Goal: Information Seeking & Learning: Learn about a topic

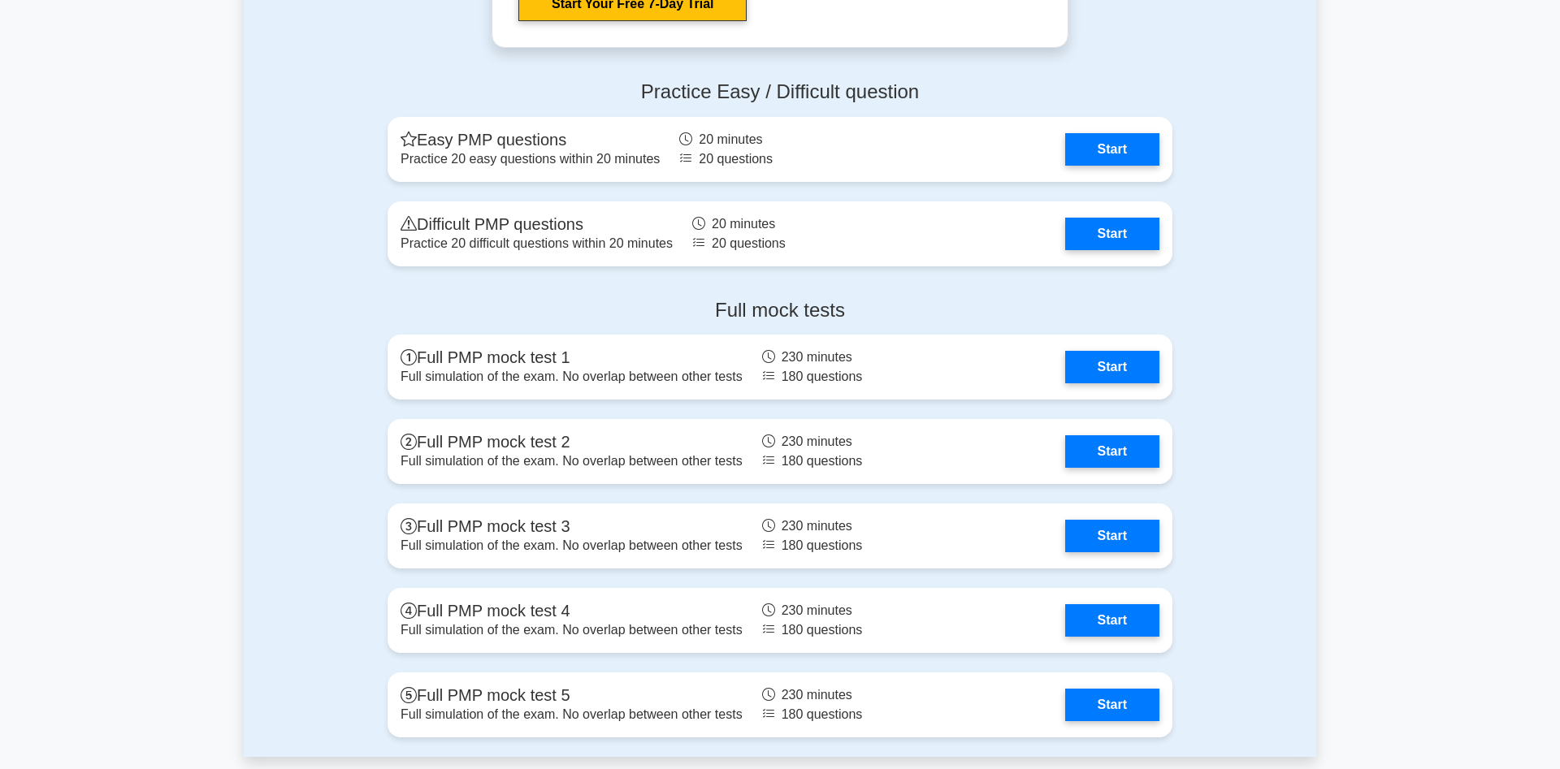
scroll to position [6049, 0]
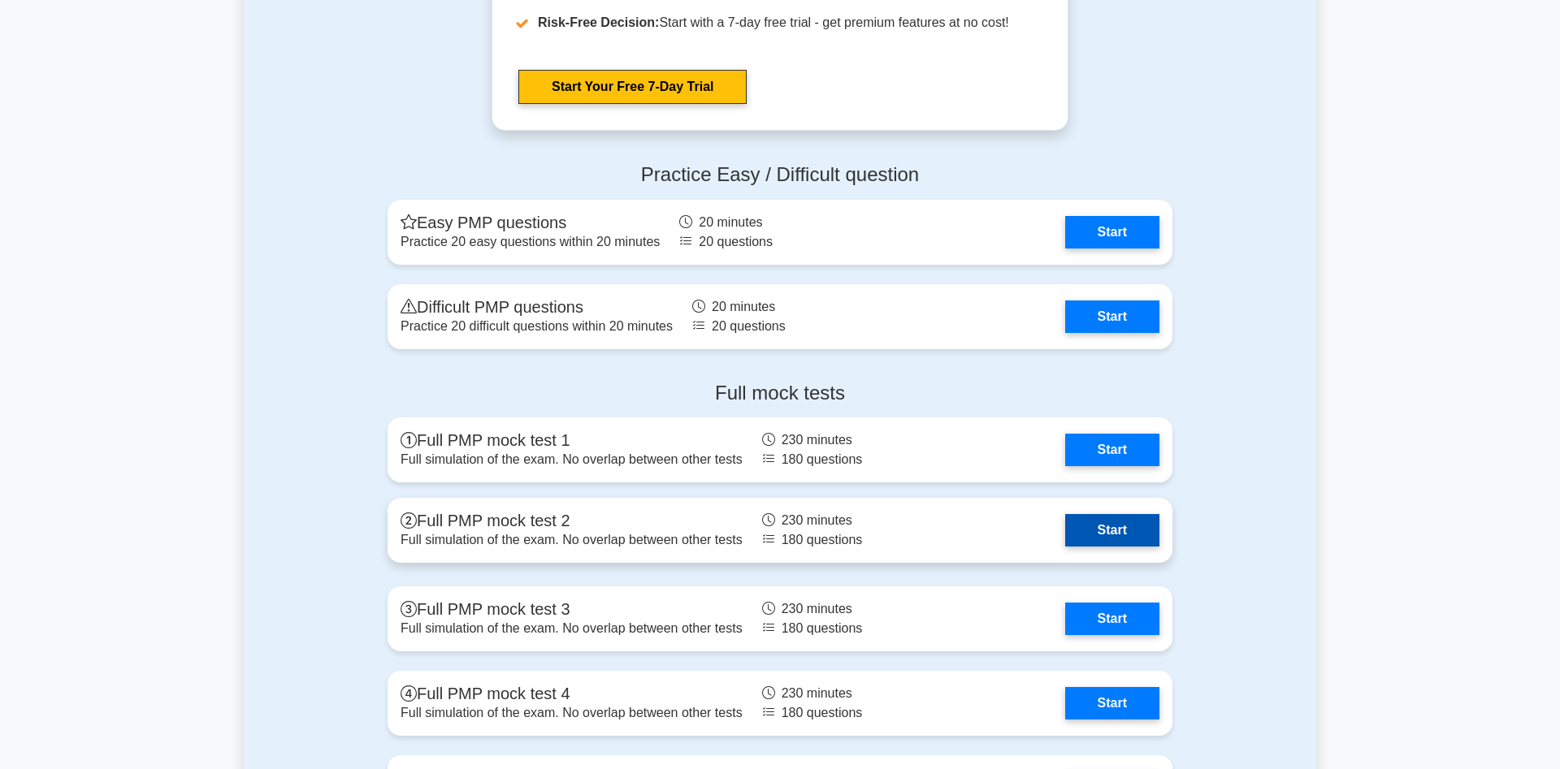
click at [1079, 522] on link "Start" at bounding box center [1112, 530] width 94 height 32
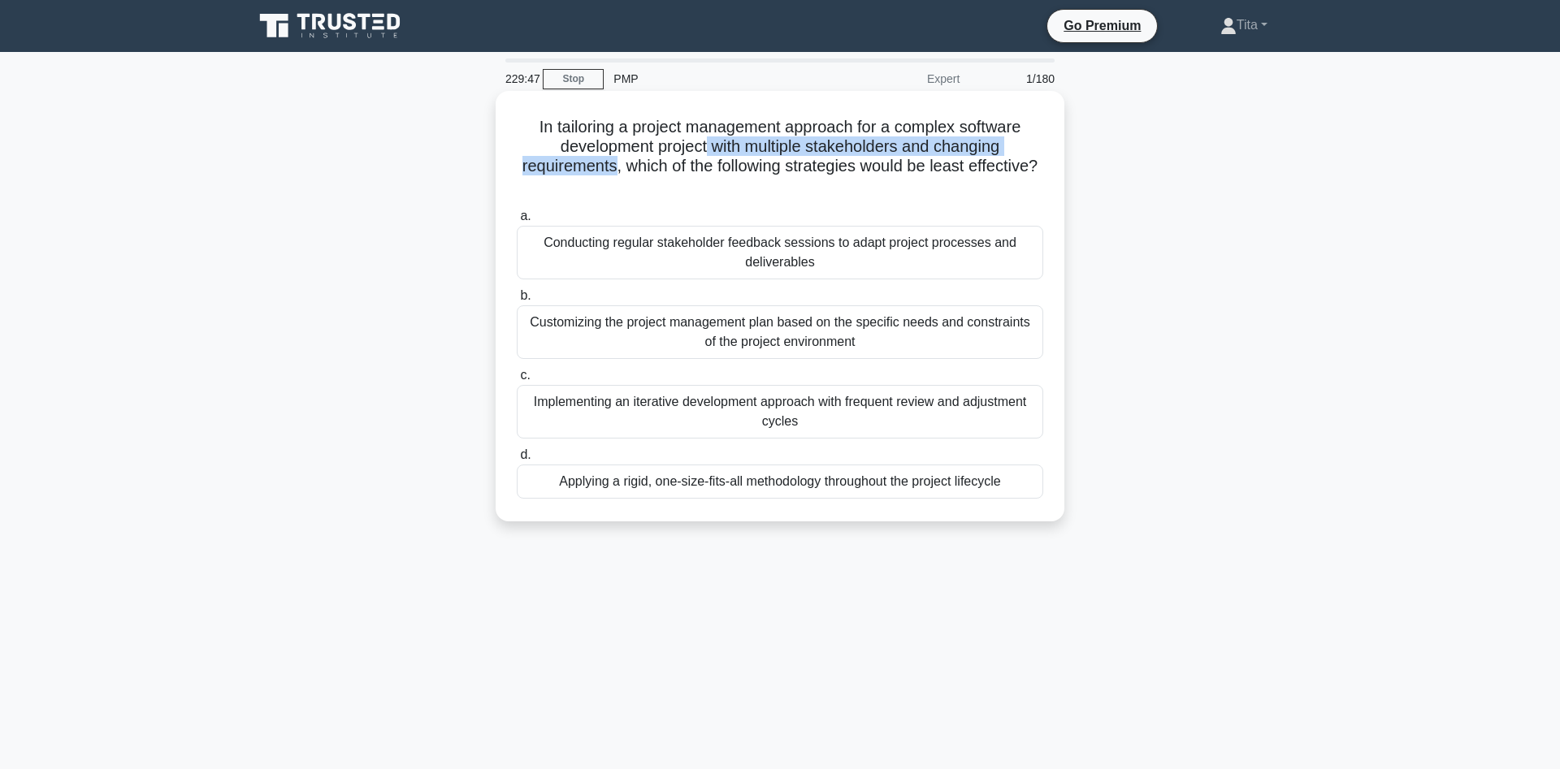
drag, startPoint x: 618, startPoint y: 167, endPoint x: 705, endPoint y: 145, distance: 89.5
click at [705, 145] on h5 "In tailoring a project management approach for a complex software development p…" at bounding box center [780, 157] width 530 height 80
click at [734, 488] on div "Applying a rigid, one-size-fits-all methodology throughout the project lifecycle" at bounding box center [780, 482] width 526 height 34
click at [517, 461] on input "d. Applying a rigid, one-size-fits-all methodology throughout the project lifec…" at bounding box center [517, 455] width 0 height 11
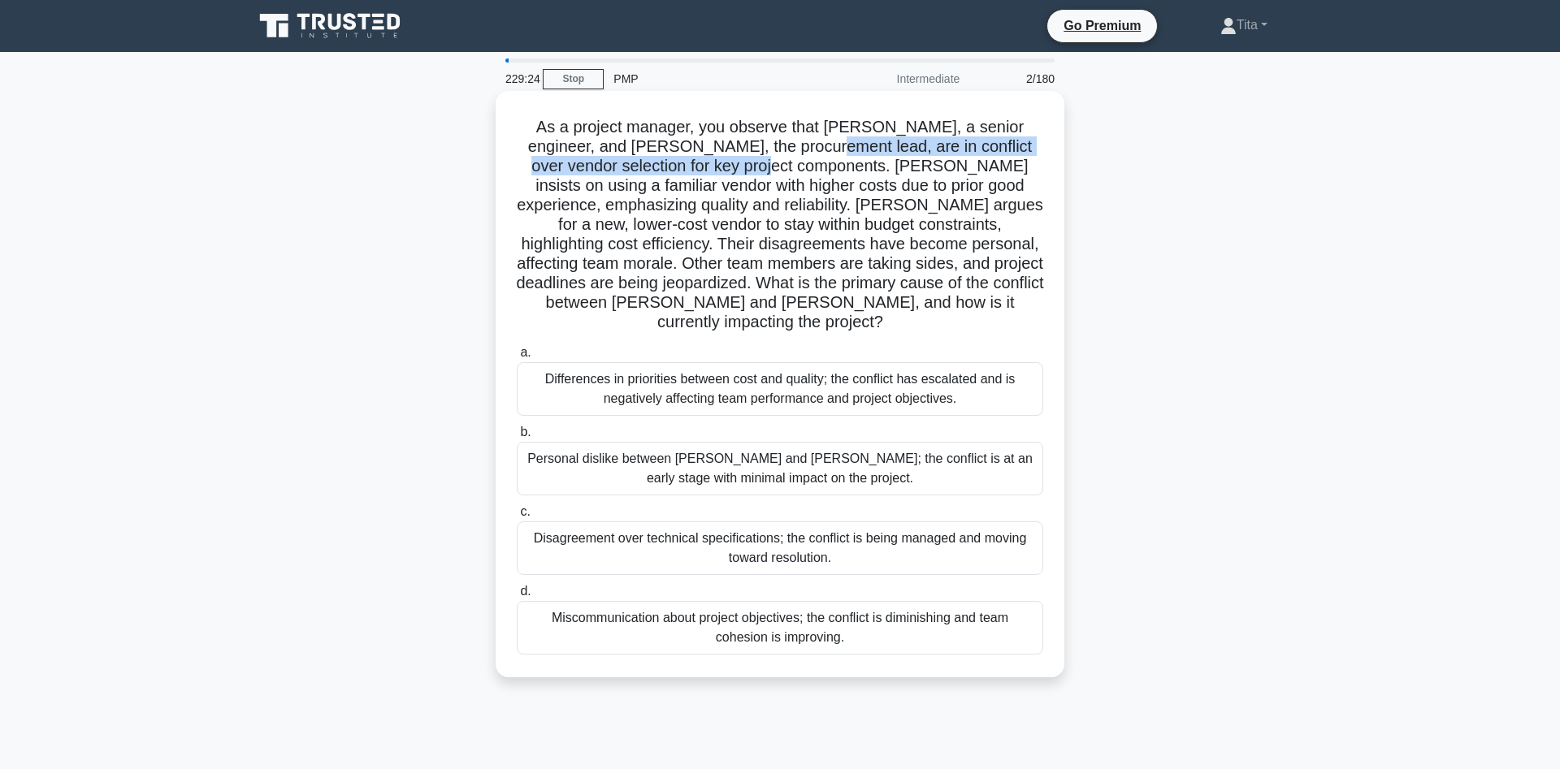
drag, startPoint x: 750, startPoint y: 149, endPoint x: 693, endPoint y: 167, distance: 59.9
click at [693, 167] on h5 "As a project manager, you observe that [PERSON_NAME], a senior engineer, and [P…" at bounding box center [780, 225] width 530 height 216
click at [713, 379] on div "Differences in priorities between cost and quality; the conflict has escalated …" at bounding box center [780, 389] width 526 height 54
click at [517, 358] on input "a. Differences in priorities between cost and quality; the conflict has escalat…" at bounding box center [517, 353] width 0 height 11
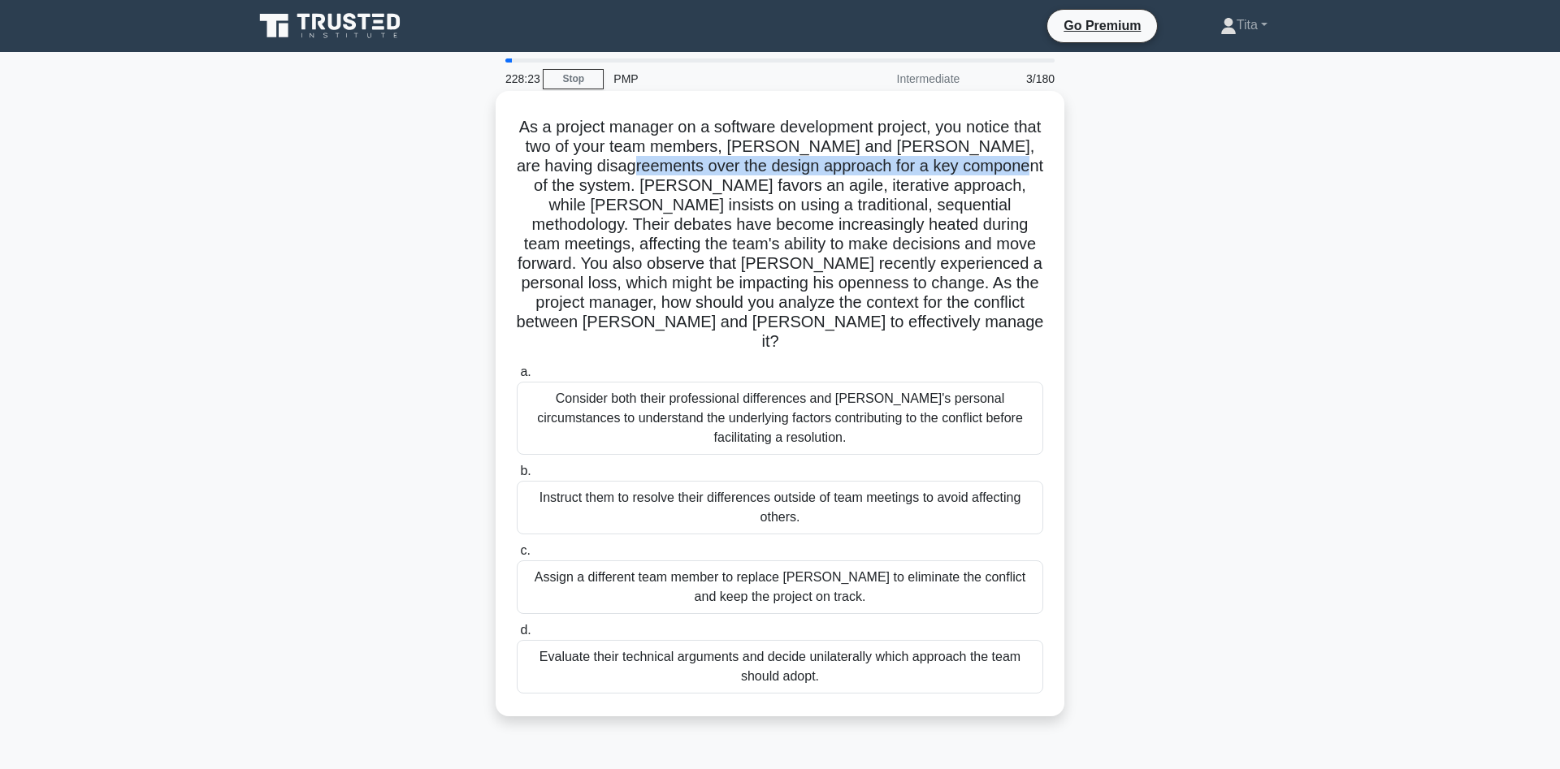
drag, startPoint x: 601, startPoint y: 167, endPoint x: 981, endPoint y: 169, distance: 380.2
click at [981, 169] on h5 "As a project manager on a software development project, you notice that two of …" at bounding box center [780, 235] width 530 height 236
click at [730, 383] on div "Consider both their professional differences and [PERSON_NAME]'s personal circu…" at bounding box center [780, 418] width 526 height 73
click at [517, 378] on input "a. Consider both their professional differences and [PERSON_NAME]'s personal ci…" at bounding box center [517, 372] width 0 height 11
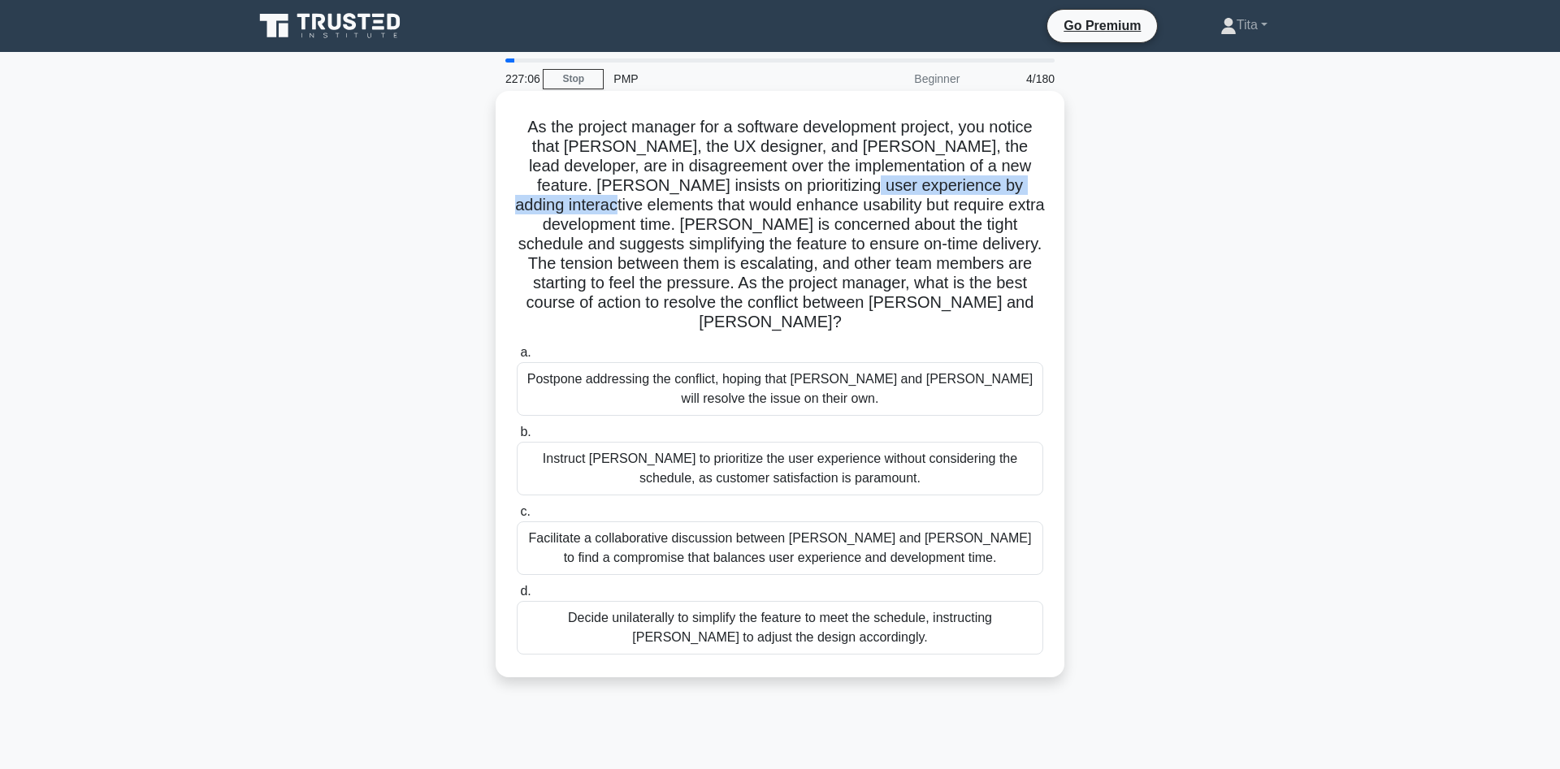
drag, startPoint x: 528, startPoint y: 195, endPoint x: 801, endPoint y: 187, distance: 273.1
click at [801, 187] on h5 "As the project manager for a software development project, you notice that [PER…" at bounding box center [780, 225] width 530 height 216
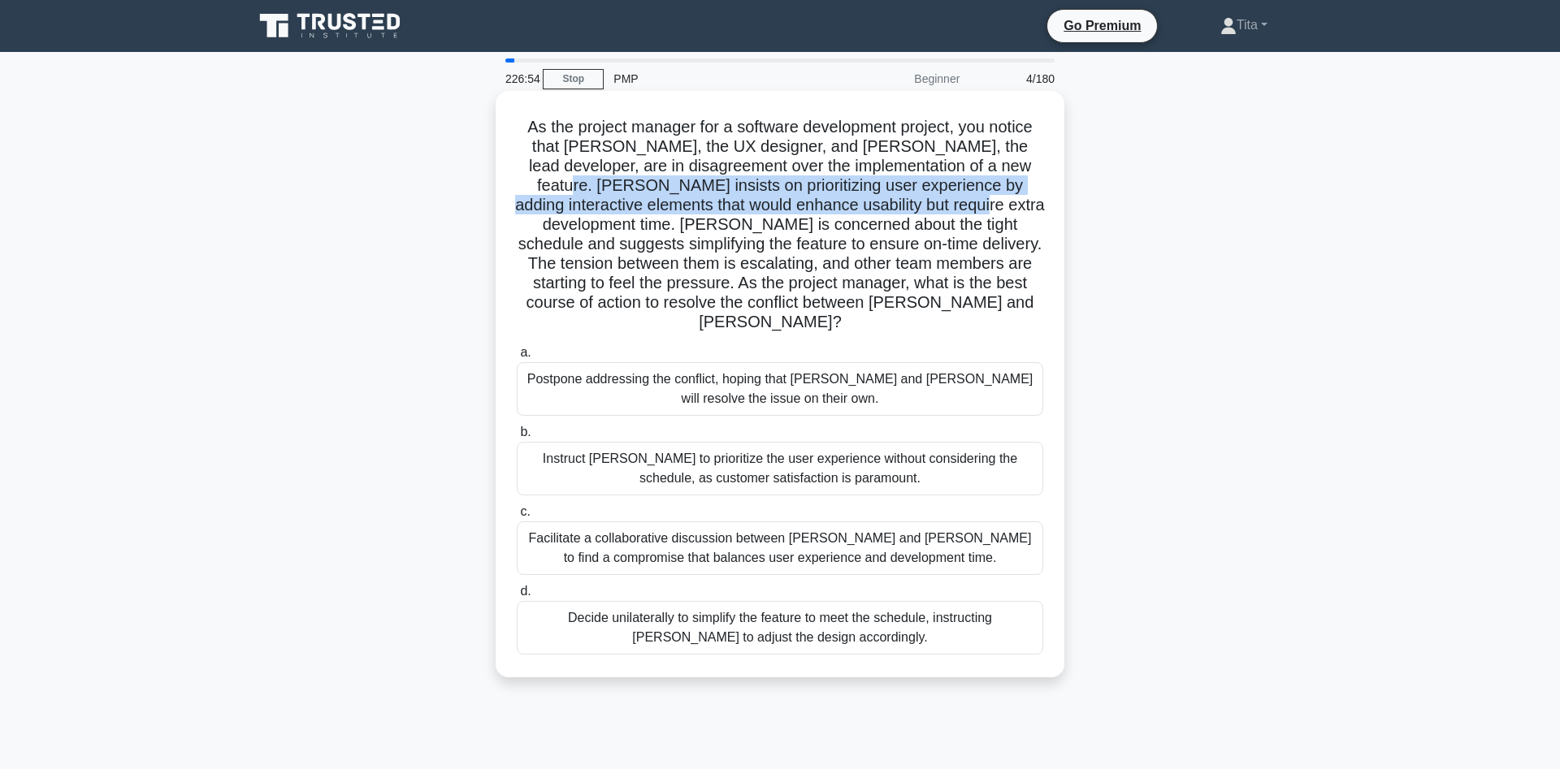
drag, startPoint x: 1019, startPoint y: 162, endPoint x: 904, endPoint y: 211, distance: 124.5
click at [904, 211] on h5 "As the project manager for a software development project, you notice that [PER…" at bounding box center [780, 225] width 530 height 216
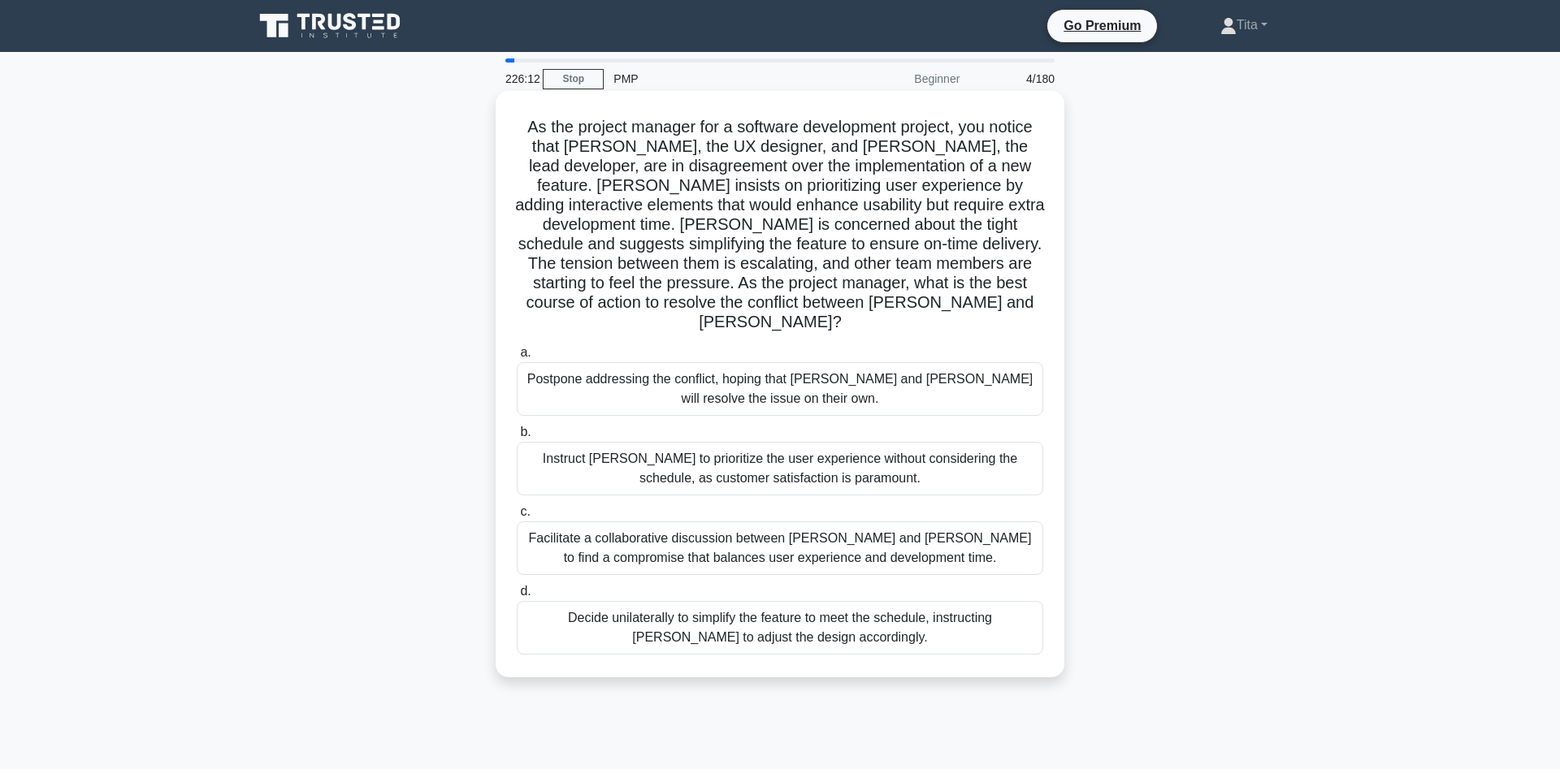
click at [718, 527] on div "Facilitate a collaborative discussion between [PERSON_NAME] and [PERSON_NAME] t…" at bounding box center [780, 549] width 526 height 54
click at [517, 517] on input "c. Facilitate a collaborative discussion between [PERSON_NAME] and [PERSON_NAME…" at bounding box center [517, 512] width 0 height 11
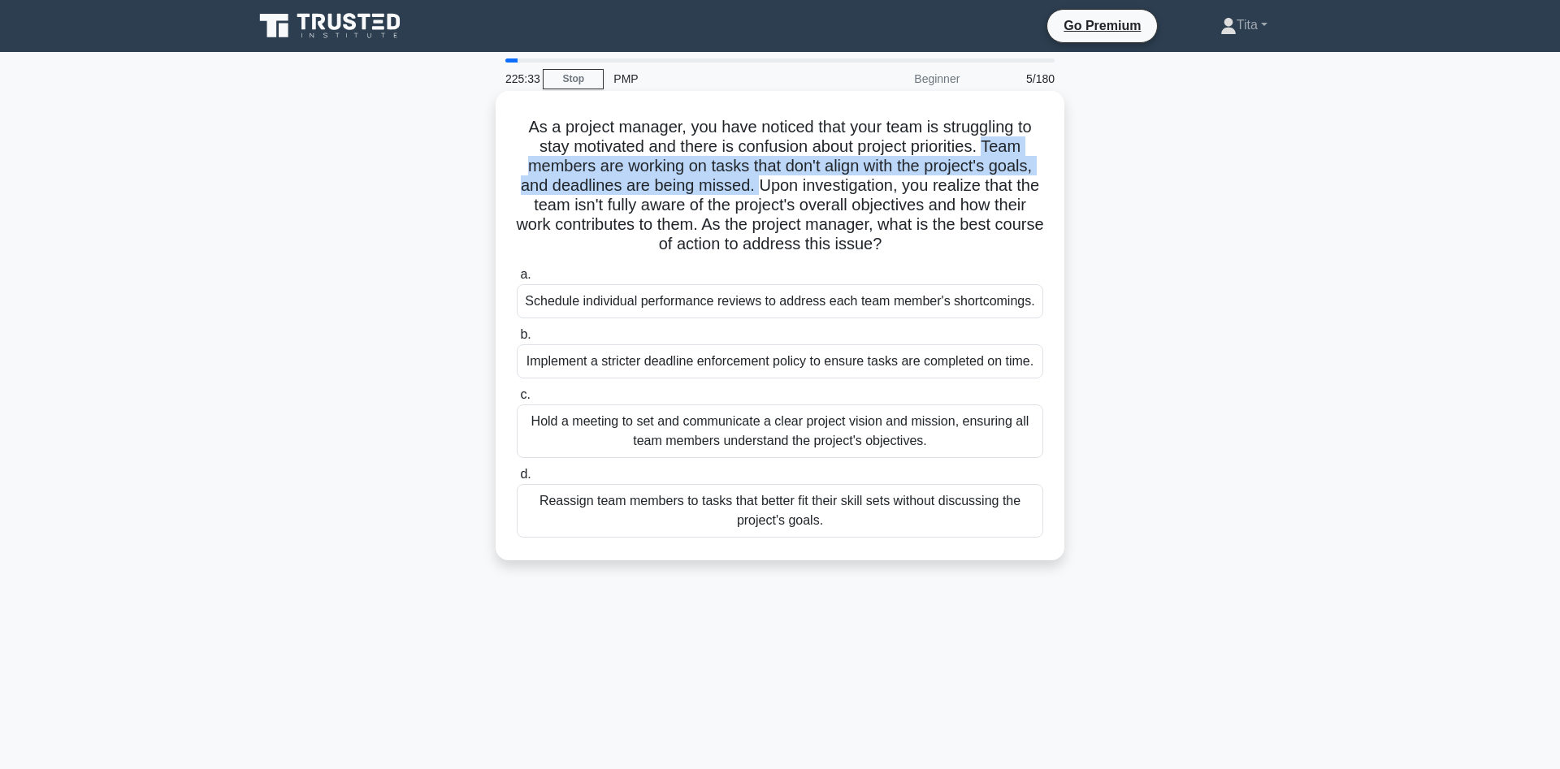
drag, startPoint x: 983, startPoint y: 154, endPoint x: 836, endPoint y: 201, distance: 154.2
click at [763, 190] on h5 "As a project manager, you have noticed that your team is struggling to stay mot…" at bounding box center [780, 186] width 530 height 138
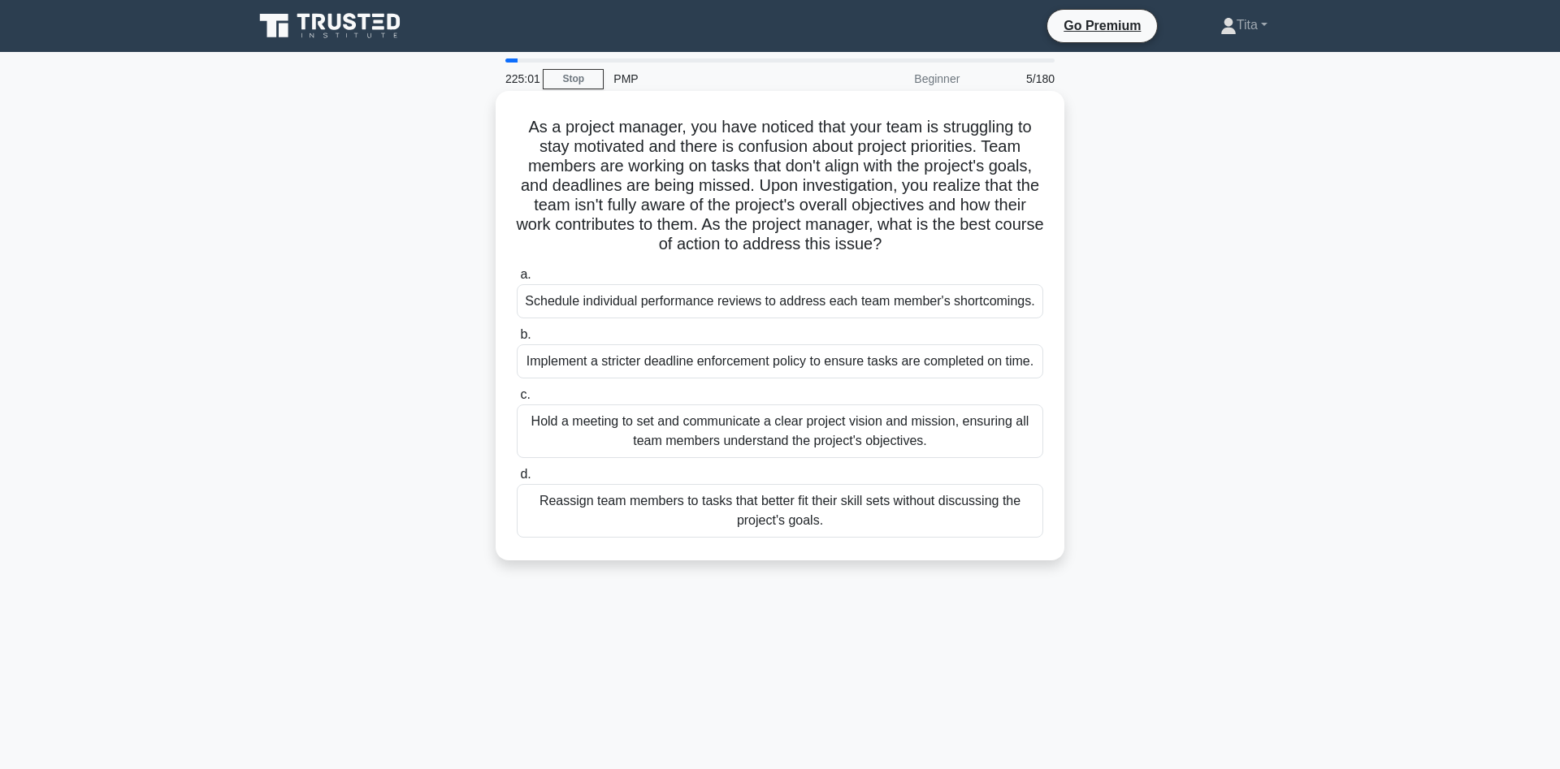
click at [913, 439] on div "Hold a meeting to set and communicate a clear project vision and mission, ensur…" at bounding box center [780, 432] width 526 height 54
click at [517, 401] on input "c. Hold a meeting to set and communicate a clear project vision and mission, en…" at bounding box center [517, 395] width 0 height 11
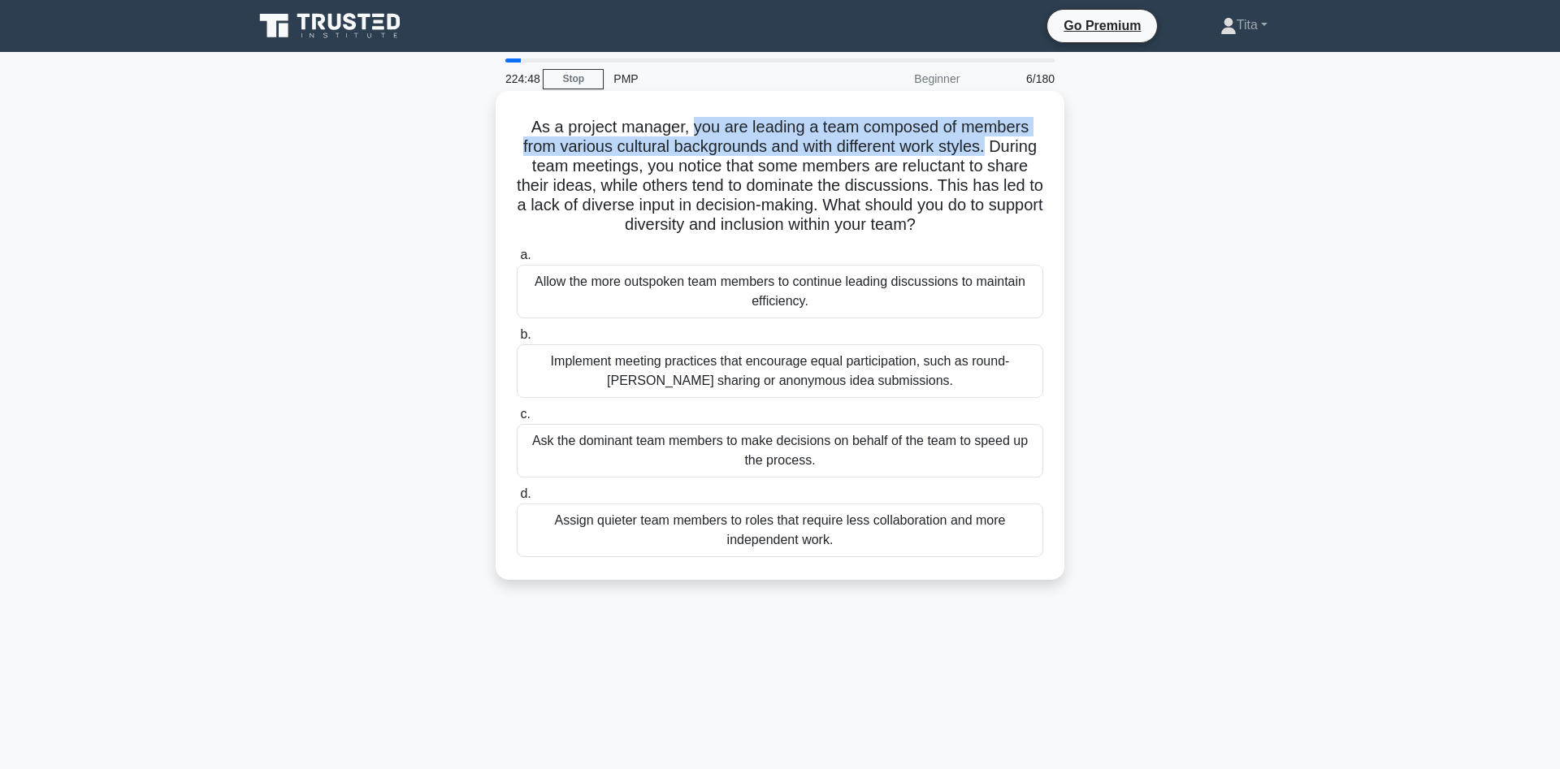
drag, startPoint x: 985, startPoint y: 148, endPoint x: 695, endPoint y: 124, distance: 291.0
click at [695, 124] on h5 "As a project manager, you are leading a team composed of members from various c…" at bounding box center [780, 176] width 530 height 119
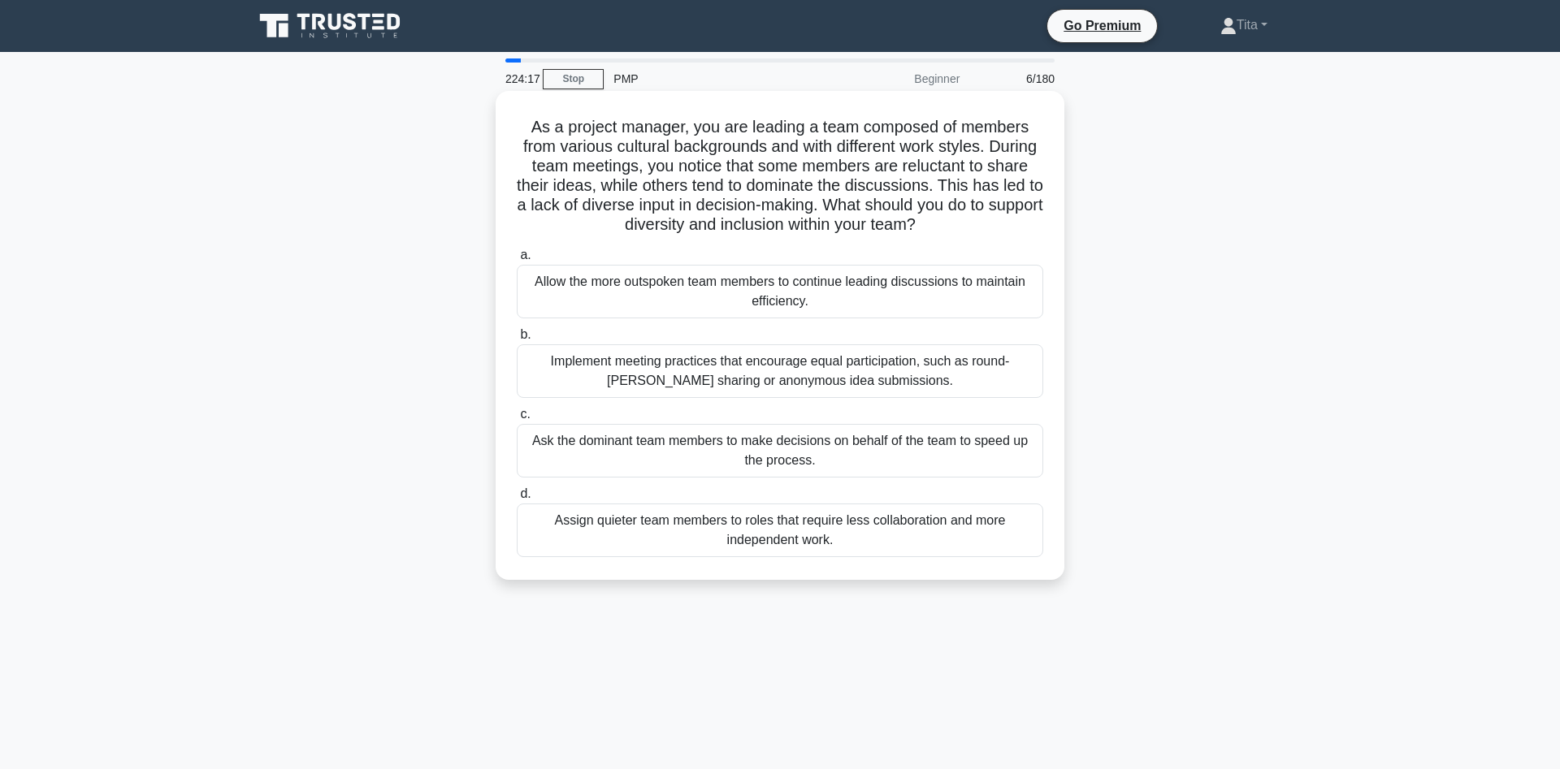
click at [1005, 370] on div "Implement meeting practices that encourage equal participation, such as round-[…" at bounding box center [780, 371] width 526 height 54
click at [517, 340] on input "b. Implement meeting practices that encourage equal participation, such as roun…" at bounding box center [517, 335] width 0 height 11
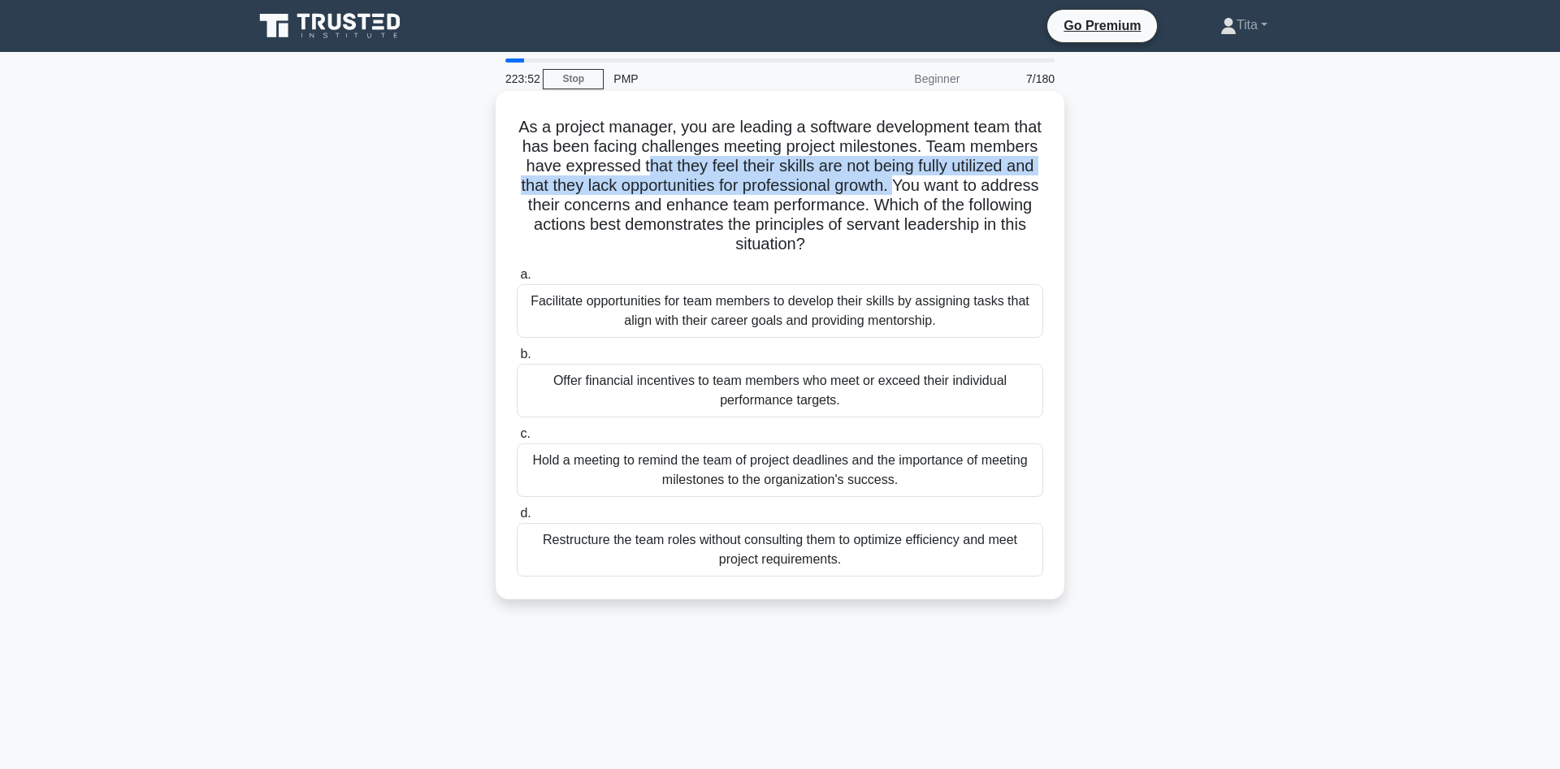
drag, startPoint x: 644, startPoint y: 167, endPoint x: 897, endPoint y: 189, distance: 253.6
click at [897, 189] on h5 "As a project manager, you are leading a software development team that has been…" at bounding box center [780, 186] width 530 height 138
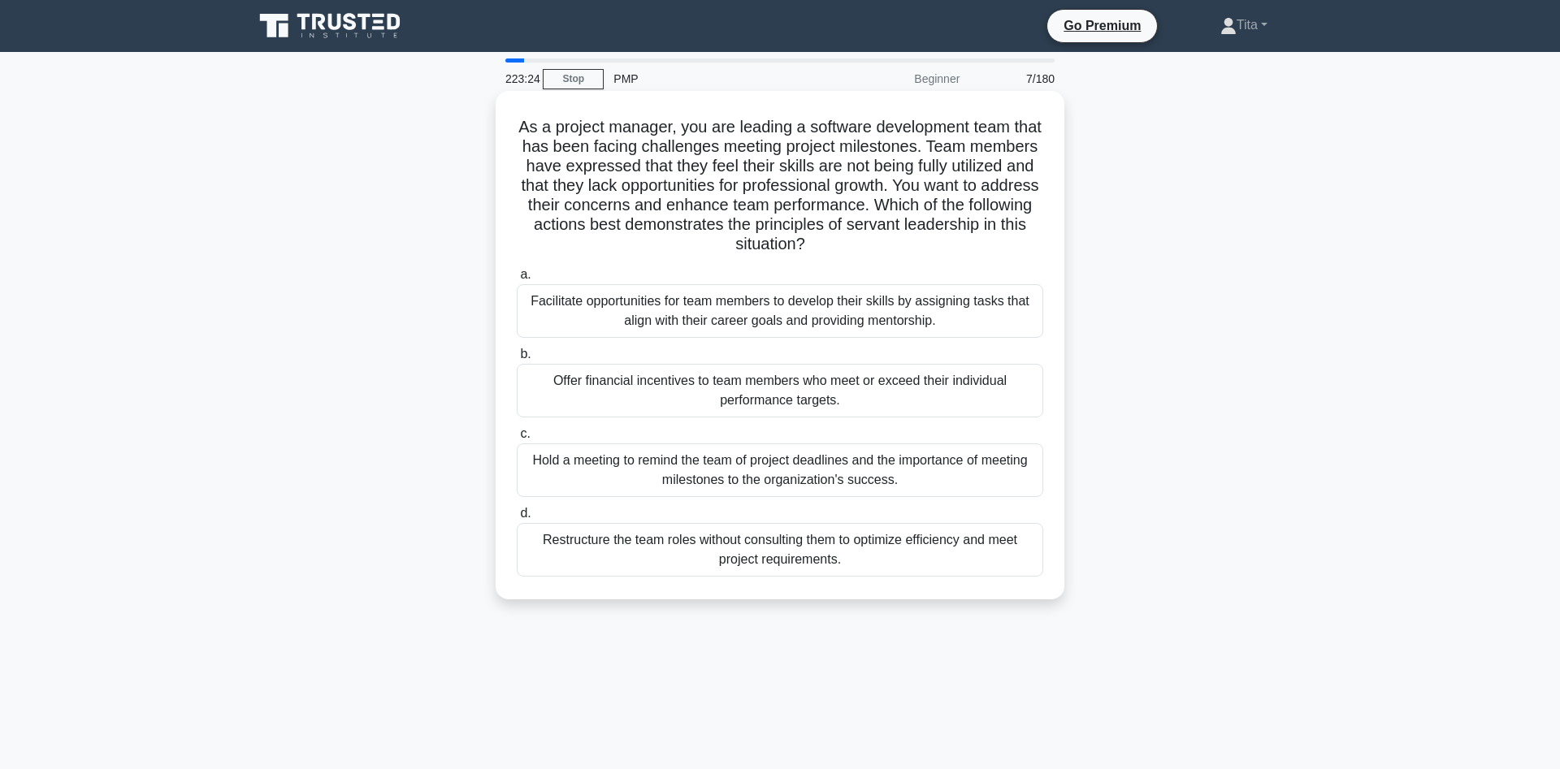
click at [911, 322] on div "Facilitate opportunities for team members to develop their skills by assigning …" at bounding box center [780, 311] width 526 height 54
click at [517, 280] on input "a. Facilitate opportunities for team members to develop their skills by assigni…" at bounding box center [517, 275] width 0 height 11
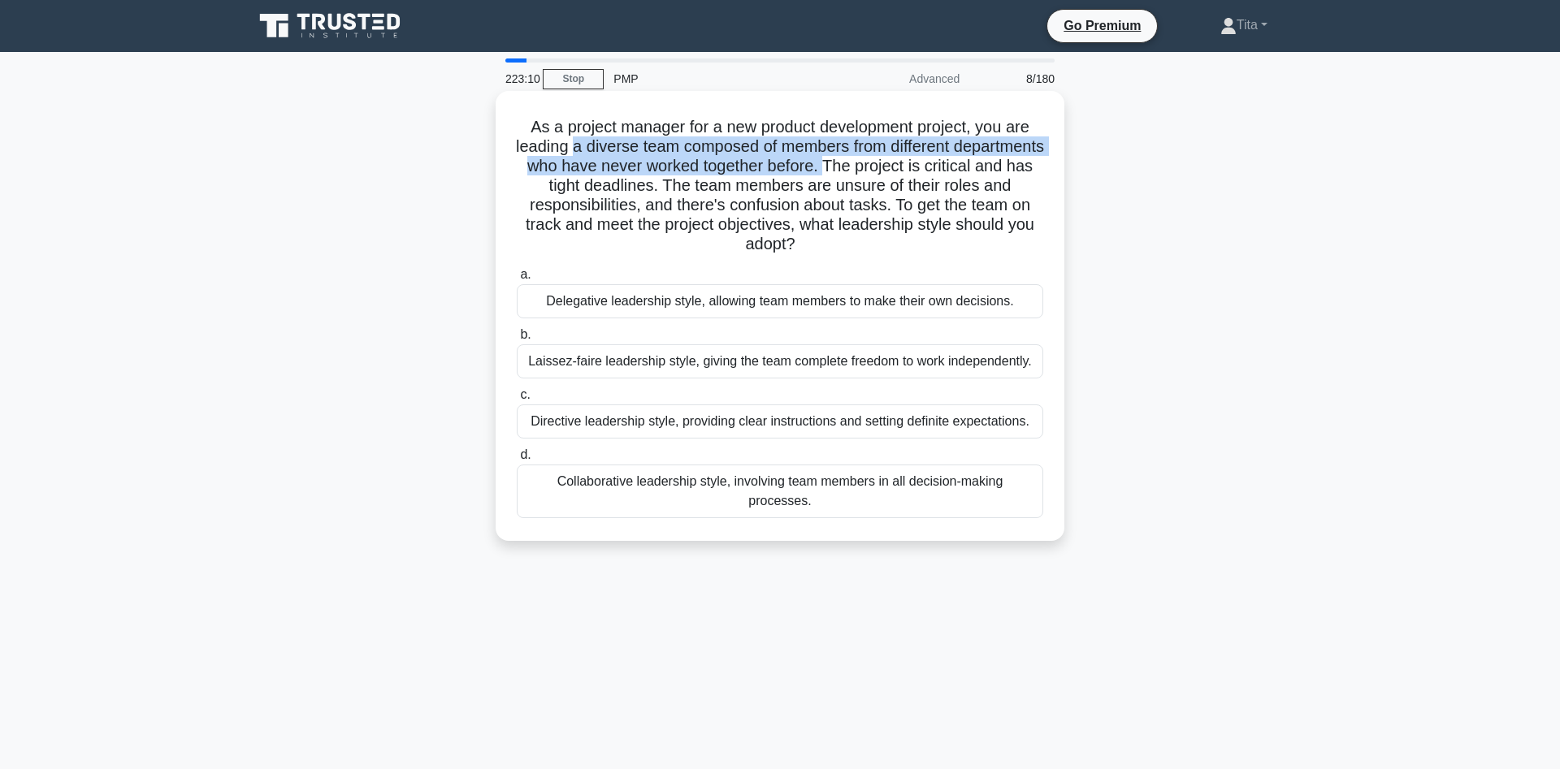
drag, startPoint x: 621, startPoint y: 147, endPoint x: 932, endPoint y: 169, distance: 311.1
click at [932, 169] on h5 "As a project manager for a new product development project, you are leading a d…" at bounding box center [780, 186] width 530 height 138
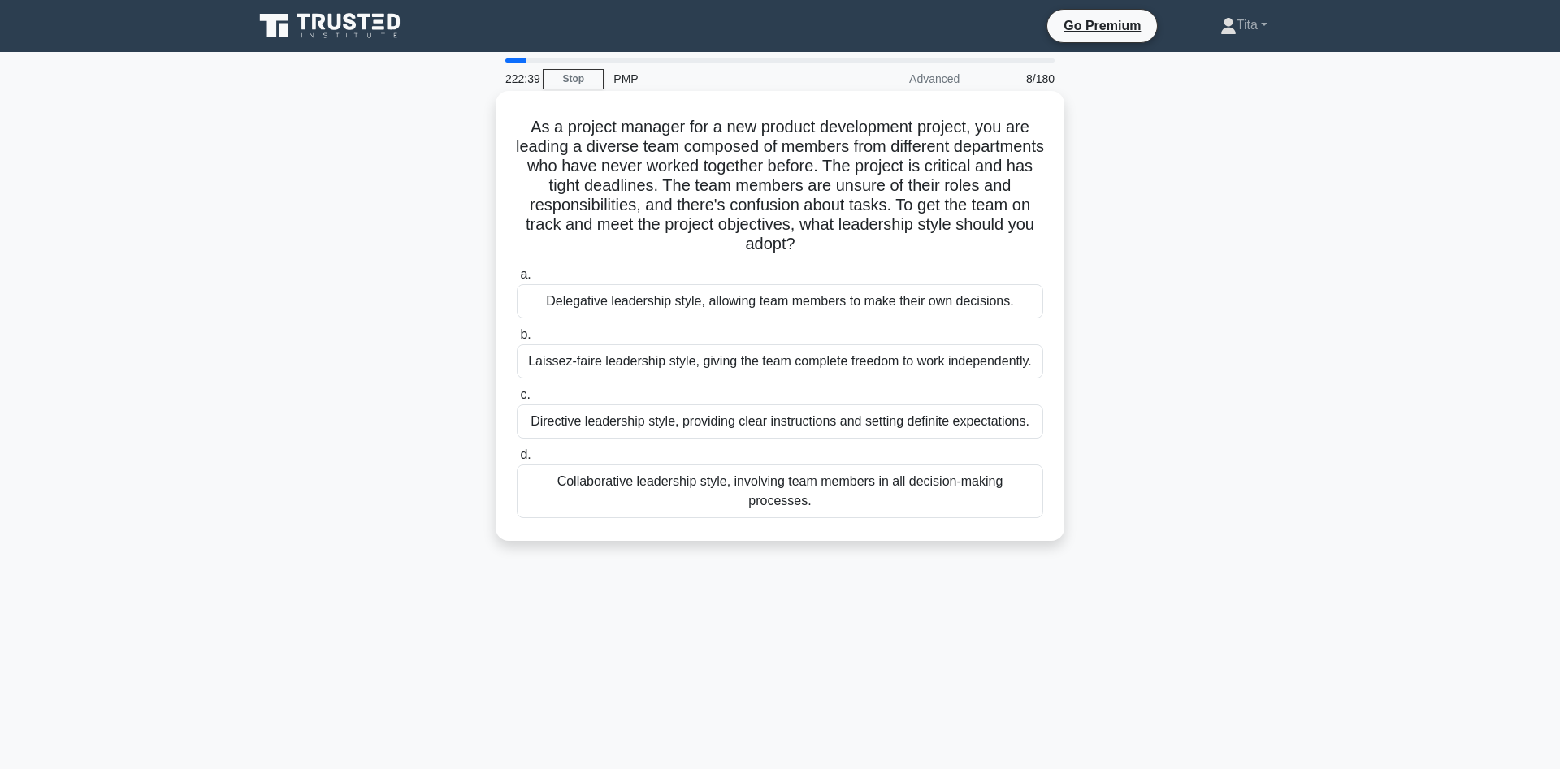
click at [592, 428] on div "Directive leadership style, providing clear instructions and setting definite e…" at bounding box center [780, 422] width 526 height 34
click at [517, 401] on input "c. Directive leadership style, providing clear instructions and setting definit…" at bounding box center [517, 395] width 0 height 11
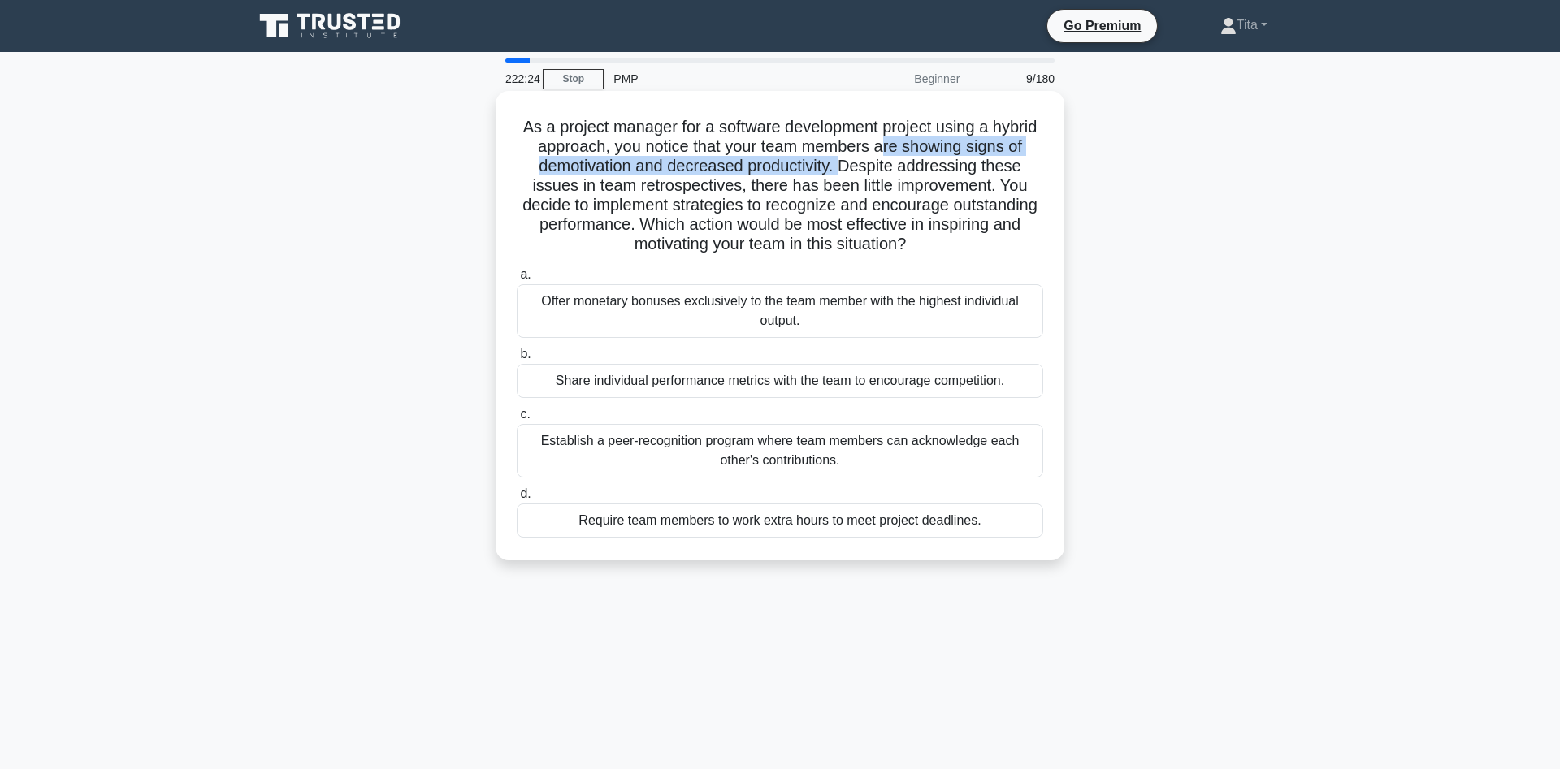
drag, startPoint x: 885, startPoint y: 144, endPoint x: 822, endPoint y: 169, distance: 68.2
click at [822, 169] on h5 "As a project manager for a software development project using a hybrid approach…" at bounding box center [780, 186] width 530 height 138
click at [791, 463] on div "Establish a peer-recognition program where team members can acknowledge each ot…" at bounding box center [780, 451] width 526 height 54
click at [517, 420] on input "c. Establish a peer-recognition program where team members can acknowledge each…" at bounding box center [517, 414] width 0 height 11
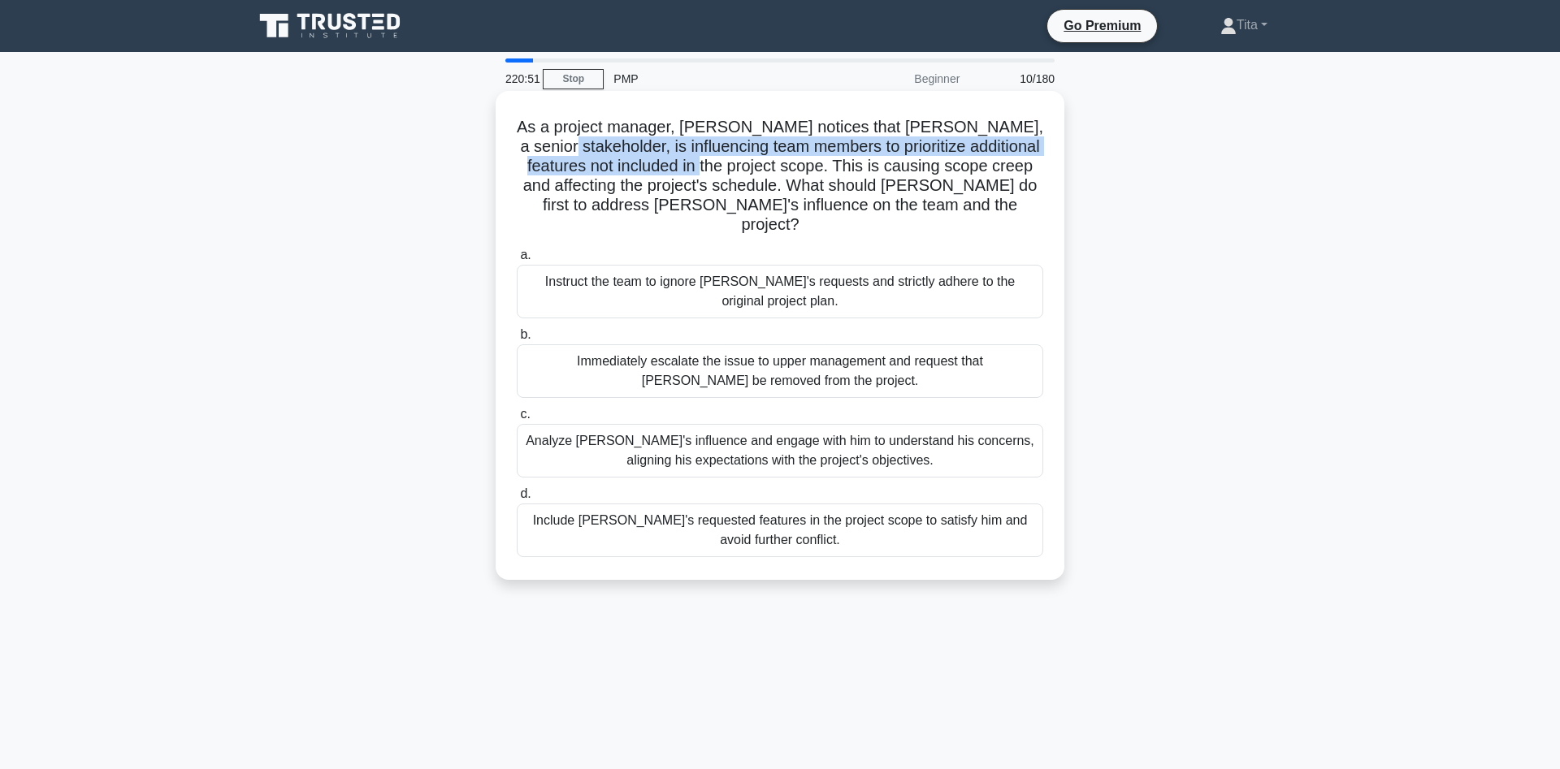
drag, startPoint x: 515, startPoint y: 146, endPoint x: 644, endPoint y: 164, distance: 130.4
click at [644, 164] on h5 "As a project manager, [PERSON_NAME] notices that [PERSON_NAME], a senior stakeh…" at bounding box center [780, 176] width 530 height 119
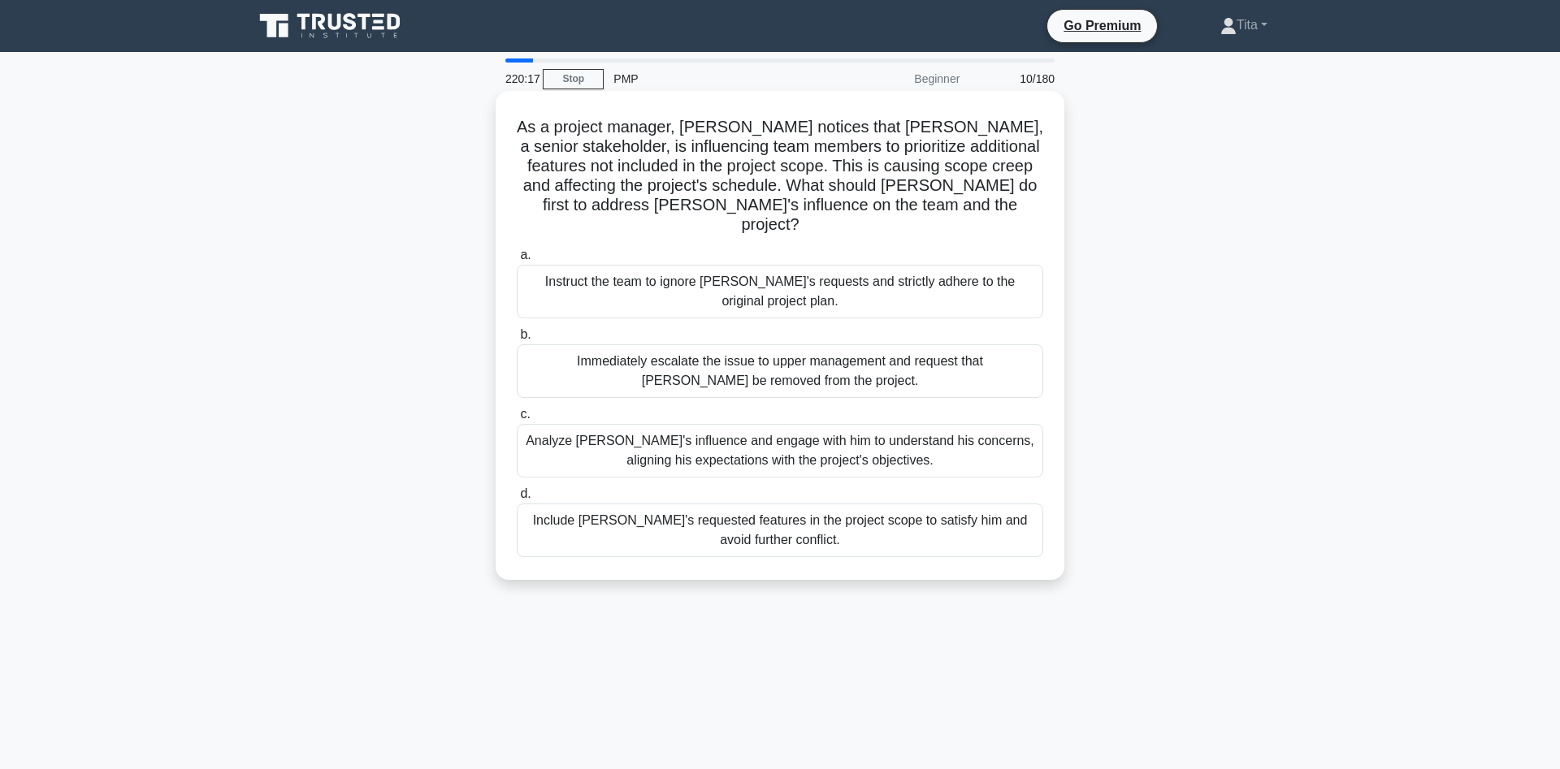
click at [785, 435] on div "Analyze [PERSON_NAME]'s influence and engage with him to understand his concern…" at bounding box center [780, 451] width 526 height 54
click at [517, 420] on input "c. [PERSON_NAME]'s influence and engage with him to understand his concerns, al…" at bounding box center [517, 414] width 0 height 11
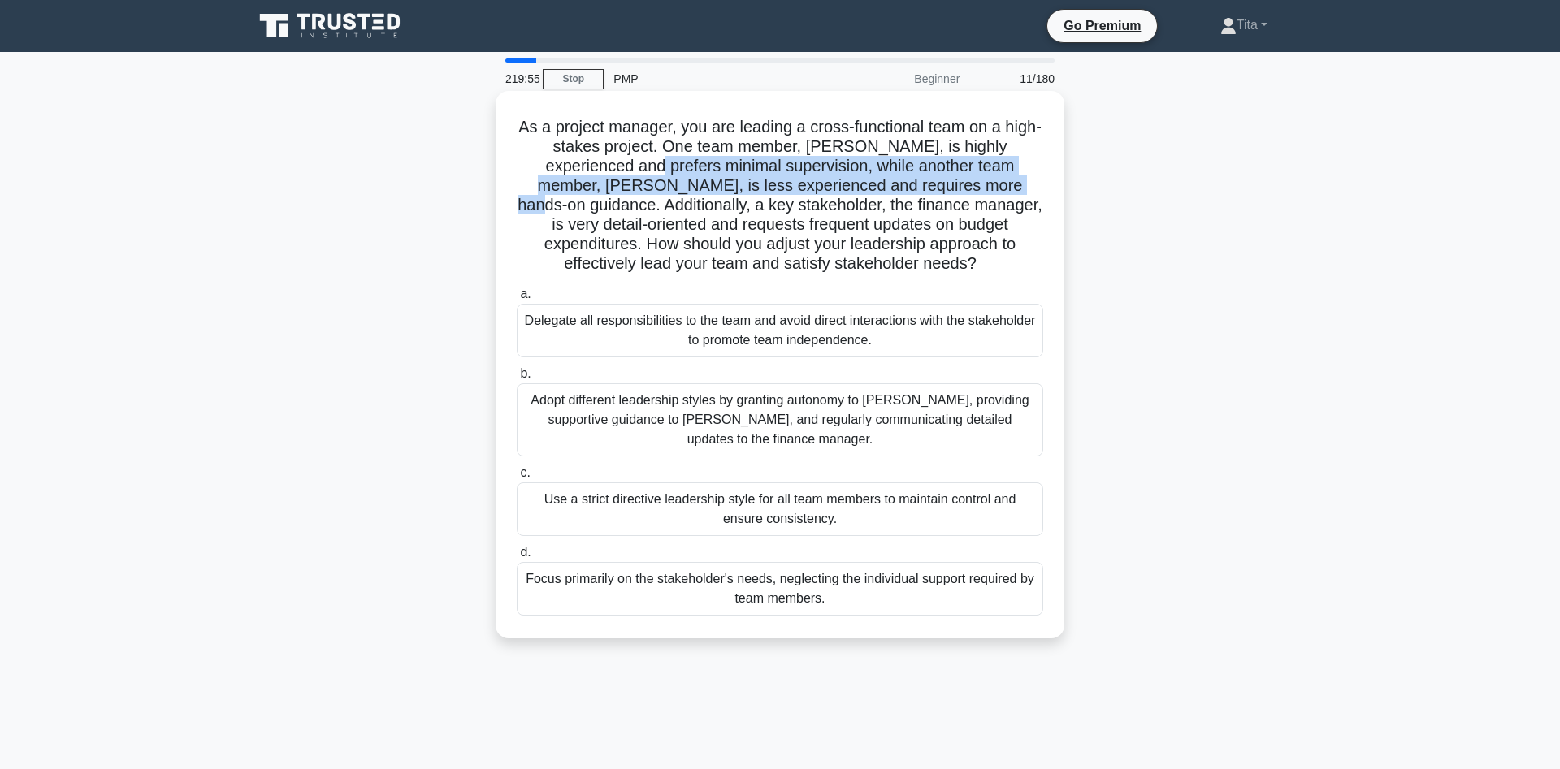
drag, startPoint x: 553, startPoint y: 173, endPoint x: 903, endPoint y: 189, distance: 350.5
click at [903, 189] on h5 "As a project manager, you are leading a cross-functional team on a high-stakes …" at bounding box center [780, 196] width 530 height 158
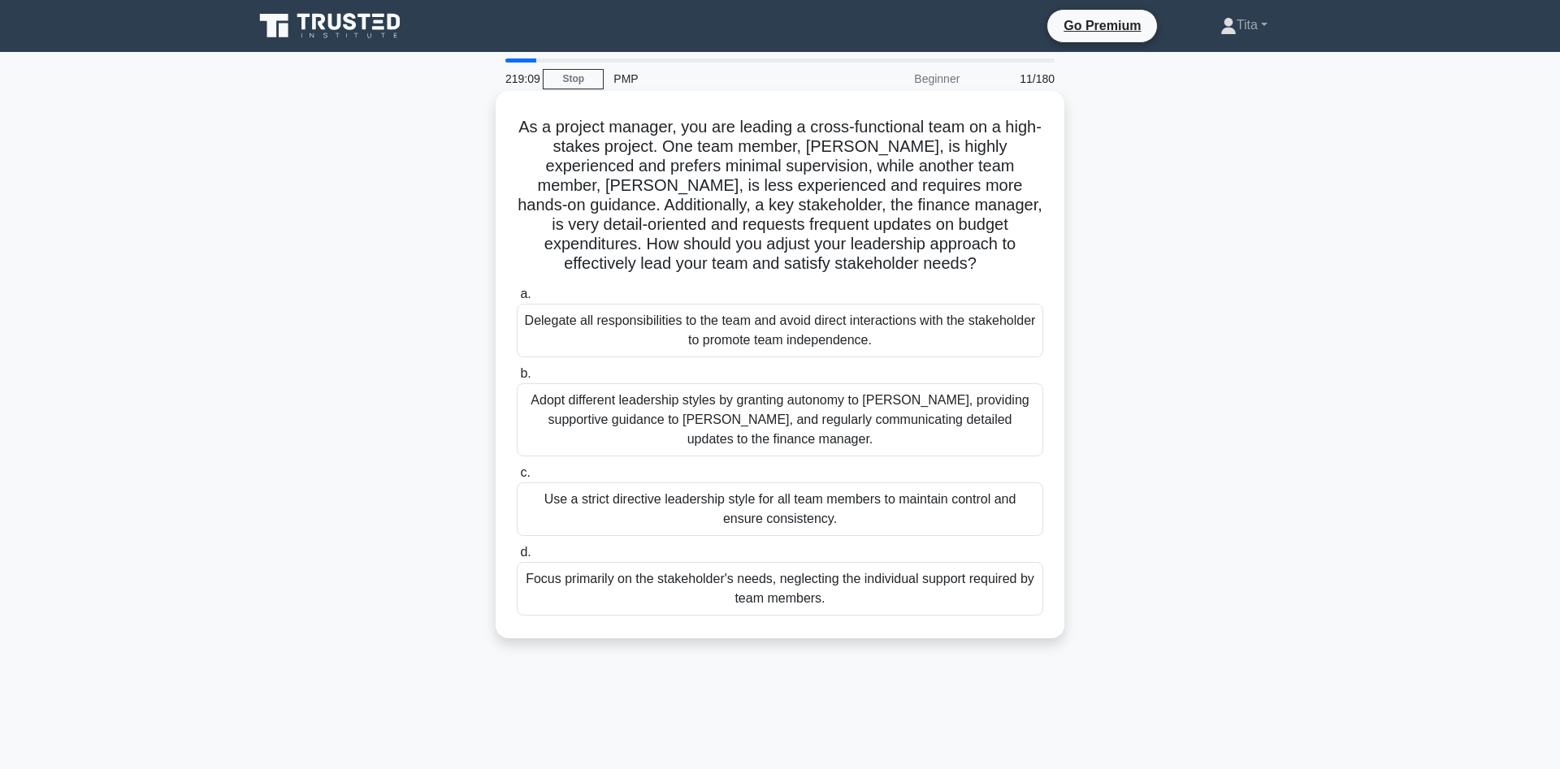
click at [682, 427] on div "Adopt different leadership styles by granting autonomy to [PERSON_NAME], provid…" at bounding box center [780, 419] width 526 height 73
click at [517, 379] on input "b. Adopt different leadership styles by granting autonomy to [PERSON_NAME], pro…" at bounding box center [517, 374] width 0 height 11
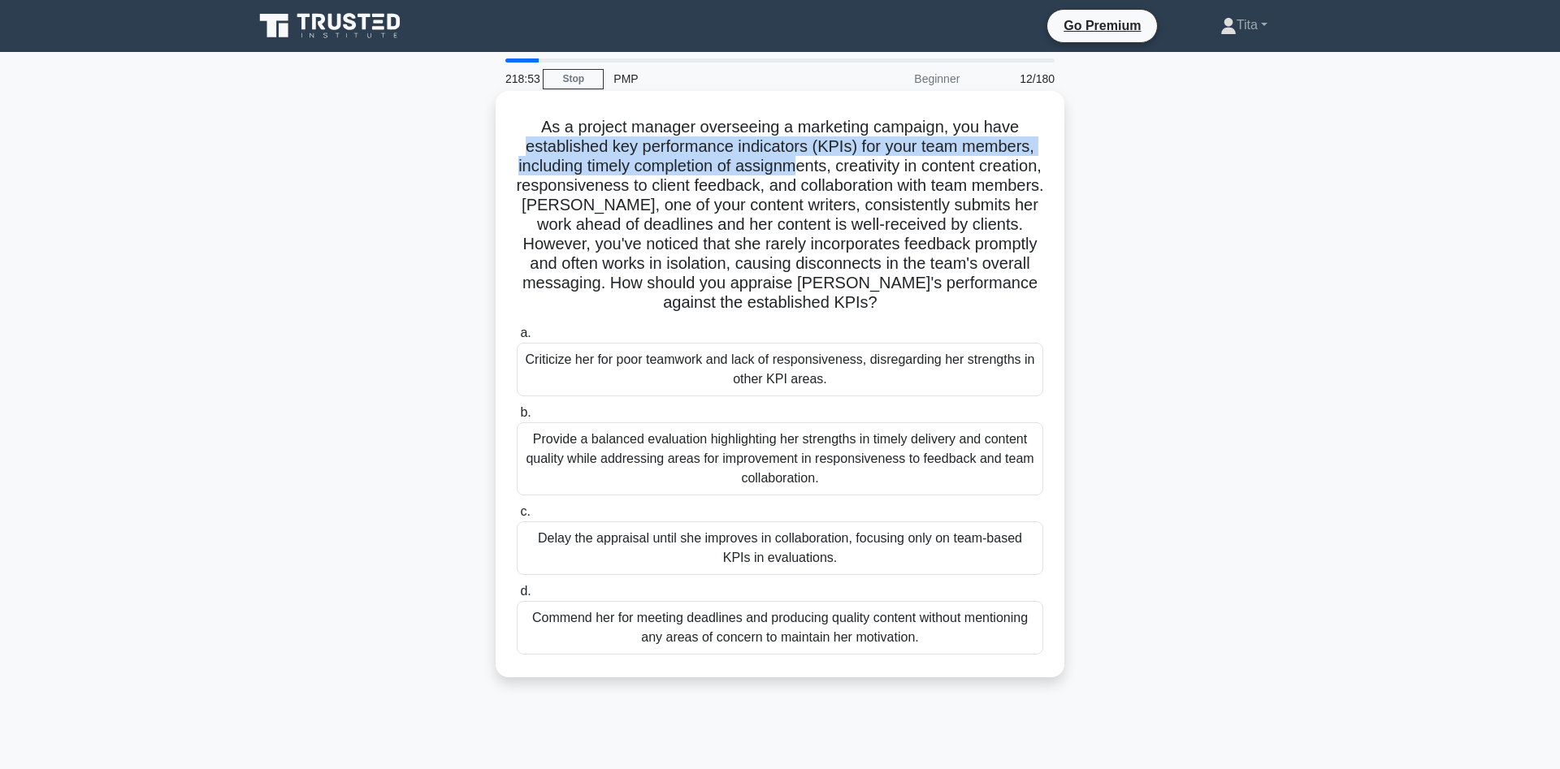
drag, startPoint x: 532, startPoint y: 149, endPoint x: 793, endPoint y: 165, distance: 261.2
click at [793, 165] on h5 "As a project manager overseeing a marketing campaign, you have established key …" at bounding box center [780, 215] width 530 height 197
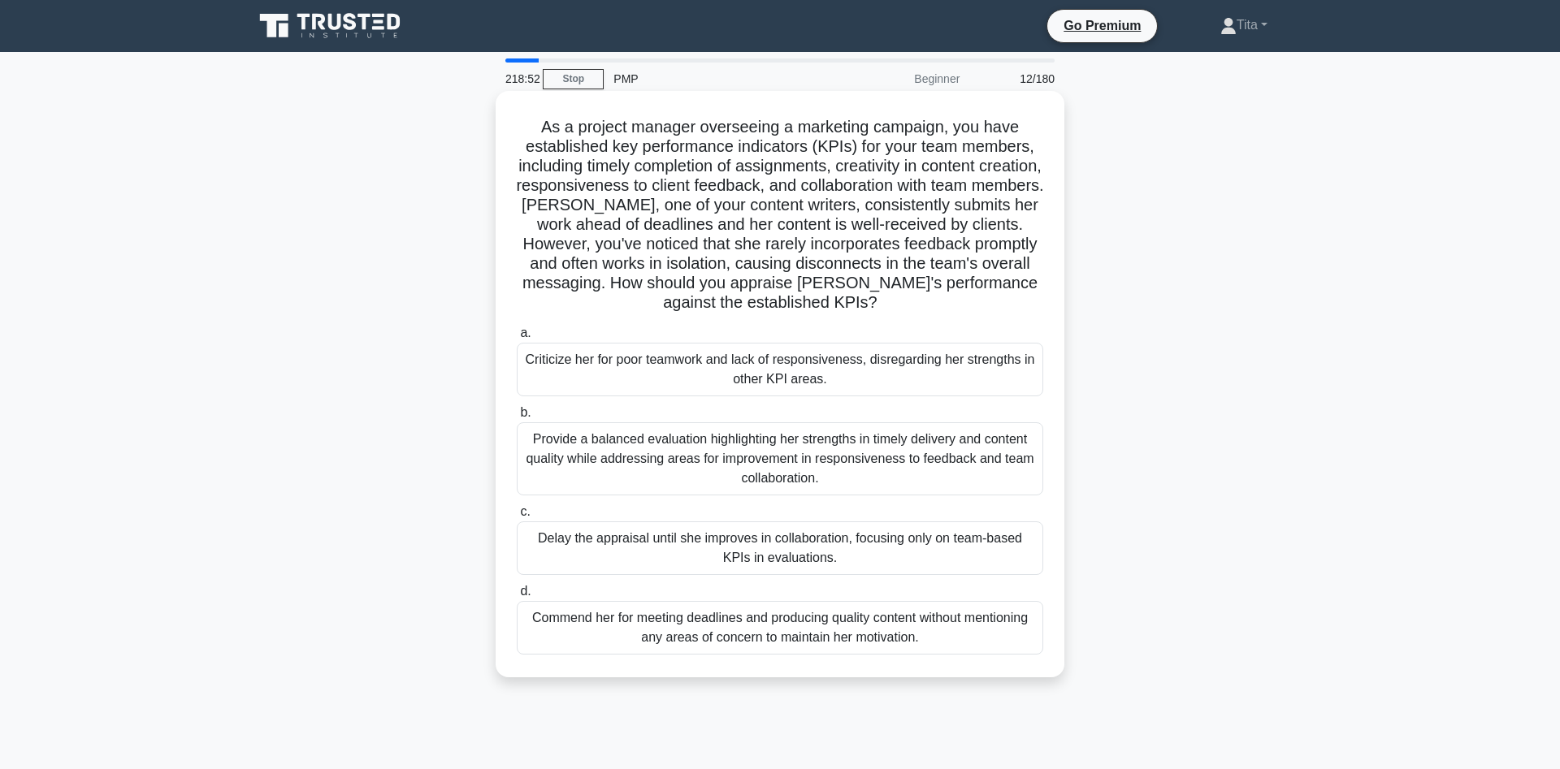
click at [618, 209] on h5 "As a project manager overseeing a marketing campaign, you have established key …" at bounding box center [780, 215] width 530 height 197
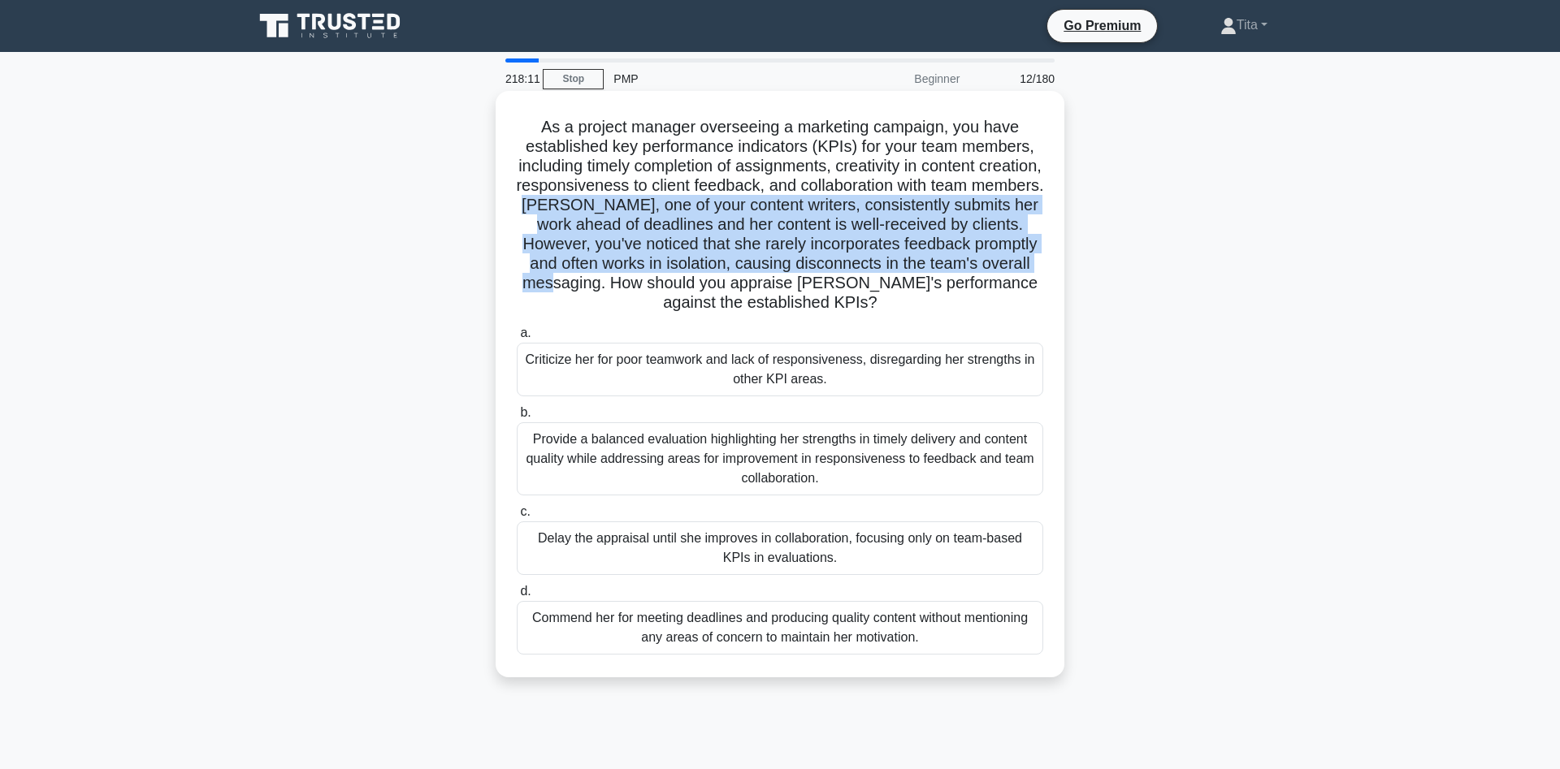
drag, startPoint x: 518, startPoint y: 205, endPoint x: 1002, endPoint y: 268, distance: 487.5
click at [1002, 268] on h5 "As a project manager overseeing a marketing campaign, you have established key …" at bounding box center [780, 215] width 530 height 197
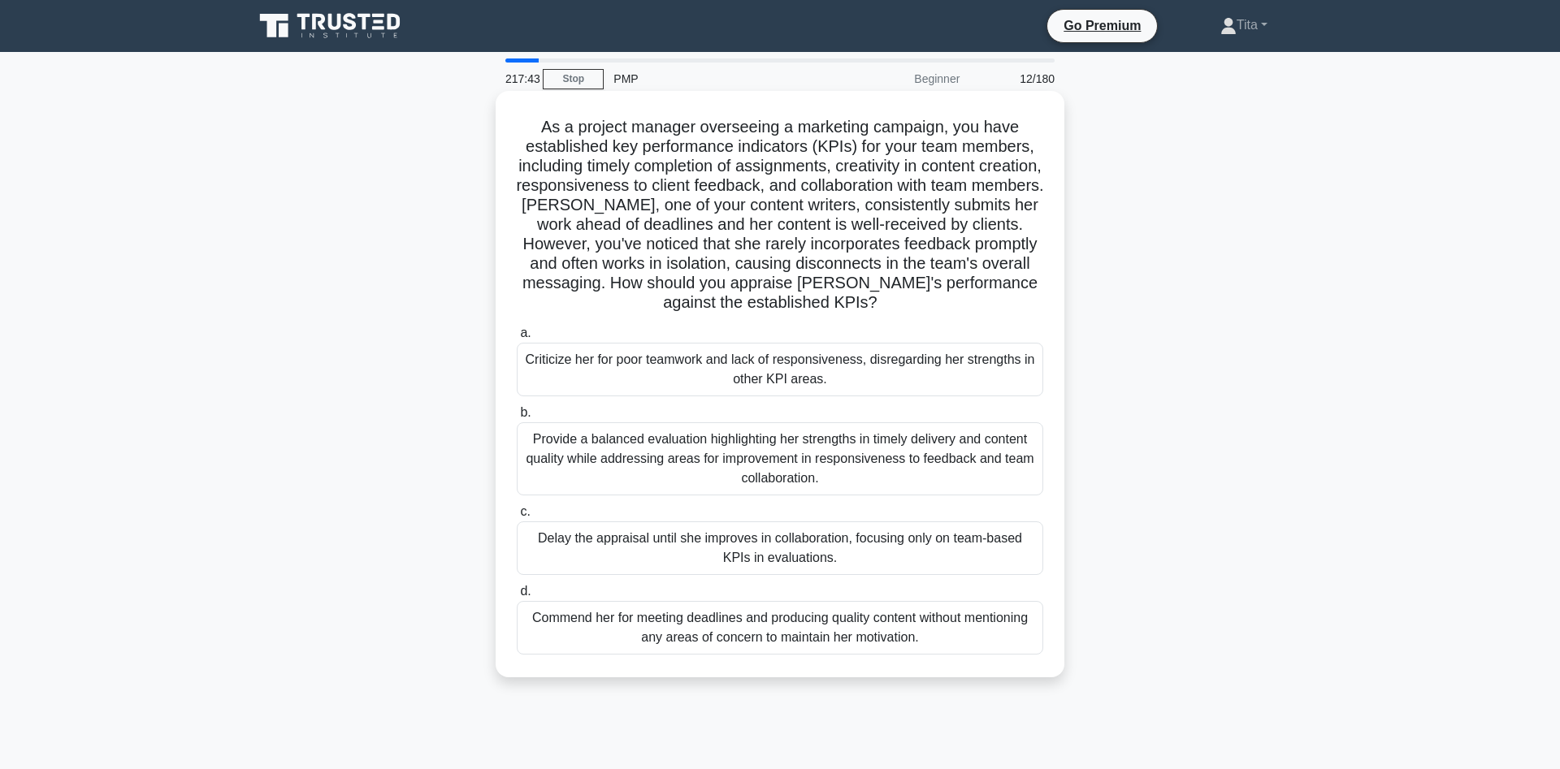
click at [814, 447] on div "Provide a balanced evaluation highlighting her strengths in timely delivery and…" at bounding box center [780, 458] width 526 height 73
click at [517, 418] on input "b. Provide a balanced evaluation highlighting her strengths in timely delivery …" at bounding box center [517, 413] width 0 height 11
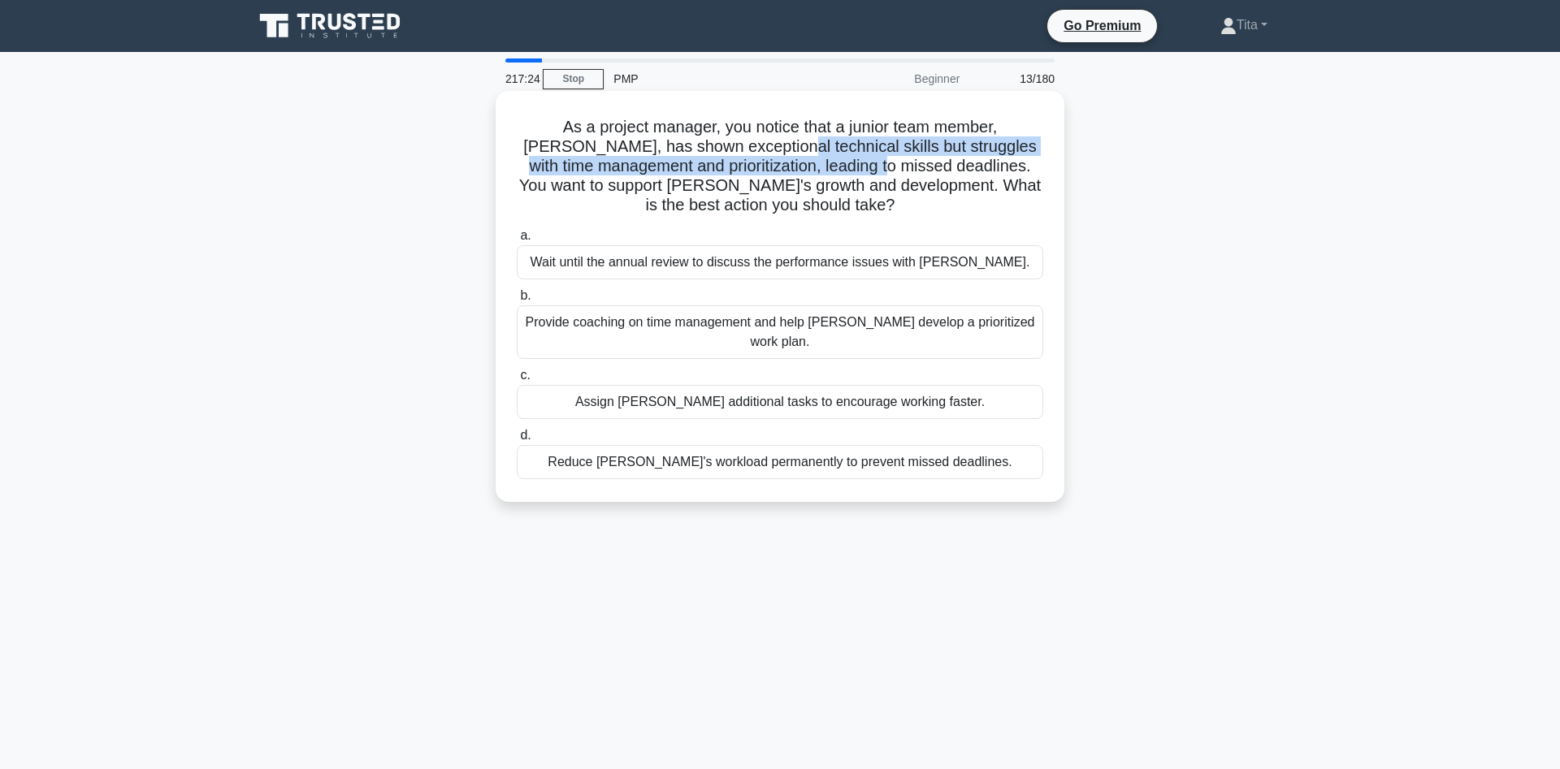
drag, startPoint x: 708, startPoint y: 151, endPoint x: 776, endPoint y: 162, distance: 68.2
click at [776, 162] on h5 "As a project manager, you notice that a junior team member, [PERSON_NAME], has …" at bounding box center [780, 166] width 530 height 99
drag, startPoint x: 576, startPoint y: 149, endPoint x: 639, endPoint y: 170, distance: 65.8
click at [639, 170] on h5 "As a project manager, you notice that a junior team member, [PERSON_NAME], has …" at bounding box center [780, 166] width 530 height 99
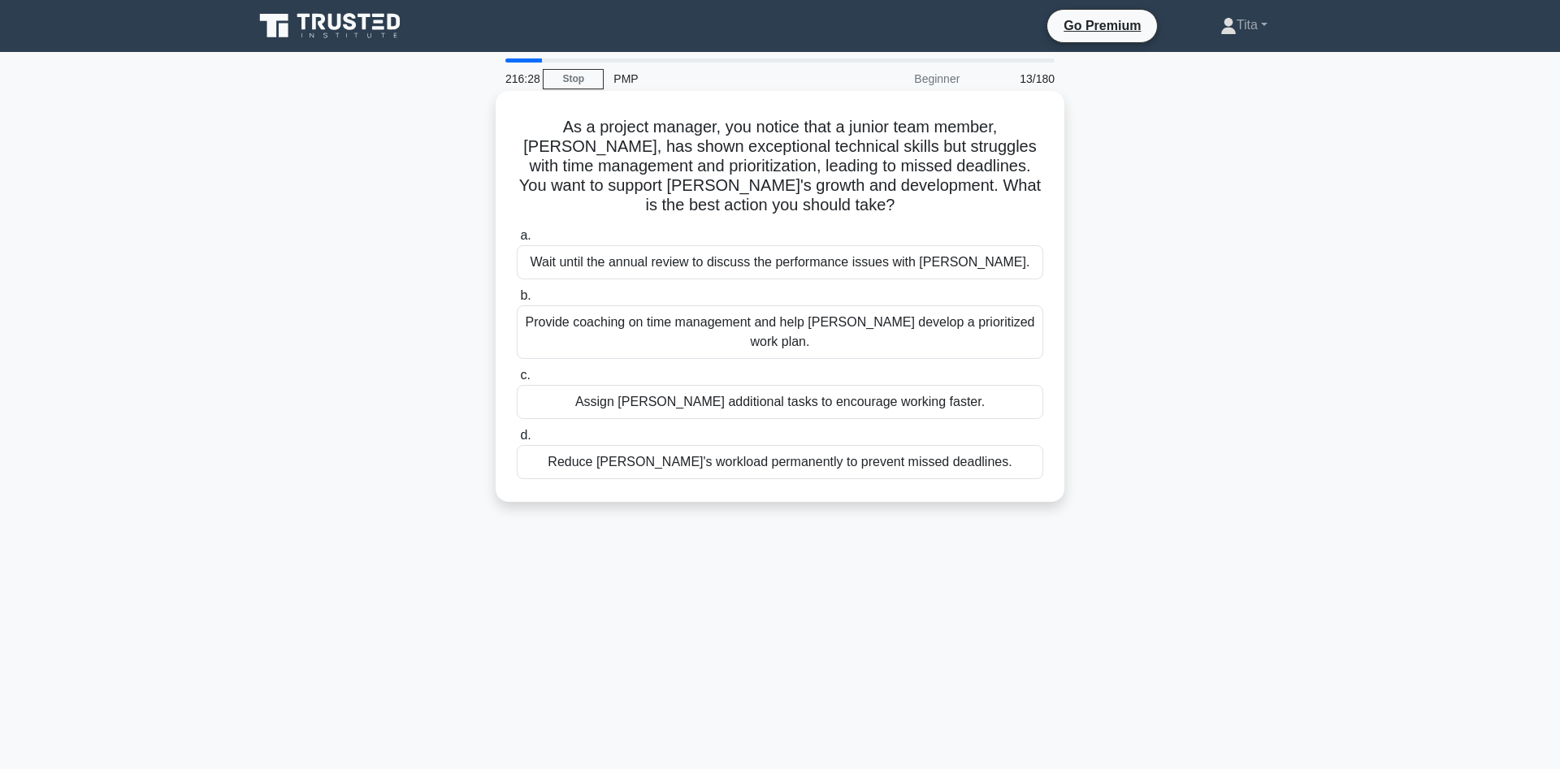
click at [981, 305] on div "Provide coaching on time management and help [PERSON_NAME] develop a prioritize…" at bounding box center [780, 332] width 526 height 54
click at [517, 301] on input "b. Provide coaching on time management and help [PERSON_NAME] develop a priorit…" at bounding box center [517, 296] width 0 height 11
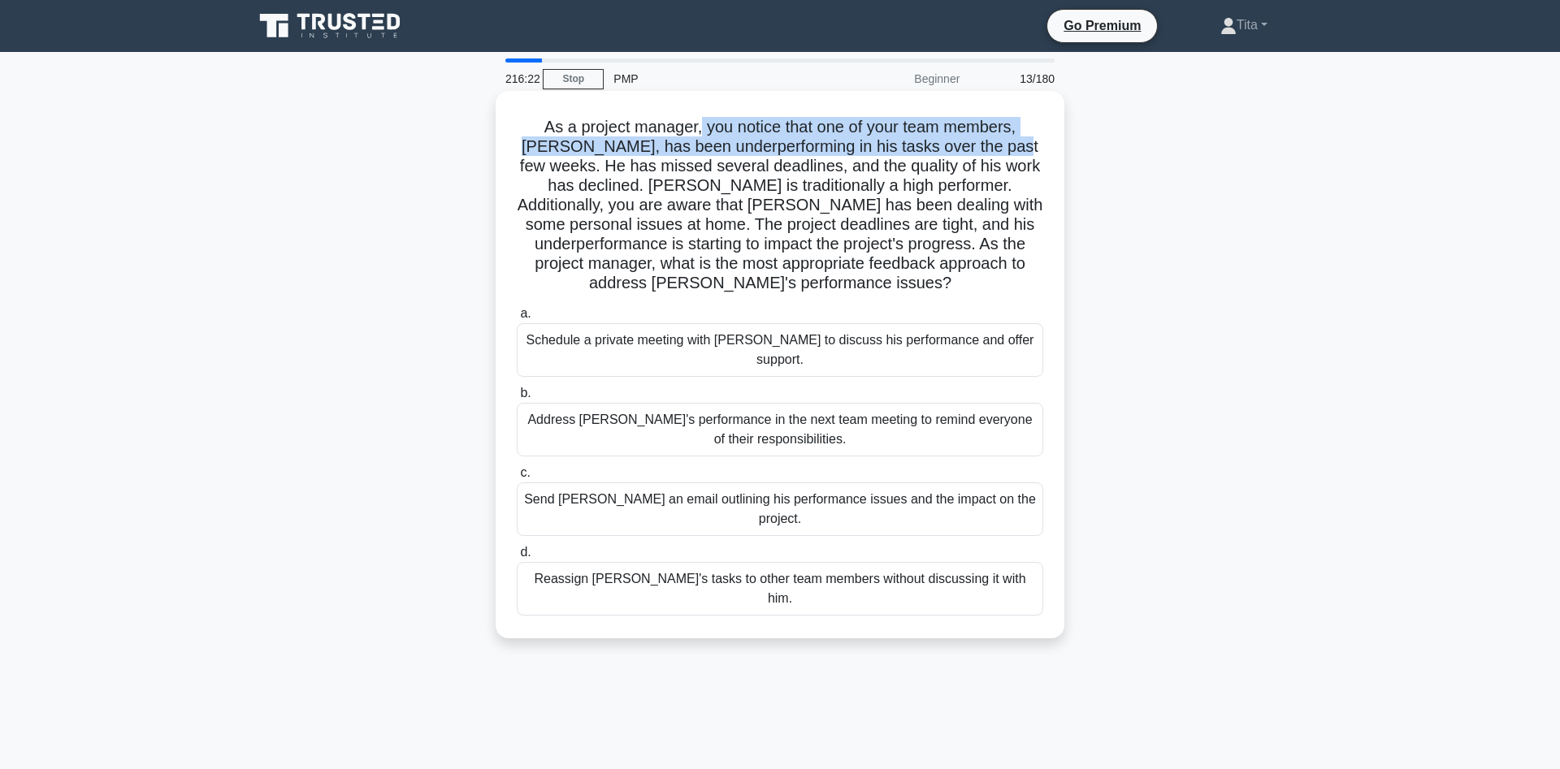
drag, startPoint x: 674, startPoint y: 129, endPoint x: 945, endPoint y: 146, distance: 271.1
click at [945, 146] on h5 "As a project manager, you notice that one of your team members, [PERSON_NAME], …" at bounding box center [780, 205] width 530 height 177
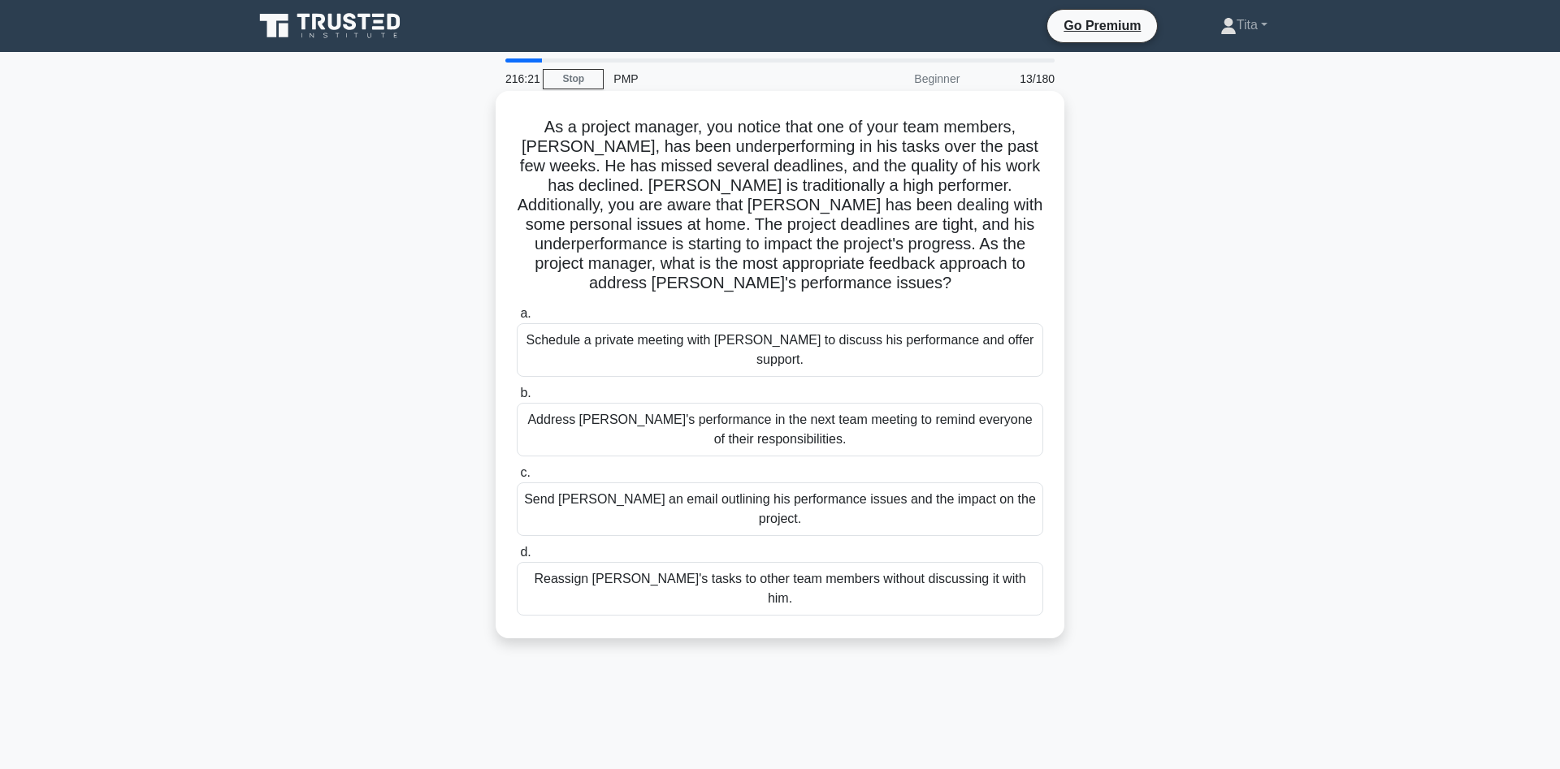
click at [596, 168] on h5 "As a project manager, you notice that one of your team members, [PERSON_NAME], …" at bounding box center [780, 205] width 530 height 177
drag, startPoint x: 597, startPoint y: 145, endPoint x: 964, endPoint y: 149, distance: 367.2
click at [964, 149] on h5 "As a project manager, you notice that one of your team members, [PERSON_NAME], …" at bounding box center [780, 205] width 530 height 177
click at [816, 323] on div "Schedule a private meeting with [PERSON_NAME] to discuss his performance and of…" at bounding box center [780, 350] width 526 height 54
click at [517, 319] on input "a. Schedule a private meeting with [PERSON_NAME] to discuss his performance and…" at bounding box center [517, 314] width 0 height 11
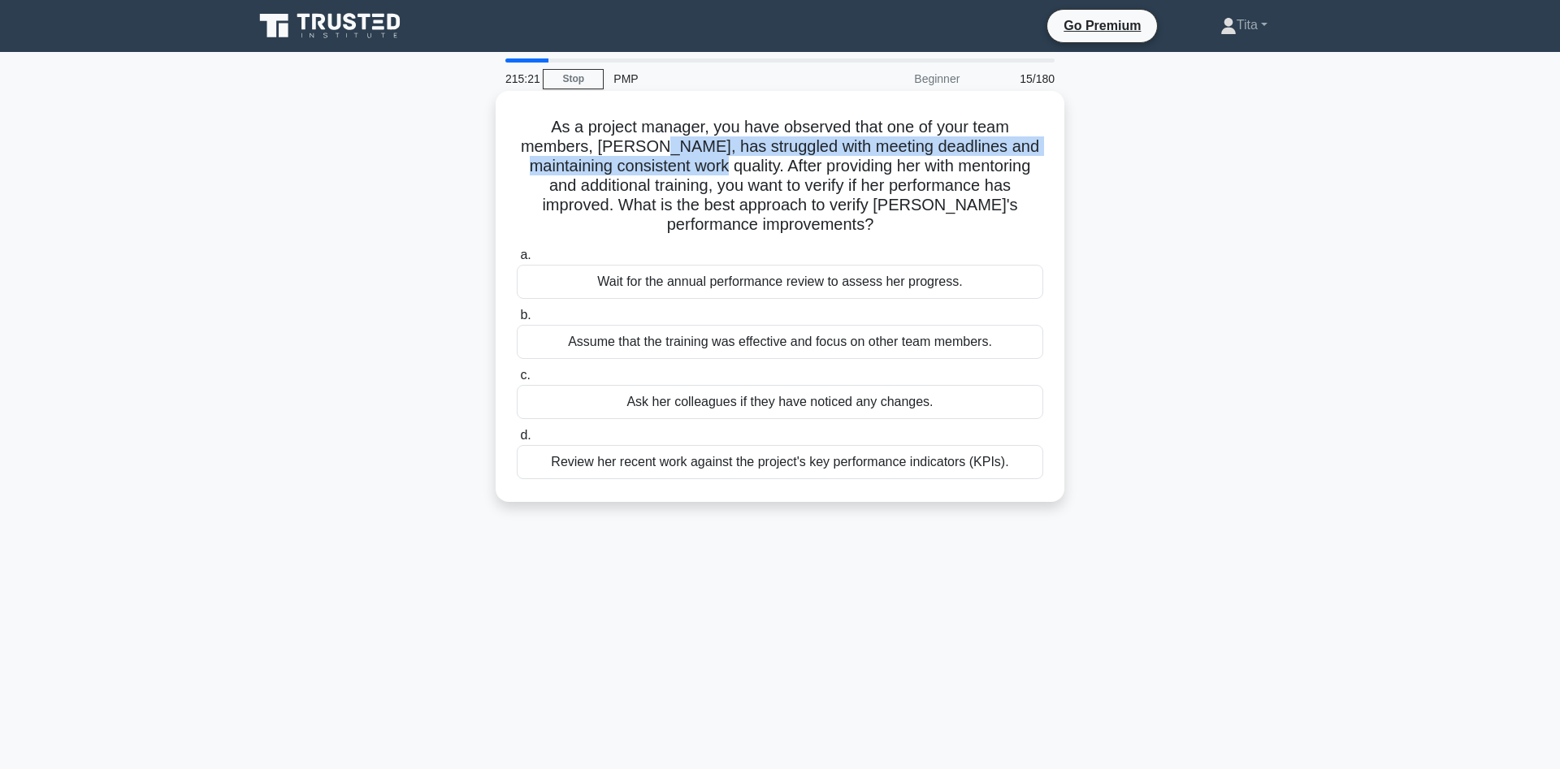
drag, startPoint x: 649, startPoint y: 145, endPoint x: 719, endPoint y: 165, distance: 72.5
click at [719, 165] on h5 "As a project manager, you have observed that one of your team members, [PERSON_…" at bounding box center [780, 176] width 530 height 119
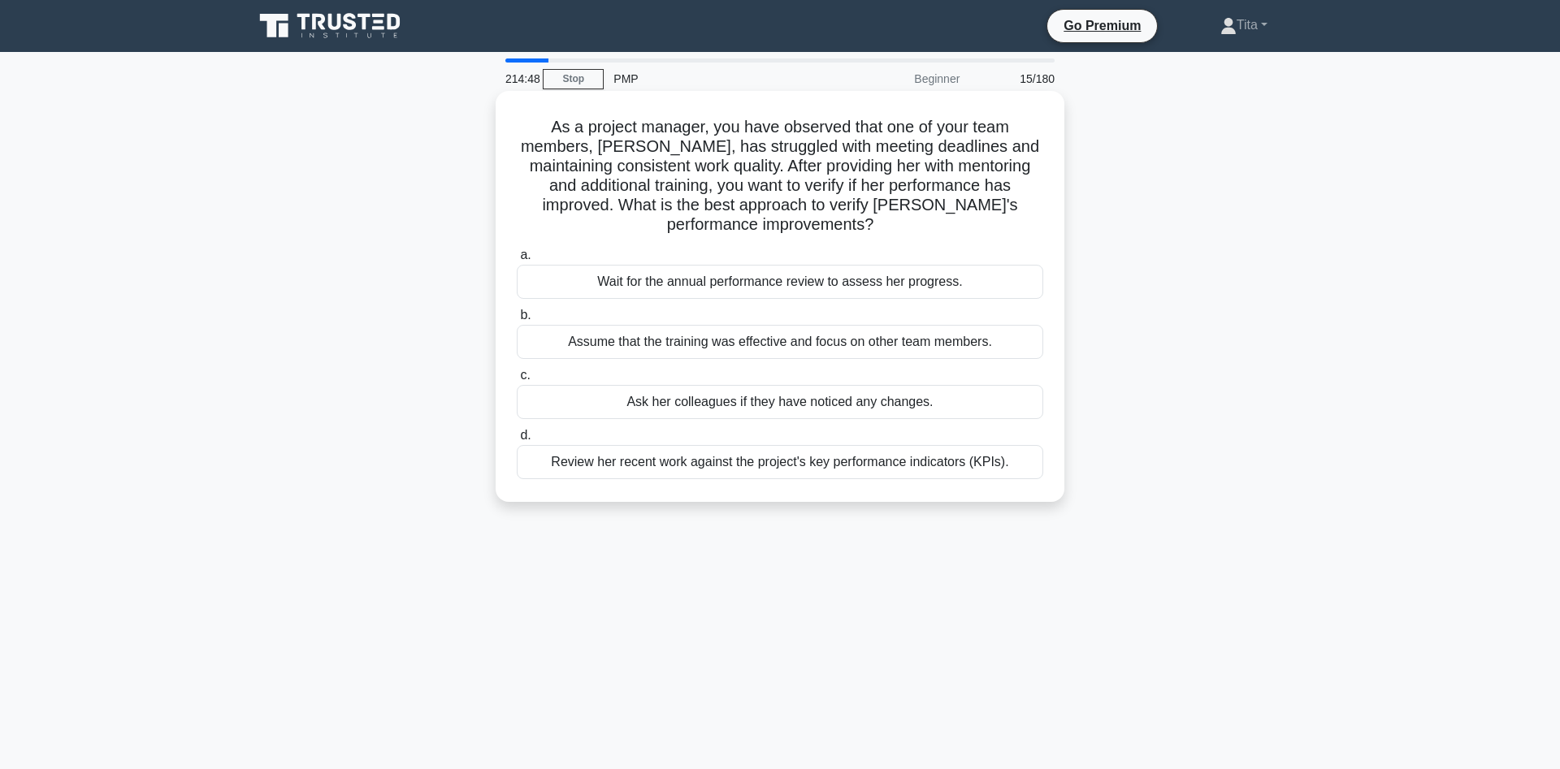
click at [590, 464] on div "Review her recent work against the project's key performance indicators (KPIs)." at bounding box center [780, 462] width 526 height 34
click at [517, 441] on input "d. Review her recent work against the project's key performance indicators (KPI…" at bounding box center [517, 436] width 0 height 11
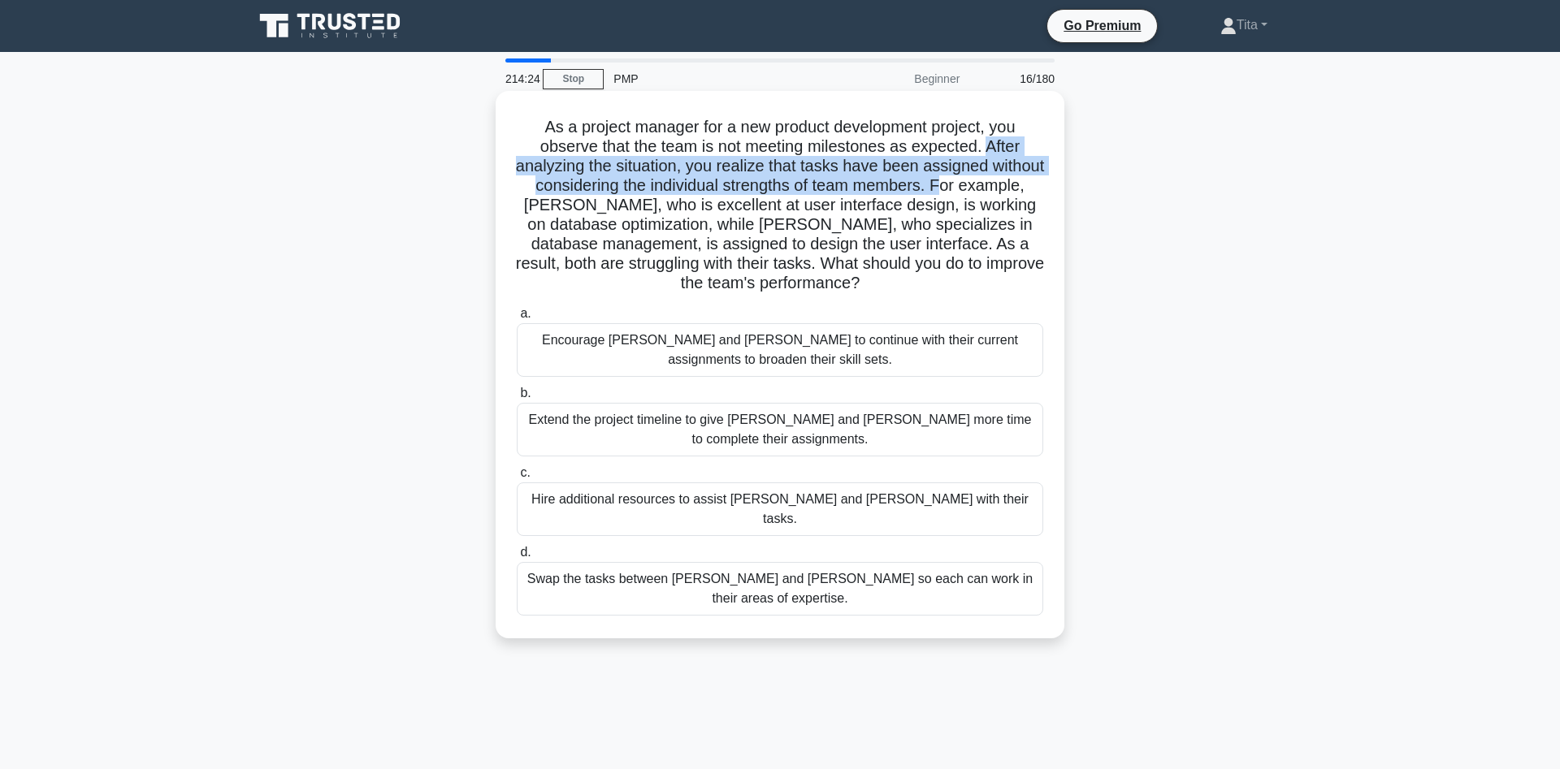
drag, startPoint x: 988, startPoint y: 150, endPoint x: 919, endPoint y: 192, distance: 80.5
click at [919, 192] on h5 "As a project manager for a new product development project, you observe that th…" at bounding box center [780, 205] width 530 height 177
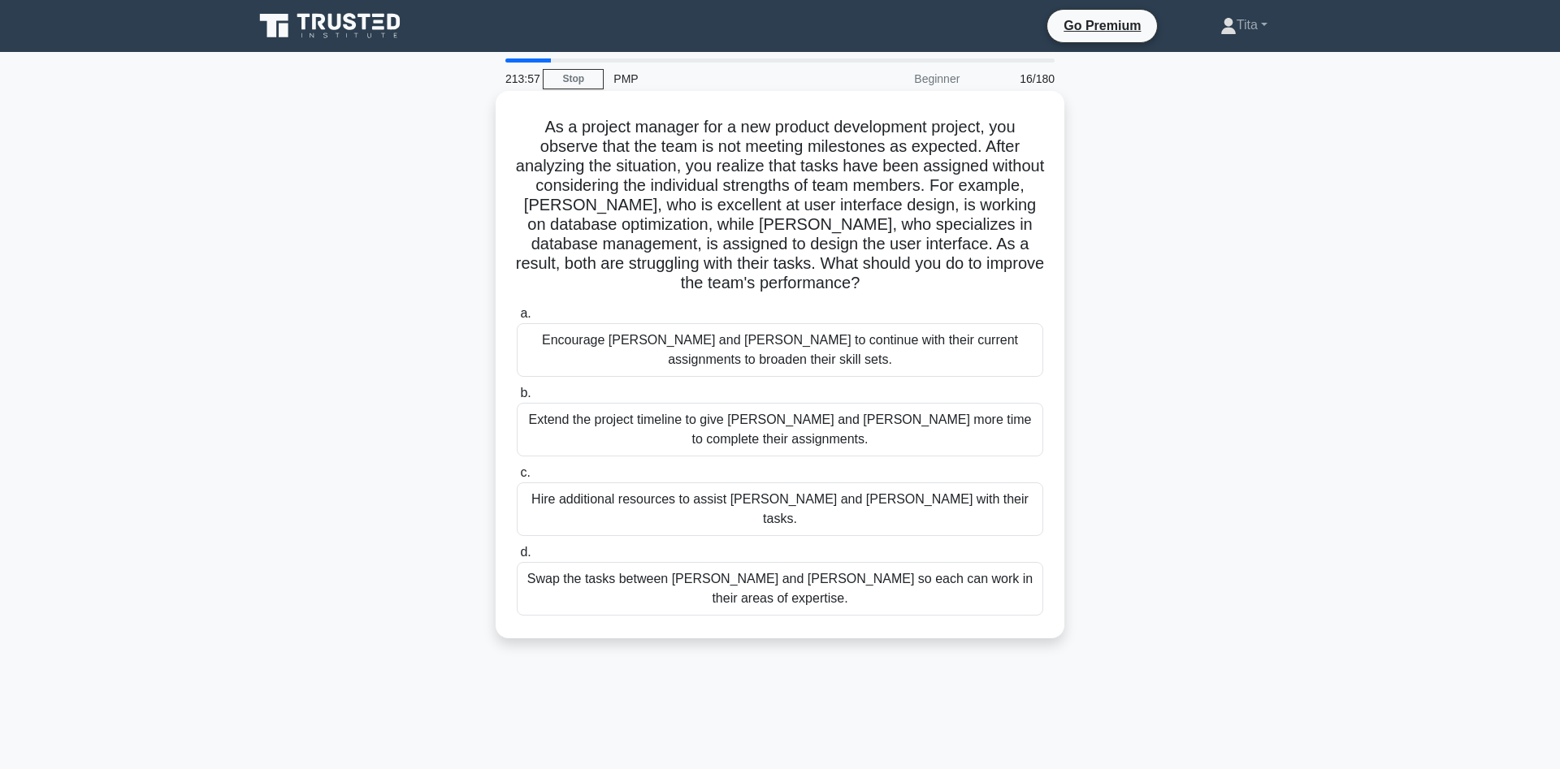
click at [610, 562] on div "Swap the tasks between [PERSON_NAME] and [PERSON_NAME] so each can work in thei…" at bounding box center [780, 589] width 526 height 54
click at [517, 548] on input "d. Swap the tasks between [PERSON_NAME] and [PERSON_NAME] so each can work in t…" at bounding box center [517, 553] width 0 height 11
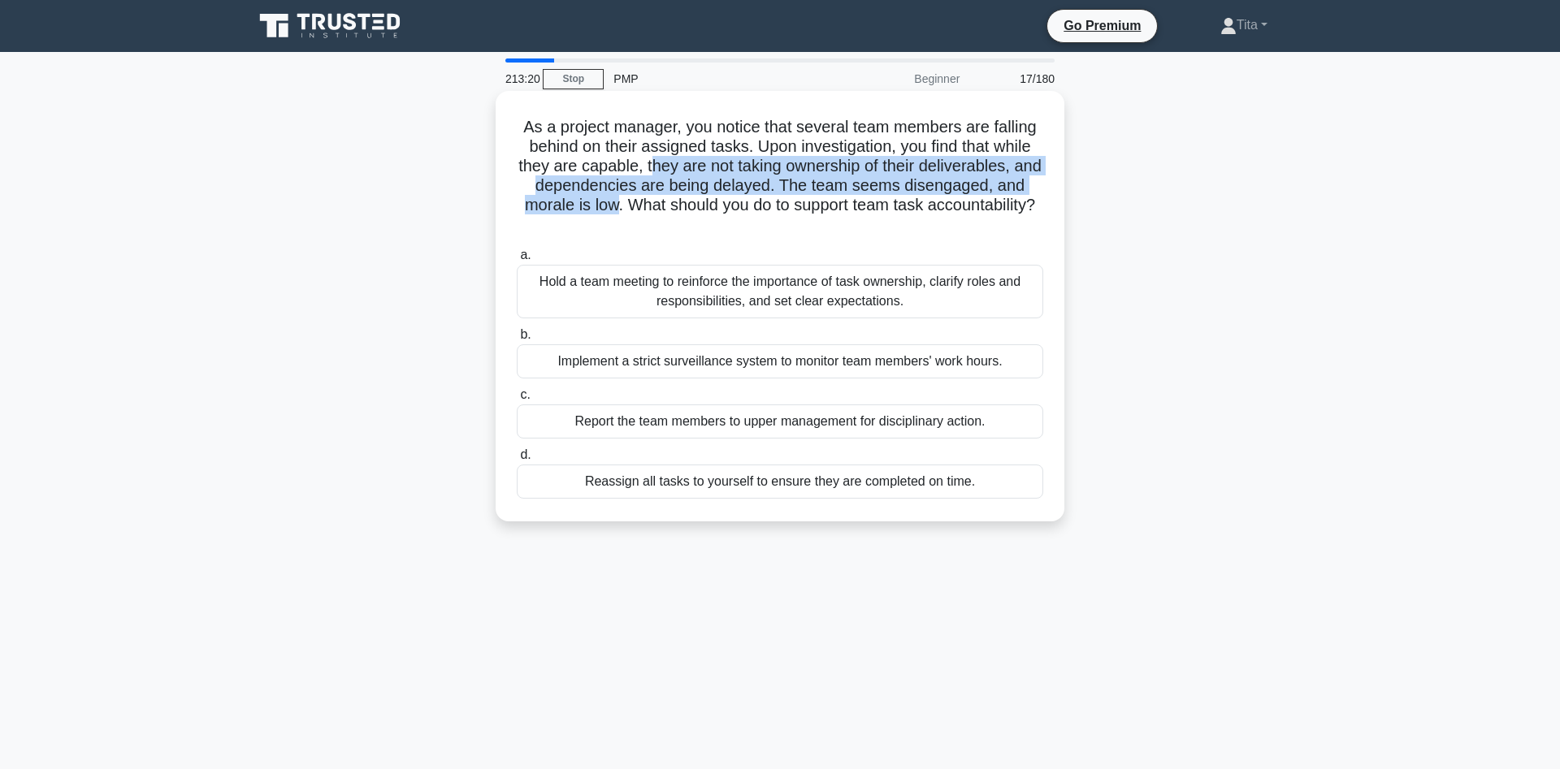
drag, startPoint x: 653, startPoint y: 167, endPoint x: 617, endPoint y: 214, distance: 59.6
click at [617, 214] on h5 "As a project manager, you notice that several team members are falling behind o…" at bounding box center [780, 176] width 530 height 119
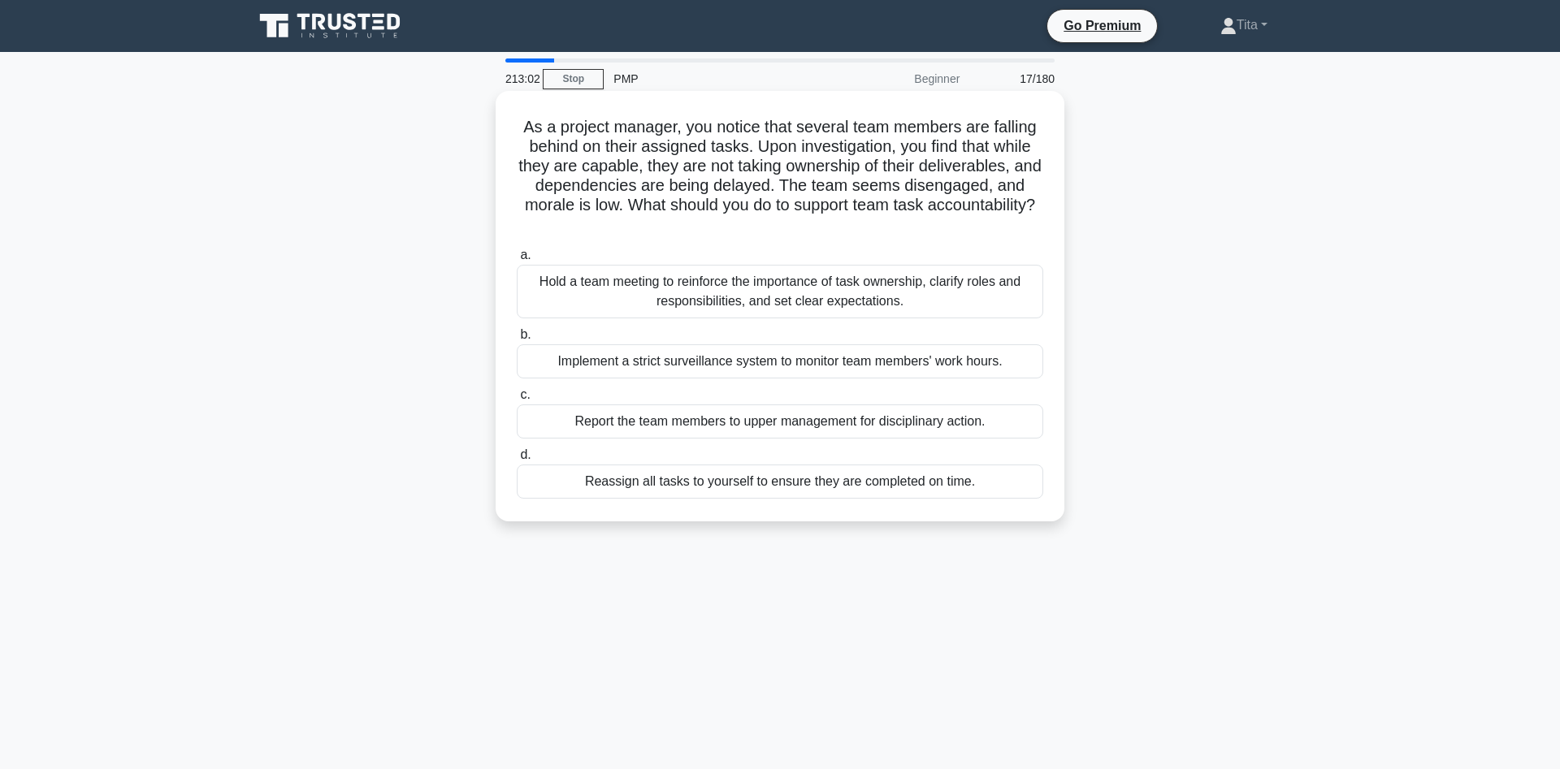
click at [572, 292] on div "Hold a team meeting to reinforce the importance of task ownership, clarify role…" at bounding box center [780, 292] width 526 height 54
click at [517, 261] on input "a. Hold a team meeting to reinforce the importance of task ownership, clarify r…" at bounding box center [517, 255] width 0 height 11
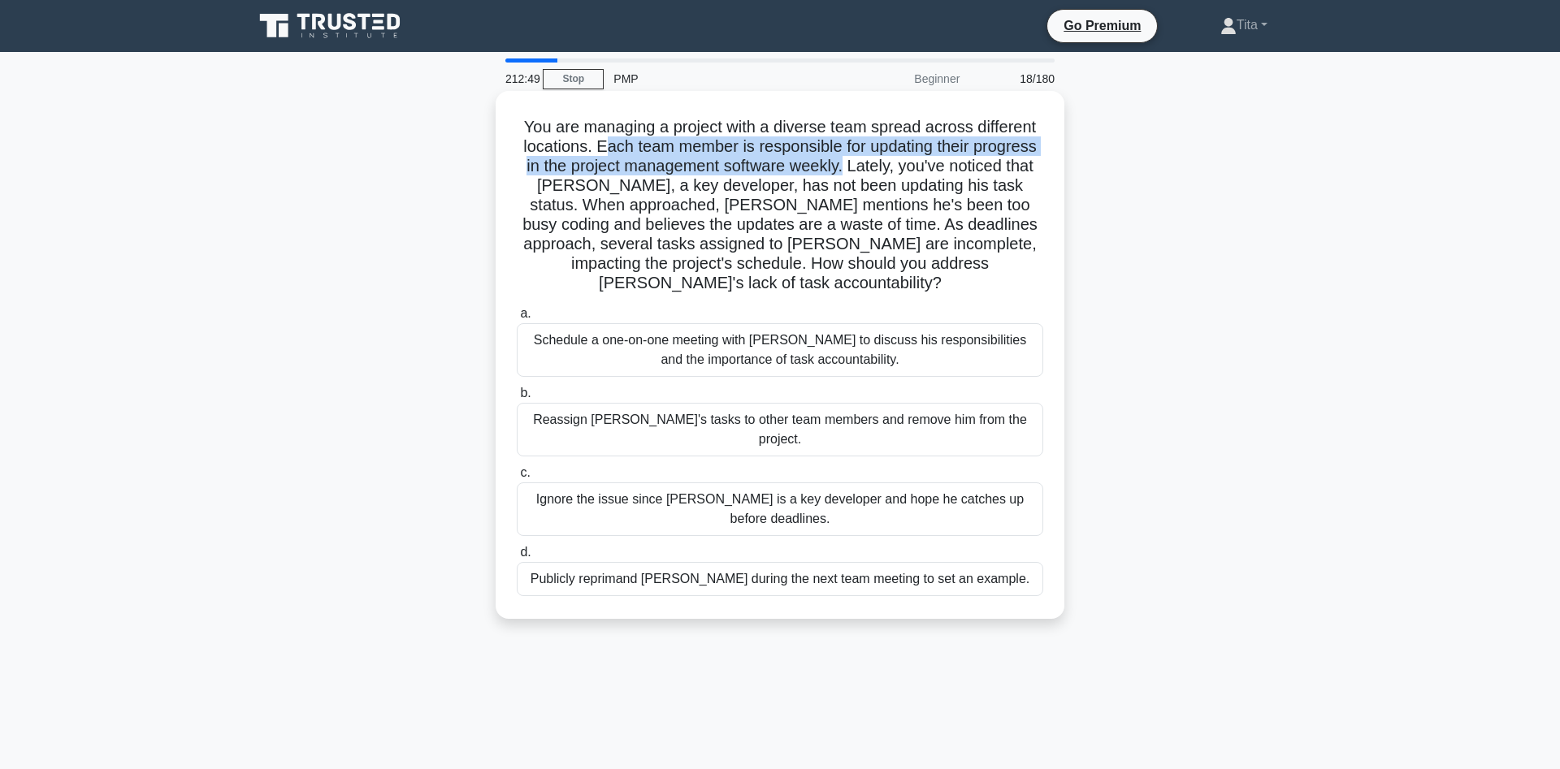
drag, startPoint x: 595, startPoint y: 144, endPoint x: 835, endPoint y: 167, distance: 240.8
click at [835, 167] on h5 "You are managing a project with a diverse team spread across different location…" at bounding box center [780, 205] width 530 height 177
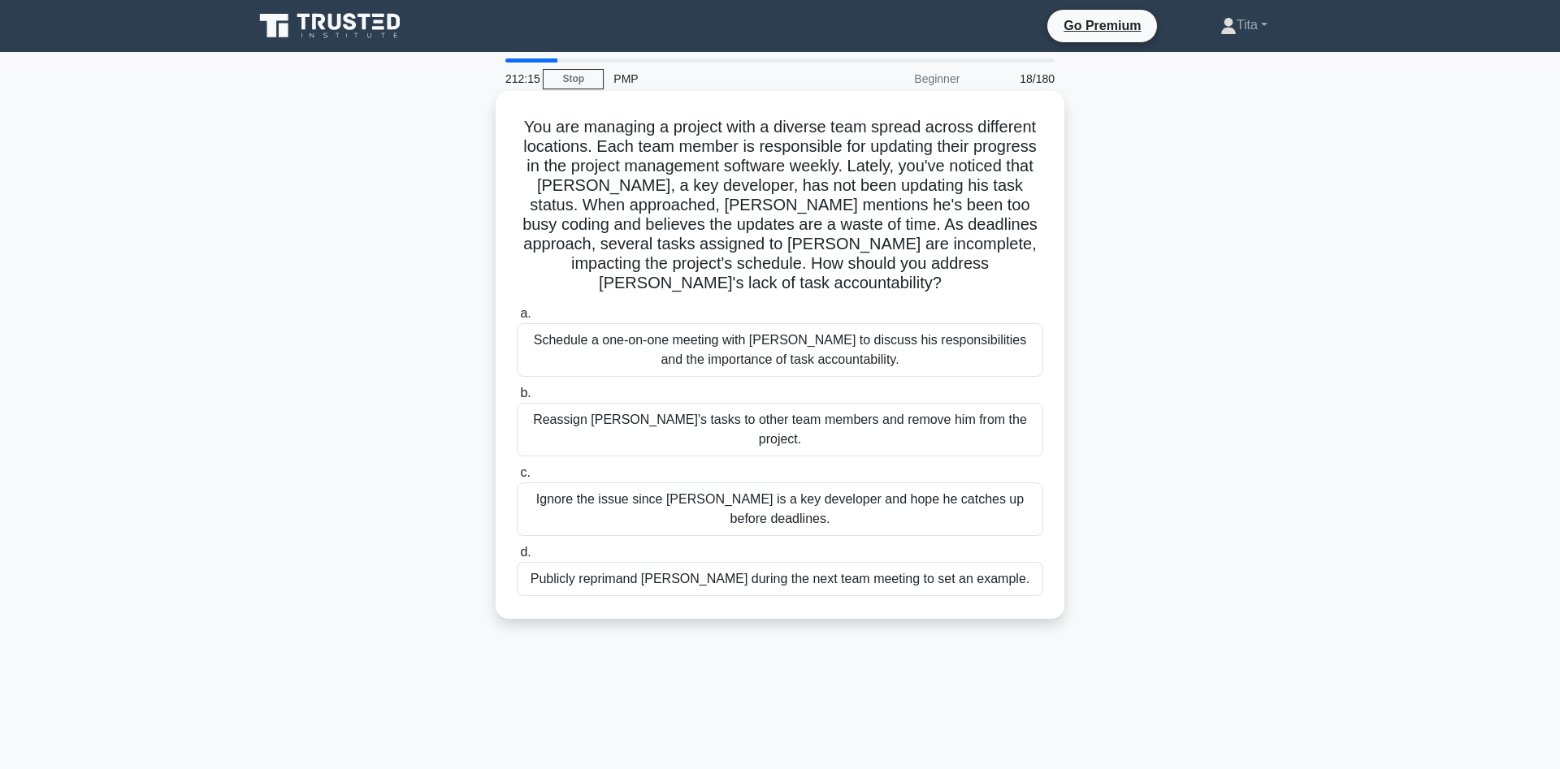
click at [708, 334] on div "Schedule a one-on-one meeting with [PERSON_NAME] to discuss his responsibilitie…" at bounding box center [780, 350] width 526 height 54
click at [517, 319] on input "a. Schedule a one-on-one meeting with [PERSON_NAME] to discuss his responsibili…" at bounding box center [517, 314] width 0 height 11
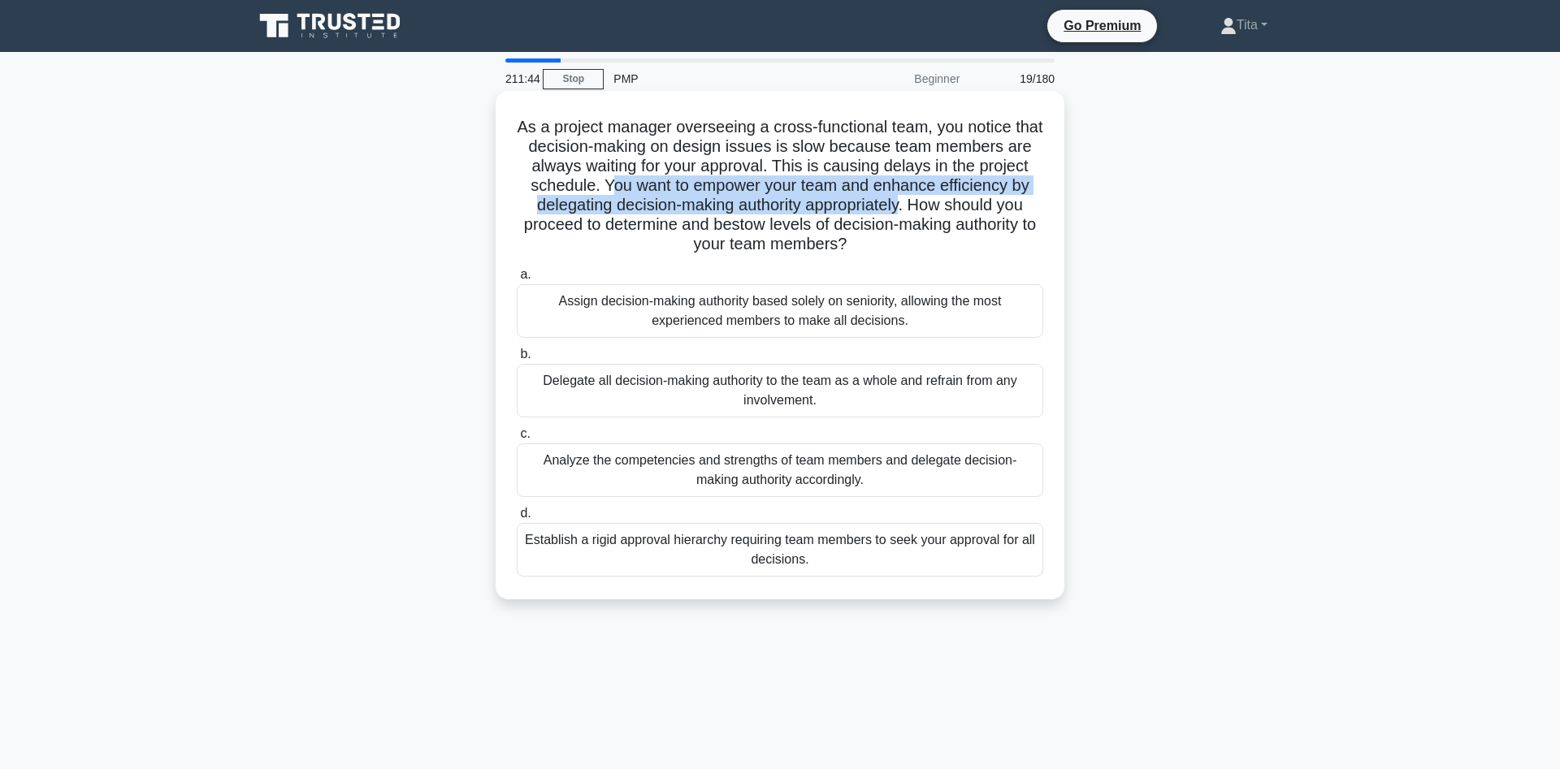
drag, startPoint x: 901, startPoint y: 207, endPoint x: 613, endPoint y: 188, distance: 288.2
click at [613, 188] on h5 "As a project manager overseeing a cross-functional team, you notice that decisi…" at bounding box center [780, 186] width 530 height 138
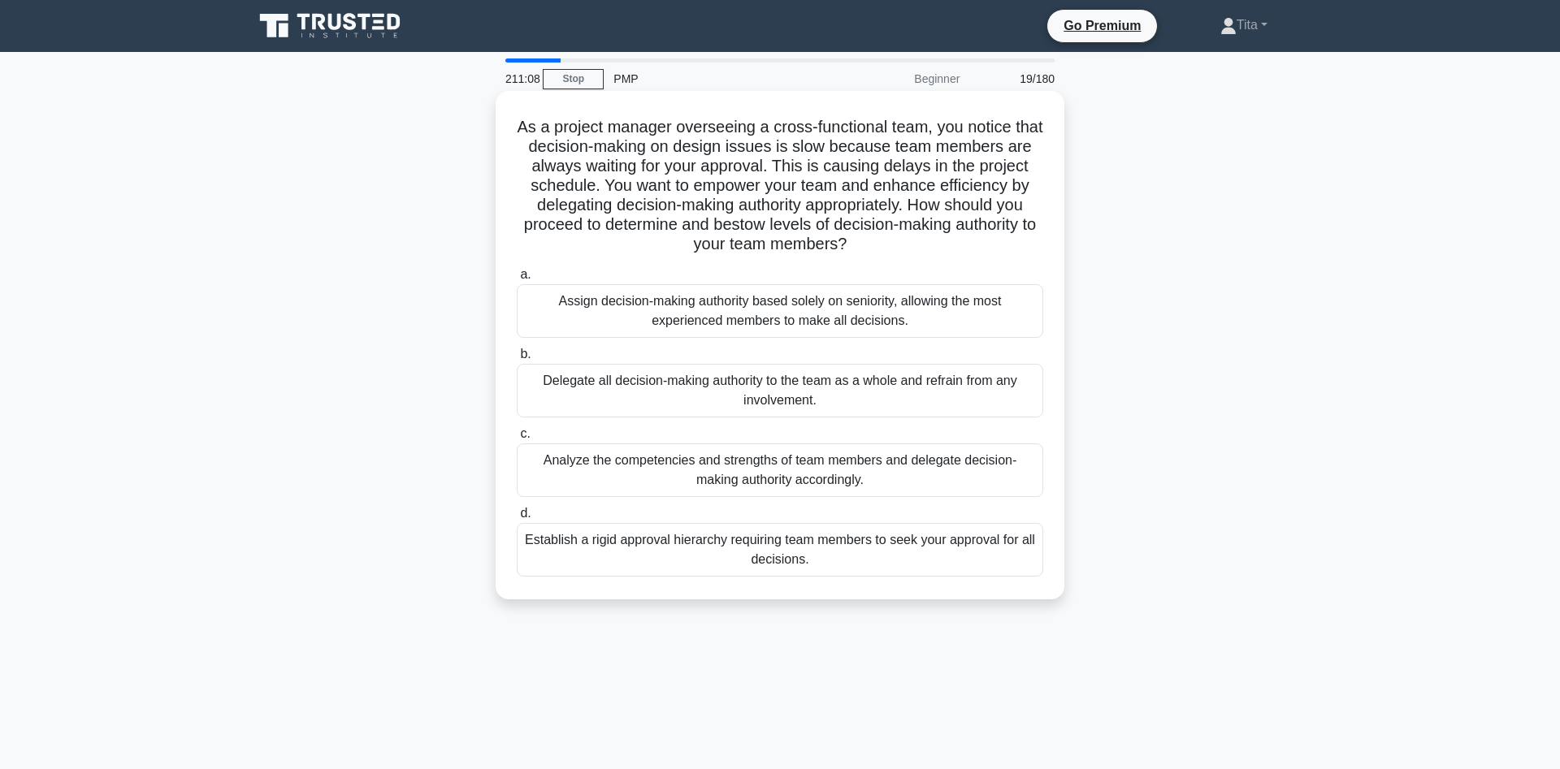
click at [608, 476] on div "Analyze the competencies and strengths of team members and delegate decision-ma…" at bounding box center [780, 471] width 526 height 54
click at [517, 439] on input "c. Analyze the competencies and strengths of team members and delegate decision…" at bounding box center [517, 434] width 0 height 11
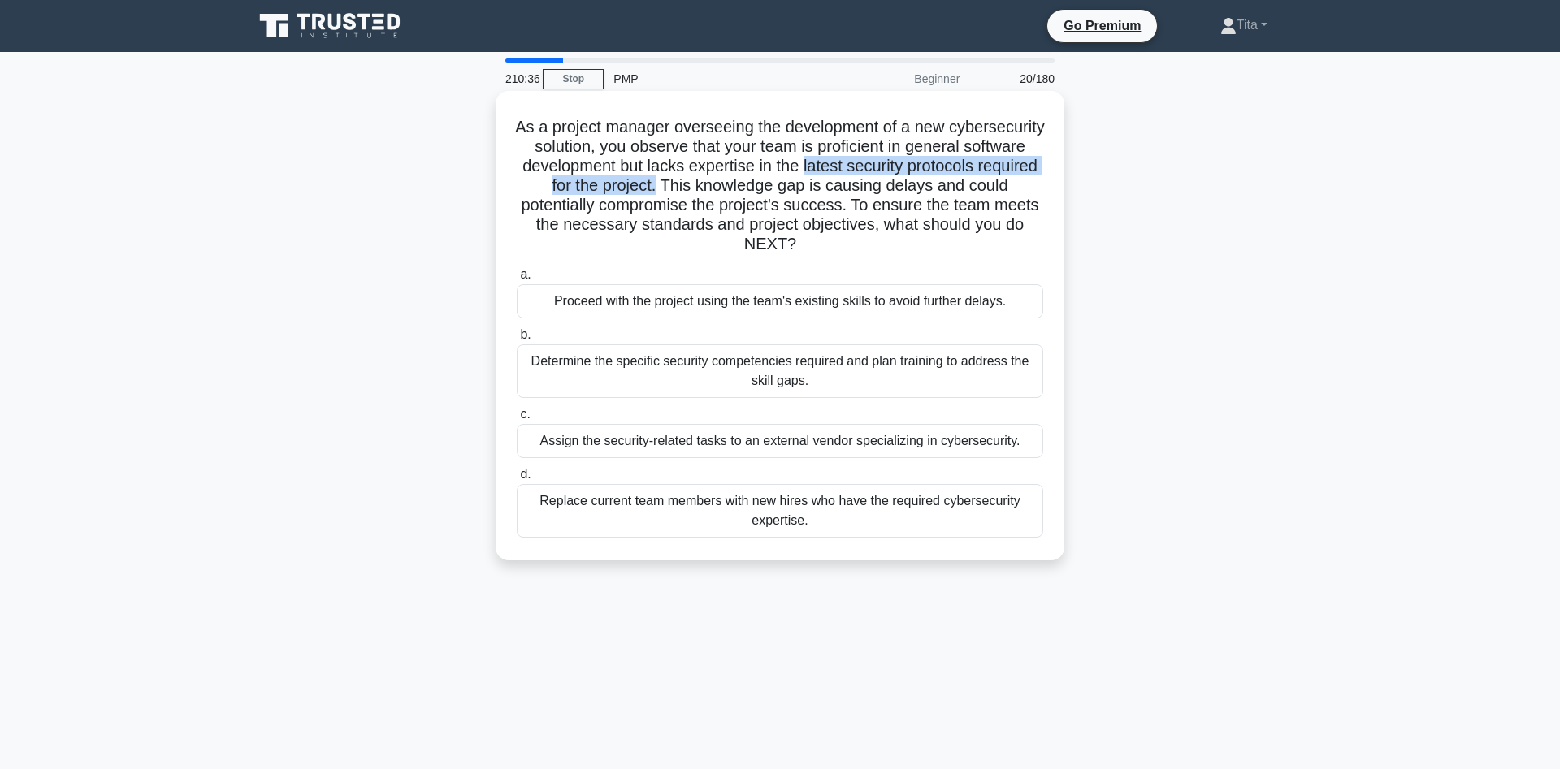
drag, startPoint x: 804, startPoint y: 174, endPoint x: 661, endPoint y: 188, distance: 143.7
click at [661, 188] on h5 "As a project manager overseeing the development of a new cybersecurity solution…" at bounding box center [780, 186] width 530 height 138
click at [621, 373] on div "Determine the specific security competencies required and plan training to addr…" at bounding box center [780, 371] width 526 height 54
click at [517, 340] on input "b. Determine the specific security competencies required and plan training to a…" at bounding box center [517, 335] width 0 height 11
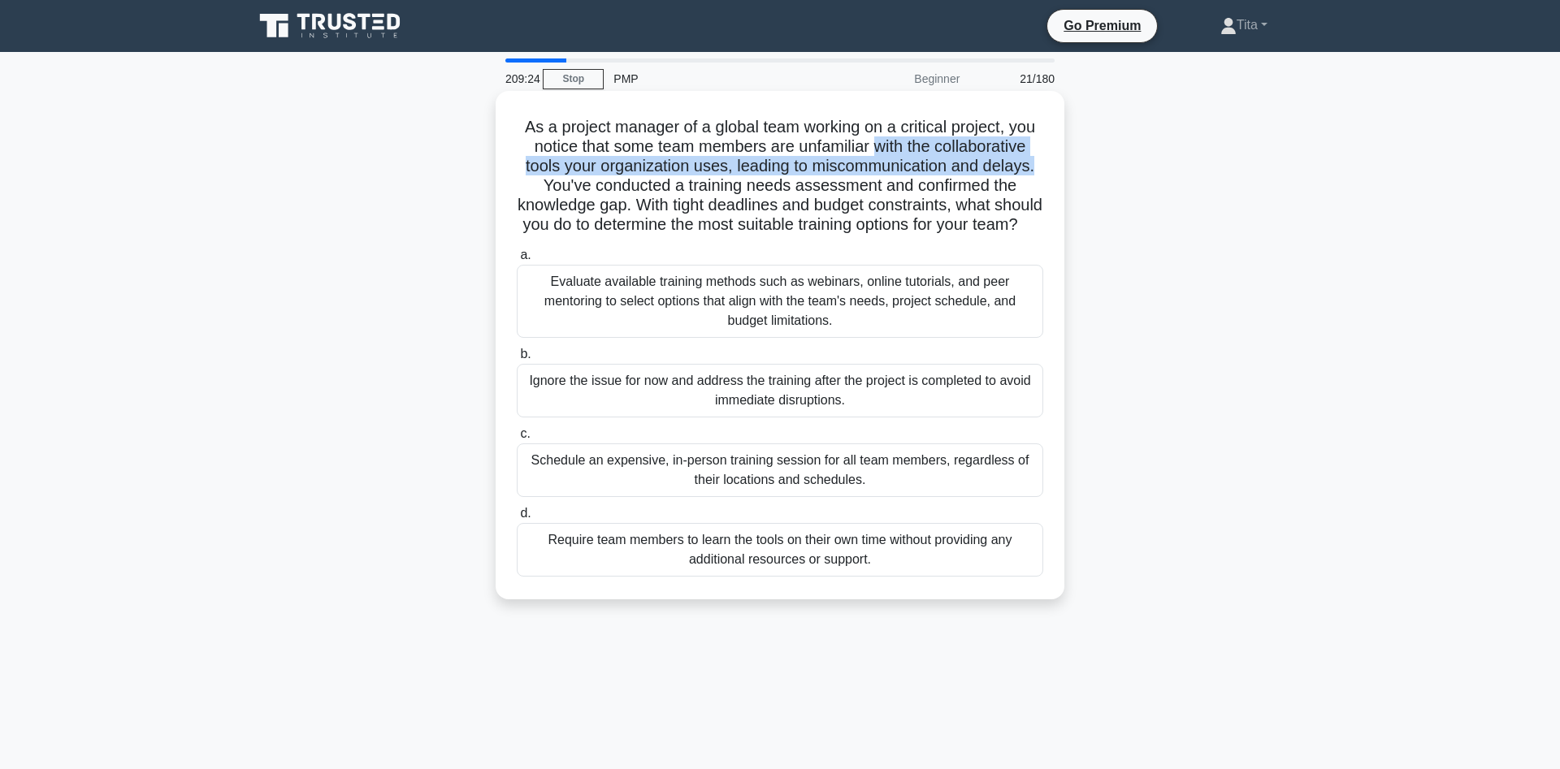
drag, startPoint x: 874, startPoint y: 146, endPoint x: 1033, endPoint y: 167, distance: 159.8
click at [1033, 167] on h5 "As a project manager of a global team working on a critical project, you notice…" at bounding box center [780, 176] width 530 height 119
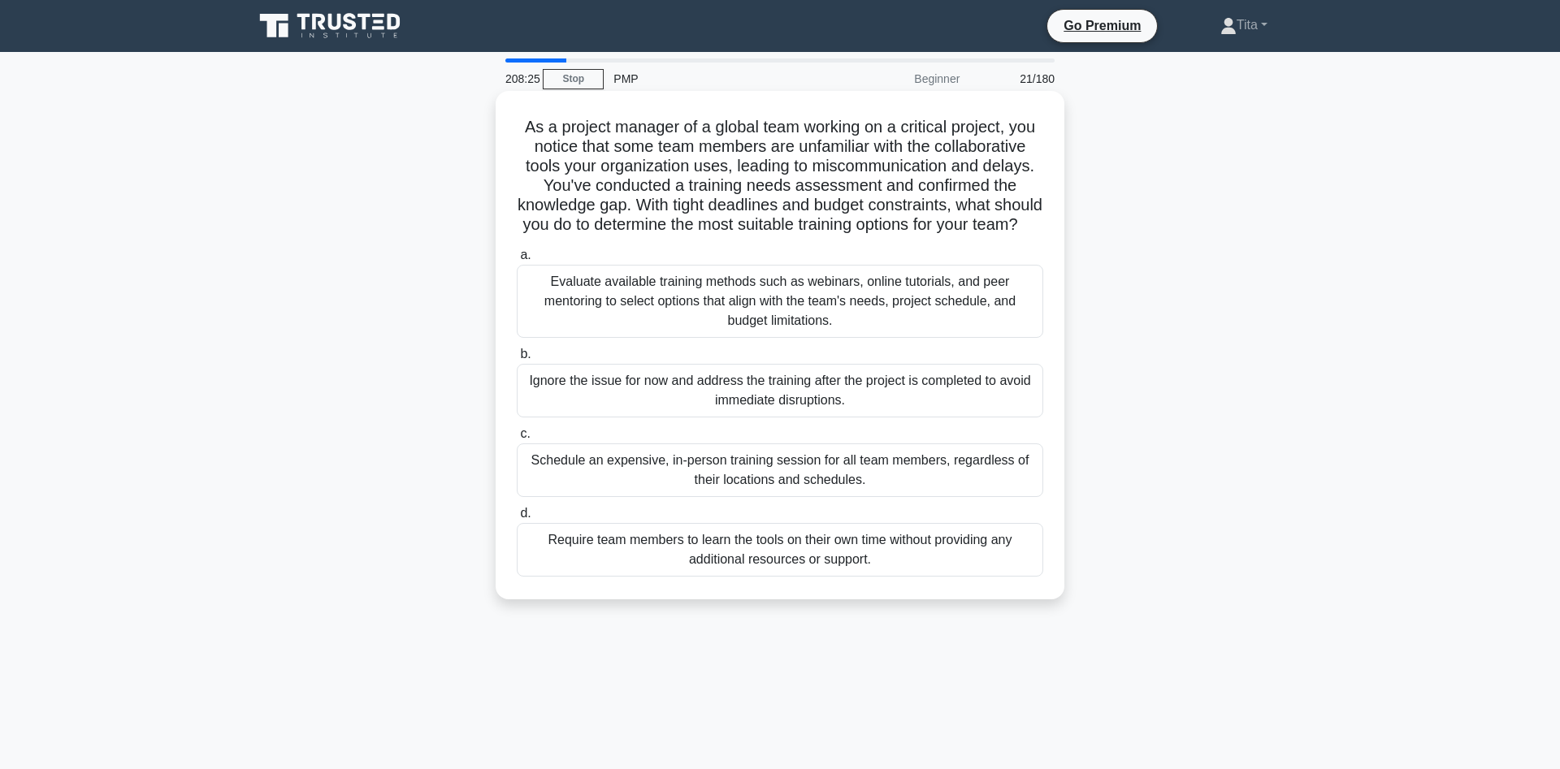
click at [818, 295] on div "Evaluate available training methods such as webinars, online tutorials, and pee…" at bounding box center [780, 301] width 526 height 73
click at [517, 261] on input "a. Evaluate available training methods such as webinars, online tutorials, and …" at bounding box center [517, 255] width 0 height 11
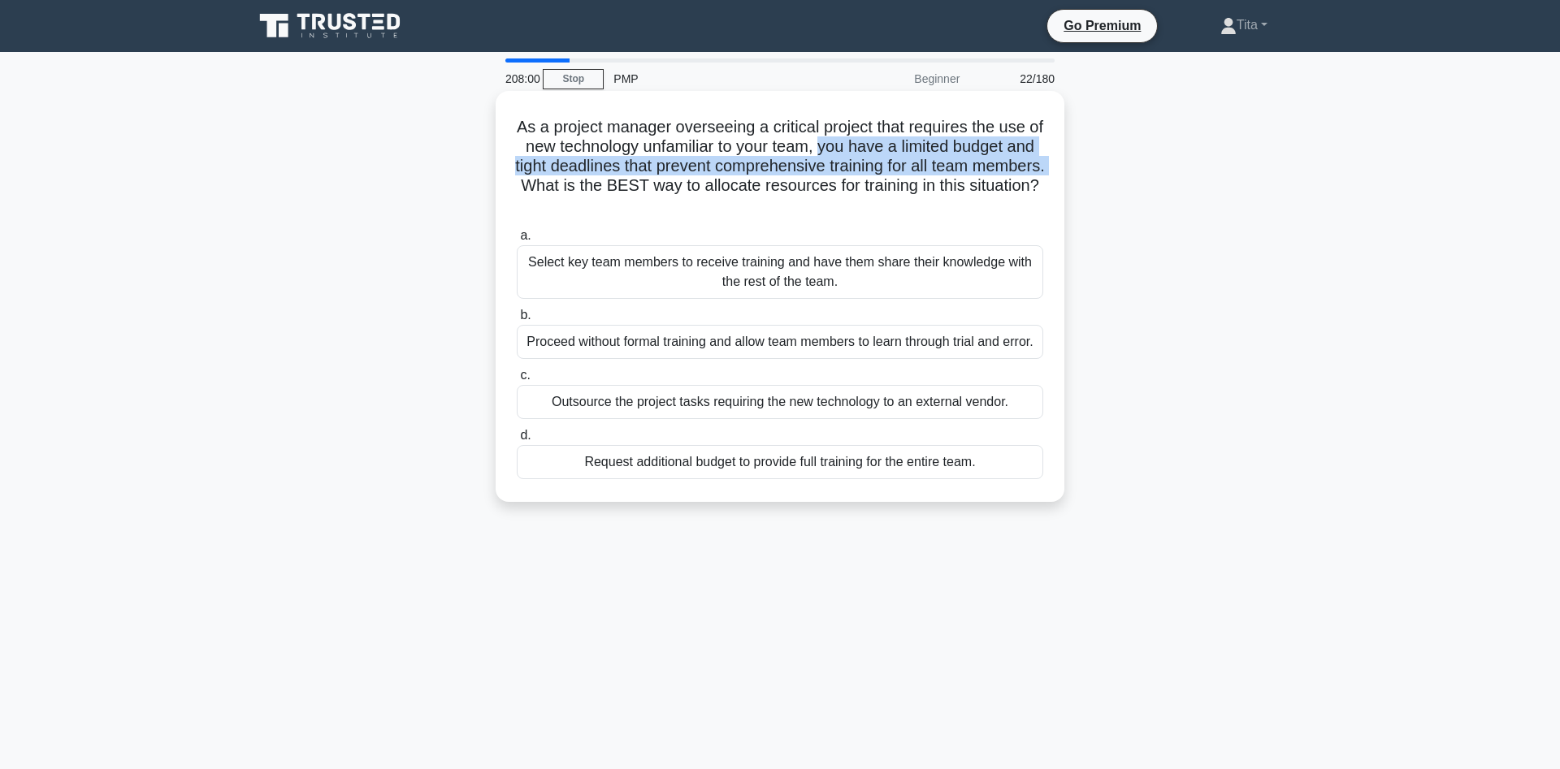
drag, startPoint x: 821, startPoint y: 150, endPoint x: 598, endPoint y: 195, distance: 227.0
click at [598, 195] on h5 "As a project manager overseeing a critical project that requires the use of new…" at bounding box center [780, 166] width 530 height 99
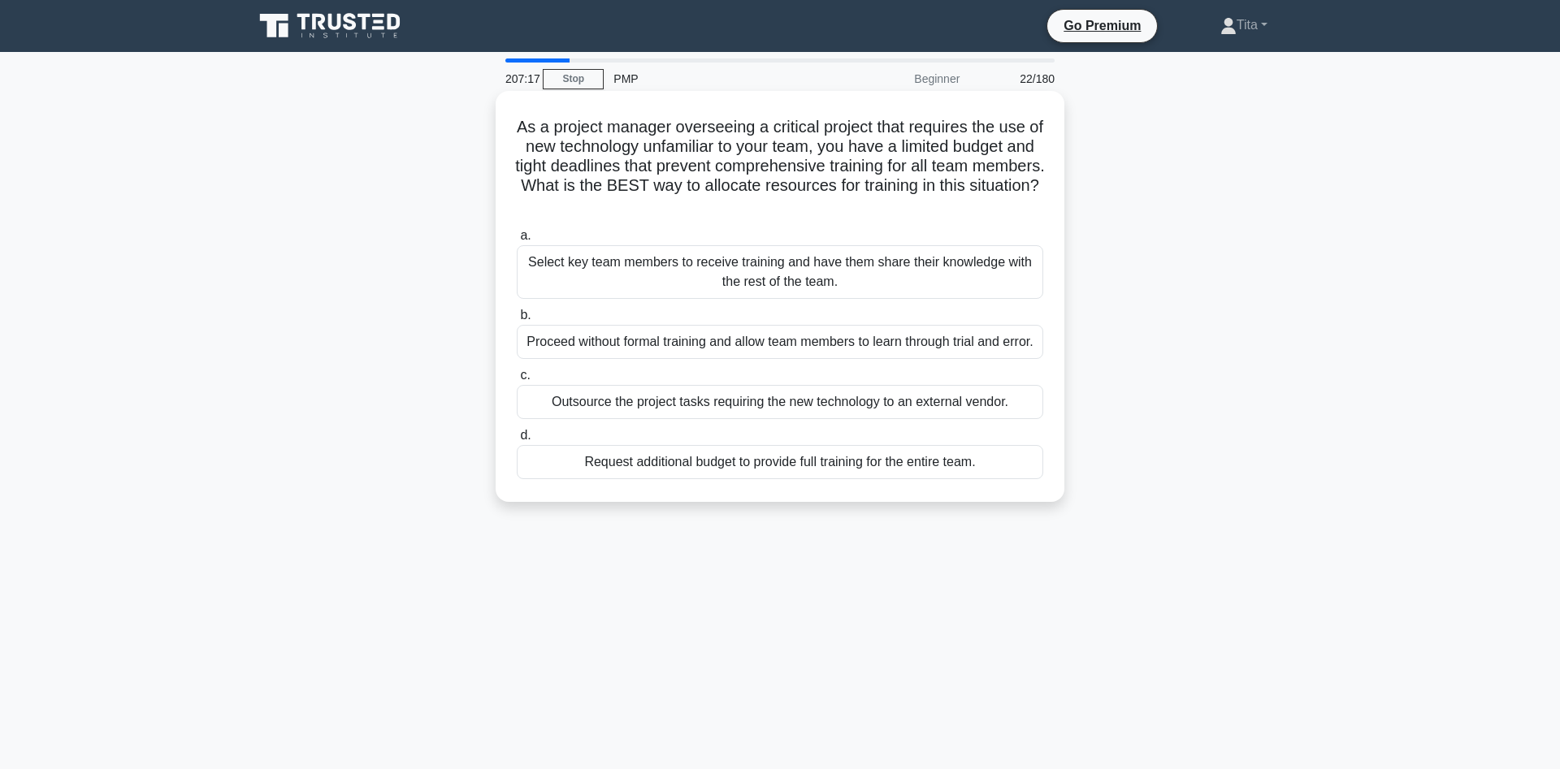
click at [786, 280] on div "Select key team members to receive training and have them share their knowledge…" at bounding box center [780, 272] width 526 height 54
click at [517, 241] on input "a. Select key team members to receive training and have them share their knowle…" at bounding box center [517, 236] width 0 height 11
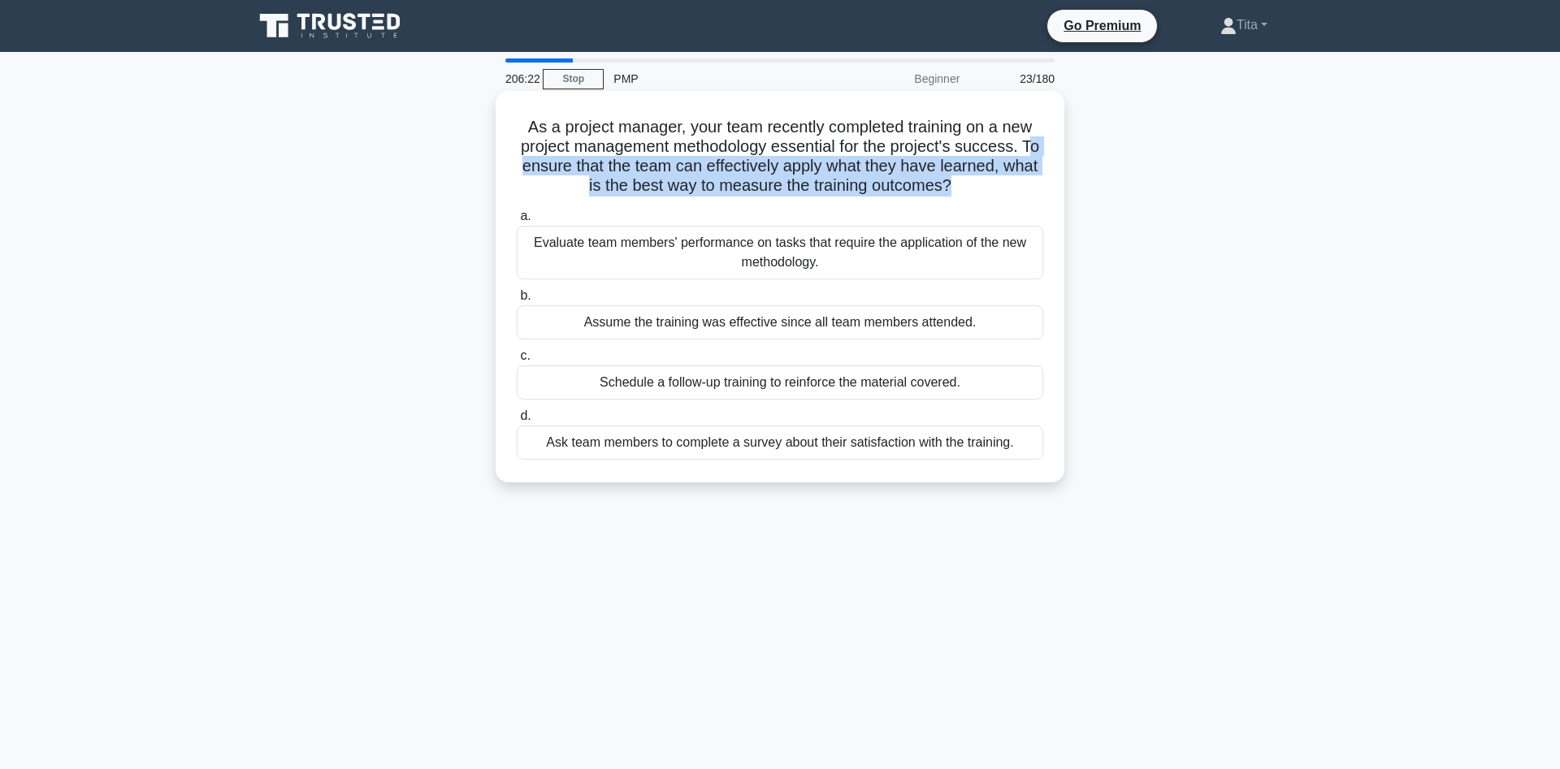
drag, startPoint x: 1026, startPoint y: 146, endPoint x: 938, endPoint y: 186, distance: 96.3
click at [938, 186] on h5 "As a project manager, your team recently completed training on a new project ma…" at bounding box center [780, 157] width 530 height 80
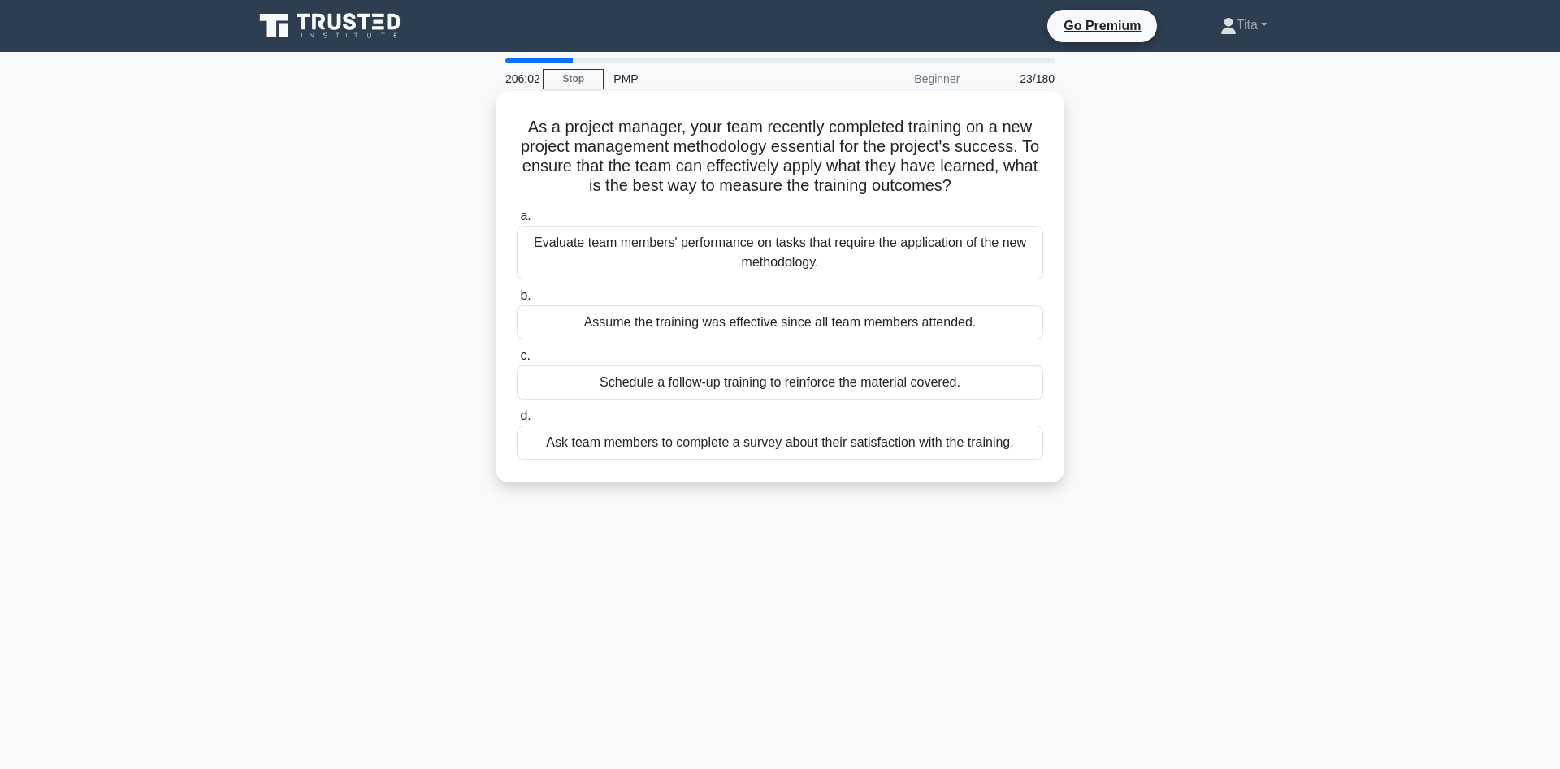
click at [770, 265] on div "Evaluate team members' performance on tasks that require the application of the…" at bounding box center [780, 253] width 526 height 54
click at [517, 222] on input "a. Evaluate team members' performance on tasks that require the application of …" at bounding box center [517, 216] width 0 height 11
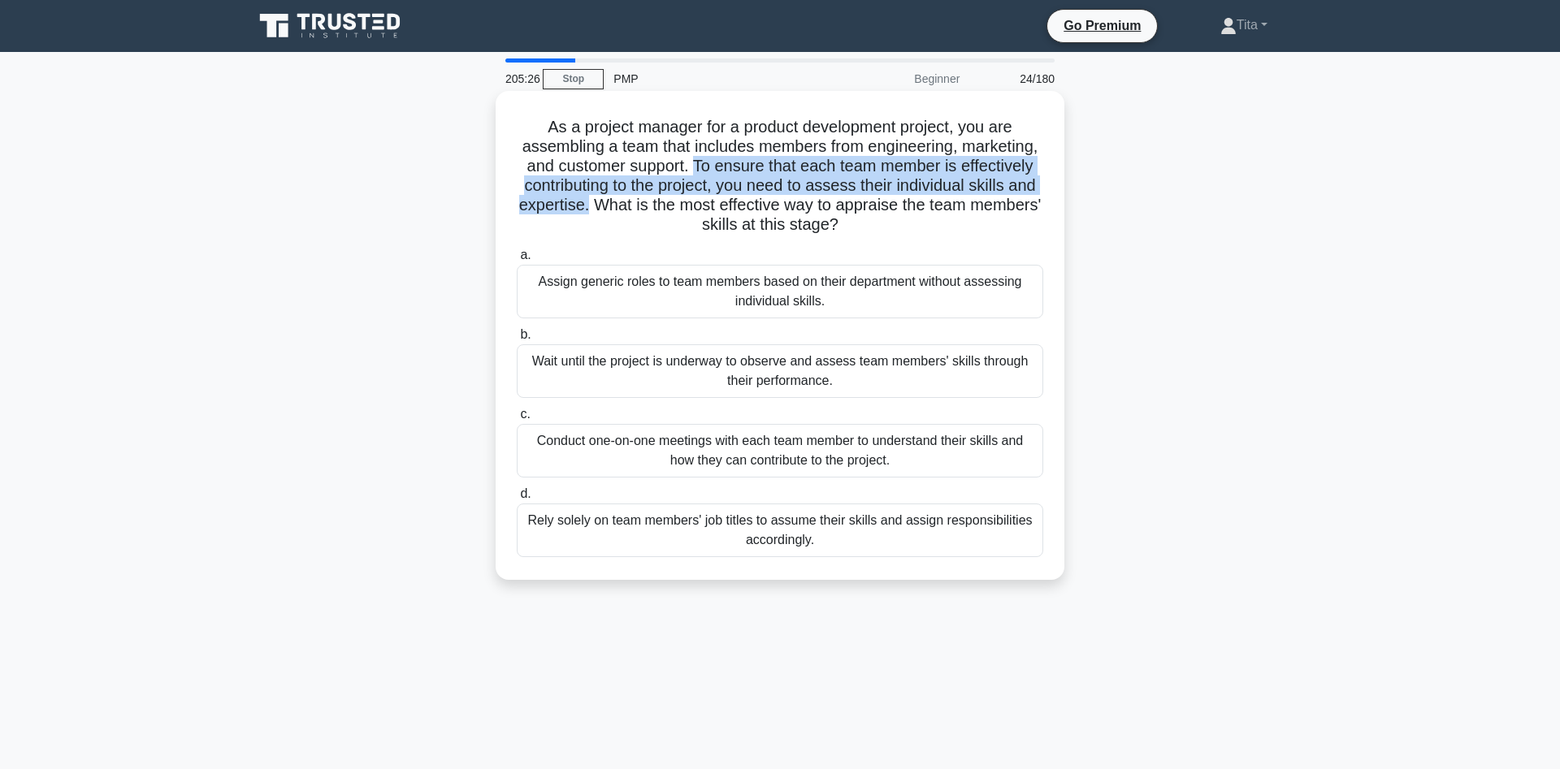
drag, startPoint x: 698, startPoint y: 167, endPoint x: 587, endPoint y: 212, distance: 119.5
click at [587, 212] on h5 "As a project manager for a product development project, you are assembling a te…" at bounding box center [780, 176] width 530 height 119
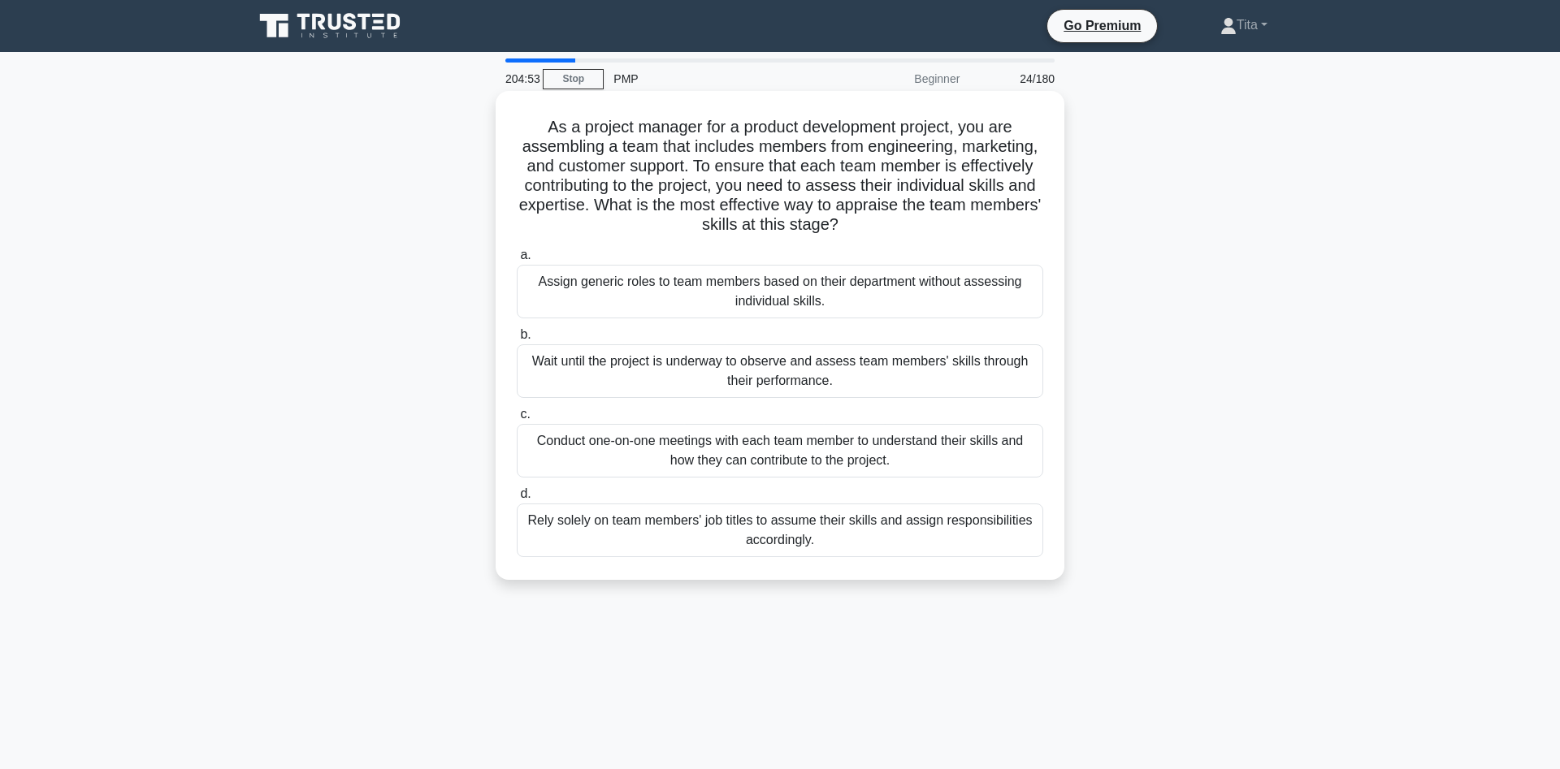
click at [767, 457] on div "Conduct one-on-one meetings with each team member to understand their skills an…" at bounding box center [780, 451] width 526 height 54
click at [517, 420] on input "c. Conduct one-on-one meetings with each team member to understand their skills…" at bounding box center [517, 414] width 0 height 11
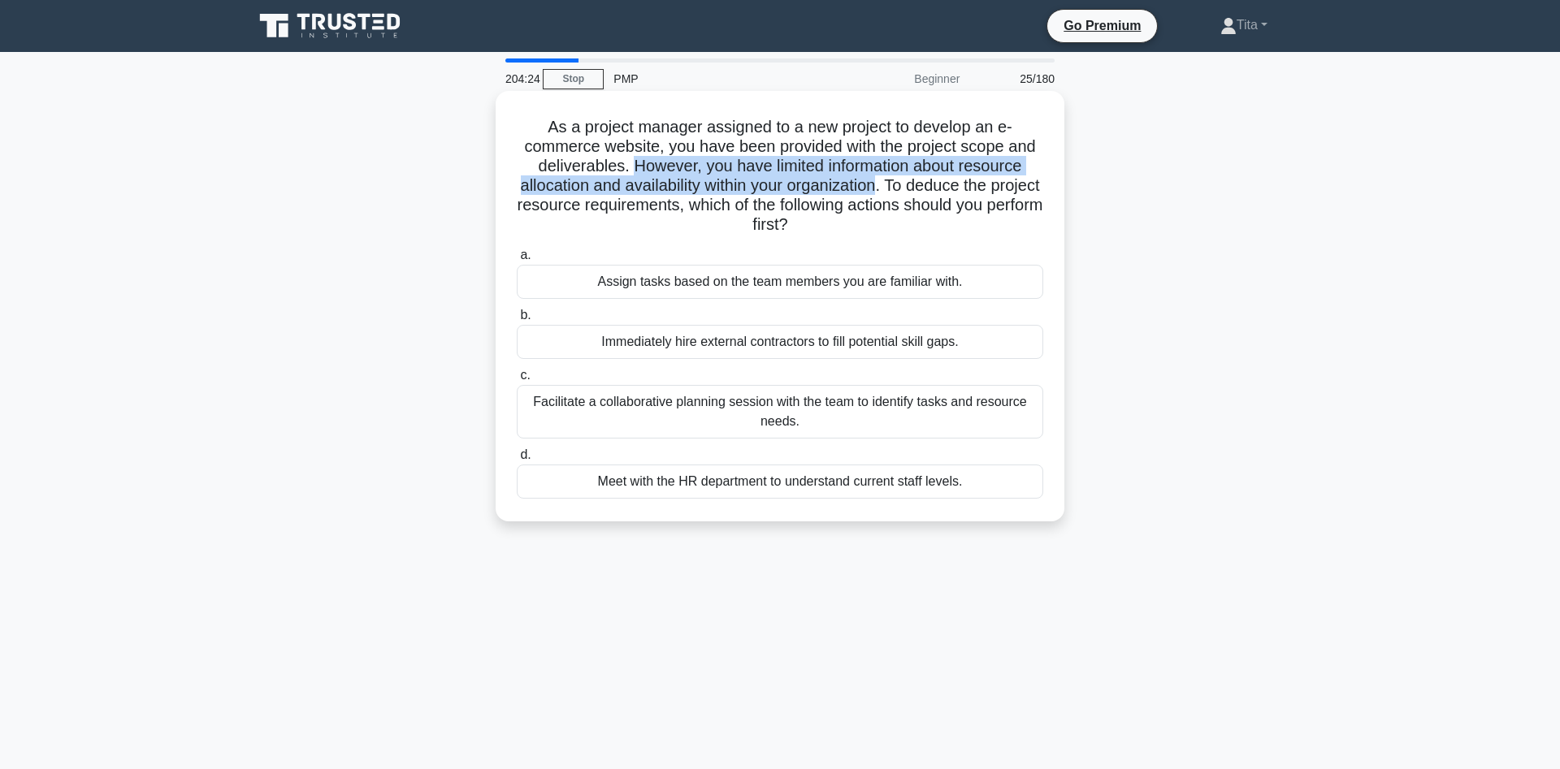
drag, startPoint x: 876, startPoint y: 188, endPoint x: 634, endPoint y: 169, distance: 242.8
click at [634, 169] on h5 "As a project manager assigned to a new project to develop an e-commerce website…" at bounding box center [780, 176] width 530 height 119
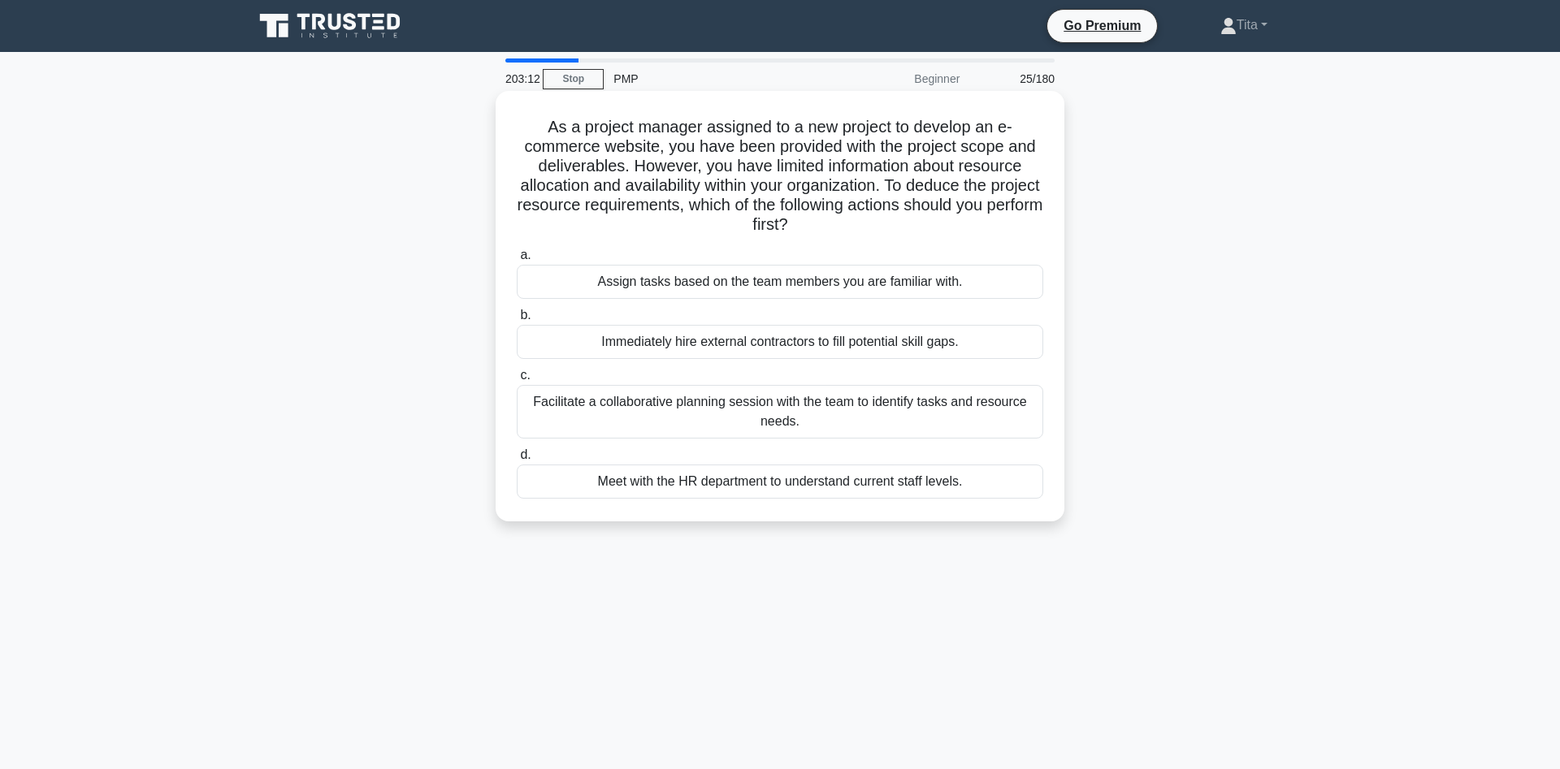
click at [789, 414] on div "Facilitate a collaborative planning session with the team to identify tasks and…" at bounding box center [780, 412] width 526 height 54
click at [517, 381] on input "c. Facilitate a collaborative planning session with the team to identify tasks …" at bounding box center [517, 375] width 0 height 11
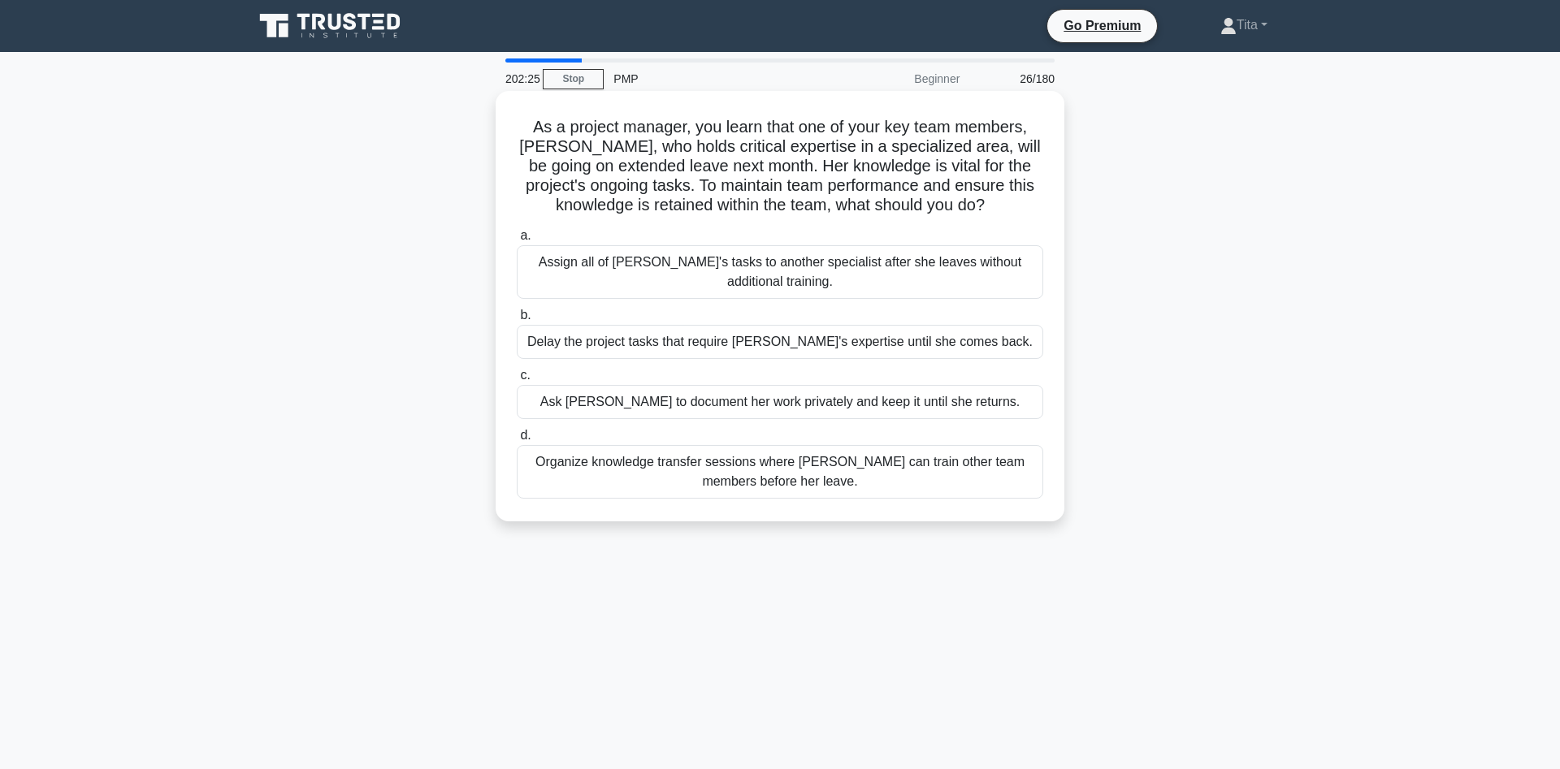
click at [888, 487] on div "Organize knowledge transfer sessions where [PERSON_NAME] can train other team m…" at bounding box center [780, 472] width 526 height 54
click at [517, 441] on input "d. Organize knowledge transfer sessions where [PERSON_NAME] can train other tea…" at bounding box center [517, 436] width 0 height 11
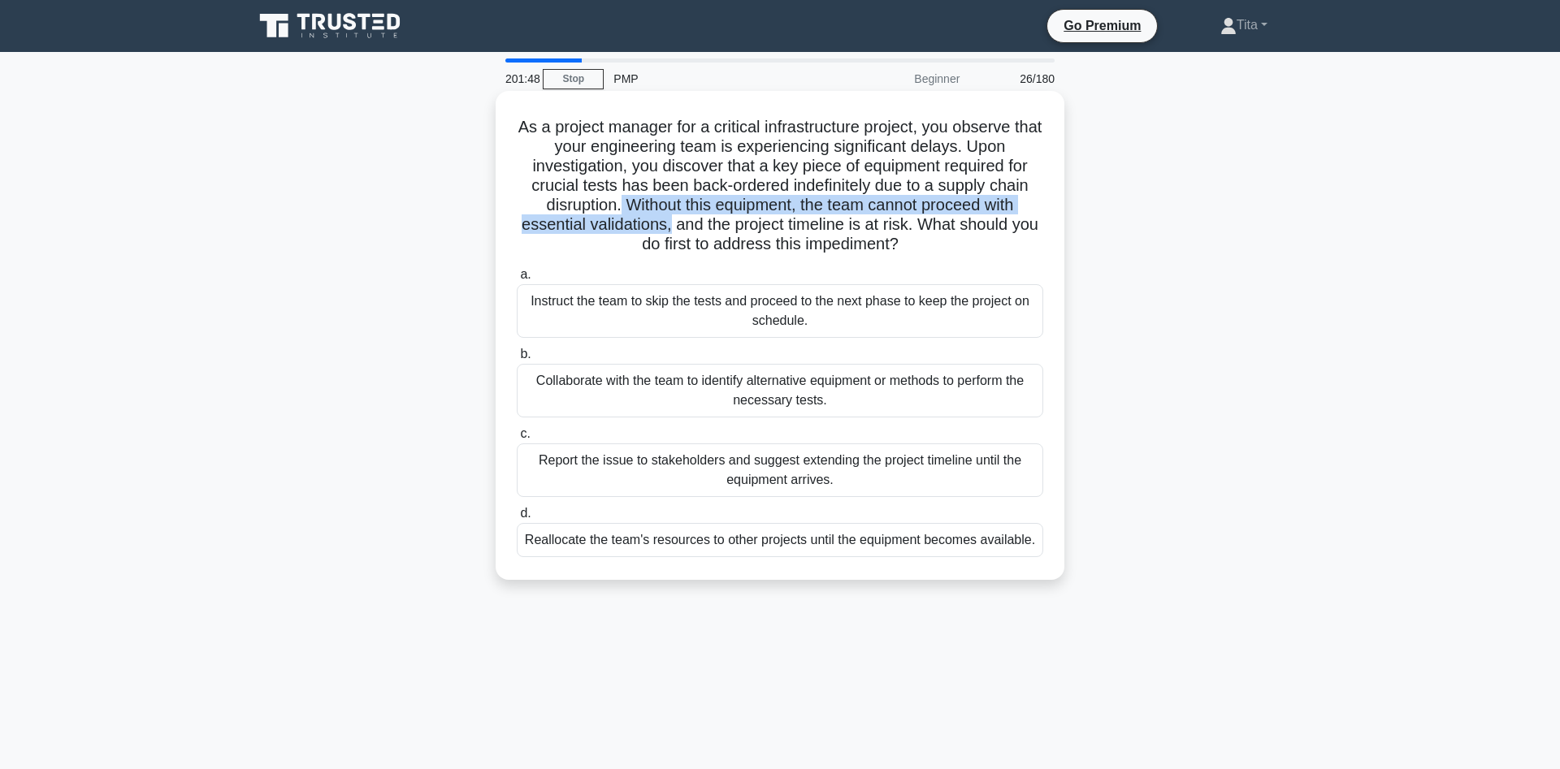
drag, startPoint x: 621, startPoint y: 204, endPoint x: 669, endPoint y: 231, distance: 54.9
click at [669, 231] on h5 "As a project manager for a critical infrastructure project, you observe that yo…" at bounding box center [780, 186] width 530 height 138
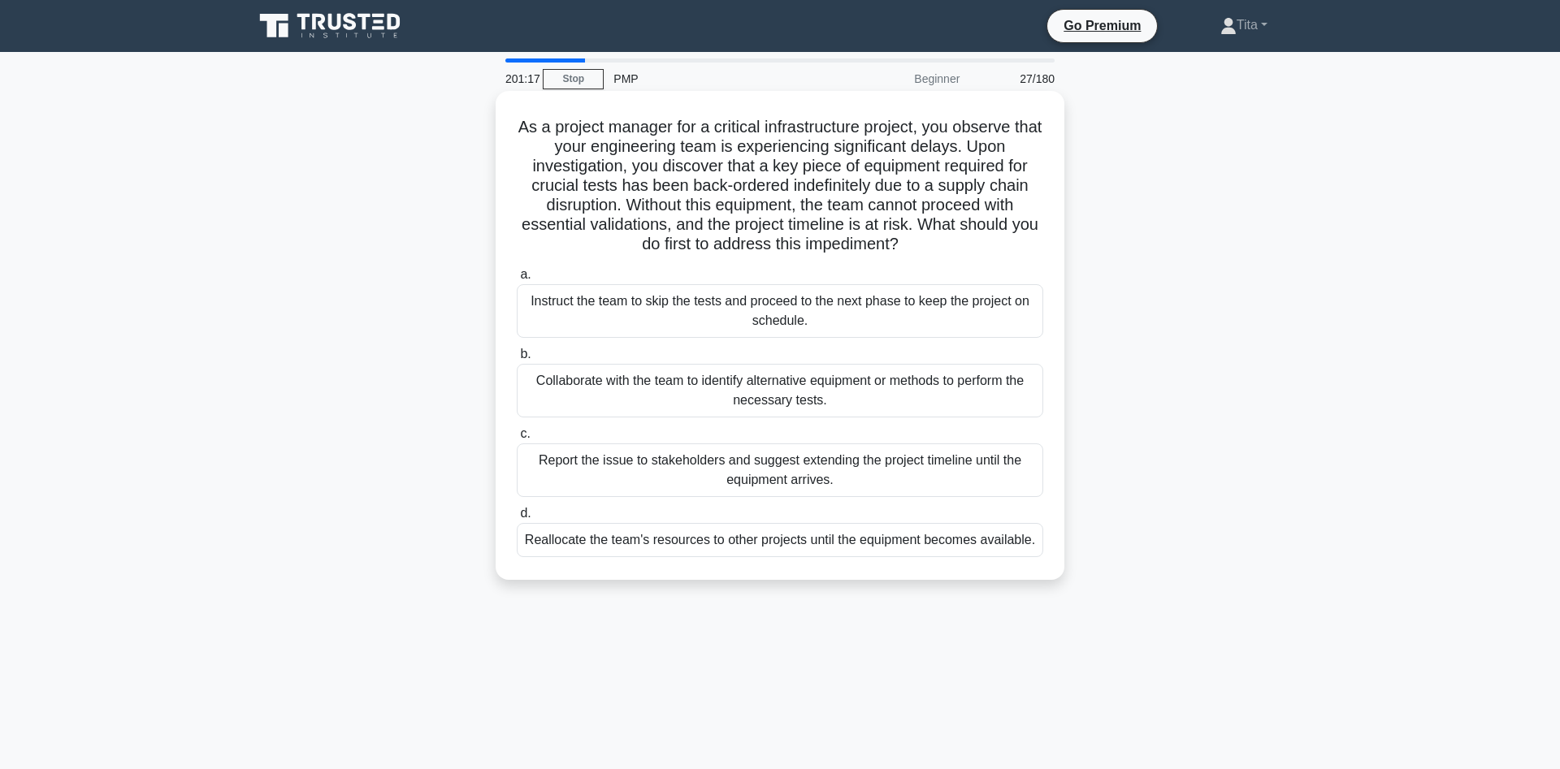
click at [744, 394] on div "Collaborate with the team to identify alternative equipment or methods to perfo…" at bounding box center [780, 391] width 526 height 54
click at [517, 360] on input "b. Collaborate with the team to identify alternative equipment or methods to pe…" at bounding box center [517, 354] width 0 height 11
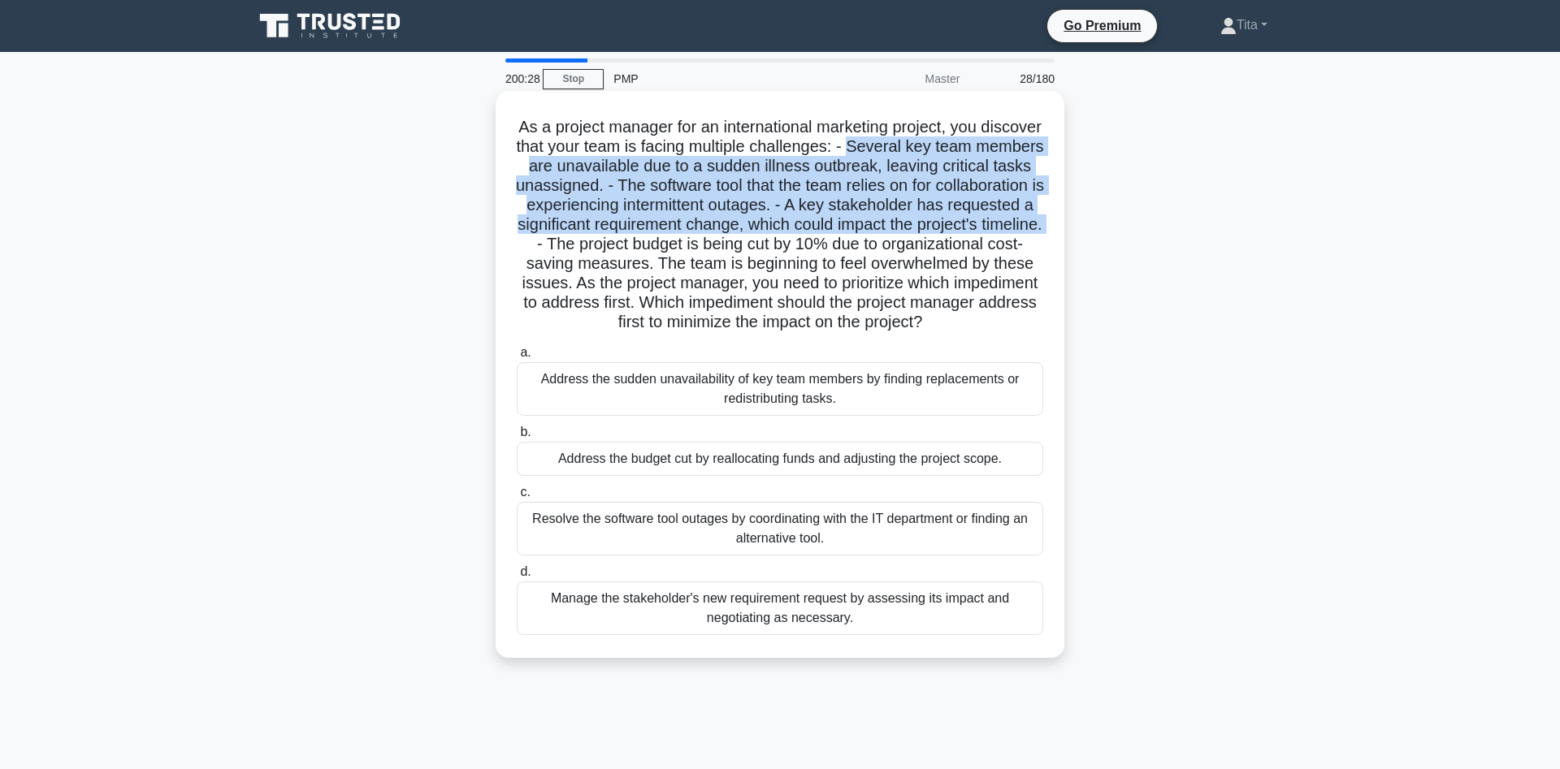
drag, startPoint x: 848, startPoint y: 149, endPoint x: 1050, endPoint y: 230, distance: 217.2
click at [1050, 230] on div "As a project manager for an international marketing project, you discover that …" at bounding box center [780, 374] width 556 height 554
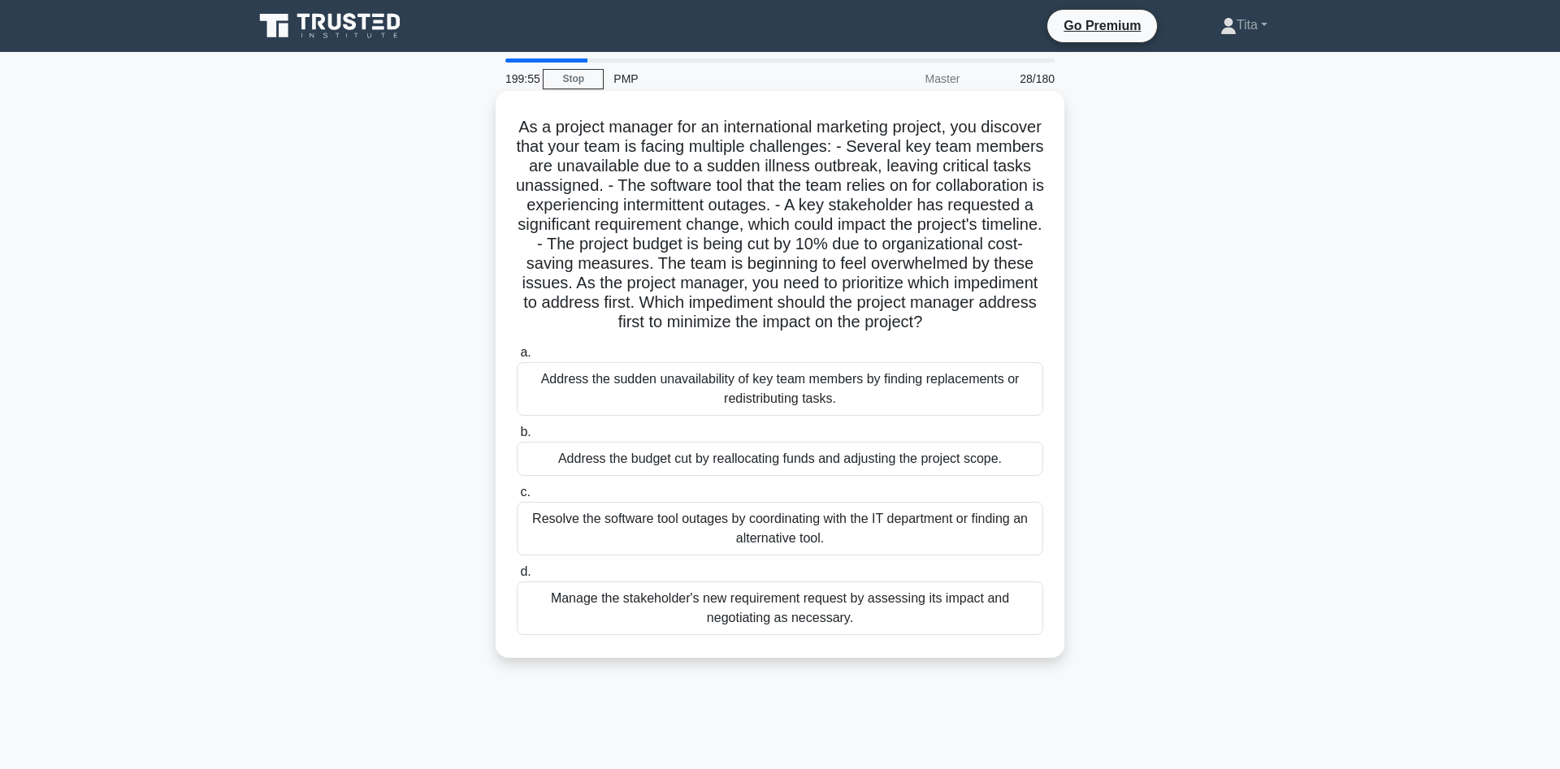
click at [705, 461] on div "Address the budget cut by reallocating funds and adjusting the project scope." at bounding box center [780, 459] width 526 height 34
click at [517, 438] on input "b. Address the budget cut by reallocating funds and adjusting the project scope." at bounding box center [517, 432] width 0 height 11
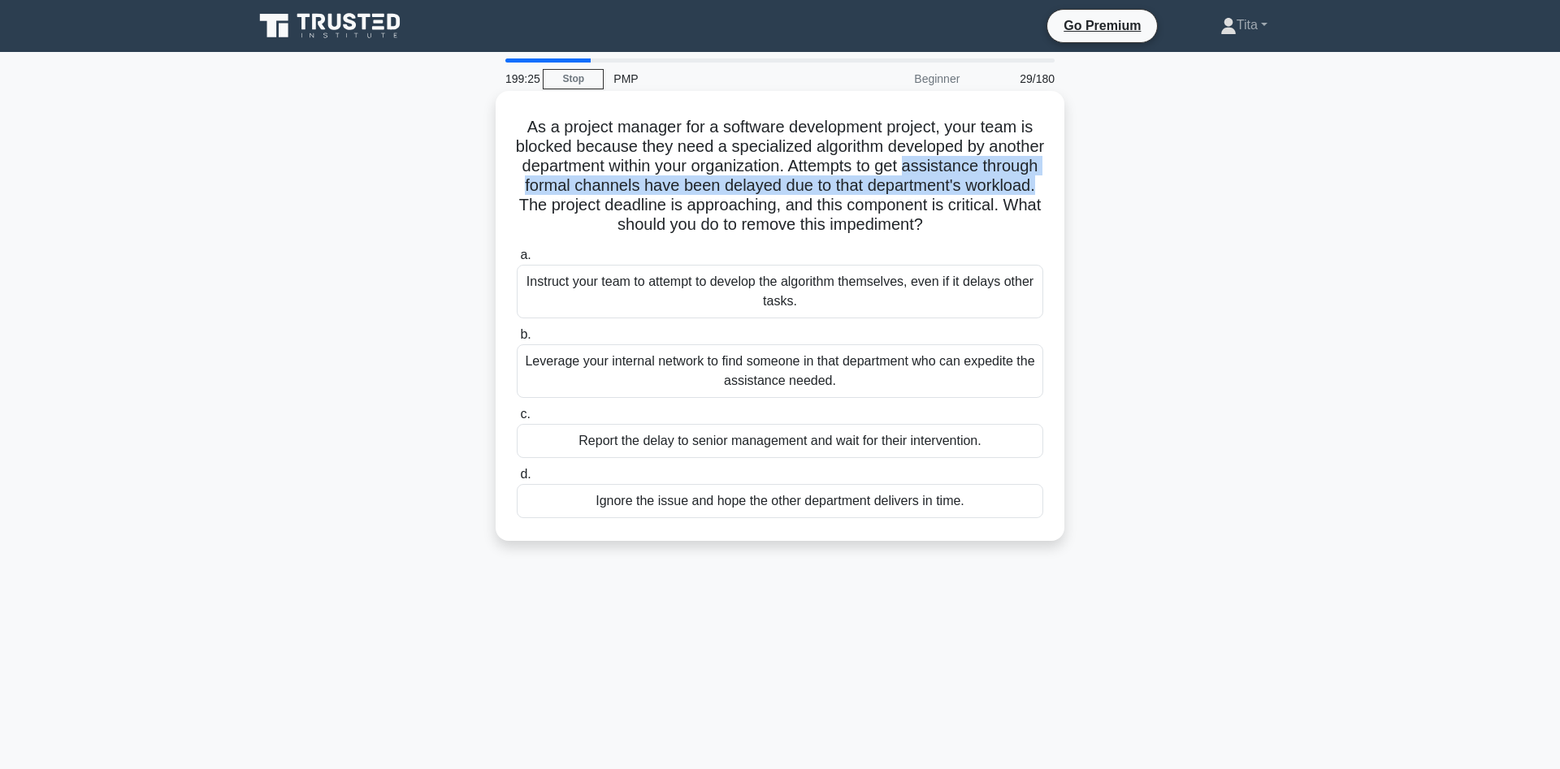
drag, startPoint x: 907, startPoint y: 171, endPoint x: 1033, endPoint y: 188, distance: 126.2
click at [1033, 188] on h5 "As a project manager for a software development project, your team is blocked b…" at bounding box center [780, 176] width 530 height 119
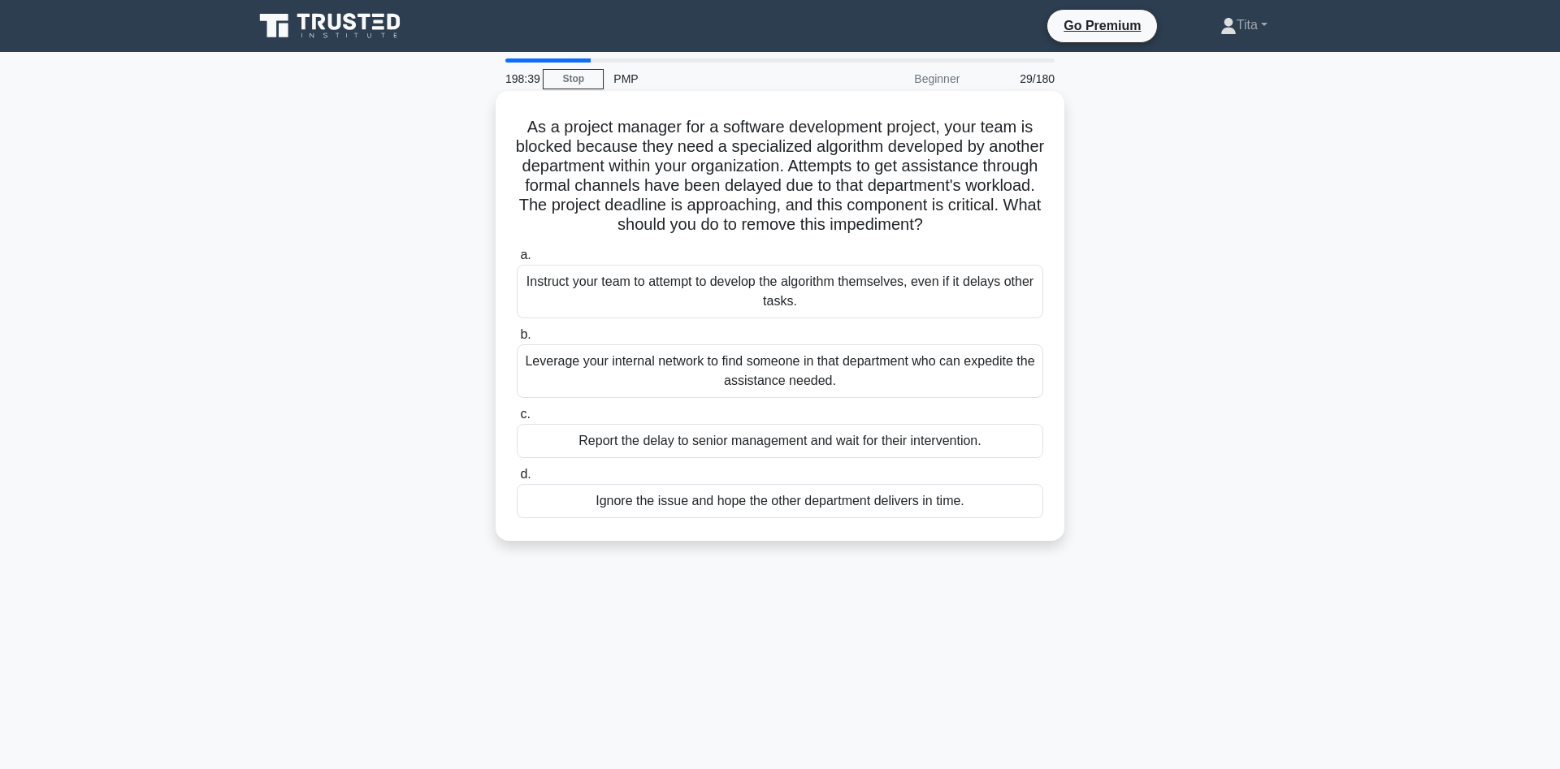
click at [833, 383] on div "Leverage your internal network to find someone in that department who can exped…" at bounding box center [780, 371] width 526 height 54
click at [517, 340] on input "b. Leverage your internal network to find someone in that department who can ex…" at bounding box center [517, 335] width 0 height 11
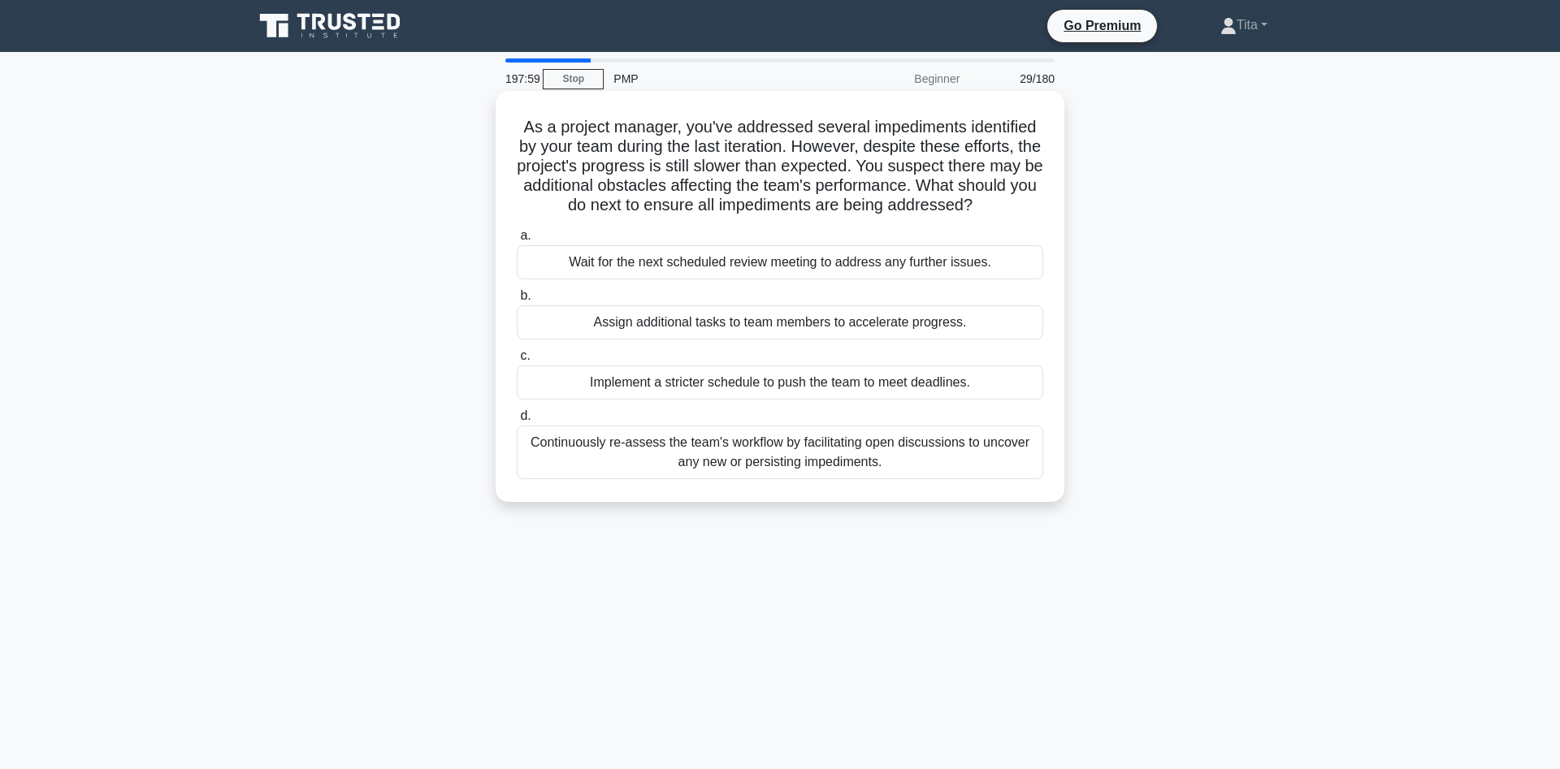
click at [965, 454] on div "Continuously re-assess the team's workflow by facilitating open discussions to …" at bounding box center [780, 453] width 526 height 54
click at [517, 422] on input "d. Continuously re-assess the team's workflow by facilitating open discussions …" at bounding box center [517, 416] width 0 height 11
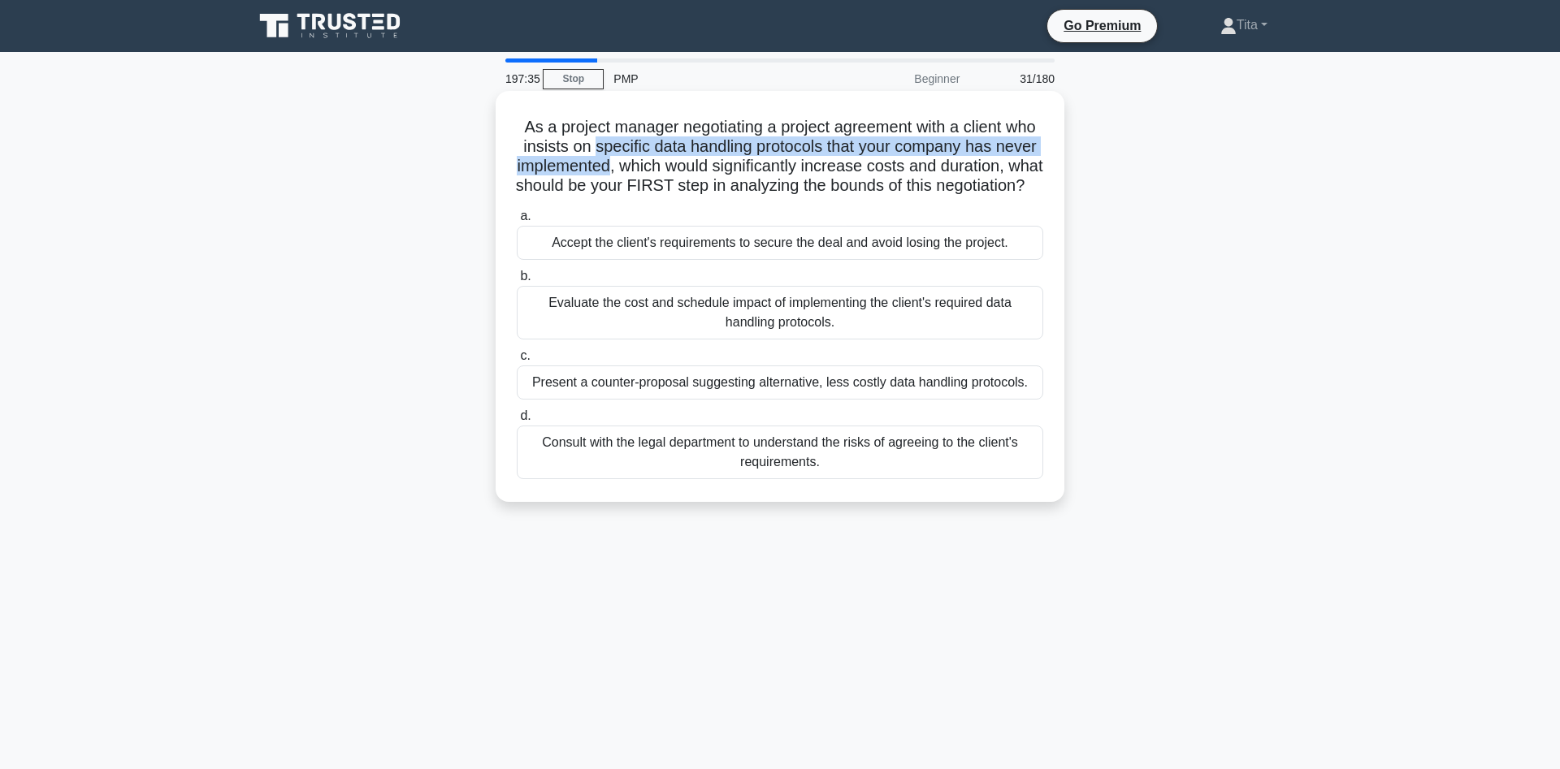
drag, startPoint x: 593, startPoint y: 152, endPoint x: 611, endPoint y: 171, distance: 26.4
click at [611, 171] on h5 "As a project manager negotiating a project agreement with a client who insists …" at bounding box center [780, 157] width 530 height 80
click at [773, 455] on div "Consult with the legal department to understand the risks of agreeing to the cl…" at bounding box center [780, 453] width 526 height 54
click at [517, 422] on input "d. Consult with the legal department to understand the risks of agreeing to the…" at bounding box center [517, 416] width 0 height 11
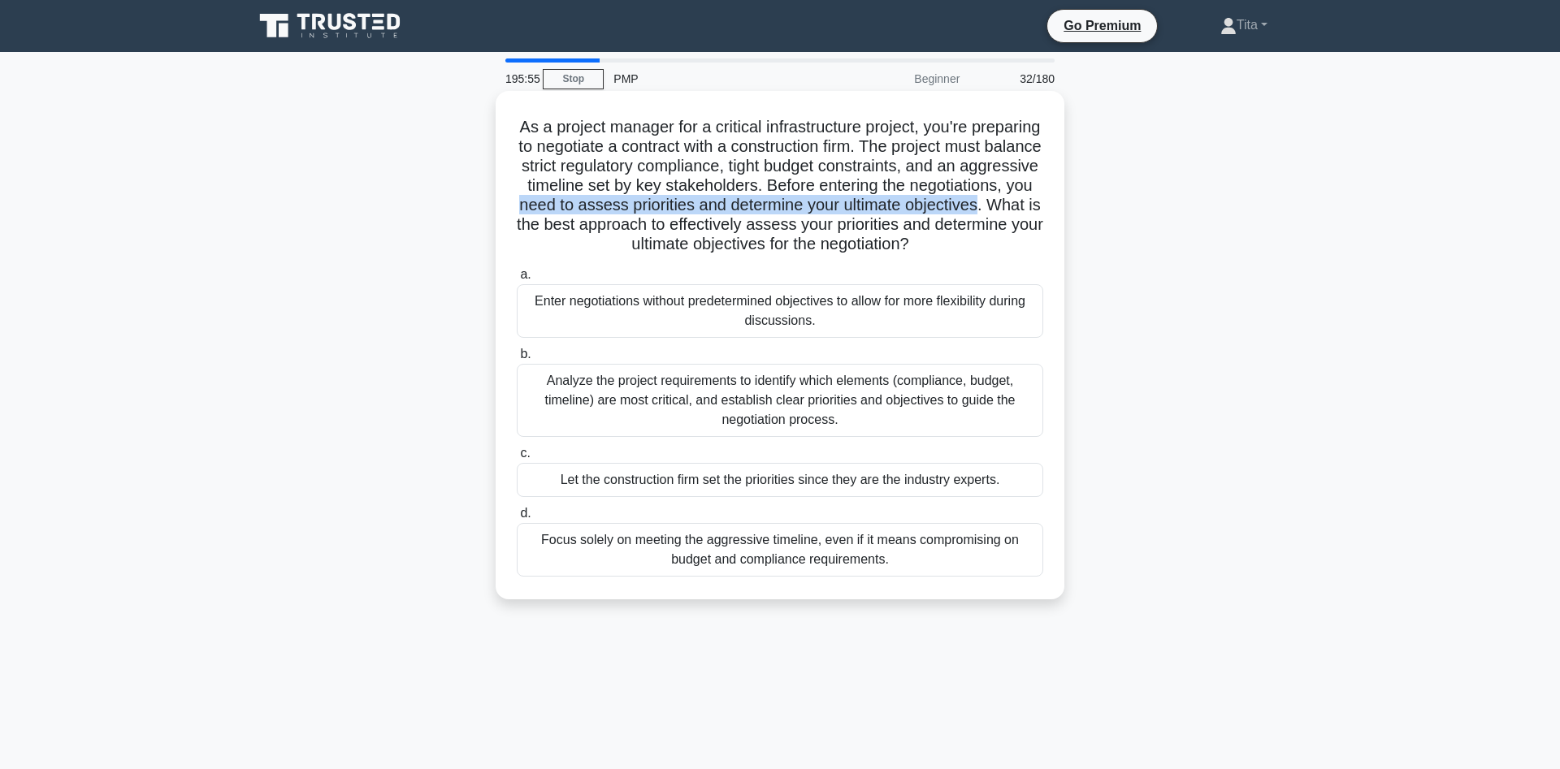
drag, startPoint x: 522, startPoint y: 206, endPoint x: 976, endPoint y: 210, distance: 453.3
click at [976, 210] on h5 "As a project manager for a critical infrastructure project, you're preparing to…" at bounding box center [780, 186] width 530 height 138
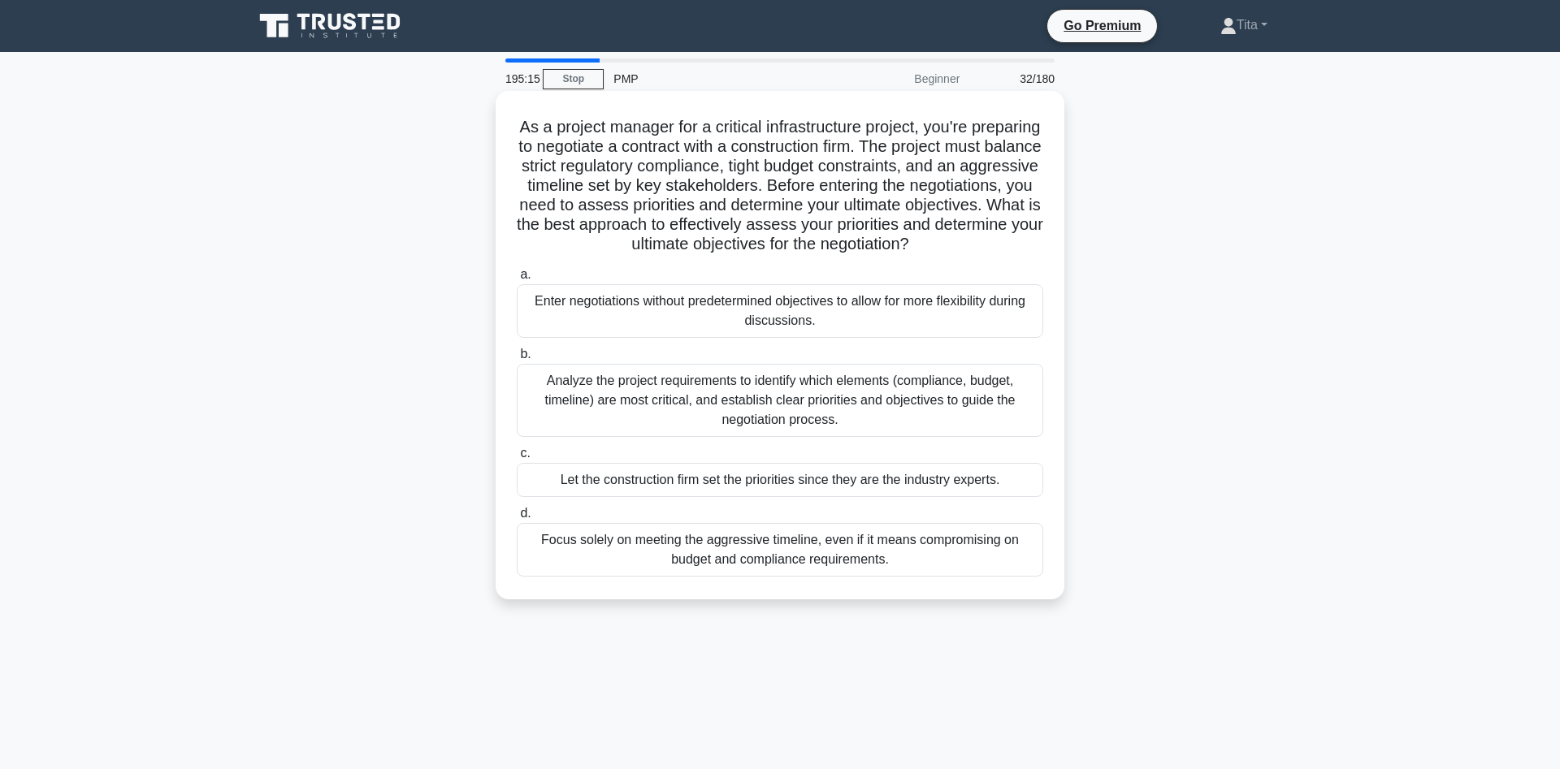
click at [786, 407] on div "Analyze the project requirements to identify which elements (compliance, budget…" at bounding box center [780, 400] width 526 height 73
click at [517, 360] on input "b. Analyze the project requirements to identify which elements (compliance, bud…" at bounding box center [517, 354] width 0 height 11
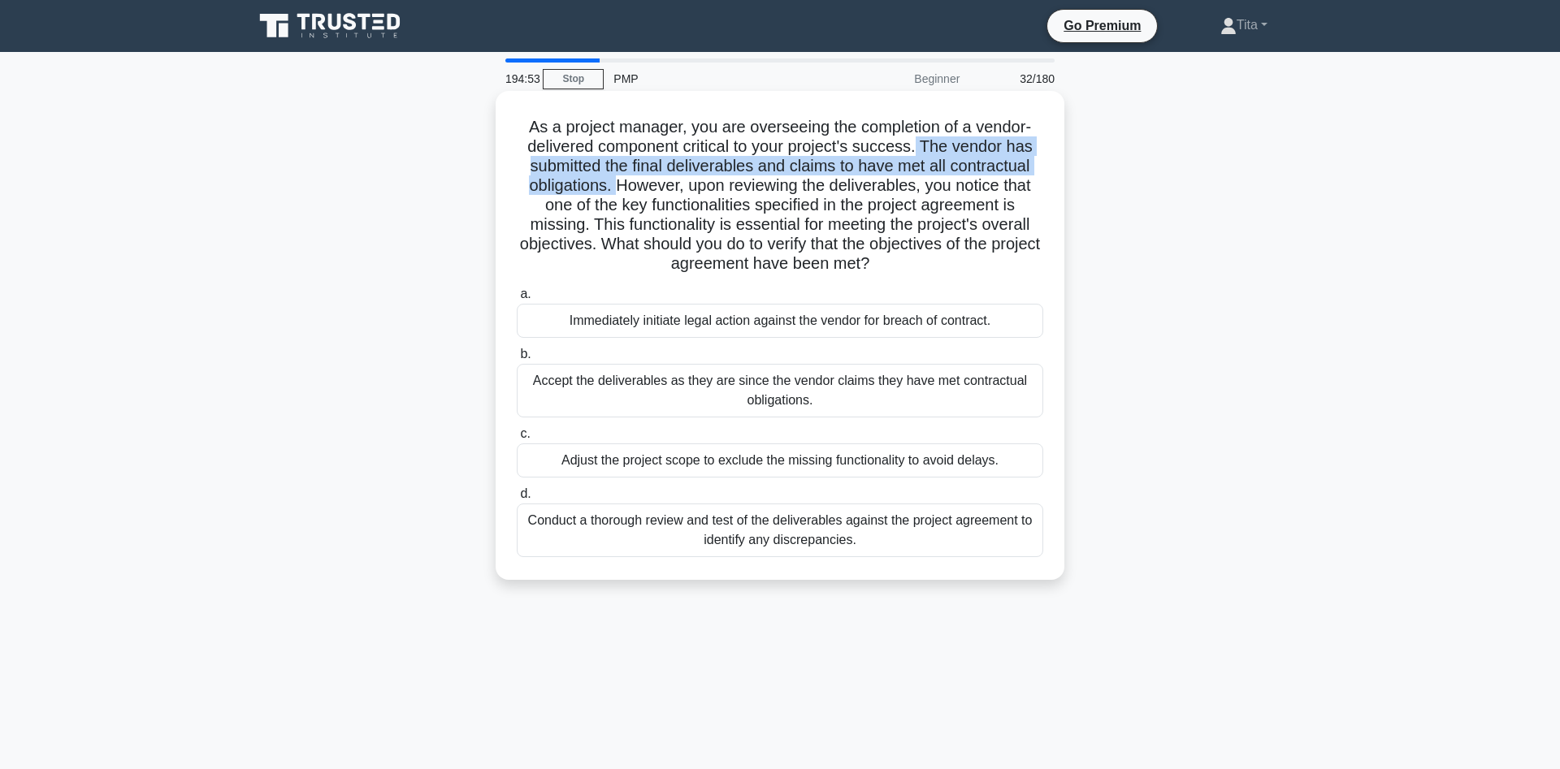
drag, startPoint x: 918, startPoint y: 143, endPoint x: 614, endPoint y: 189, distance: 307.3
click at [614, 189] on h5 "As a project manager, you are overseeing the completion of a vendor-delivered c…" at bounding box center [780, 196] width 530 height 158
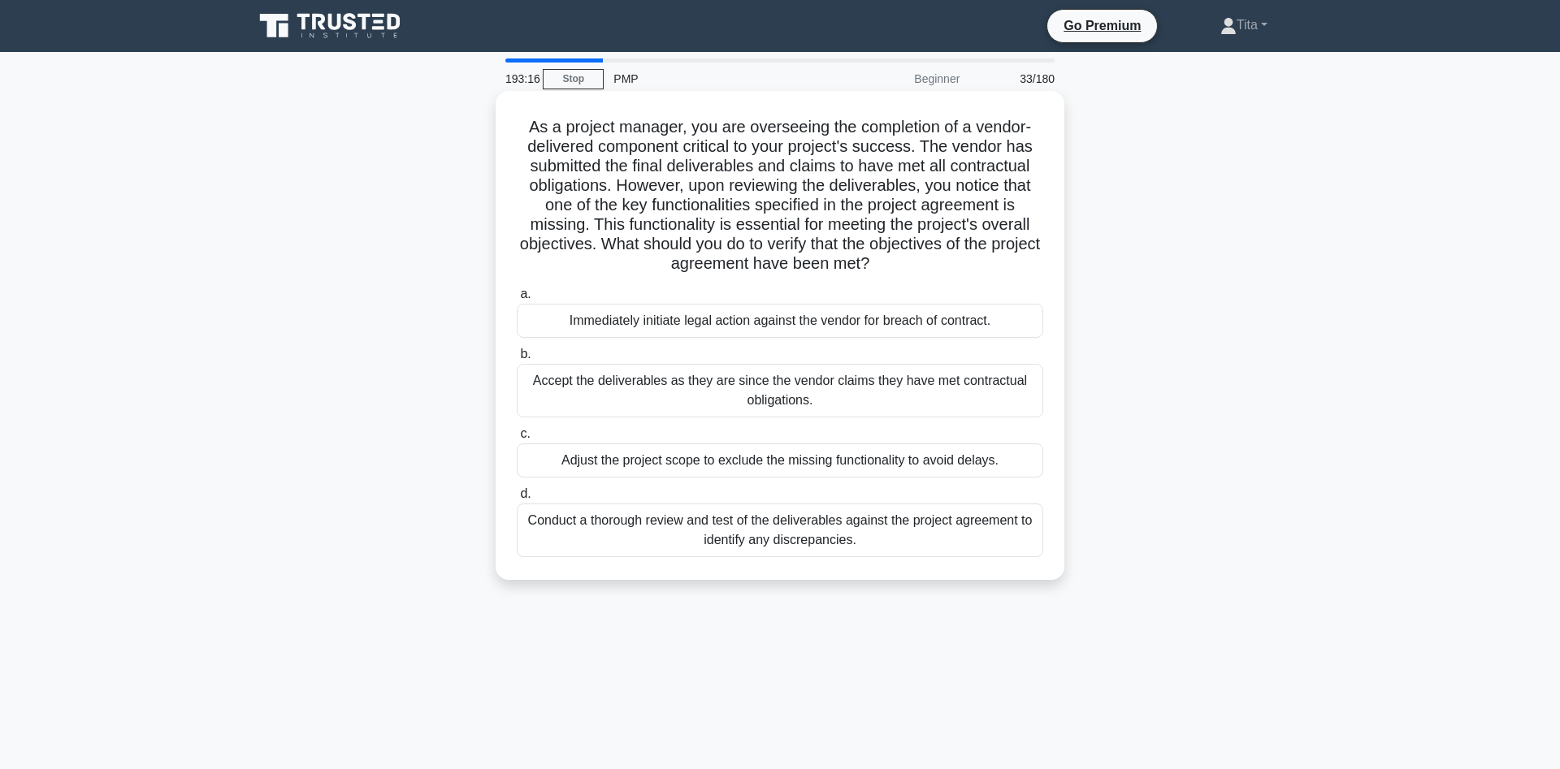
click at [795, 535] on div "Conduct a thorough review and test of the deliverables against the project agre…" at bounding box center [780, 531] width 526 height 54
click at [517, 500] on input "d. Conduct a thorough review and test of the deliverables against the project a…" at bounding box center [517, 494] width 0 height 11
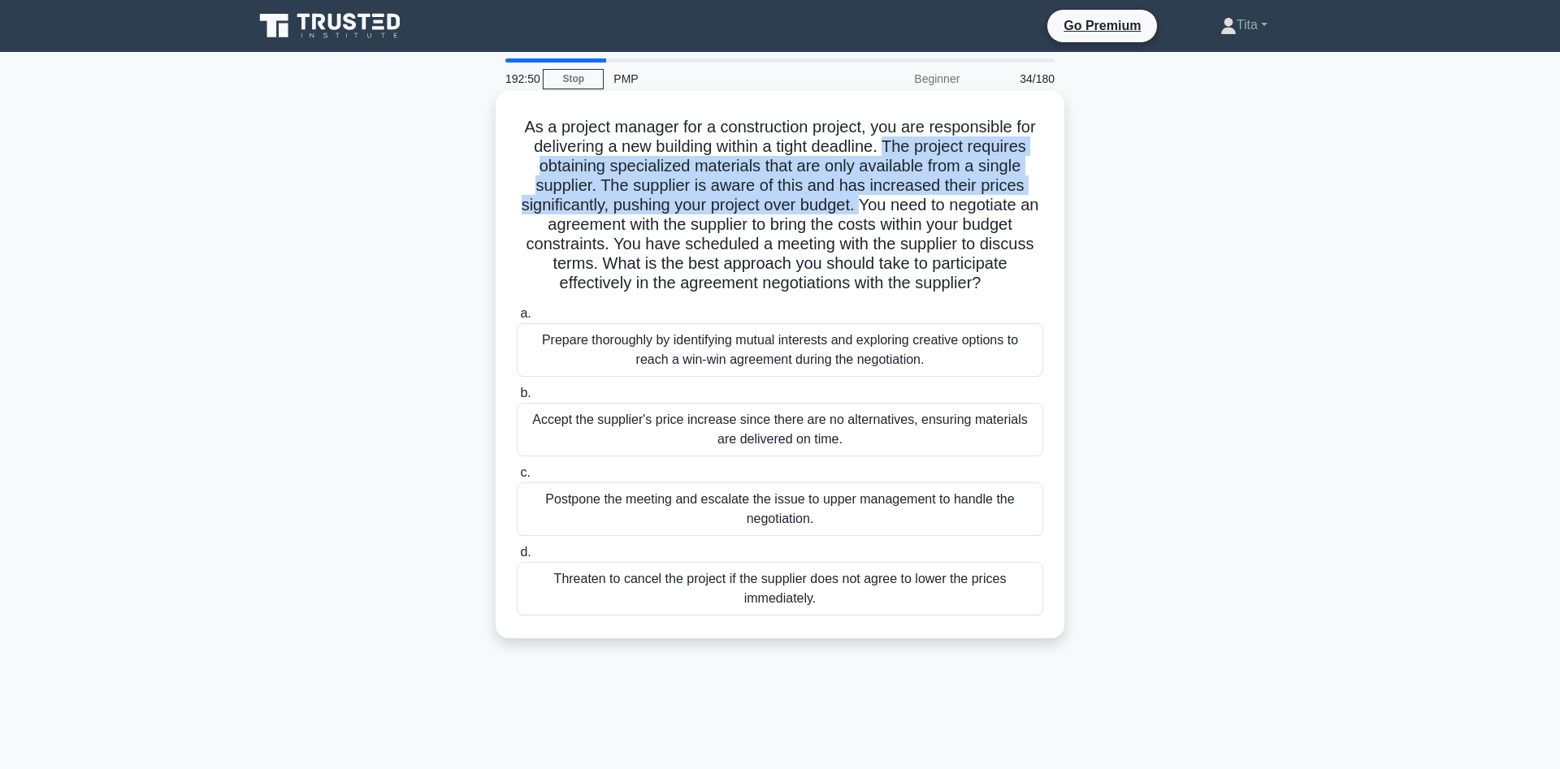
drag, startPoint x: 885, startPoint y: 147, endPoint x: 860, endPoint y: 210, distance: 67.1
click at [860, 210] on h5 "As a project manager for a construction project, you are responsible for delive…" at bounding box center [780, 205] width 530 height 177
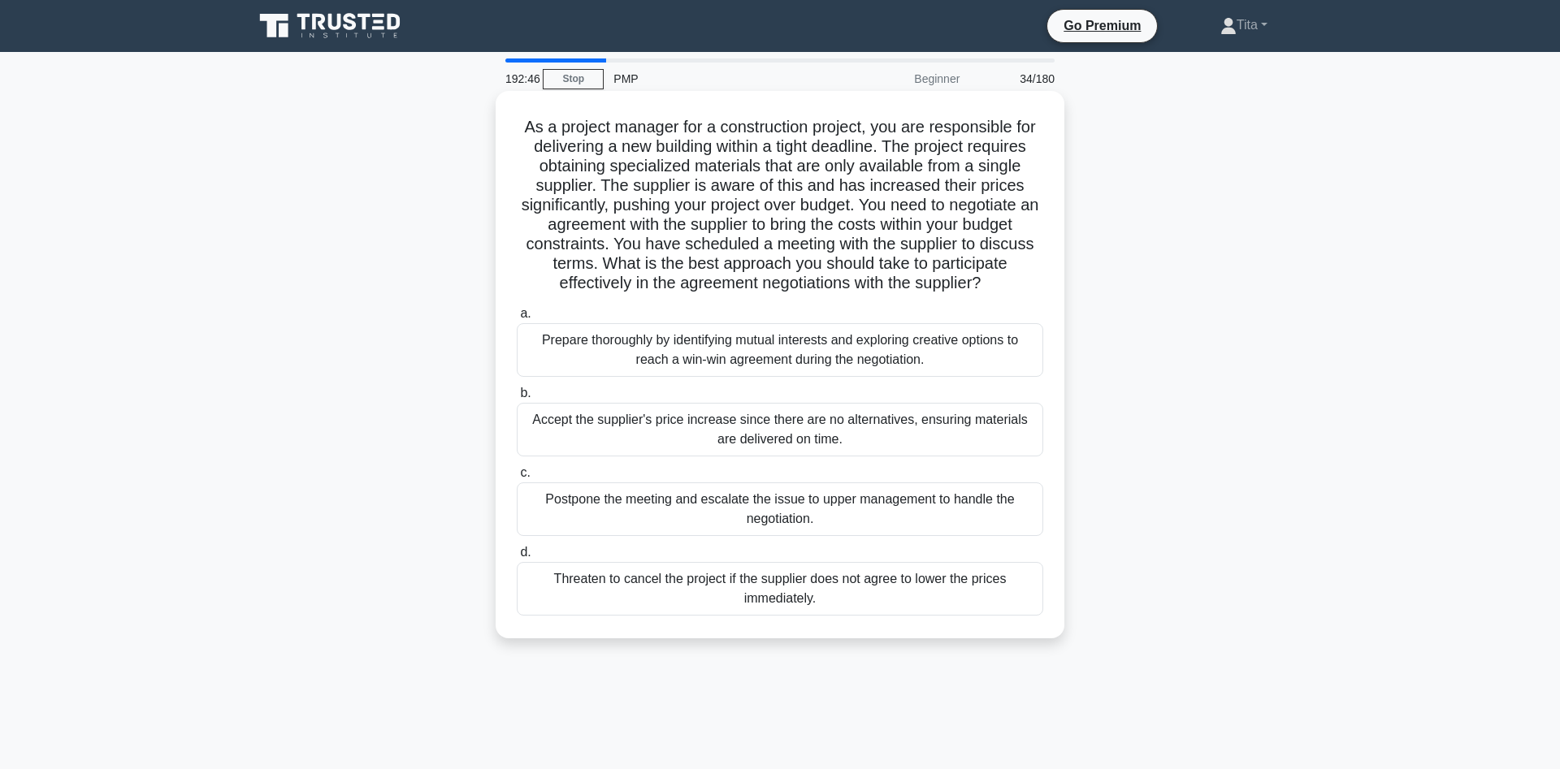
click at [905, 215] on h5 "As a project manager for a construction project, you are responsible for delive…" at bounding box center [780, 205] width 530 height 177
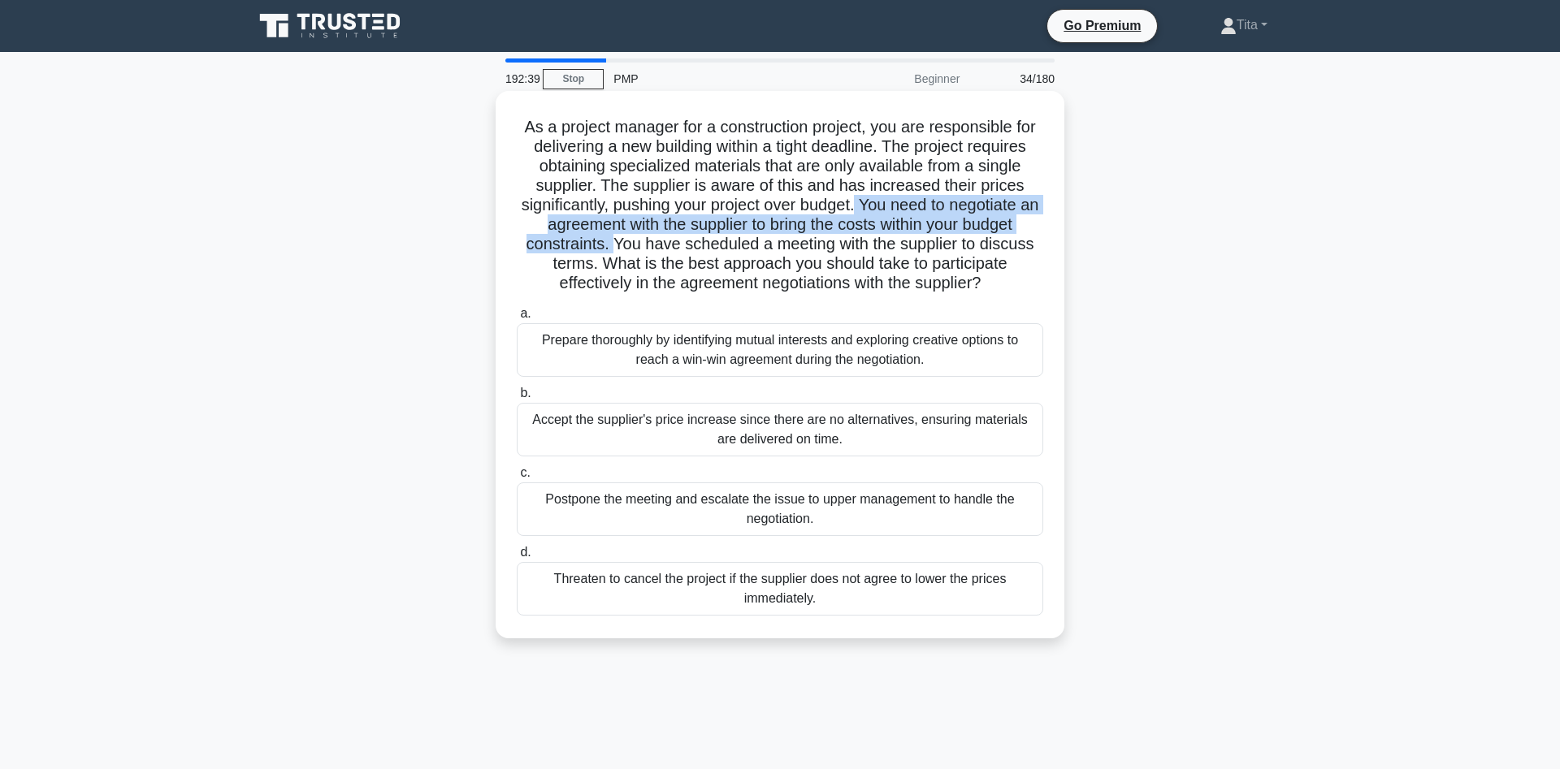
drag, startPoint x: 856, startPoint y: 206, endPoint x: 615, endPoint y: 252, distance: 245.7
click at [615, 252] on h5 "As a project manager for a construction project, you are responsible for delive…" at bounding box center [780, 205] width 530 height 177
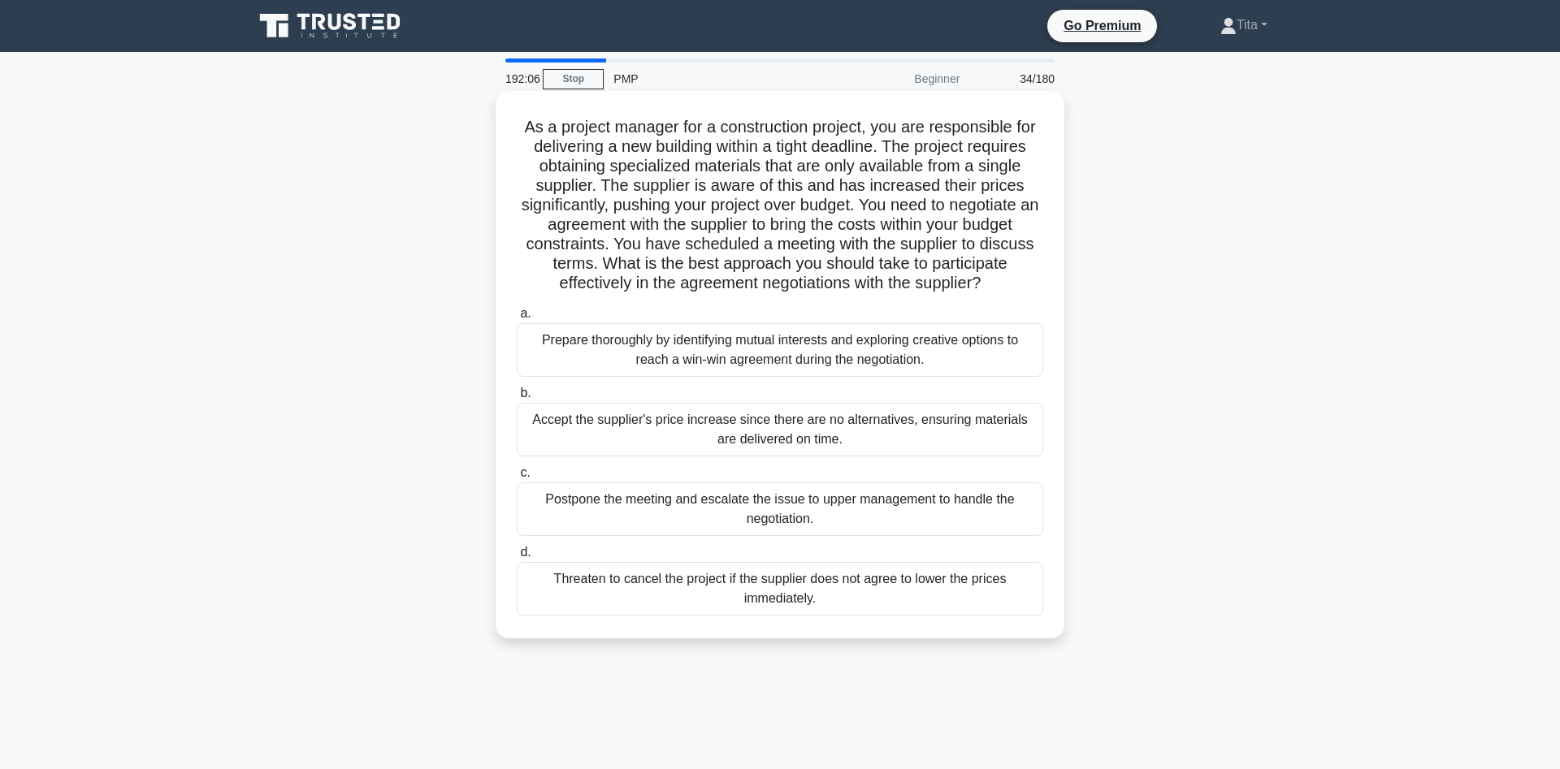
click at [687, 362] on div "Prepare thoroughly by identifying mutual interests and exploring creative optio…" at bounding box center [780, 350] width 526 height 54
click at [517, 319] on input "a. Prepare thoroughly by identifying mutual interests and exploring creative op…" at bounding box center [517, 314] width 0 height 11
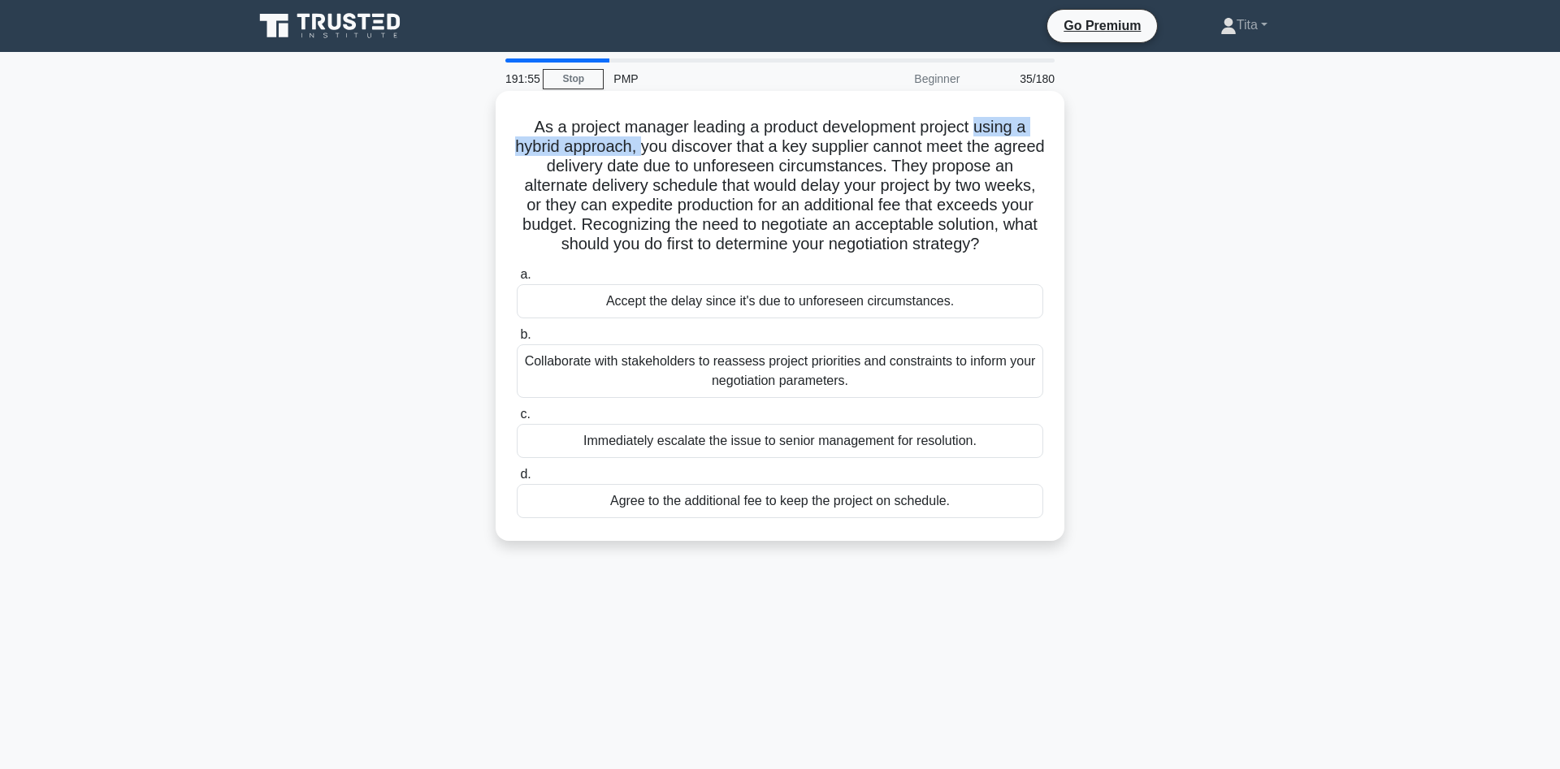
drag, startPoint x: 977, startPoint y: 132, endPoint x: 641, endPoint y: 154, distance: 337.0
click at [641, 154] on h5 "As a project manager leading a product development project using a hybrid appro…" at bounding box center [780, 186] width 530 height 138
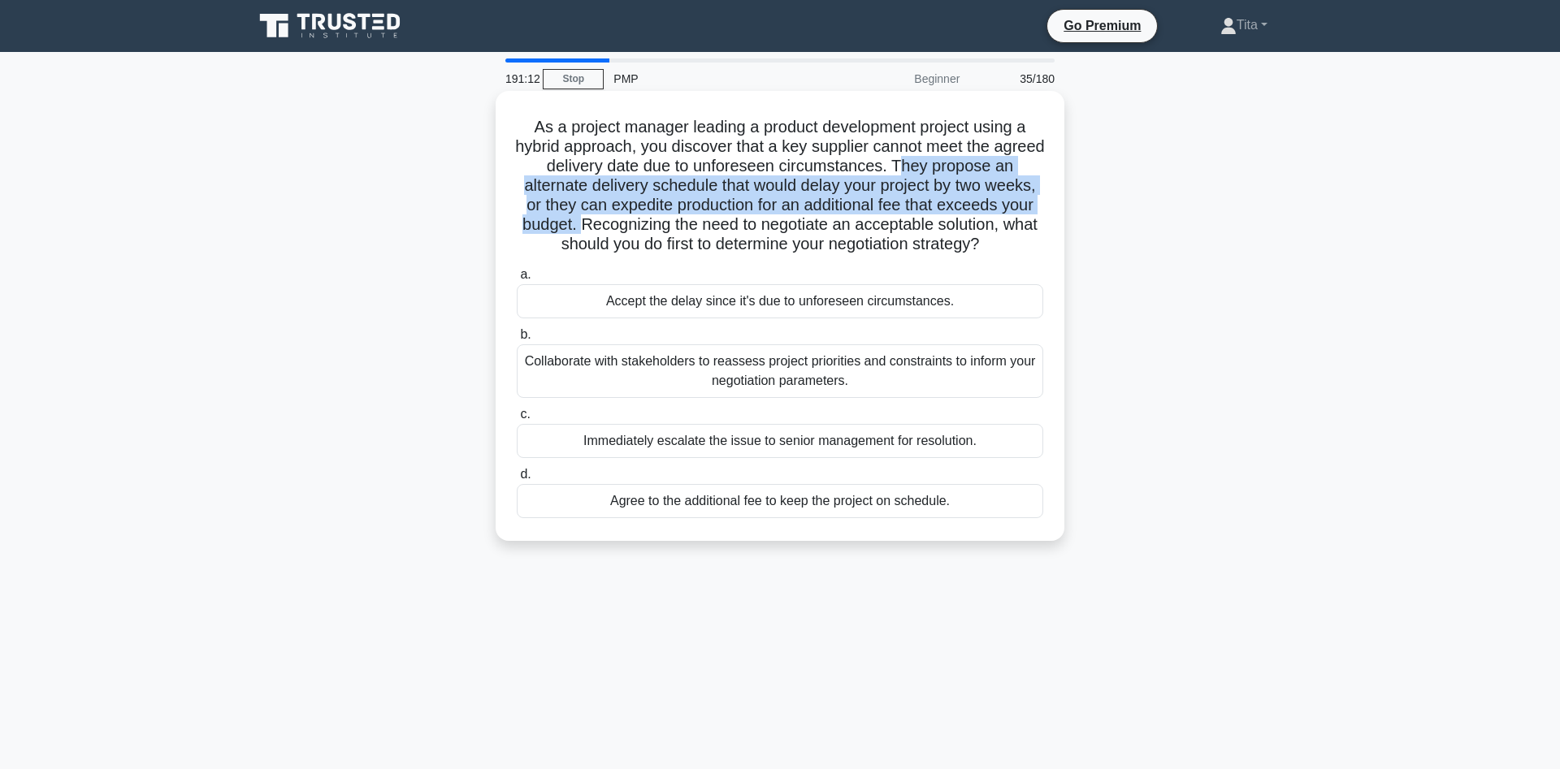
drag, startPoint x: 861, startPoint y: 165, endPoint x: 1031, endPoint y: 203, distance: 174.0
click at [1031, 203] on h5 "As a project manager leading a product development project using a hybrid appro…" at bounding box center [780, 186] width 530 height 138
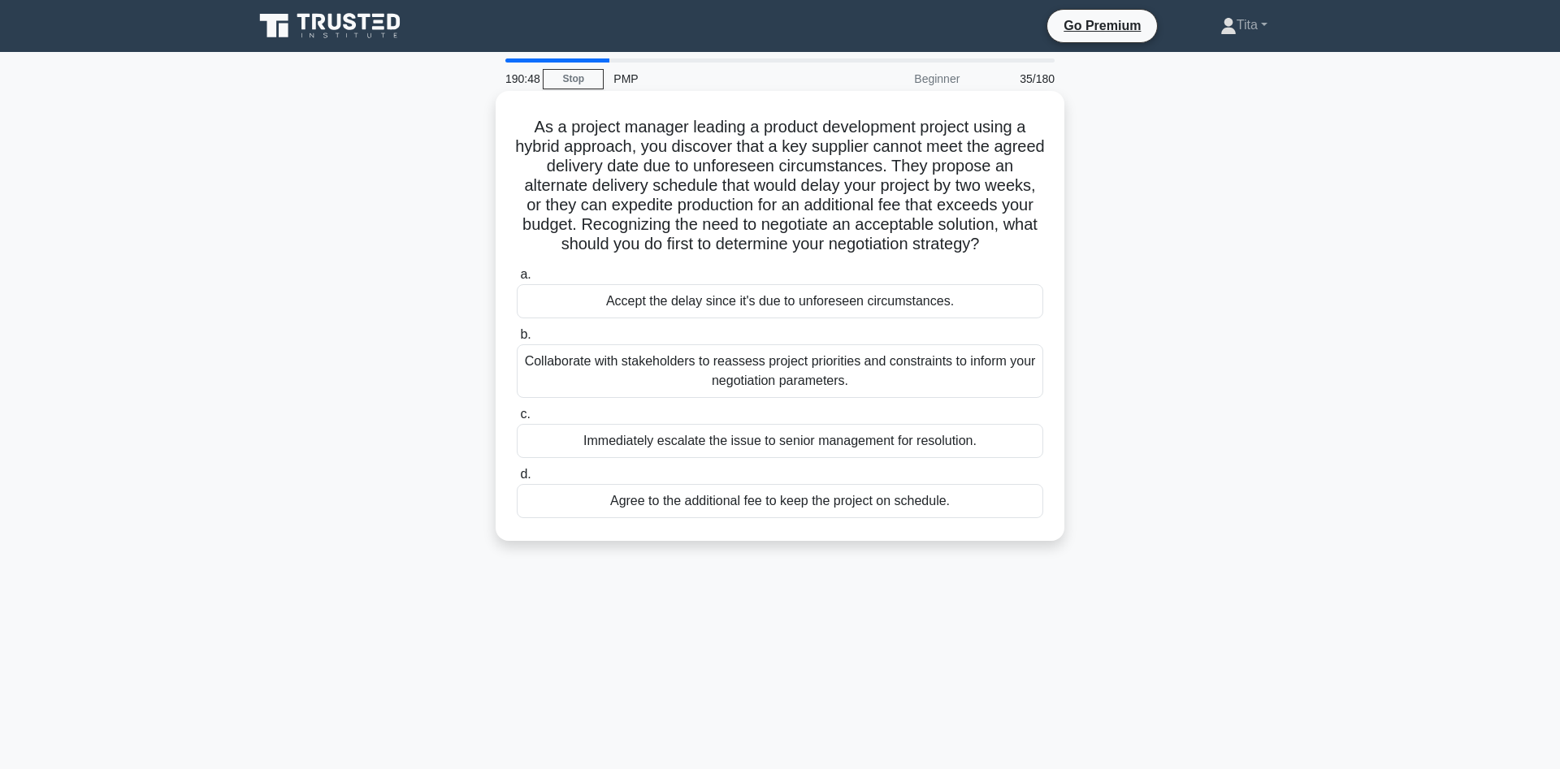
click at [733, 386] on div "Collaborate with stakeholders to reassess project priorities and constraints to…" at bounding box center [780, 371] width 526 height 54
click at [517, 340] on input "b. Collaborate with stakeholders to reassess project priorities and constraints…" at bounding box center [517, 335] width 0 height 11
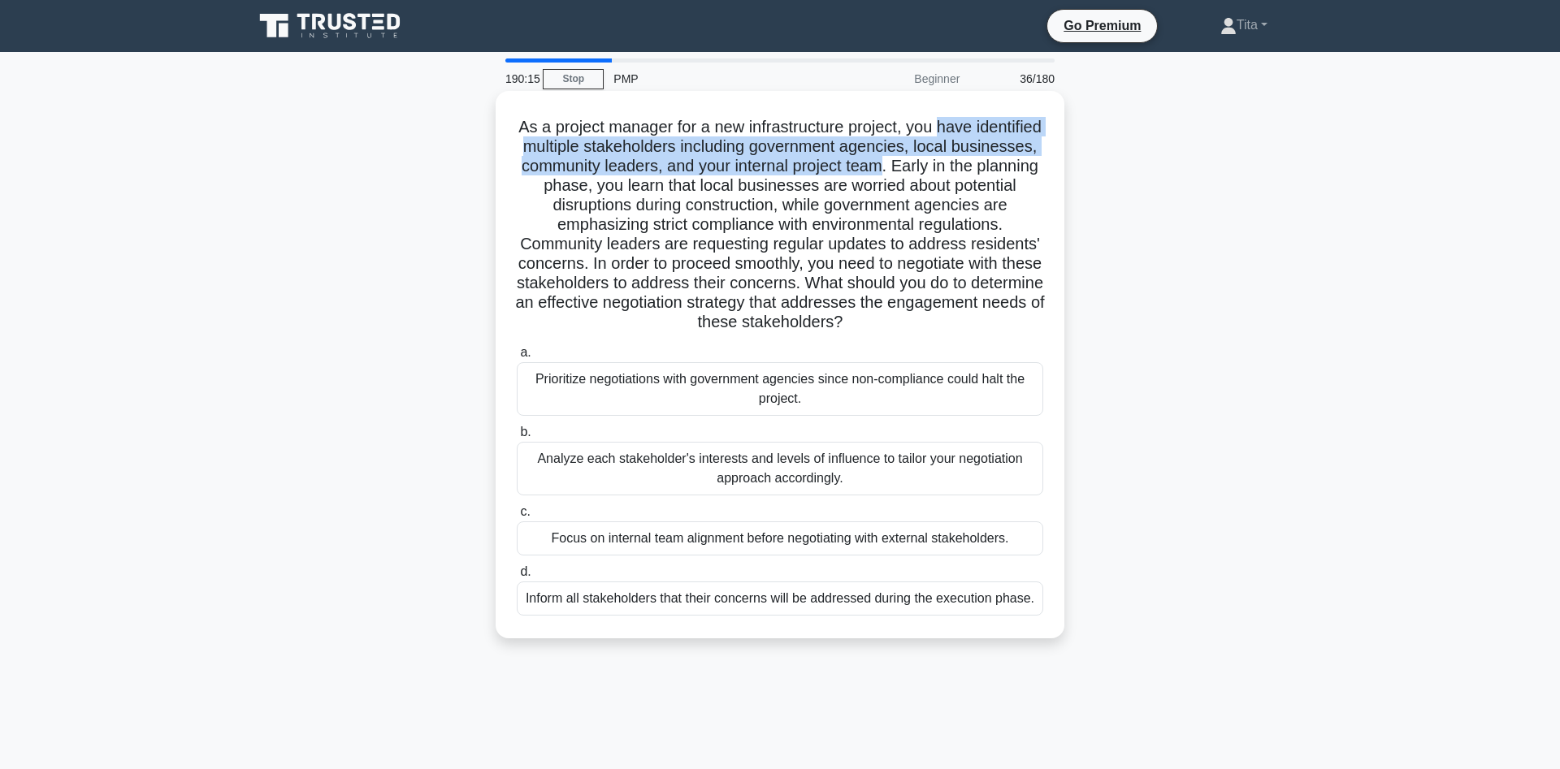
drag, startPoint x: 936, startPoint y: 128, endPoint x: 883, endPoint y: 164, distance: 63.8
click at [883, 164] on h5 "As a project manager for a new infrastructure project, you have identified mult…" at bounding box center [780, 225] width 530 height 216
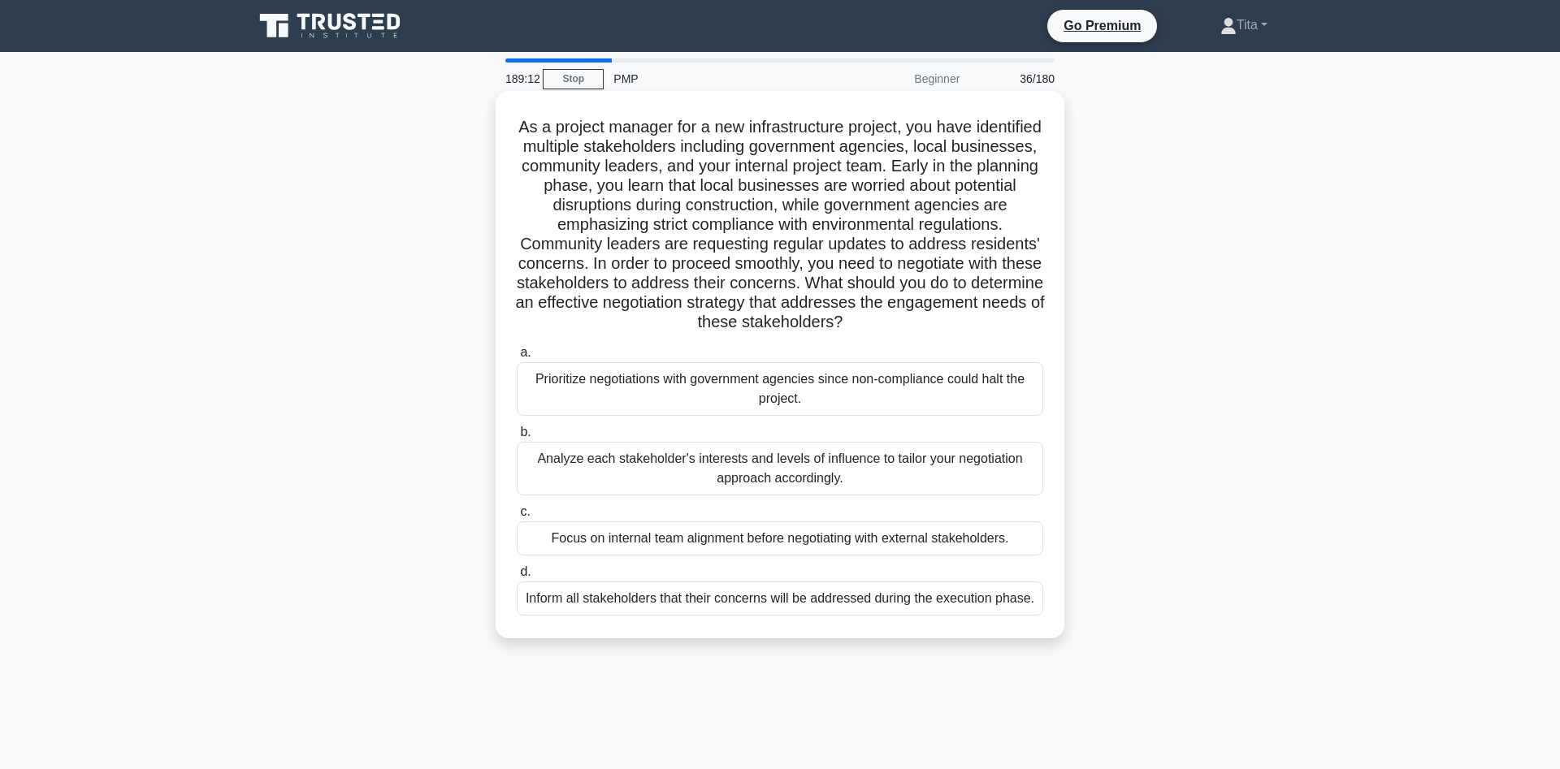
click at [820, 474] on div "Analyze each stakeholder's interests and levels of influence to tailor your neg…" at bounding box center [780, 469] width 526 height 54
click at [517, 438] on input "b. Analyze each stakeholder's interests and levels of influence to tailor your …" at bounding box center [517, 432] width 0 height 11
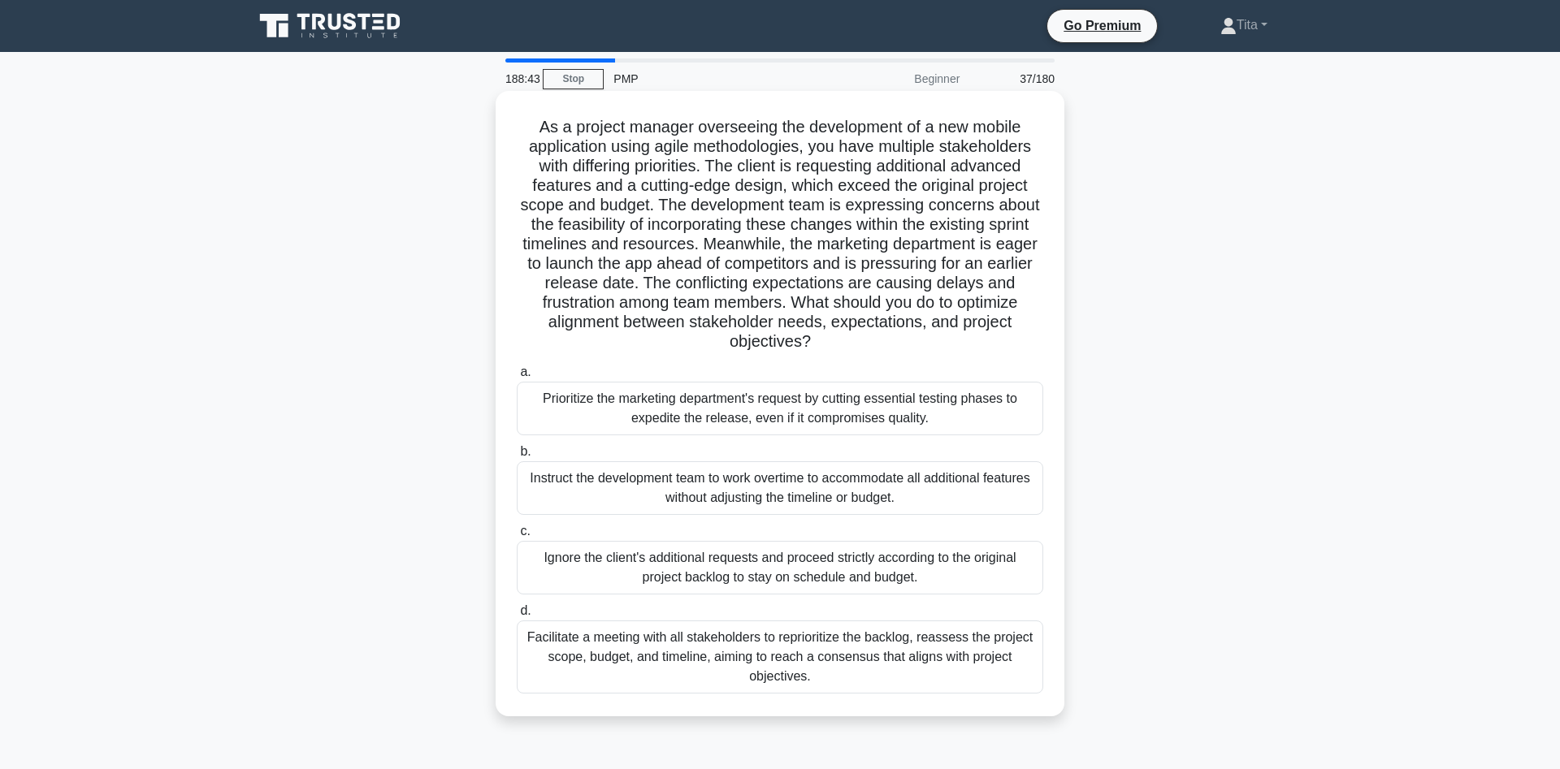
click at [847, 663] on div "Facilitate a meeting with all stakeholders to reprioritize the backlog, reasses…" at bounding box center [780, 657] width 526 height 73
click at [517, 617] on input "d. Facilitate a meeting with all stakeholders to reprioritize the backlog, reas…" at bounding box center [517, 611] width 0 height 11
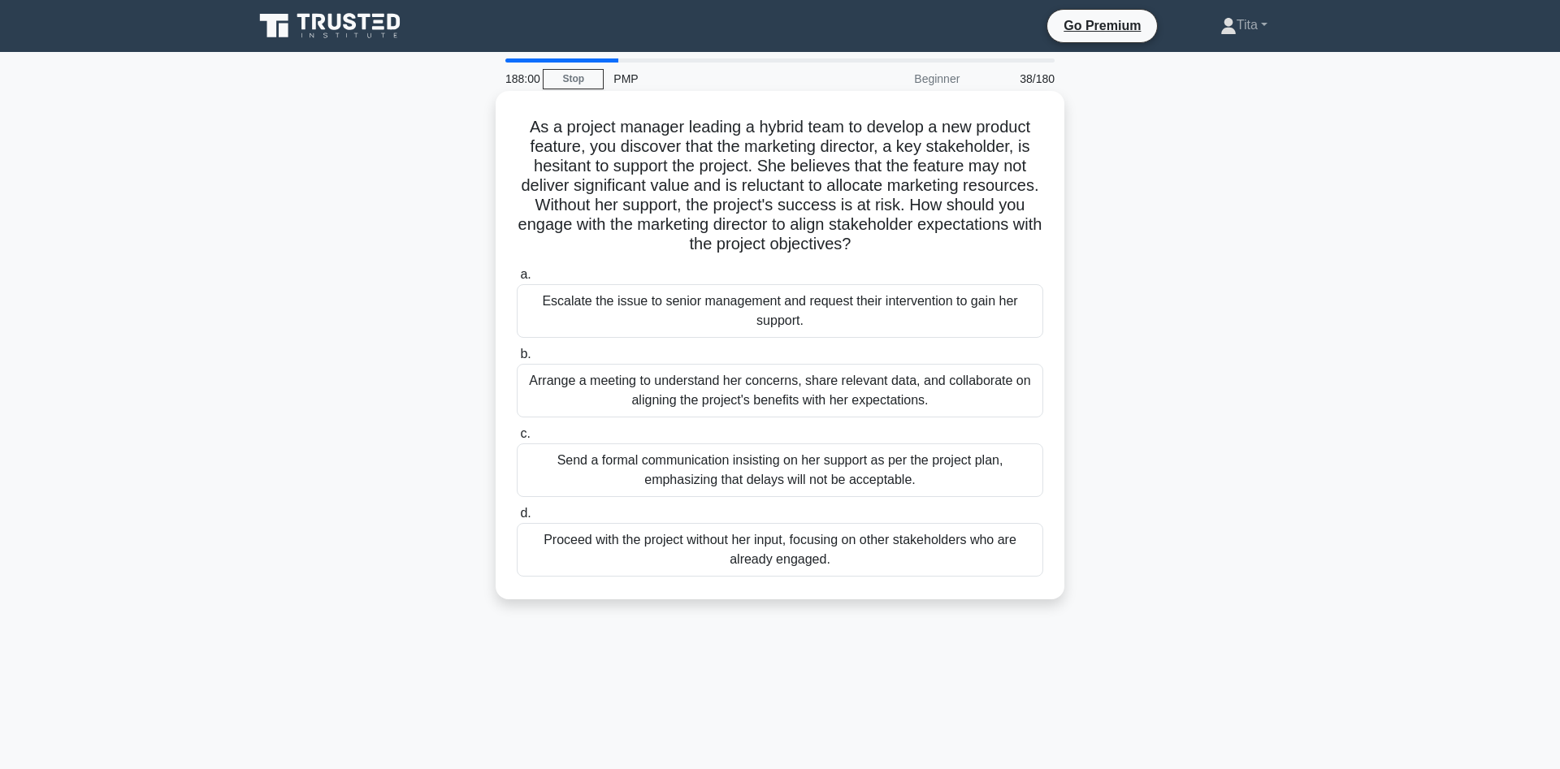
click at [783, 393] on div "Arrange a meeting to understand her concerns, share relevant data, and collabor…" at bounding box center [780, 391] width 526 height 54
click at [517, 360] on input "b. Arrange a meeting to understand her concerns, share relevant data, and colla…" at bounding box center [517, 354] width 0 height 11
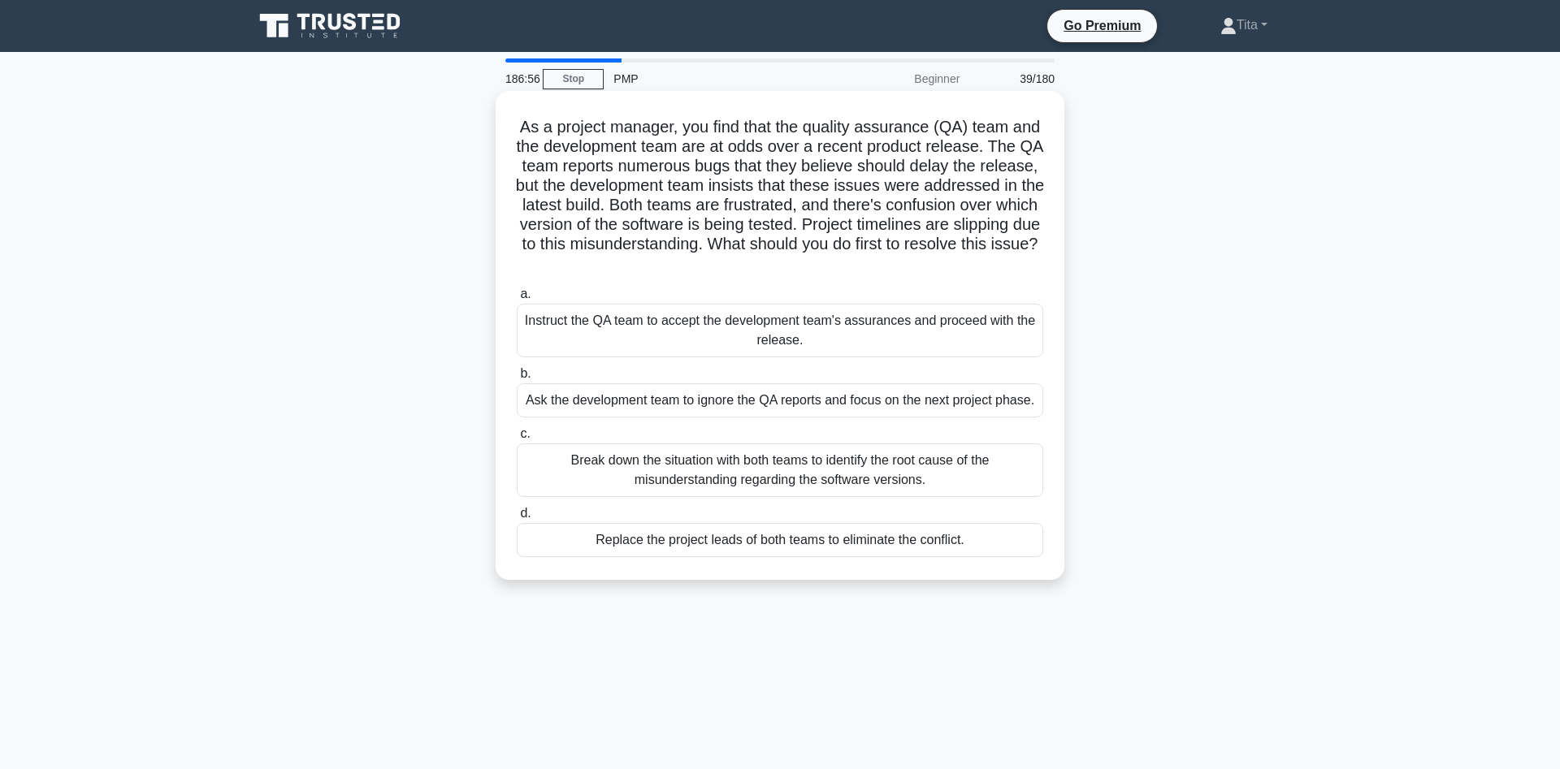
click at [717, 485] on div "Break down the situation with both teams to identify the root cause of the misu…" at bounding box center [780, 471] width 526 height 54
click at [517, 439] on input "c. Break down the situation with both teams to identify the root cause of the m…" at bounding box center [517, 434] width 0 height 11
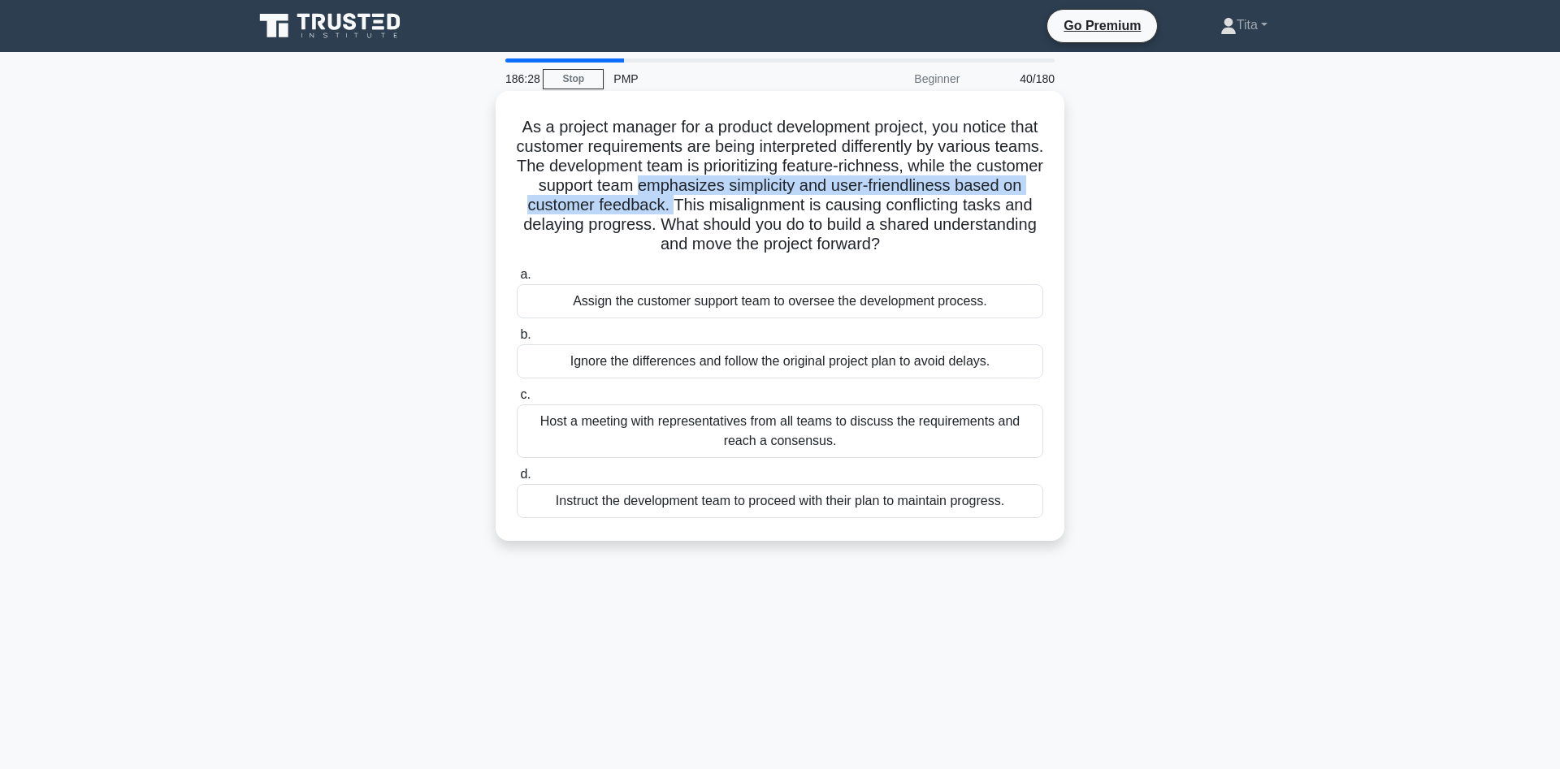
drag, startPoint x: 639, startPoint y: 193, endPoint x: 675, endPoint y: 210, distance: 40.0
click at [675, 210] on h5 "As a project manager for a product development project, you notice that custome…" at bounding box center [780, 186] width 530 height 138
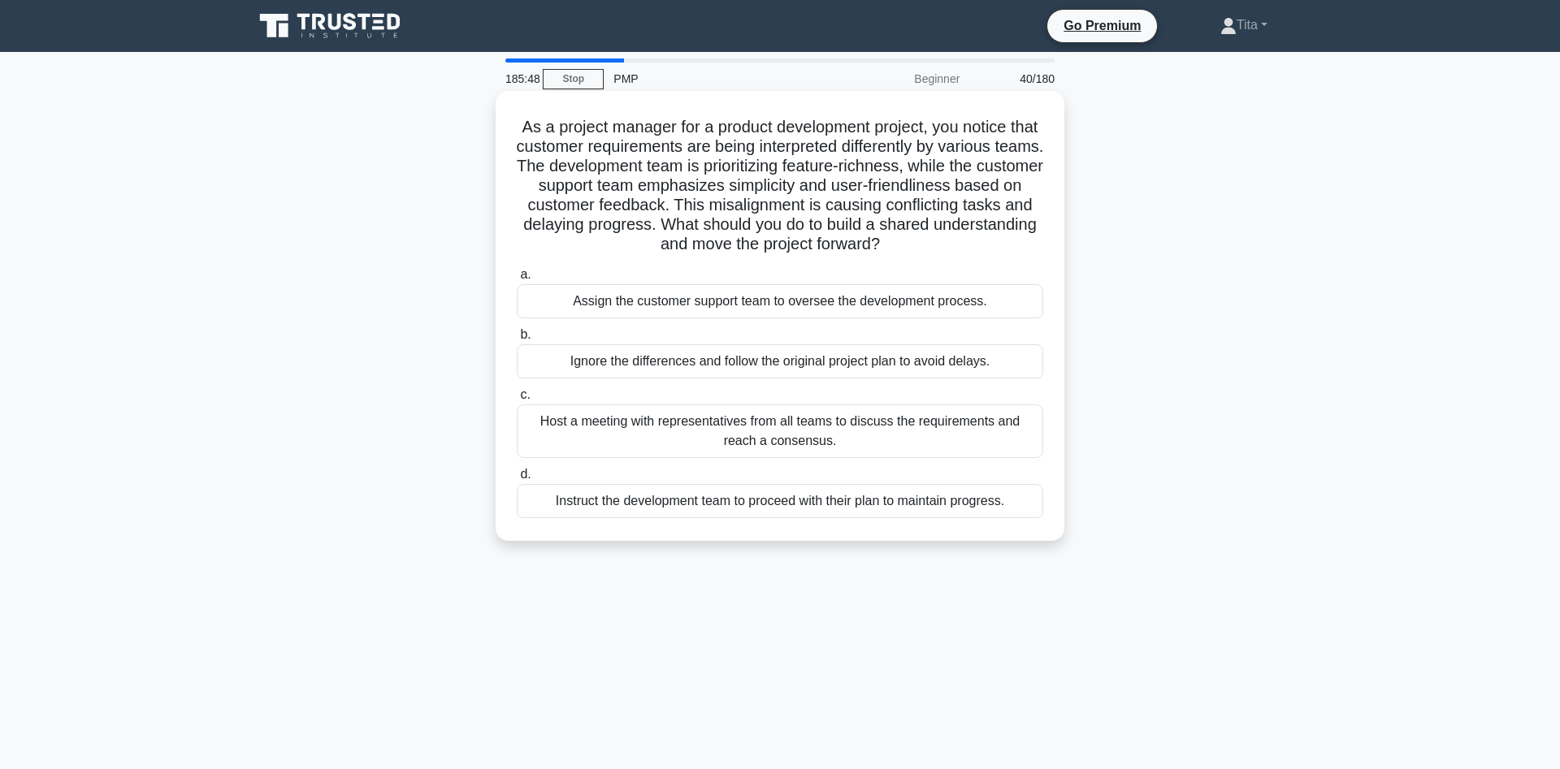
click at [580, 430] on div "Host a meeting with representatives from all teams to discuss the requirements …" at bounding box center [780, 432] width 526 height 54
click at [517, 401] on input "c. Host a meeting with representatives from all teams to discuss the requiremen…" at bounding box center [517, 395] width 0 height 11
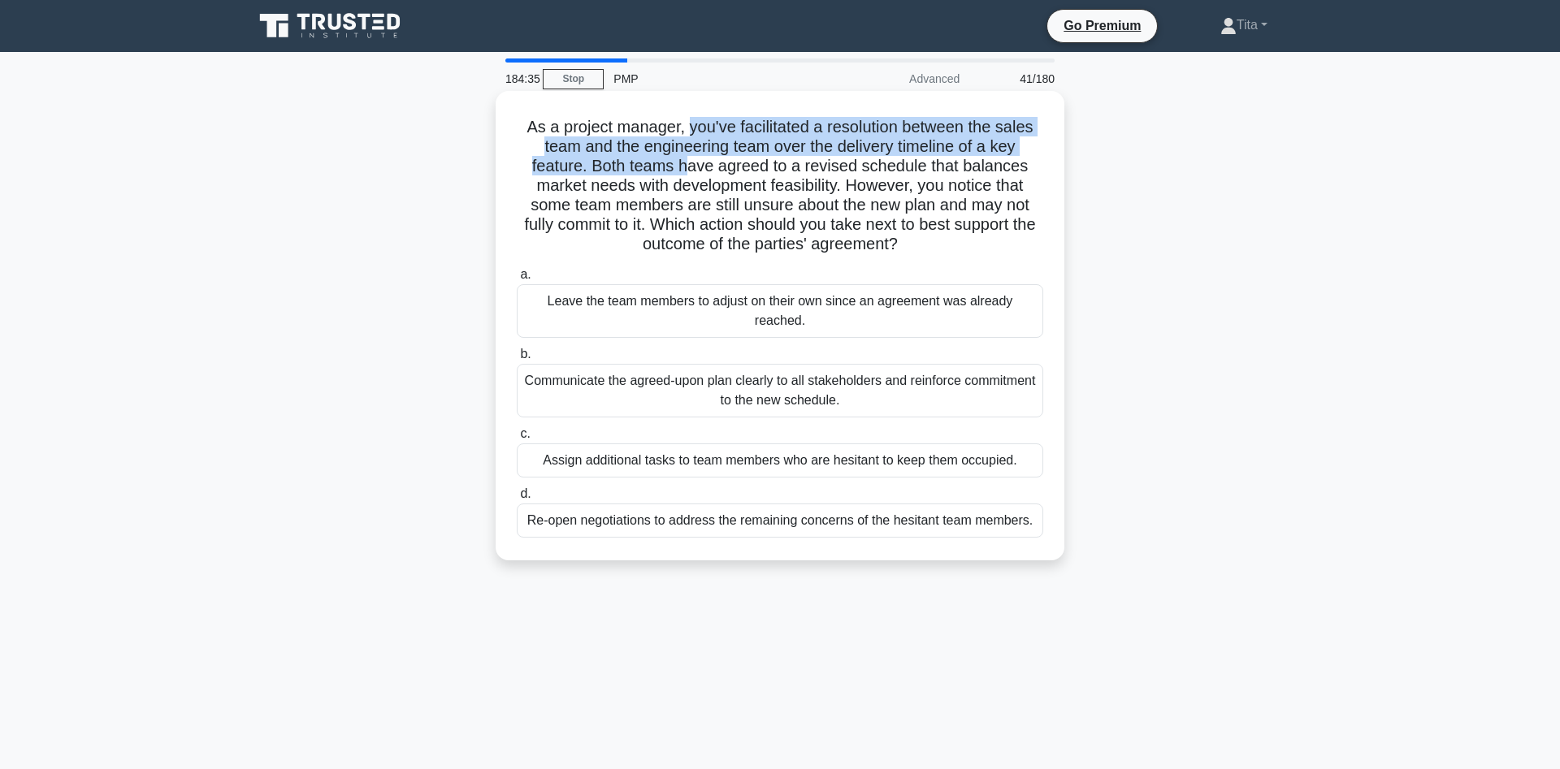
drag, startPoint x: 689, startPoint y: 130, endPoint x: 694, endPoint y: 167, distance: 37.7
click at [694, 167] on h5 "As a project manager, you've facilitated a resolution between the sales team an…" at bounding box center [780, 186] width 530 height 138
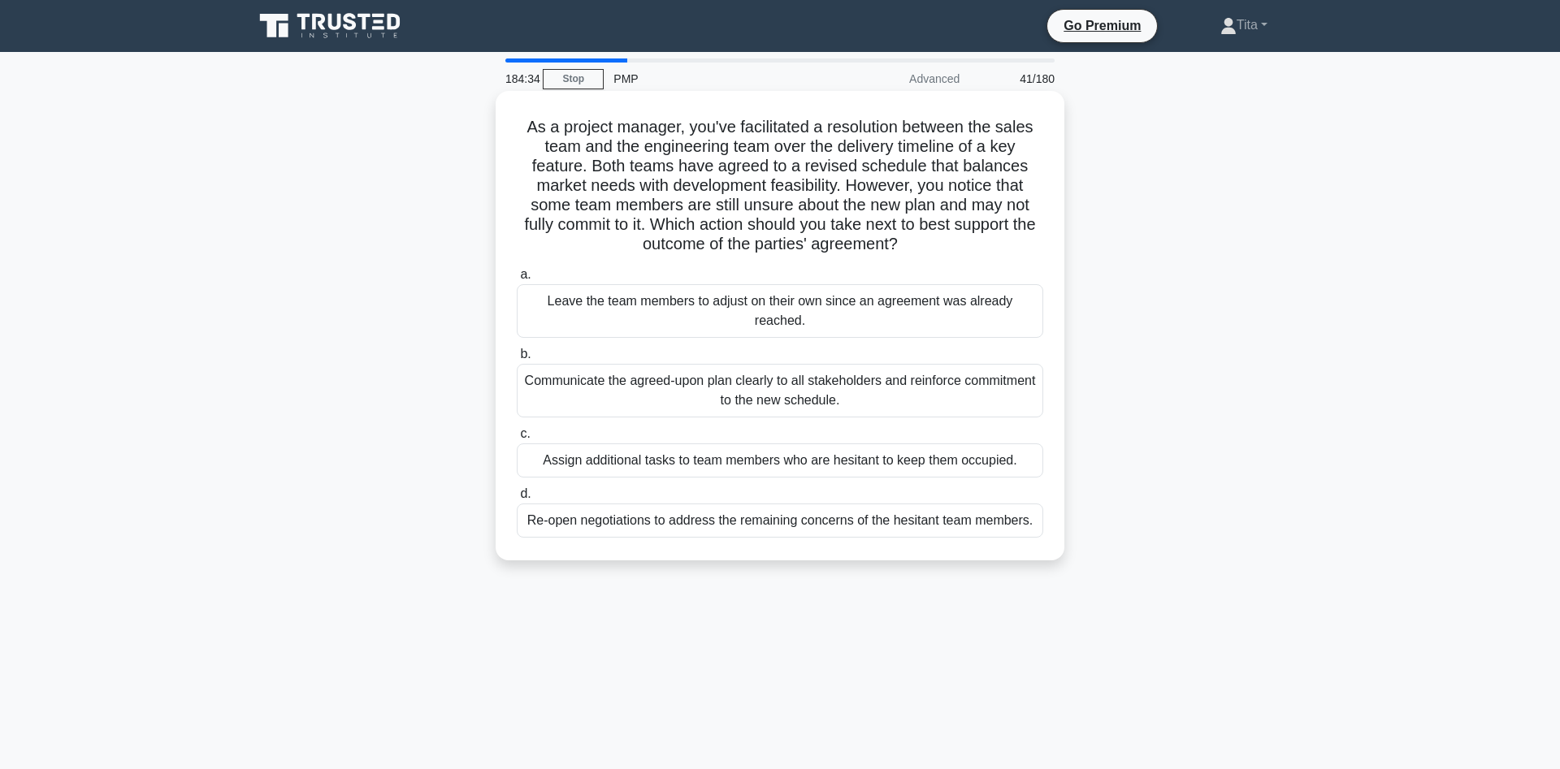
click at [617, 175] on h5 "As a project manager, you've facilitated a resolution between the sales team an…" at bounding box center [780, 186] width 530 height 138
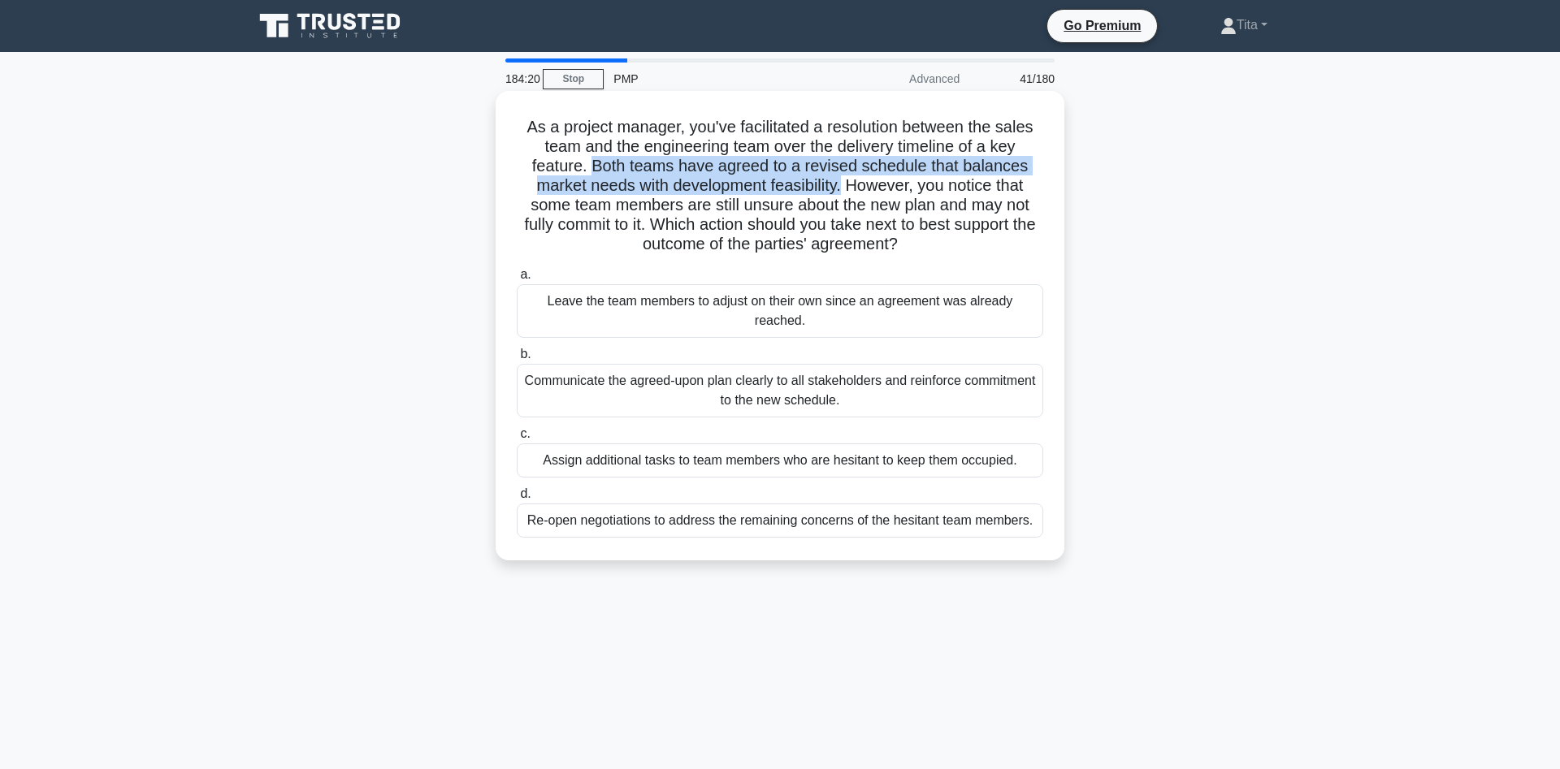
drag, startPoint x: 842, startPoint y: 188, endPoint x: 598, endPoint y: 171, distance: 244.3
click at [598, 171] on h5 "As a project manager, you've facilitated a resolution between the sales team an…" at bounding box center [780, 186] width 530 height 138
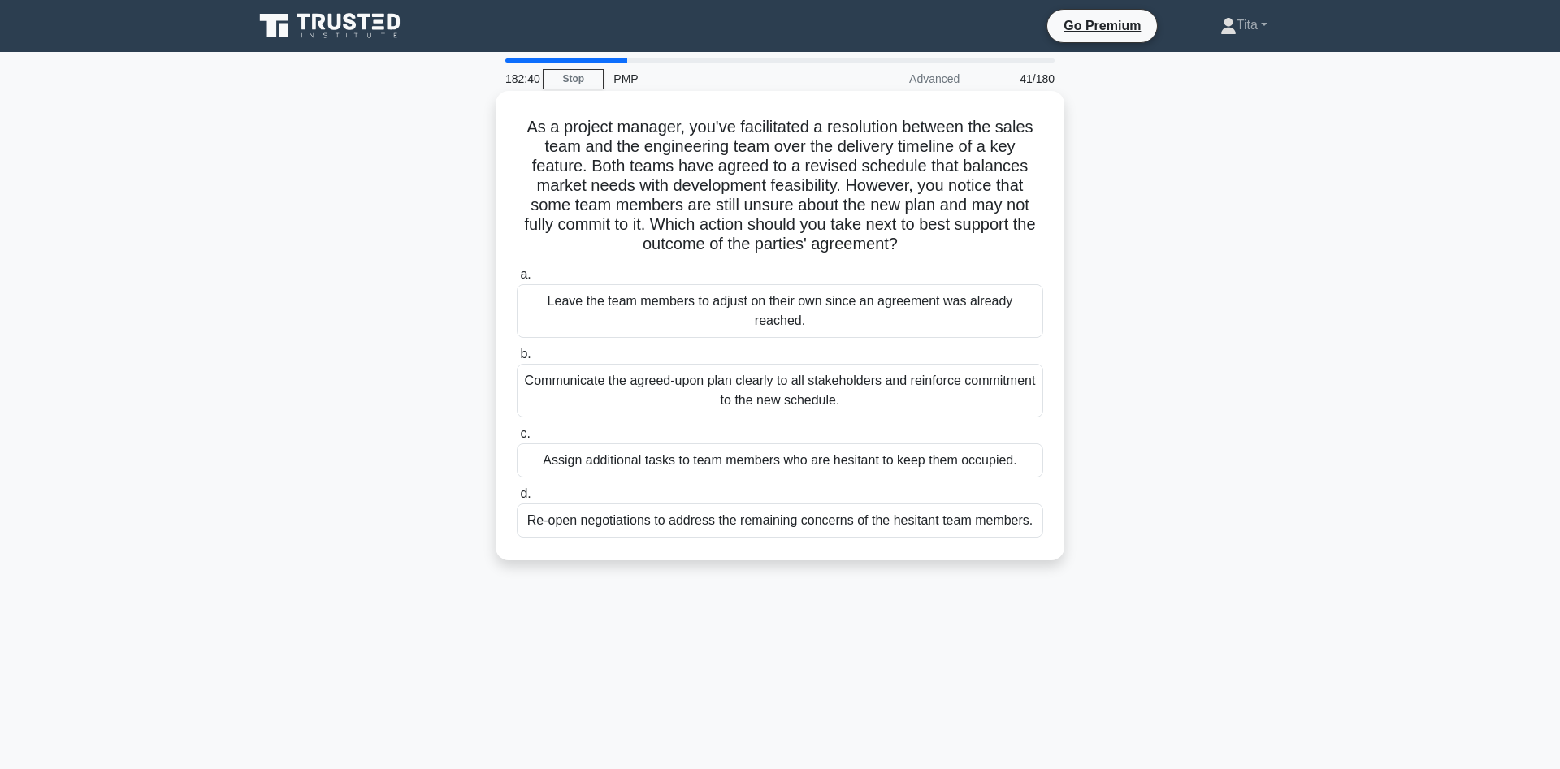
click at [834, 395] on div "Communicate the agreed-upon plan clearly to all stakeholders and reinforce comm…" at bounding box center [780, 391] width 526 height 54
click at [517, 360] on input "b. Communicate the agreed-upon plan clearly to all stakeholders and reinforce c…" at bounding box center [517, 354] width 0 height 11
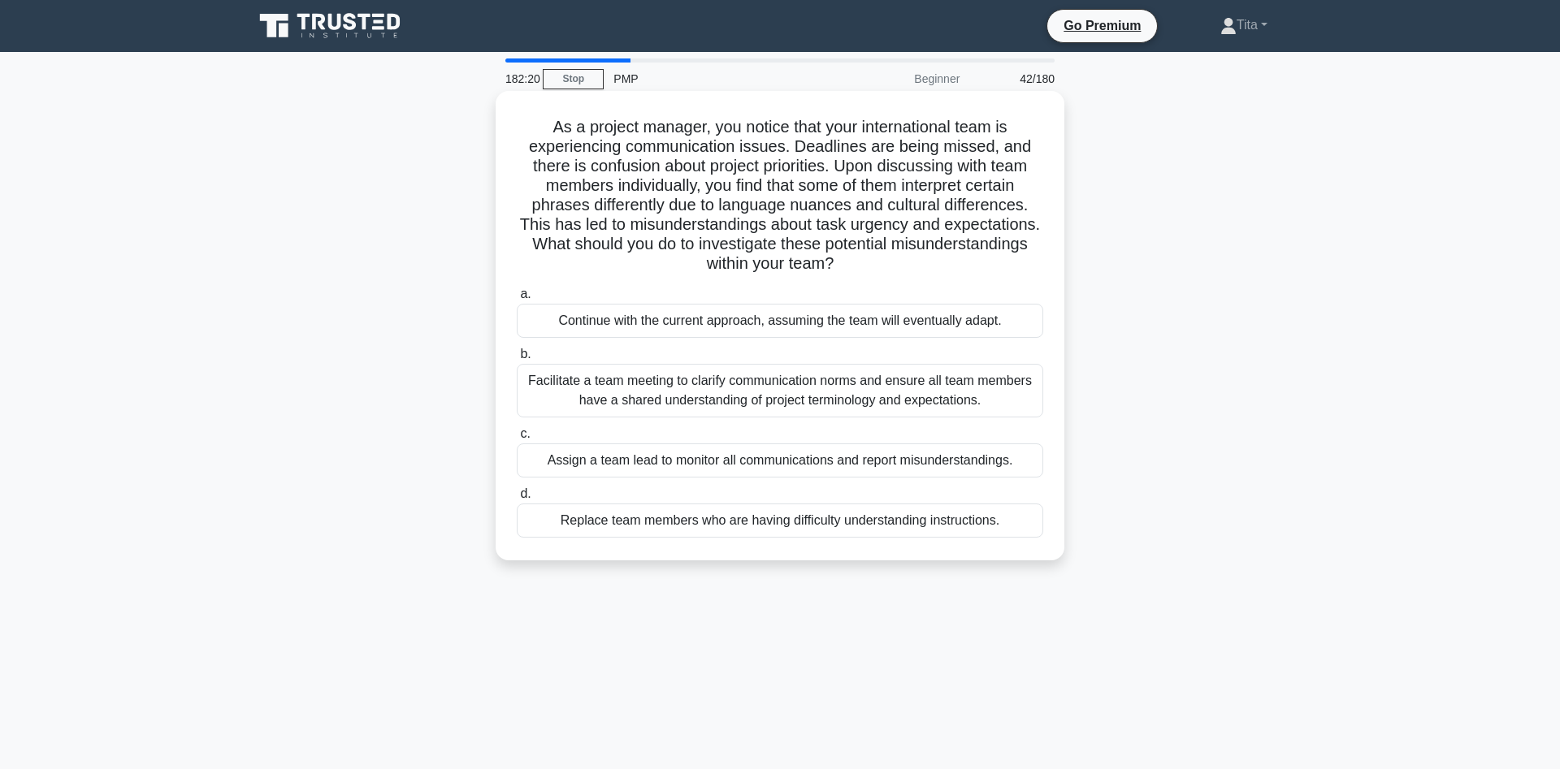
drag, startPoint x: 795, startPoint y: 149, endPoint x: 822, endPoint y: 271, distance: 124.2
click at [822, 271] on h5 "As a project manager, you notice that your international team is experiencing c…" at bounding box center [780, 196] width 530 height 158
click at [816, 387] on div "Facilitate a team meeting to clarify communication norms and ensure all team me…" at bounding box center [780, 391] width 526 height 54
click at [517, 360] on input "b. Facilitate a team meeting to clarify communication norms and ensure all team…" at bounding box center [517, 354] width 0 height 11
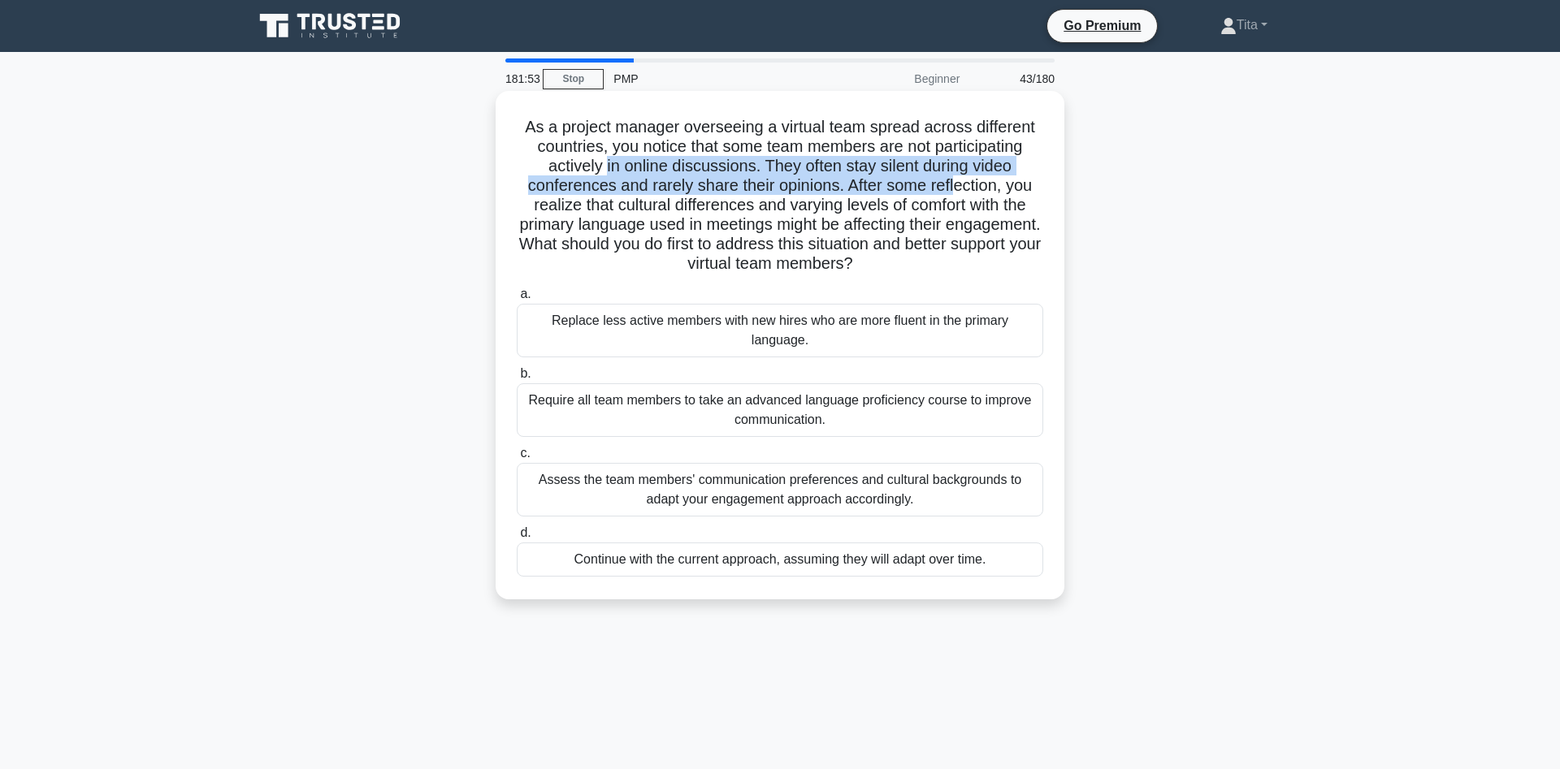
drag, startPoint x: 609, startPoint y: 155, endPoint x: 954, endPoint y: 184, distance: 345.7
click at [954, 184] on h5 "As a project manager overseeing a virtual team spread across different countrie…" at bounding box center [780, 196] width 530 height 158
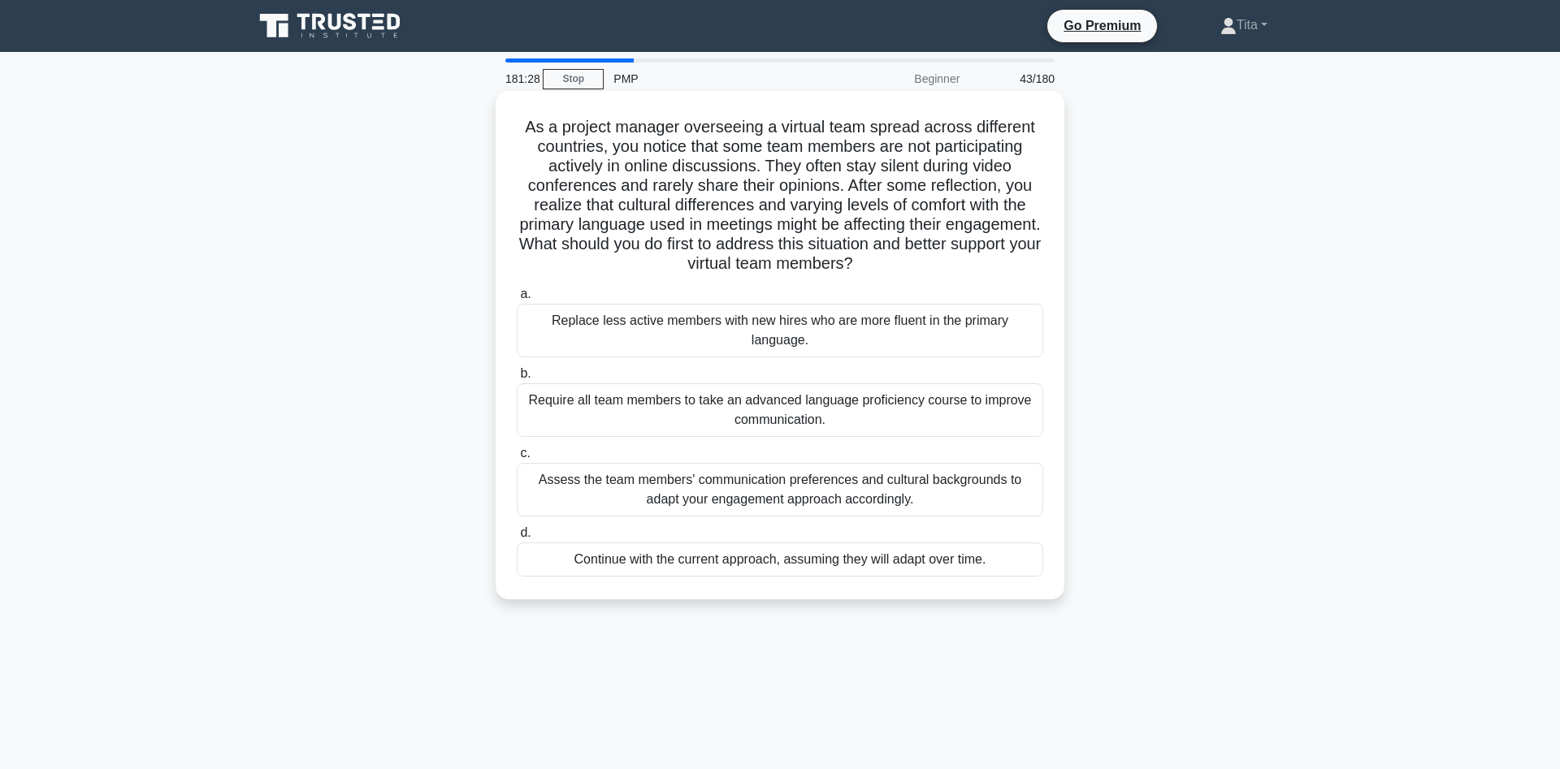
click at [608, 470] on div "Assess the team members' communication preferences and cultural backgrounds to …" at bounding box center [780, 490] width 526 height 54
click at [517, 459] on input "c. Assess the team members' communication preferences and cultural backgrounds …" at bounding box center [517, 453] width 0 height 11
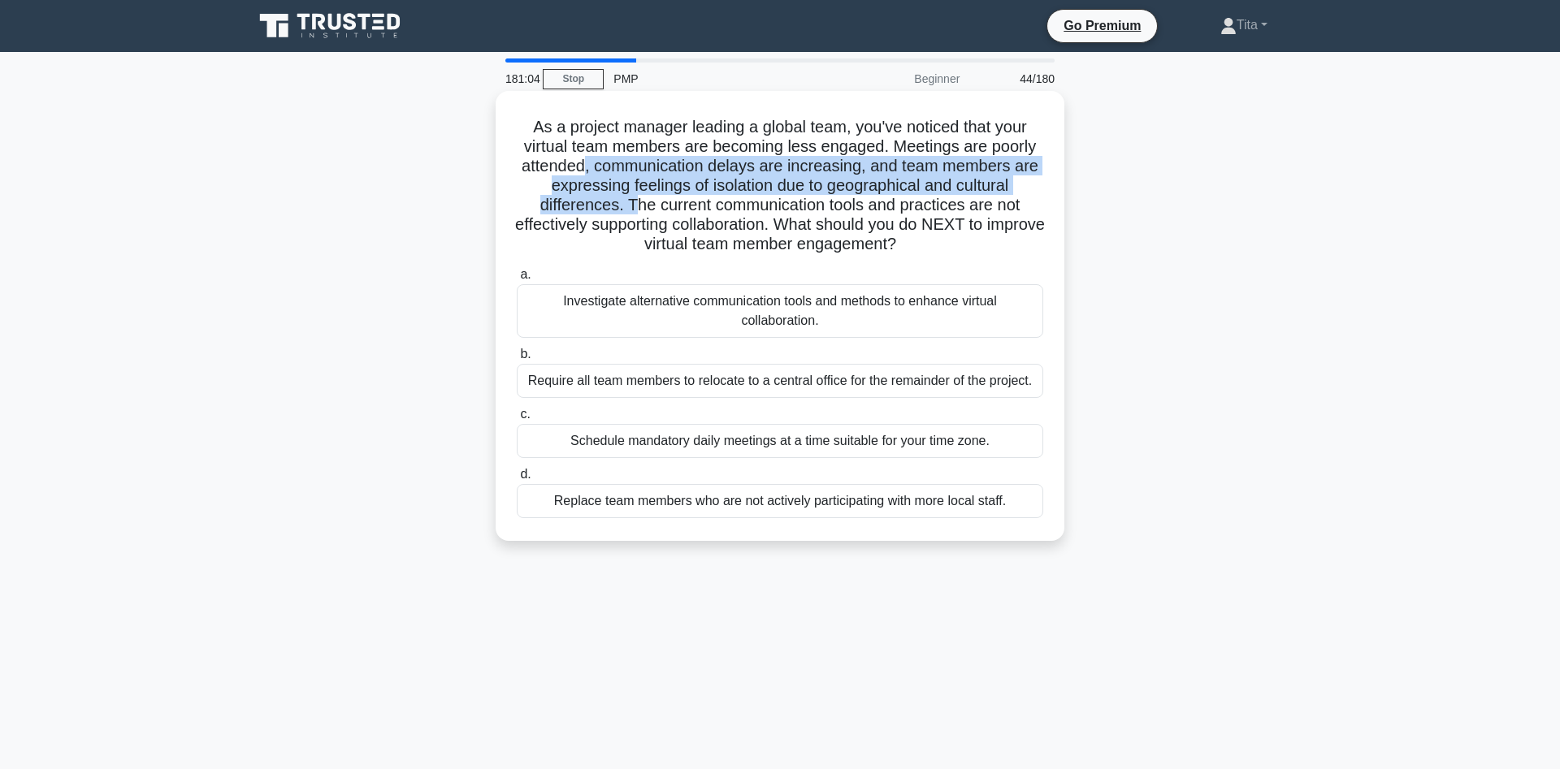
drag, startPoint x: 587, startPoint y: 169, endPoint x: 636, endPoint y: 201, distance: 59.3
click at [636, 201] on h5 "As a project manager leading a global team, you've noticed that your virtual te…" at bounding box center [780, 186] width 530 height 138
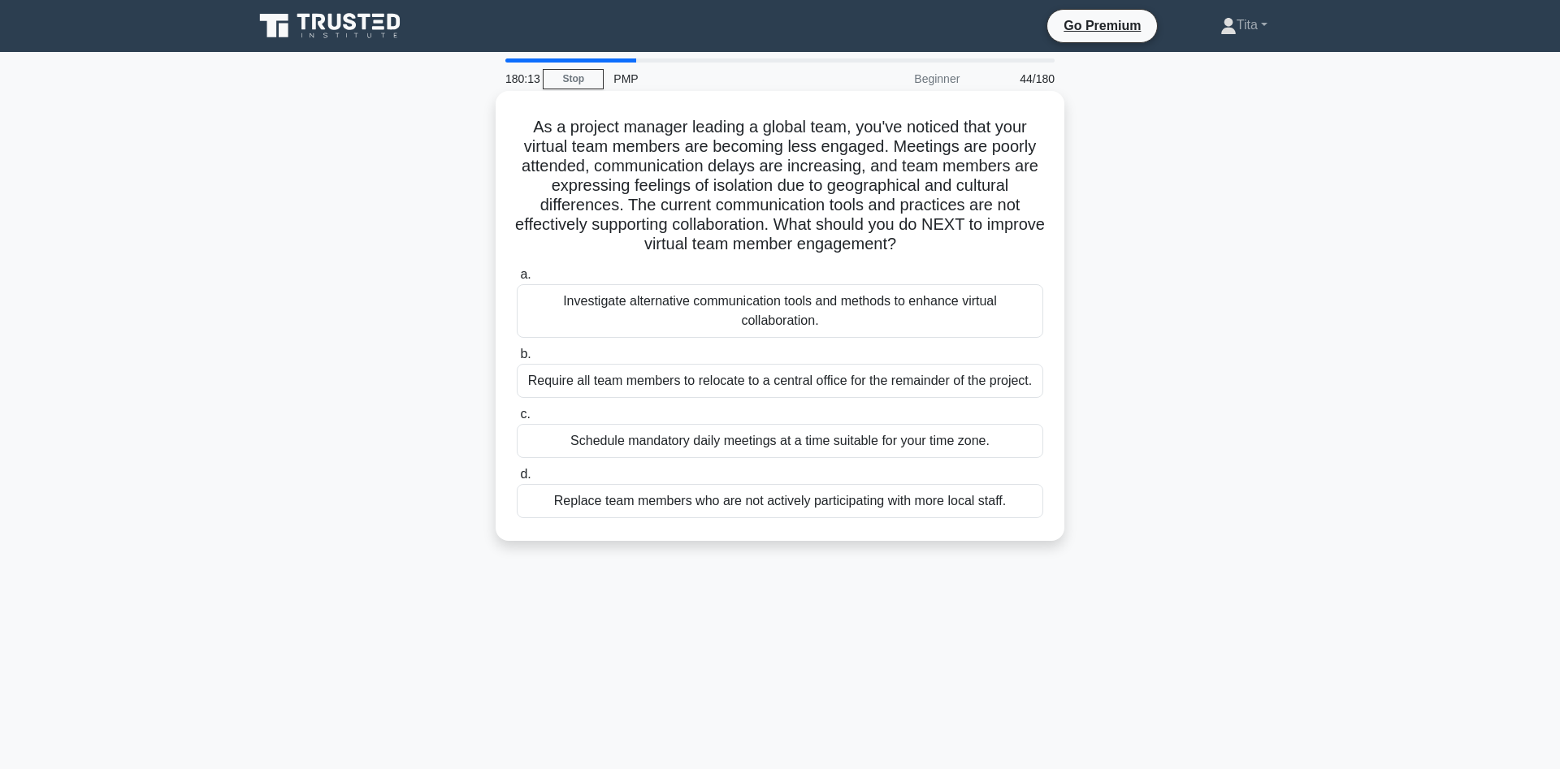
click at [838, 324] on div "Investigate alternative communication tools and methods to enhance virtual coll…" at bounding box center [780, 311] width 526 height 54
click at [517, 280] on input "a. Investigate alternative communication tools and methods to enhance virtual c…" at bounding box center [517, 275] width 0 height 11
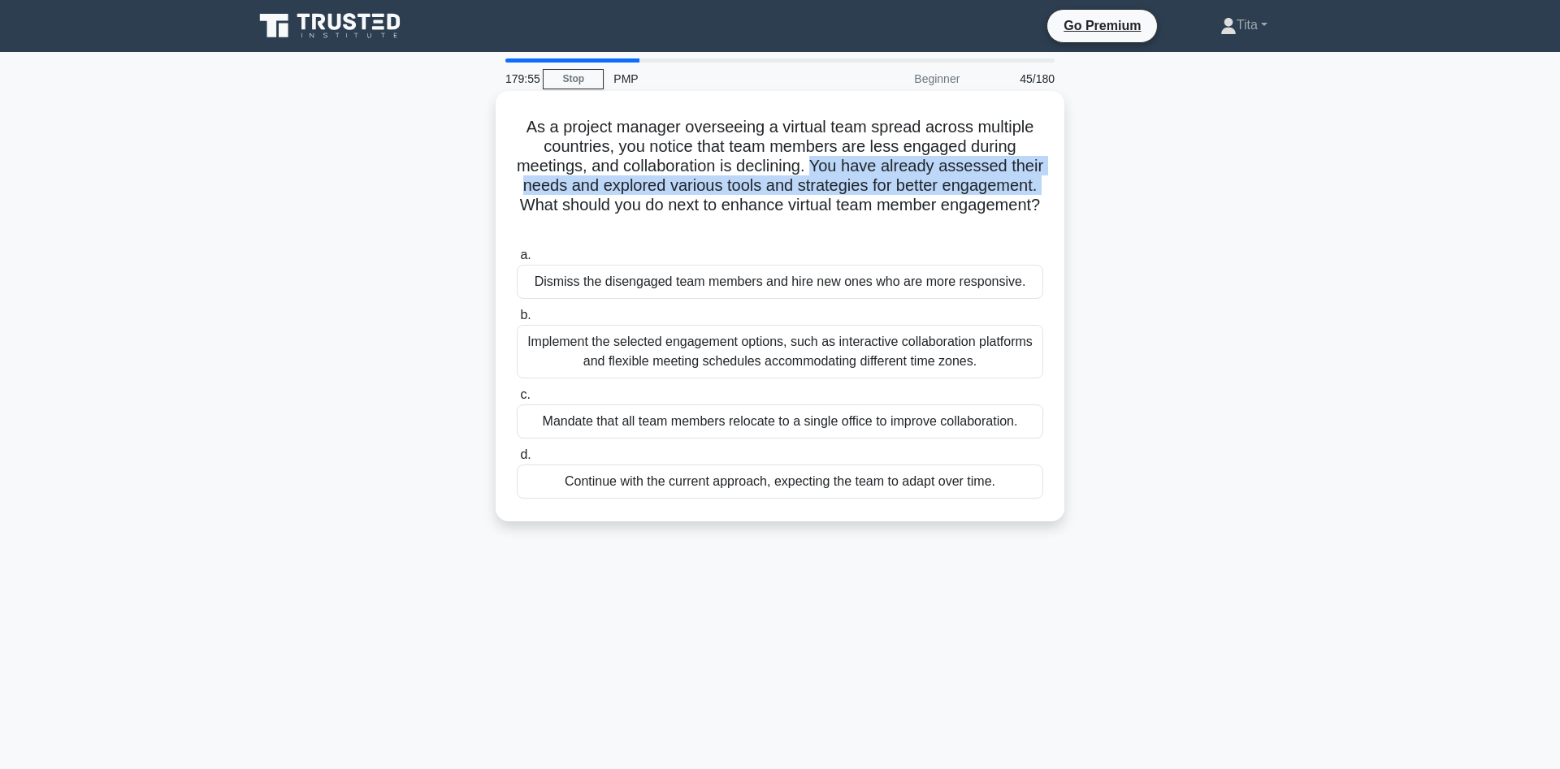
drag, startPoint x: 817, startPoint y: 166, endPoint x: 1003, endPoint y: 184, distance: 186.9
click at [1038, 184] on h5 "As a project manager overseeing a virtual team spread across multiple countries…" at bounding box center [780, 176] width 530 height 119
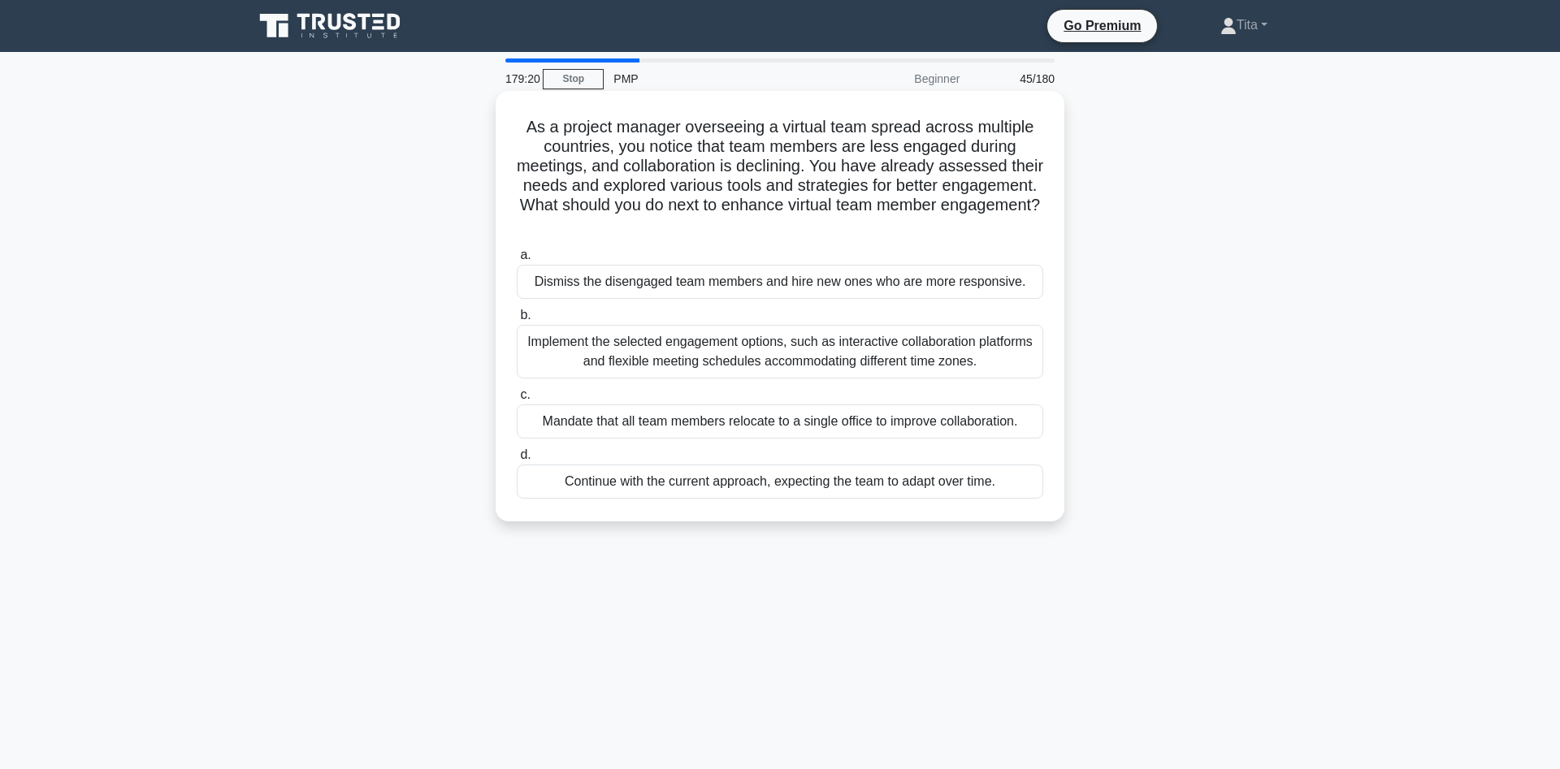
click at [767, 355] on div "Implement the selected engagement options, such as interactive collaboration pl…" at bounding box center [780, 352] width 526 height 54
click at [517, 321] on input "b. Implement the selected engagement options, such as interactive collaboration…" at bounding box center [517, 315] width 0 height 11
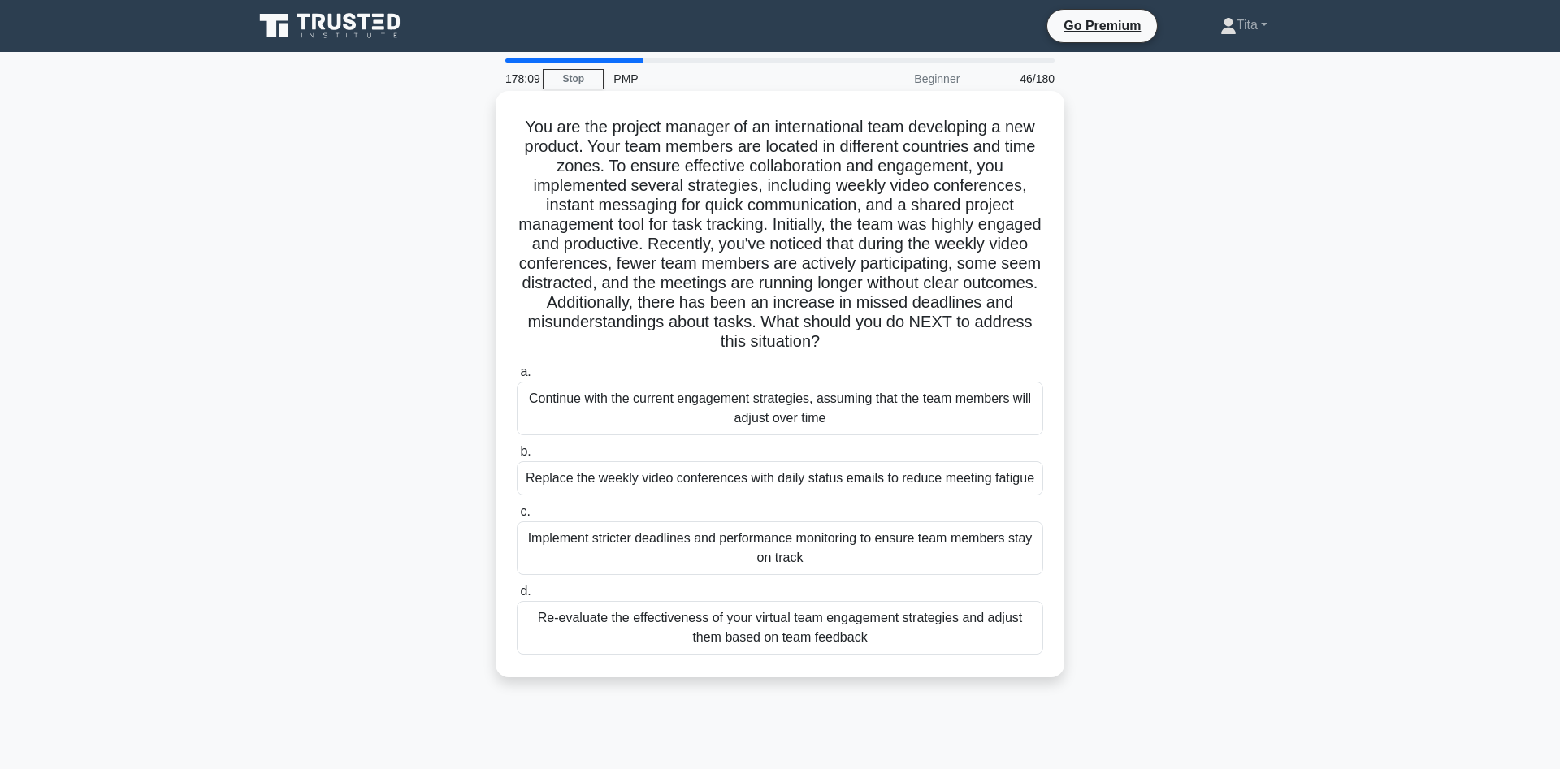
click at [847, 644] on div "Re-evaluate the effectiveness of your virtual team engagement strategies and ad…" at bounding box center [780, 628] width 526 height 54
click at [517, 597] on input "d. Re-evaluate the effectiveness of your virtual team engagement strategies and…" at bounding box center [517, 592] width 0 height 11
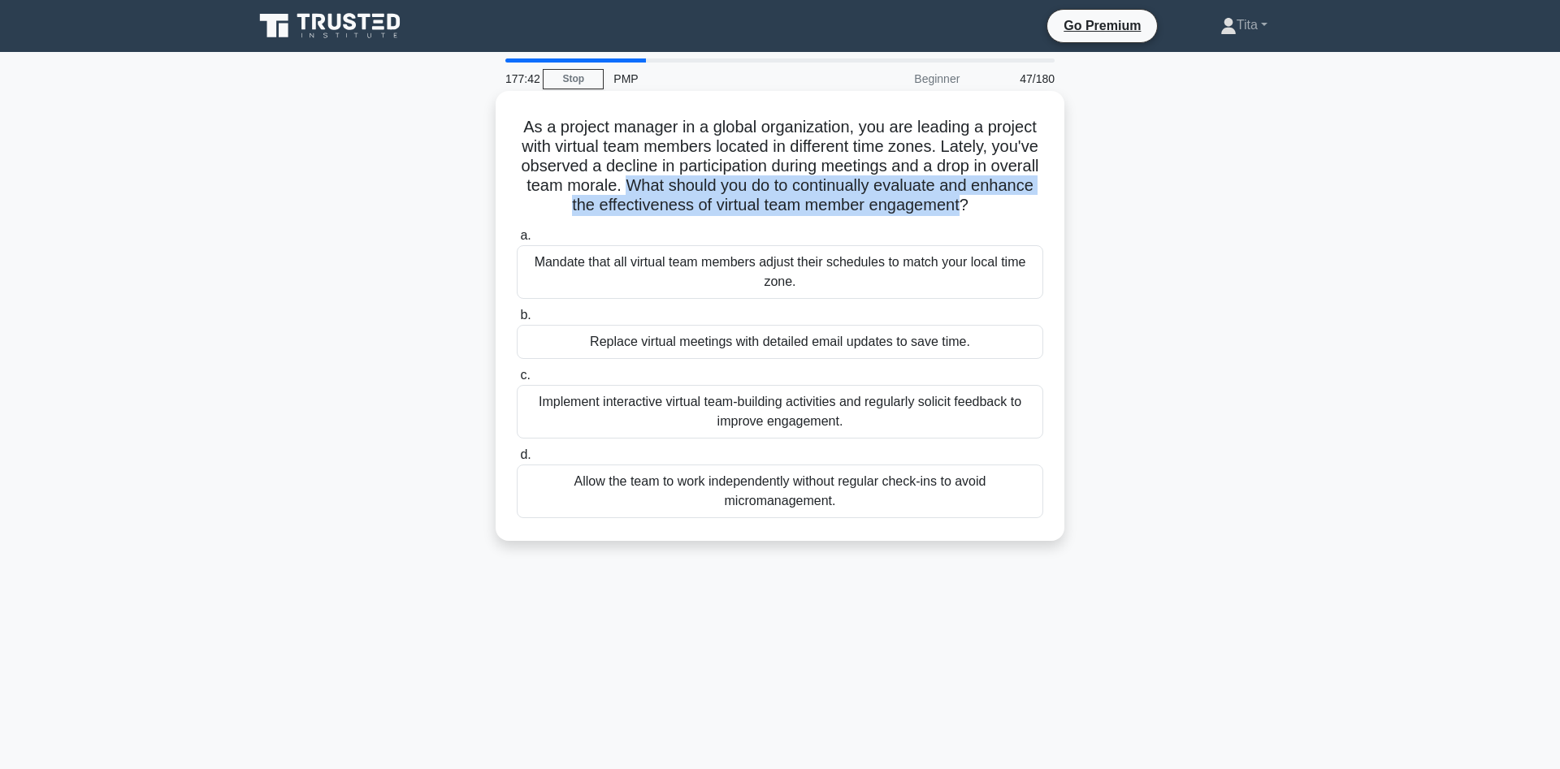
drag, startPoint x: 628, startPoint y: 191, endPoint x: 959, endPoint y: 195, distance: 331.5
click at [959, 195] on h5 "As a project manager in a global organization, you are leading a project with v…" at bounding box center [780, 166] width 530 height 99
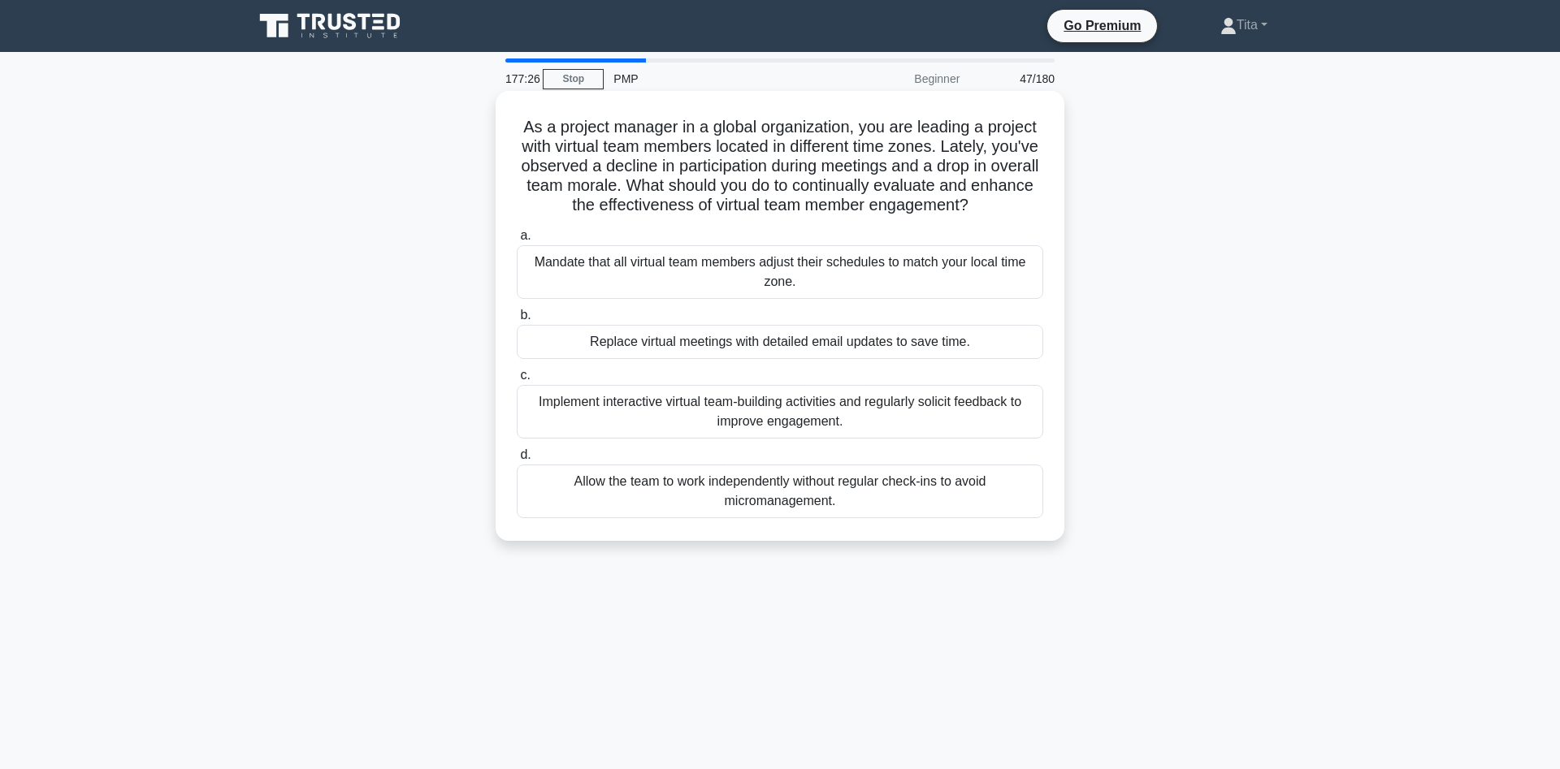
click at [784, 422] on div "Implement interactive virtual team-building activities and regularly solicit fe…" at bounding box center [780, 412] width 526 height 54
click at [517, 381] on input "c. Implement interactive virtual team-building activities and regularly solicit…" at bounding box center [517, 375] width 0 height 11
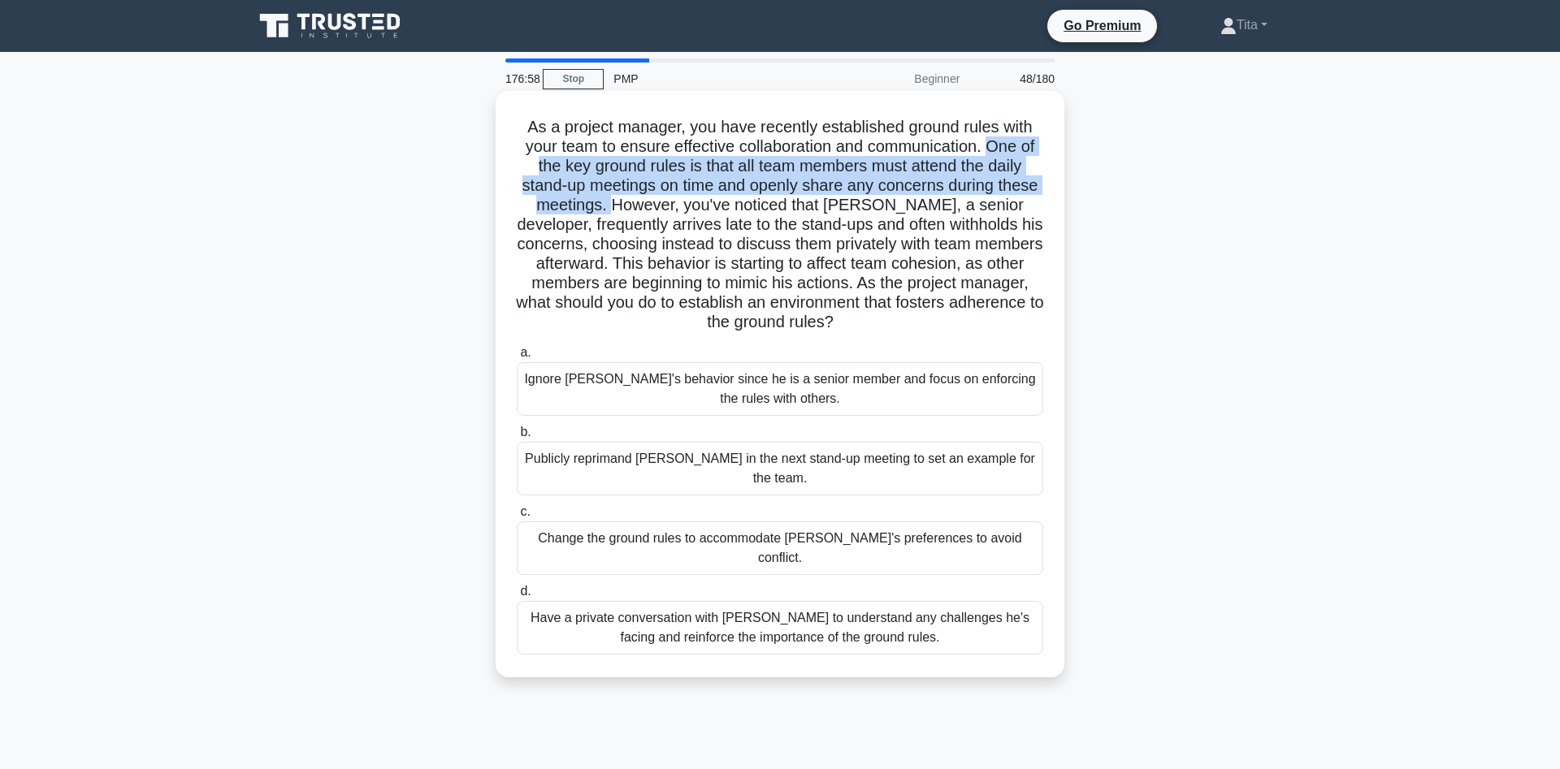
drag, startPoint x: 989, startPoint y: 148, endPoint x: 624, endPoint y: 208, distance: 369.7
click at [624, 208] on h5 "As a project manager, you have recently established ground rules with your team…" at bounding box center [780, 225] width 530 height 216
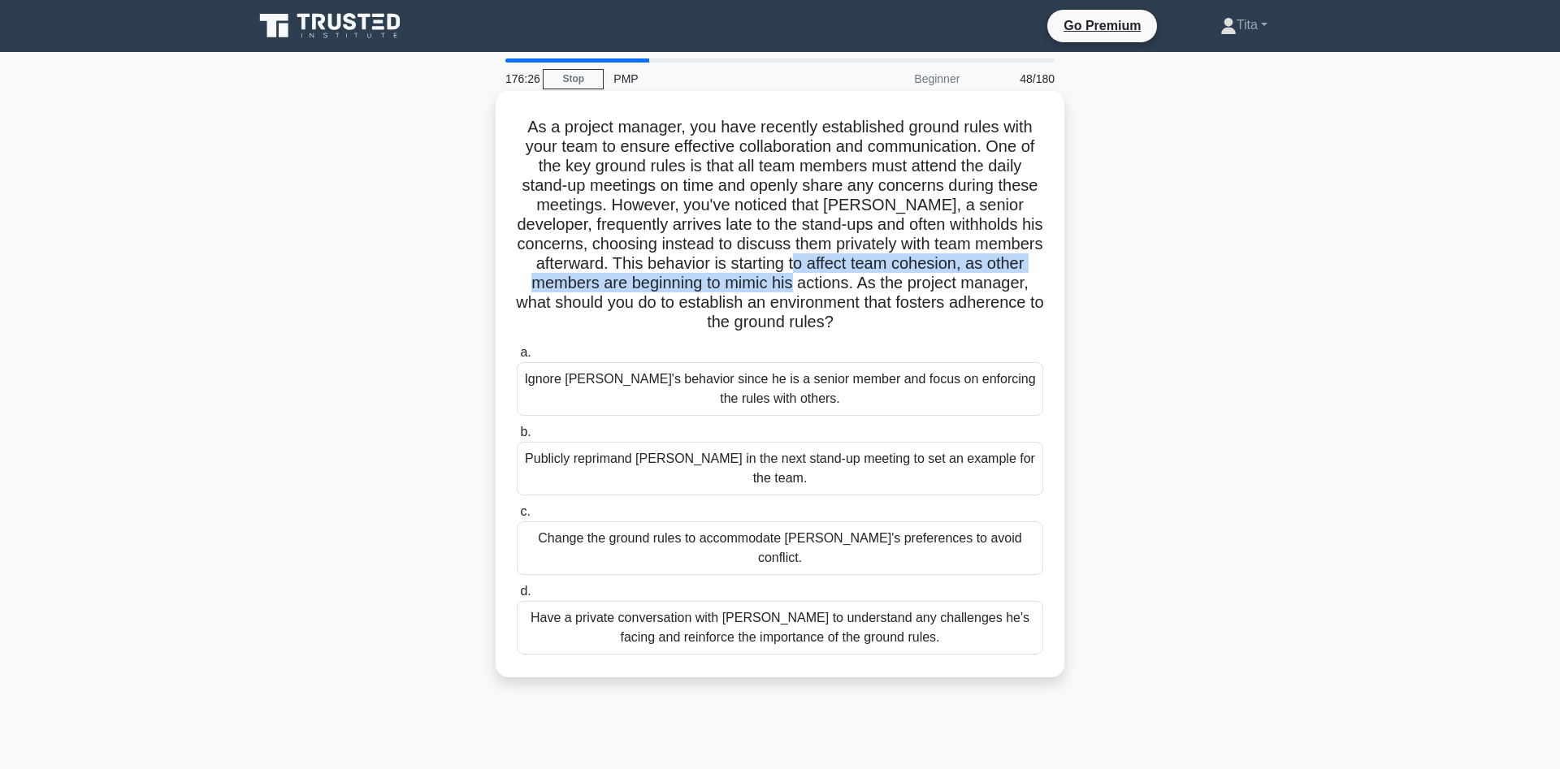
drag, startPoint x: 764, startPoint y: 262, endPoint x: 743, endPoint y: 288, distance: 34.6
click at [743, 288] on h5 "As a project manager, you have recently established ground rules with your team…" at bounding box center [780, 225] width 530 height 216
click at [840, 601] on div "Have a private conversation with [PERSON_NAME] to understand any challenges he'…" at bounding box center [780, 628] width 526 height 54
click at [517, 596] on input "d. Have a private conversation with [PERSON_NAME] to understand any challenges …" at bounding box center [517, 592] width 0 height 11
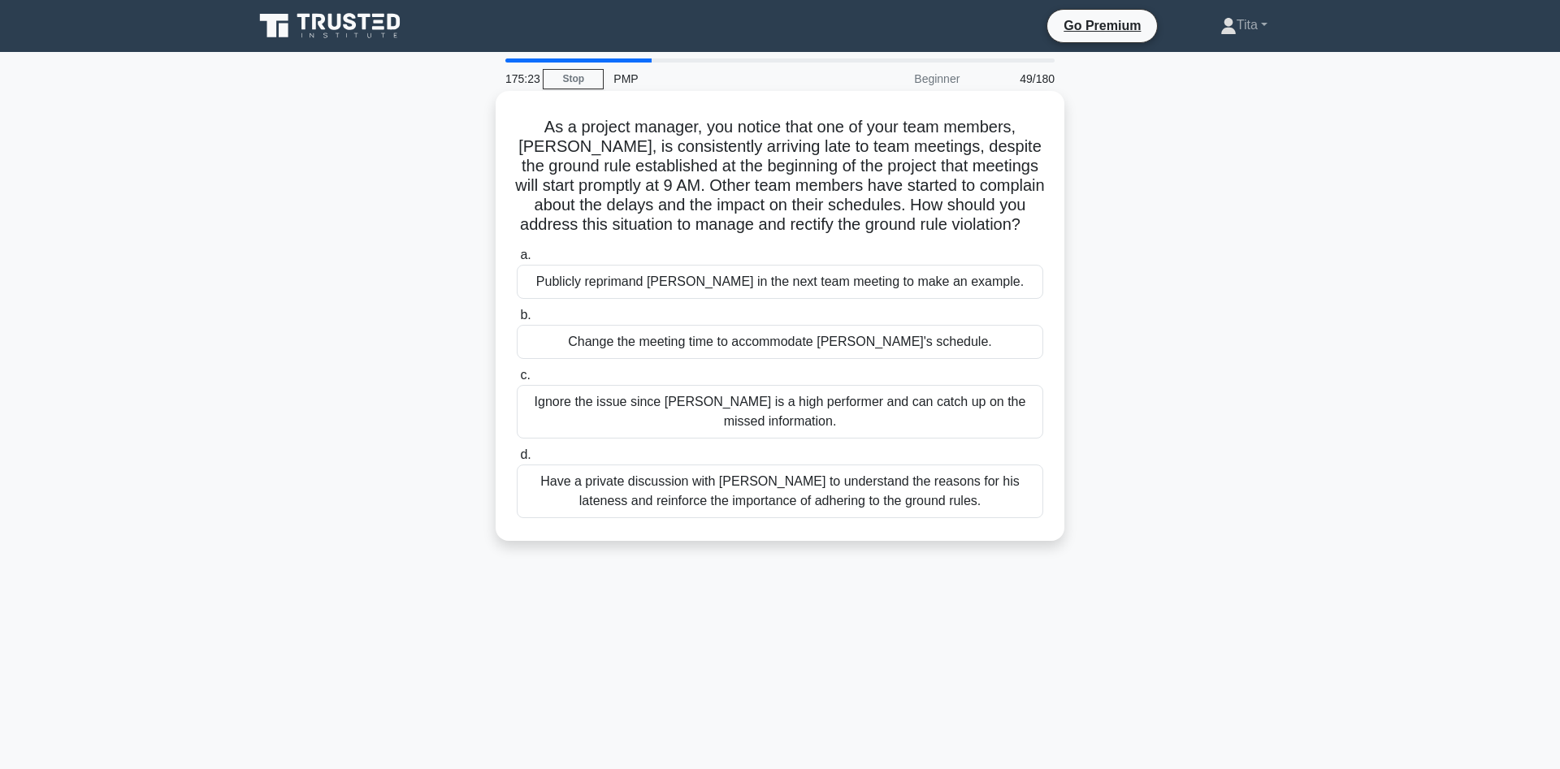
click at [589, 491] on div "Have a private discussion with [PERSON_NAME] to understand the reasons for his …" at bounding box center [780, 492] width 526 height 54
click at [517, 461] on input "d. Have a private discussion with [PERSON_NAME] to understand the reasons for h…" at bounding box center [517, 455] width 0 height 11
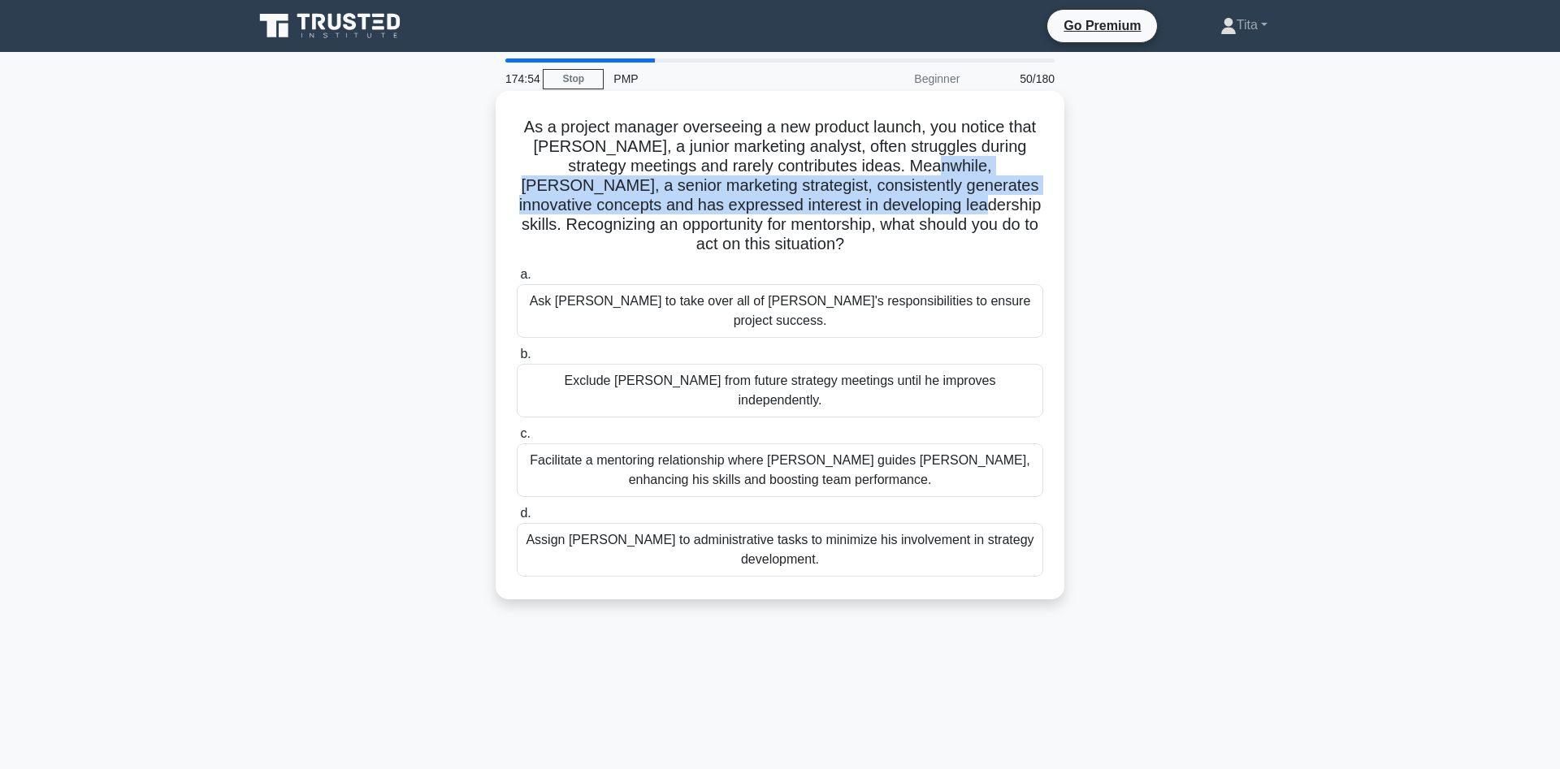
drag, startPoint x: 902, startPoint y: 203, endPoint x: 909, endPoint y: 168, distance: 35.7
click at [909, 168] on h5 "As a project manager overseeing a new product launch, you notice that [PERSON_N…" at bounding box center [780, 186] width 530 height 138
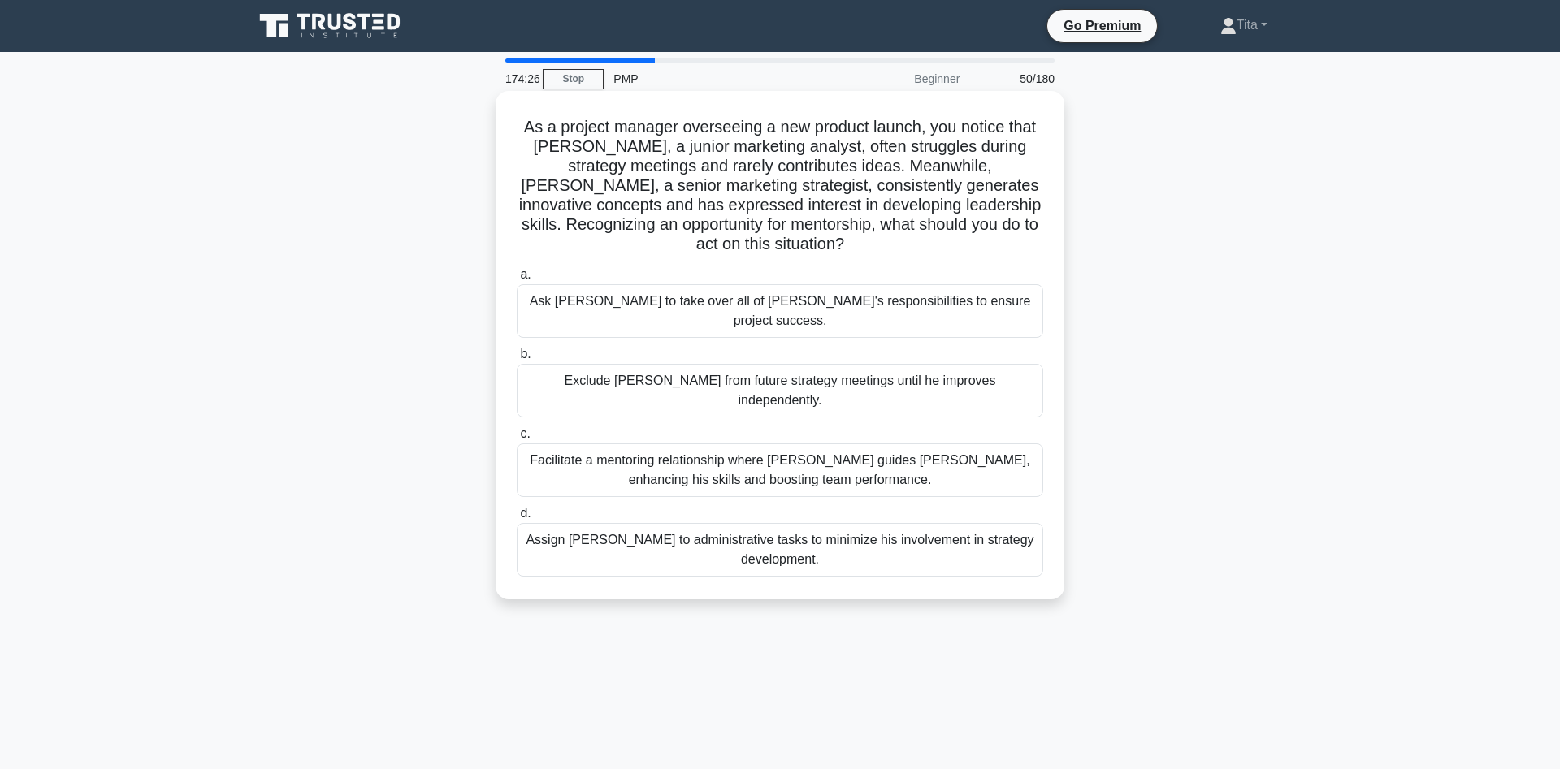
click at [873, 444] on div "Facilitate a mentoring relationship where [PERSON_NAME] guides [PERSON_NAME], e…" at bounding box center [780, 471] width 526 height 54
click at [517, 434] on input "c. Facilitate a mentoring relationship where [PERSON_NAME] guides [PERSON_NAME]…" at bounding box center [517, 434] width 0 height 11
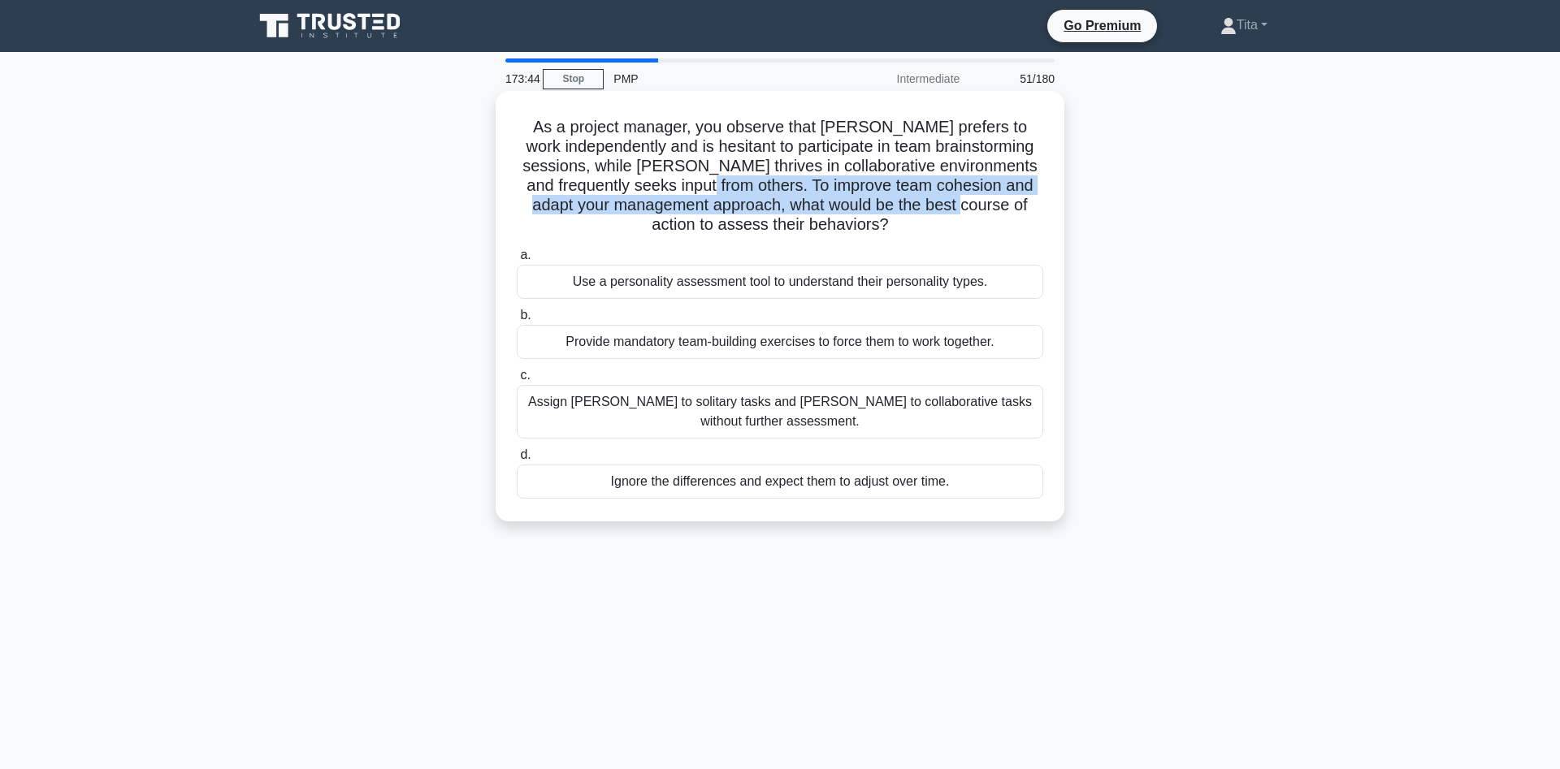
drag, startPoint x: 722, startPoint y: 184, endPoint x: 992, endPoint y: 197, distance: 270.1
click at [992, 197] on h5 "As a project manager, you observe that [PERSON_NAME] prefers to work independen…" at bounding box center [780, 176] width 530 height 119
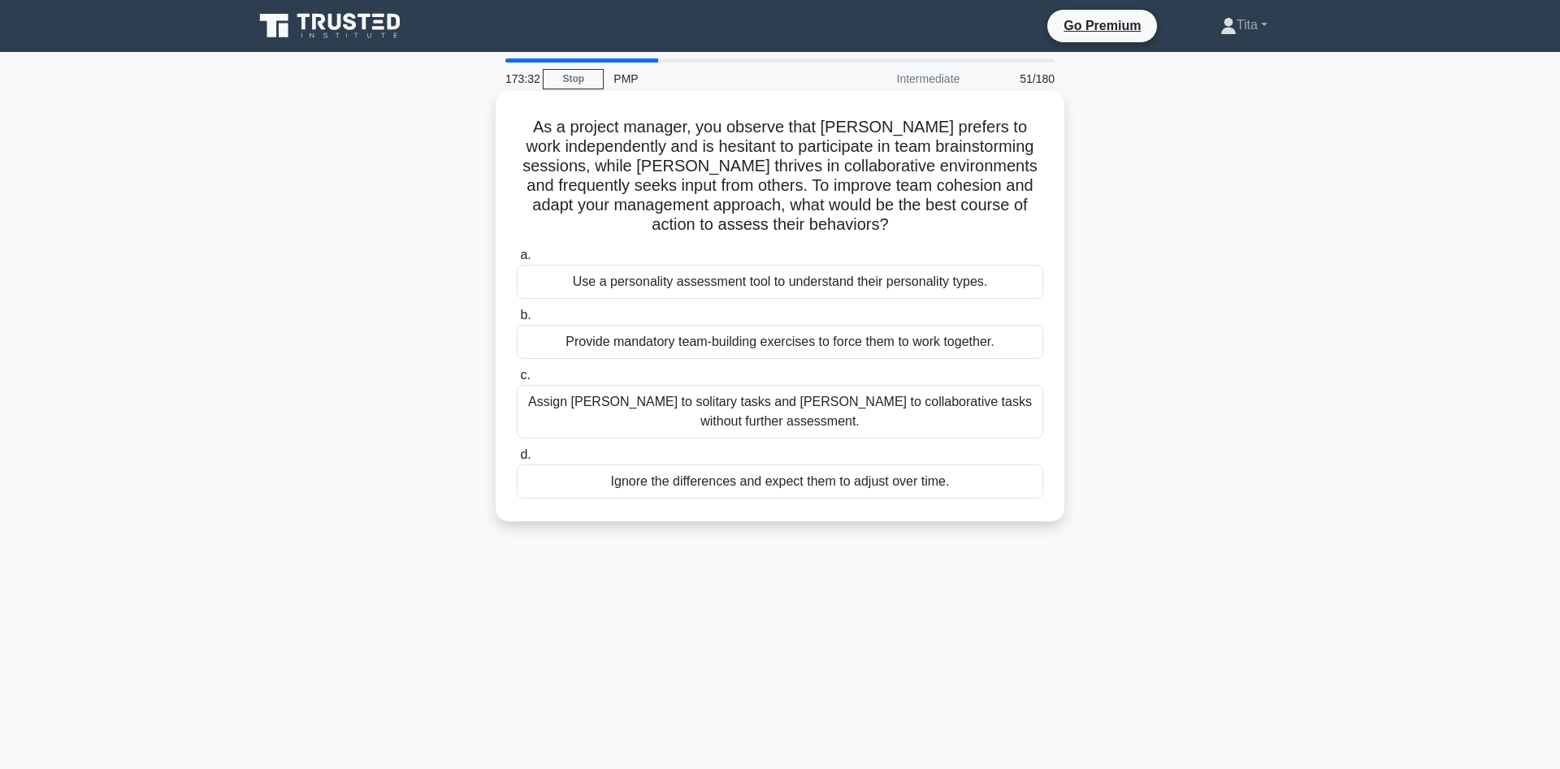
click at [653, 289] on div "Use a personality assessment tool to understand their personality types." at bounding box center [780, 282] width 526 height 34
click at [517, 261] on input "a. Use a personality assessment tool to understand their personality types." at bounding box center [517, 255] width 0 height 11
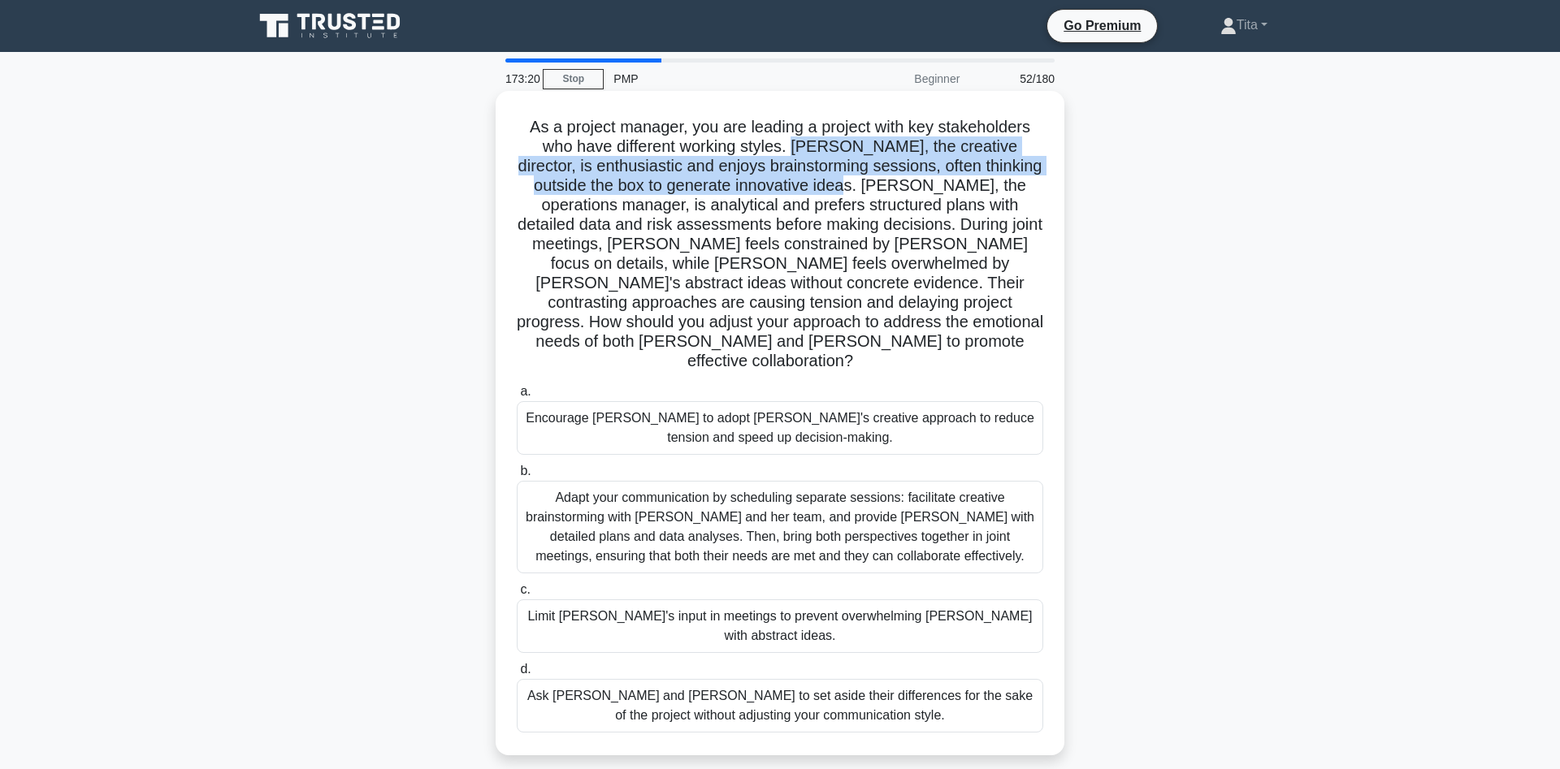
drag, startPoint x: 801, startPoint y: 152, endPoint x: 810, endPoint y: 183, distance: 32.1
click at [810, 183] on h5 "As a project manager, you are leading a project with key stakeholders who have …" at bounding box center [780, 244] width 530 height 255
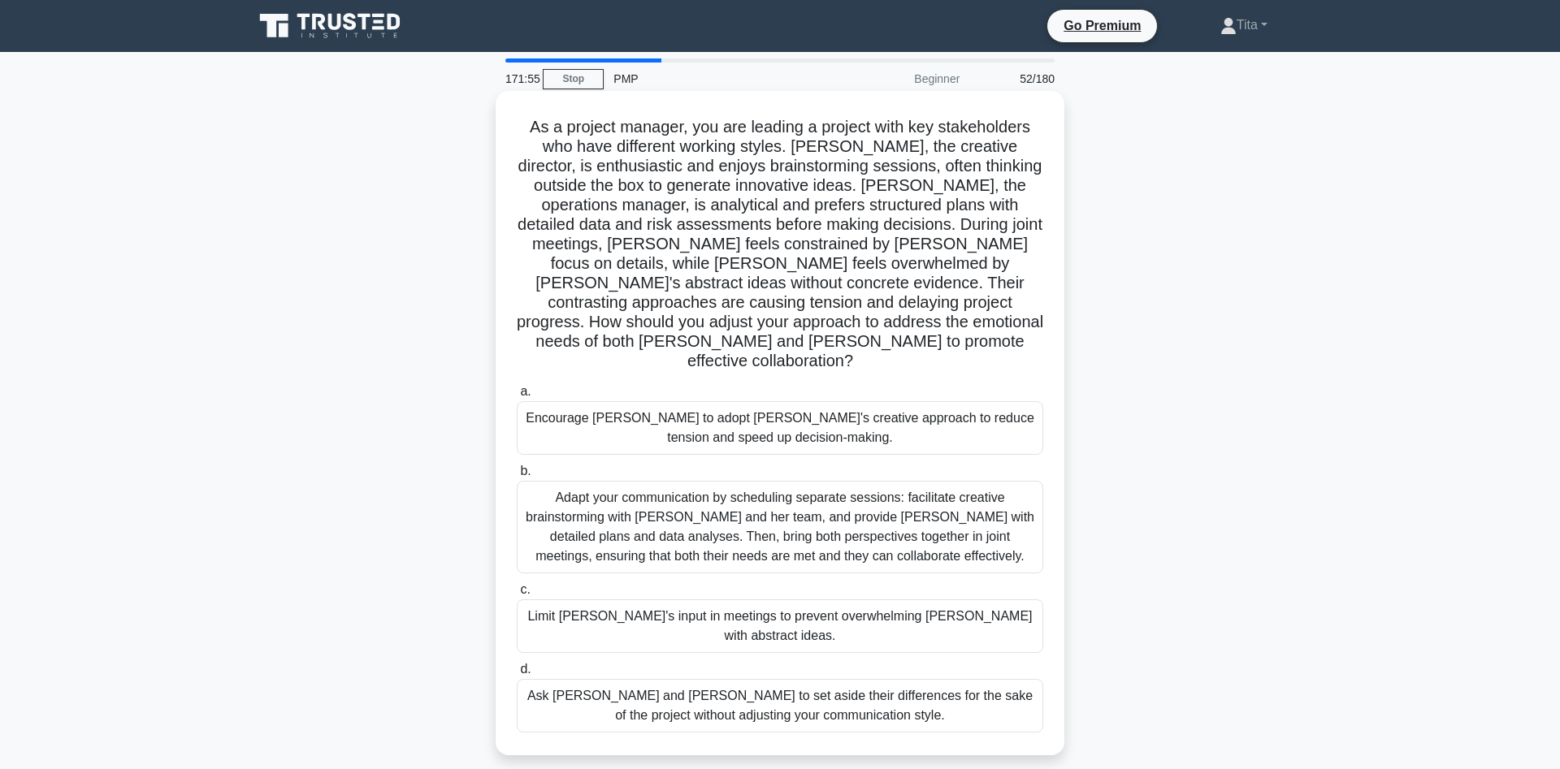
click at [855, 507] on div "Adapt your communication by scheduling separate sessions: facilitate creative b…" at bounding box center [780, 527] width 526 height 93
click at [517, 477] on input "b. Adapt your communication by scheduling separate sessions: facilitate creativ…" at bounding box center [517, 471] width 0 height 11
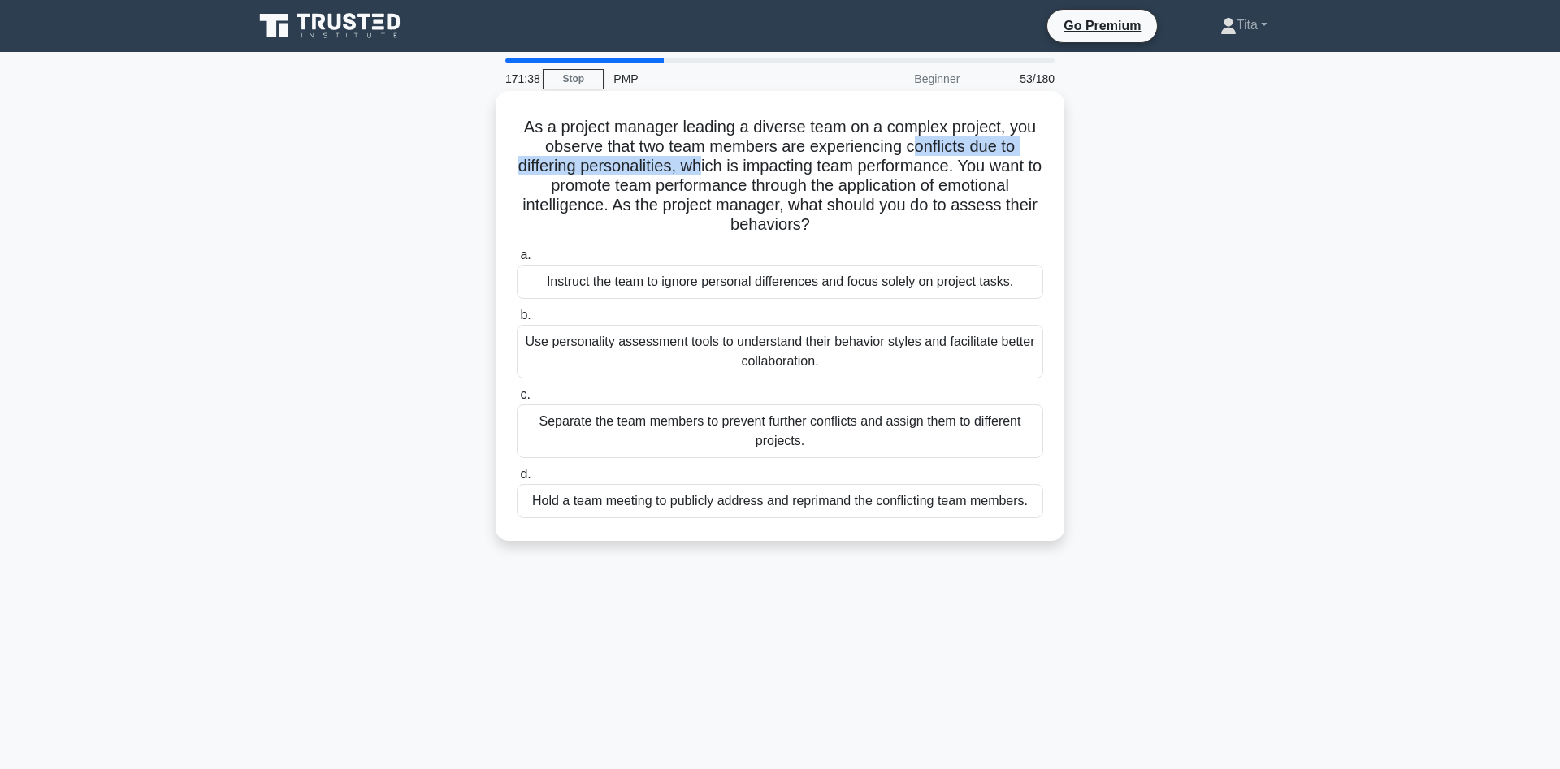
drag, startPoint x: 909, startPoint y: 147, endPoint x: 699, endPoint y: 168, distance: 211.5
click at [699, 168] on h5 "As a project manager leading a diverse team on a complex project, you observe t…" at bounding box center [780, 176] width 530 height 119
drag, startPoint x: 933, startPoint y: 184, endPoint x: 604, endPoint y: 210, distance: 330.0
click at [604, 210] on h5 "As a project manager leading a diverse team on a complex project, you observe t…" at bounding box center [780, 176] width 530 height 119
click at [628, 351] on div "Use personality assessment tools to understand their behavior styles and facili…" at bounding box center [780, 352] width 526 height 54
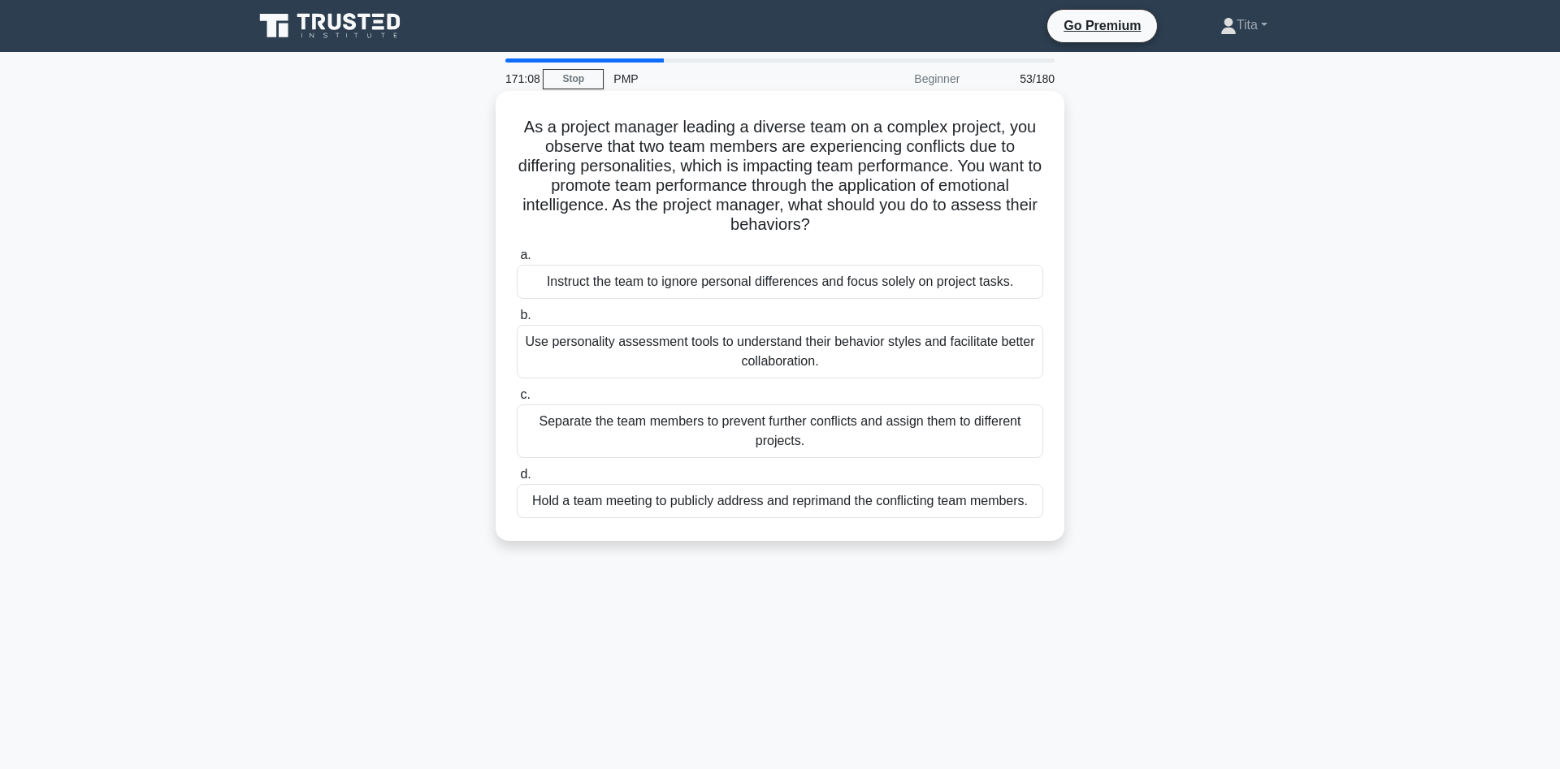
click at [517, 321] on input "b. Use personality assessment tools to understand their behavior styles and fac…" at bounding box center [517, 315] width 0 height 11
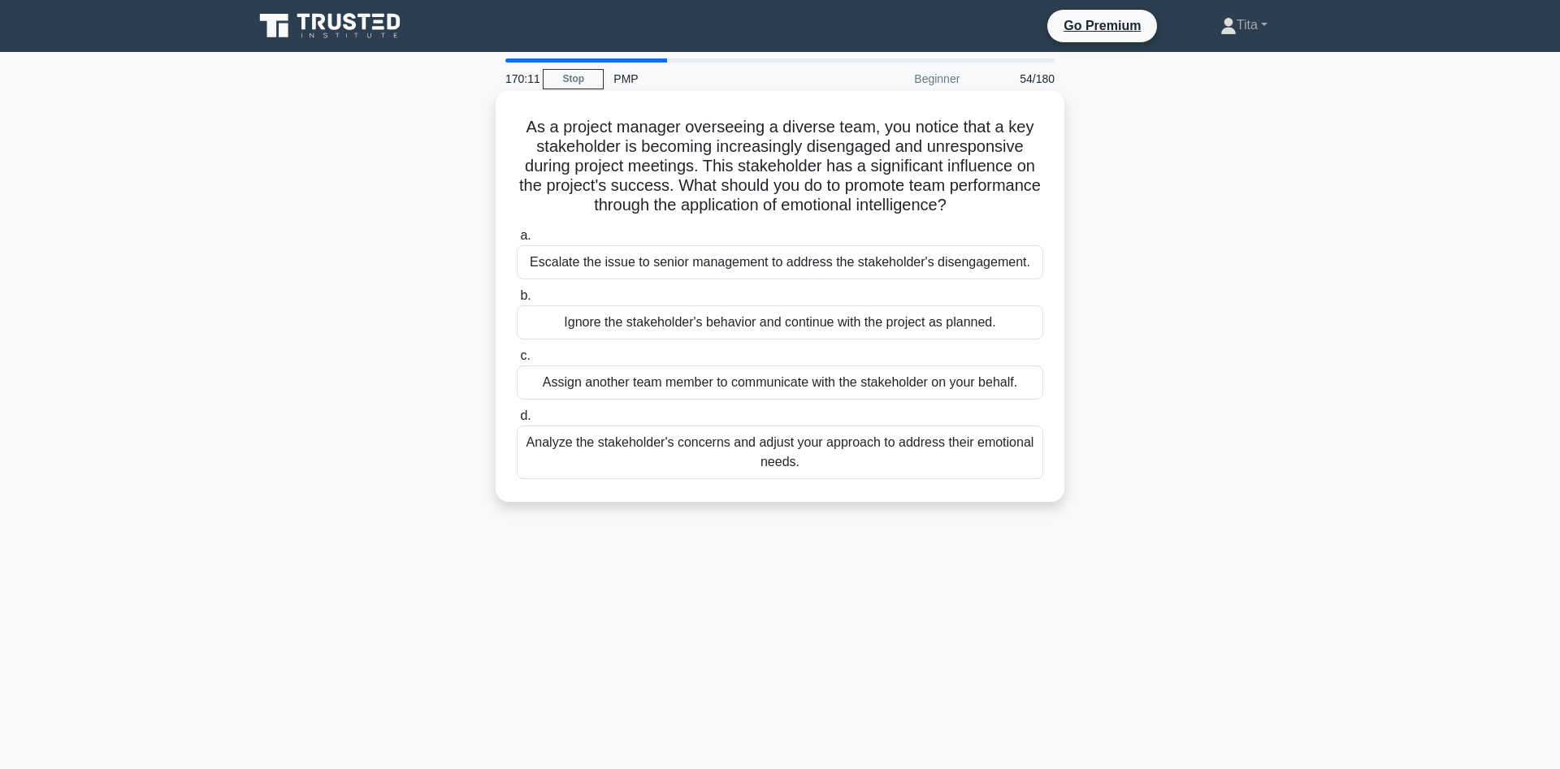
click at [827, 465] on div "Analyze the stakeholder's concerns and adjust your approach to address their em…" at bounding box center [780, 453] width 526 height 54
click at [517, 422] on input "d. Analyze the stakeholder's concerns and adjust your approach to address their…" at bounding box center [517, 416] width 0 height 11
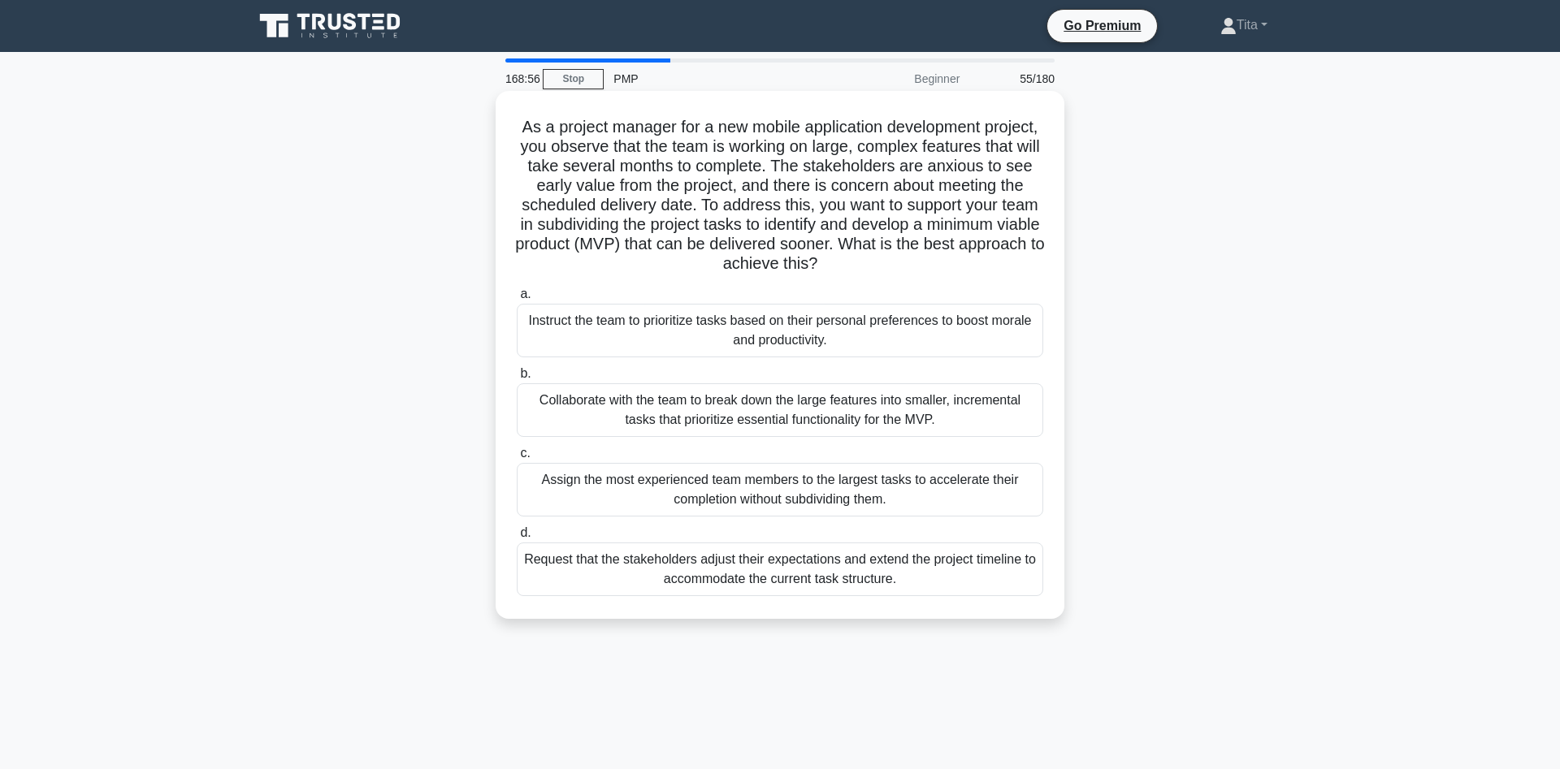
click at [748, 414] on div "Collaborate with the team to break down the large features into smaller, increm…" at bounding box center [780, 410] width 526 height 54
click at [517, 379] on input "b. Collaborate with the team to break down the large features into smaller, inc…" at bounding box center [517, 374] width 0 height 11
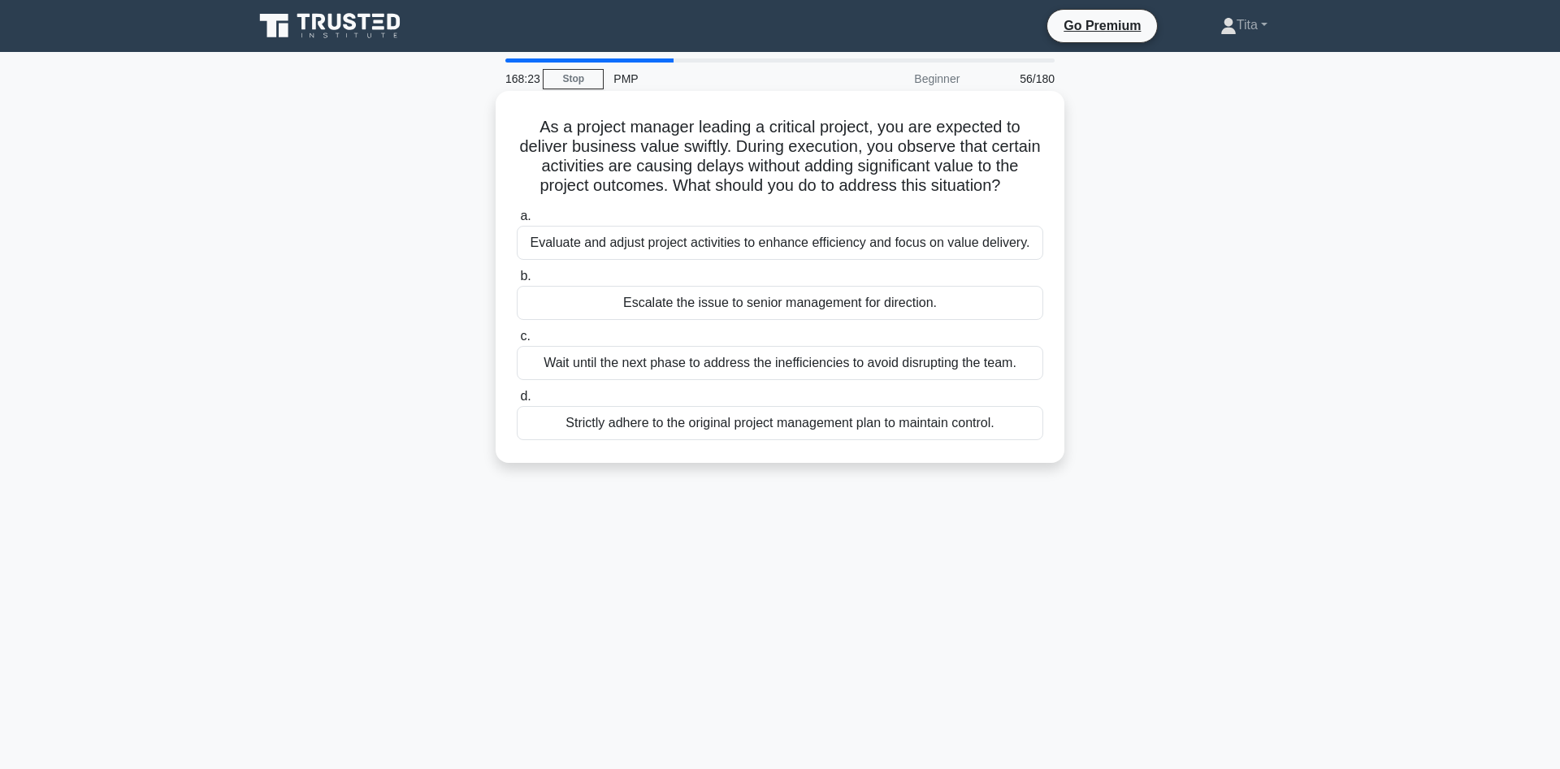
click at [773, 242] on div "Evaluate and adjust project activities to enhance efficiency and focus on value…" at bounding box center [780, 243] width 526 height 34
click at [517, 222] on input "a. Evaluate and adjust project activities to enhance efficiency and focus on va…" at bounding box center [517, 216] width 0 height 11
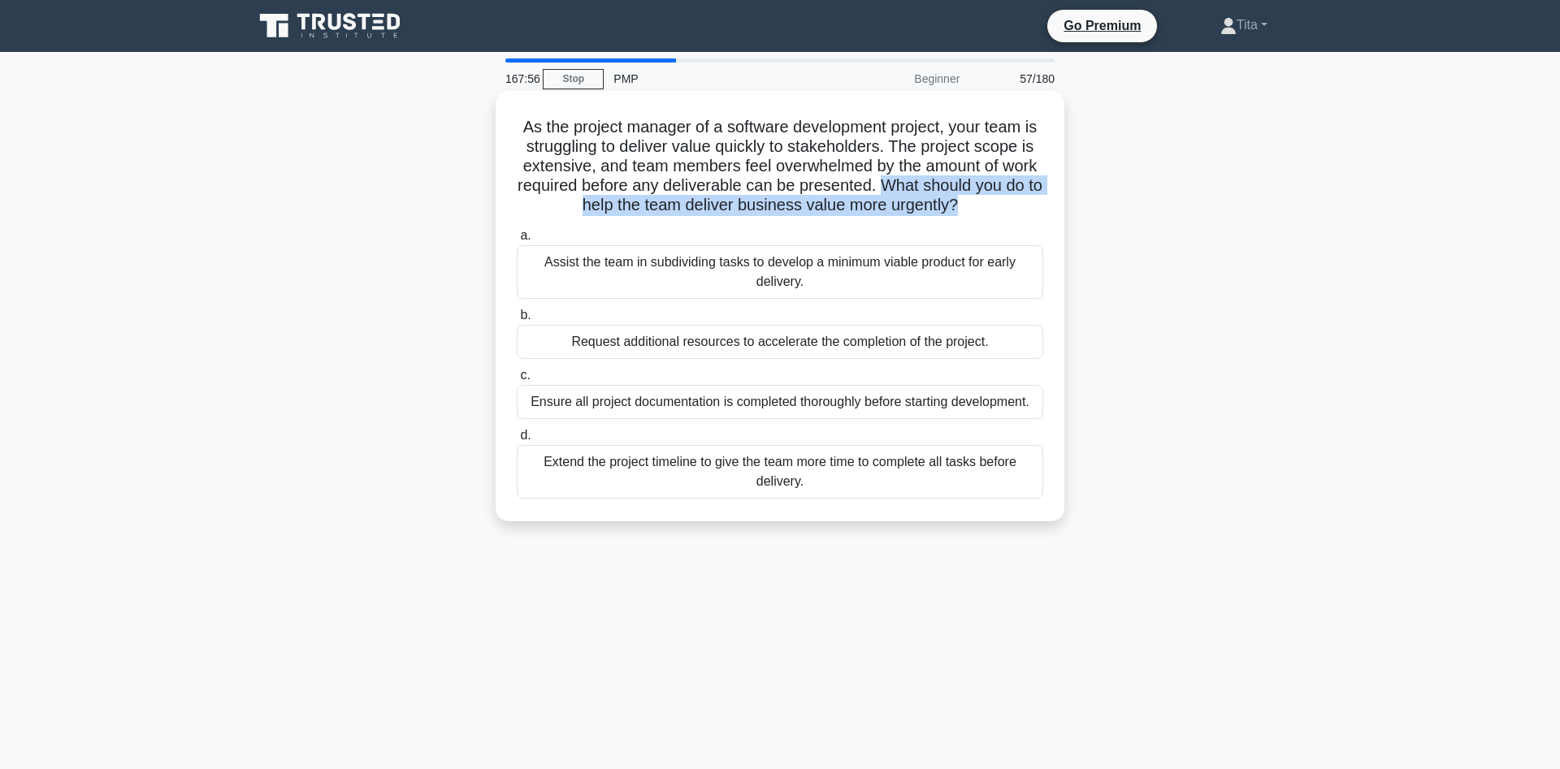
drag, startPoint x: 955, startPoint y: 203, endPoint x: 883, endPoint y: 186, distance: 73.5
click at [883, 186] on h5 "As the project manager of a software development project, your team is struggli…" at bounding box center [780, 166] width 530 height 99
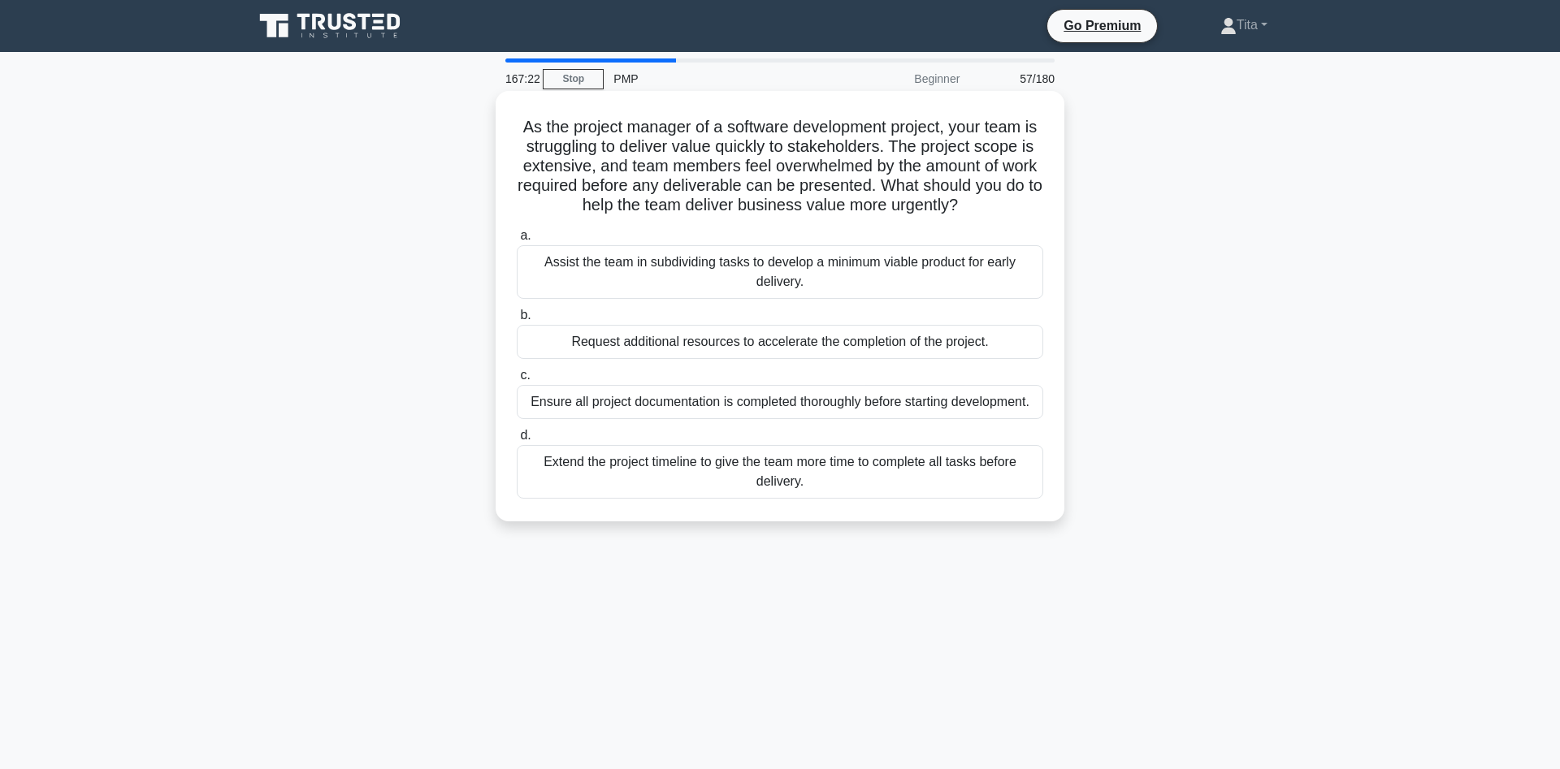
click at [834, 288] on div "Assist the team in subdividing tasks to develop a minimum viable product for ea…" at bounding box center [780, 272] width 526 height 54
click at [517, 241] on input "a. Assist the team in subdividing tasks to develop a minimum viable product for…" at bounding box center [517, 236] width 0 height 11
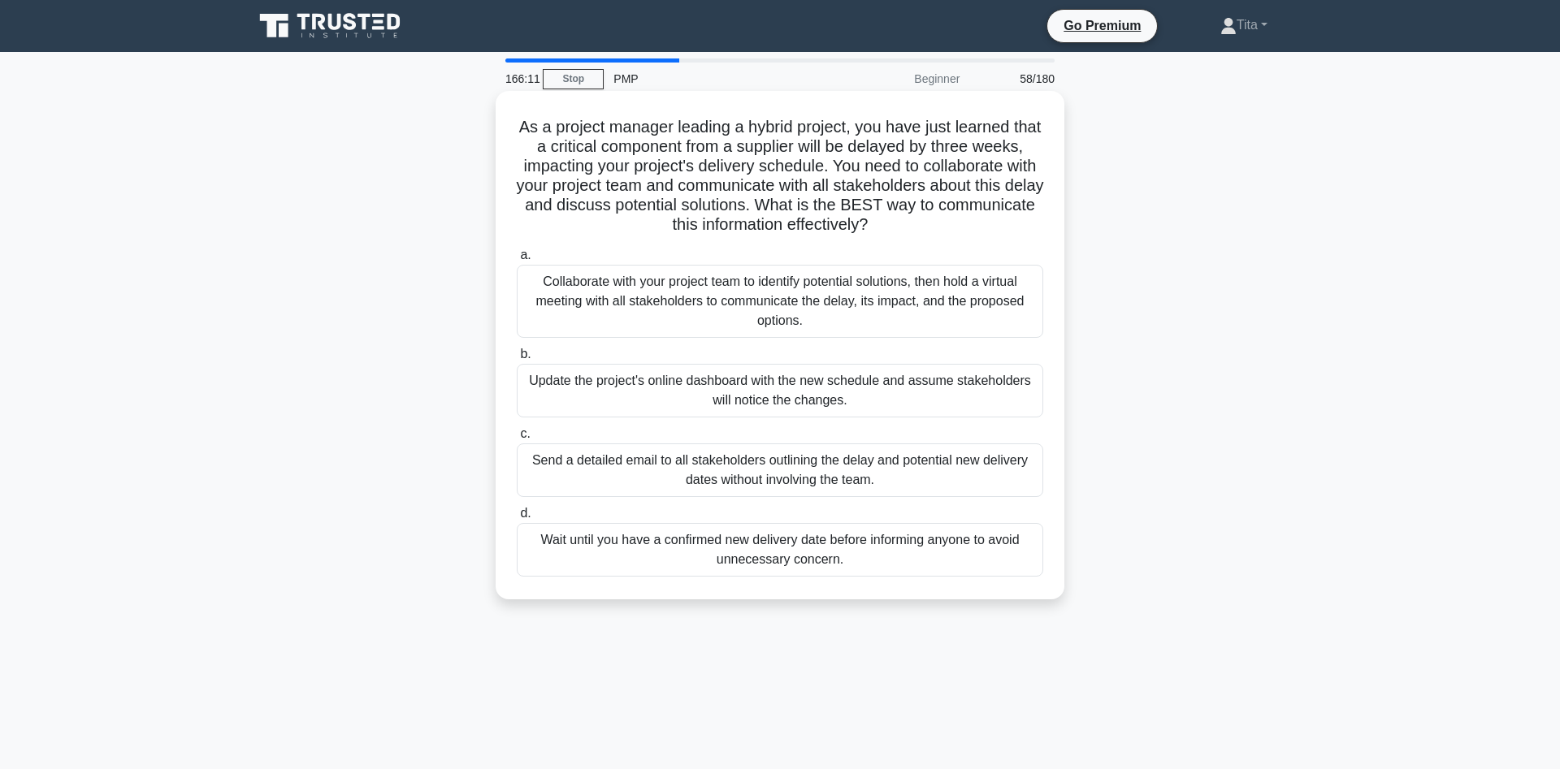
click at [800, 318] on div "Collaborate with your project team to identify potential solutions, then hold a…" at bounding box center [780, 301] width 526 height 73
click at [517, 261] on input "a. Collaborate with your project team to identify potential solutions, then hol…" at bounding box center [517, 255] width 0 height 11
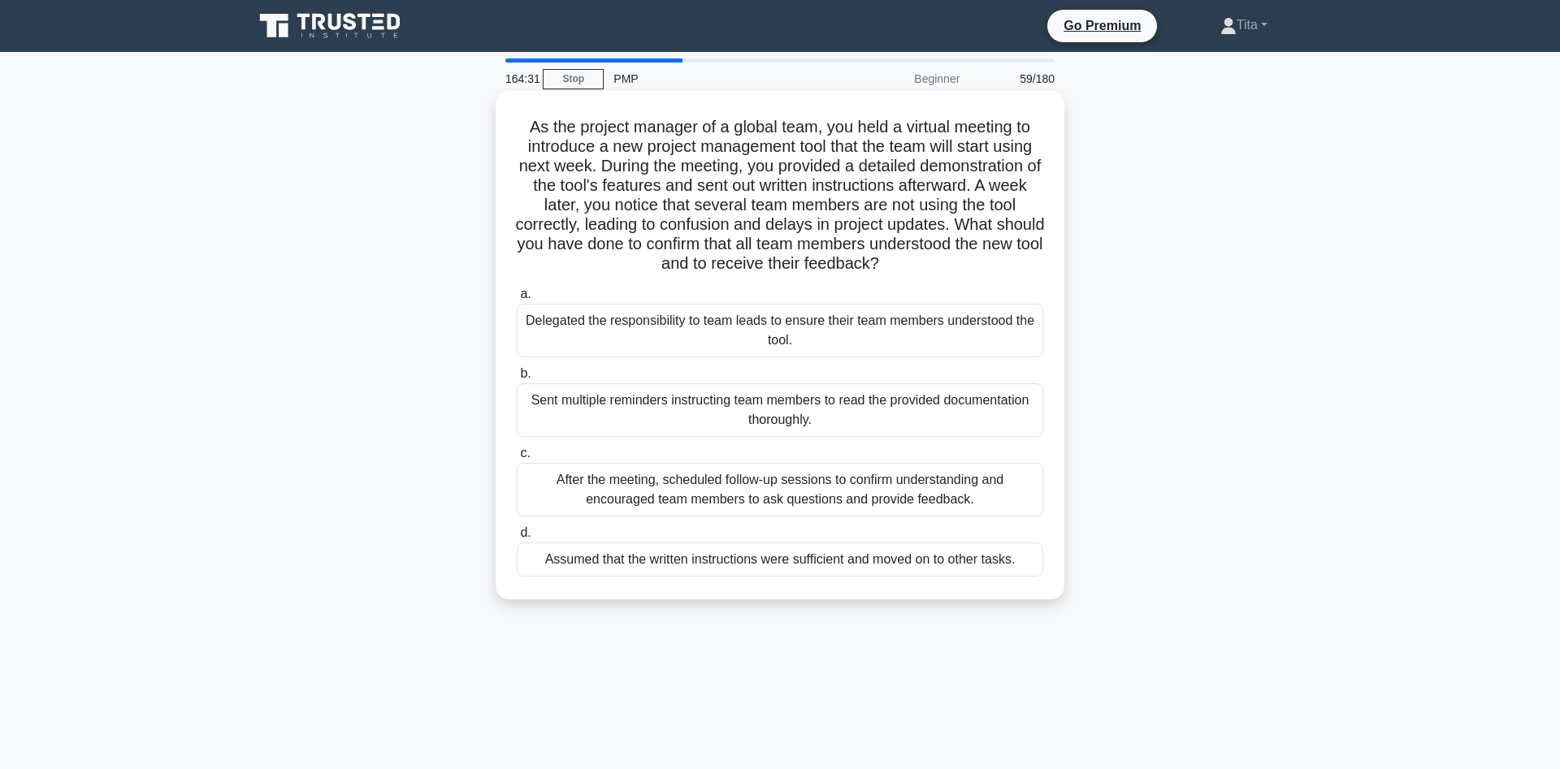
click at [860, 503] on div "After the meeting, scheduled follow-up sessions to confirm understanding and en…" at bounding box center [780, 490] width 526 height 54
click at [517, 459] on input "c. After the meeting, scheduled follow-up sessions to confirm understanding and…" at bounding box center [517, 453] width 0 height 11
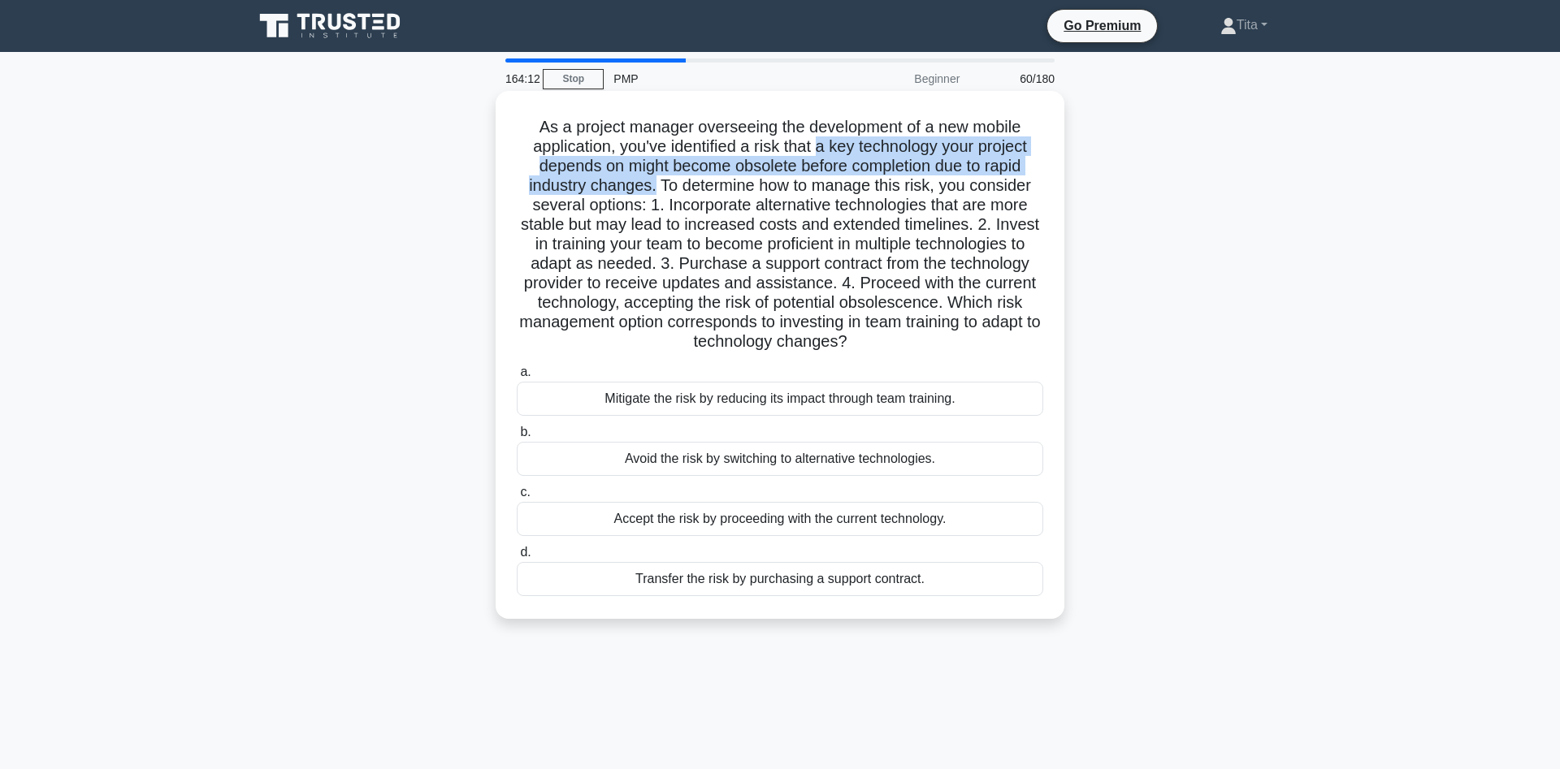
drag, startPoint x: 816, startPoint y: 149, endPoint x: 657, endPoint y: 188, distance: 163.1
click at [657, 188] on h5 "As a project manager overseeing the development of a new mobile application, yo…" at bounding box center [780, 235] width 530 height 236
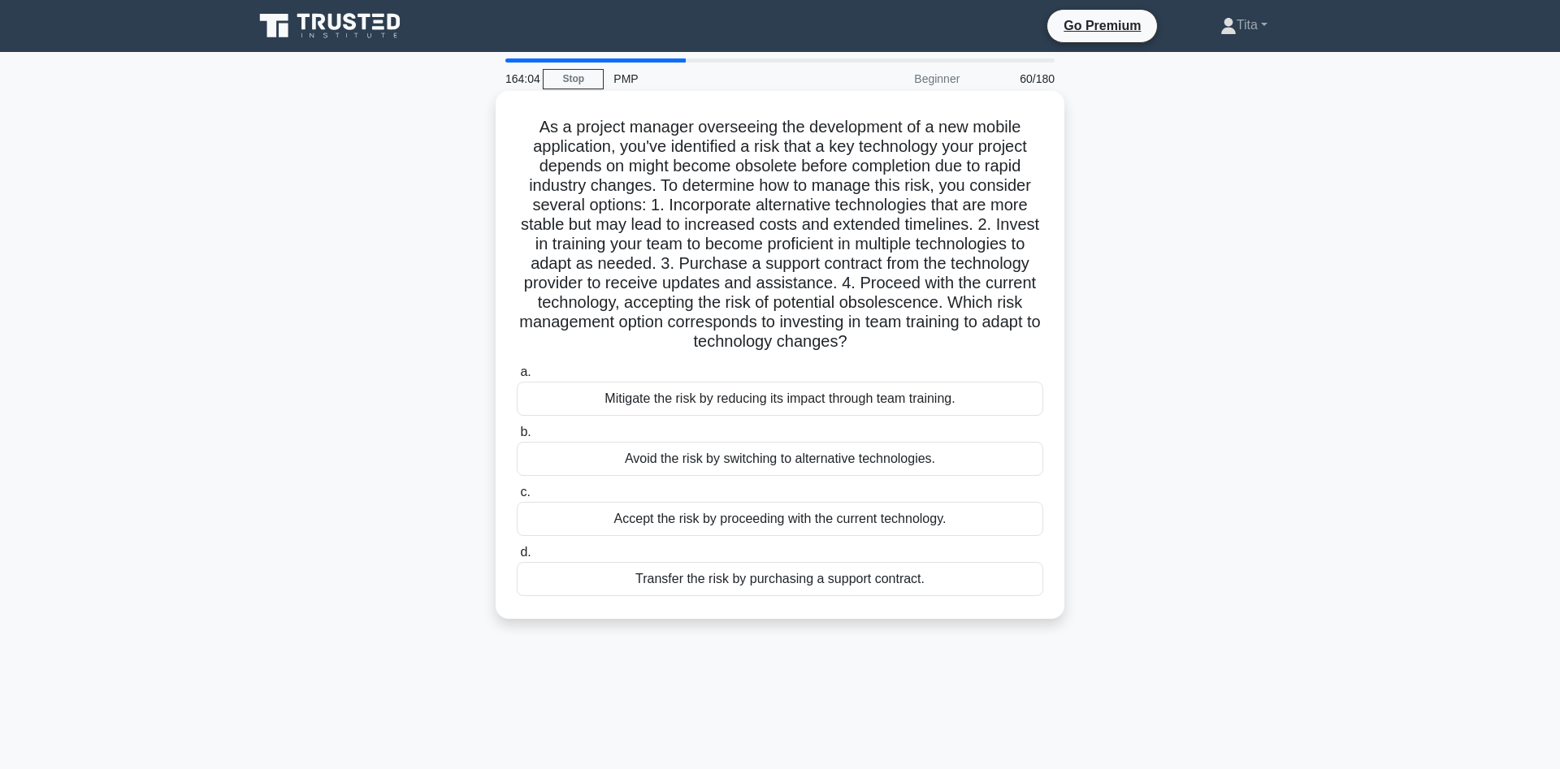
click at [658, 214] on h5 "As a project manager overseeing the development of a new mobile application, yo…" at bounding box center [780, 235] width 530 height 236
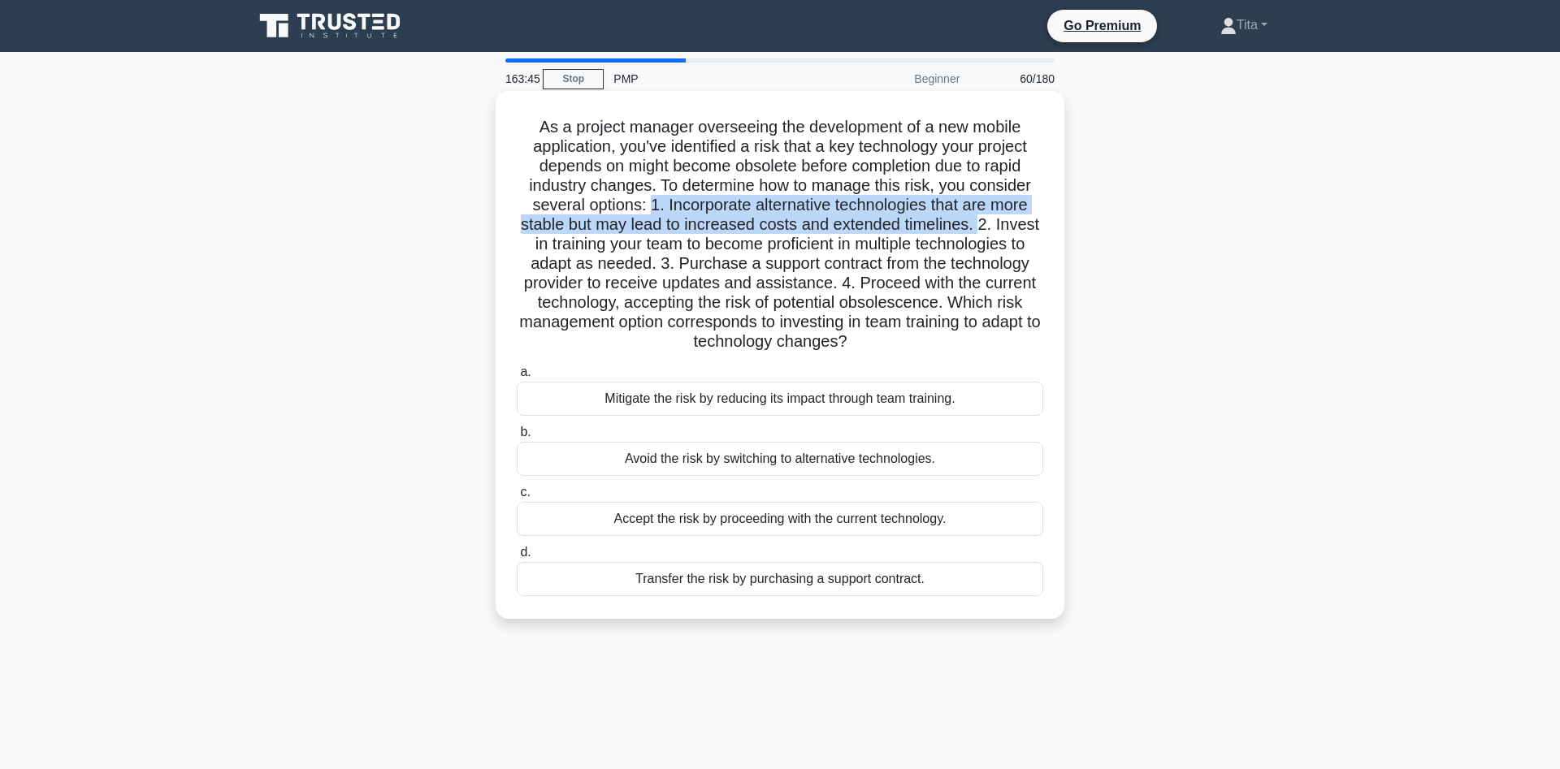
drag, startPoint x: 651, startPoint y: 210, endPoint x: 968, endPoint y: 226, distance: 317.2
click at [968, 226] on h5 "As a project manager overseeing the development of a new mobile application, yo…" at bounding box center [780, 235] width 530 height 236
drag, startPoint x: 686, startPoint y: 327, endPoint x: 804, endPoint y: 346, distance: 119.3
click at [804, 346] on h5 "As a project manager overseeing the development of a new mobile application, yo…" at bounding box center [780, 235] width 530 height 236
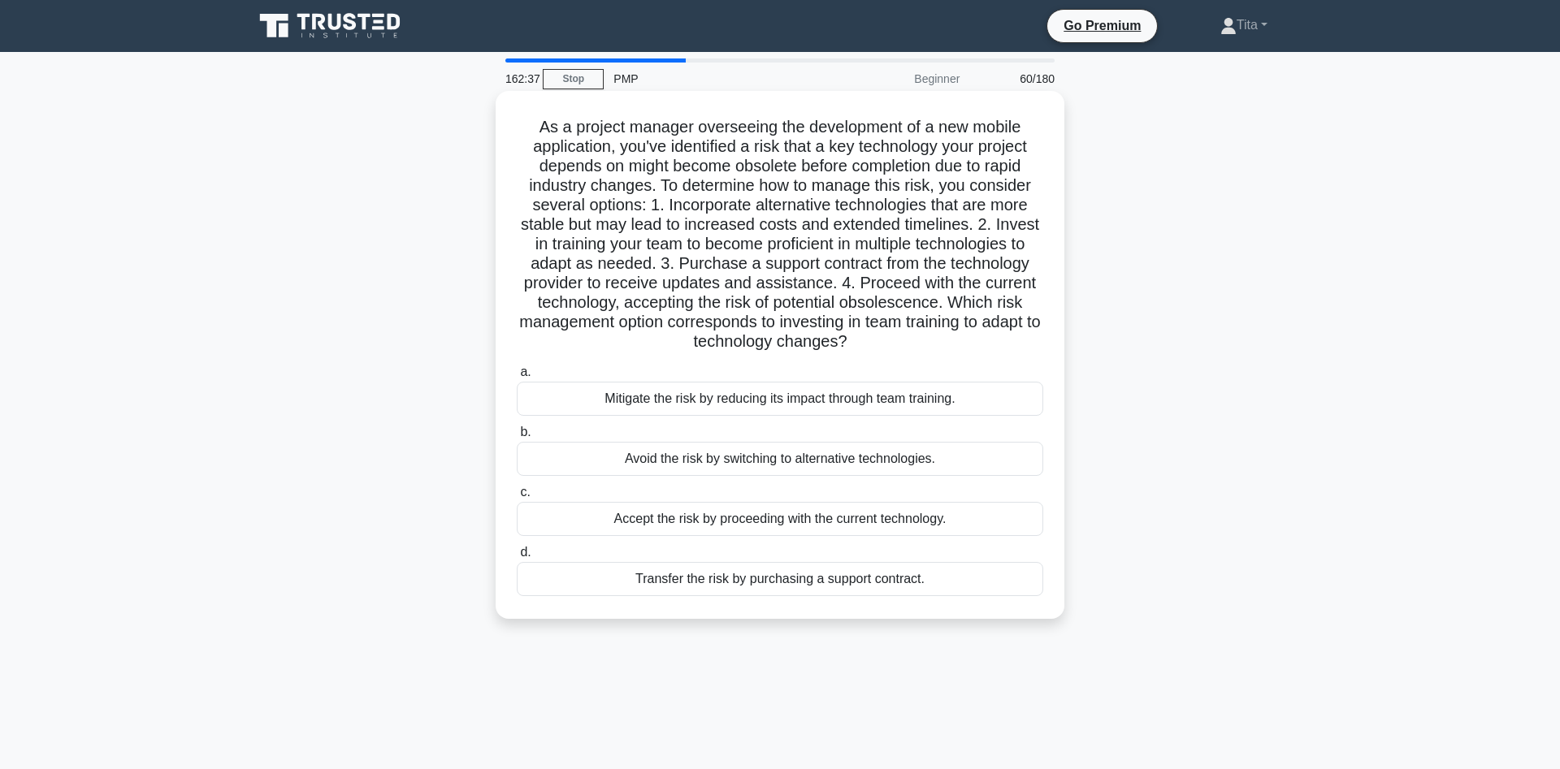
click at [744, 402] on div "Mitigate the risk by reducing its impact through team training." at bounding box center [780, 399] width 526 height 34
click at [517, 378] on input "a. Mitigate the risk by reducing its impact through team training." at bounding box center [517, 372] width 0 height 11
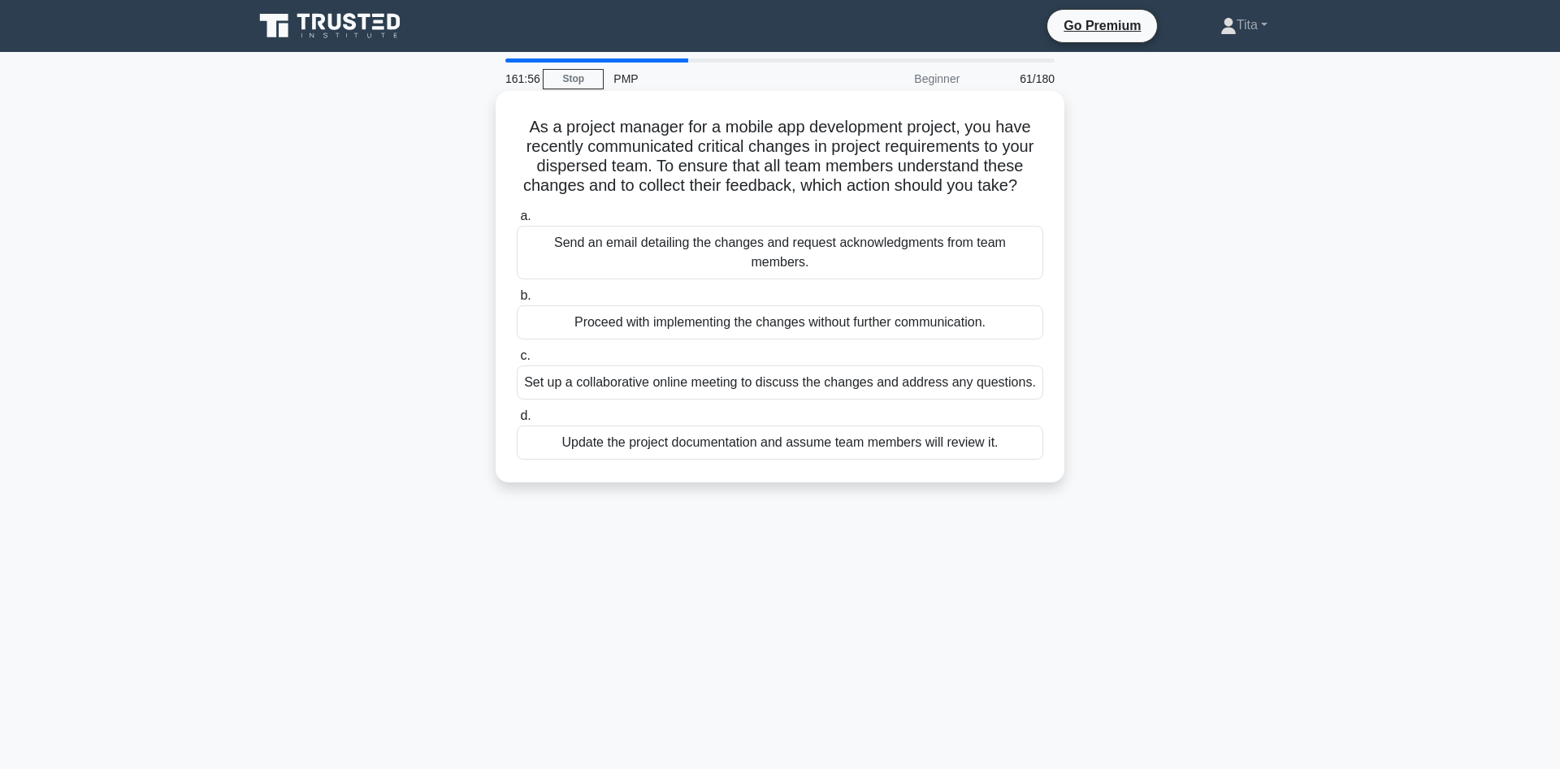
click at [712, 369] on div "Set up a collaborative online meeting to discuss the changes and address any qu…" at bounding box center [780, 383] width 526 height 34
click at [517, 362] on input "c. Set up a collaborative online meeting to discuss the changes and address any…" at bounding box center [517, 356] width 0 height 11
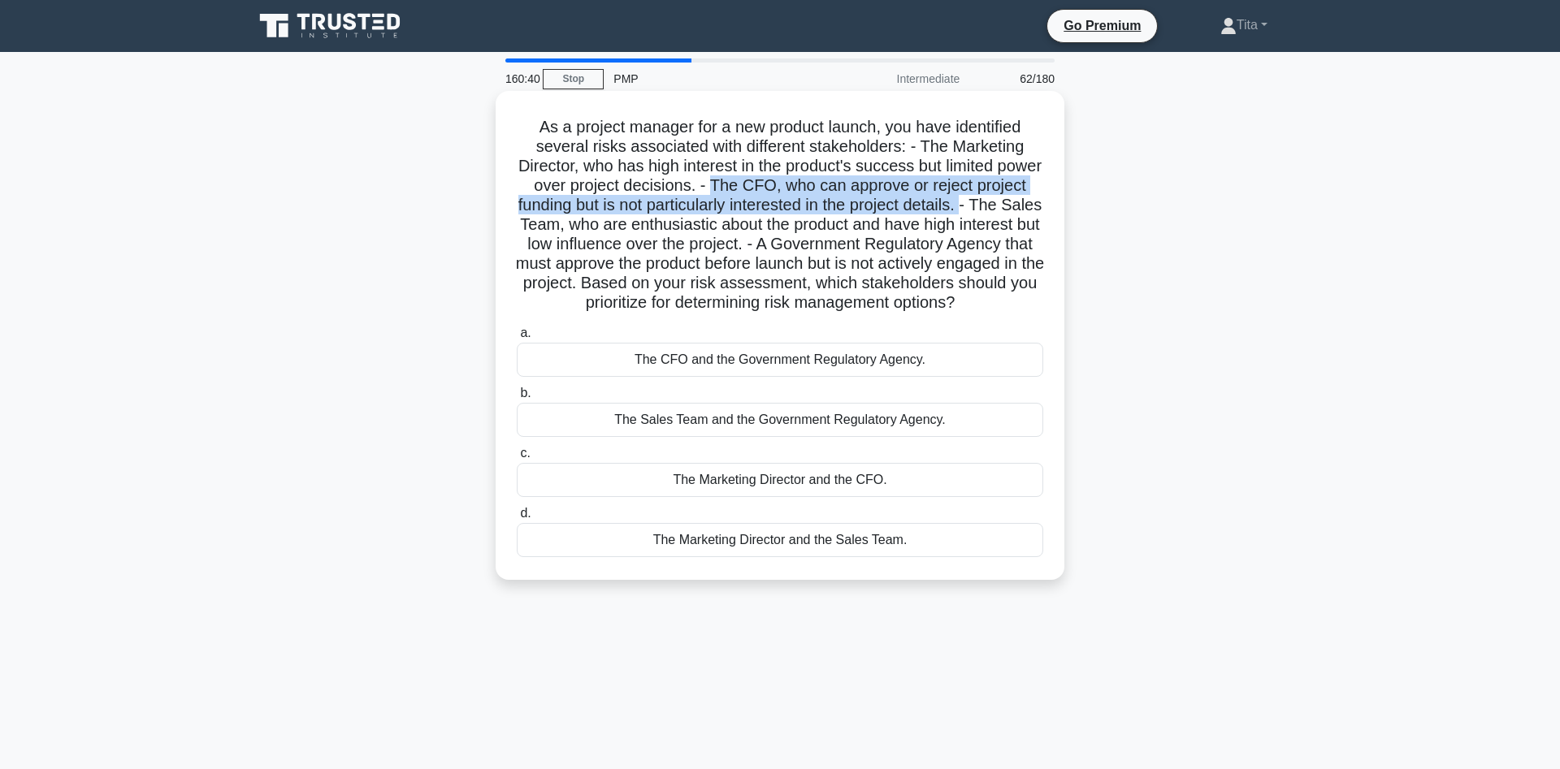
drag, startPoint x: 714, startPoint y: 188, endPoint x: 964, endPoint y: 210, distance: 251.2
click at [964, 210] on h5 "As a project manager for a new product launch, you have identified several risk…" at bounding box center [780, 215] width 530 height 197
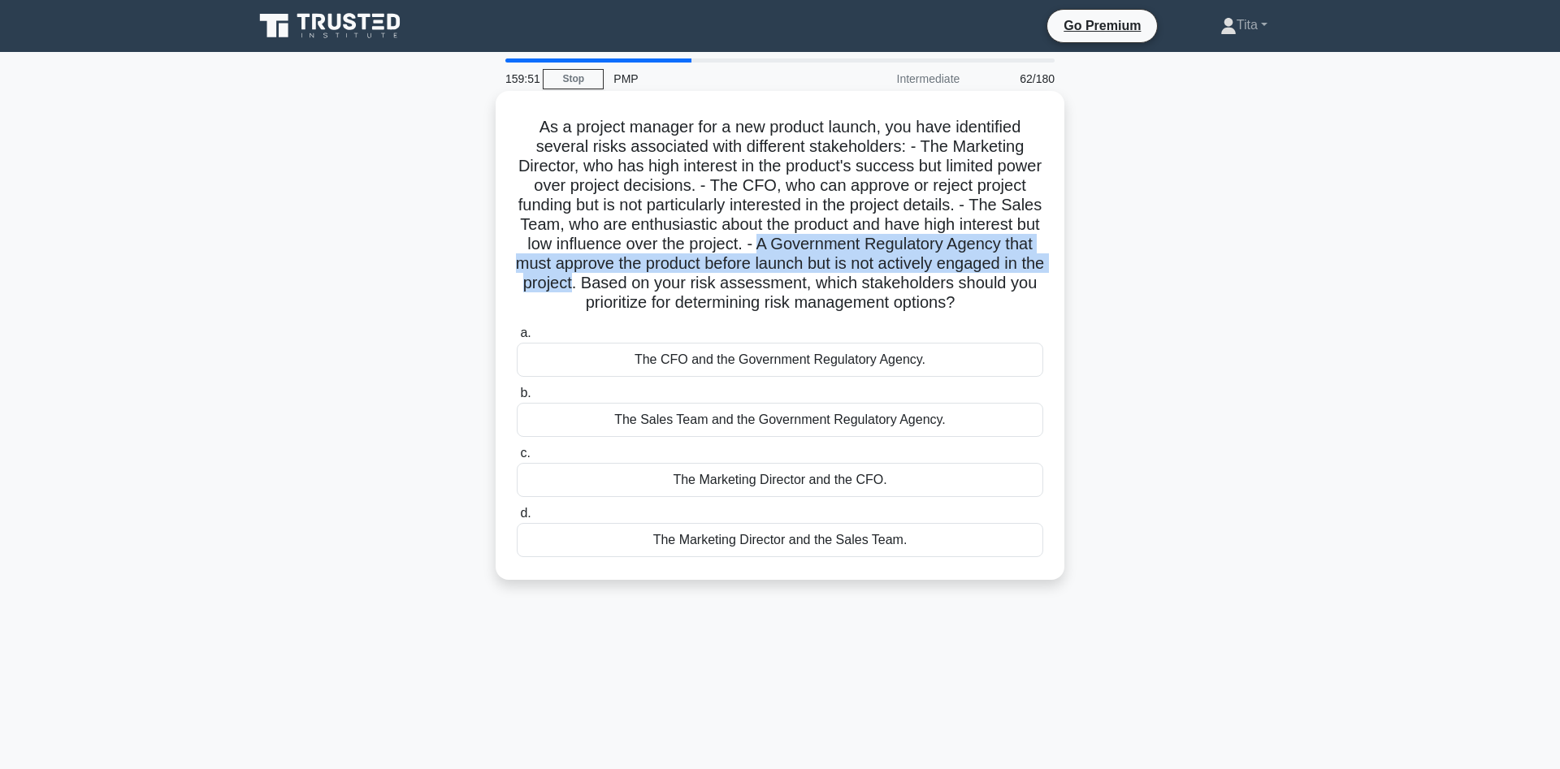
drag, startPoint x: 760, startPoint y: 247, endPoint x: 608, endPoint y: 284, distance: 156.4
click at [608, 284] on h5 "As a project manager for a new product launch, you have identified several risk…" at bounding box center [780, 215] width 530 height 197
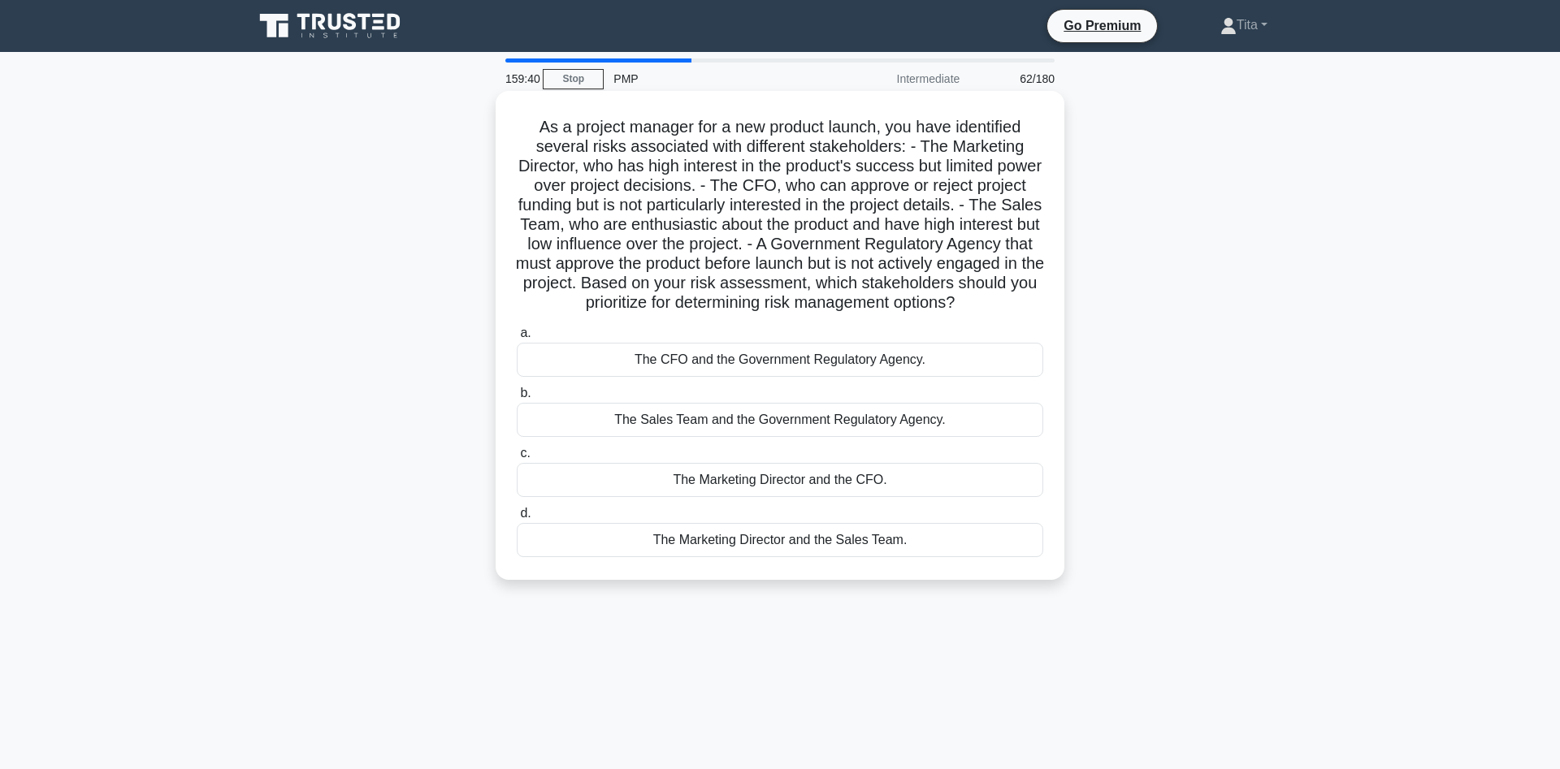
click at [814, 361] on div "The CFO and the Government Regulatory Agency." at bounding box center [780, 360] width 526 height 34
click at [517, 339] on input "a. The CFO and the Government Regulatory Agency." at bounding box center [517, 333] width 0 height 11
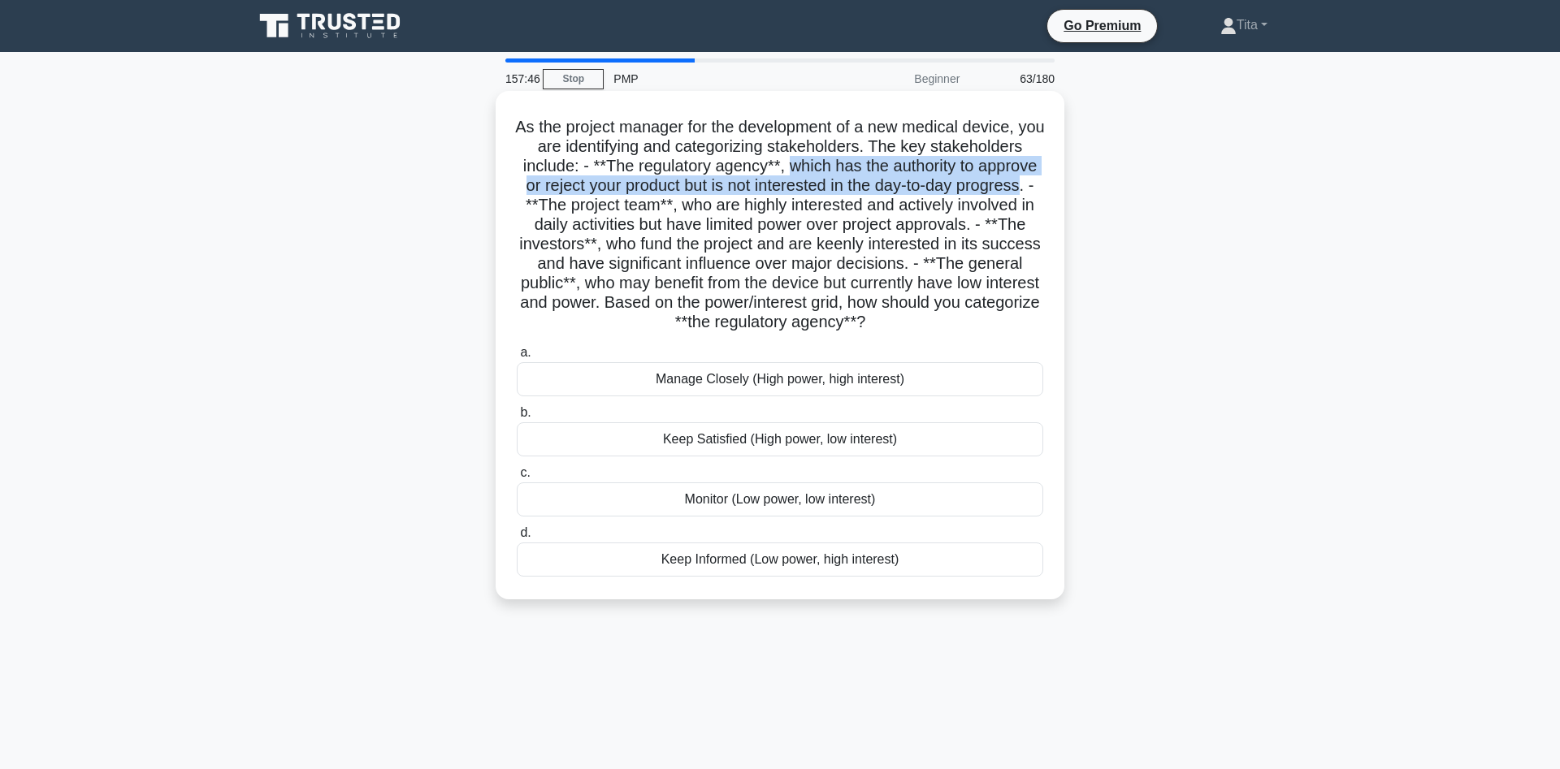
drag, startPoint x: 791, startPoint y: 166, endPoint x: 1024, endPoint y: 191, distance: 234.5
click at [1024, 191] on h5 "As the project manager for the development of a new medical device, you are ide…" at bounding box center [780, 225] width 530 height 216
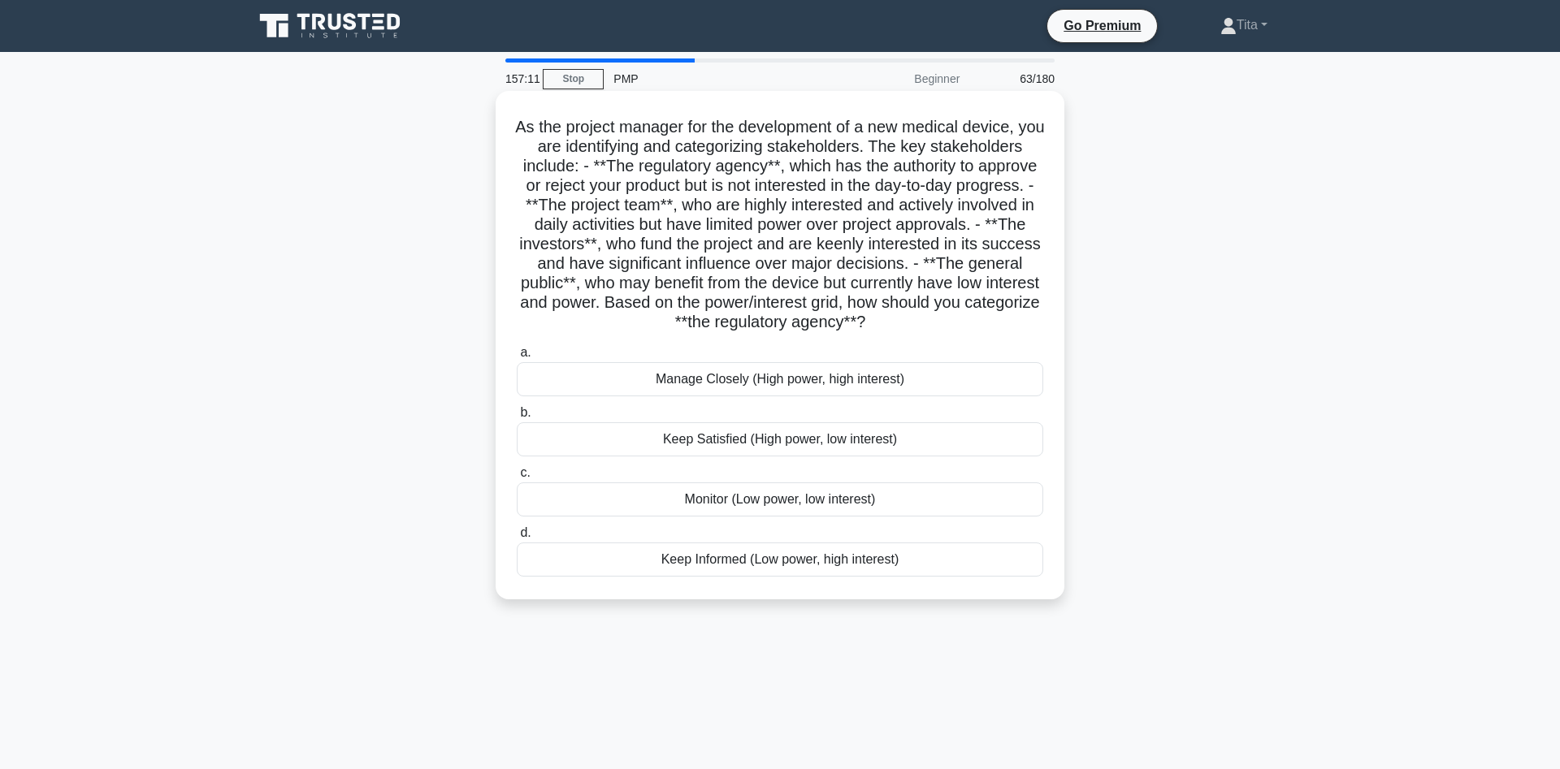
click at [706, 445] on div "Keep Satisfied (High power, low interest)" at bounding box center [780, 439] width 526 height 34
click at [517, 418] on input "b. Keep Satisfied (High power, low interest)" at bounding box center [517, 413] width 0 height 11
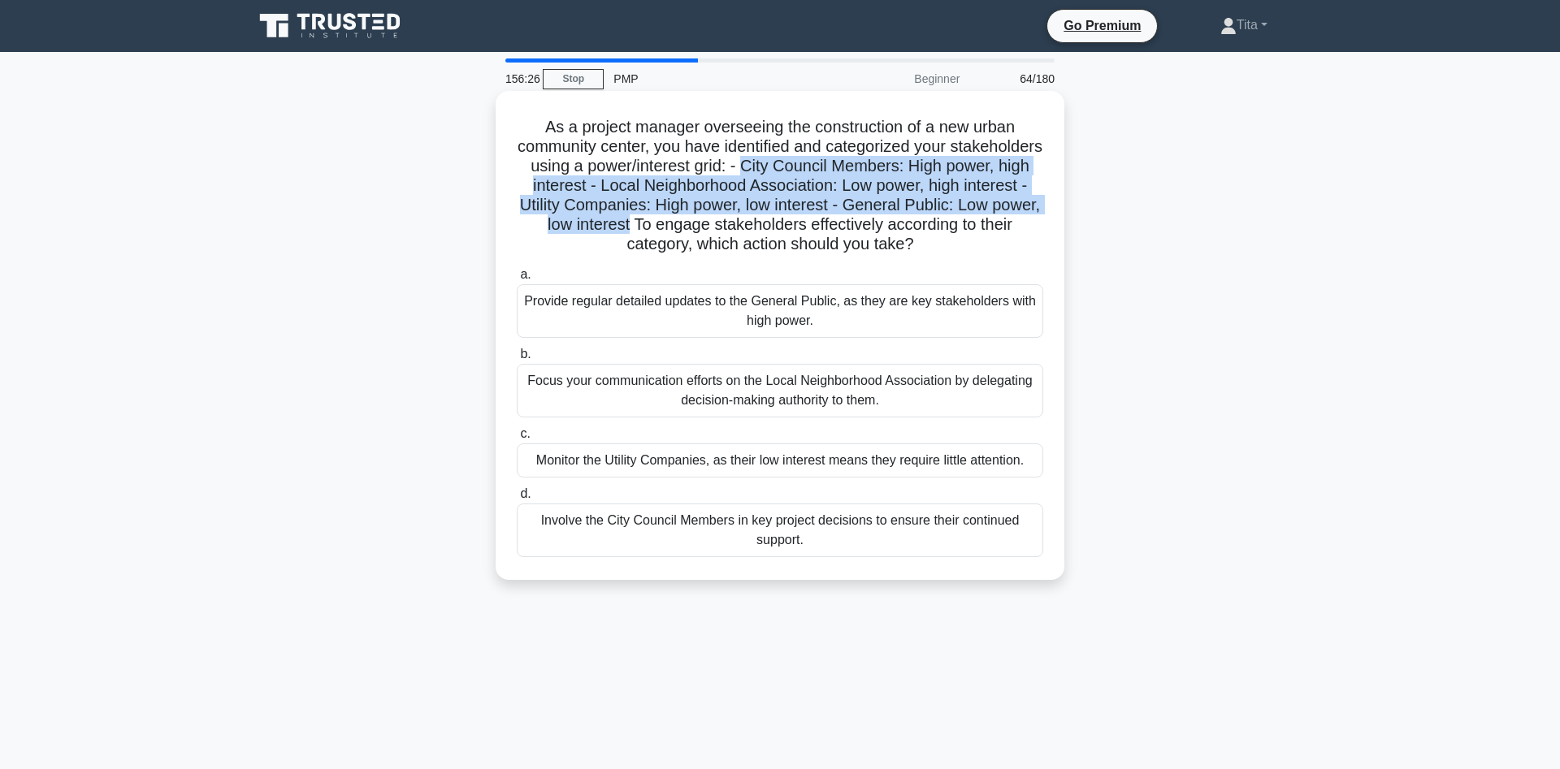
drag, startPoint x: 742, startPoint y: 171, endPoint x: 630, endPoint y: 227, distance: 124.3
click at [630, 227] on h5 "As a project manager overseeing the construction of a new urban community cente…" at bounding box center [780, 186] width 530 height 138
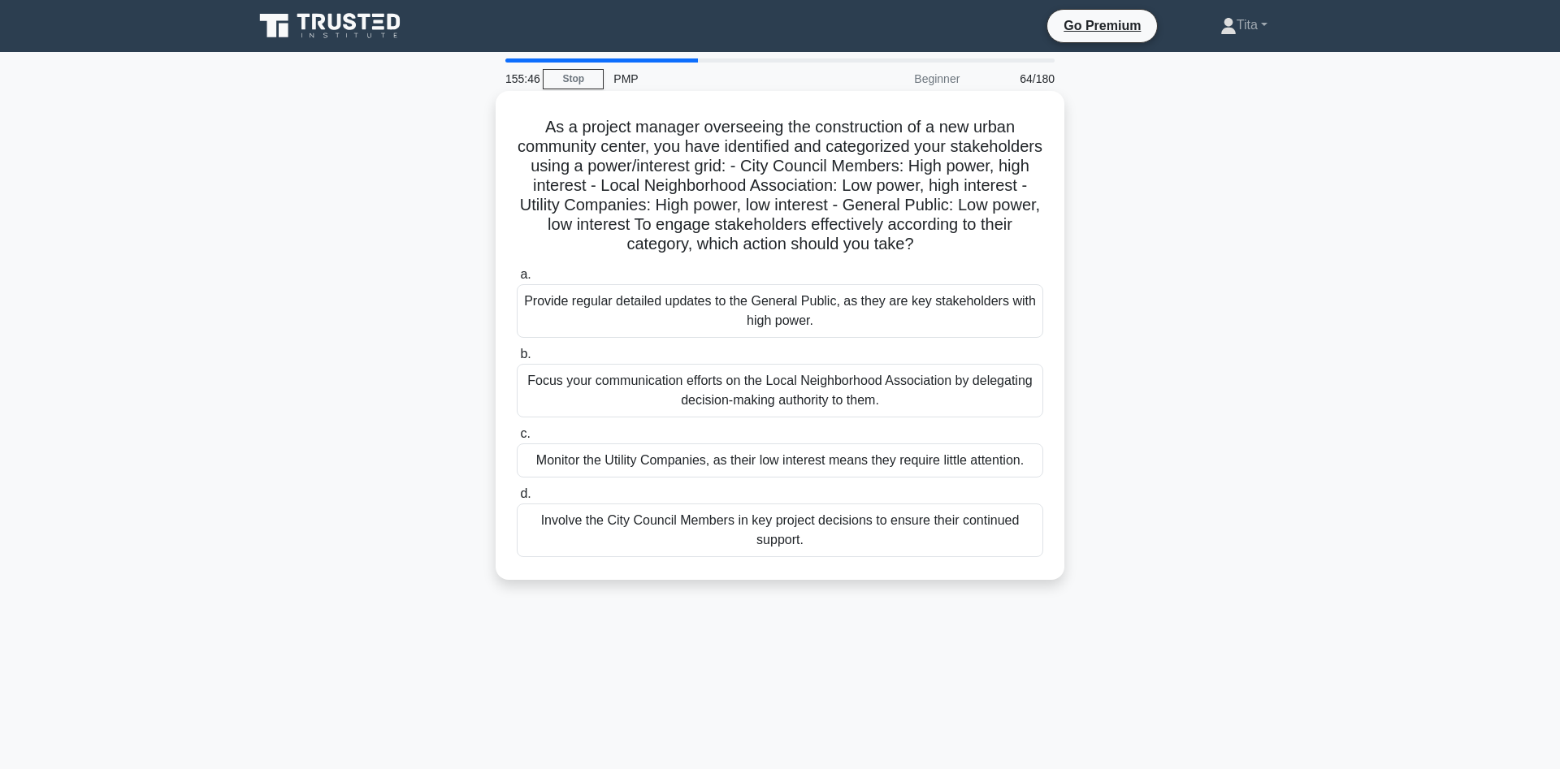
click at [703, 542] on div "Involve the City Council Members in key project decisions to ensure their conti…" at bounding box center [780, 531] width 526 height 54
click at [517, 500] on input "d. Involve the City Council Members in key project decisions to ensure their co…" at bounding box center [517, 494] width 0 height 11
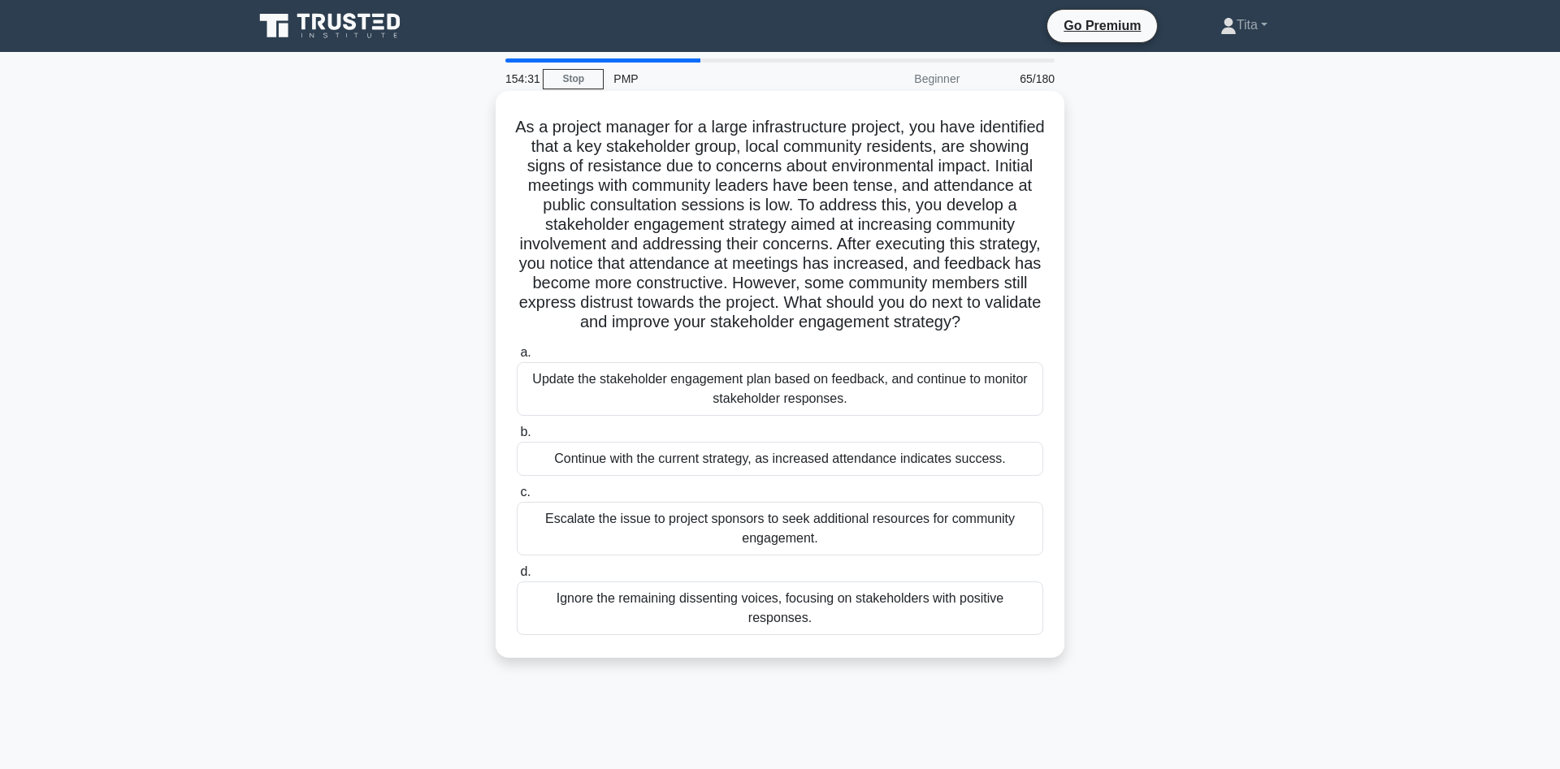
click at [621, 387] on div "Update the stakeholder engagement plan based on feedback, and continue to monit…" at bounding box center [780, 389] width 526 height 54
click at [517, 358] on input "a. Update the stakeholder engagement plan based on feedback, and continue to mo…" at bounding box center [517, 353] width 0 height 11
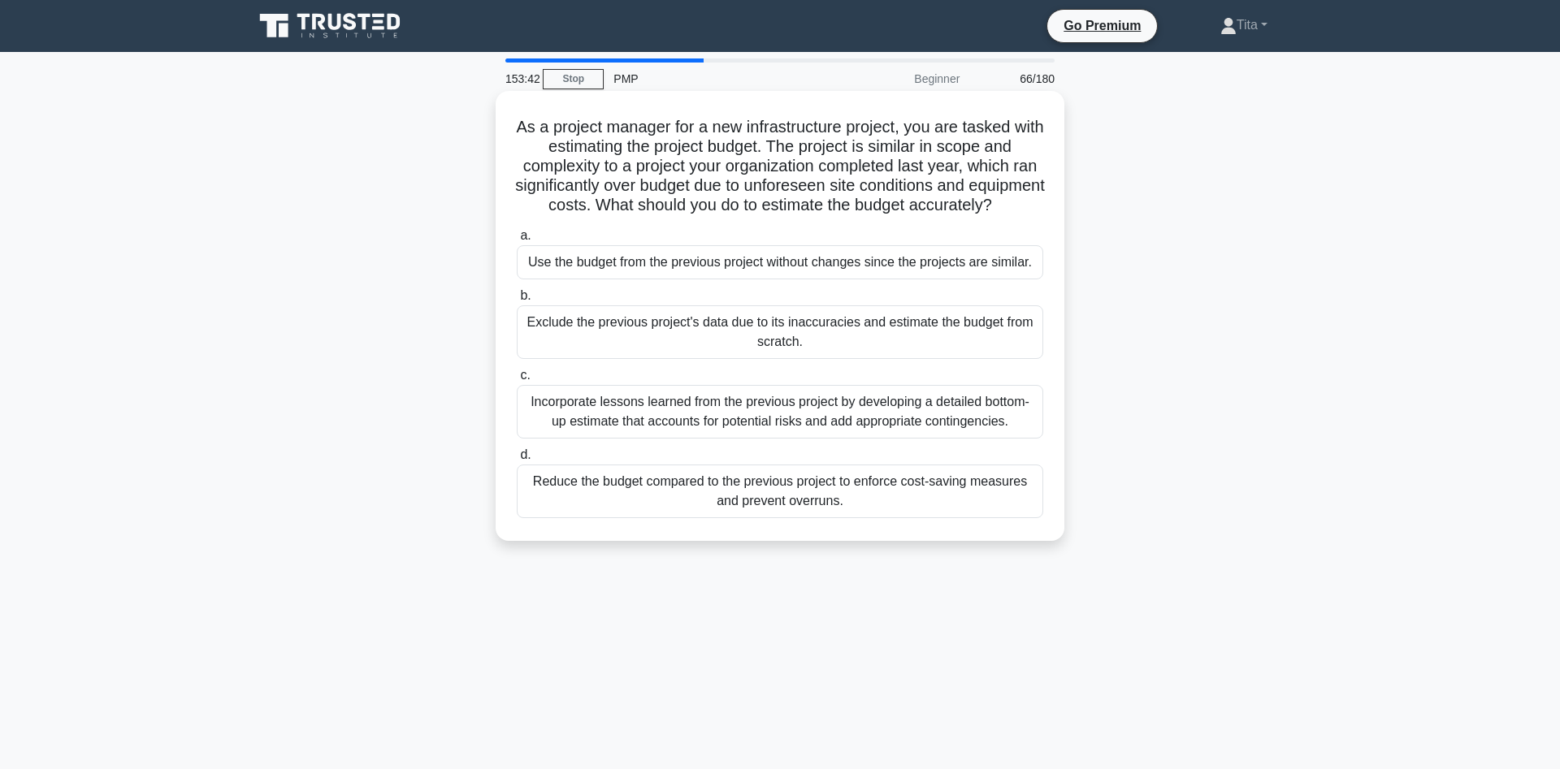
click at [806, 427] on div "Incorporate lessons learned from the previous project by developing a detailed …" at bounding box center [780, 412] width 526 height 54
click at [517, 381] on input "c. Incorporate lessons learned from the previous project by developing a detail…" at bounding box center [517, 375] width 0 height 11
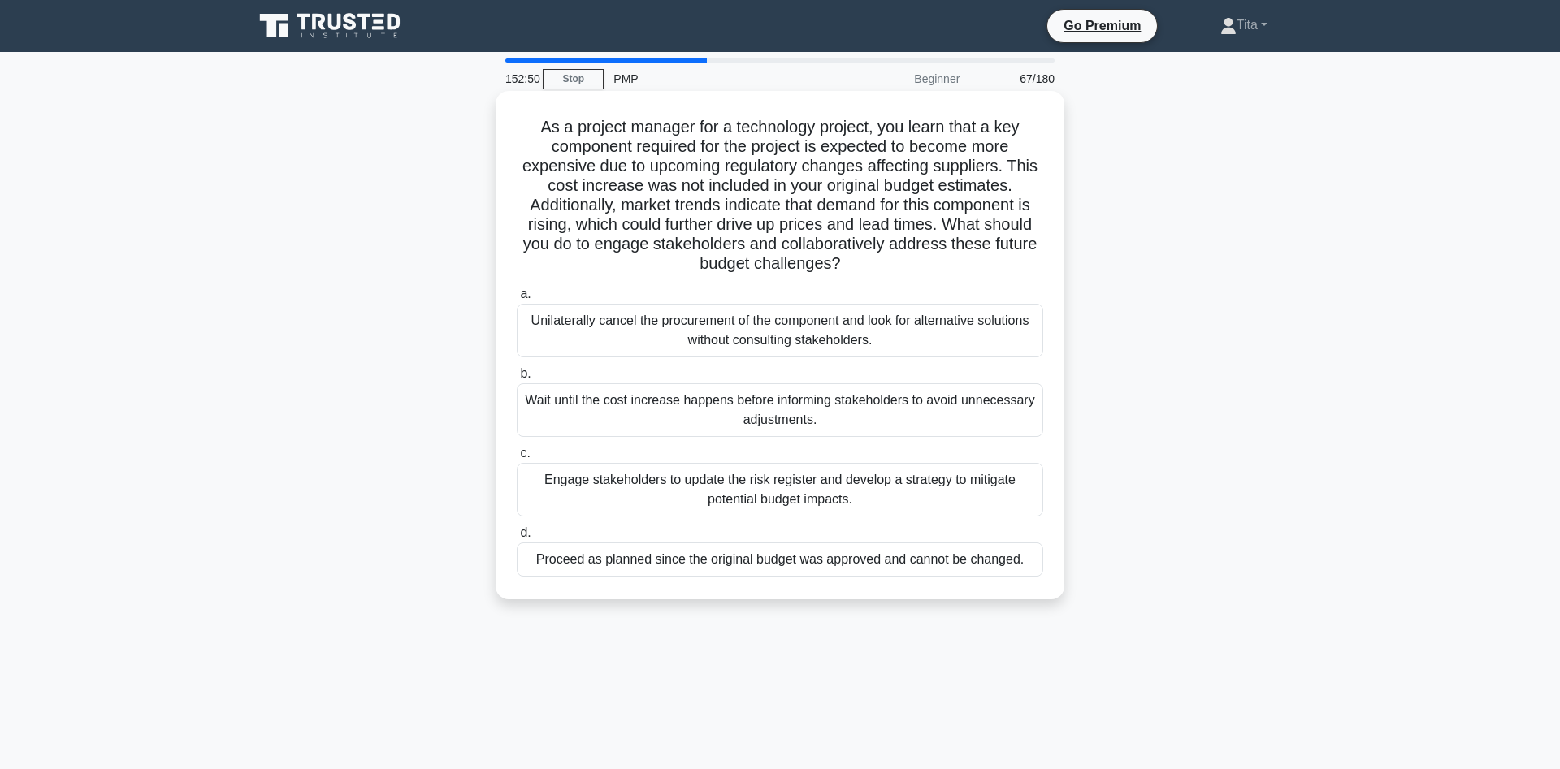
click at [689, 499] on div "Engage stakeholders to update the risk register and develop a strategy to mitig…" at bounding box center [780, 490] width 526 height 54
click at [517, 459] on input "c. Engage stakeholders to update the risk register and develop a strategy to mi…" at bounding box center [517, 453] width 0 height 11
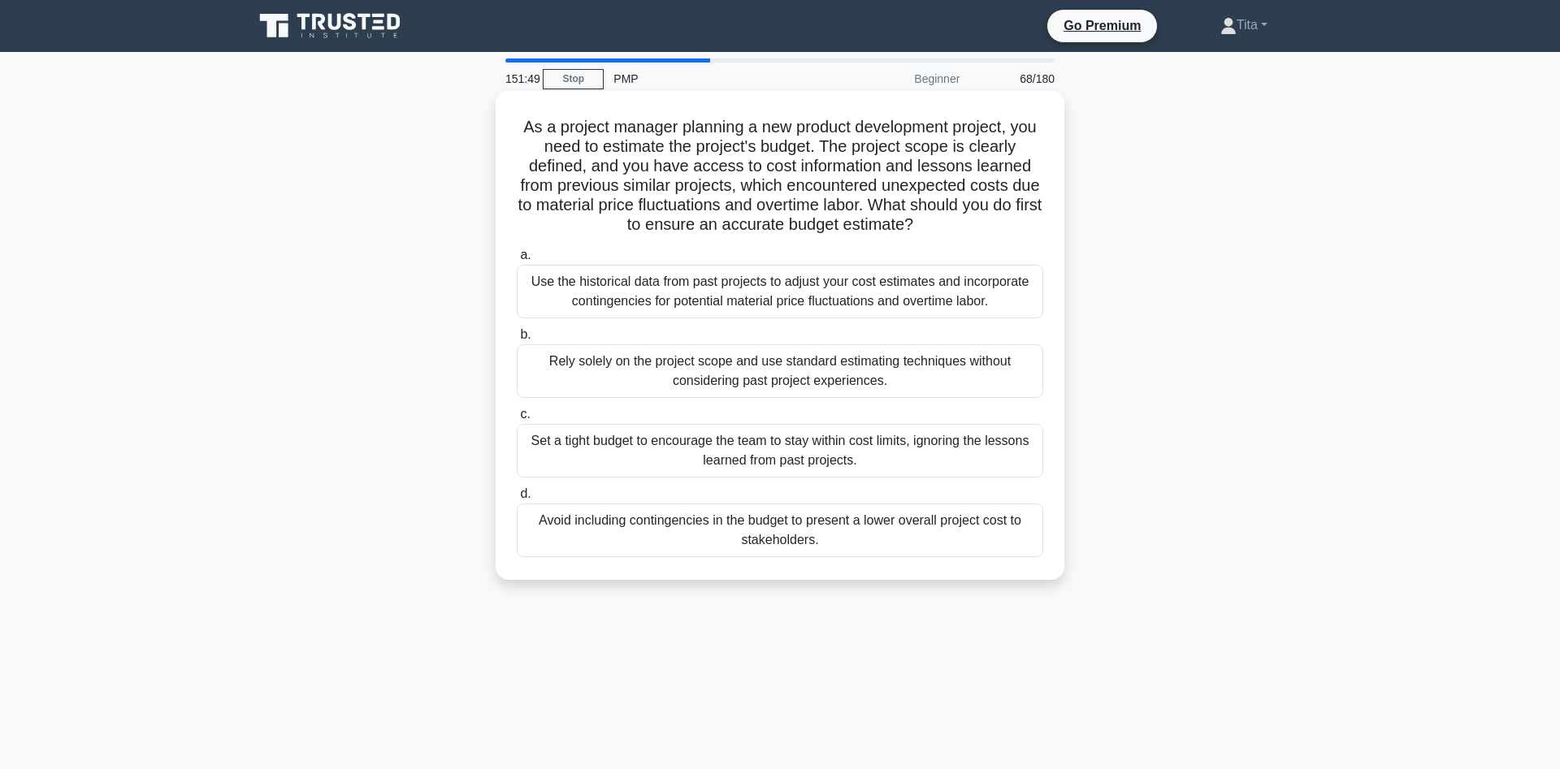
drag, startPoint x: 929, startPoint y: 228, endPoint x: 822, endPoint y: 150, distance: 132.6
click at [822, 150] on h5 "As a project manager planning a new product development project, you need to es…" at bounding box center [780, 176] width 530 height 119
click at [883, 301] on div "Use the historical data from past projects to adjust your cost estimates and in…" at bounding box center [780, 292] width 526 height 54
click at [517, 261] on input "a. Use the historical data from past projects to adjust your cost estimates and…" at bounding box center [517, 255] width 0 height 11
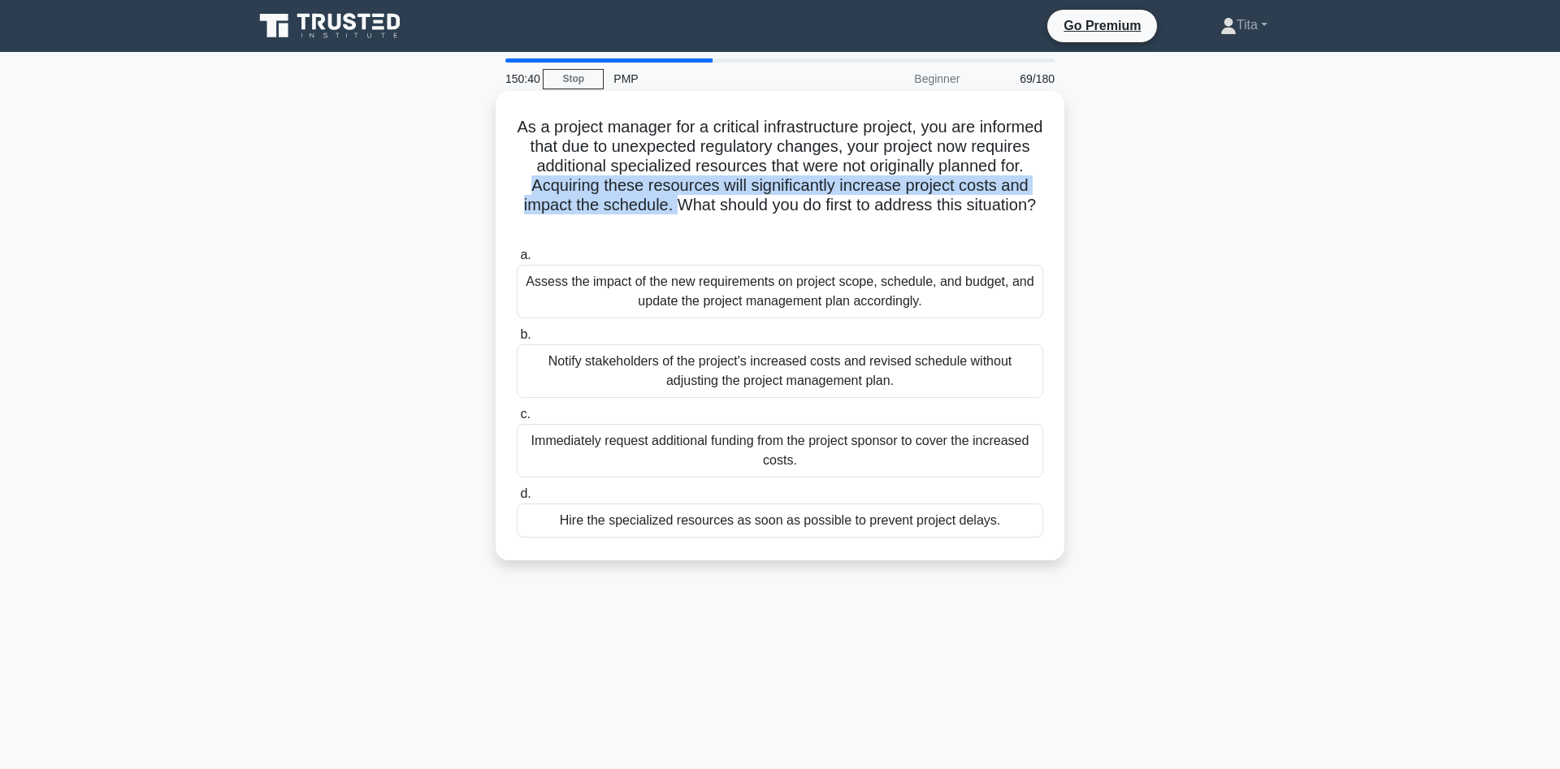
drag, startPoint x: 539, startPoint y: 188, endPoint x: 681, endPoint y: 207, distance: 143.4
click at [681, 207] on h5 "As a project manager for a critical infrastructure project, you are informed th…" at bounding box center [780, 176] width 530 height 119
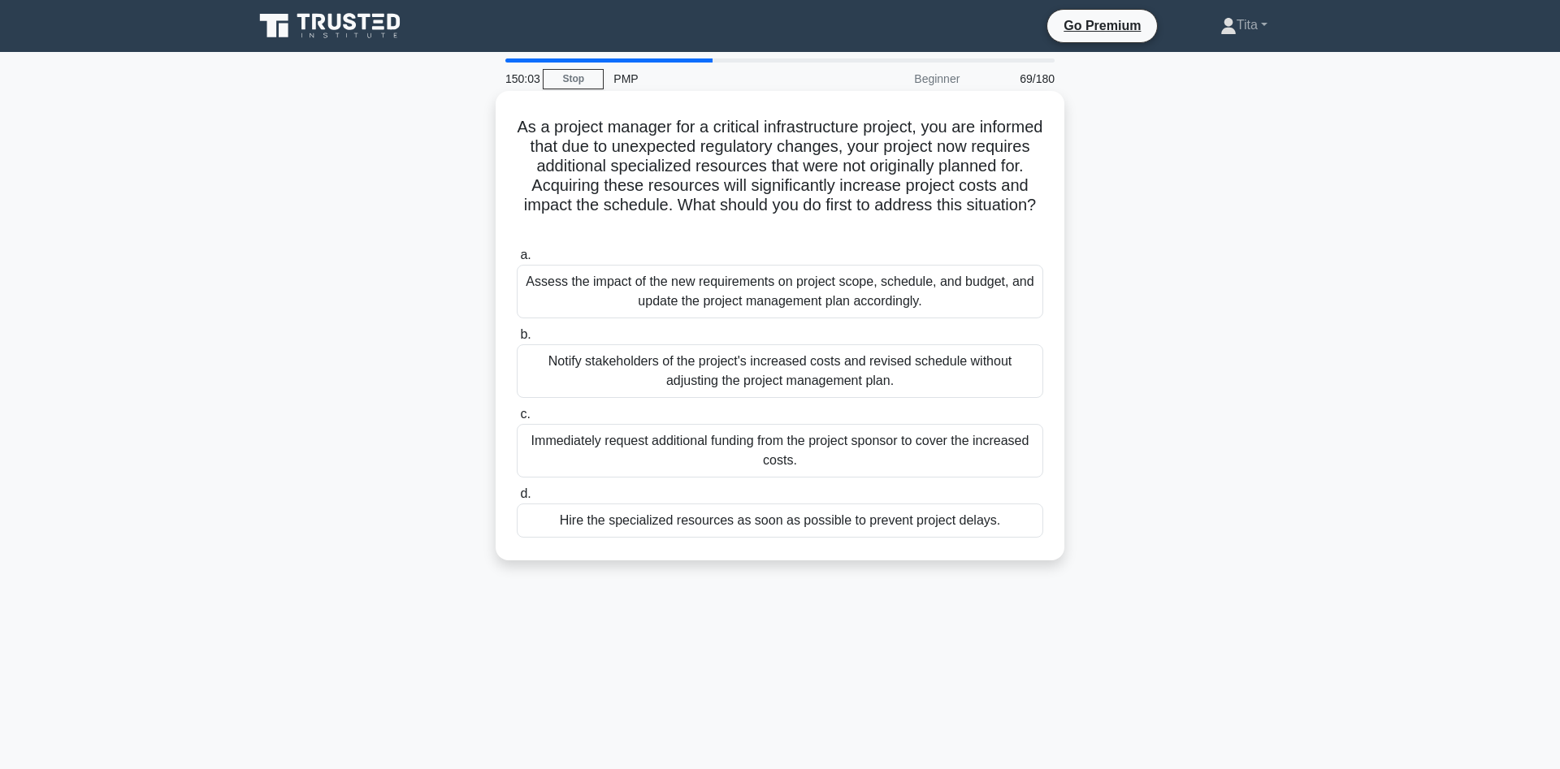
click at [659, 362] on div "Notify stakeholders of the project's increased costs and revised schedule witho…" at bounding box center [780, 371] width 526 height 54
click at [517, 340] on input "b. Notify stakeholders of the project's increased costs and revised schedule wi…" at bounding box center [517, 335] width 0 height 11
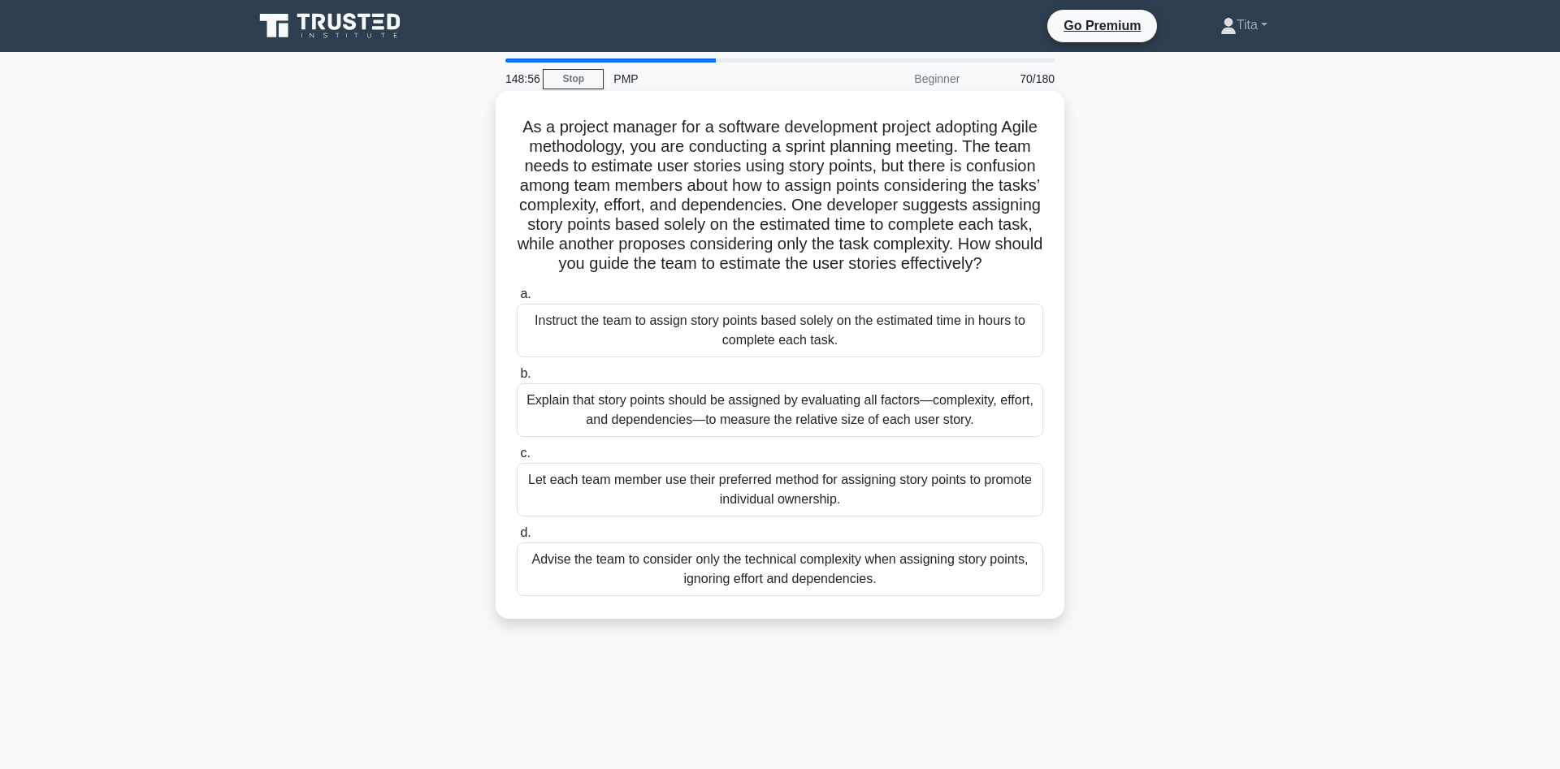
click at [911, 427] on div "Explain that story points should be assigned by evaluating all factors—complexi…" at bounding box center [780, 410] width 526 height 54
click at [517, 379] on input "b. Explain that story points should be assigned by evaluating all factors—compl…" at bounding box center [517, 374] width 0 height 11
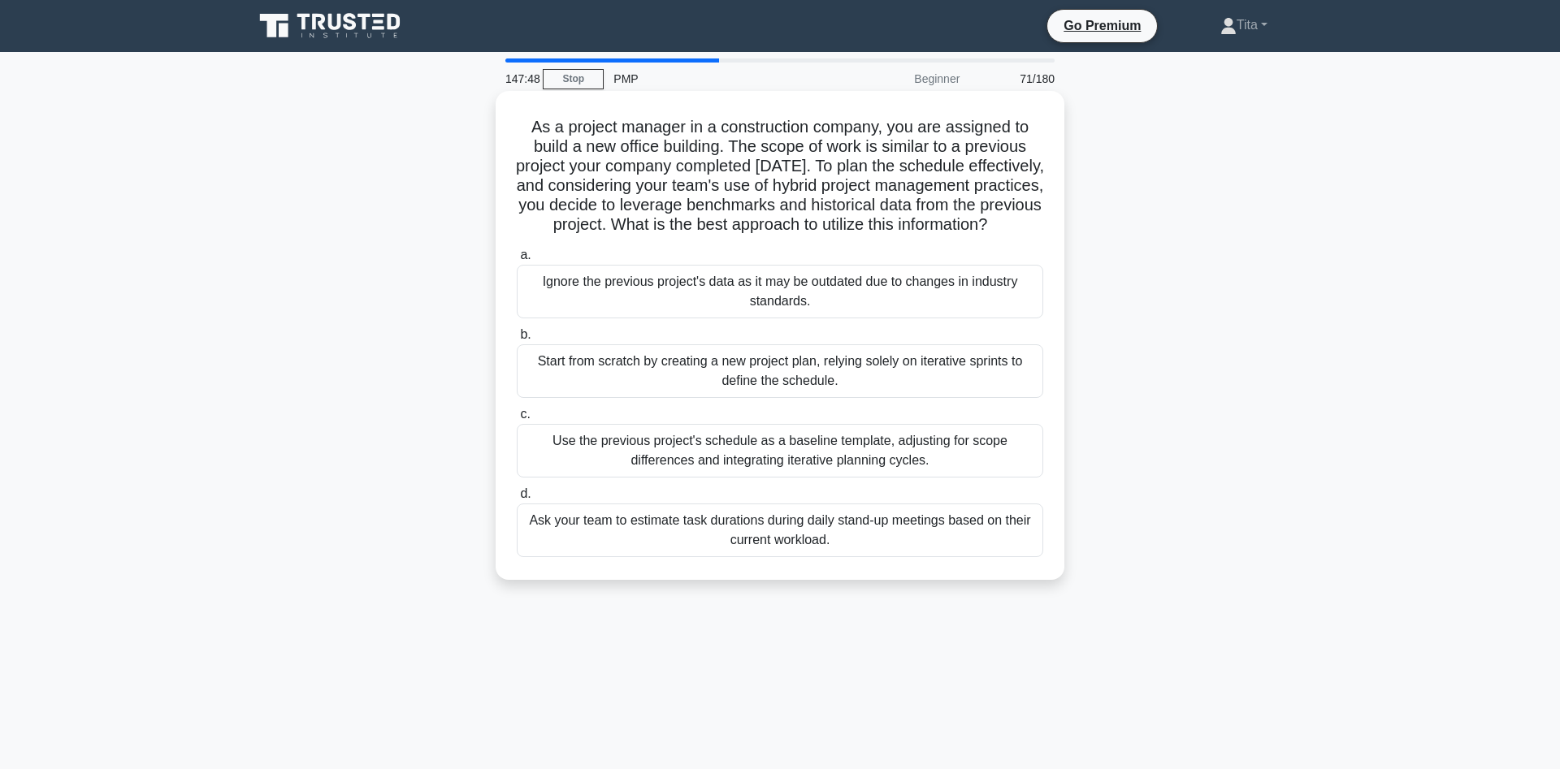
click at [855, 478] on div "Use the previous project's schedule as a baseline template, adjusting for scope…" at bounding box center [780, 451] width 526 height 54
click at [517, 420] on input "c. Use the previous project's schedule as a baseline template, adjusting for sc…" at bounding box center [517, 414] width 0 height 11
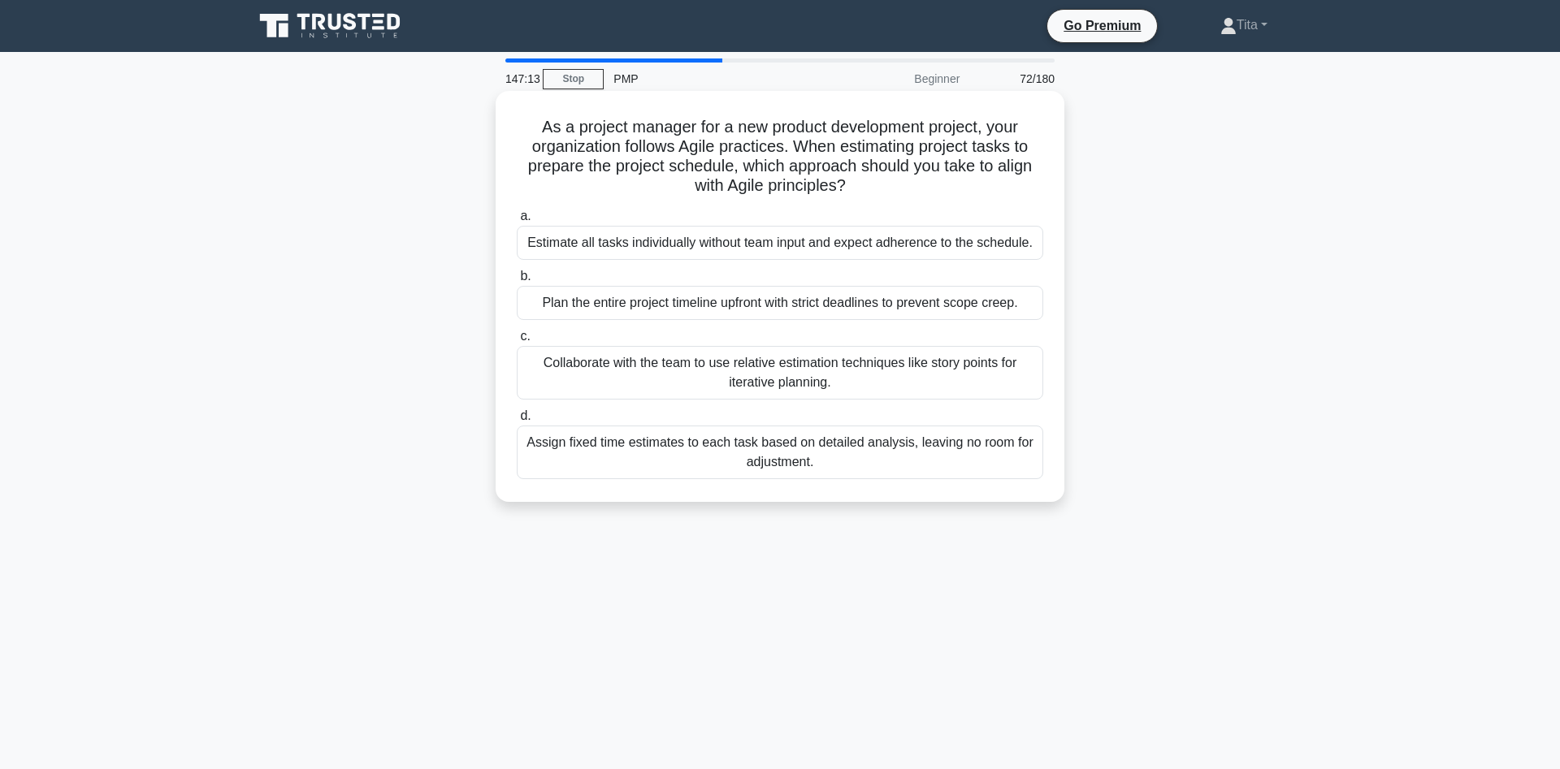
click at [693, 388] on div "Collaborate with the team to use relative estimation techniques like story poin…" at bounding box center [780, 373] width 526 height 54
click at [517, 342] on input "c. Collaborate with the team to use relative estimation techniques like story p…" at bounding box center [517, 336] width 0 height 11
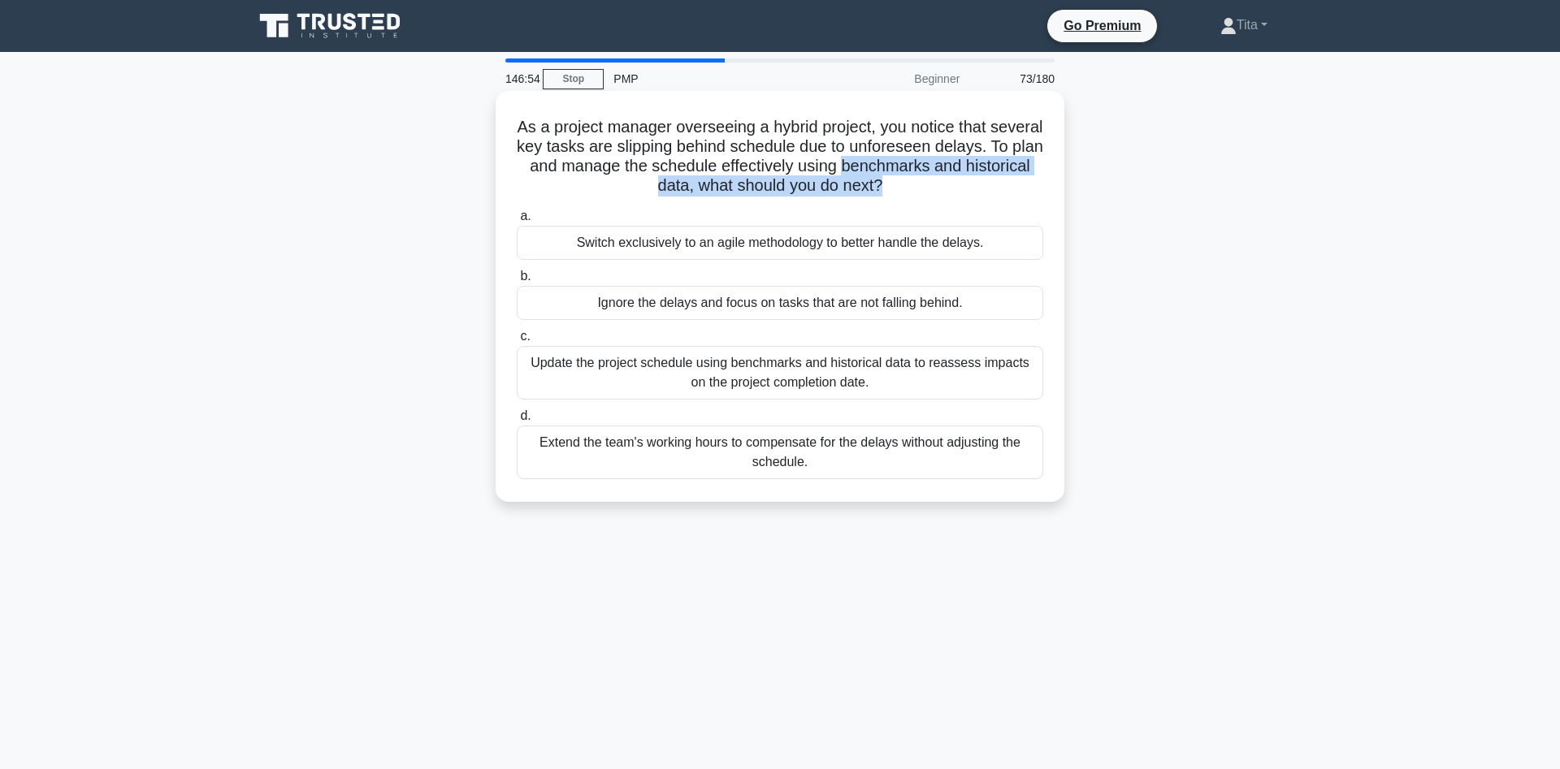
drag, startPoint x: 842, startPoint y: 167, endPoint x: 881, endPoint y: 188, distance: 45.1
click at [881, 188] on h5 "As a project manager overseeing a hybrid project, you notice that several key t…" at bounding box center [780, 157] width 530 height 80
click at [870, 384] on div "Update the project schedule using benchmarks and historical data to reassess im…" at bounding box center [780, 373] width 526 height 54
click at [517, 342] on input "c. Update the project schedule using benchmarks and historical data to reassess…" at bounding box center [517, 336] width 0 height 11
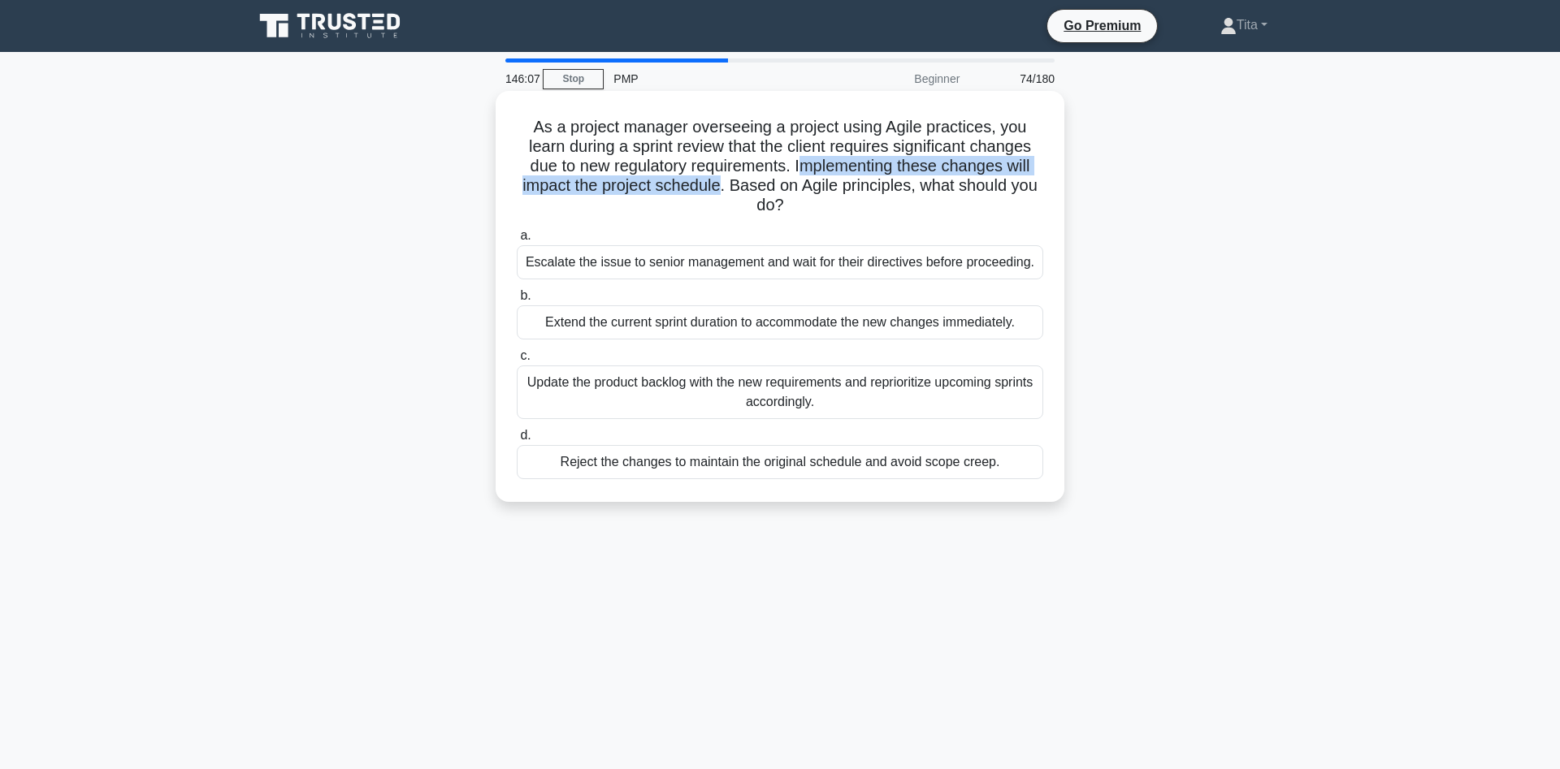
drag, startPoint x: 749, startPoint y: 168, endPoint x: 669, endPoint y: 191, distance: 83.6
click at [669, 191] on h5 "As a project manager overseeing a project using Agile practices, you learn duri…" at bounding box center [780, 166] width 530 height 99
click at [780, 381] on div "Update the product backlog with the new requirements and reprioritize upcoming …" at bounding box center [780, 393] width 526 height 54
click at [517, 362] on input "c. Update the product backlog with the new requirements and reprioritize upcomi…" at bounding box center [517, 356] width 0 height 11
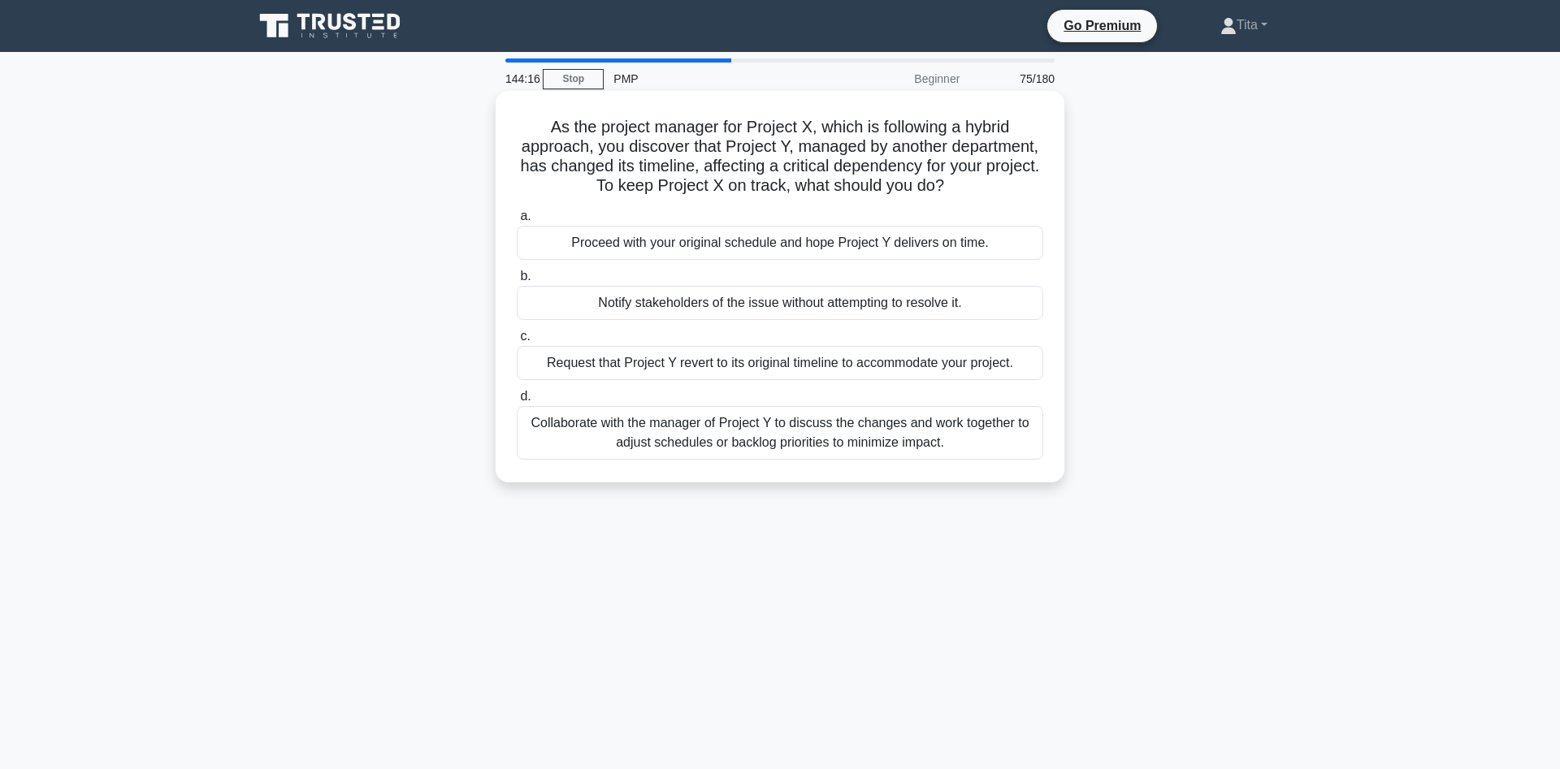
click at [963, 437] on div "Collaborate with the manager of Project Y to discuss the changes and work toget…" at bounding box center [780, 433] width 526 height 54
click at [517, 402] on input "d. Collaborate with the manager of Project Y to discuss the changes and work to…" at bounding box center [517, 397] width 0 height 11
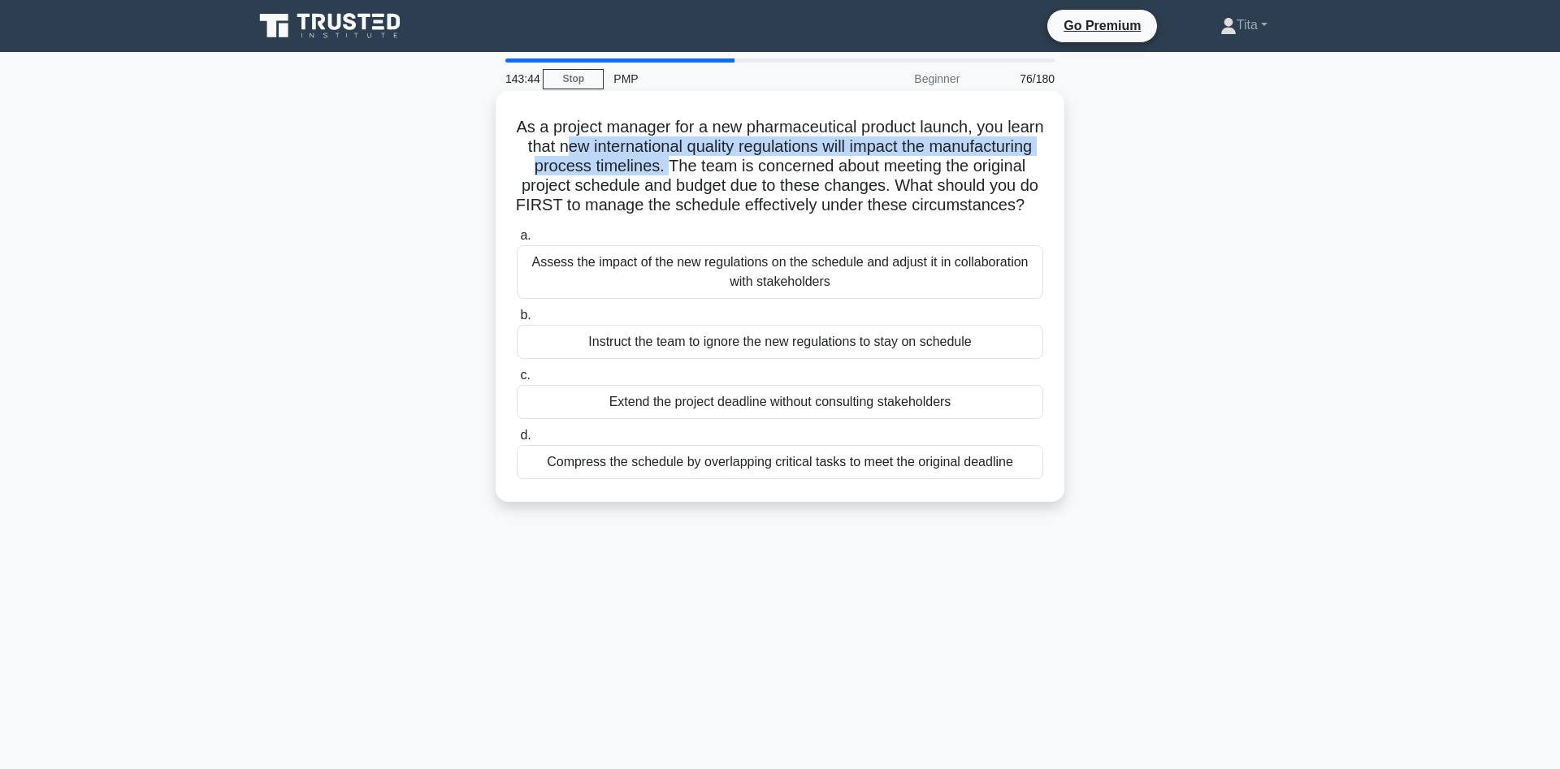
drag, startPoint x: 563, startPoint y: 147, endPoint x: 669, endPoint y: 164, distance: 107.0
click at [669, 164] on h5 "As a project manager for a new pharmaceutical product launch, you learn that ne…" at bounding box center [780, 166] width 530 height 99
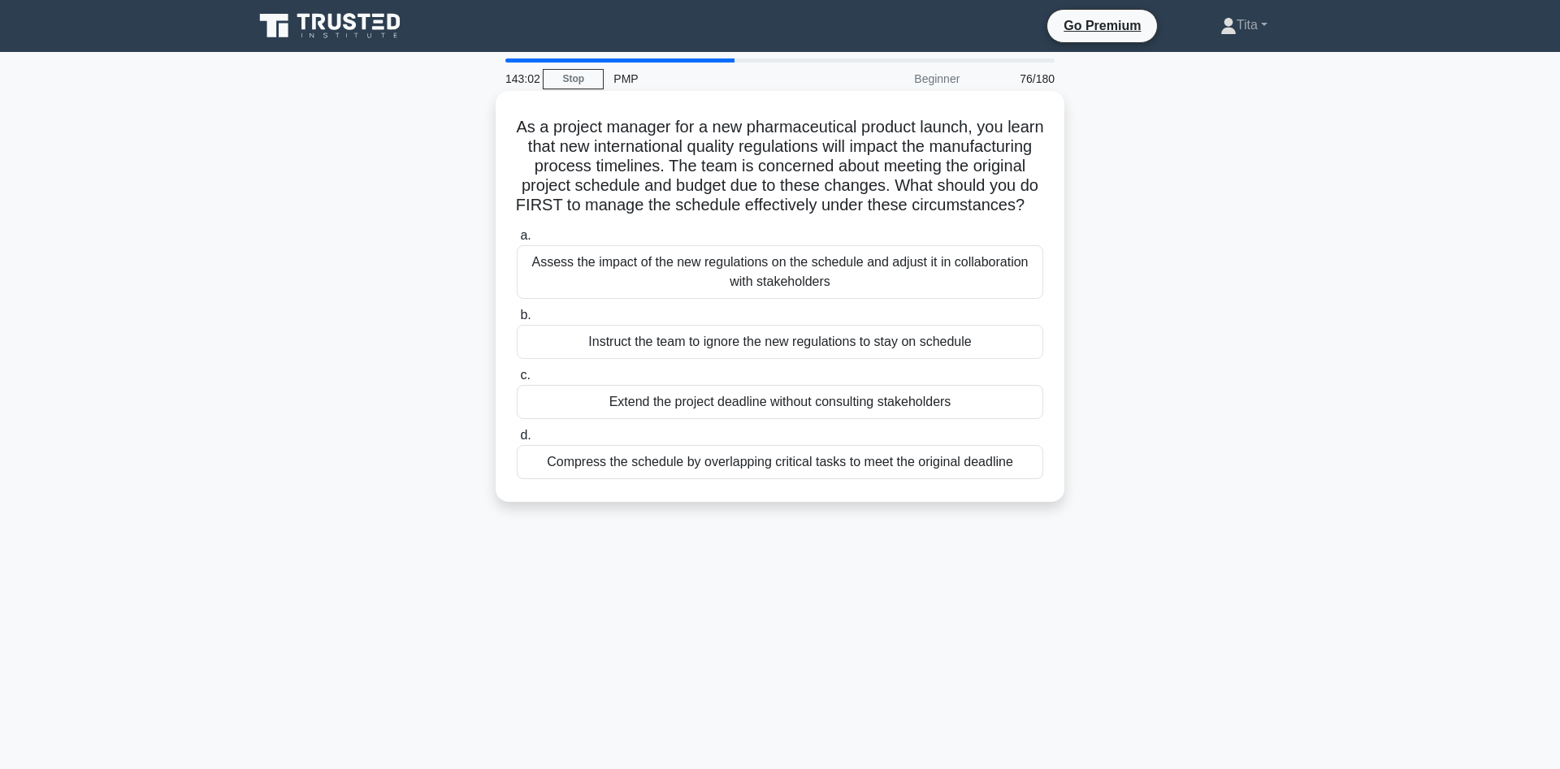
click at [719, 286] on div "Assess the impact of the new regulations on the schedule and adjust it in colla…" at bounding box center [780, 272] width 526 height 54
click at [517, 241] on input "a. Assess the impact of the new regulations on the schedule and adjust it in co…" at bounding box center [517, 236] width 0 height 11
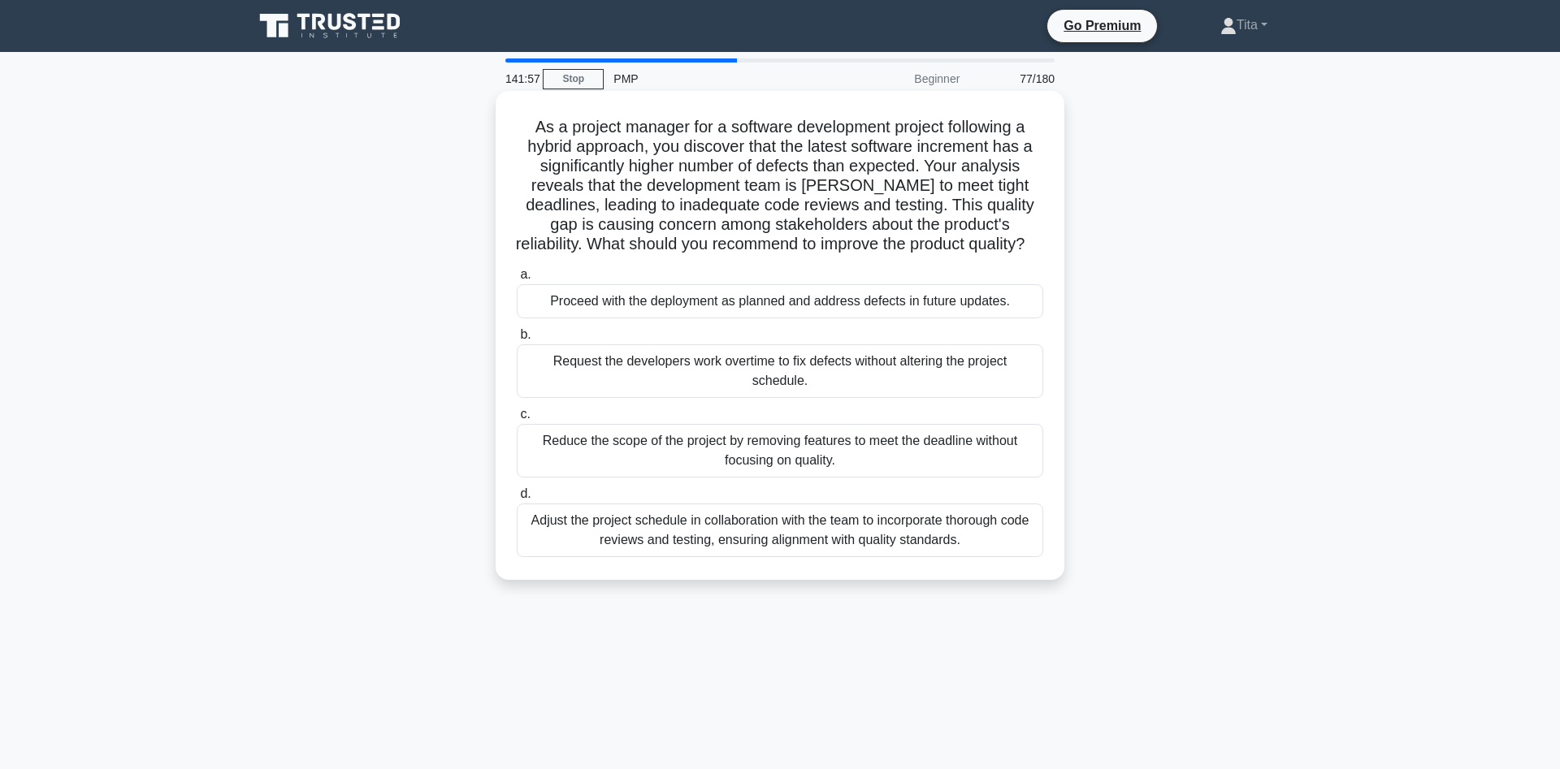
click at [834, 540] on div "Adjust the project schedule in collaboration with the team to incorporate thoro…" at bounding box center [780, 531] width 526 height 54
click at [517, 500] on input "d. Adjust the project schedule in collaboration with the team to incorporate th…" at bounding box center [517, 494] width 0 height 11
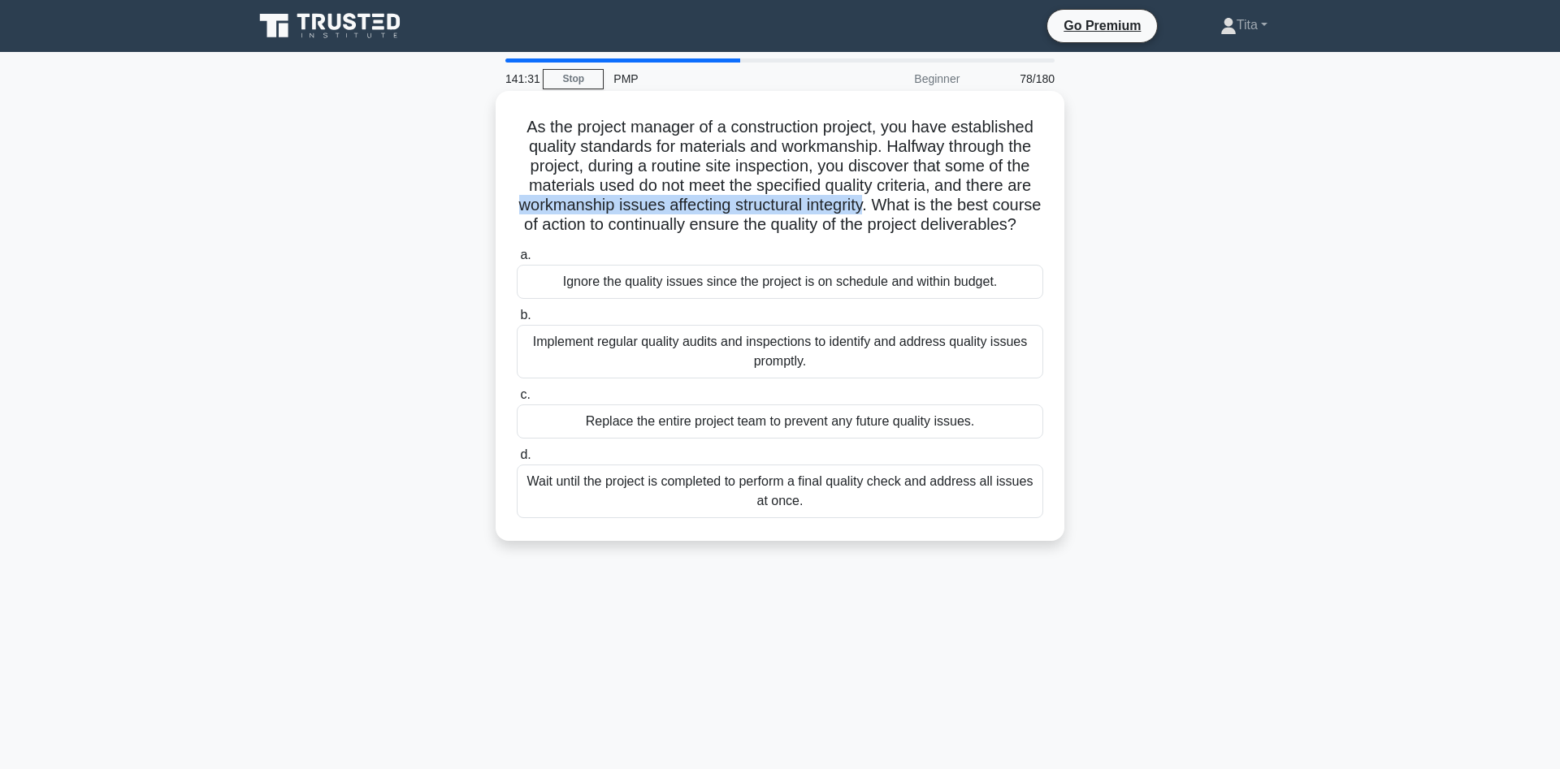
drag, startPoint x: 522, startPoint y: 207, endPoint x: 864, endPoint y: 201, distance: 342.9
click at [864, 201] on h5 "As the project manager of a construction project, you have established quality …" at bounding box center [780, 176] width 530 height 119
click at [593, 351] on div "Implement regular quality audits and inspections to identify and address qualit…" at bounding box center [780, 352] width 526 height 54
click at [517, 321] on input "b. Implement regular quality audits and inspections to identify and address qua…" at bounding box center [517, 315] width 0 height 11
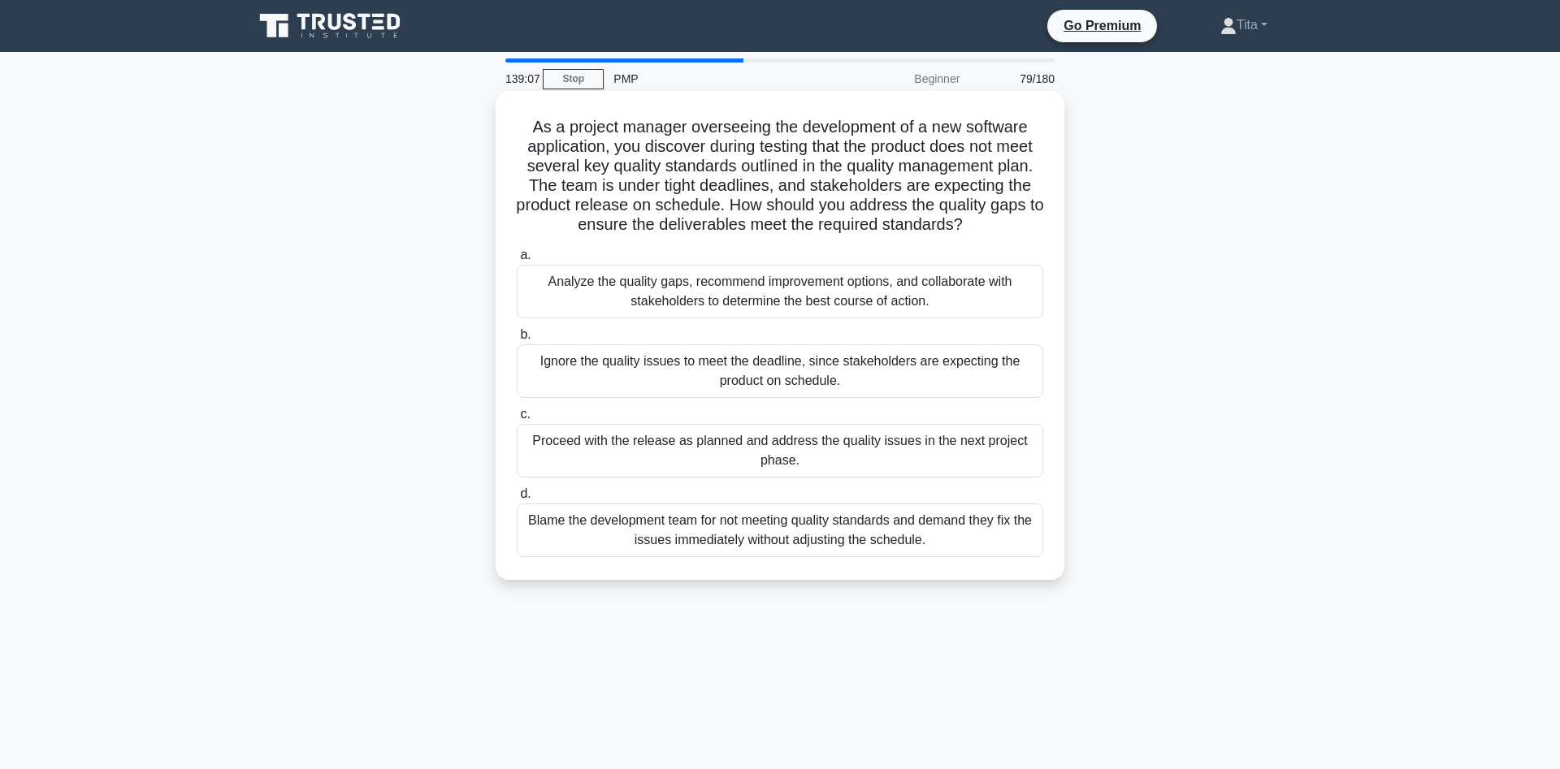
click at [849, 293] on div "Analyze the quality gaps, recommend improvement options, and collaborate with s…" at bounding box center [780, 292] width 526 height 54
click at [517, 261] on input "a. Analyze the quality gaps, recommend improvement options, and collaborate wit…" at bounding box center [517, 255] width 0 height 11
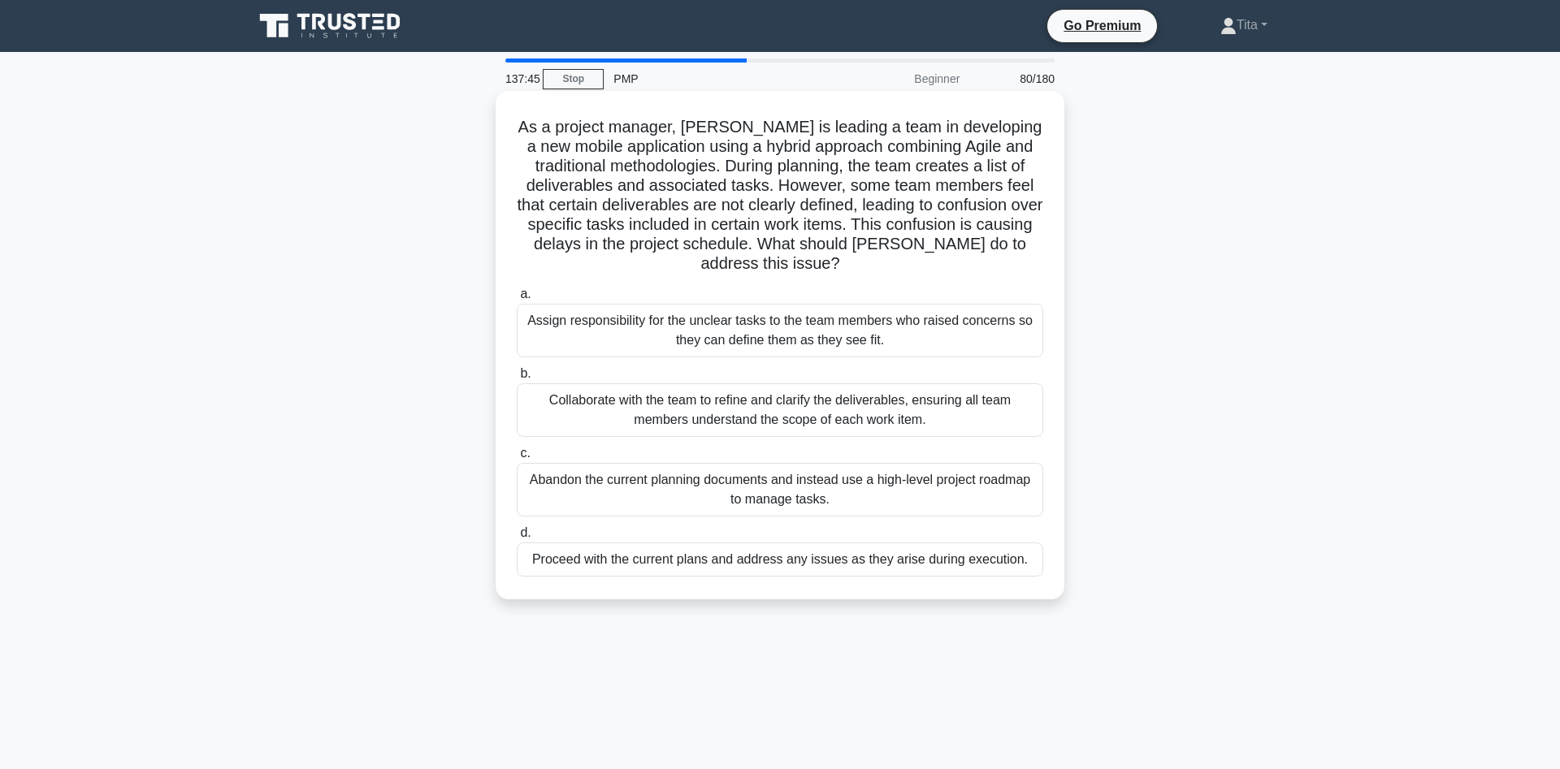
click at [963, 408] on div "Collaborate with the team to refine and clarify the deliverables, ensuring all …" at bounding box center [780, 410] width 526 height 54
click at [517, 379] on input "b. Collaborate with the team to refine and clarify the deliverables, ensuring a…" at bounding box center [517, 374] width 0 height 11
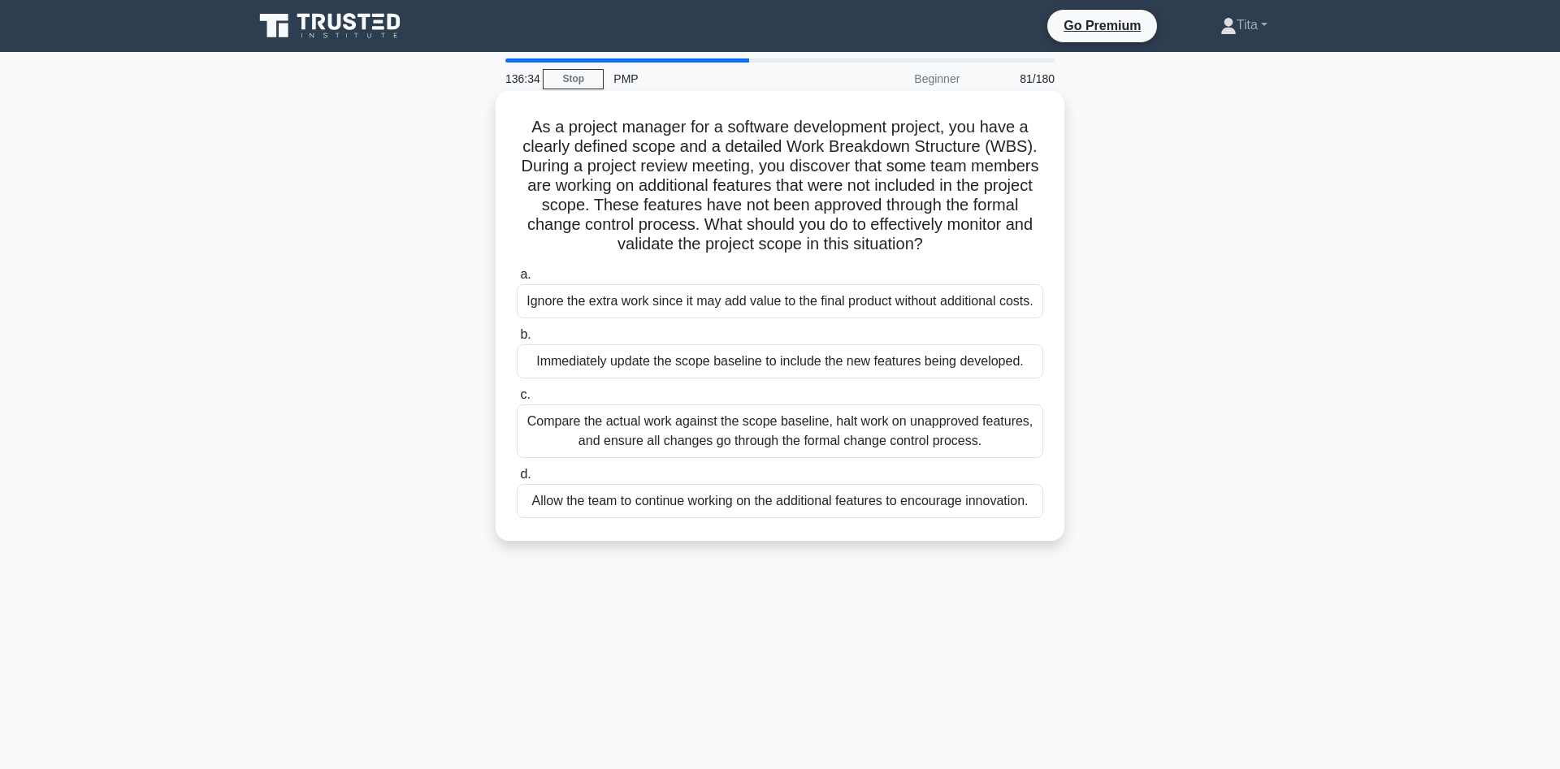
click at [838, 445] on div "Compare the actual work against the scope baseline, halt work on unapproved fea…" at bounding box center [780, 432] width 526 height 54
click at [517, 401] on input "c. Compare the actual work against the scope baseline, halt work on unapproved …" at bounding box center [517, 395] width 0 height 11
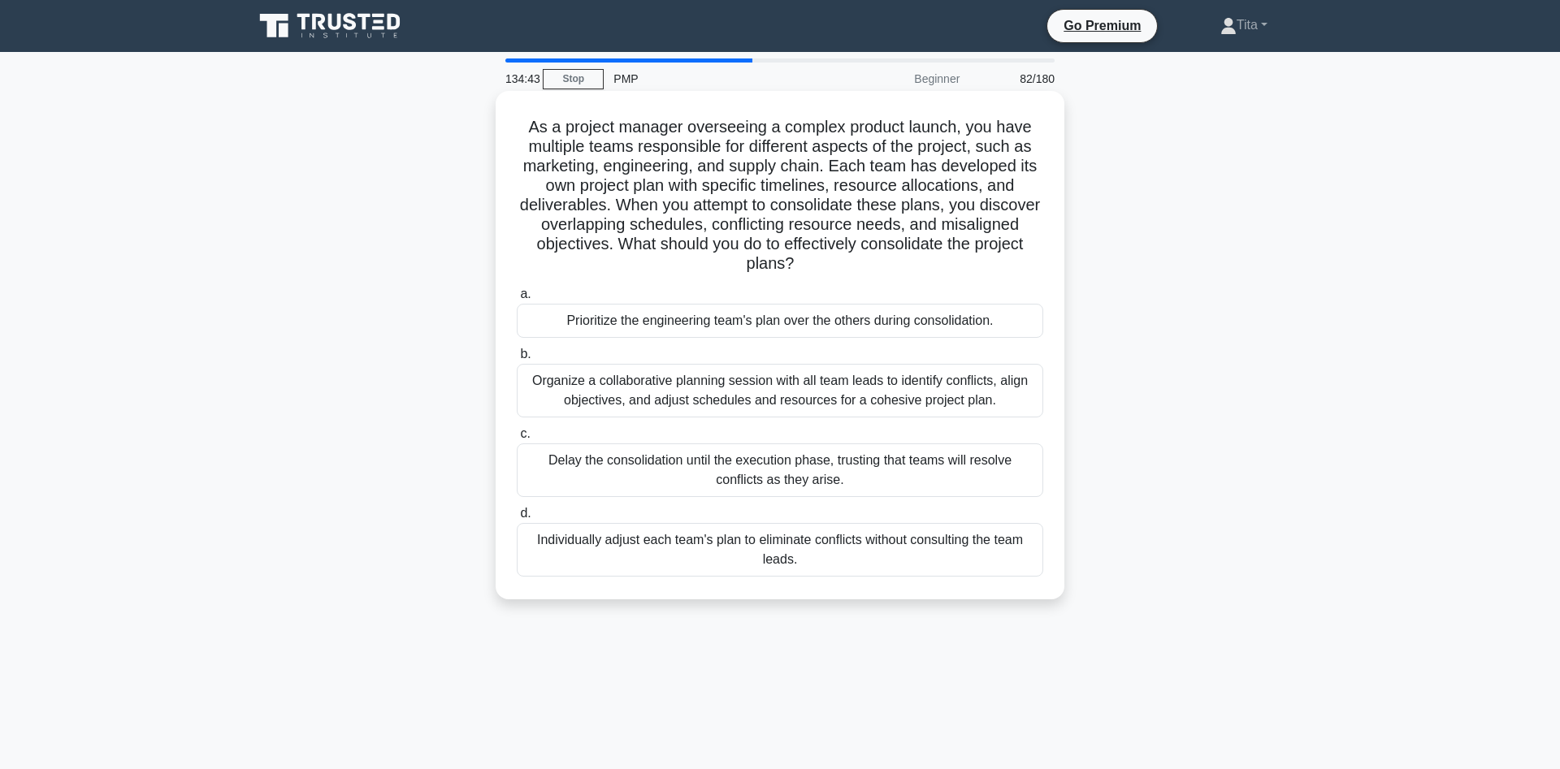
click at [937, 404] on div "Organize a collaborative planning session with all team leads to identify confl…" at bounding box center [780, 391] width 526 height 54
click at [517, 360] on input "b. Organize a collaborative planning session with all team leads to identify co…" at bounding box center [517, 354] width 0 height 11
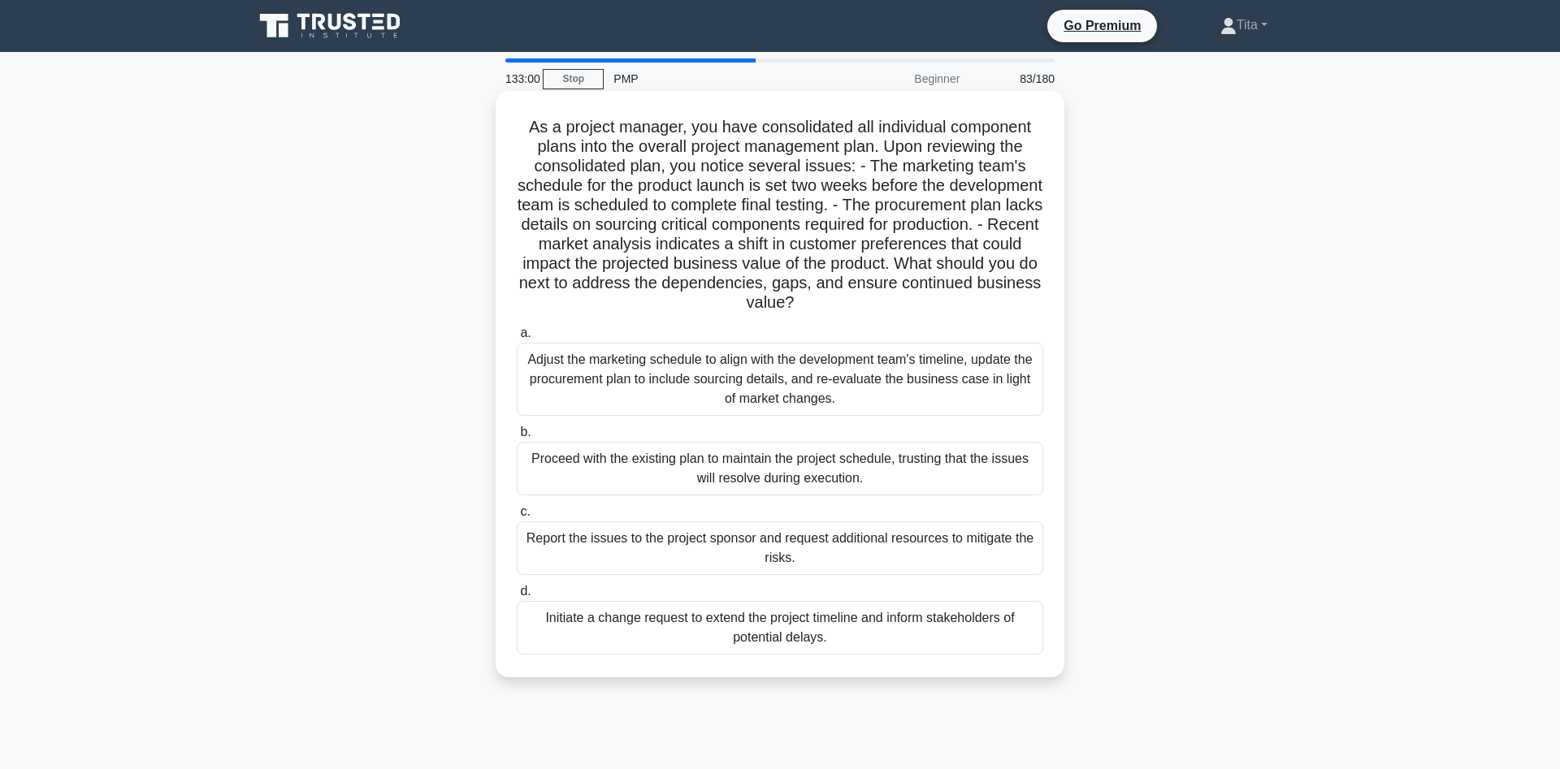
click at [738, 376] on div "Adjust the marketing schedule to align with the development team's timeline, up…" at bounding box center [780, 379] width 526 height 73
click at [517, 339] on input "a. Adjust the marketing schedule to align with the development team's timeline,…" at bounding box center [517, 333] width 0 height 11
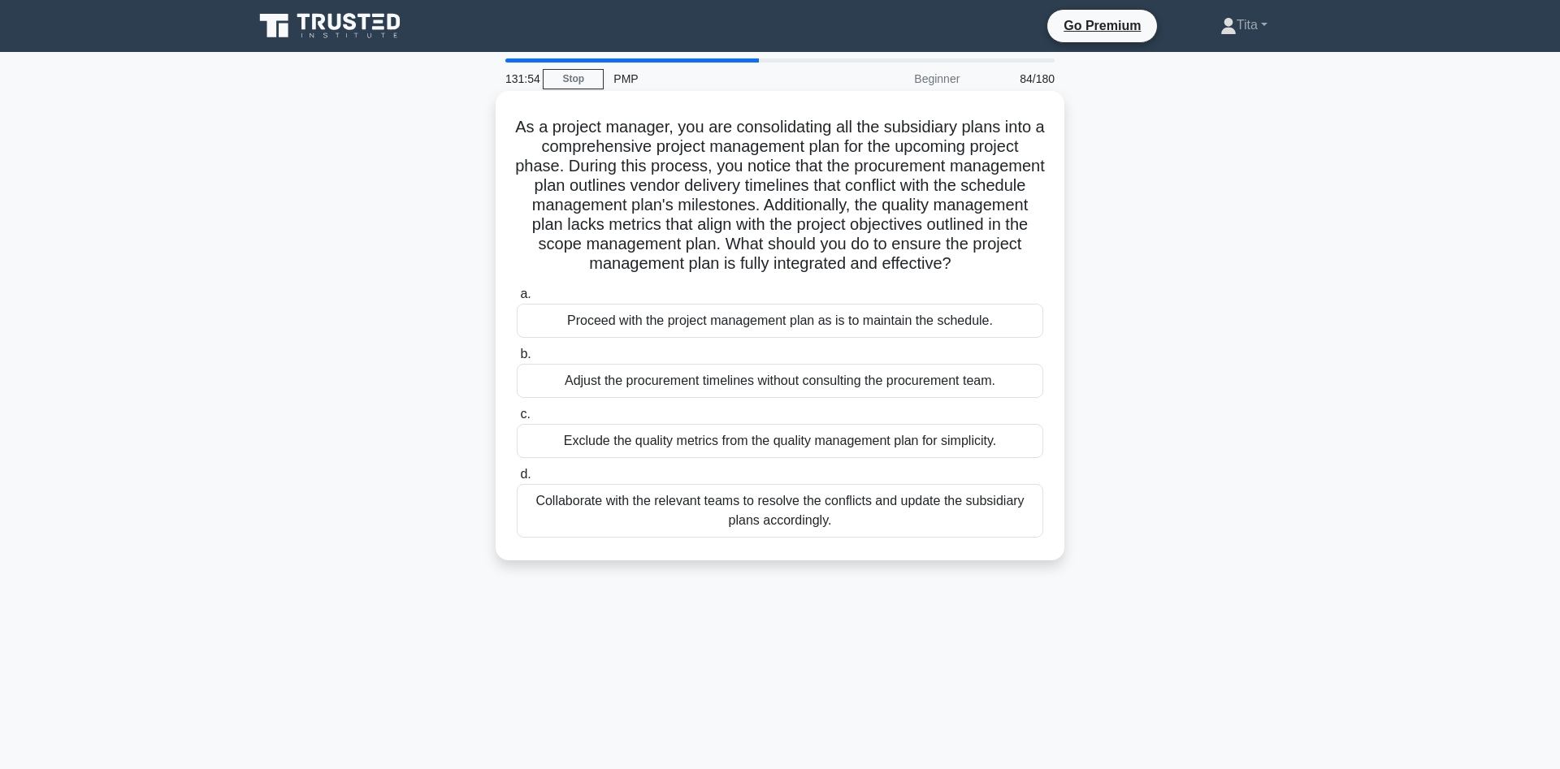
click at [649, 506] on div "Collaborate with the relevant teams to resolve the conflicts and update the sub…" at bounding box center [780, 511] width 526 height 54
click at [517, 480] on input "d. Collaborate with the relevant teams to resolve the conflicts and update the …" at bounding box center [517, 475] width 0 height 11
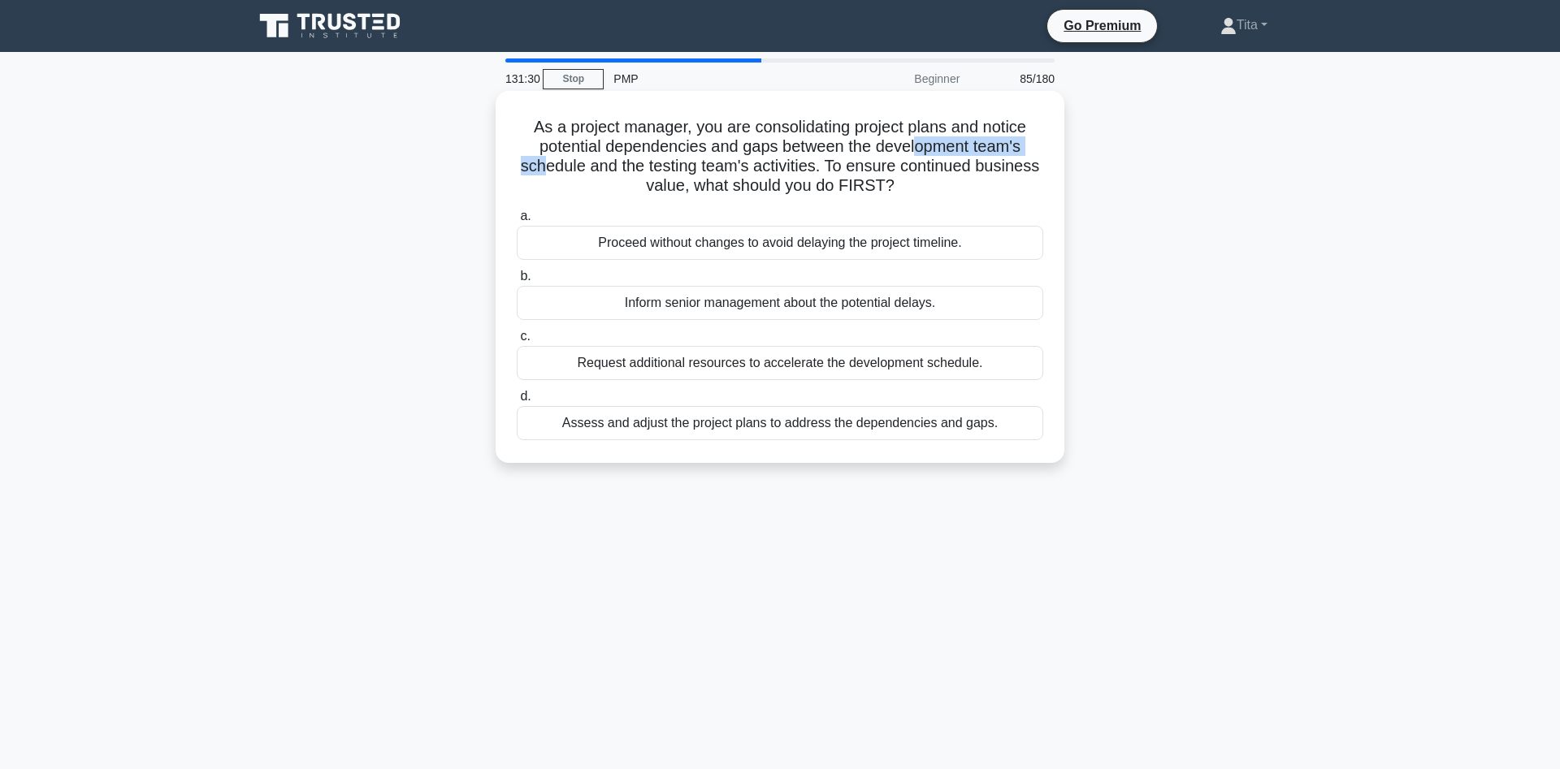
drag, startPoint x: 544, startPoint y: 156, endPoint x: 916, endPoint y: 152, distance: 371.3
click at [916, 152] on h5 "As a project manager, you are consolidating project plans and notice potential …" at bounding box center [780, 157] width 530 height 80
click at [702, 434] on div "Assess and adjust the project plans to address the dependencies and gaps." at bounding box center [780, 423] width 526 height 34
click at [517, 402] on input "d. Assess and adjust the project plans to address the dependencies and gaps." at bounding box center [517, 397] width 0 height 11
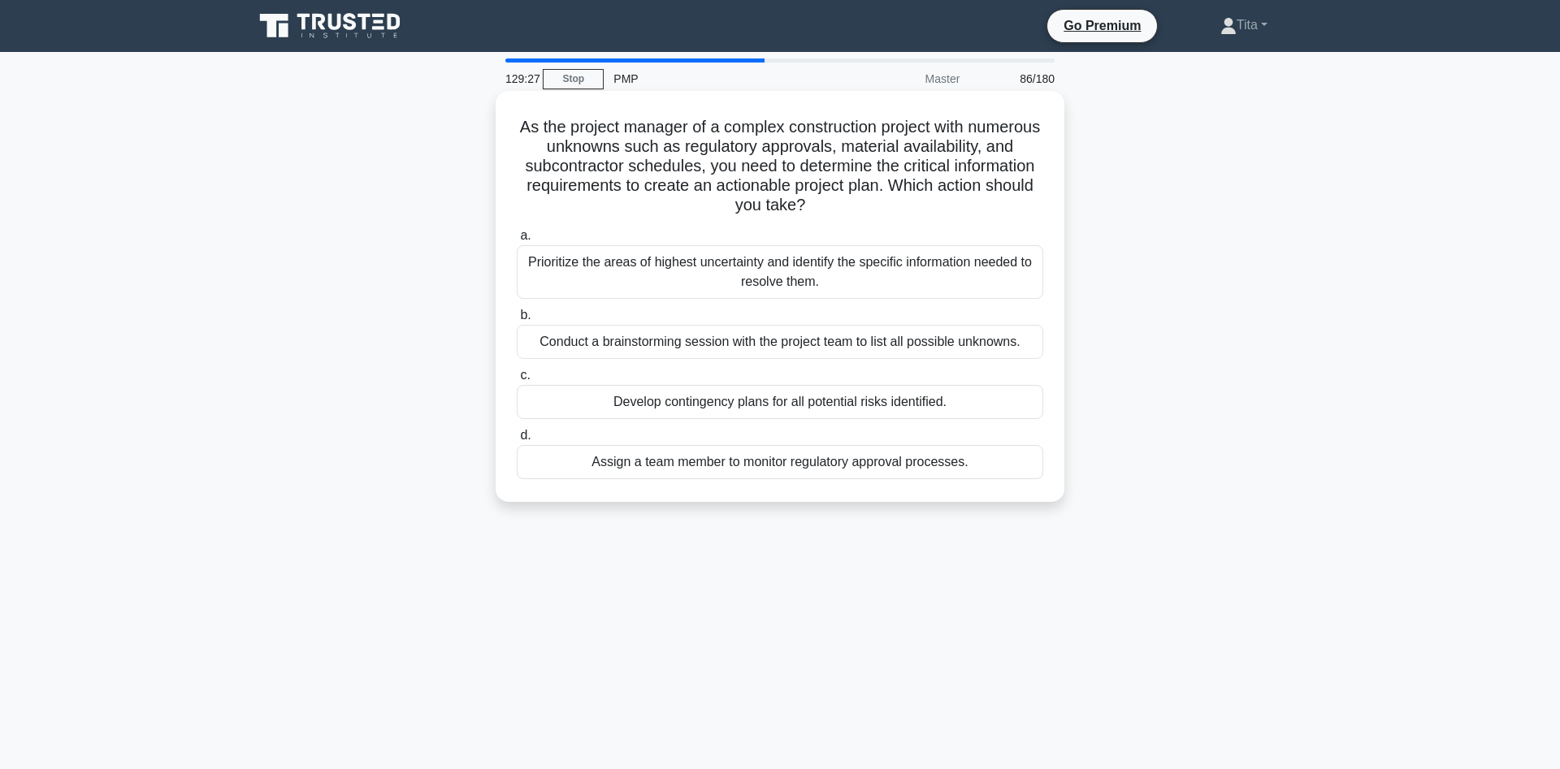
click at [773, 284] on div "Prioritize the areas of highest uncertainty and identify the specific informati…" at bounding box center [780, 272] width 526 height 54
click at [517, 241] on input "a. Prioritize the areas of highest uncertainty and identify the specific inform…" at bounding box center [517, 236] width 0 height 11
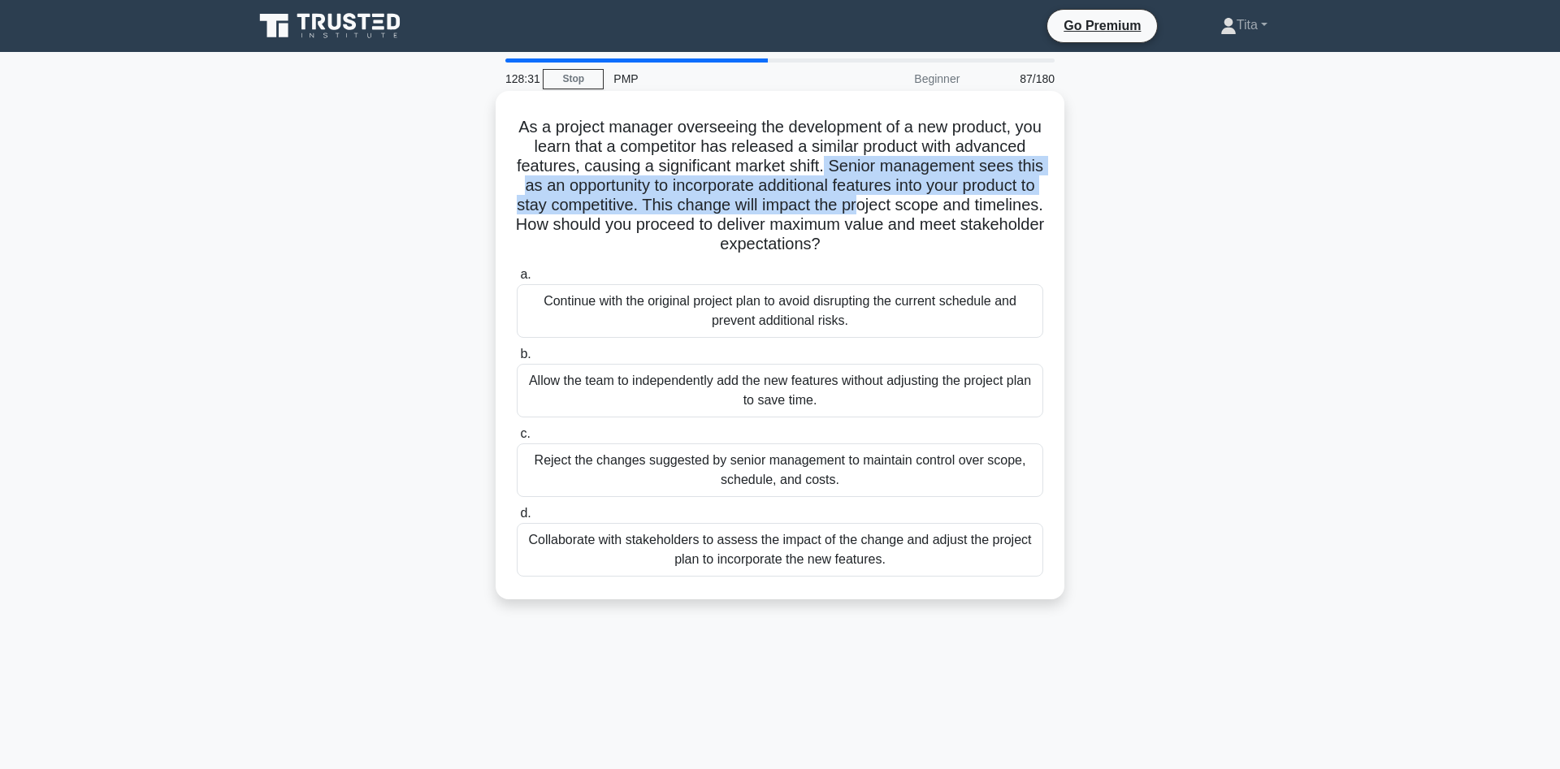
drag, startPoint x: 825, startPoint y: 169, endPoint x: 856, endPoint y: 198, distance: 42.5
click at [856, 198] on h5 "As a project manager overseeing the development of a new product, you learn tha…" at bounding box center [780, 186] width 530 height 138
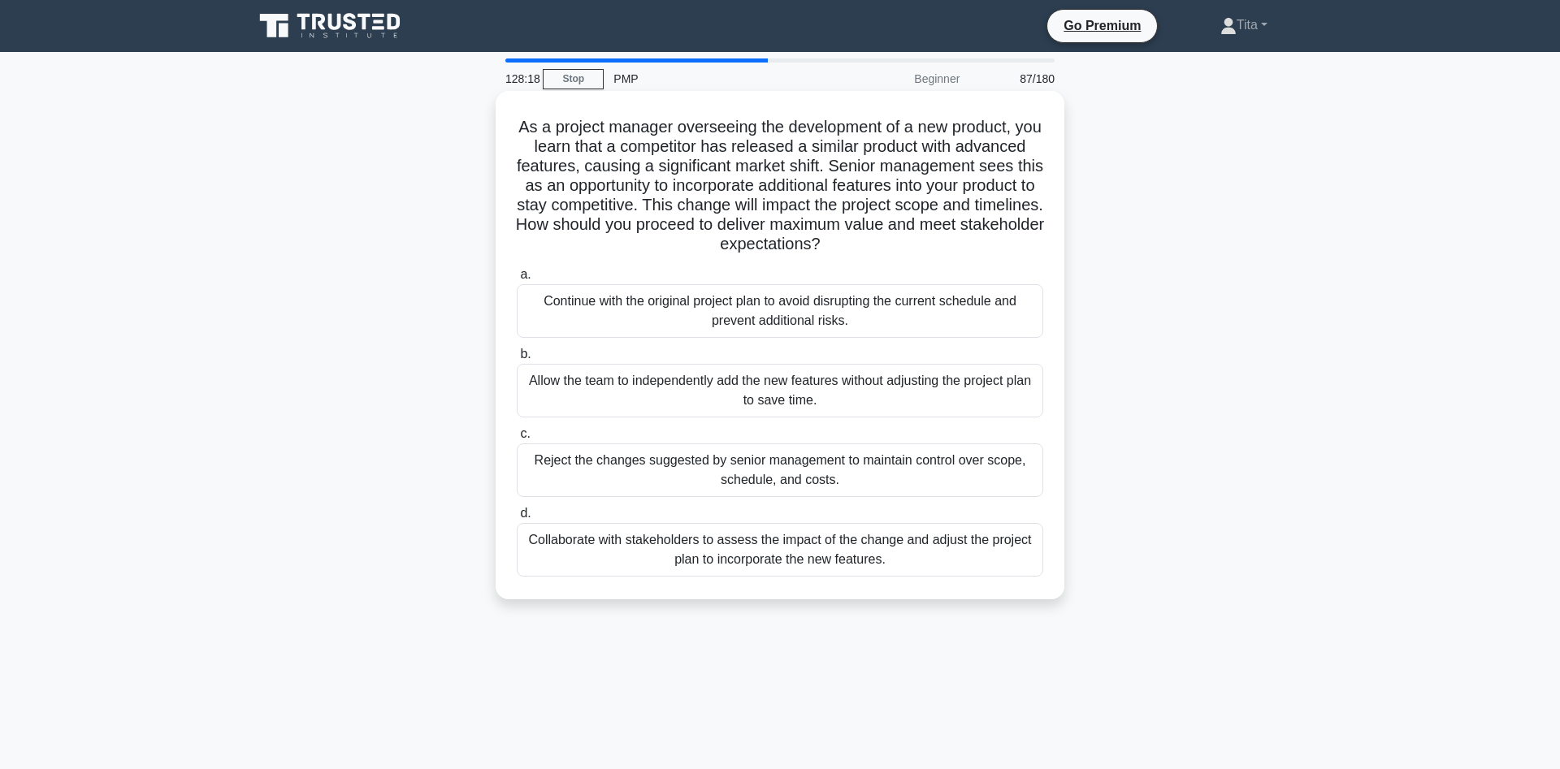
click at [688, 550] on div "Collaborate with stakeholders to assess the impact of the change and adjust the…" at bounding box center [780, 550] width 526 height 54
click at [517, 519] on input "d. Collaborate with stakeholders to assess the impact of the change and adjust …" at bounding box center [517, 514] width 0 height 11
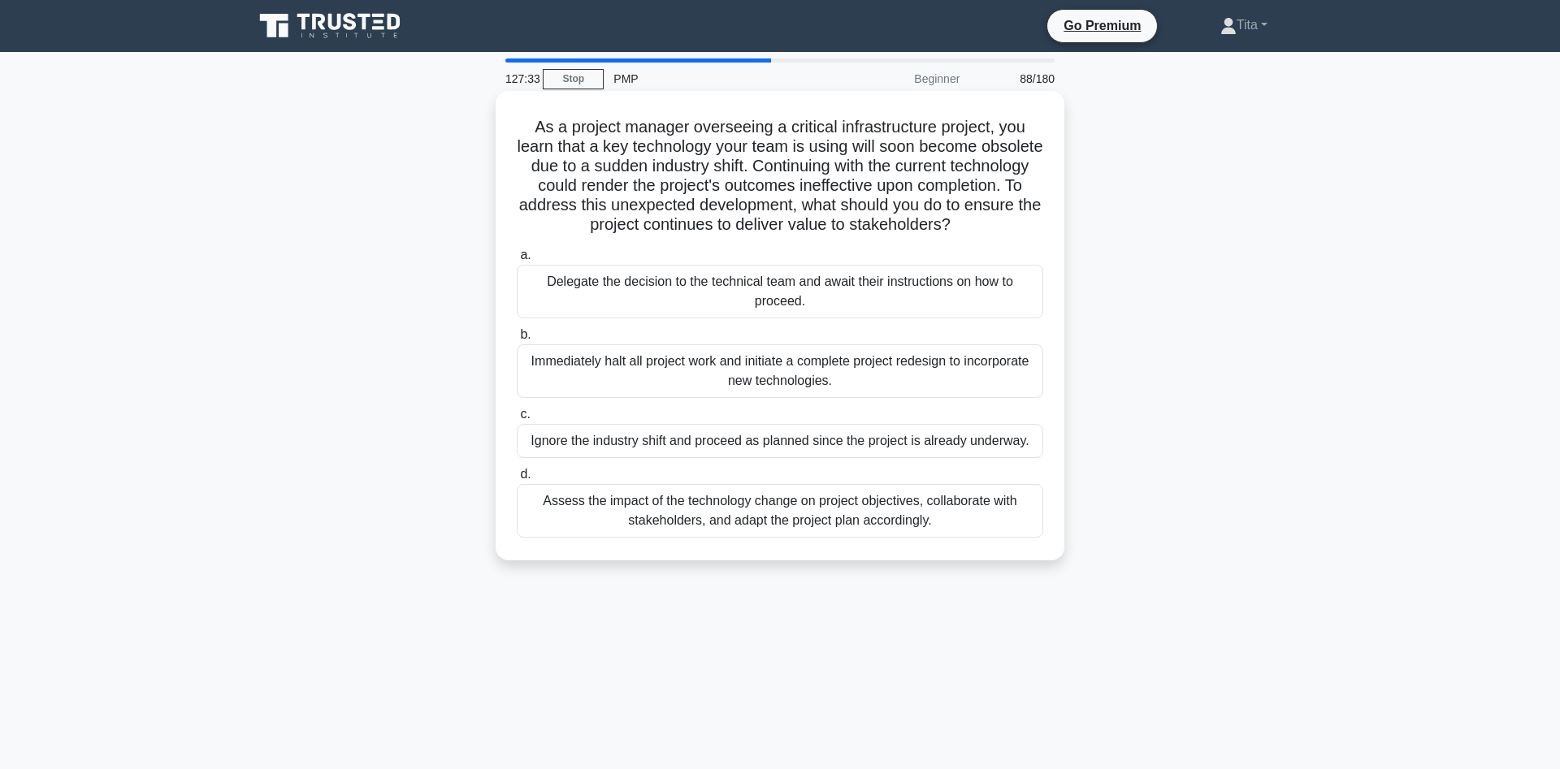
click at [799, 525] on div "Assess the impact of the technology change on project objectives, collaborate w…" at bounding box center [780, 511] width 526 height 54
click at [517, 480] on input "d. Assess the impact of the technology change on project objectives, collaborat…" at bounding box center [517, 475] width 0 height 11
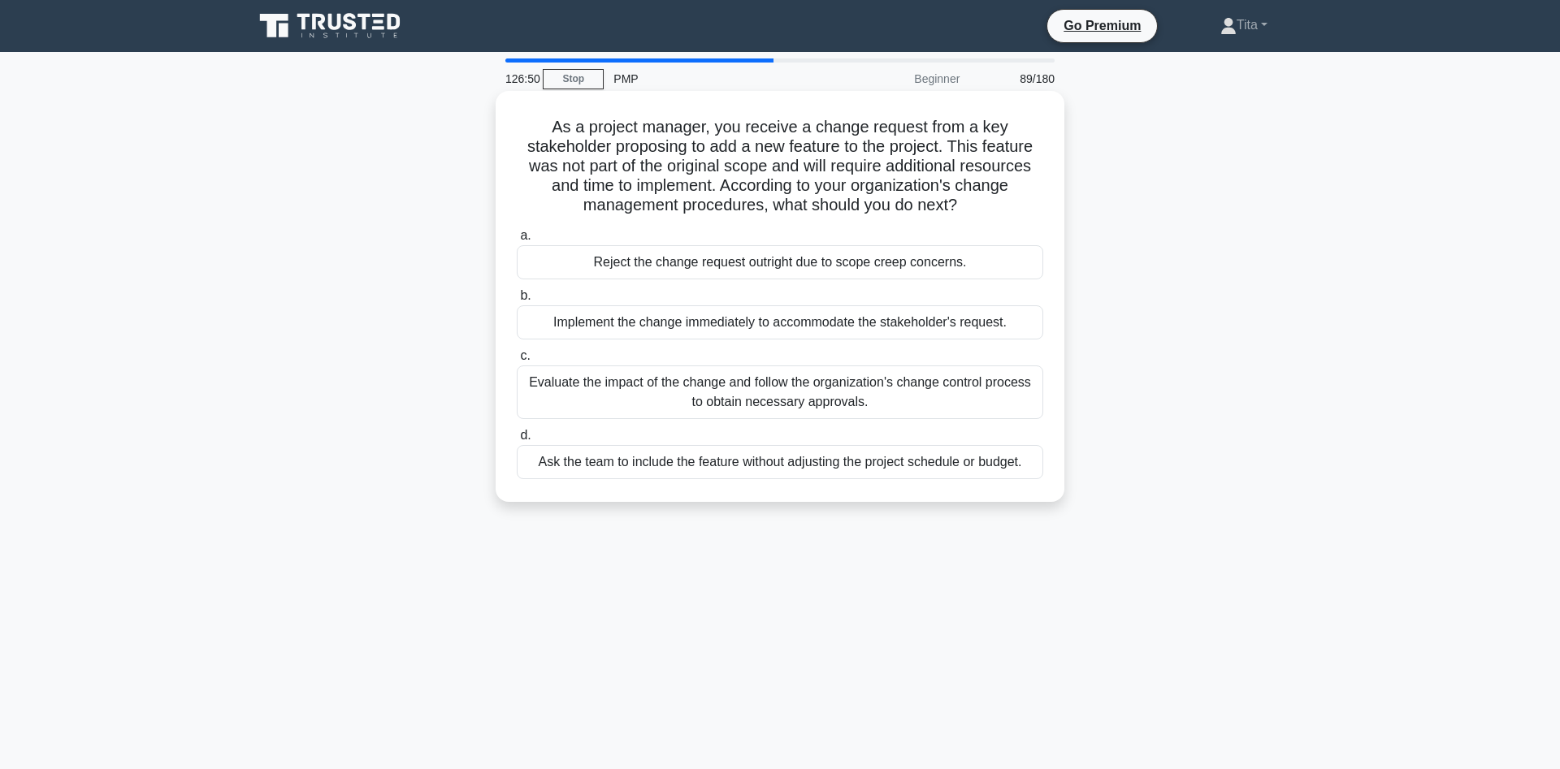
click at [760, 389] on div "Evaluate the impact of the change and follow the organization's change control …" at bounding box center [780, 393] width 526 height 54
click at [517, 362] on input "c. Evaluate the impact of the change and follow the organization's change contr…" at bounding box center [517, 356] width 0 height 11
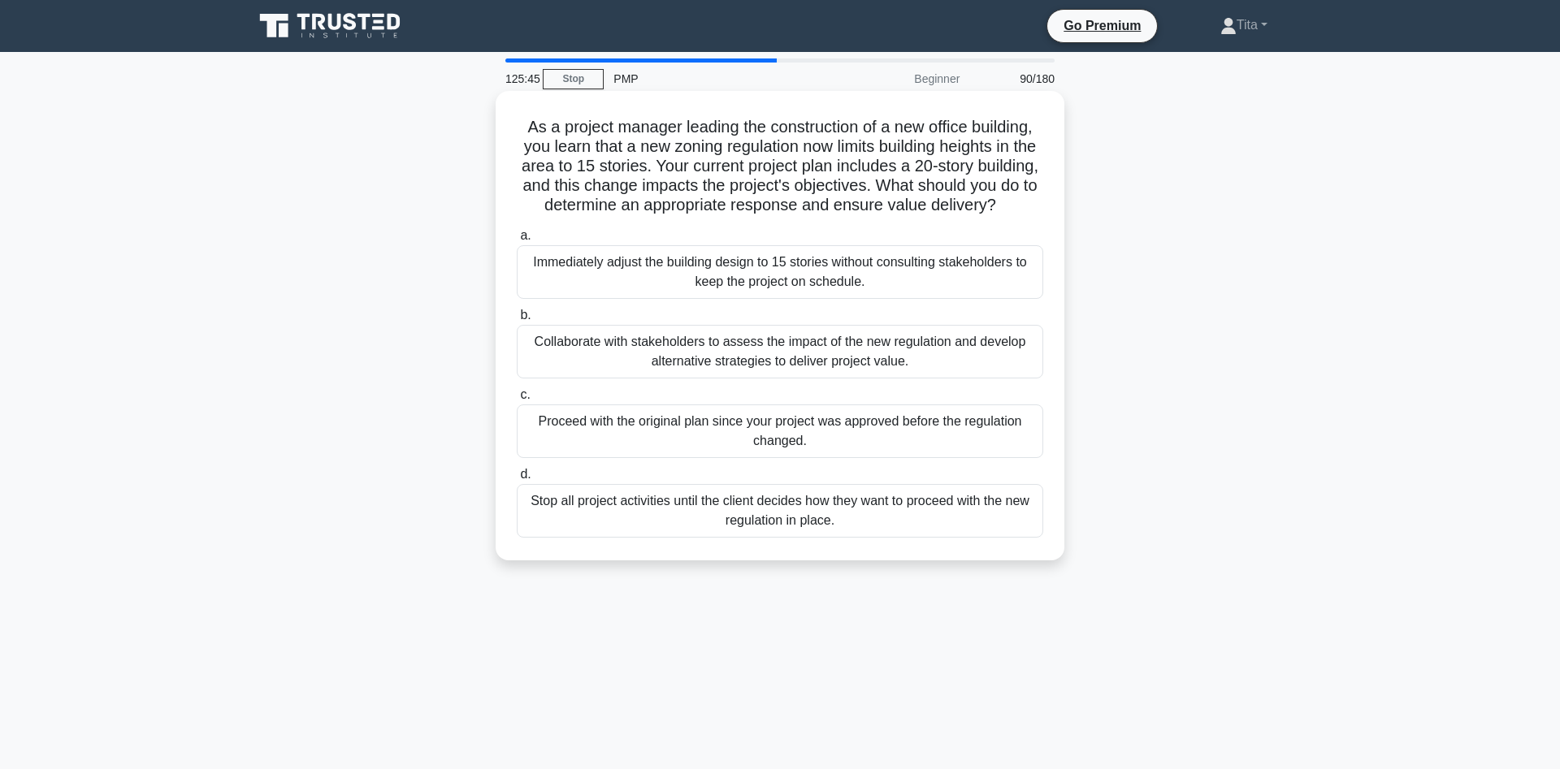
click at [800, 370] on div "Collaborate with stakeholders to assess the impact of the new regulation and de…" at bounding box center [780, 352] width 526 height 54
click at [517, 321] on input "b. Collaborate with stakeholders to assess the impact of the new regulation and…" at bounding box center [517, 315] width 0 height 11
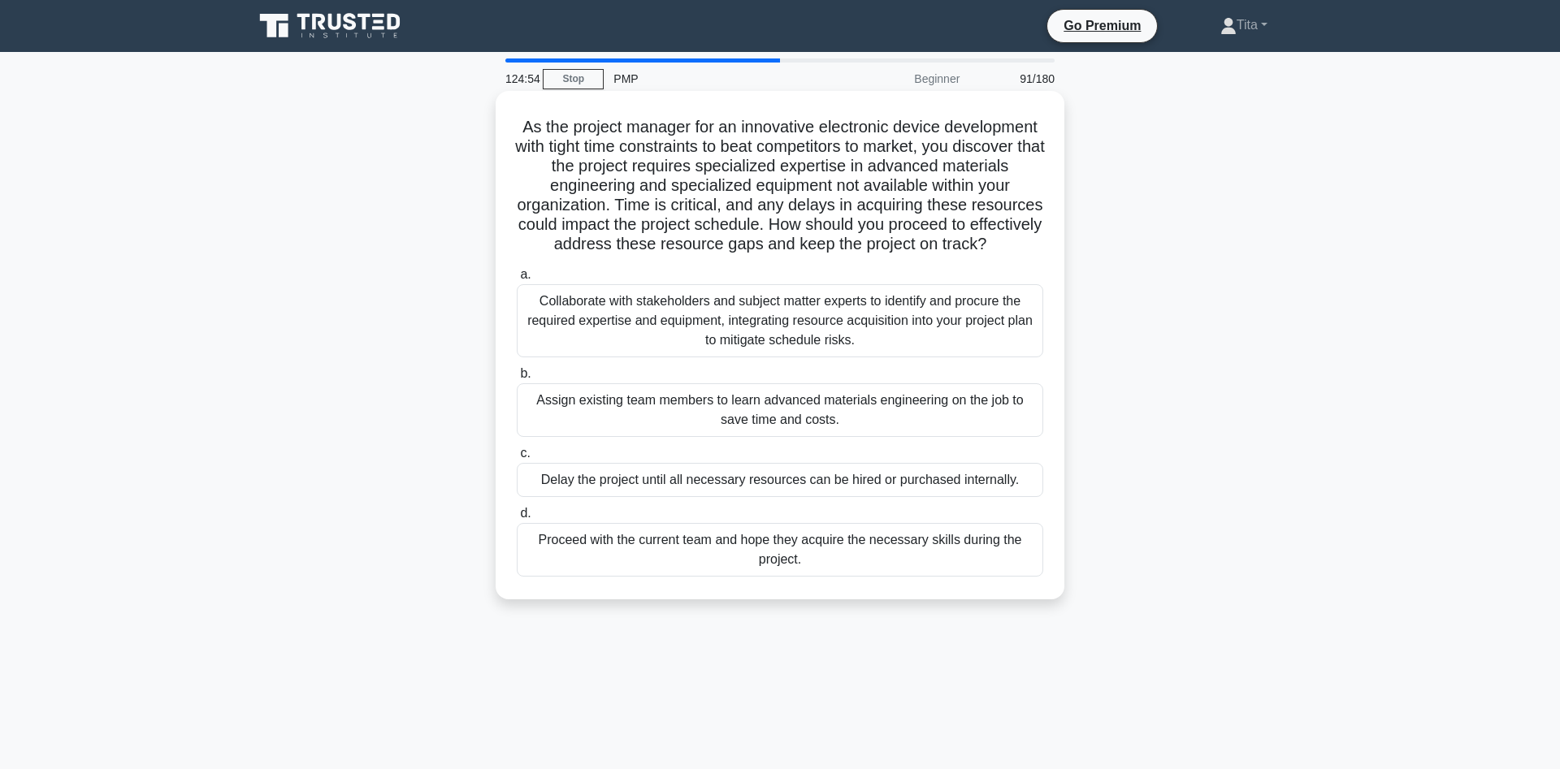
drag, startPoint x: 617, startPoint y: 205, endPoint x: 985, endPoint y: 244, distance: 370.1
click at [985, 244] on h5 "As the project manager for an innovative electronic device development with tig…" at bounding box center [780, 186] width 530 height 138
click at [898, 327] on div "Collaborate with stakeholders and subject matter experts to identify and procur…" at bounding box center [780, 320] width 526 height 73
click at [517, 280] on input "a. Collaborate with stakeholders and subject matter experts to identify and pro…" at bounding box center [517, 275] width 0 height 11
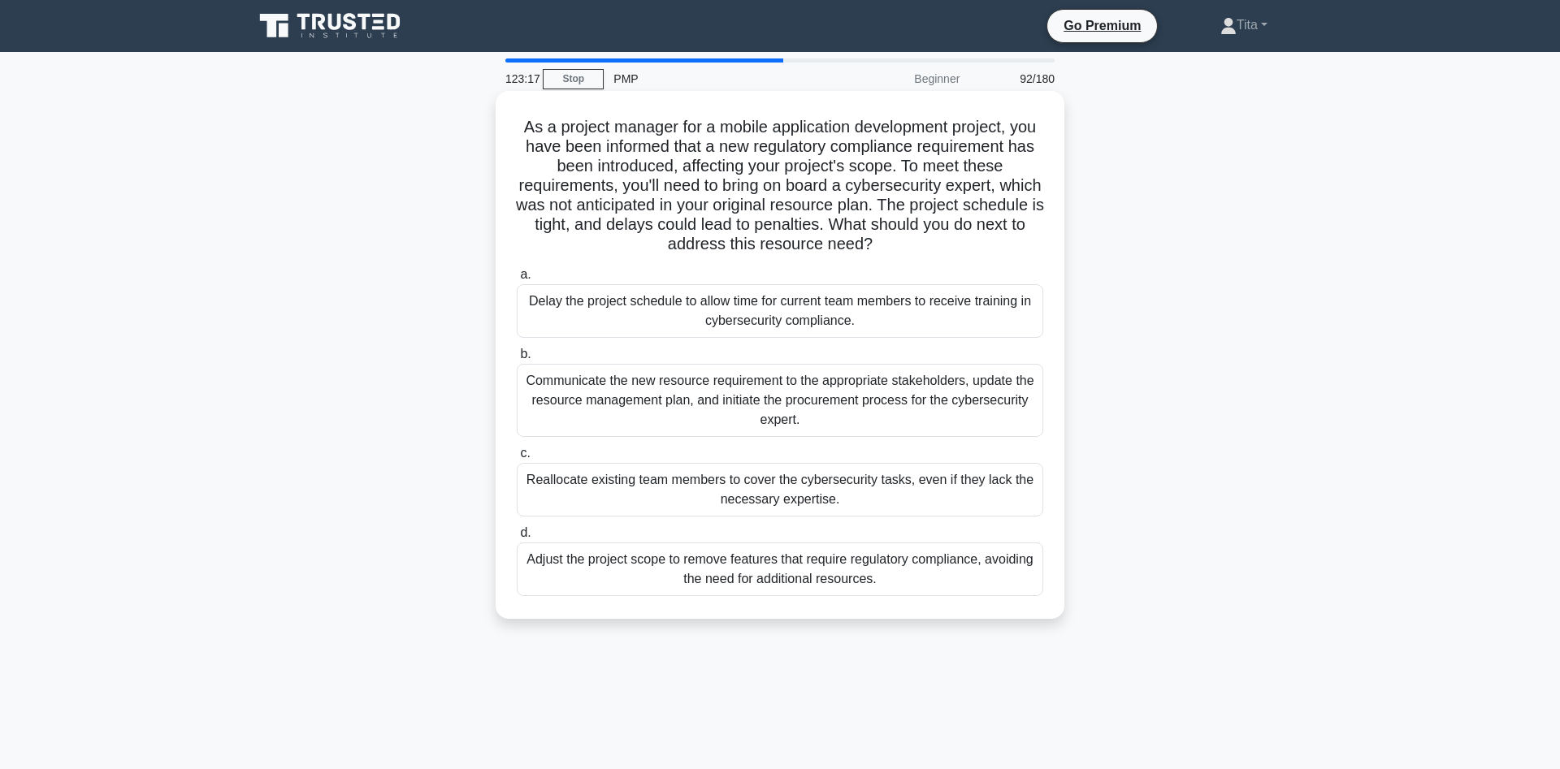
click at [828, 393] on div "Communicate the new resource requirement to the appropriate stakeholders, updat…" at bounding box center [780, 400] width 526 height 73
click at [517, 360] on input "b. Communicate the new resource requirement to the appropriate stakeholders, up…" at bounding box center [517, 354] width 0 height 11
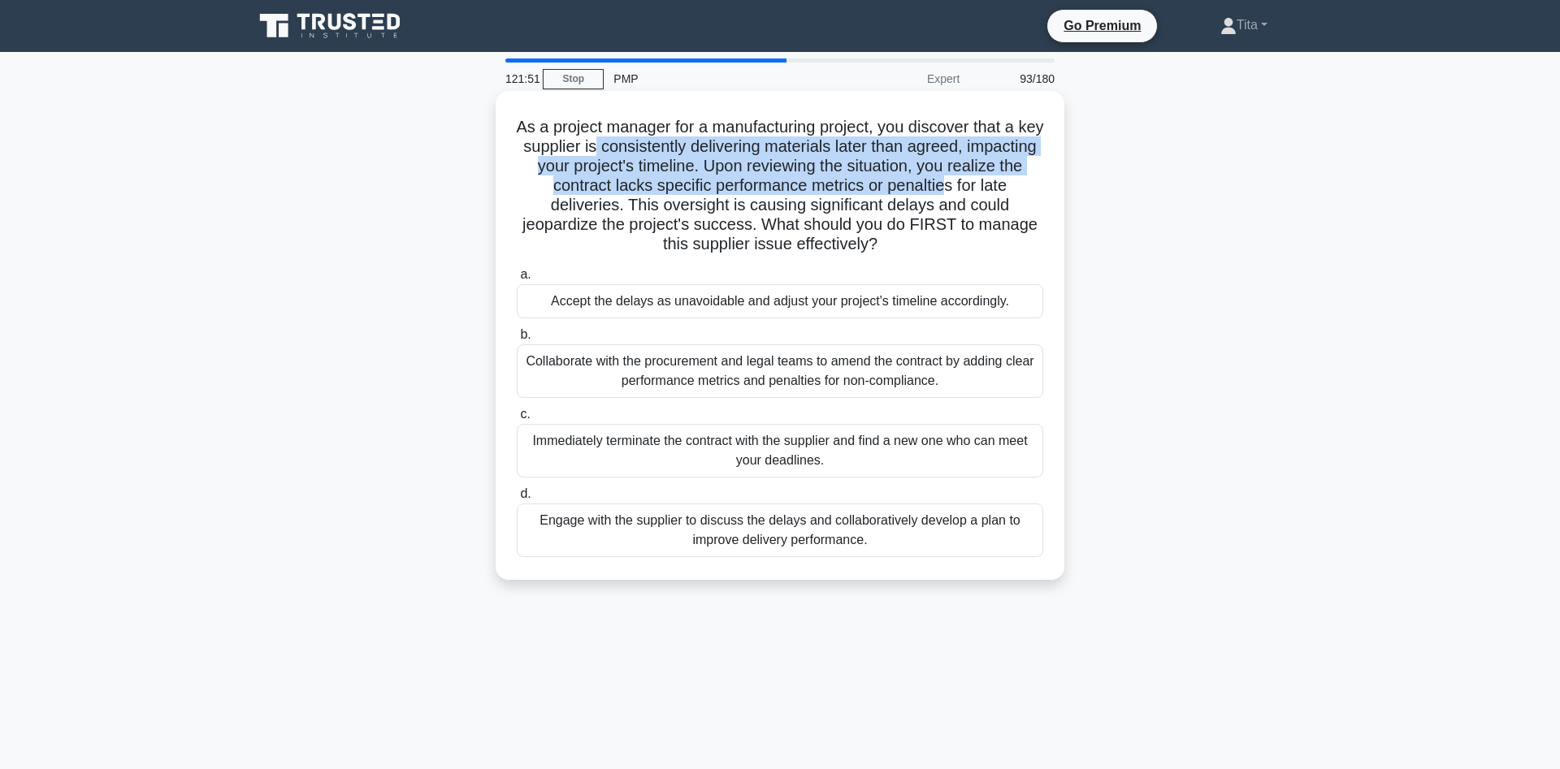
drag, startPoint x: 597, startPoint y: 152, endPoint x: 904, endPoint y: 187, distance: 309.1
click at [904, 187] on h5 "As a project manager for a manufacturing project, you discover that a key suppl…" at bounding box center [780, 186] width 530 height 138
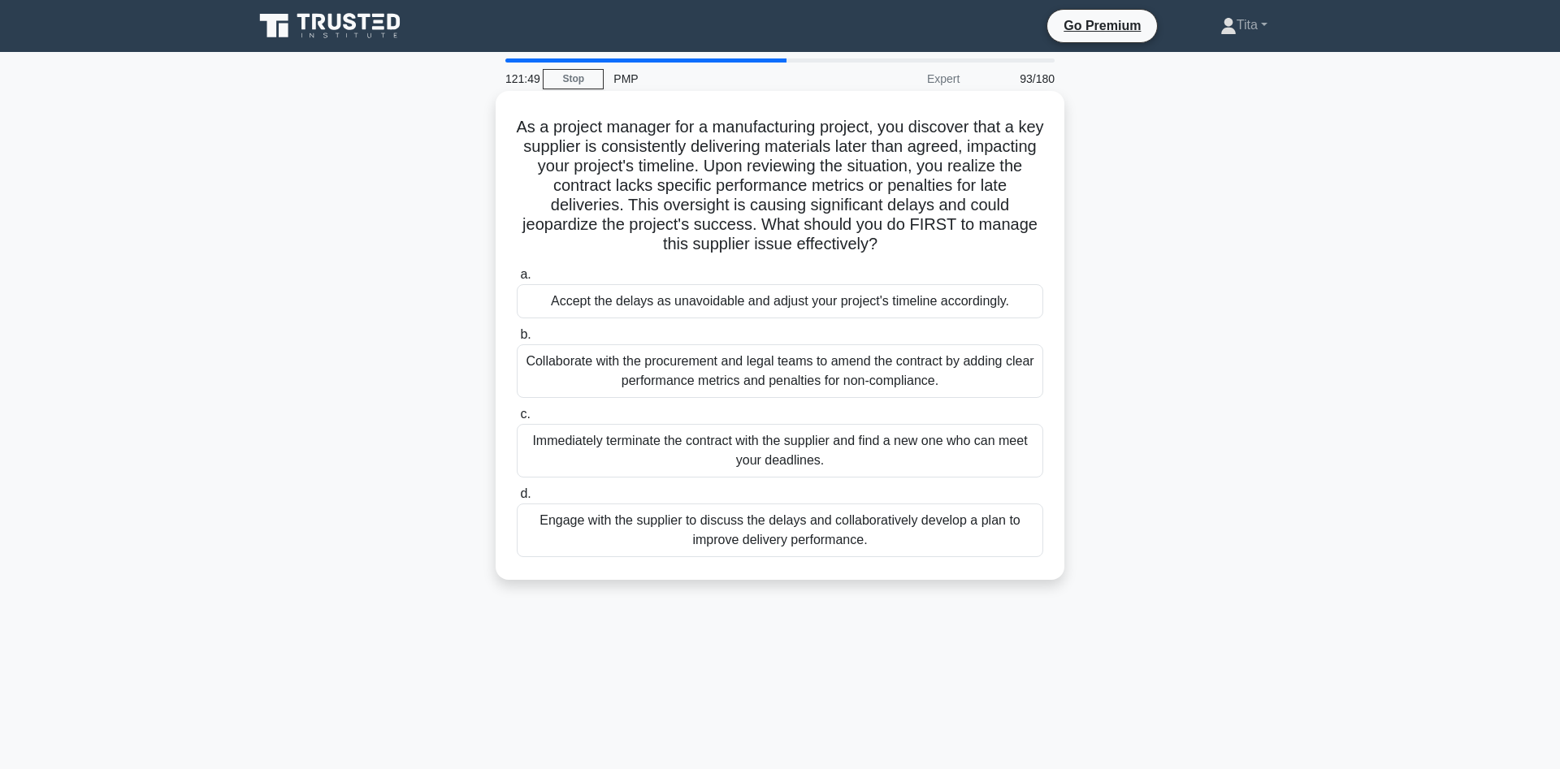
click at [751, 378] on div "Collaborate with the procurement and legal teams to amend the contract by addin…" at bounding box center [780, 371] width 526 height 54
click at [517, 340] on input "b. Collaborate with the procurement and legal teams to amend the contract by ad…" at bounding box center [517, 335] width 0 height 11
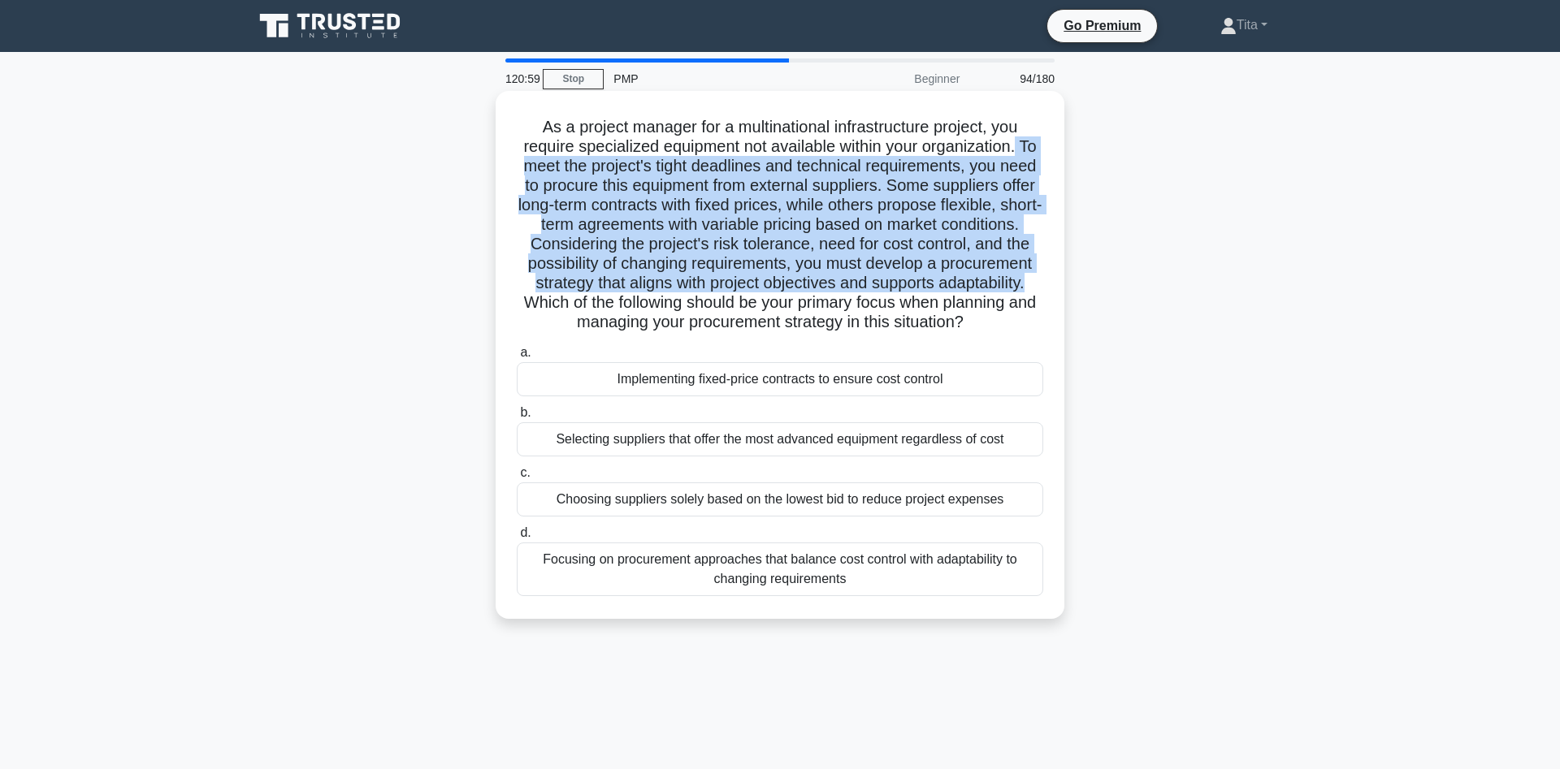
drag, startPoint x: 1018, startPoint y: 151, endPoint x: 1028, endPoint y: 275, distance: 124.7
click at [1028, 275] on h5 "As a project manager for a multinational infrastructure project, you require sp…" at bounding box center [780, 225] width 530 height 216
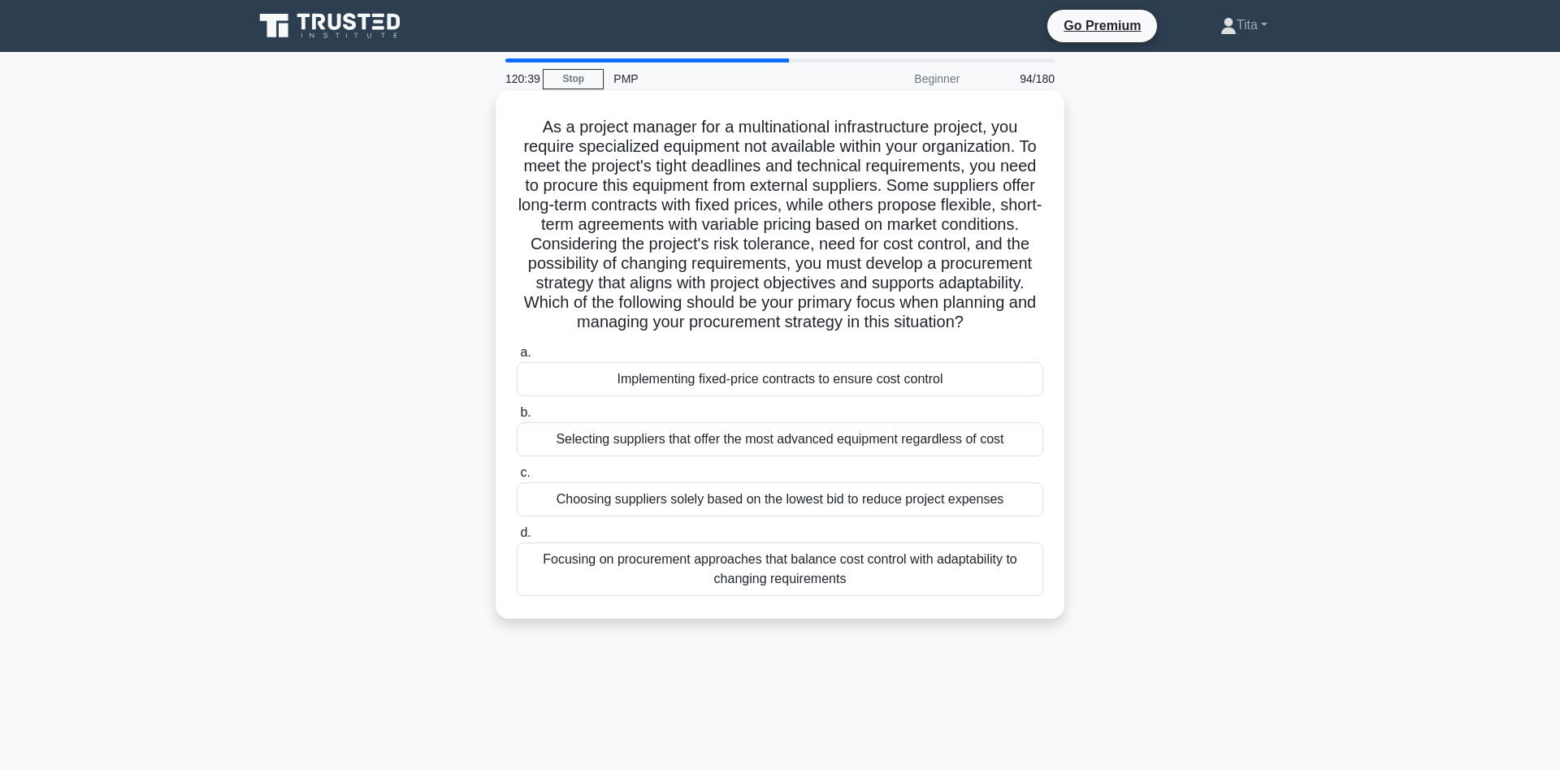
click at [790, 582] on div "Focusing on procurement approaches that balance cost control with adaptability …" at bounding box center [780, 570] width 526 height 54
click at [517, 539] on input "d. Focusing on procurement approaches that balance cost control with adaptabili…" at bounding box center [517, 533] width 0 height 11
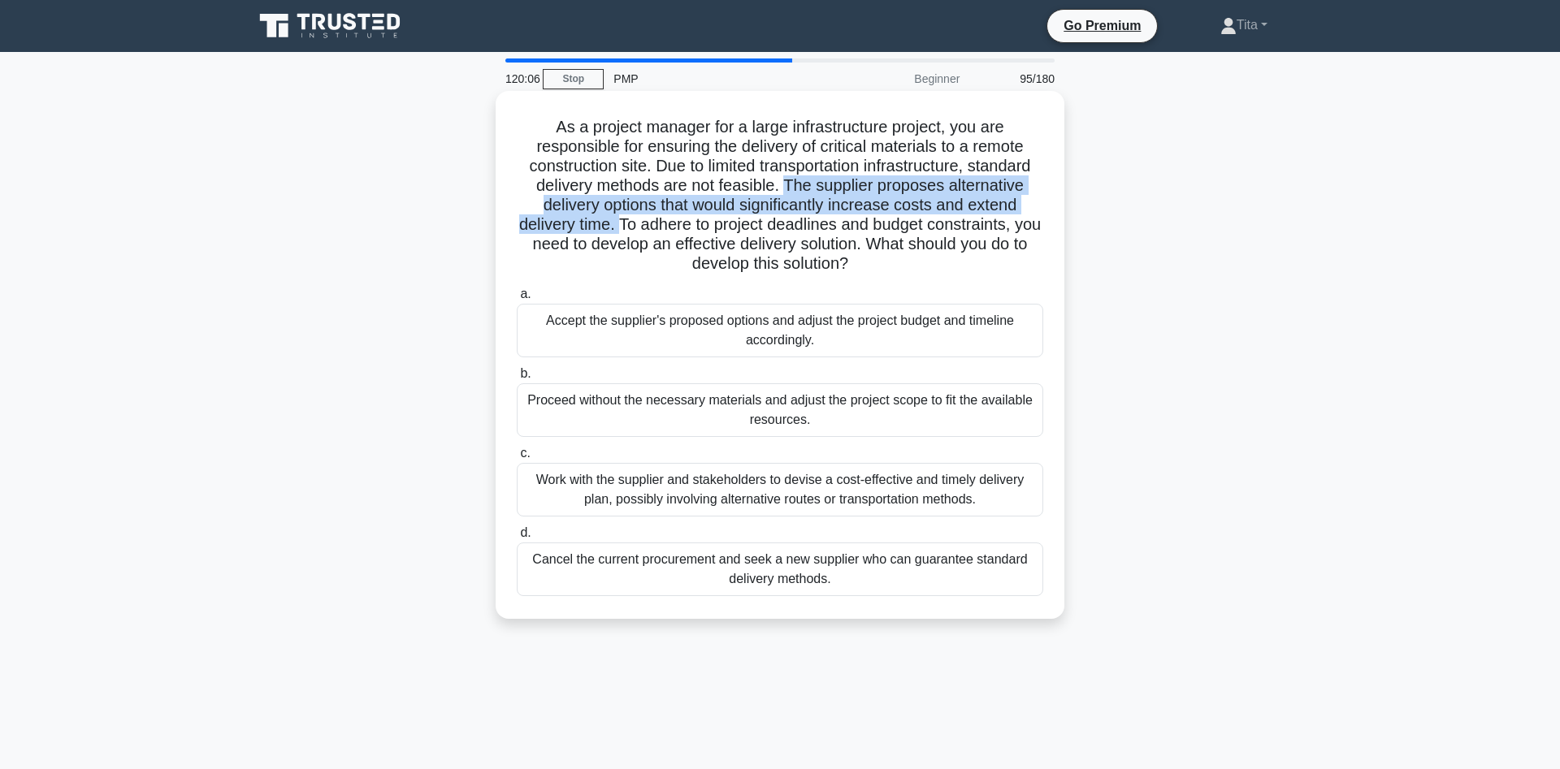
drag, startPoint x: 617, startPoint y: 225, endPoint x: 783, endPoint y: 181, distance: 171.4
click at [783, 181] on h5 "As a project manager for a large infrastructure project, you are responsible fo…" at bounding box center [780, 196] width 530 height 158
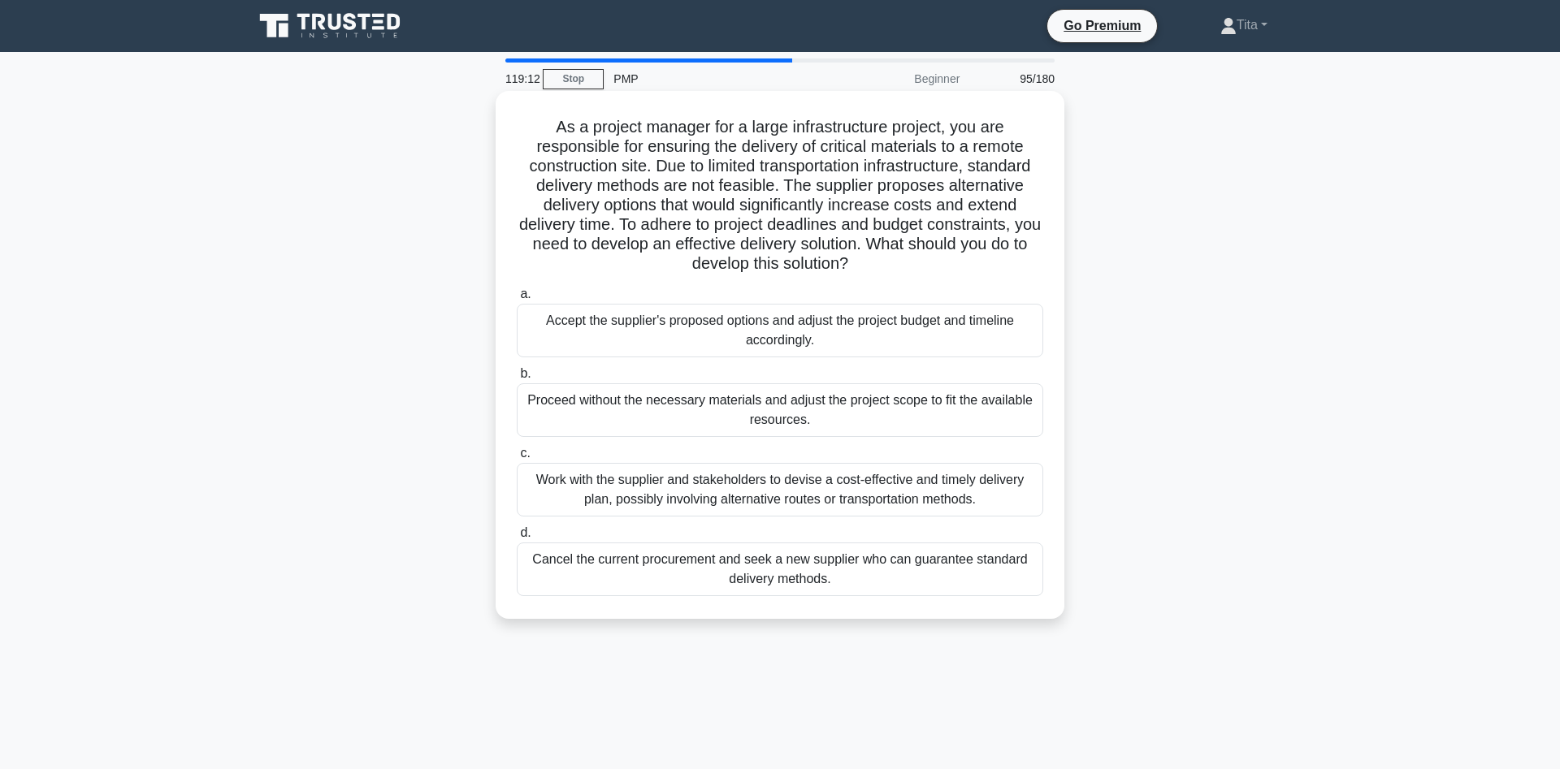
click at [698, 491] on div "Work with the supplier and stakeholders to devise a cost-effective and timely d…" at bounding box center [780, 490] width 526 height 54
click at [517, 459] on input "c. Work with the supplier and stakeholders to devise a cost-effective and timel…" at bounding box center [517, 453] width 0 height 11
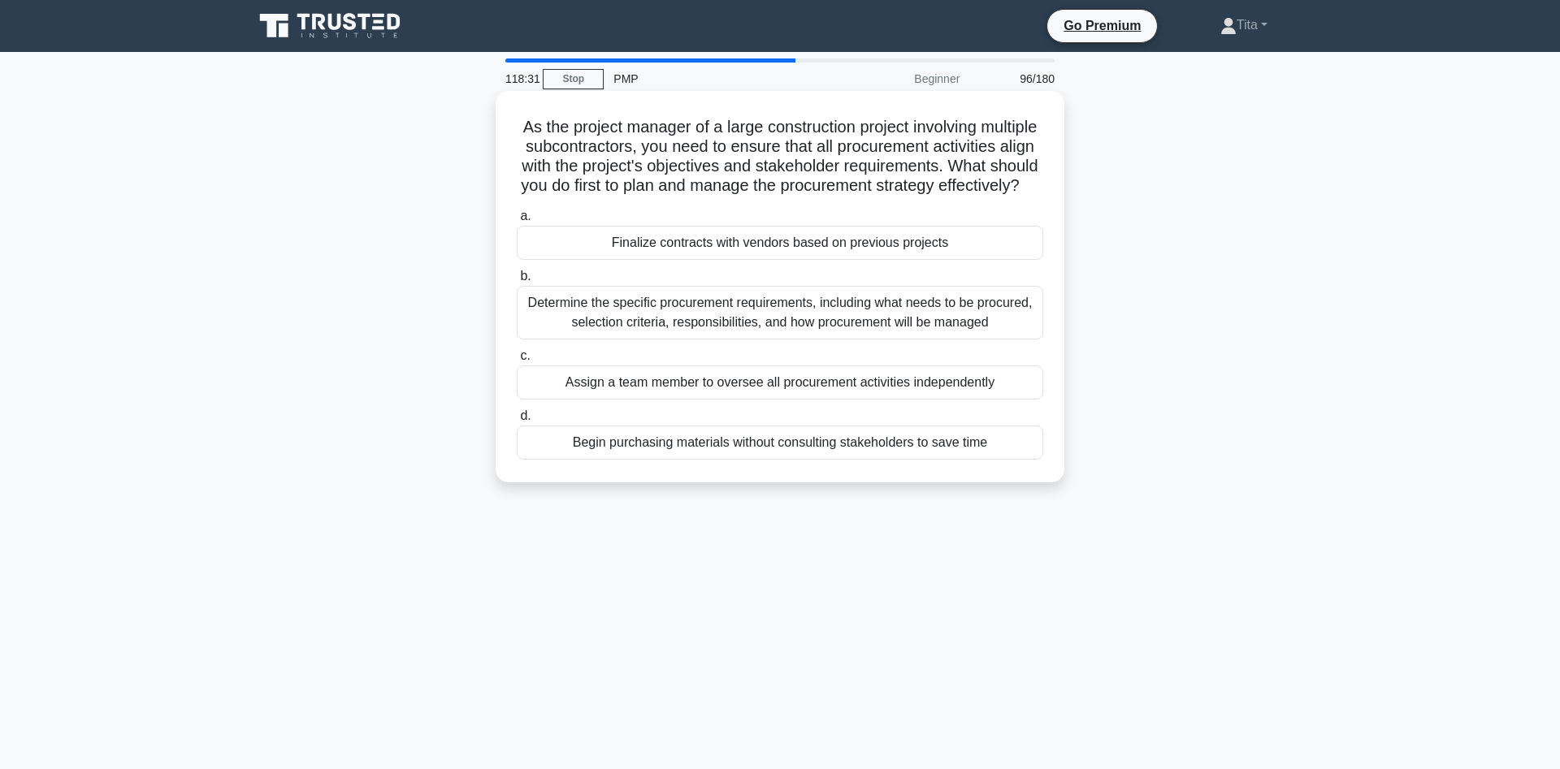
click at [899, 320] on div "Determine the specific procurement requirements, including what needs to be pro…" at bounding box center [780, 313] width 526 height 54
click at [517, 282] on input "b. Determine the specific procurement requirements, including what needs to be …" at bounding box center [517, 276] width 0 height 11
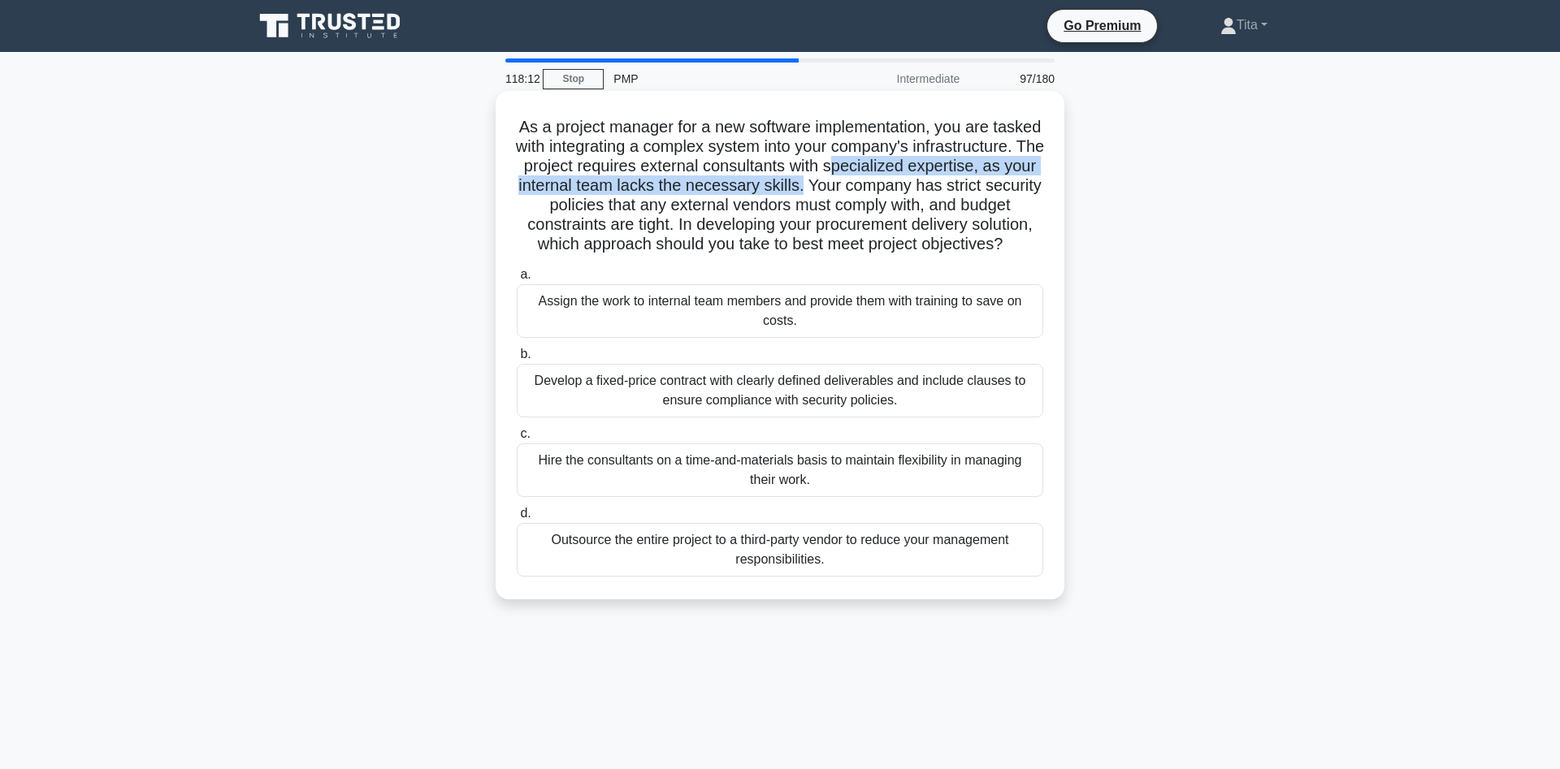
drag, startPoint x: 851, startPoint y: 193, endPoint x: 869, endPoint y: 166, distance: 32.7
click at [869, 166] on h5 "As a project manager for a new software implementation, you are tasked with int…" at bounding box center [780, 186] width 530 height 138
click at [808, 405] on div "Develop a fixed-price contract with clearly defined deliverables and include cl…" at bounding box center [780, 391] width 526 height 54
click at [517, 360] on input "b. Develop a fixed-price contract with clearly defined deliverables and include…" at bounding box center [517, 354] width 0 height 11
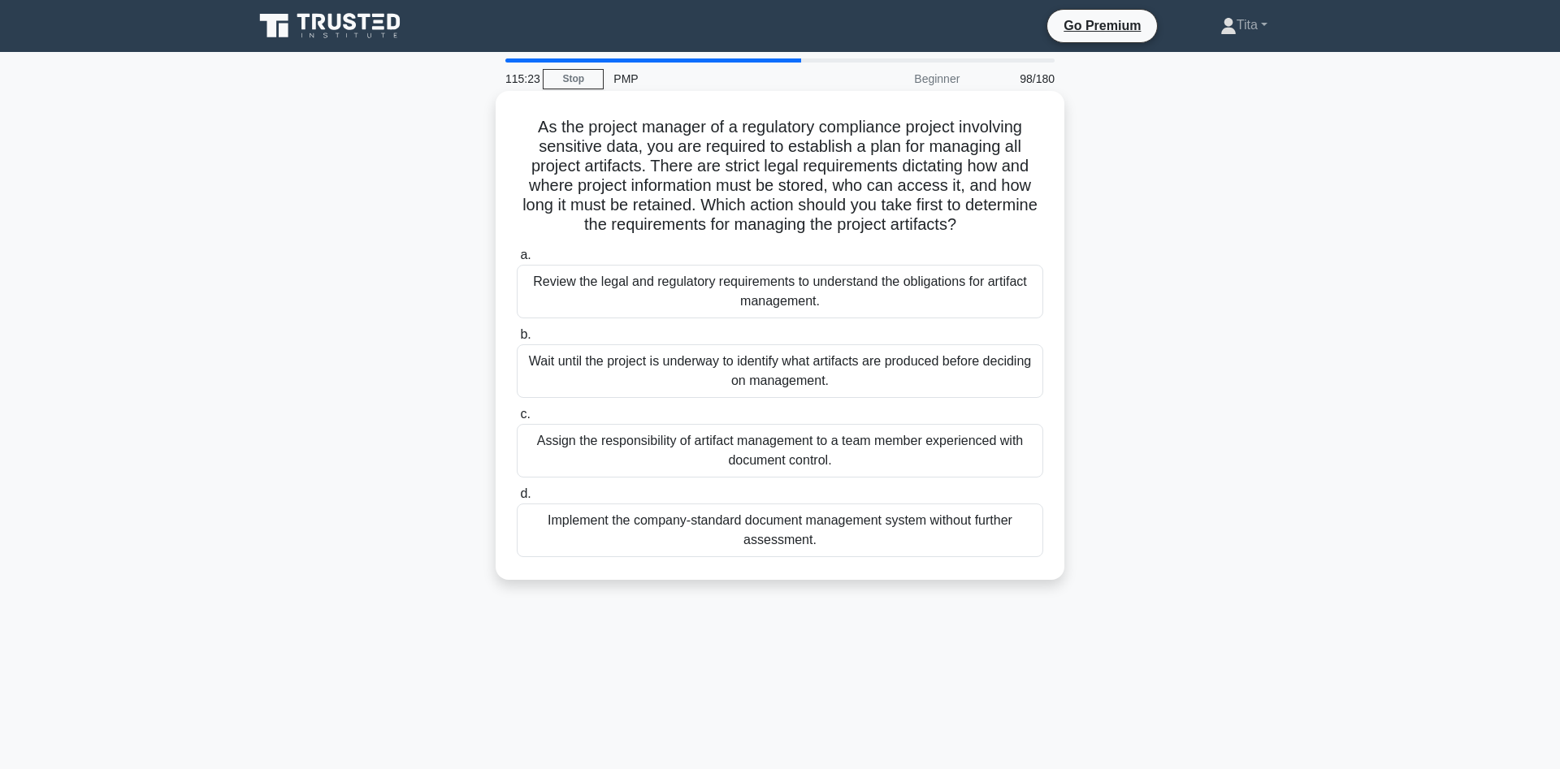
click at [762, 285] on div "Review the legal and regulatory requirements to understand the obligations for …" at bounding box center [780, 292] width 526 height 54
click at [517, 261] on input "a. Review the legal and regulatory requirements to understand the obligations f…" at bounding box center [517, 255] width 0 height 11
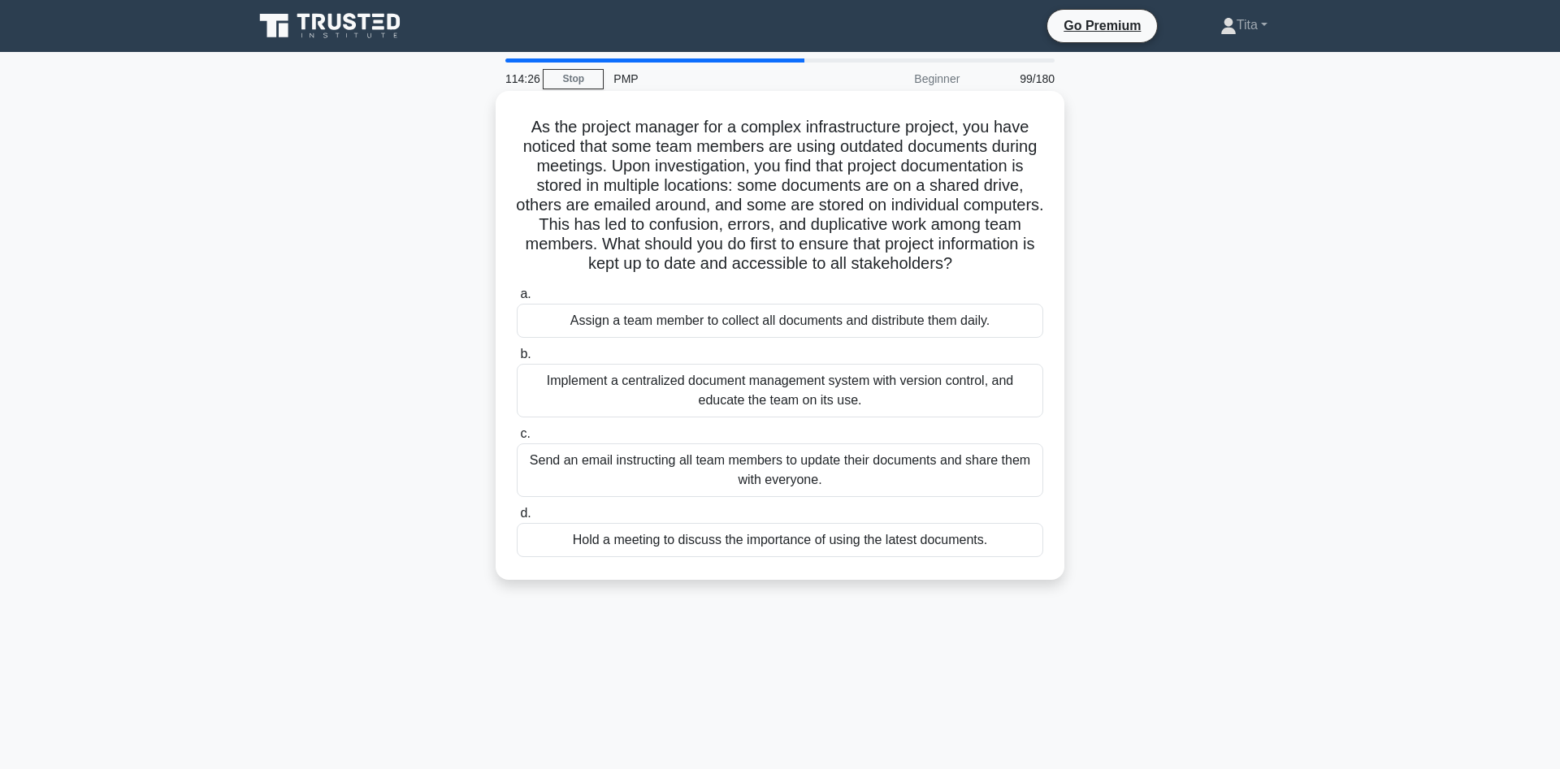
click at [953, 396] on div "Implement a centralized document management system with version control, and ed…" at bounding box center [780, 391] width 526 height 54
click at [517, 360] on input "b. Implement a centralized document management system with version control, and…" at bounding box center [517, 354] width 0 height 11
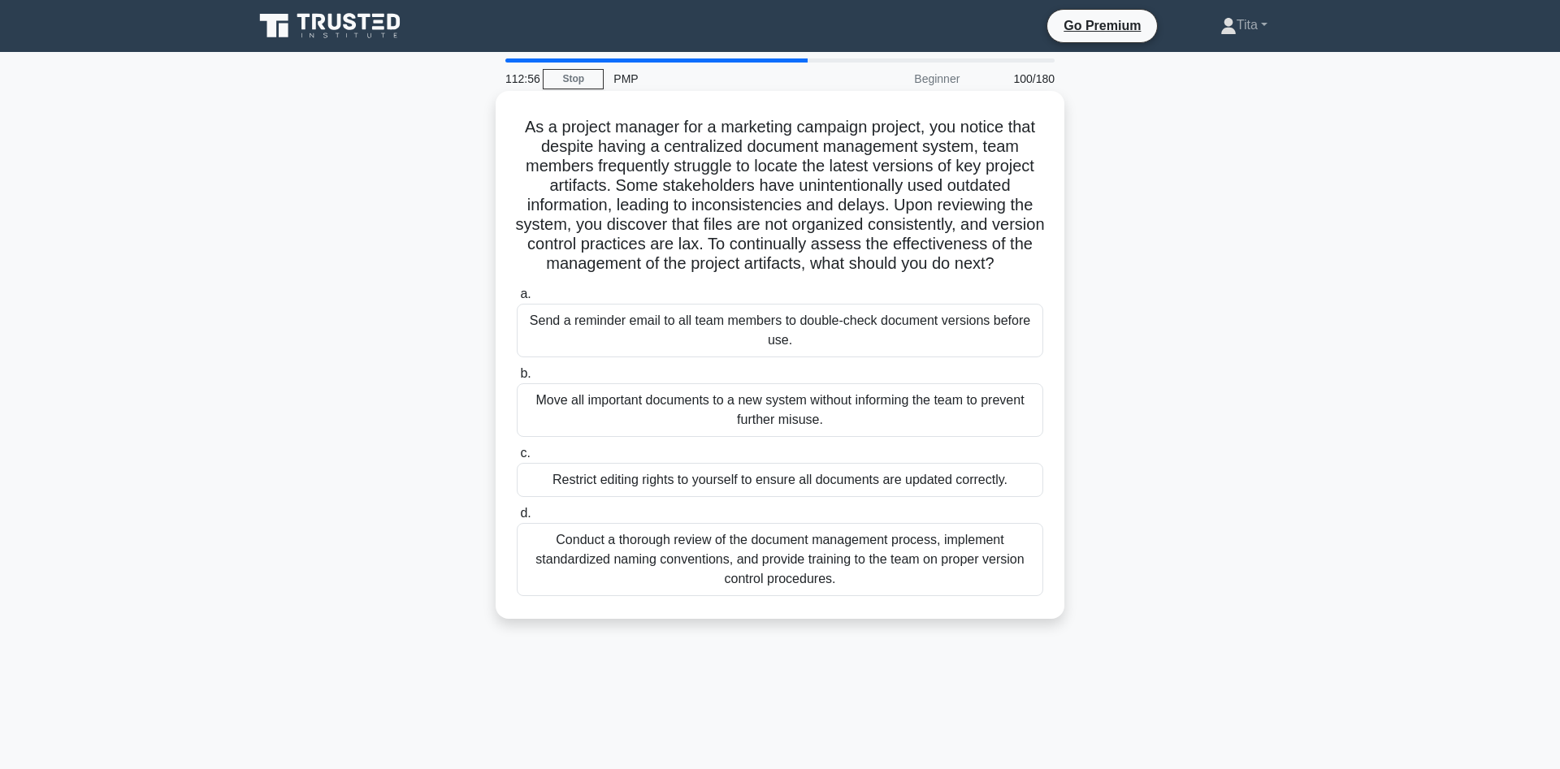
click at [738, 574] on div "Conduct a thorough review of the document management process, implement standar…" at bounding box center [780, 559] width 526 height 73
click at [517, 519] on input "d. Conduct a thorough review of the document management process, implement stan…" at bounding box center [517, 514] width 0 height 11
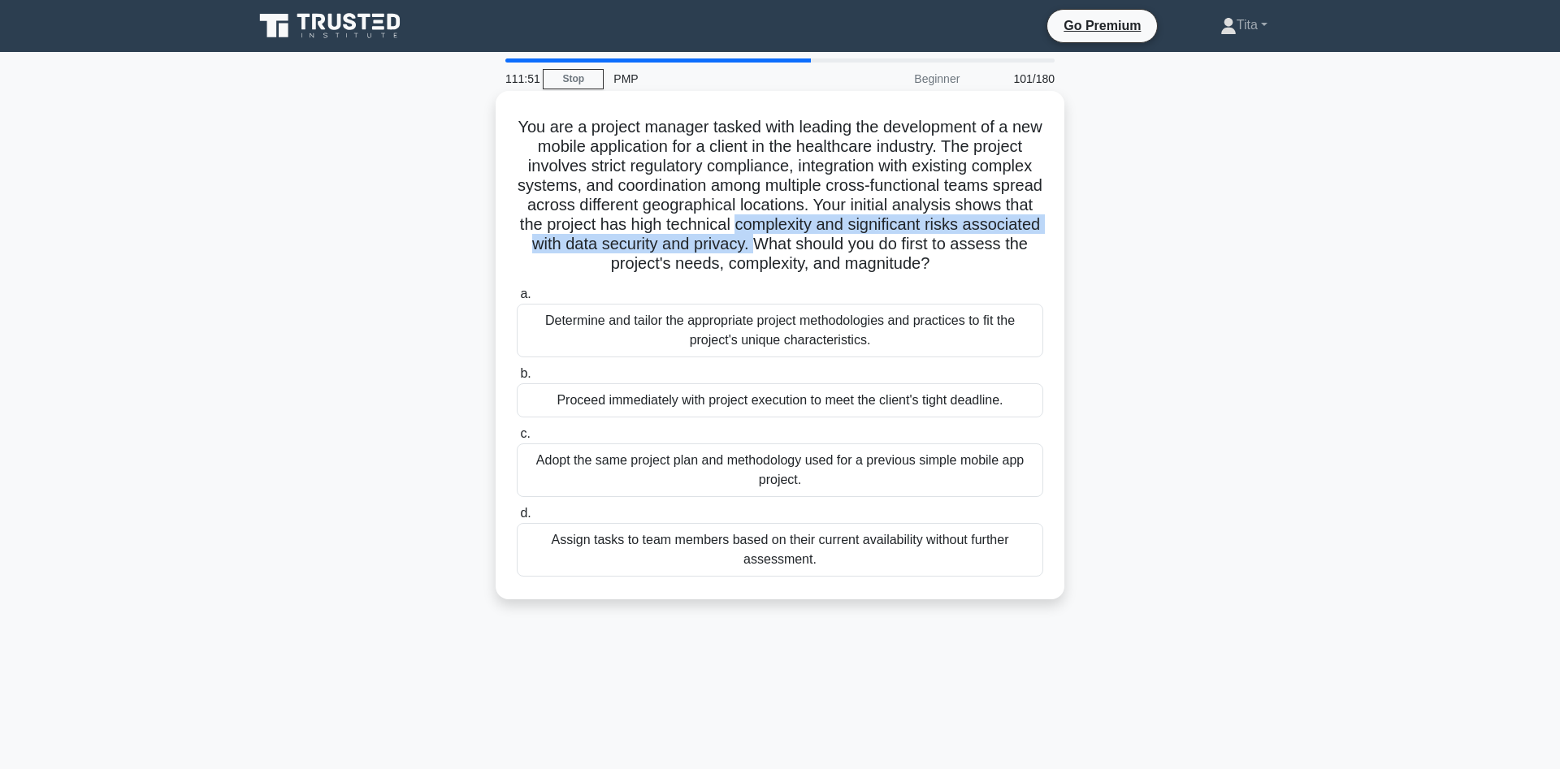
drag, startPoint x: 708, startPoint y: 227, endPoint x: 703, endPoint y: 236, distance: 11.3
click at [703, 236] on h5 "You are a project manager tasked with leading the development of a new mobile a…" at bounding box center [780, 196] width 530 height 158
click at [724, 334] on div "Determine and tailor the appropriate project methodologies and practices to fit…" at bounding box center [780, 331] width 526 height 54
click at [517, 300] on input "a. Determine and tailor the appropriate project methodologies and practices to …" at bounding box center [517, 294] width 0 height 11
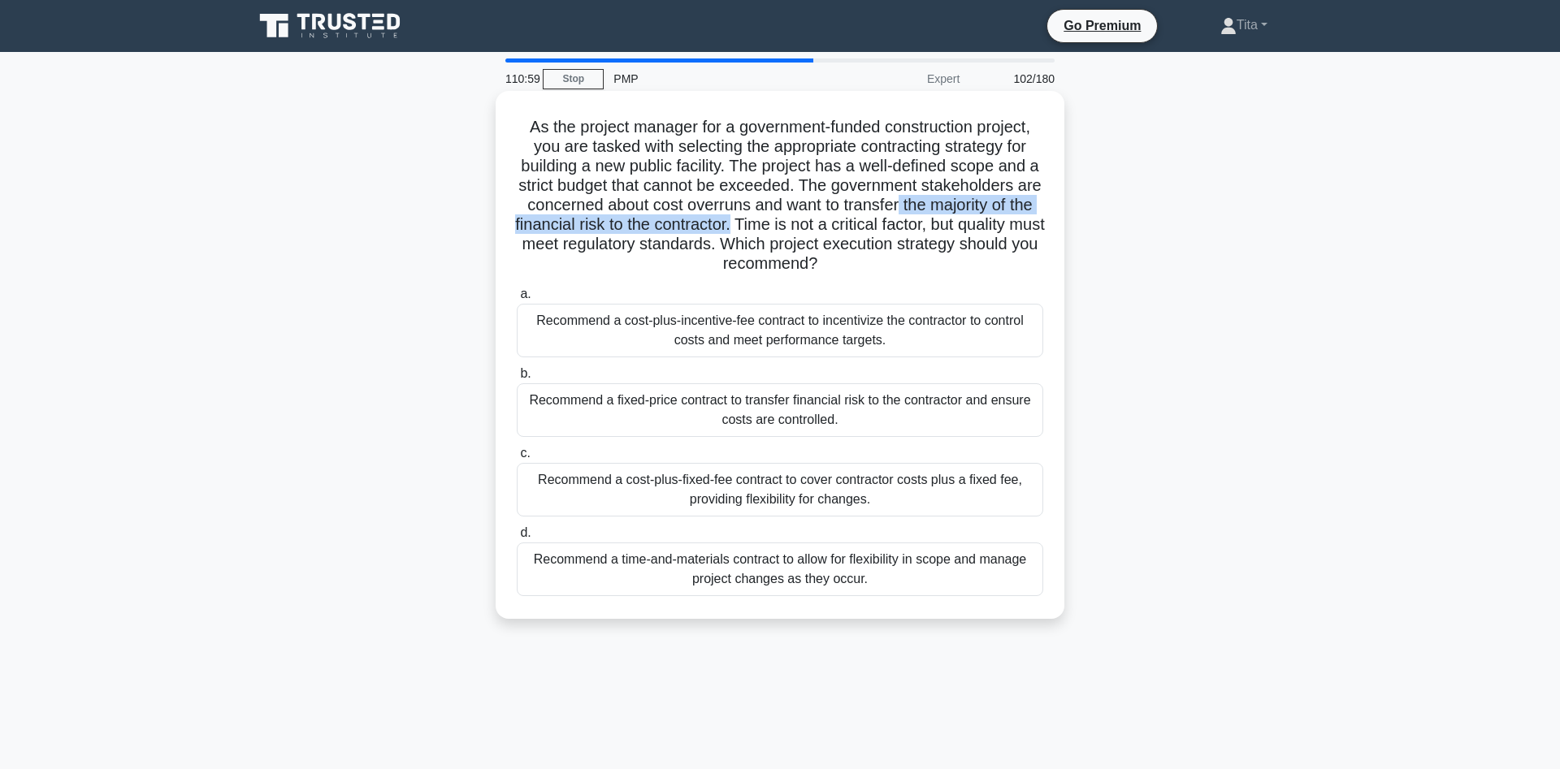
drag, startPoint x: 898, startPoint y: 211, endPoint x: 748, endPoint y: 227, distance: 150.4
click at [748, 227] on h5 "As the project manager for a government-funded construction project, you are ta…" at bounding box center [780, 196] width 530 height 158
click at [827, 424] on div "Recommend a fixed-price contract to transfer financial risk to the contractor a…" at bounding box center [780, 410] width 526 height 54
click at [517, 379] on input "b. Recommend a fixed-price contract to transfer financial risk to the contracto…" at bounding box center [517, 374] width 0 height 11
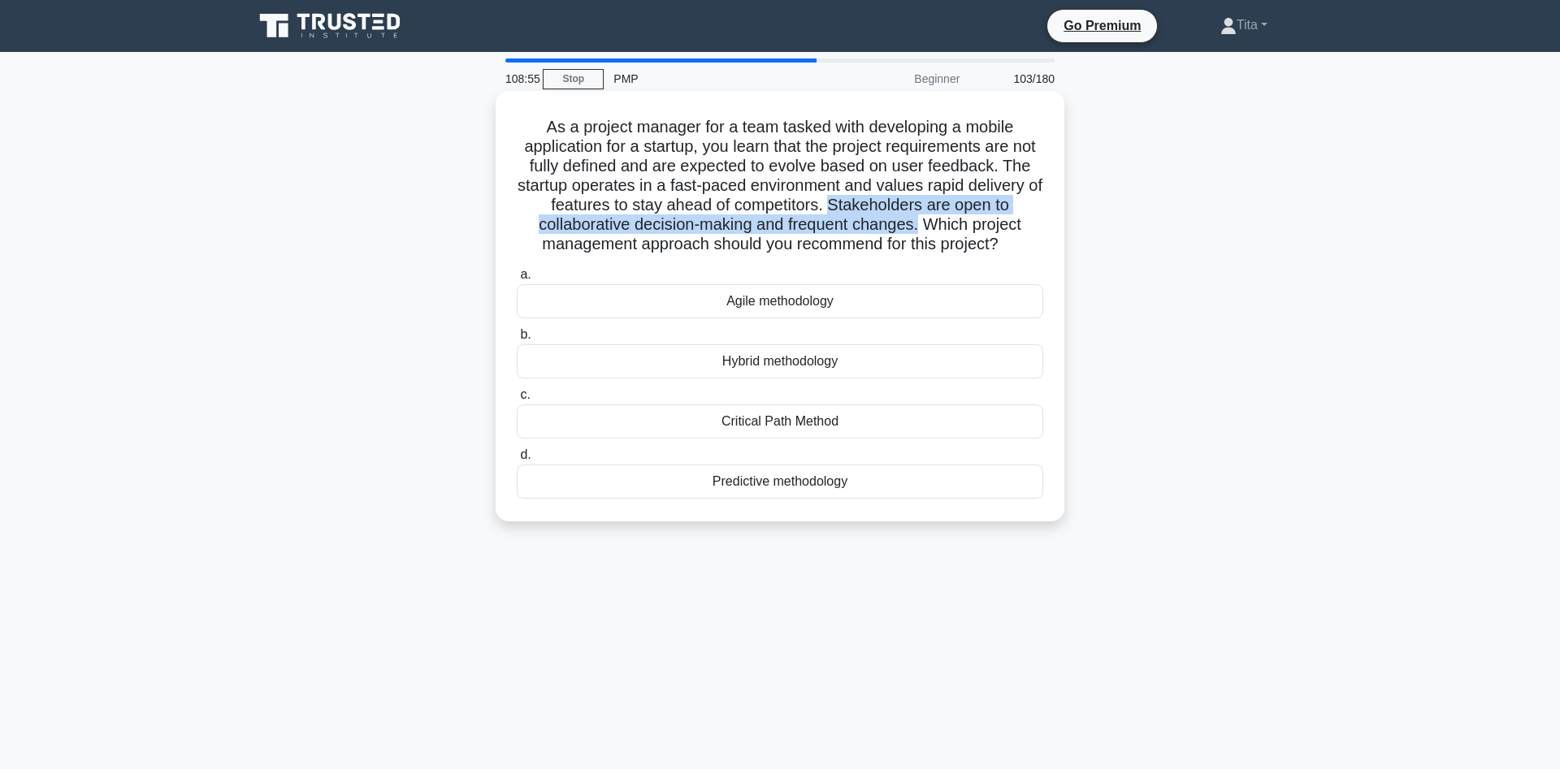
drag, startPoint x: 831, startPoint y: 199, endPoint x: 918, endPoint y: 216, distance: 88.6
click at [918, 216] on h5 "As a project manager for a team tasked with developing a mobile application for…" at bounding box center [780, 186] width 530 height 138
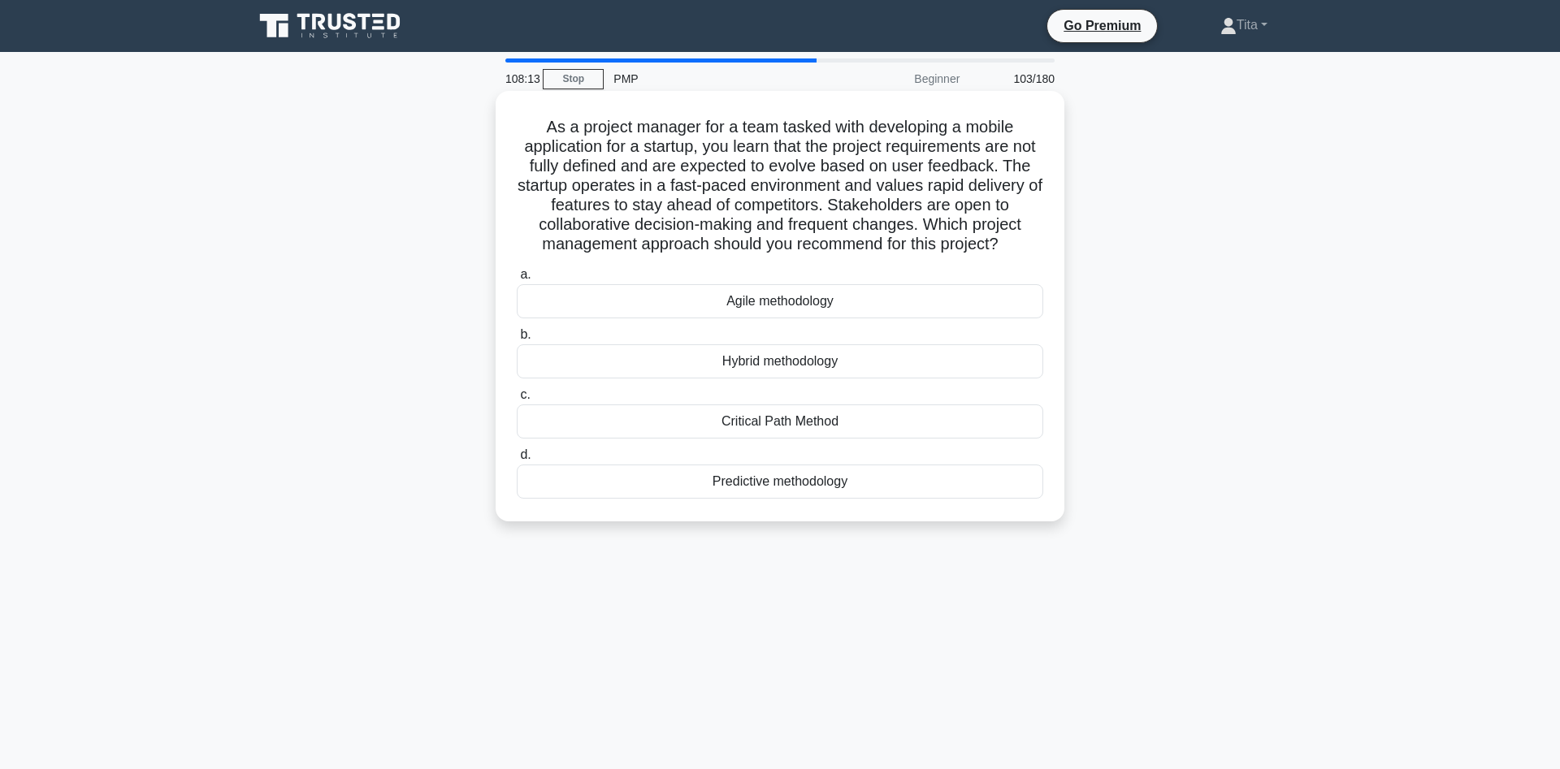
click at [772, 310] on div "Agile methodology" at bounding box center [780, 301] width 526 height 34
click at [517, 280] on input "a. Agile methodology" at bounding box center [517, 275] width 0 height 11
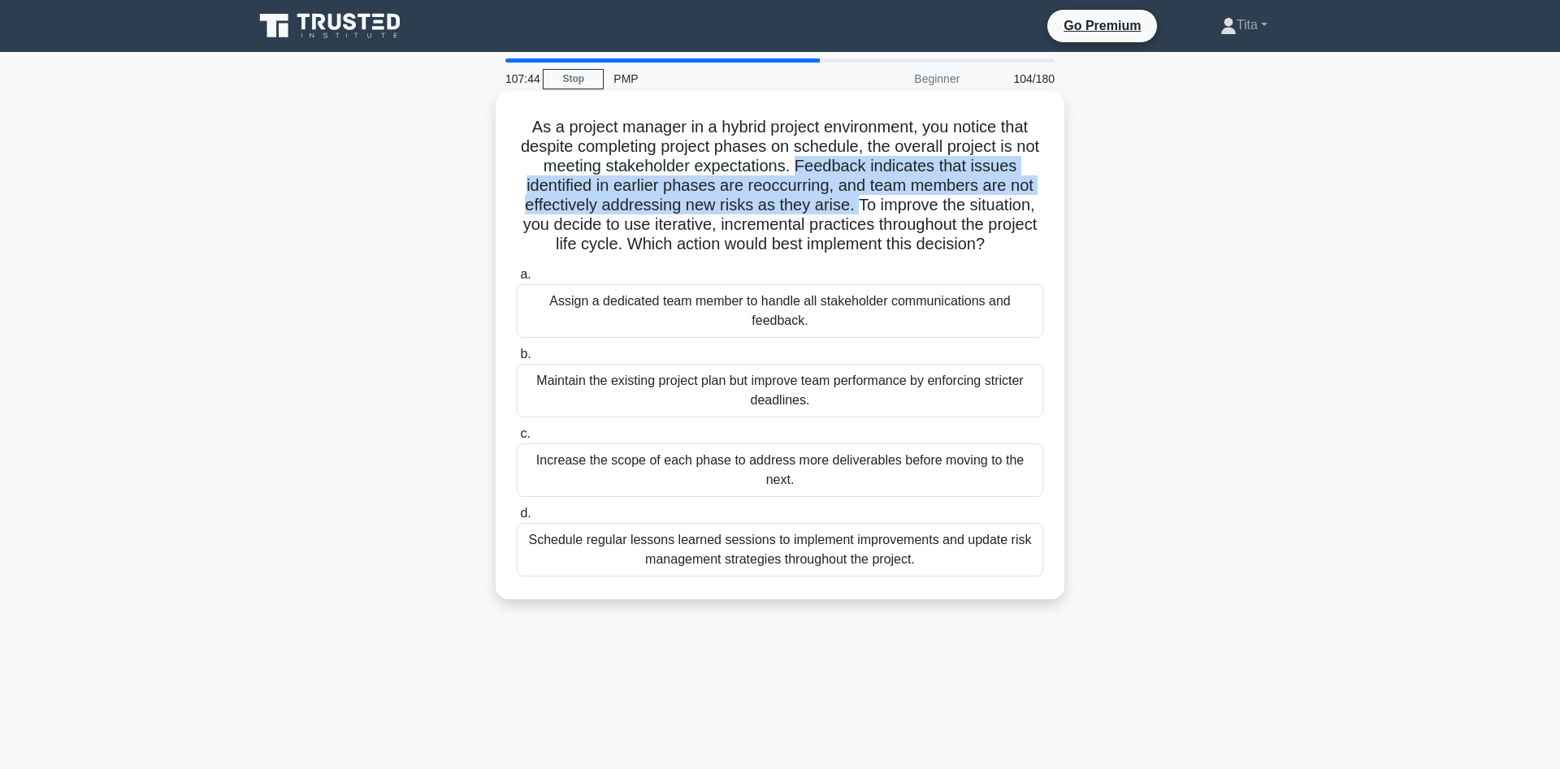
drag, startPoint x: 795, startPoint y: 169, endPoint x: 855, endPoint y: 202, distance: 68.0
click at [855, 202] on h5 "As a project manager in a hybrid project environment, you notice that despite c…" at bounding box center [780, 186] width 530 height 138
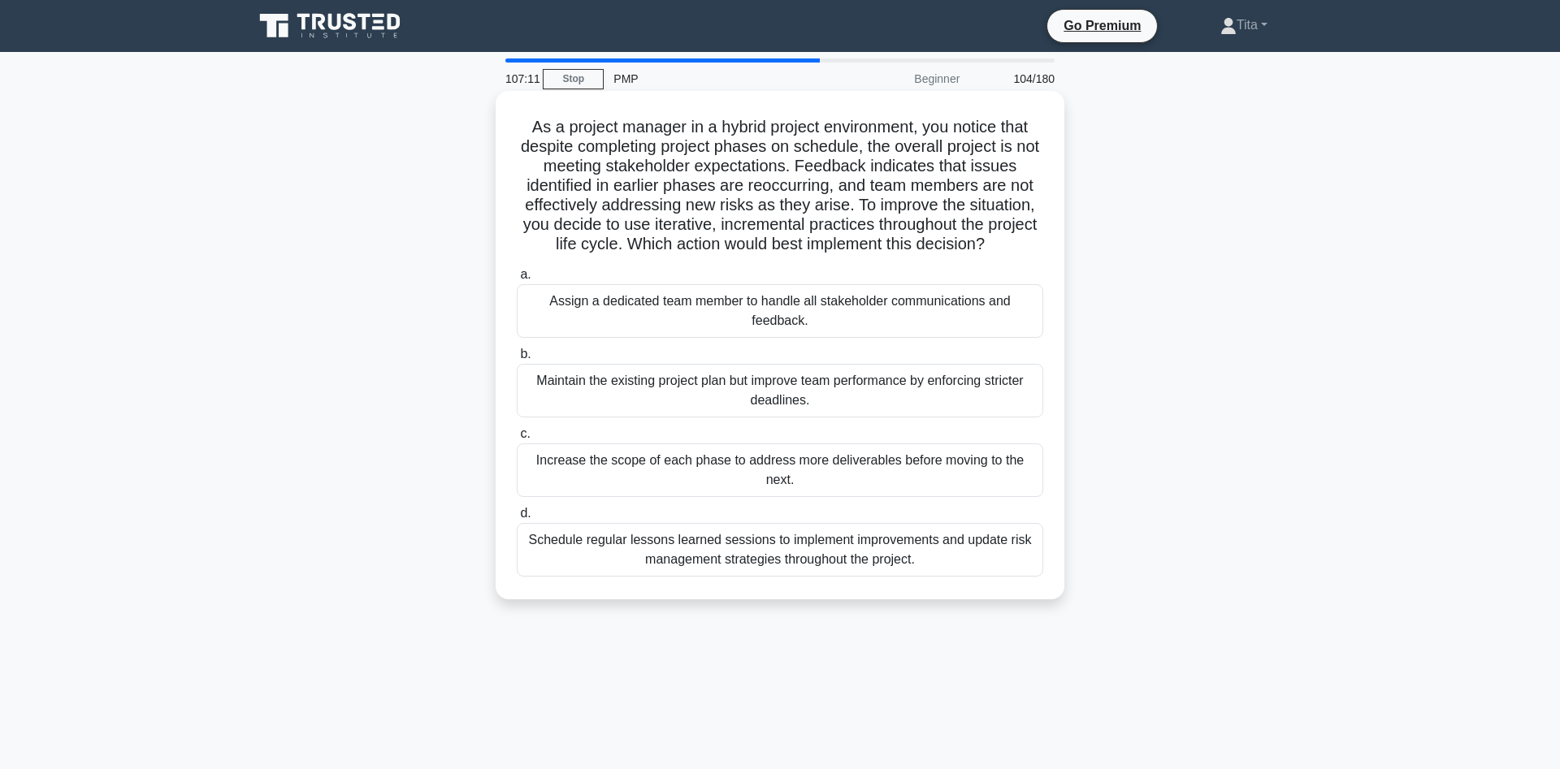
click at [806, 562] on div "Schedule regular lessons learned sessions to implement improvements and update …" at bounding box center [780, 550] width 526 height 54
click at [517, 519] on input "d. Schedule regular lessons learned sessions to implement improvements and upda…" at bounding box center [517, 514] width 0 height 11
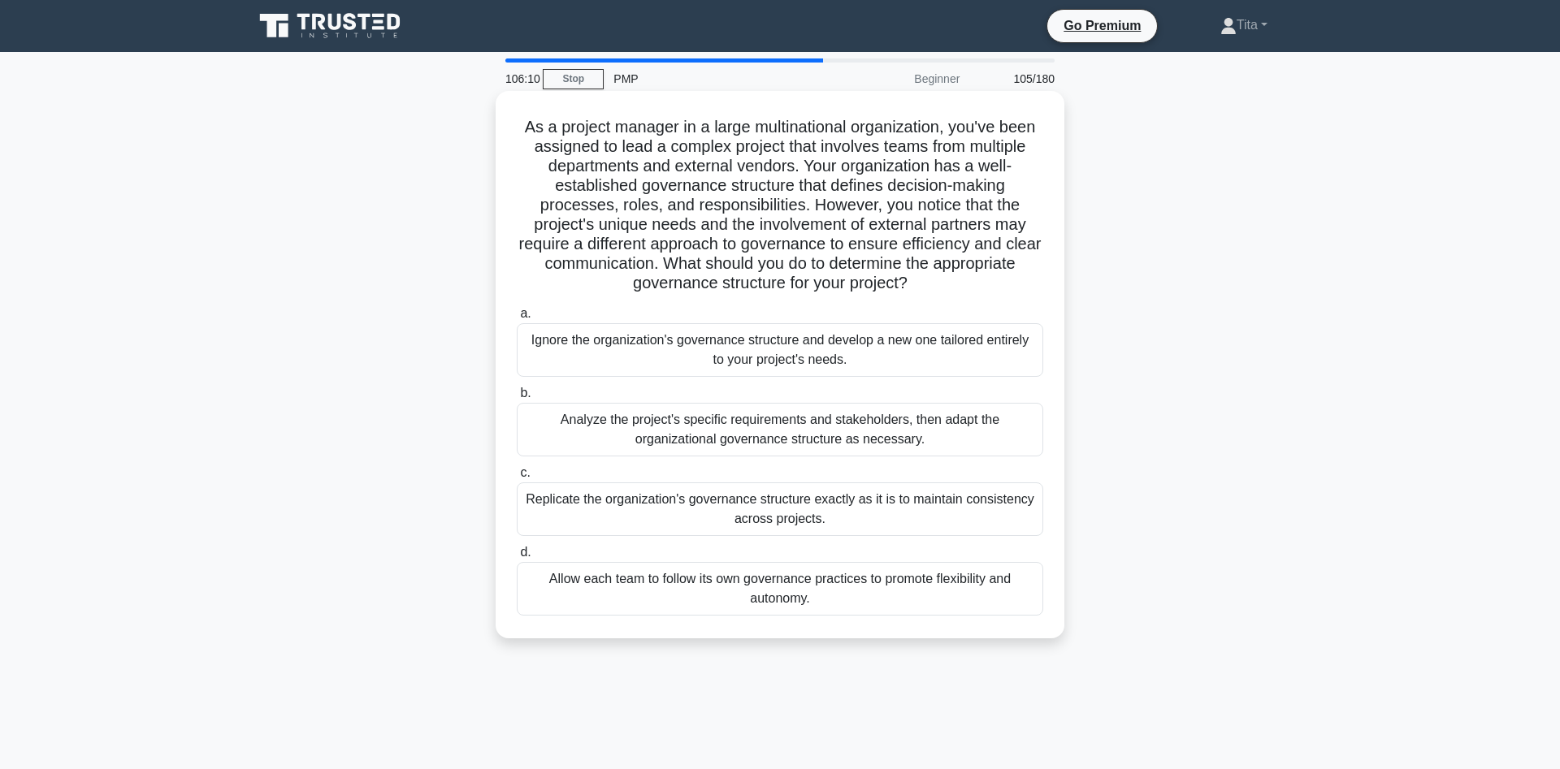
click at [773, 439] on div "Analyze the project's specific requirements and stakeholders, then adapt the or…" at bounding box center [780, 430] width 526 height 54
click at [517, 399] on input "b. Analyze the project's specific requirements and stakeholders, then adapt the…" at bounding box center [517, 393] width 0 height 11
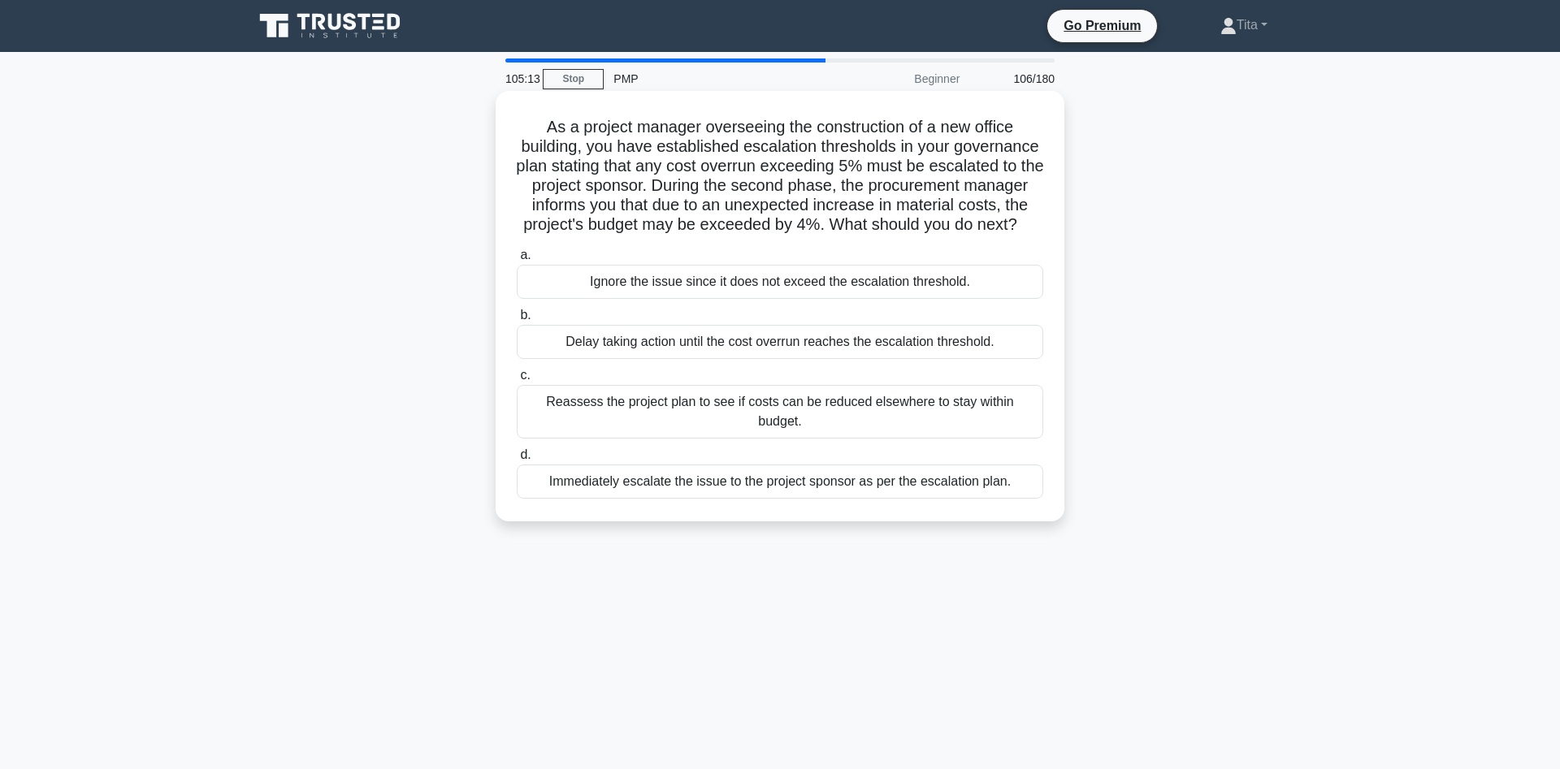
click at [924, 288] on div "Ignore the issue since it does not exceed the escalation threshold." at bounding box center [780, 282] width 526 height 34
click at [517, 261] on input "a. Ignore the issue since it does not exceed the escalation threshold." at bounding box center [517, 255] width 0 height 11
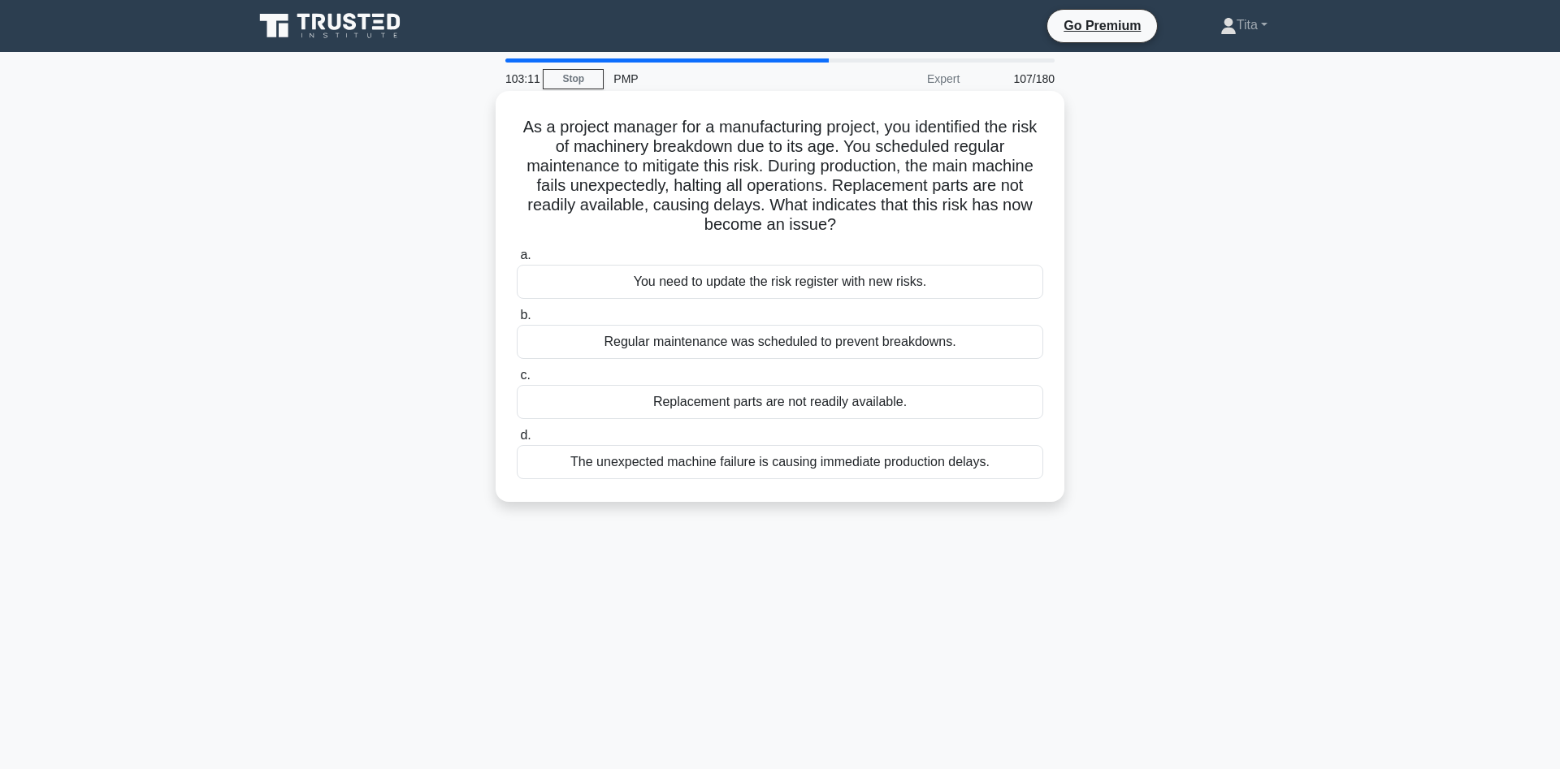
click at [704, 349] on div "Regular maintenance was scheduled to prevent breakdowns." at bounding box center [780, 342] width 526 height 34
click at [517, 321] on input "b. Regular maintenance was scheduled to prevent breakdowns." at bounding box center [517, 315] width 0 height 11
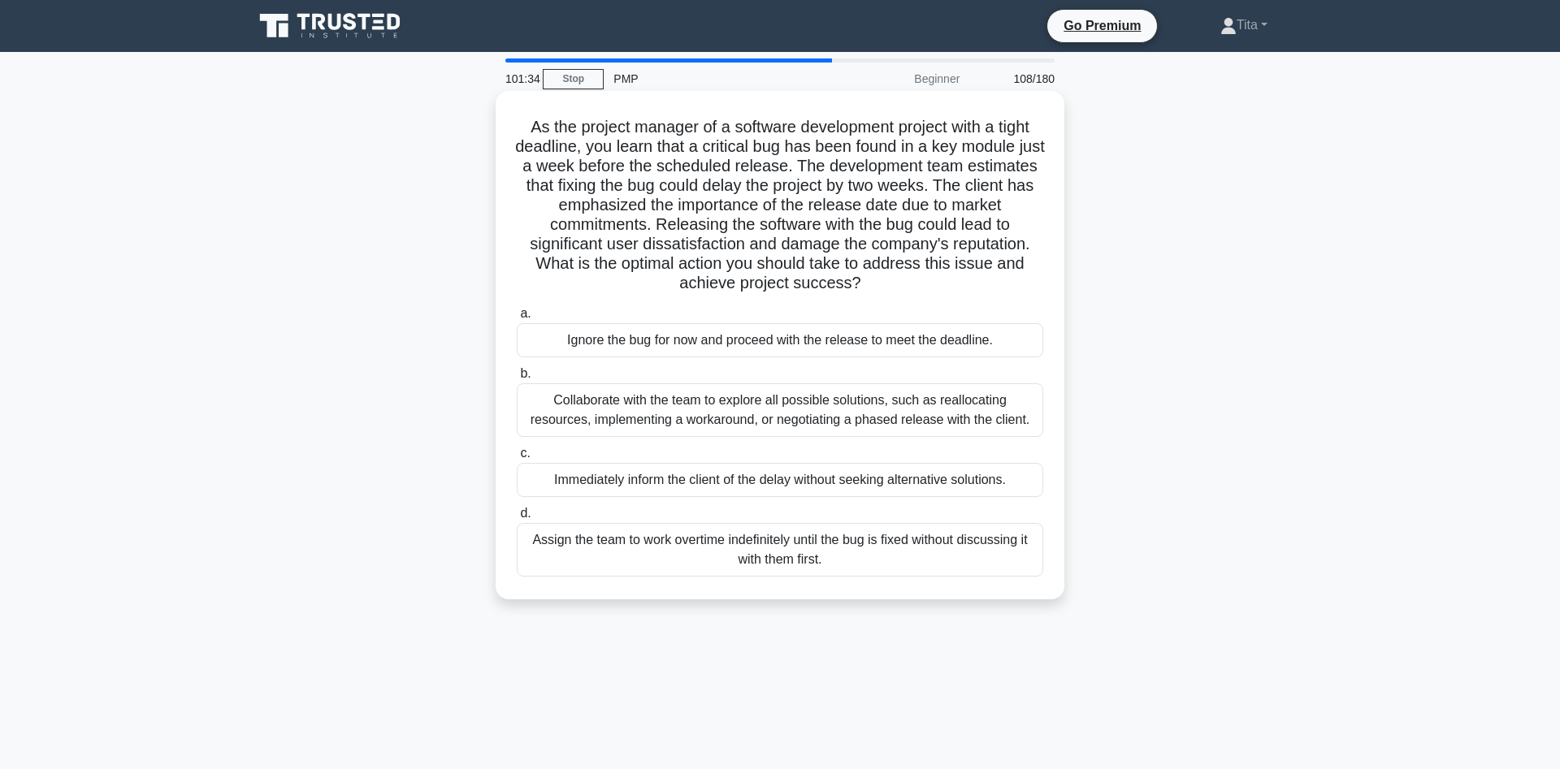
click at [634, 405] on div "Collaborate with the team to explore all possible solutions, such as reallocati…" at bounding box center [780, 410] width 526 height 54
click at [517, 379] on input "b. Collaborate with the team to explore all possible solutions, such as realloc…" at bounding box center [517, 374] width 0 height 11
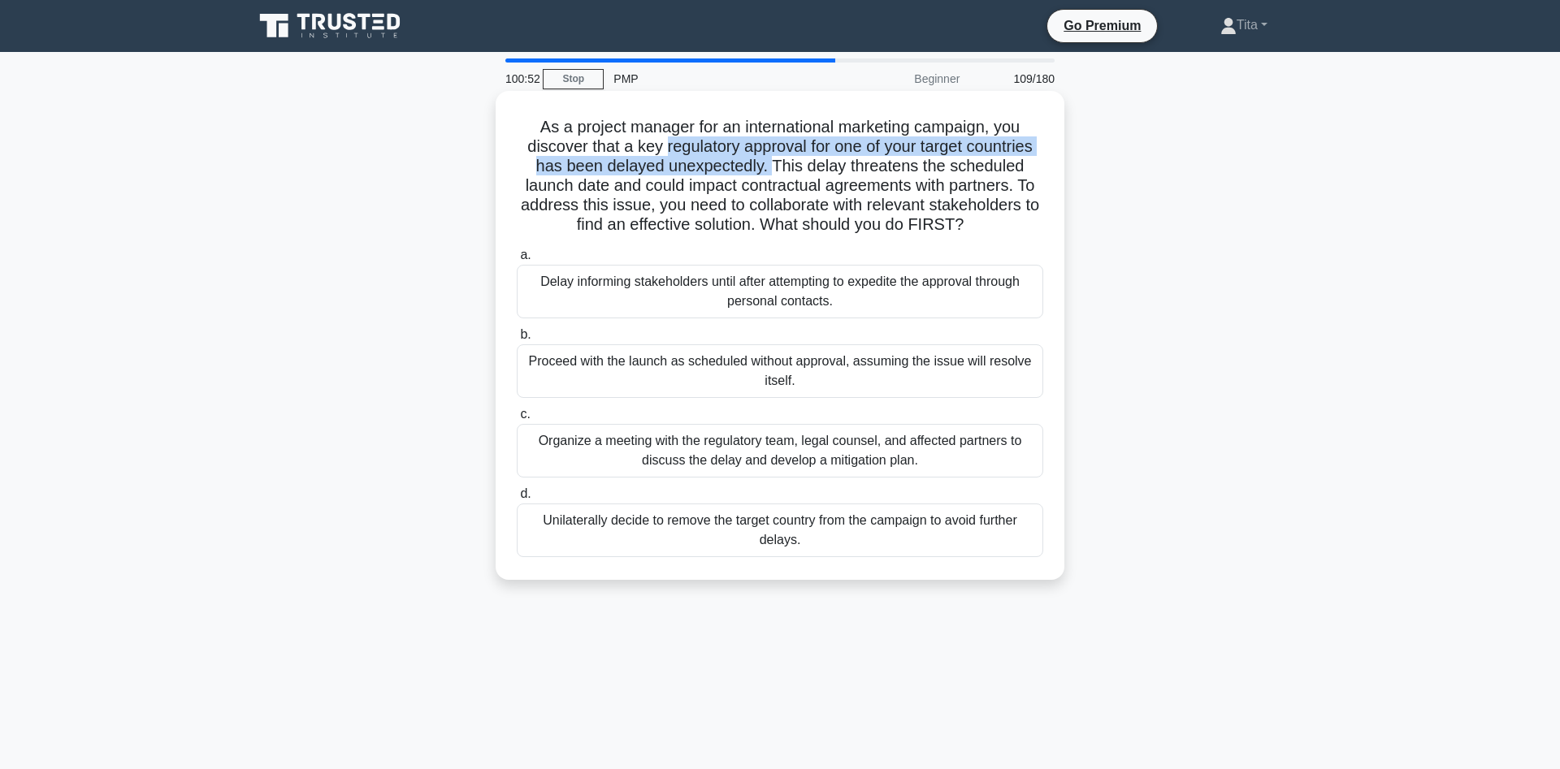
drag, startPoint x: 665, startPoint y: 148, endPoint x: 771, endPoint y: 164, distance: 106.9
click at [771, 164] on h5 "As a project manager for an international marketing campaign, you discover that…" at bounding box center [780, 176] width 530 height 119
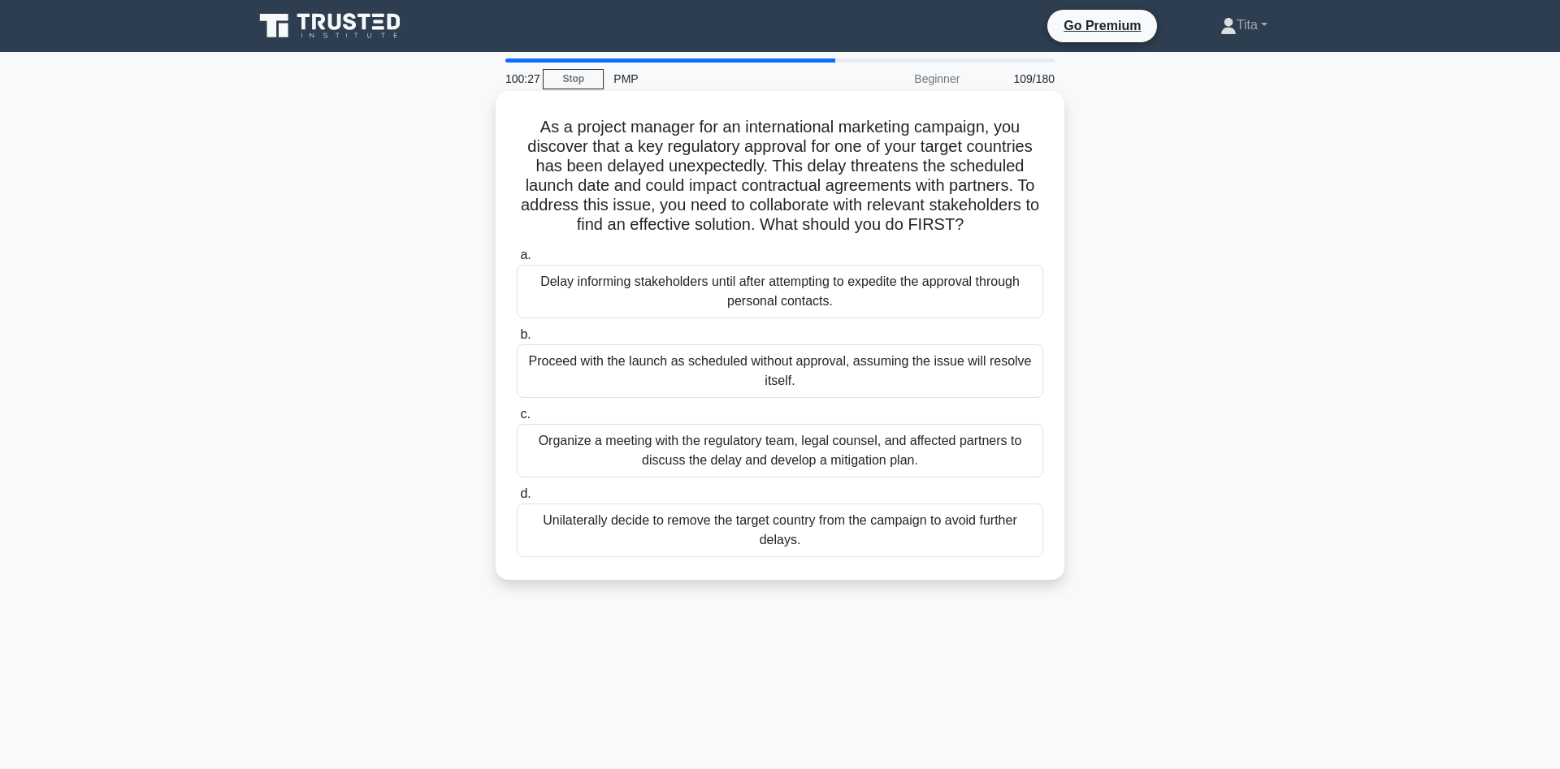
click at [695, 466] on div "Organize a meeting with the regulatory team, legal counsel, and affected partne…" at bounding box center [780, 451] width 526 height 54
click at [517, 420] on input "c. Organize a meeting with the regulatory team, legal counsel, and affected par…" at bounding box center [517, 414] width 0 height 11
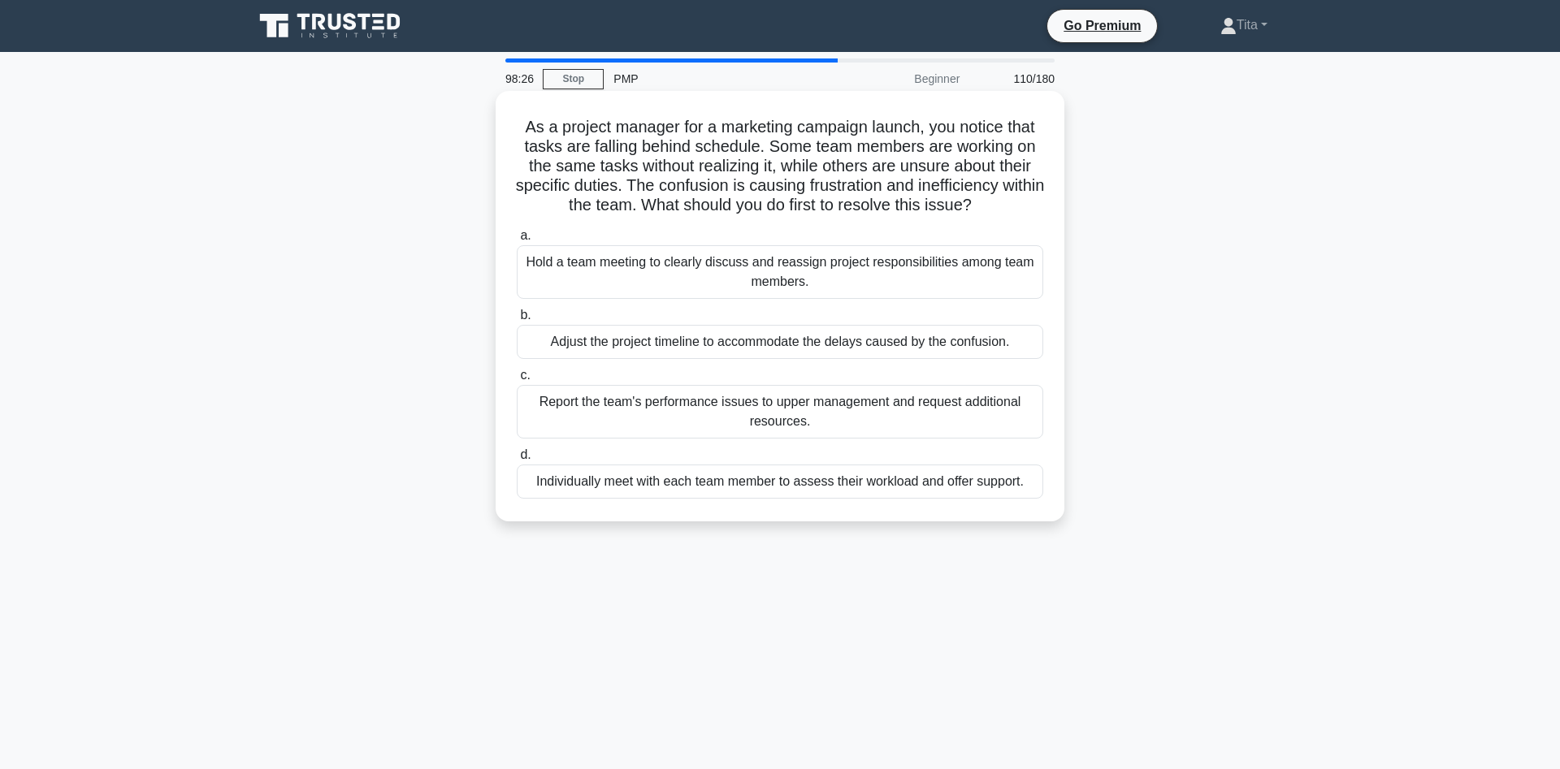
click at [813, 280] on div "Hold a team meeting to clearly discuss and reassign project responsibilities am…" at bounding box center [780, 272] width 526 height 54
click at [517, 241] on input "a. Hold a team meeting to clearly discuss and reassign project responsibilities…" at bounding box center [517, 236] width 0 height 11
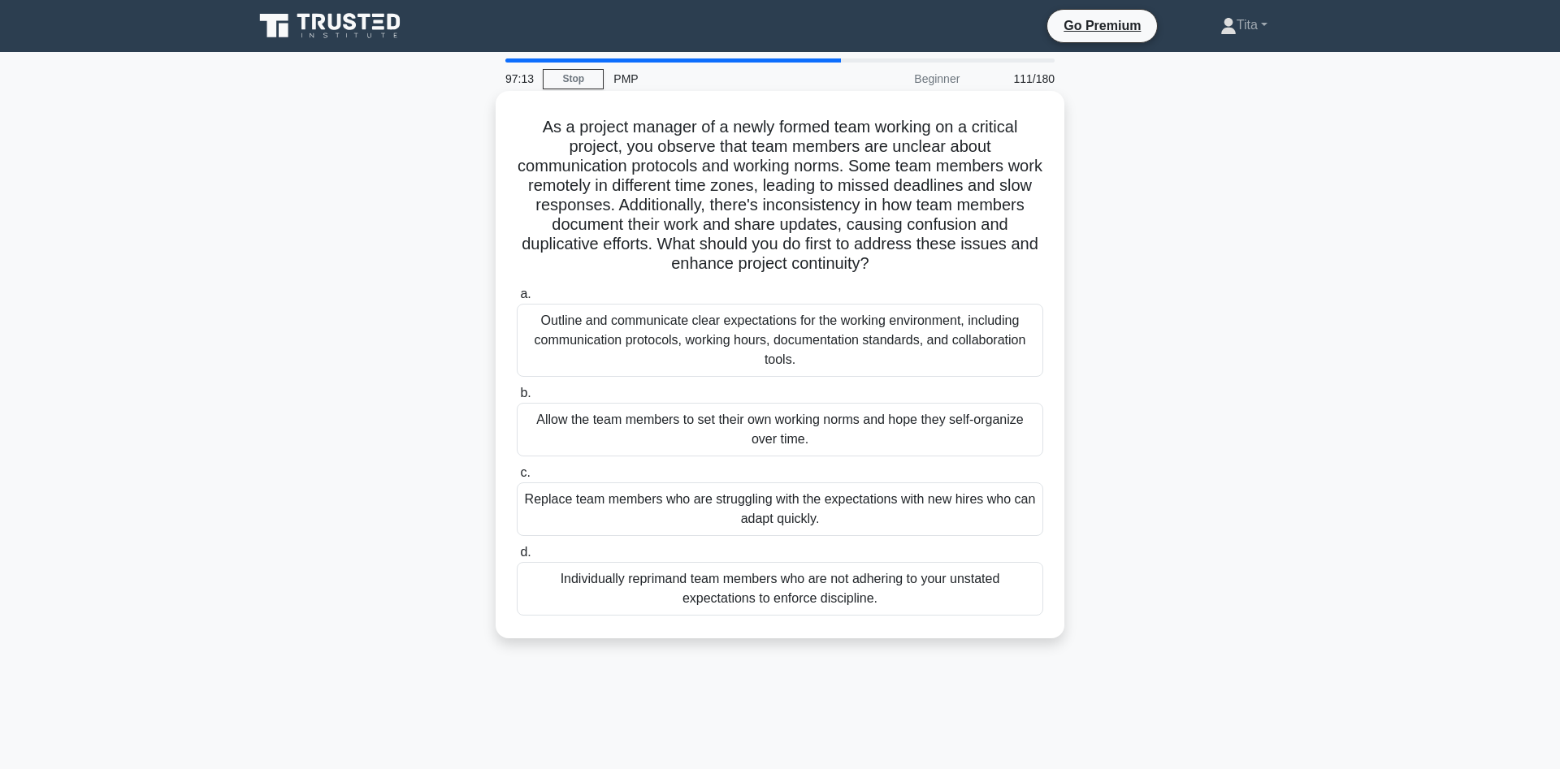
click at [630, 358] on div "Outline and communicate clear expectations for the working environment, includi…" at bounding box center [780, 340] width 526 height 73
click at [517, 300] on input "a. Outline and communicate clear expectations for the working environment, incl…" at bounding box center [517, 294] width 0 height 11
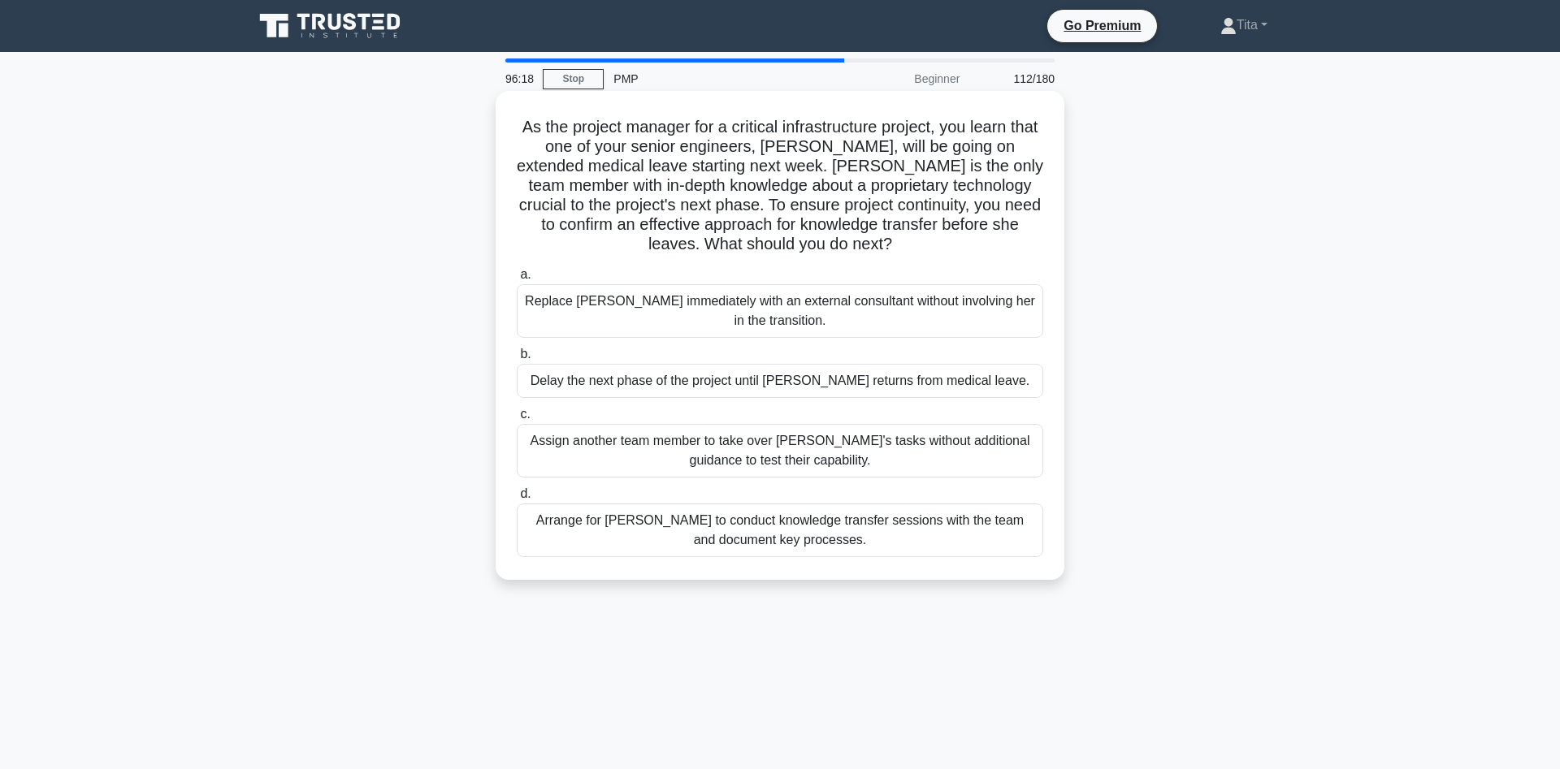
click at [634, 531] on div "Arrange for [PERSON_NAME] to conduct knowledge transfer sessions with the team …" at bounding box center [780, 531] width 526 height 54
click at [517, 500] on input "d. Arrange for [PERSON_NAME] to conduct knowledge transfer sessions with the te…" at bounding box center [517, 494] width 0 height 11
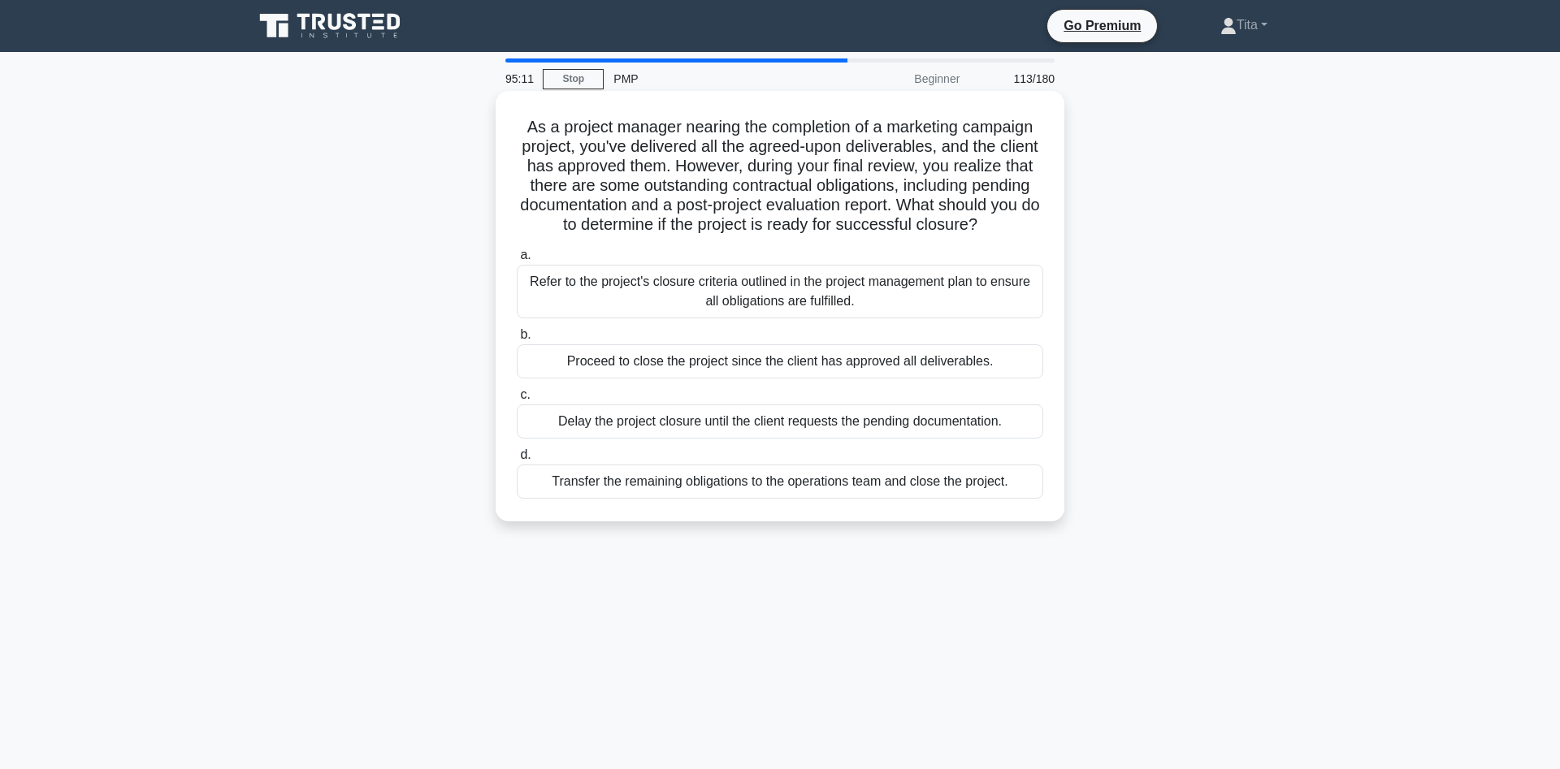
click at [764, 309] on div "Refer to the project's closure criteria outlined in the project management plan…" at bounding box center [780, 292] width 526 height 54
click at [517, 261] on input "a. Refer to the project's closure criteria outlined in the project management p…" at bounding box center [517, 255] width 0 height 11
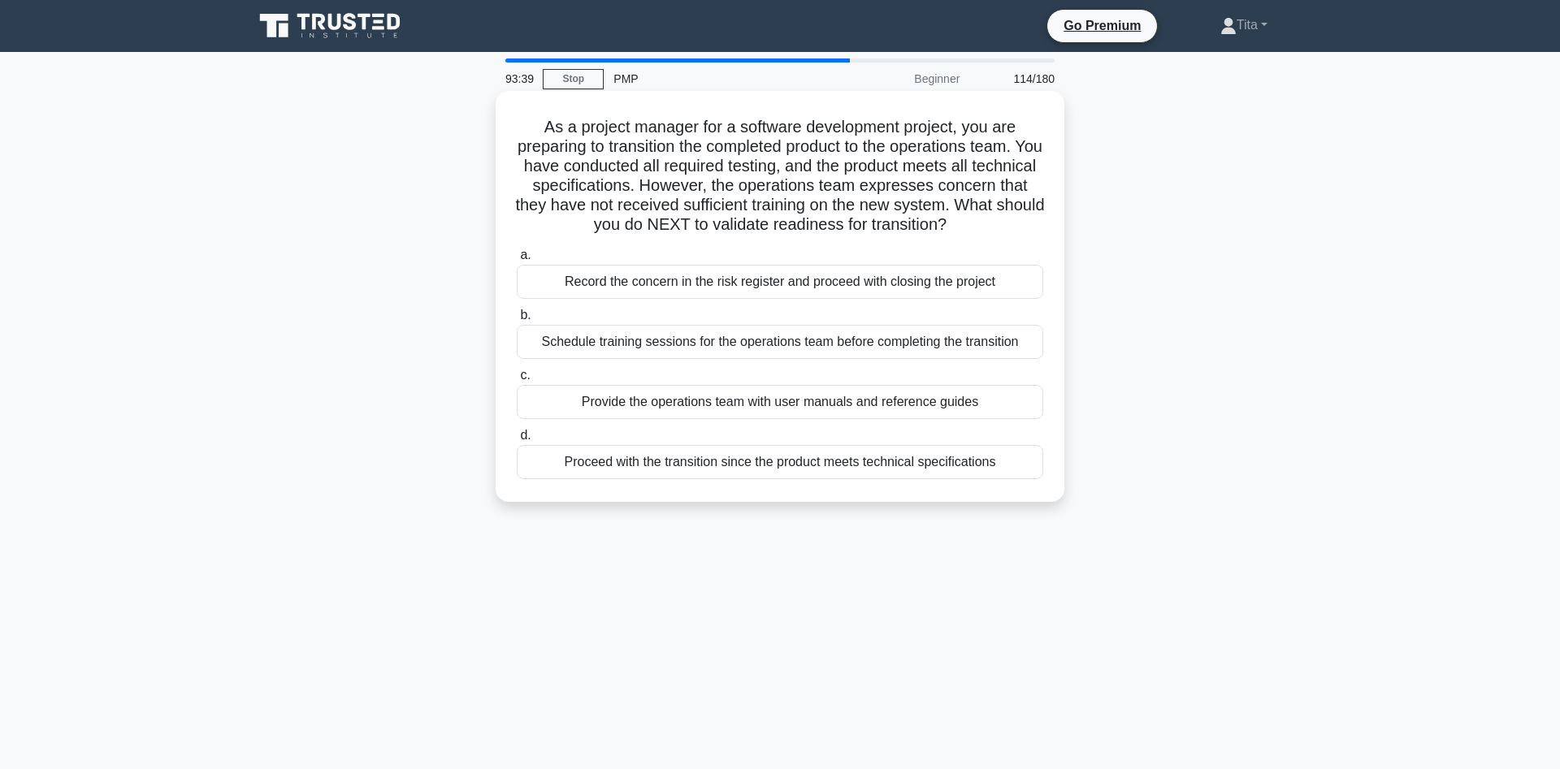
click at [726, 409] on div "Provide the operations team with user manuals and reference guides" at bounding box center [780, 402] width 526 height 34
click at [517, 381] on input "c. Provide the operations team with user manuals and reference guides" at bounding box center [517, 375] width 0 height 11
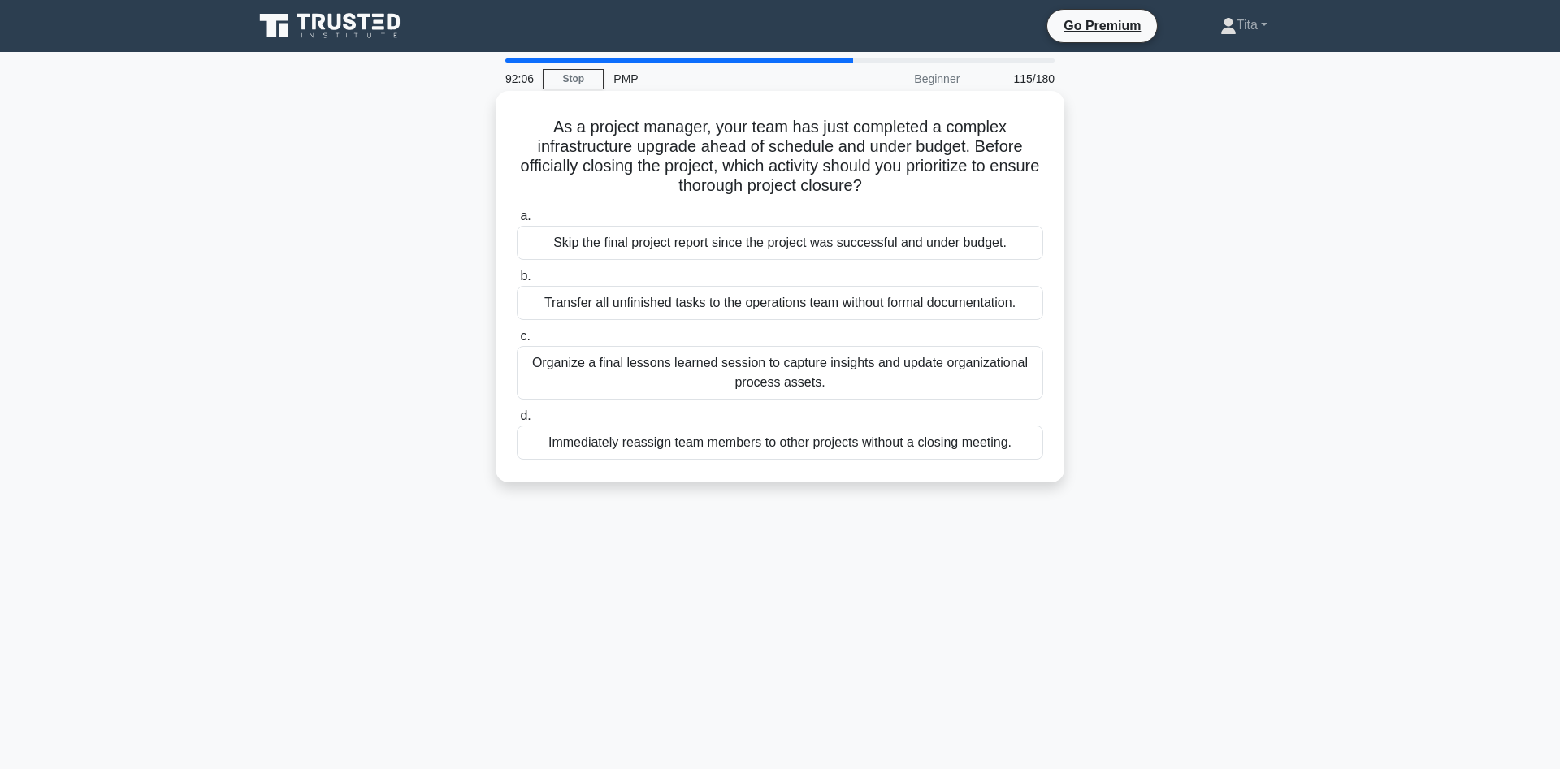
click at [821, 375] on div "Organize a final lessons learned session to capture insights and update organiz…" at bounding box center [780, 373] width 526 height 54
click at [517, 342] on input "c. Organize a final lessons learned session to capture insights and update orga…" at bounding box center [517, 336] width 0 height 11
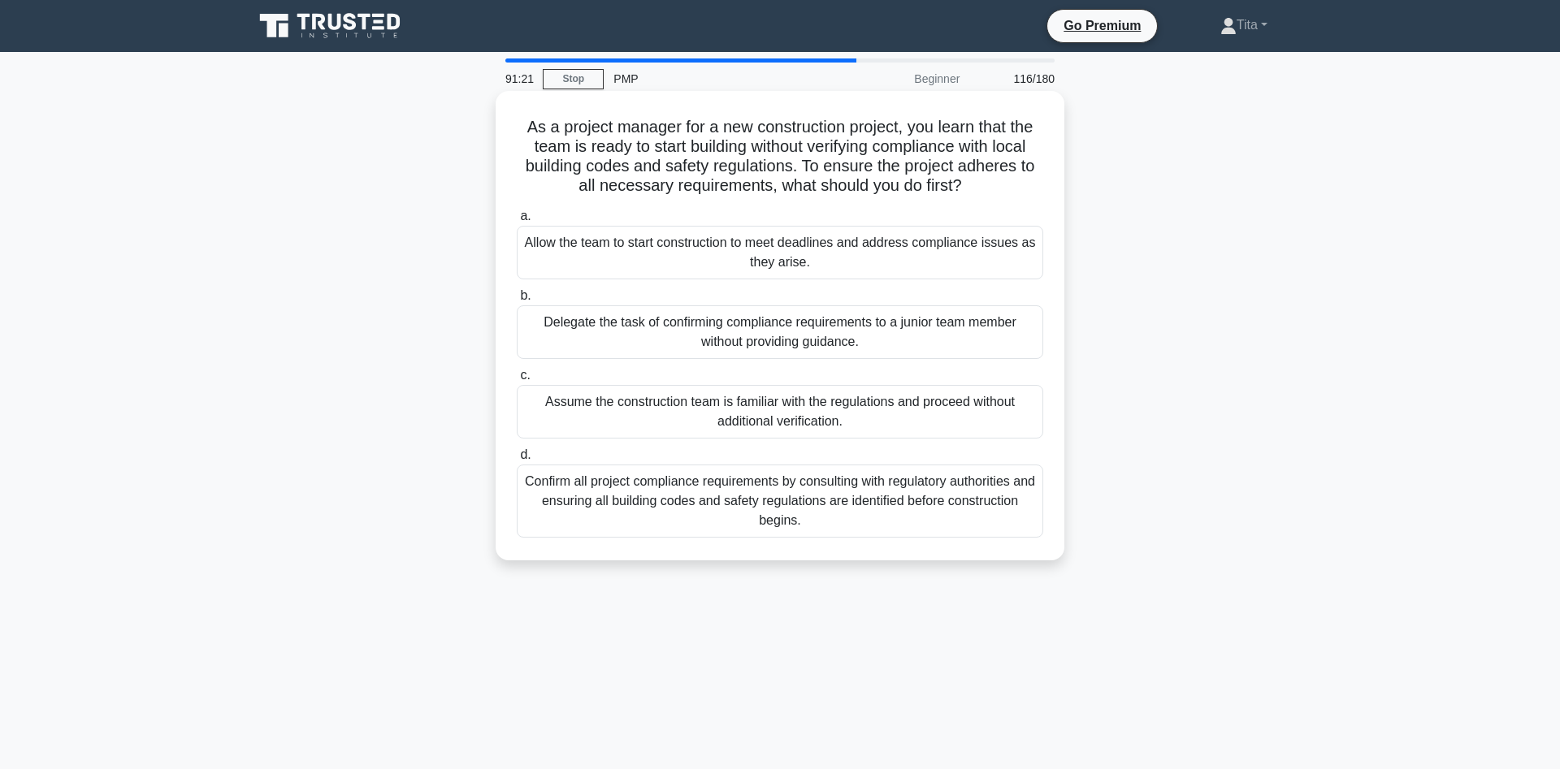
click at [909, 509] on div "Confirm all project compliance requirements by consulting with regulatory autho…" at bounding box center [780, 501] width 526 height 73
click at [517, 461] on input "d. Confirm all project compliance requirements by consulting with regulatory au…" at bounding box center [517, 455] width 0 height 11
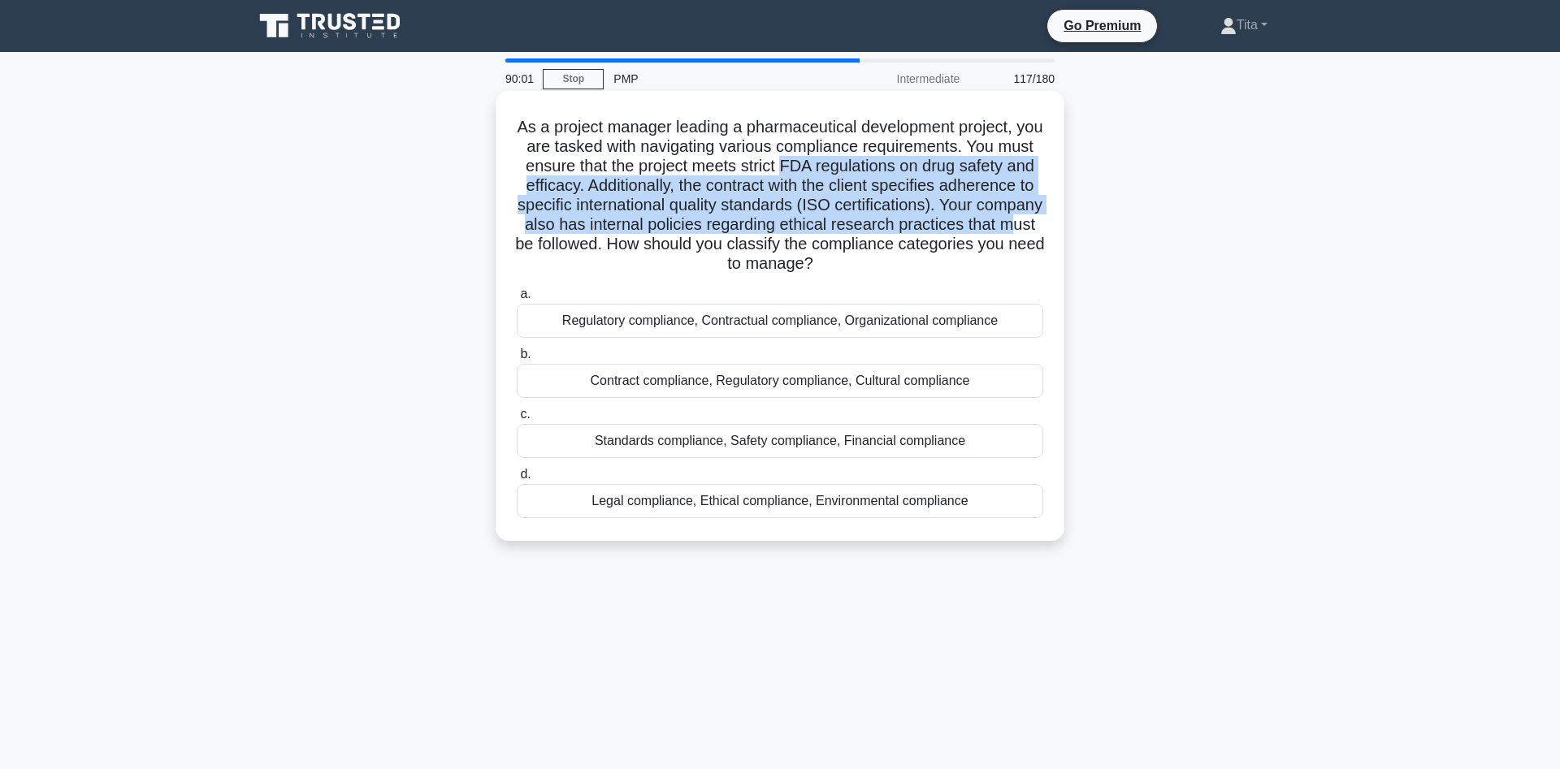
drag, startPoint x: 781, startPoint y: 167, endPoint x: 1002, endPoint y: 227, distance: 229.2
click at [1002, 227] on h5 "As a project manager leading a pharmaceutical development project, you are task…" at bounding box center [780, 196] width 530 height 158
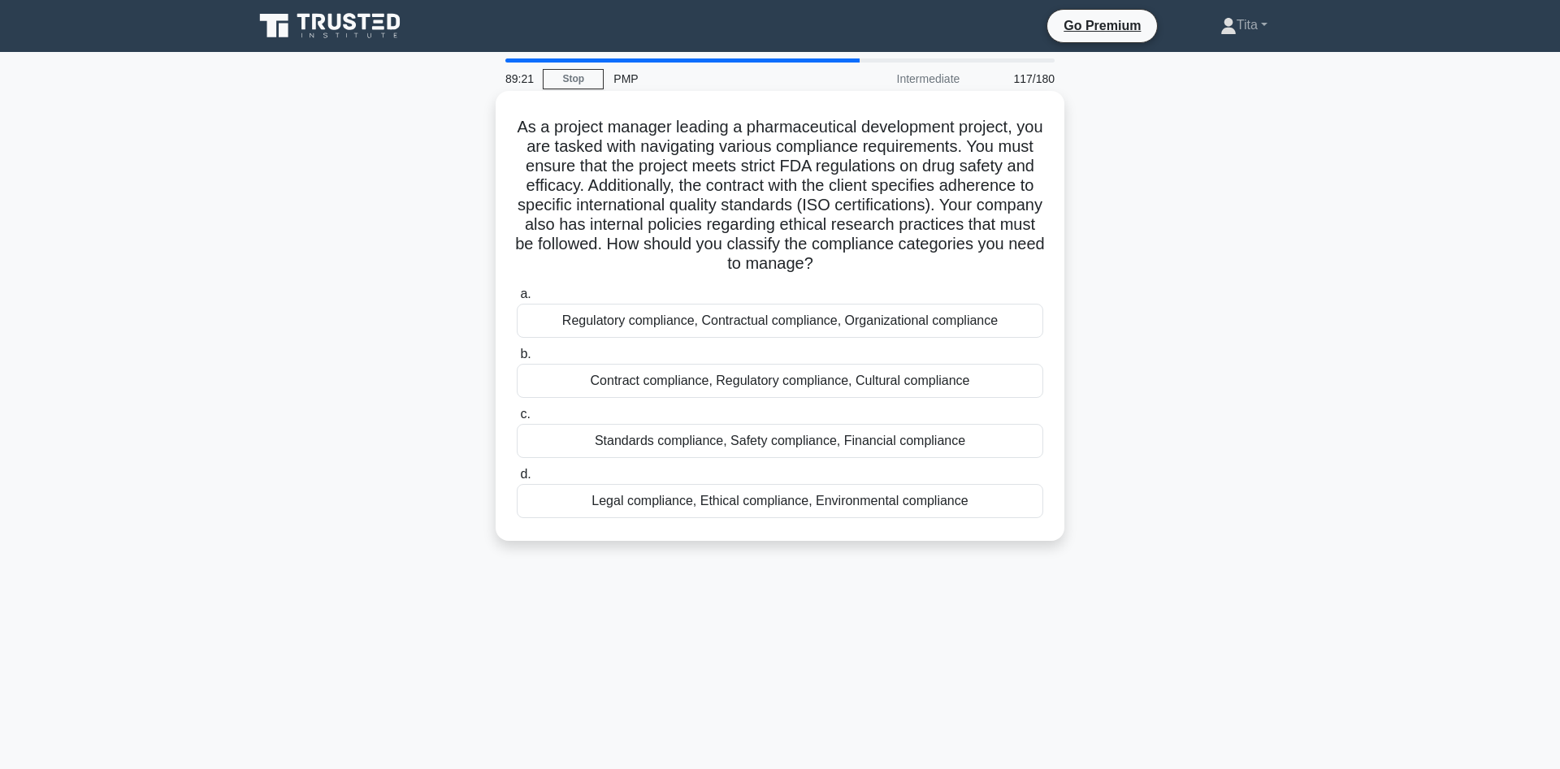
click at [776, 444] on div "Standards compliance, Safety compliance, Financial compliance" at bounding box center [780, 441] width 526 height 34
click at [517, 420] on input "c. Standards compliance, Safety compliance, Financial compliance" at bounding box center [517, 414] width 0 height 11
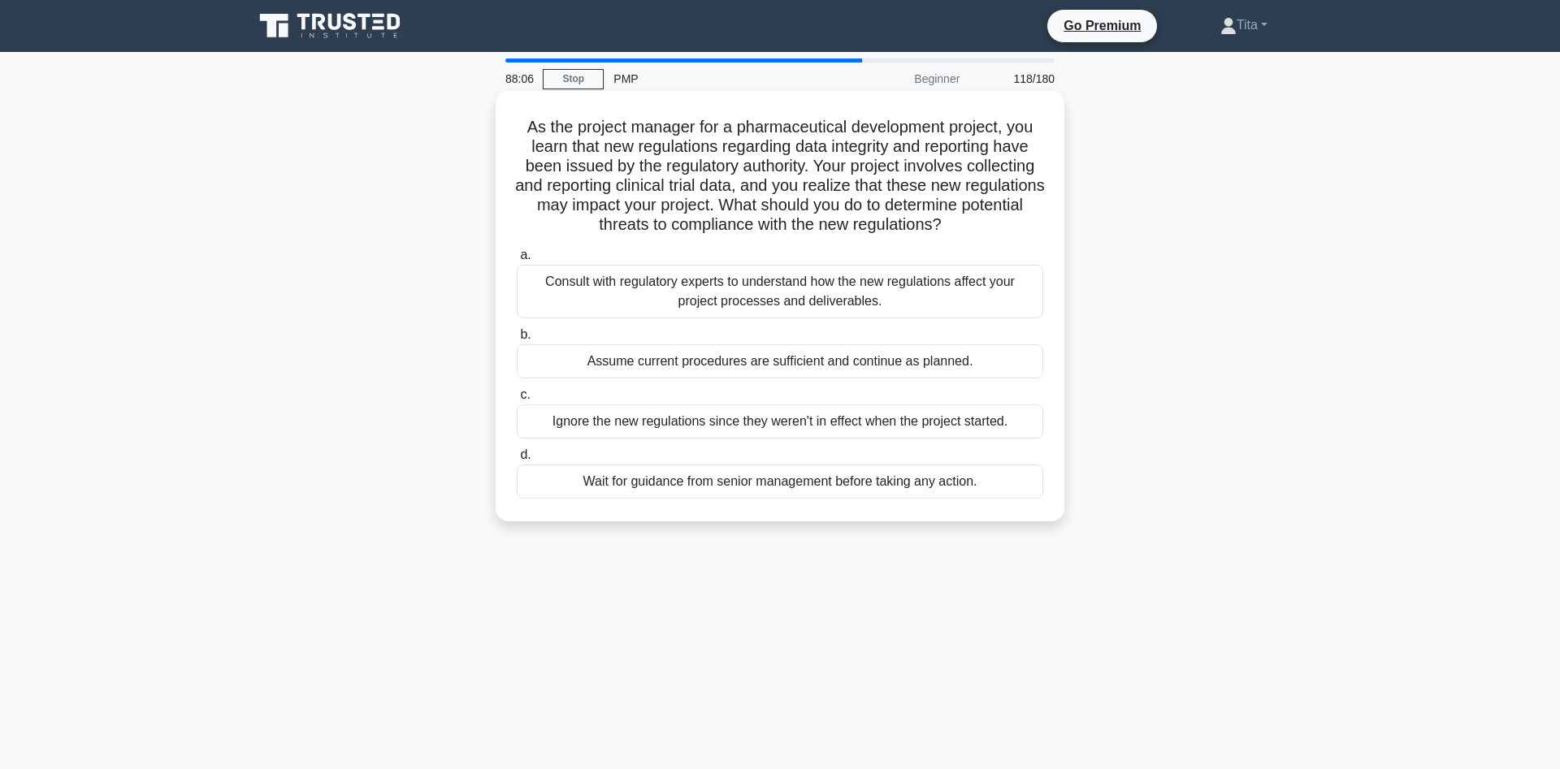
click at [764, 295] on div "Consult with regulatory experts to understand how the new regulations affect yo…" at bounding box center [780, 292] width 526 height 54
click at [517, 261] on input "a. Consult with regulatory experts to understand how the new regulations affect…" at bounding box center [517, 255] width 0 height 11
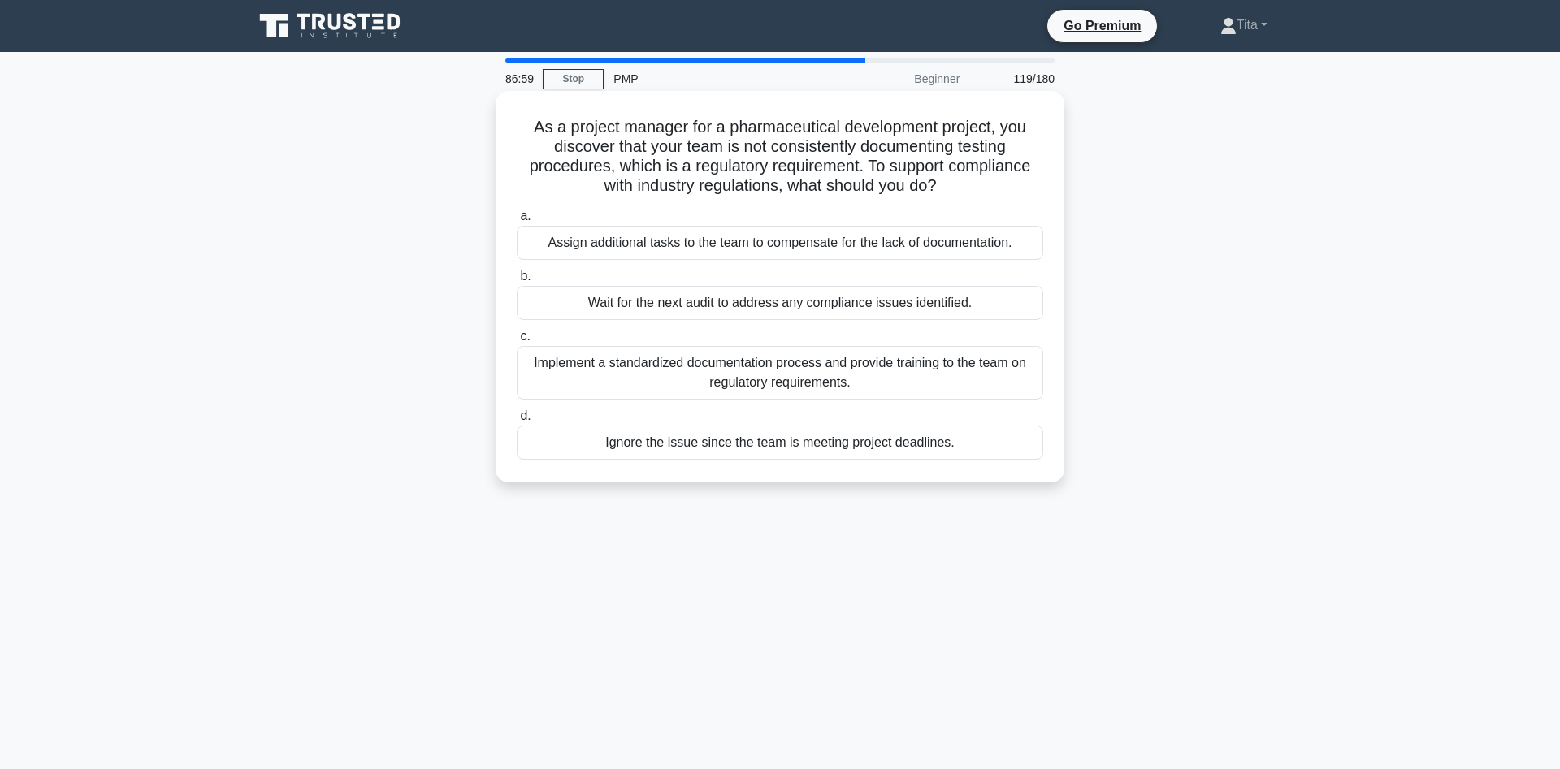
click at [820, 383] on div "Implement a standardized documentation process and provide training to the team…" at bounding box center [780, 373] width 526 height 54
click at [517, 342] on input "c. Implement a standardized documentation process and provide training to the t…" at bounding box center [517, 336] width 0 height 11
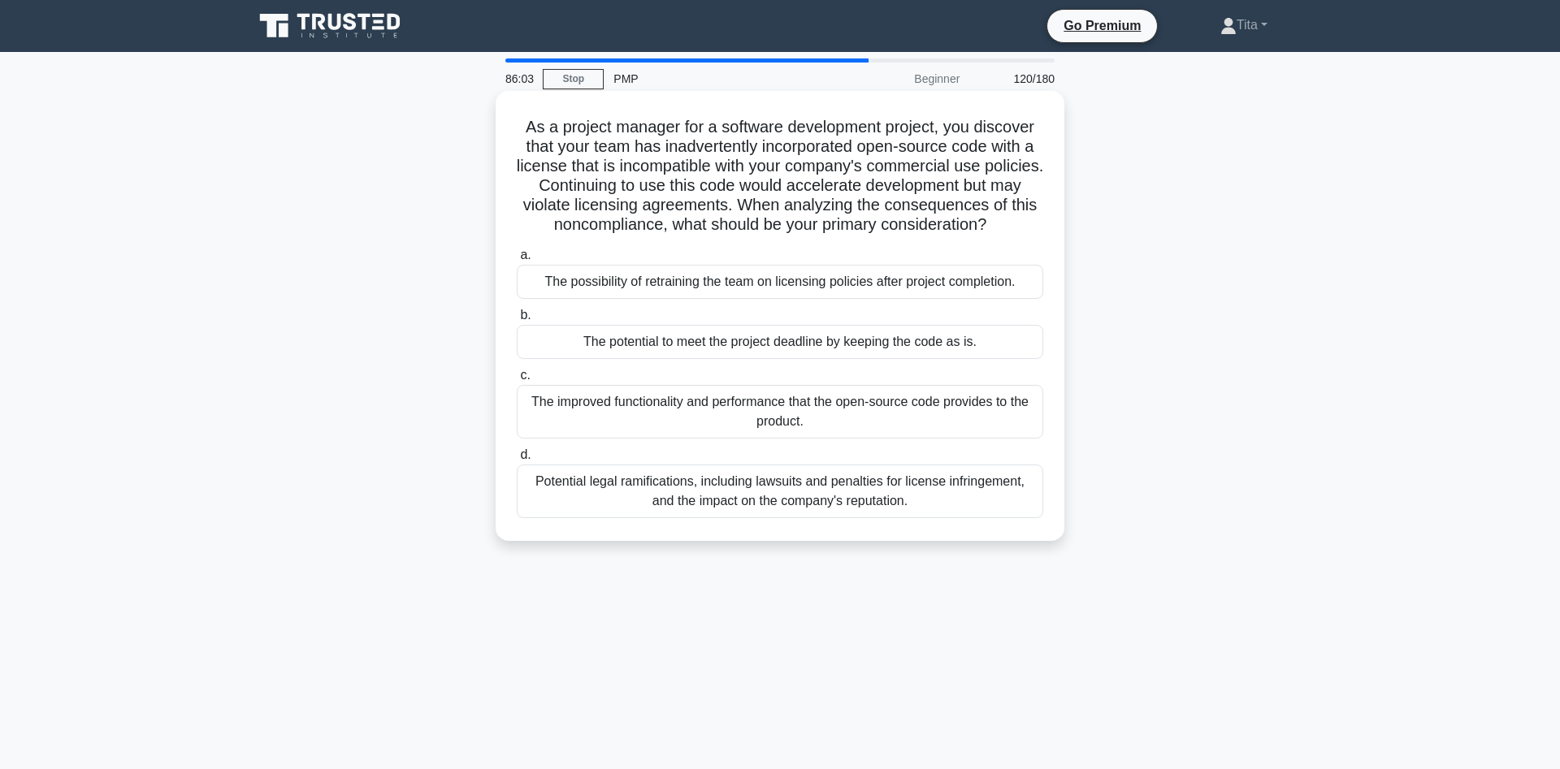
click at [609, 498] on div "Potential legal ramifications, including lawsuits and penalties for license inf…" at bounding box center [780, 492] width 526 height 54
click at [517, 461] on input "d. Potential legal ramifications, including lawsuits and penalties for license …" at bounding box center [517, 455] width 0 height 11
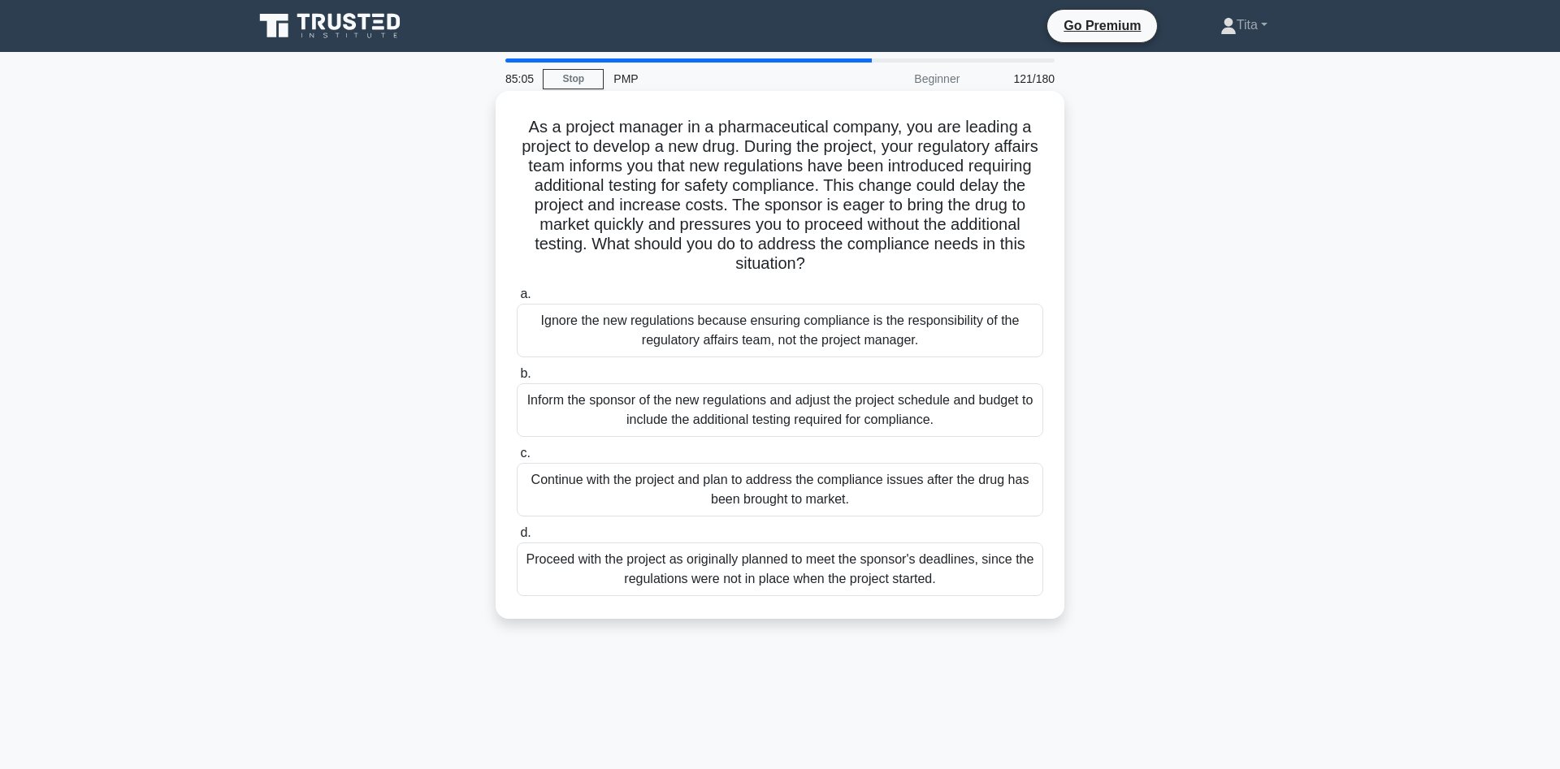
click at [785, 428] on div "Inform the sponsor of the new regulations and adjust the project schedule and b…" at bounding box center [780, 410] width 526 height 54
click at [517, 379] on input "b. Inform the sponsor of the new regulations and adjust the project schedule an…" at bounding box center [517, 374] width 0 height 11
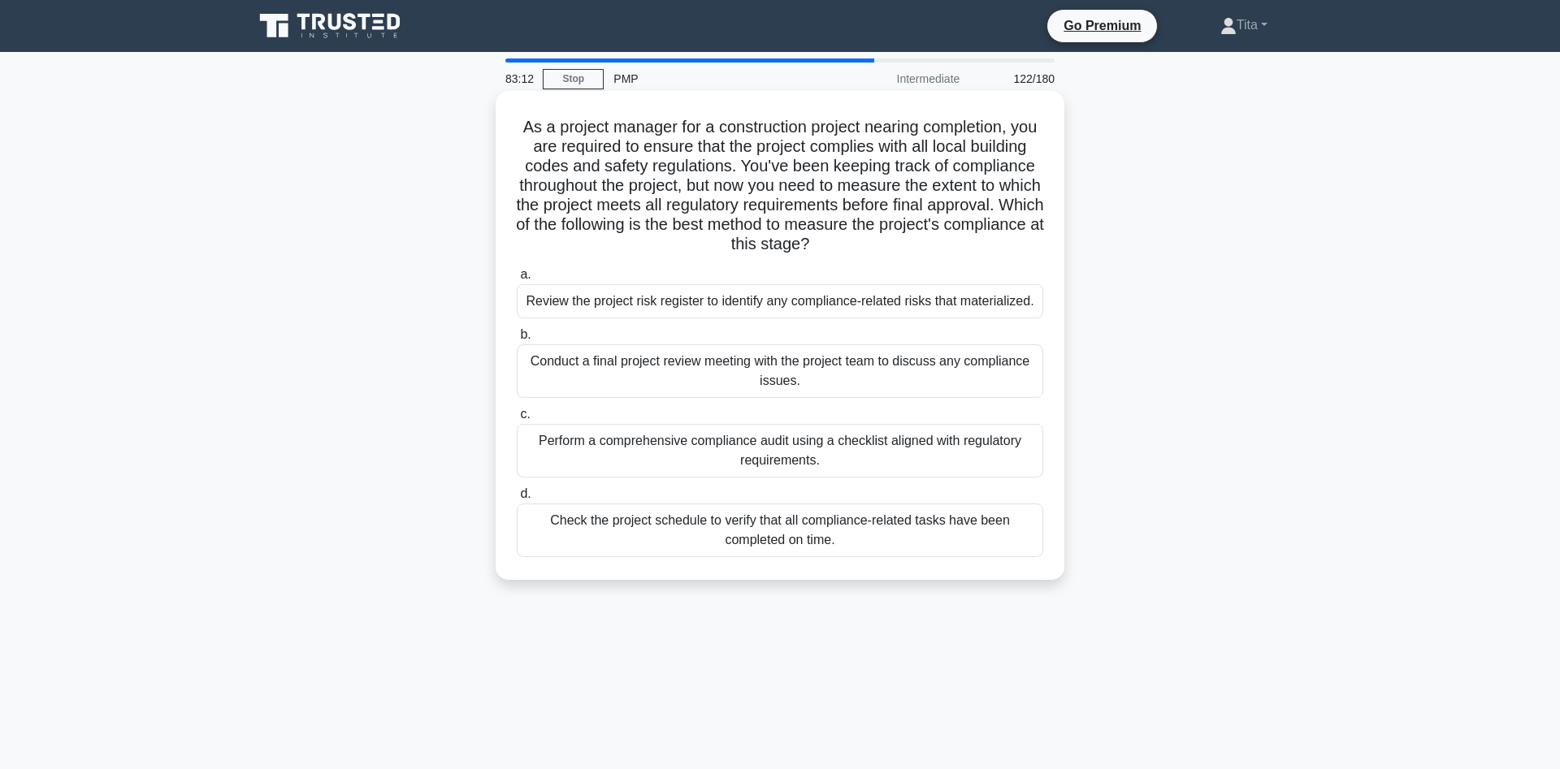
click at [816, 465] on div "Perform a comprehensive compliance audit using a checklist aligned with regulat…" at bounding box center [780, 451] width 526 height 54
click at [517, 420] on input "c. Perform a comprehensive compliance audit using a checklist aligned with regu…" at bounding box center [517, 414] width 0 height 11
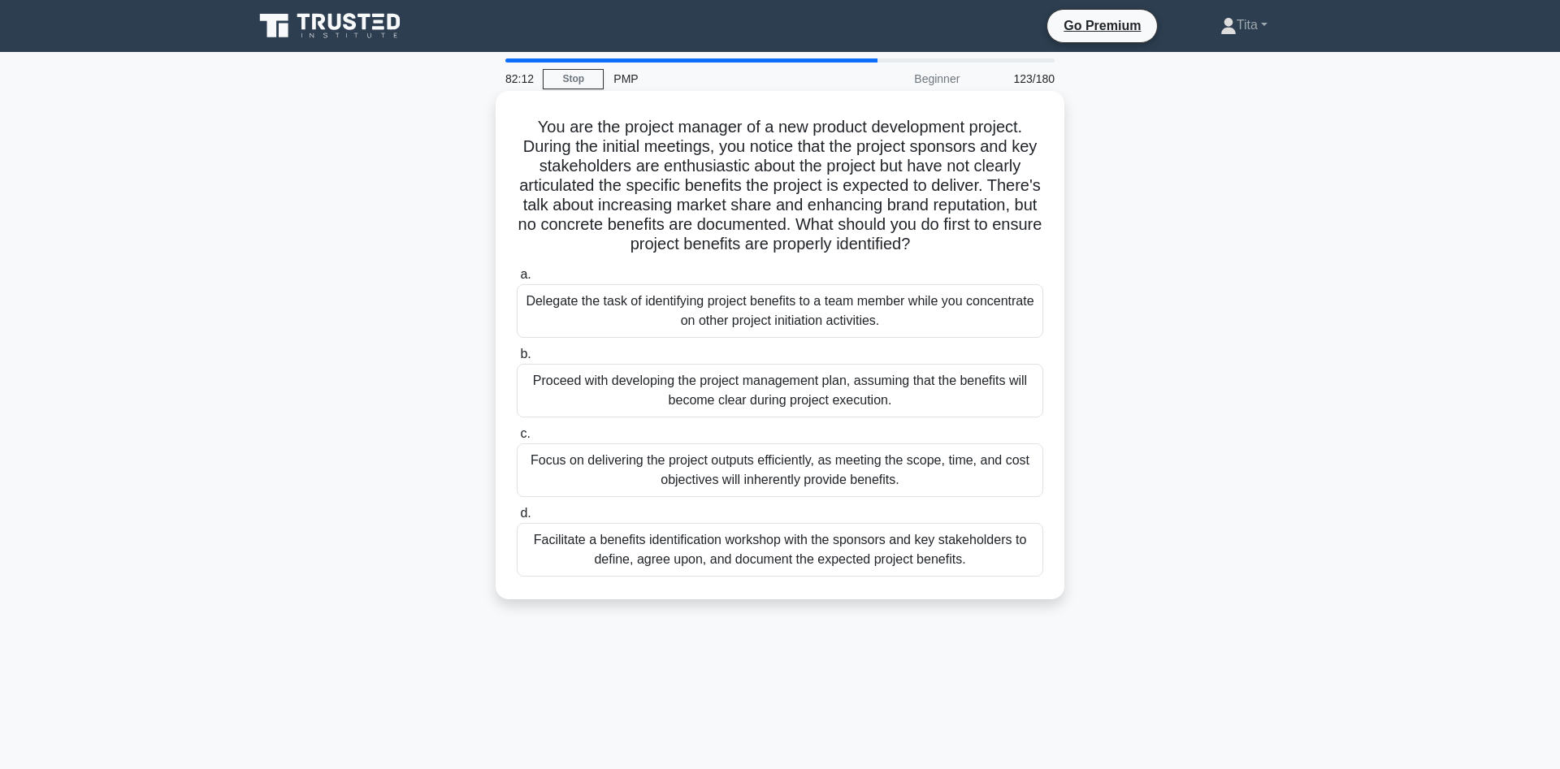
click at [931, 543] on div "Facilitate a benefits identification workshop with the sponsors and key stakeho…" at bounding box center [780, 550] width 526 height 54
click at [517, 519] on input "d. Facilitate a benefits identification workshop with the sponsors and key stak…" at bounding box center [517, 514] width 0 height 11
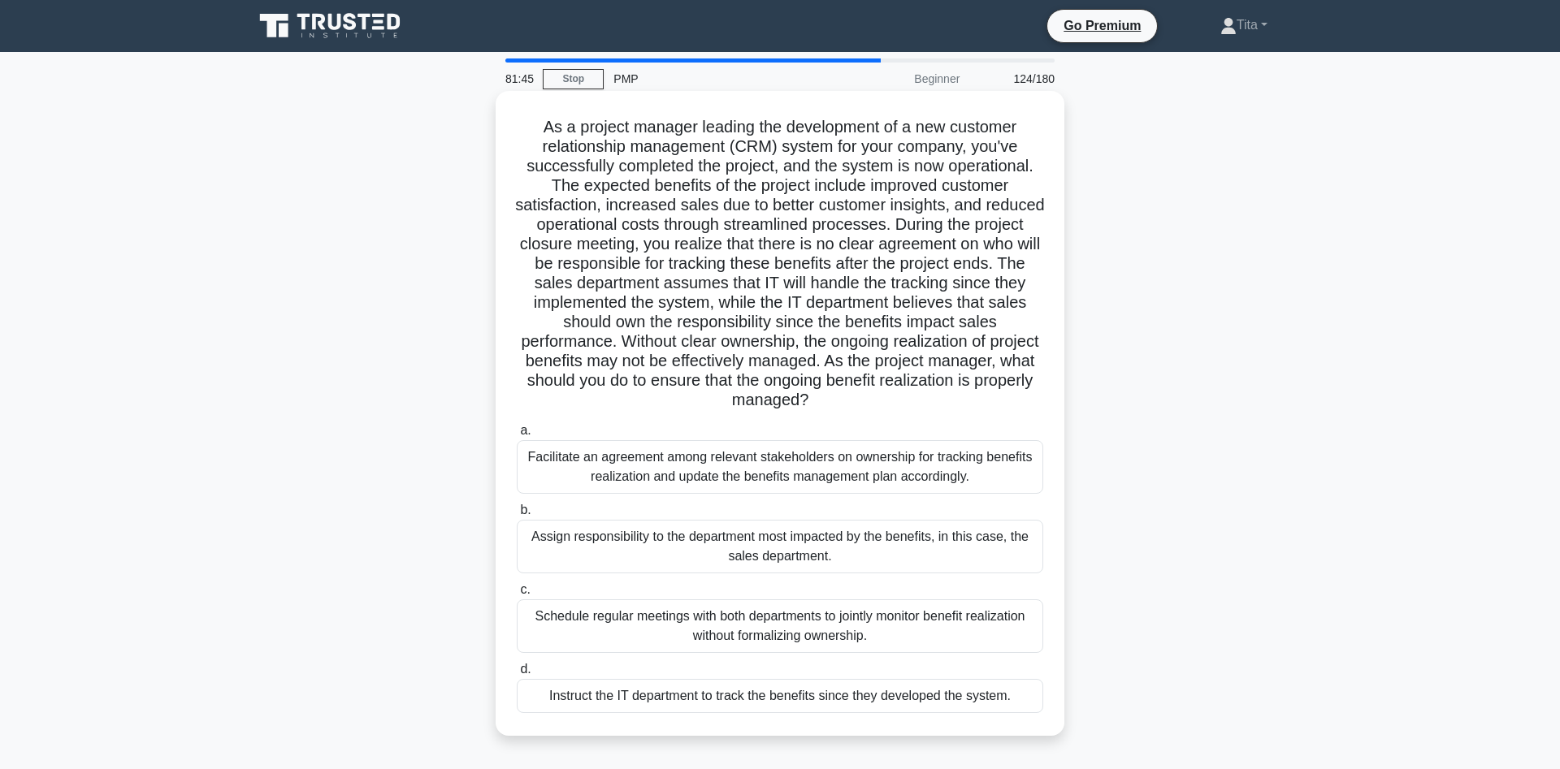
click at [738, 481] on div "Facilitate an agreement among relevant stakeholders on ownership for tracking b…" at bounding box center [780, 467] width 526 height 54
click at [517, 436] on input "a. Facilitate an agreement among relevant stakeholders on ownership for trackin…" at bounding box center [517, 431] width 0 height 11
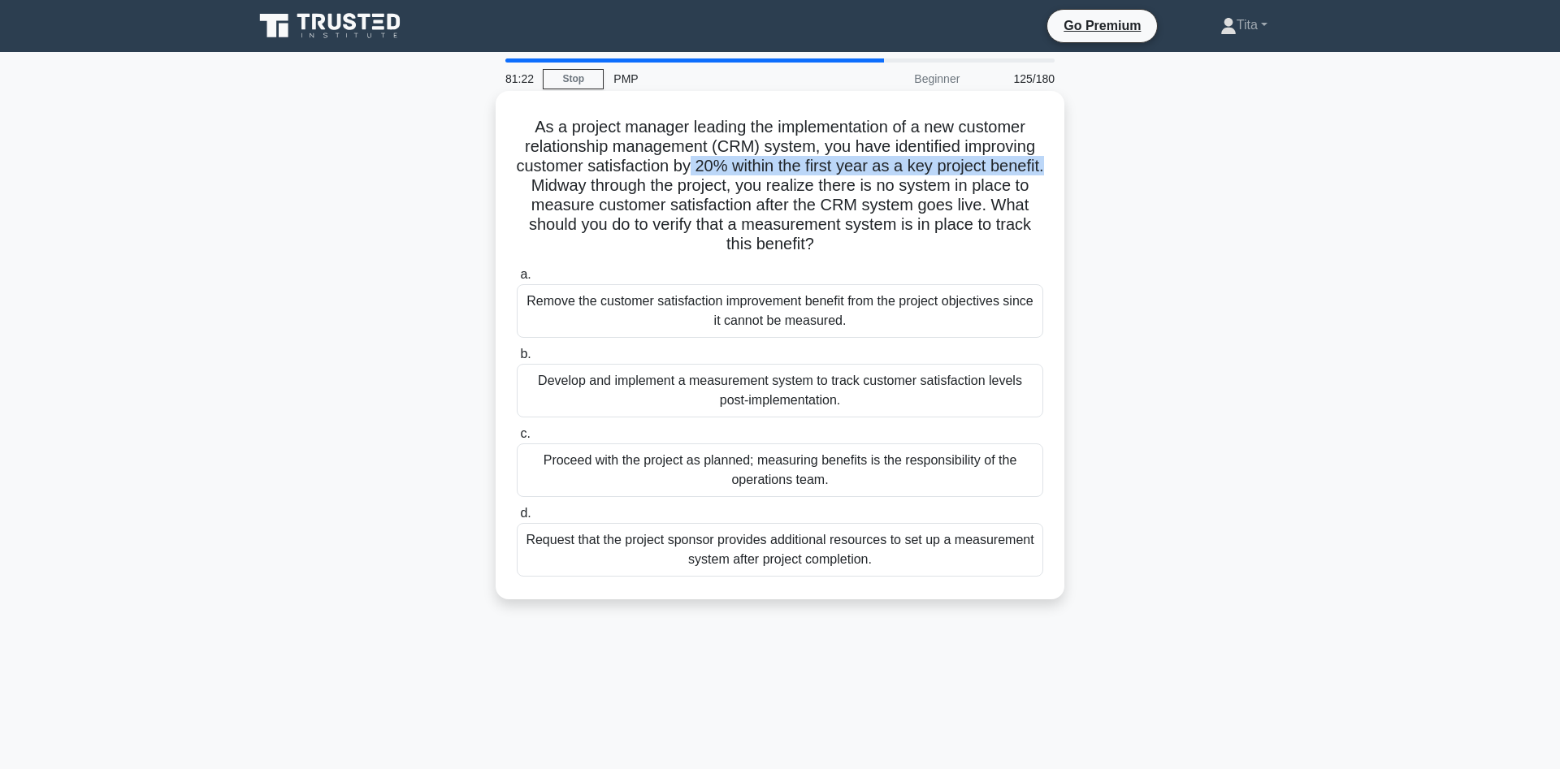
drag, startPoint x: 688, startPoint y: 173, endPoint x: 1031, endPoint y: 166, distance: 342.9
click at [1031, 166] on h5 "As a project manager leading the implementation of a new customer relationship …" at bounding box center [780, 186] width 530 height 138
click at [732, 556] on div "Request that the project sponsor provides additional resources to set up a meas…" at bounding box center [780, 550] width 526 height 54
click at [517, 519] on input "d. Request that the project sponsor provides additional resources to set up a m…" at bounding box center [517, 514] width 0 height 11
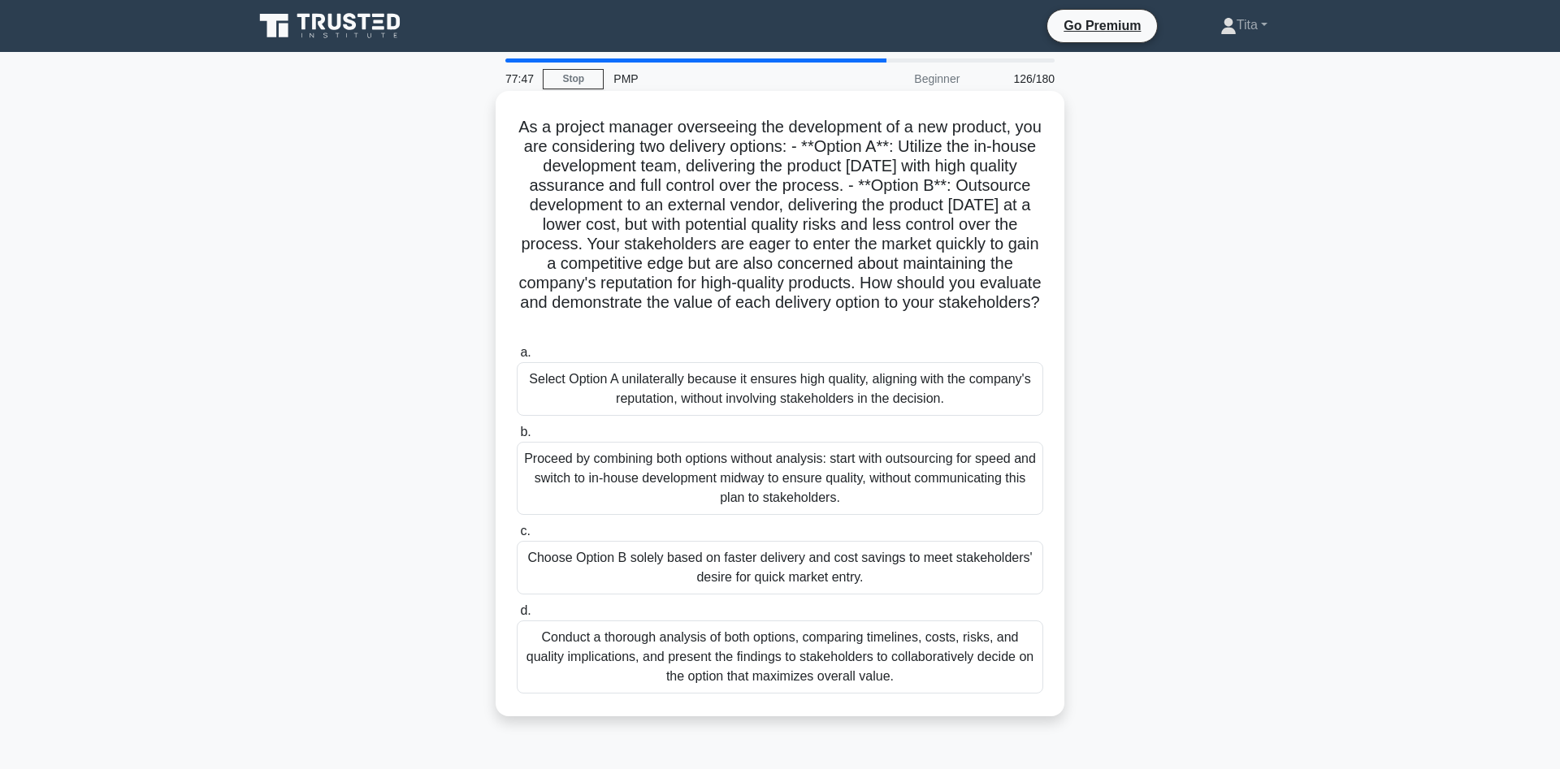
click at [727, 671] on div "Conduct a thorough analysis of both options, comparing timelines, costs, risks,…" at bounding box center [780, 657] width 526 height 73
click at [517, 617] on input "d. Conduct a thorough analysis of both options, comparing timelines, costs, ris…" at bounding box center [517, 611] width 0 height 11
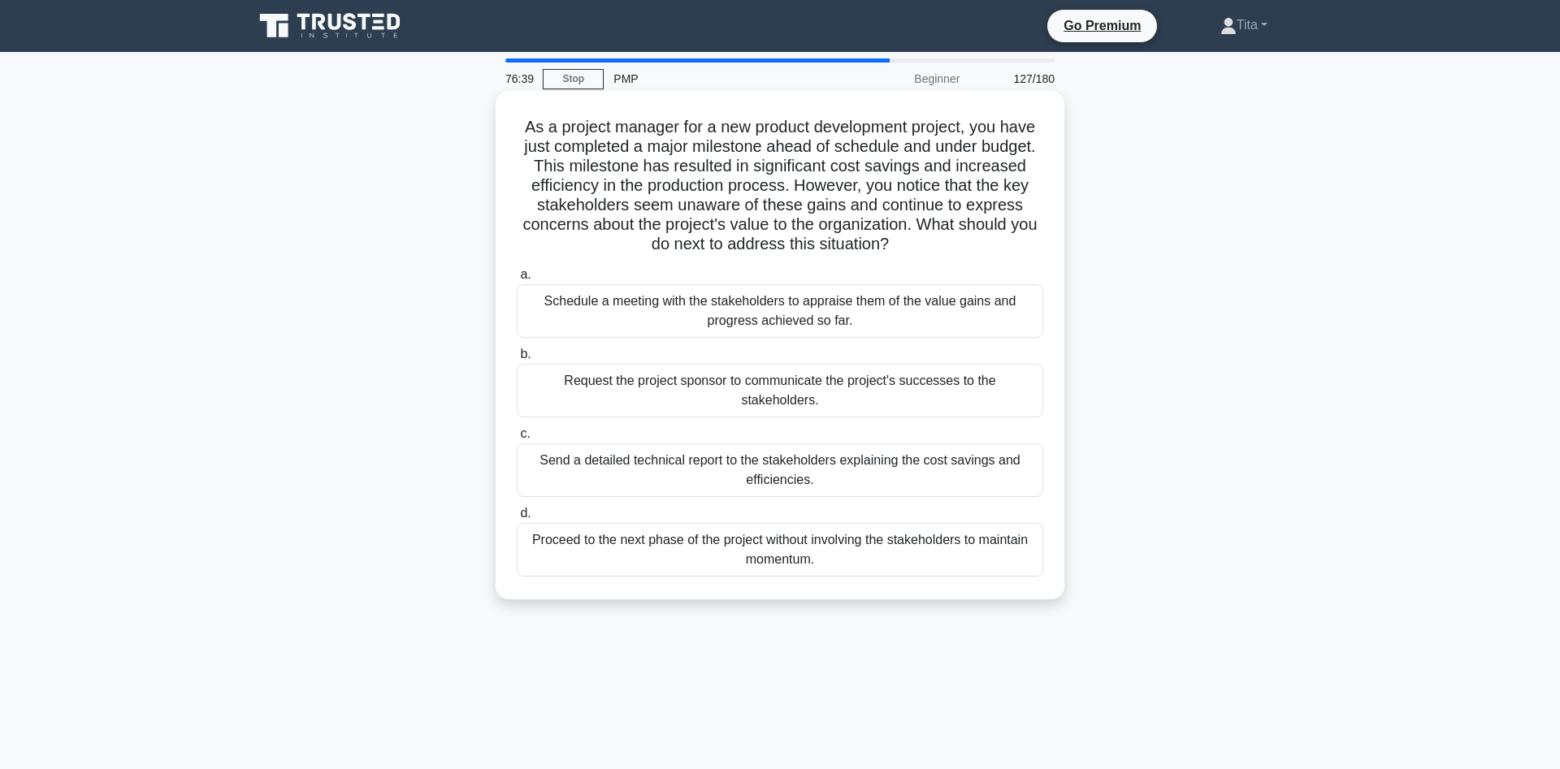
click at [809, 306] on div "Schedule a meeting with the stakeholders to appraise them of the value gains an…" at bounding box center [780, 311] width 526 height 54
click at [517, 280] on input "a. Schedule a meeting with the stakeholders to appraise them of the value gains…" at bounding box center [517, 275] width 0 height 11
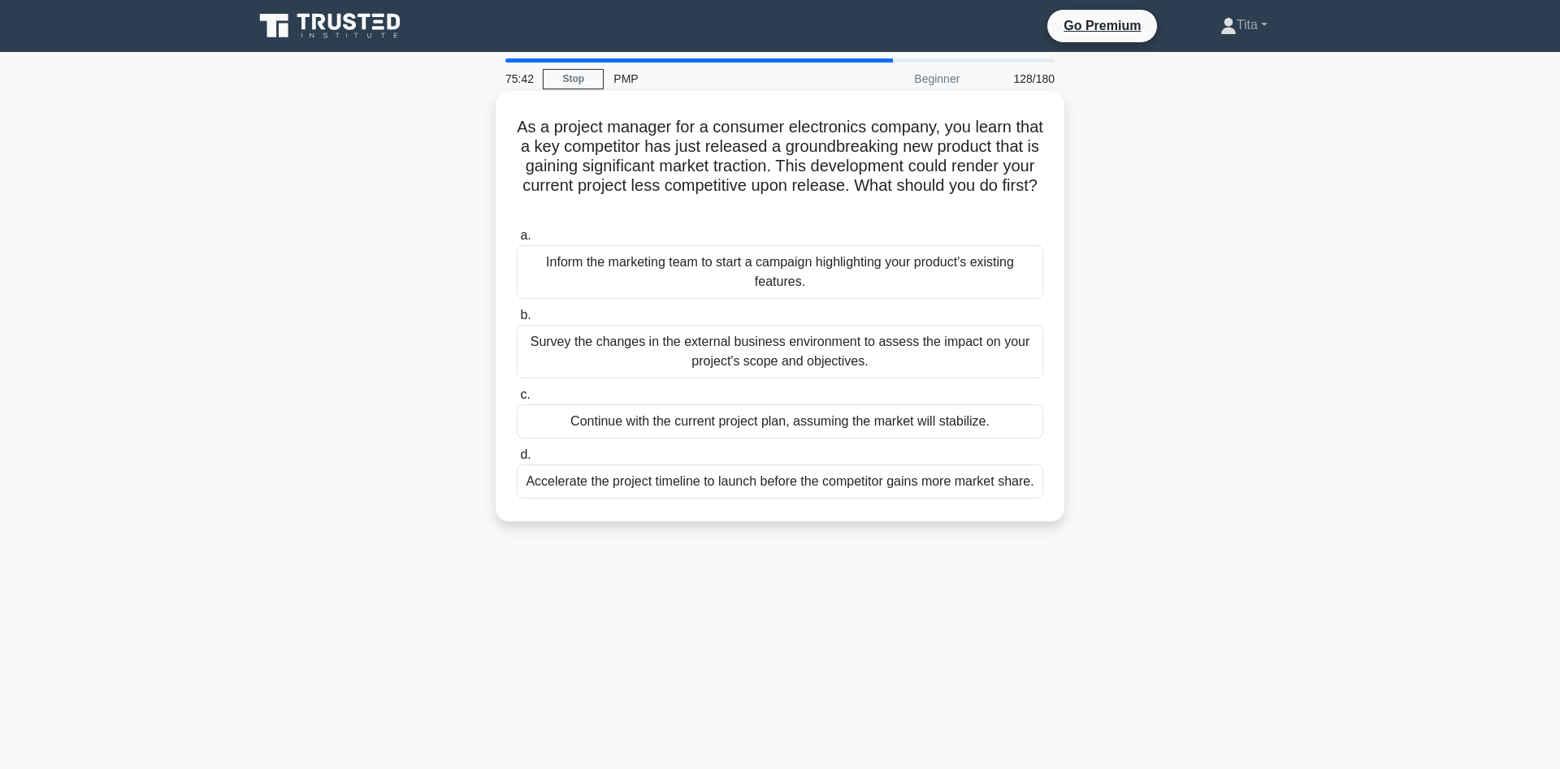
click at [652, 361] on div "Survey the changes in the external business environment to assess the impact on…" at bounding box center [780, 352] width 526 height 54
click at [517, 321] on input "b. Survey the changes in the external business environment to assess the impact…" at bounding box center [517, 315] width 0 height 11
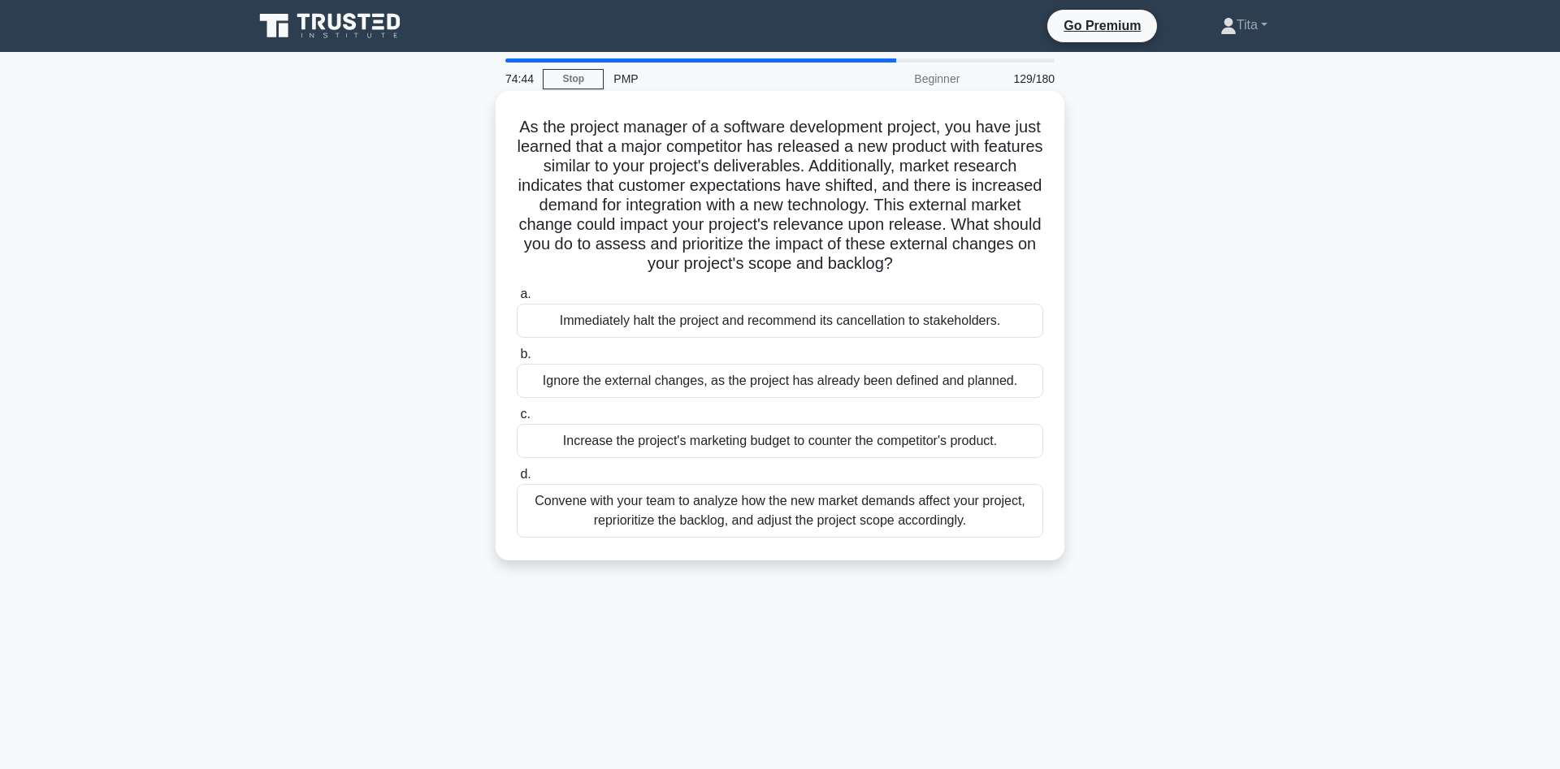
click at [604, 519] on div "Convene with your team to analyze how the new market demands affect your projec…" at bounding box center [780, 511] width 526 height 54
click at [517, 480] on input "d. Convene with your team to analyze how the new market demands affect your pro…" at bounding box center [517, 475] width 0 height 11
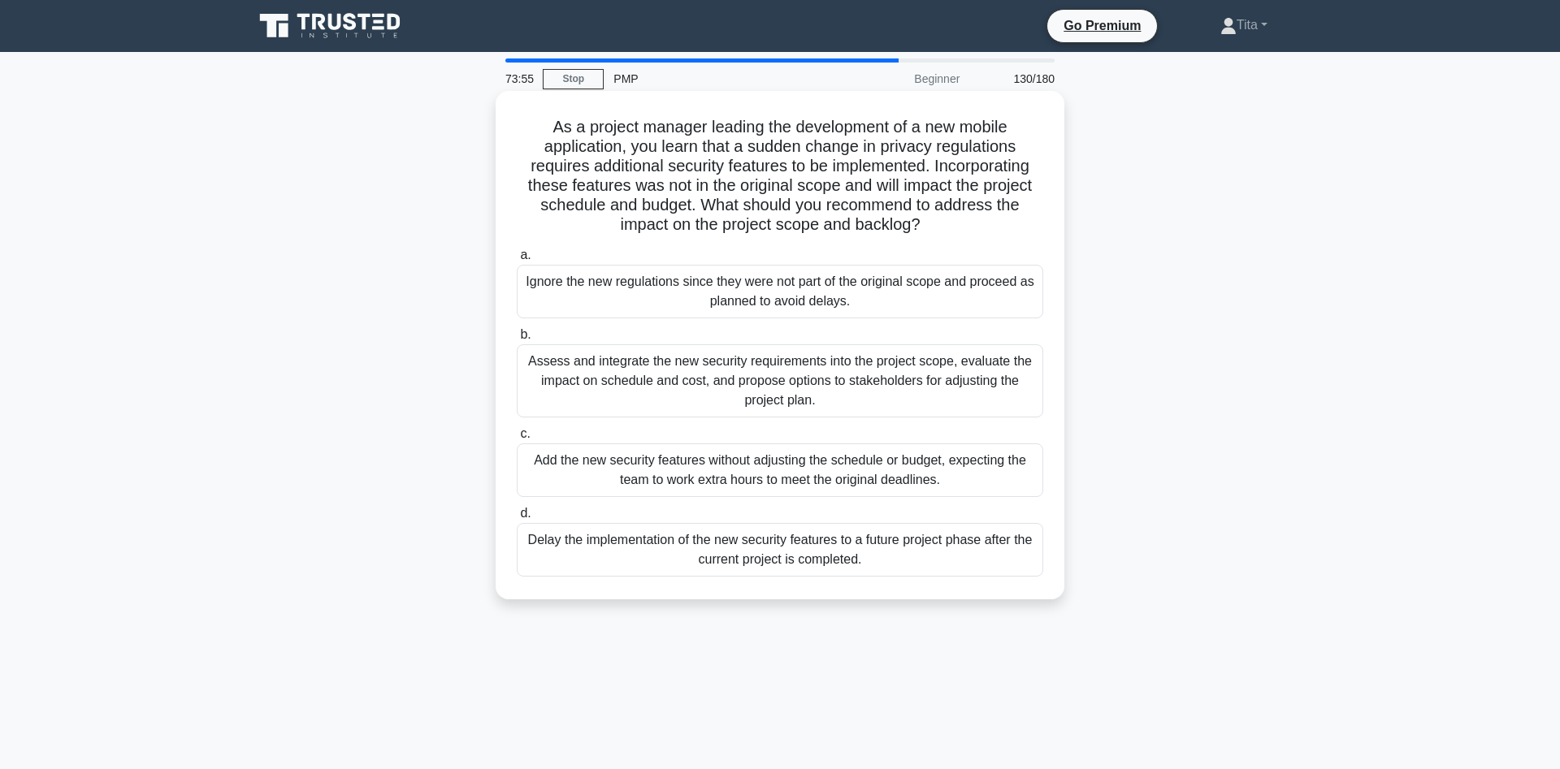
click at [851, 414] on div "Assess and integrate the new security requirements into the project scope, eval…" at bounding box center [780, 380] width 526 height 73
click at [517, 340] on input "b. Assess and integrate the new security requirements into the project scope, e…" at bounding box center [517, 335] width 0 height 11
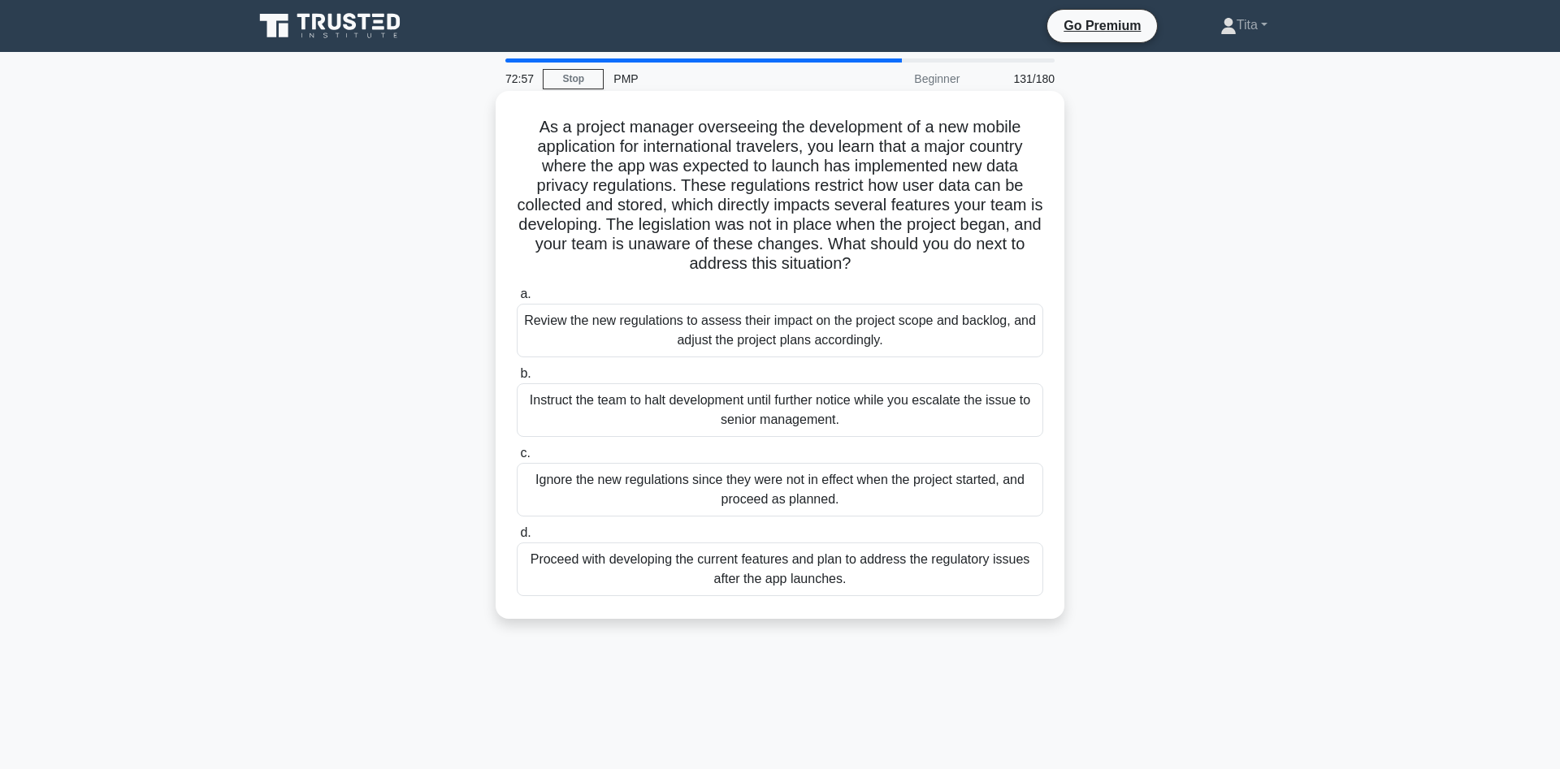
click at [734, 338] on div "Review the new regulations to assess their impact on the project scope and back…" at bounding box center [780, 331] width 526 height 54
click at [517, 300] on input "a. Review the new regulations to assess their impact on the project scope and b…" at bounding box center [517, 294] width 0 height 11
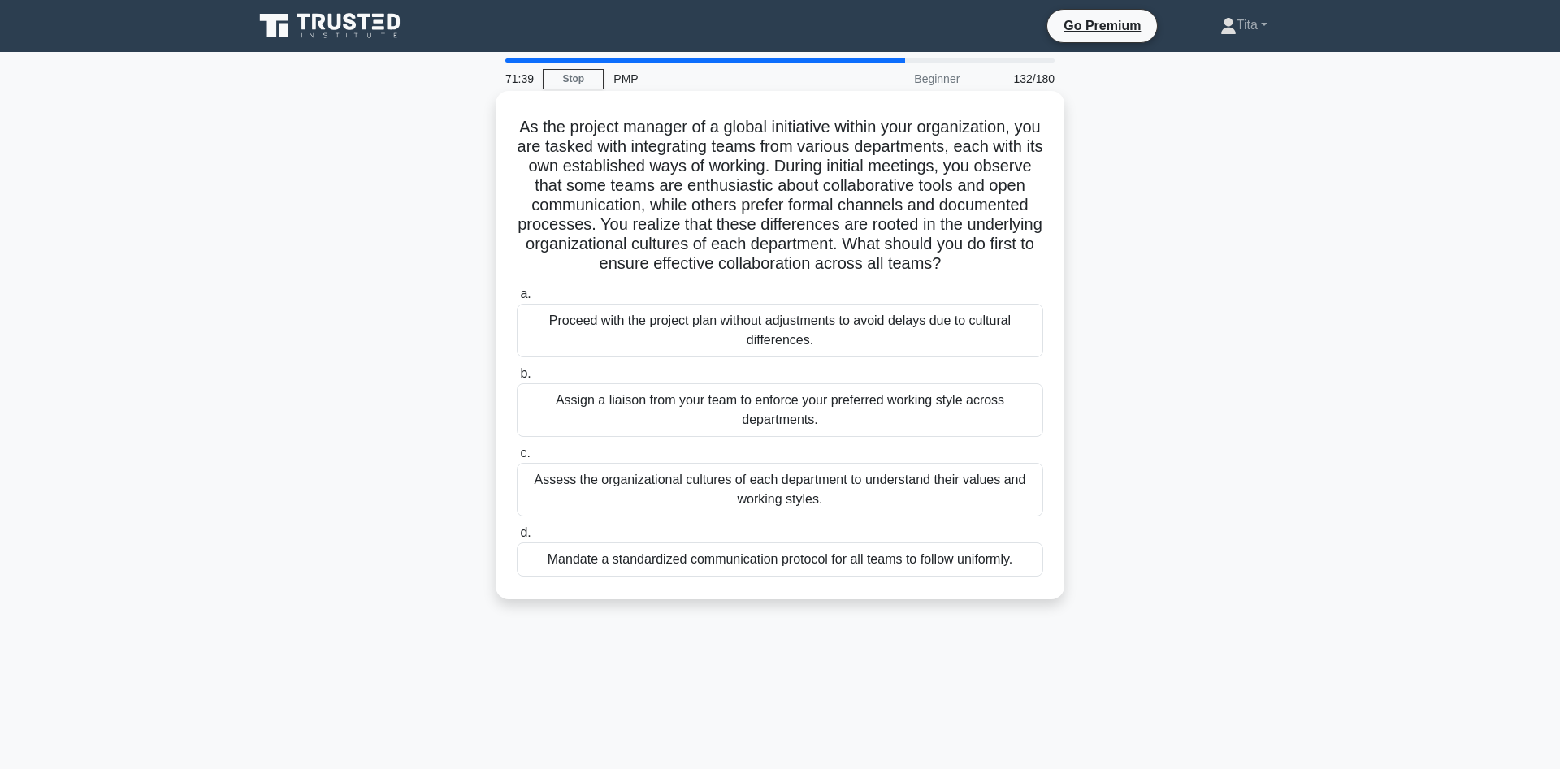
click at [825, 499] on div "Assess the organizational cultures of each department to understand their value…" at bounding box center [780, 490] width 526 height 54
click at [517, 459] on input "c. Assess the organizational cultures of each department to understand their va…" at bounding box center [517, 453] width 0 height 11
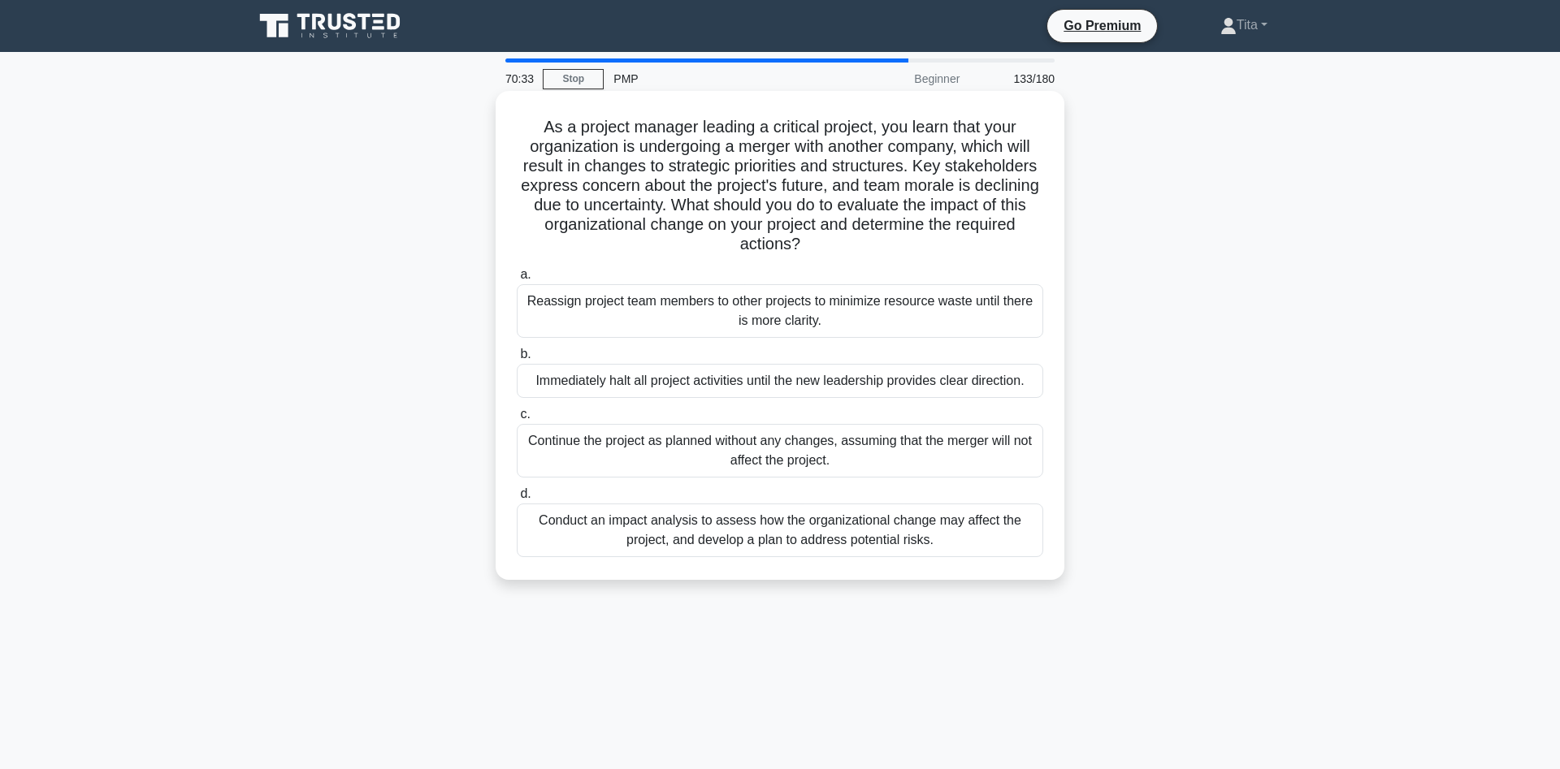
click at [643, 539] on div "Conduct an impact analysis to assess how the organizational change may affect t…" at bounding box center [780, 531] width 526 height 54
click at [517, 500] on input "d. Conduct an impact analysis to assess how the organizational change may affec…" at bounding box center [517, 494] width 0 height 11
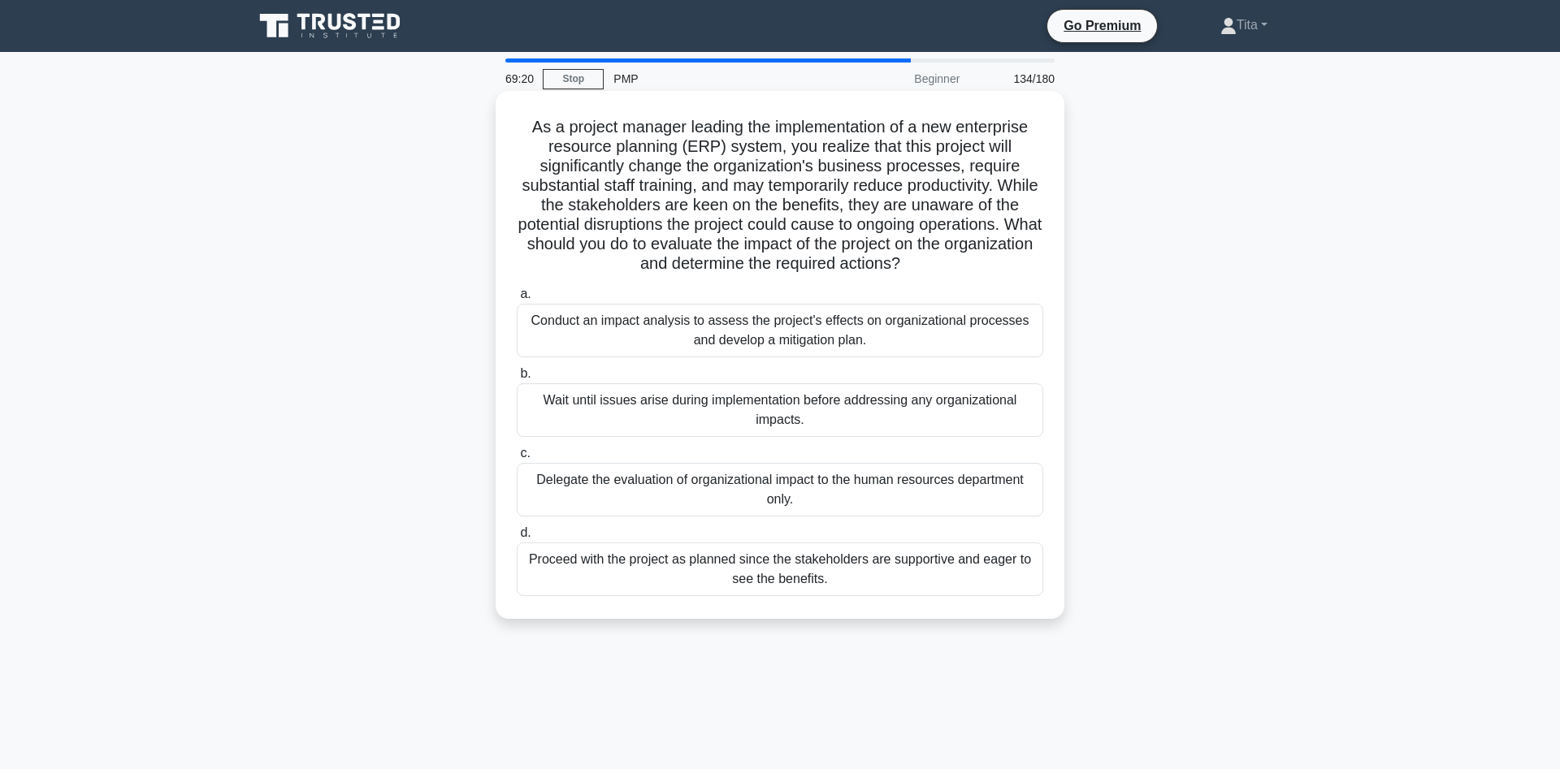
click at [766, 322] on div "Conduct an impact analysis to assess the project's effects on organizational pr…" at bounding box center [780, 331] width 526 height 54
click at [517, 300] on input "a. Conduct an impact analysis to assess the project's effects on organizational…" at bounding box center [517, 294] width 0 height 11
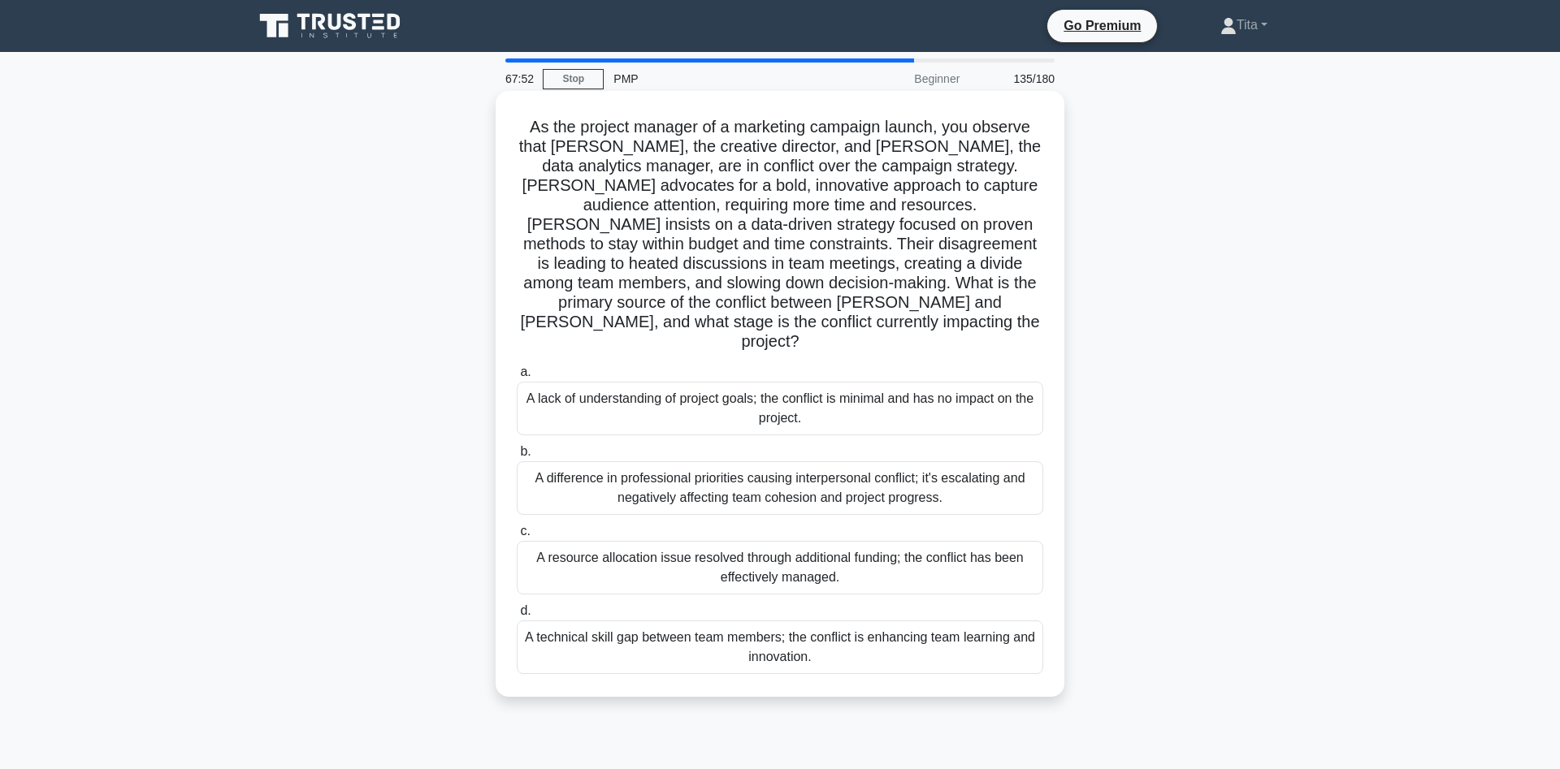
click at [653, 461] on div "A difference in professional priorities causing interpersonal conflict; it's es…" at bounding box center [780, 488] width 526 height 54
click at [517, 457] on input "b. A difference in professional priorities causing interpersonal conflict; it's…" at bounding box center [517, 452] width 0 height 11
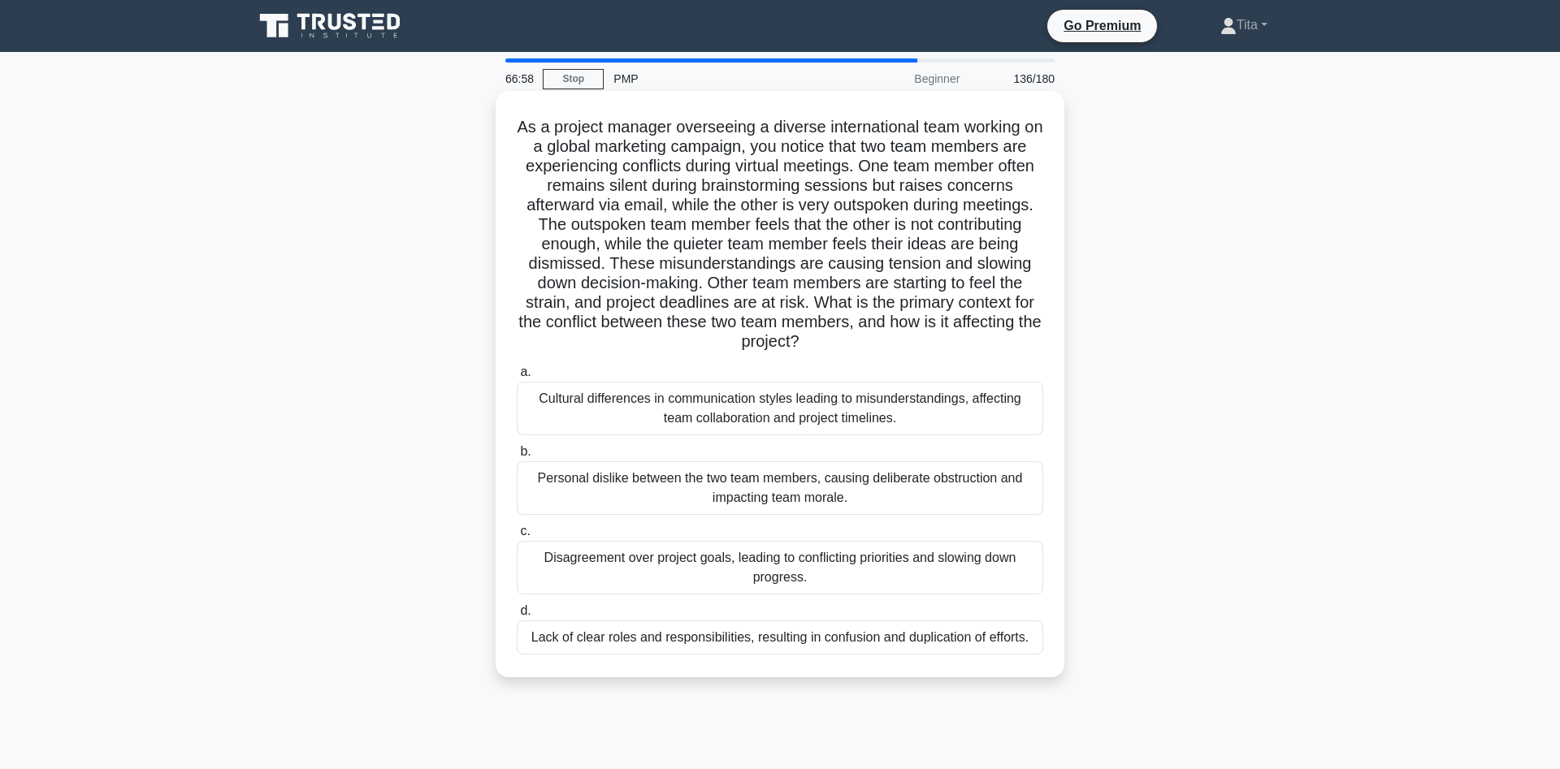
click at [738, 418] on div "Cultural differences in communication styles leading to misunderstandings, affe…" at bounding box center [780, 409] width 526 height 54
click at [517, 378] on input "a. Cultural differences in communication styles leading to misunderstandings, a…" at bounding box center [517, 372] width 0 height 11
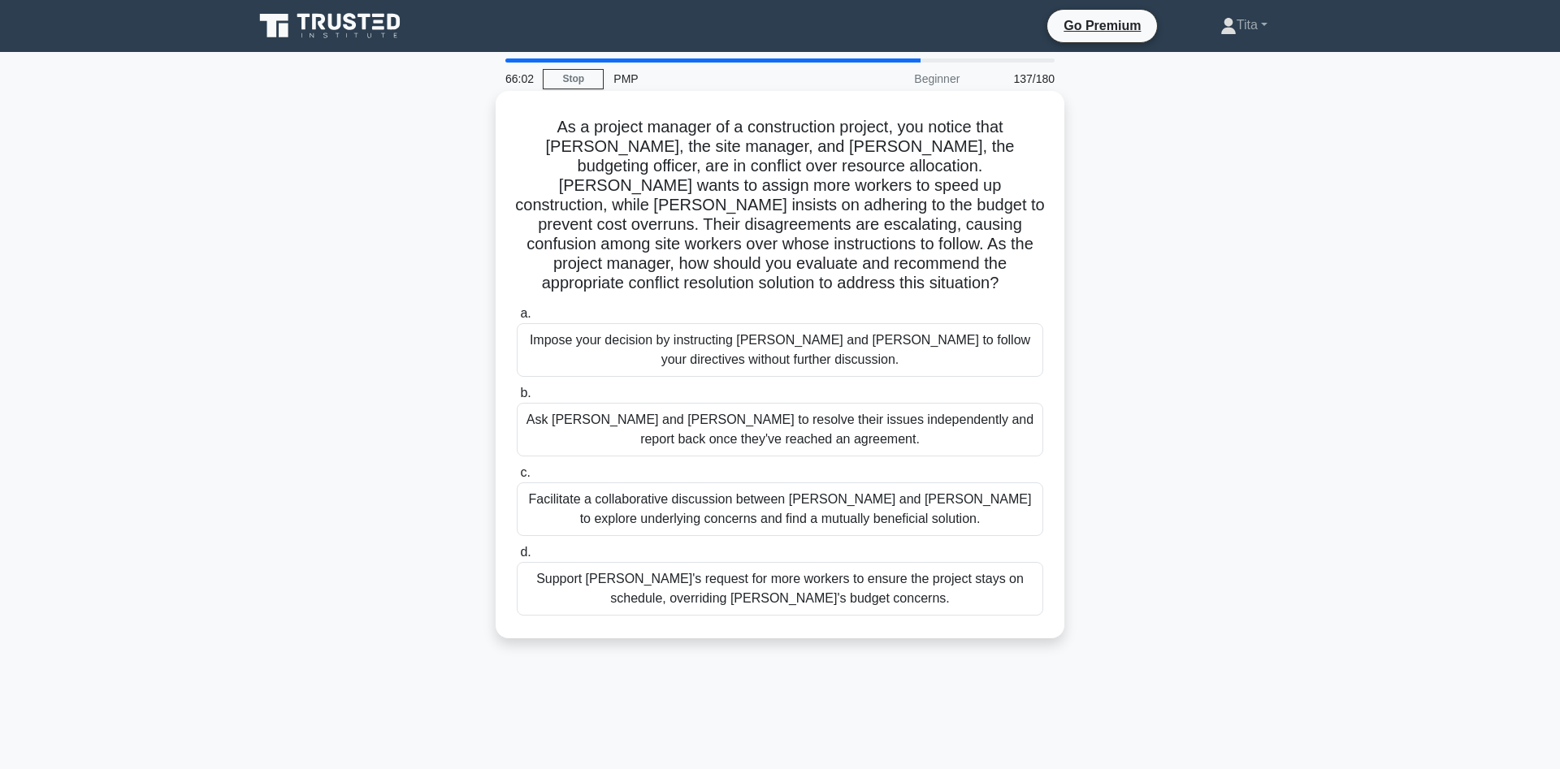
scroll to position [108, 0]
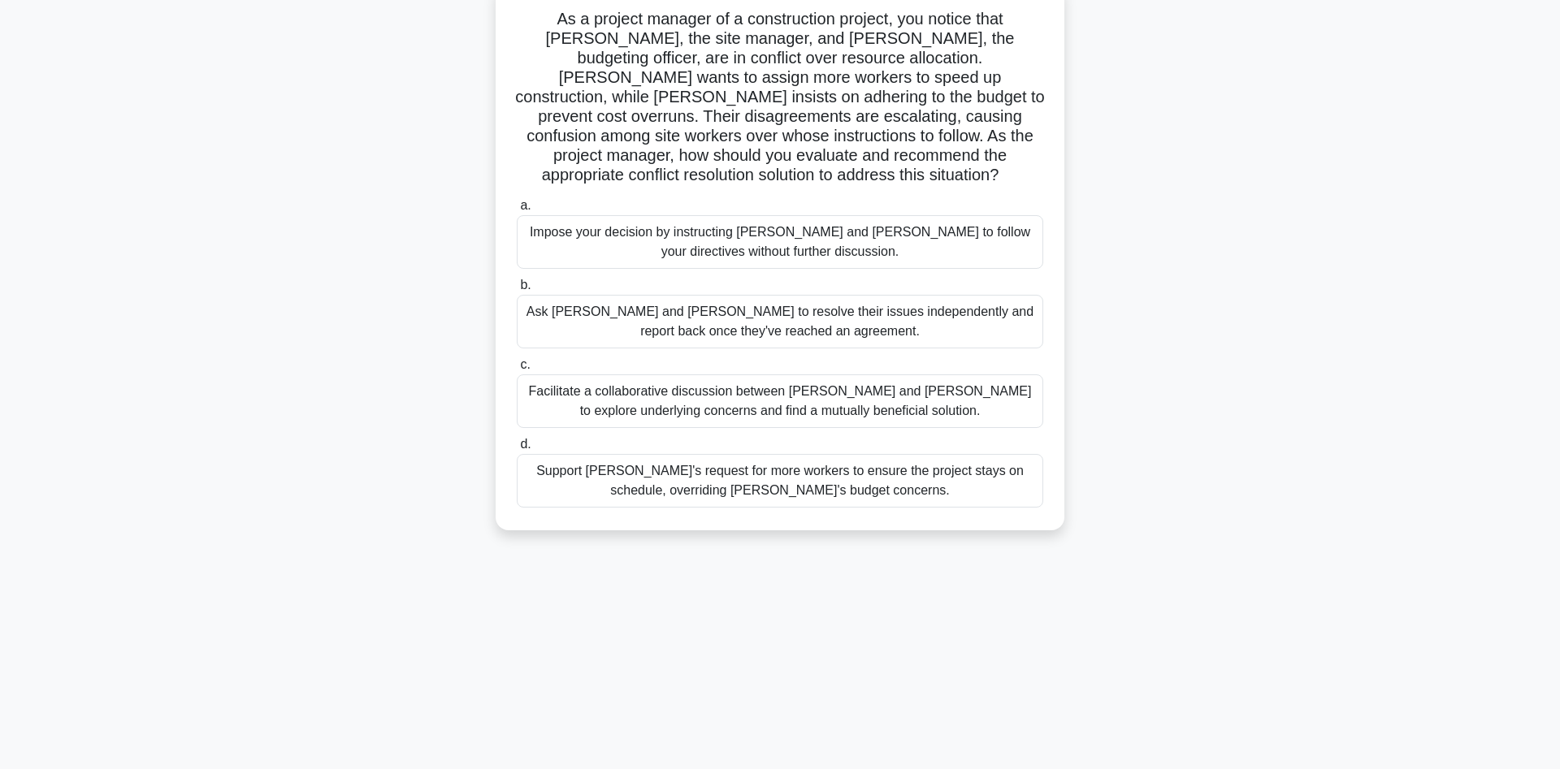
click at [820, 383] on div "Facilitate a collaborative discussion between [PERSON_NAME] and [PERSON_NAME] t…" at bounding box center [780, 402] width 526 height 54
click at [517, 370] on input "c. Facilitate a collaborative discussion between [PERSON_NAME] and [PERSON_NAME…" at bounding box center [517, 365] width 0 height 11
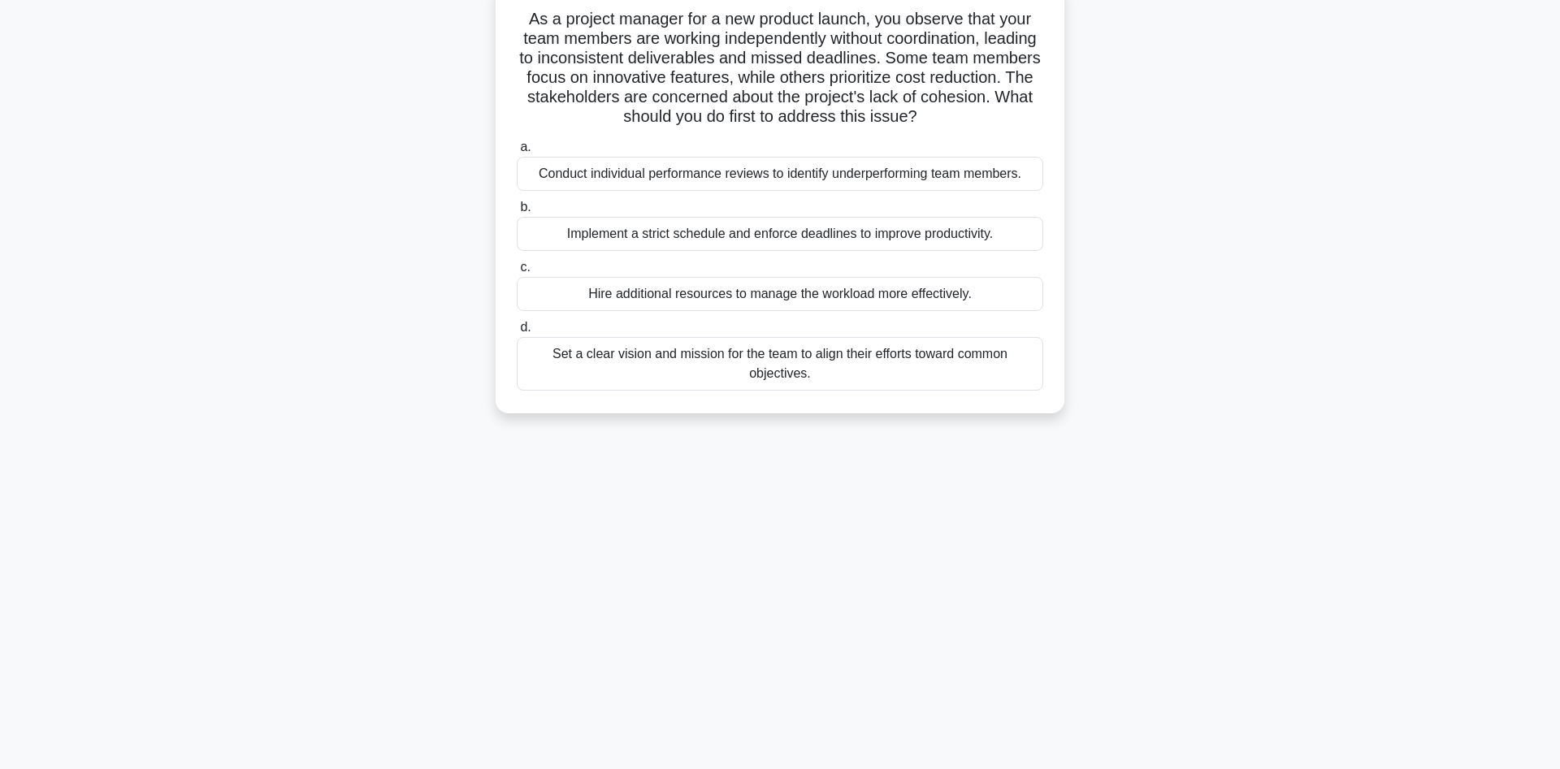
scroll to position [0, 0]
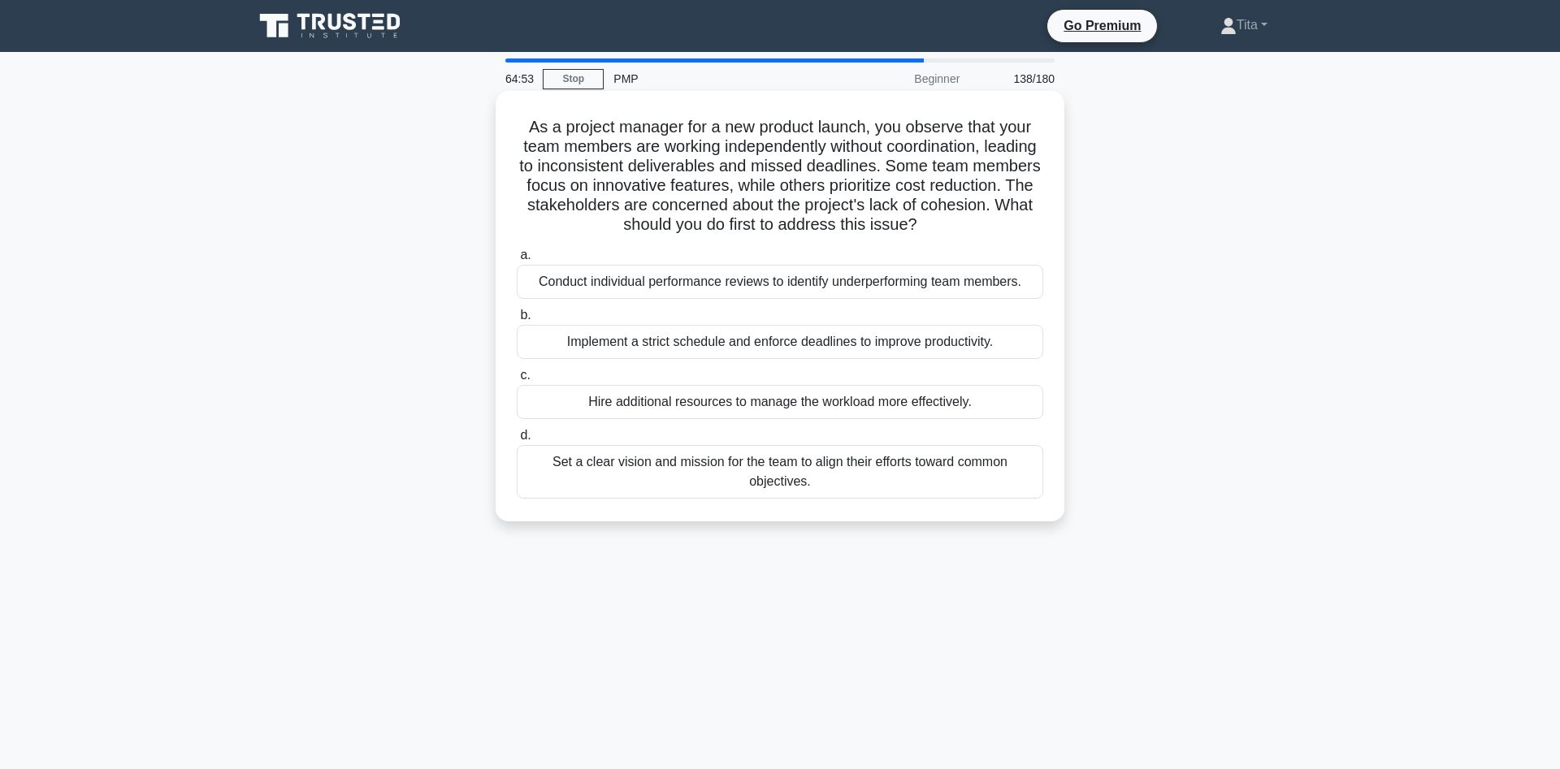
click at [582, 464] on div "Set a clear vision and mission for the team to align their efforts toward commo…" at bounding box center [780, 472] width 526 height 54
click at [517, 441] on input "d. Set a clear vision and mission for the team to align their efforts toward co…" at bounding box center [517, 436] width 0 height 11
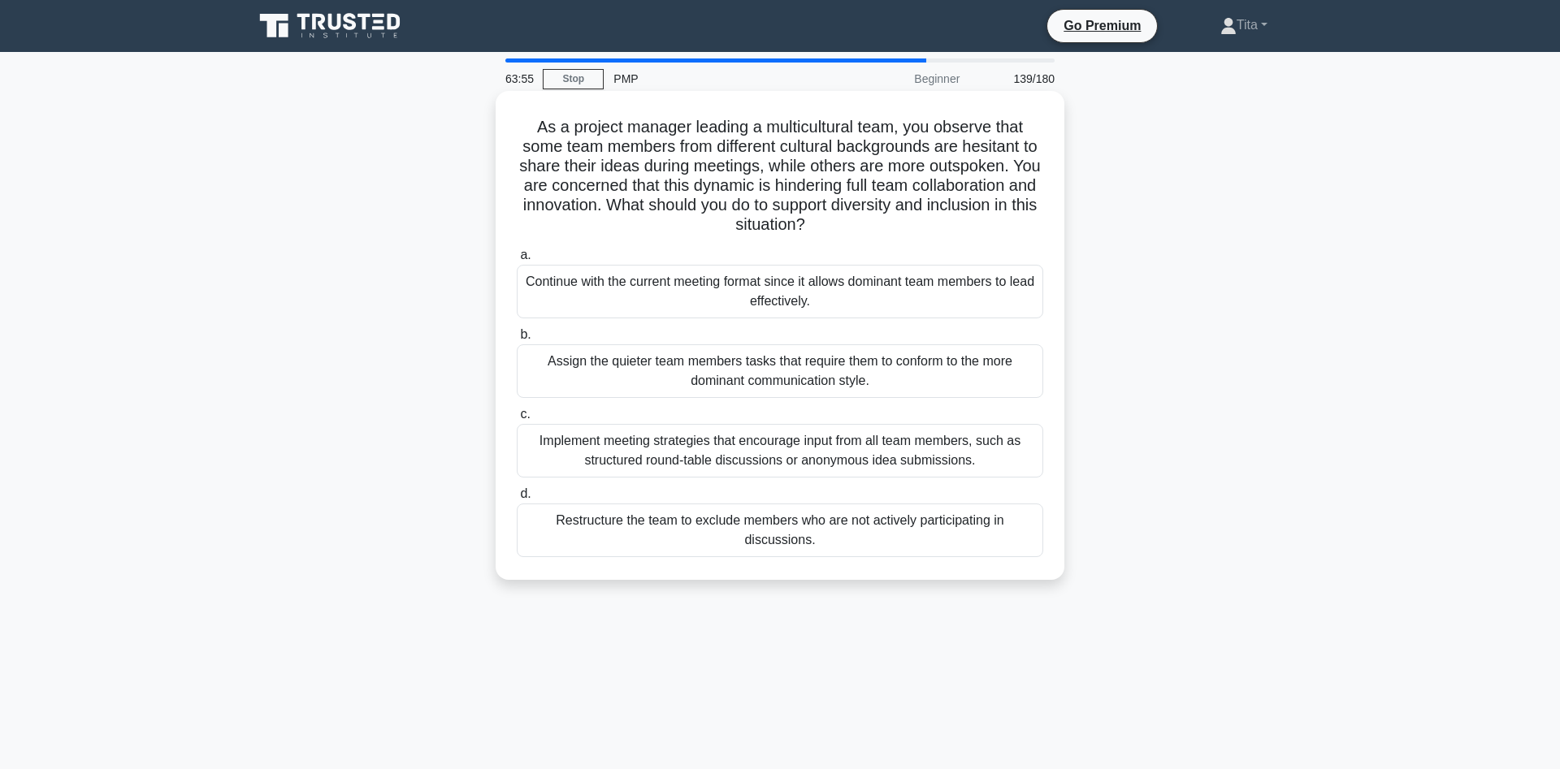
click at [751, 459] on div "Implement meeting strategies that encourage input from all team members, such a…" at bounding box center [780, 451] width 526 height 54
click at [517, 420] on input "c. Implement meeting strategies that encourage input from all team members, suc…" at bounding box center [517, 414] width 0 height 11
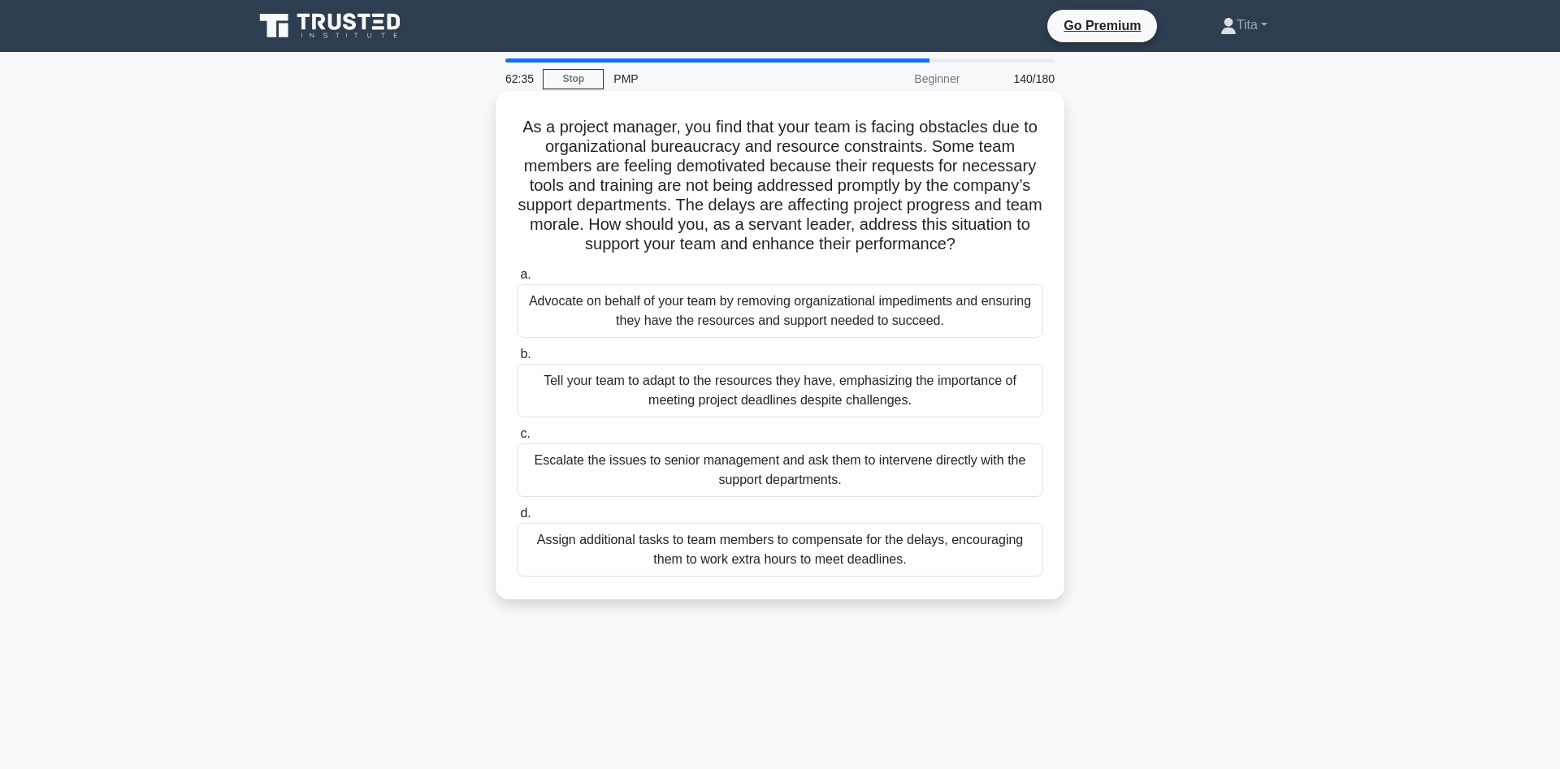
click at [744, 328] on div "Advocate on behalf of your team by removing organizational impediments and ensu…" at bounding box center [780, 311] width 526 height 54
click at [517, 280] on input "a. Advocate on behalf of your team by removing organizational impediments and e…" at bounding box center [517, 275] width 0 height 11
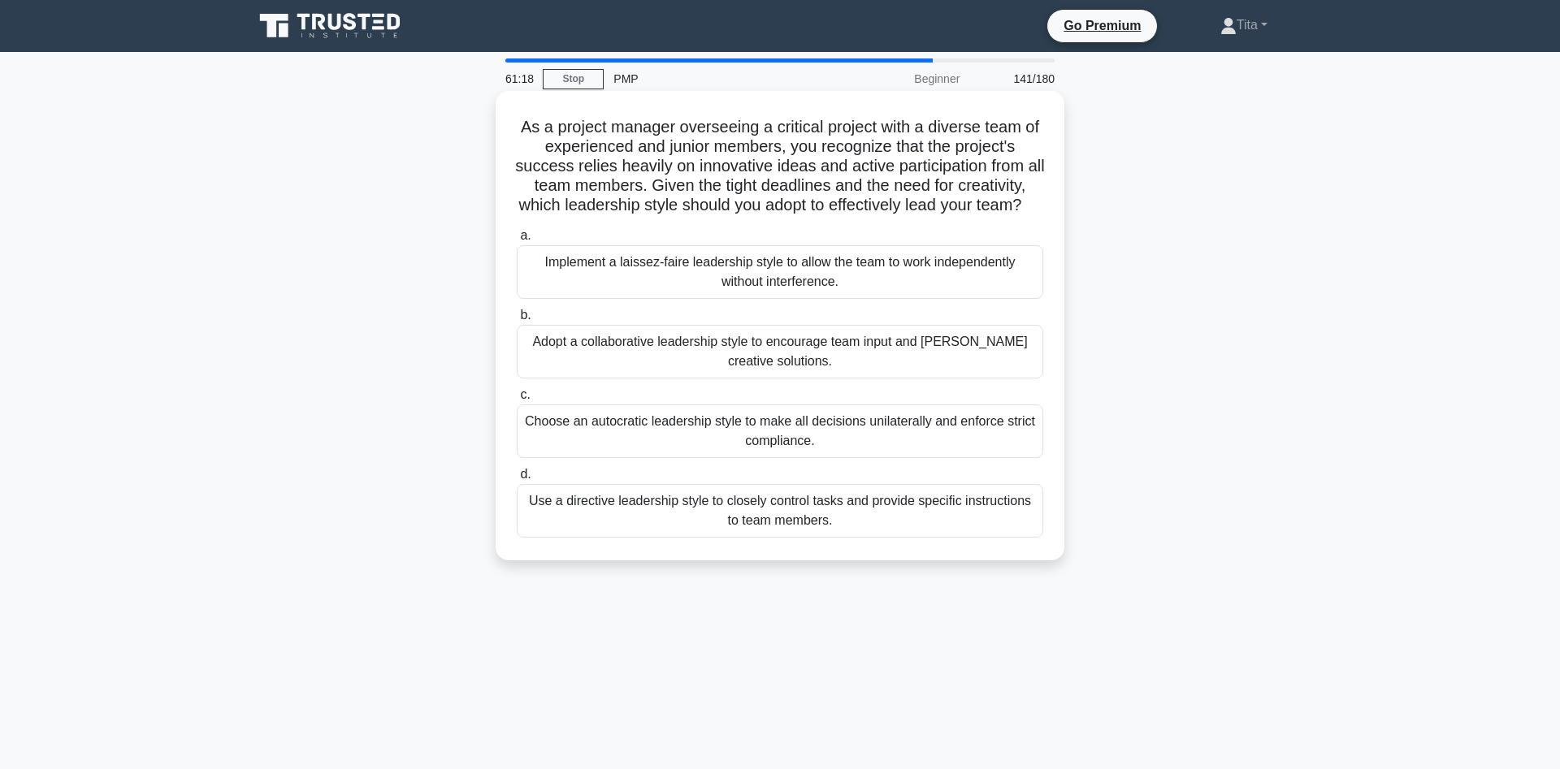
click at [662, 362] on div "Adopt a collaborative leadership style to encourage team input and [PERSON_NAME…" at bounding box center [780, 352] width 526 height 54
click at [517, 321] on input "b. Adopt a collaborative leadership style to encourage team input and [PERSON_N…" at bounding box center [517, 315] width 0 height 11
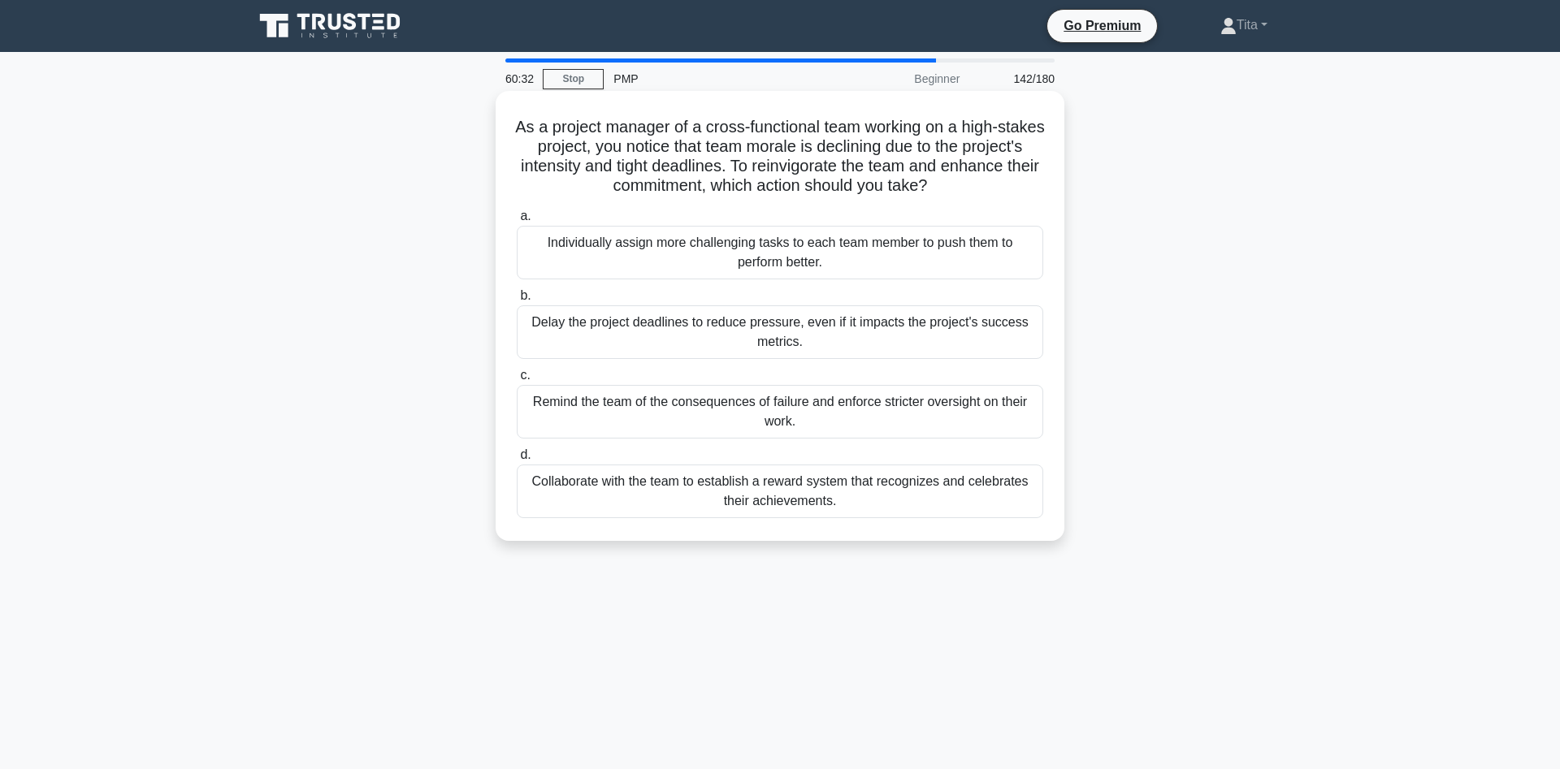
click at [812, 505] on div "Collaborate with the team to establish a reward system that recognizes and cele…" at bounding box center [780, 492] width 526 height 54
click at [517, 461] on input "d. Collaborate with the team to establish a reward system that recognizes and c…" at bounding box center [517, 455] width 0 height 11
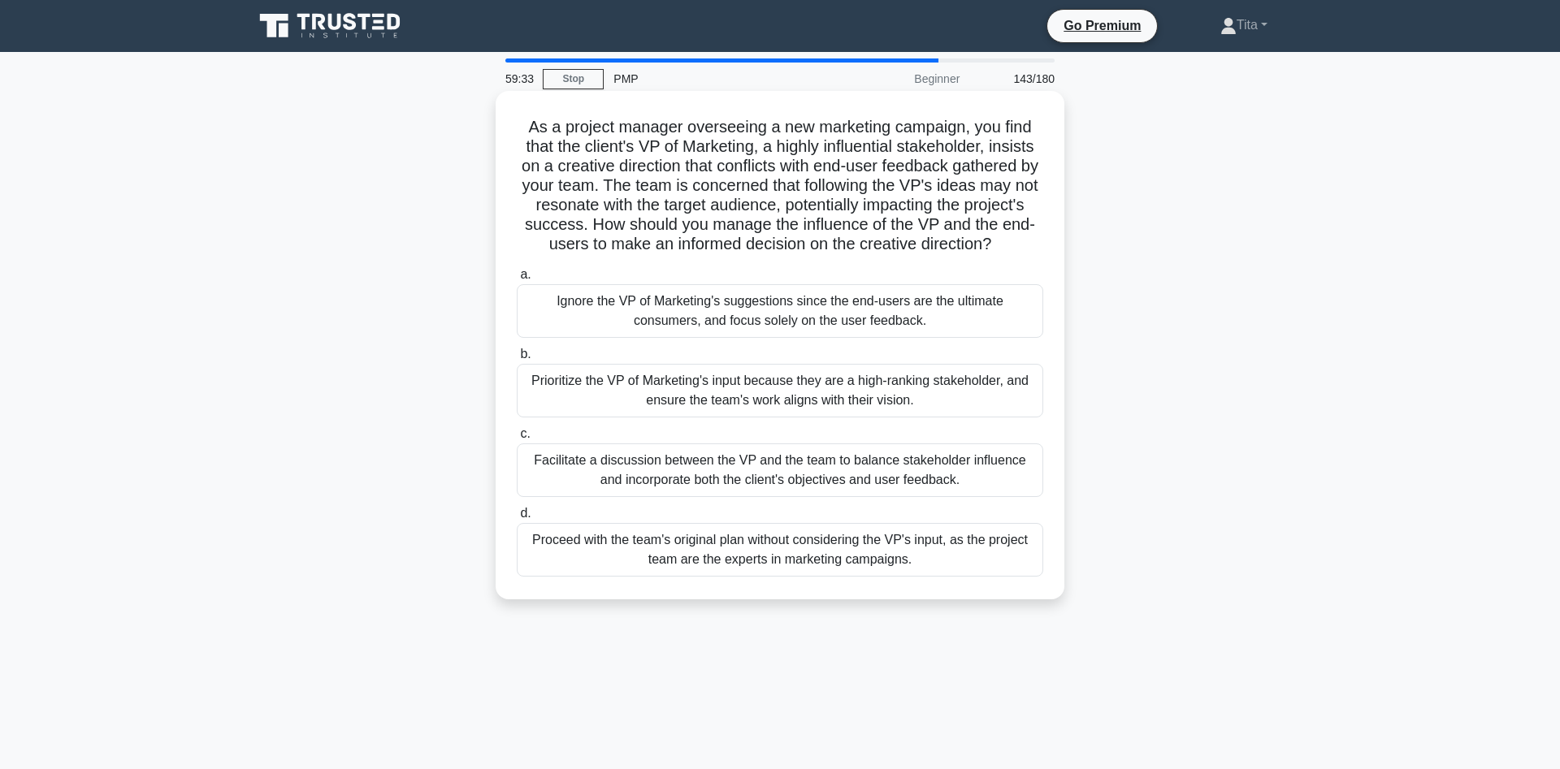
click at [878, 481] on div "Facilitate a discussion between the VP and the team to balance stakeholder infl…" at bounding box center [780, 471] width 526 height 54
click at [517, 439] on input "c. Facilitate a discussion between the VP and the team to balance stakeholder i…" at bounding box center [517, 434] width 0 height 11
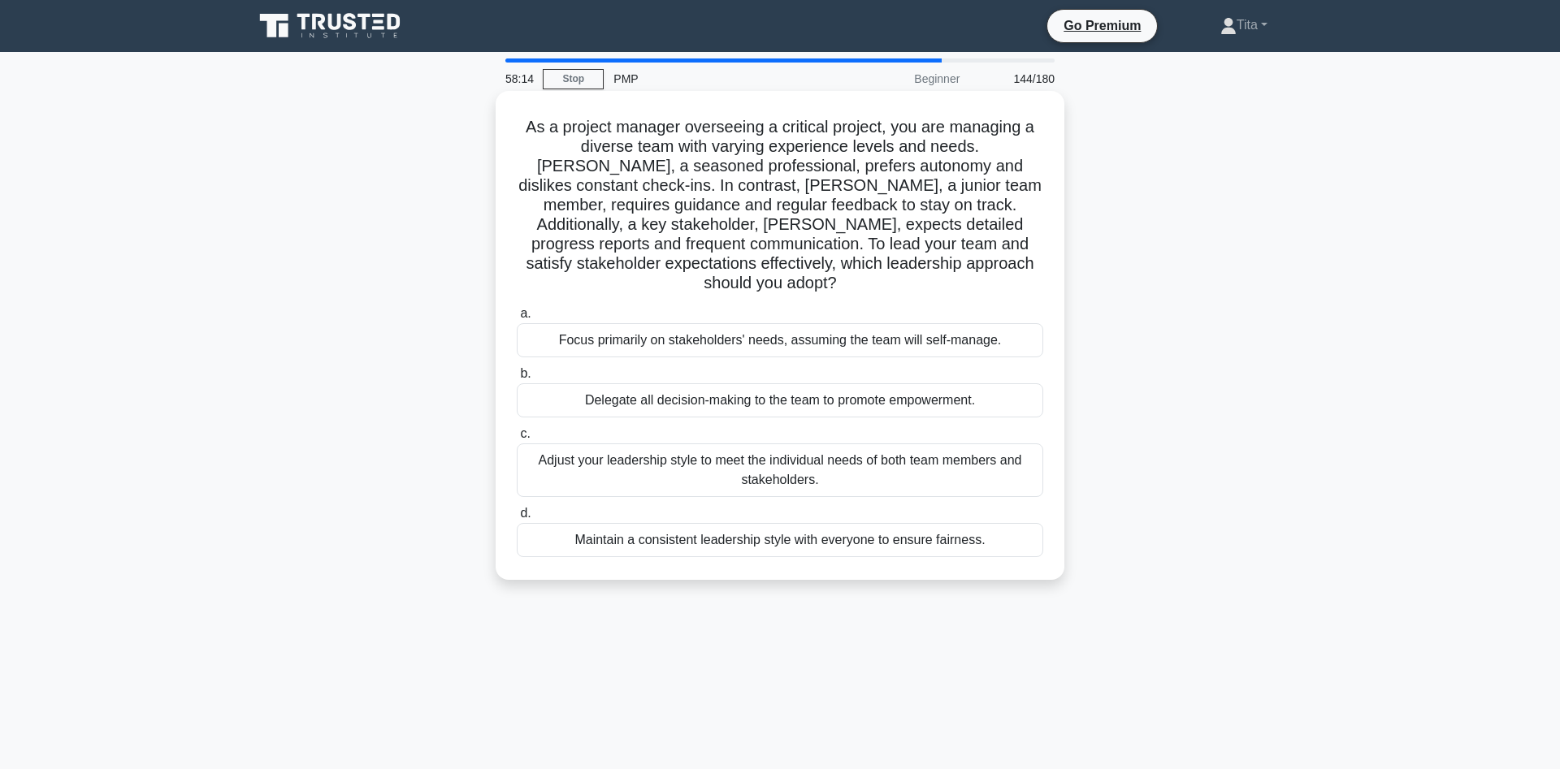
drag, startPoint x: 530, startPoint y: 127, endPoint x: 823, endPoint y: 353, distance: 370.2
click at [992, 527] on div "As a project manager overseeing a critical project, you are managing a diverse …" at bounding box center [780, 335] width 556 height 476
copy div "a. Focus primarily on stakeholders' needs, assuming the team will self-manage. …"
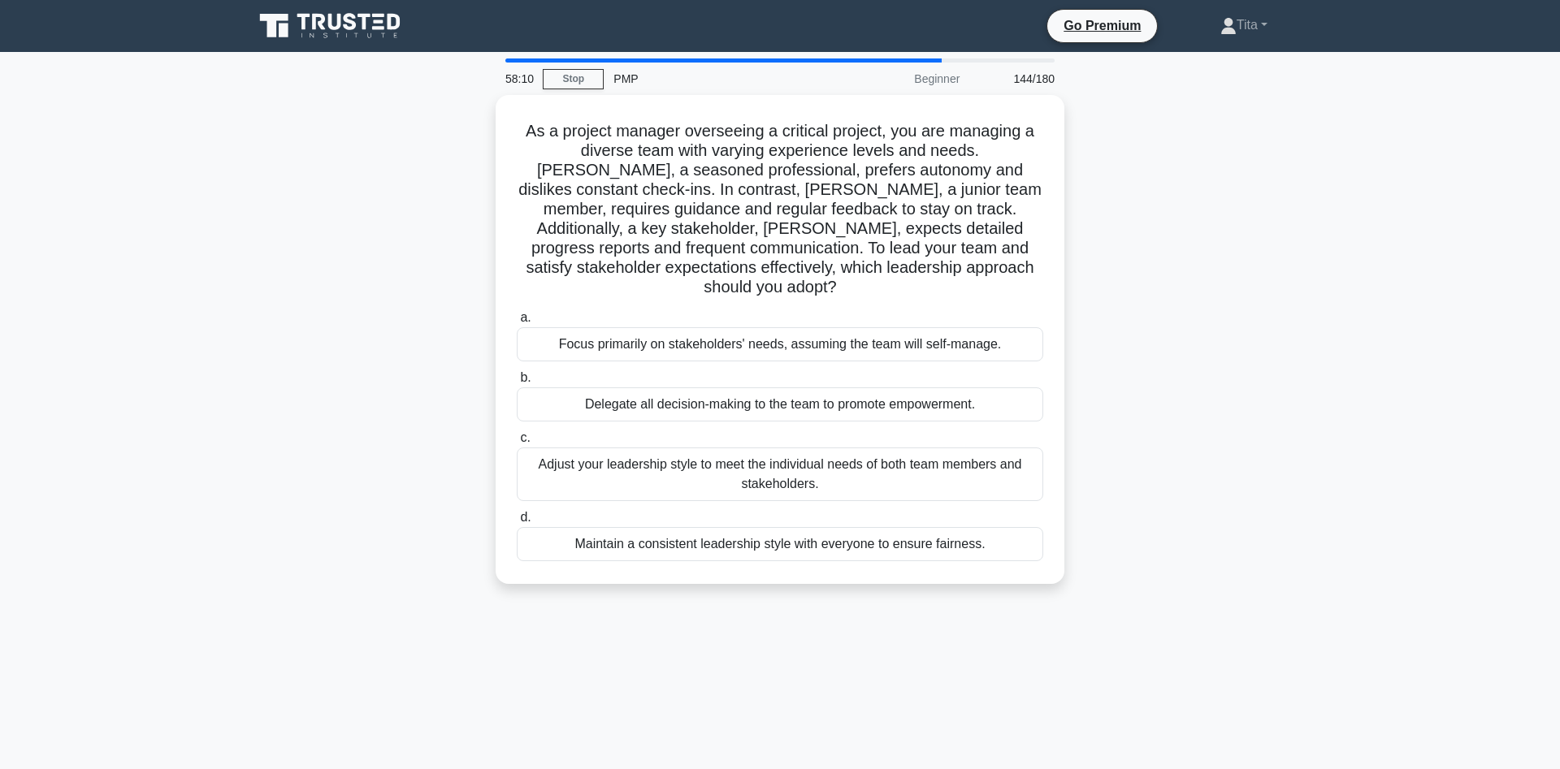
click at [1115, 396] on div "As a project manager overseeing a critical project, you are managing a diverse …" at bounding box center [780, 349] width 1072 height 509
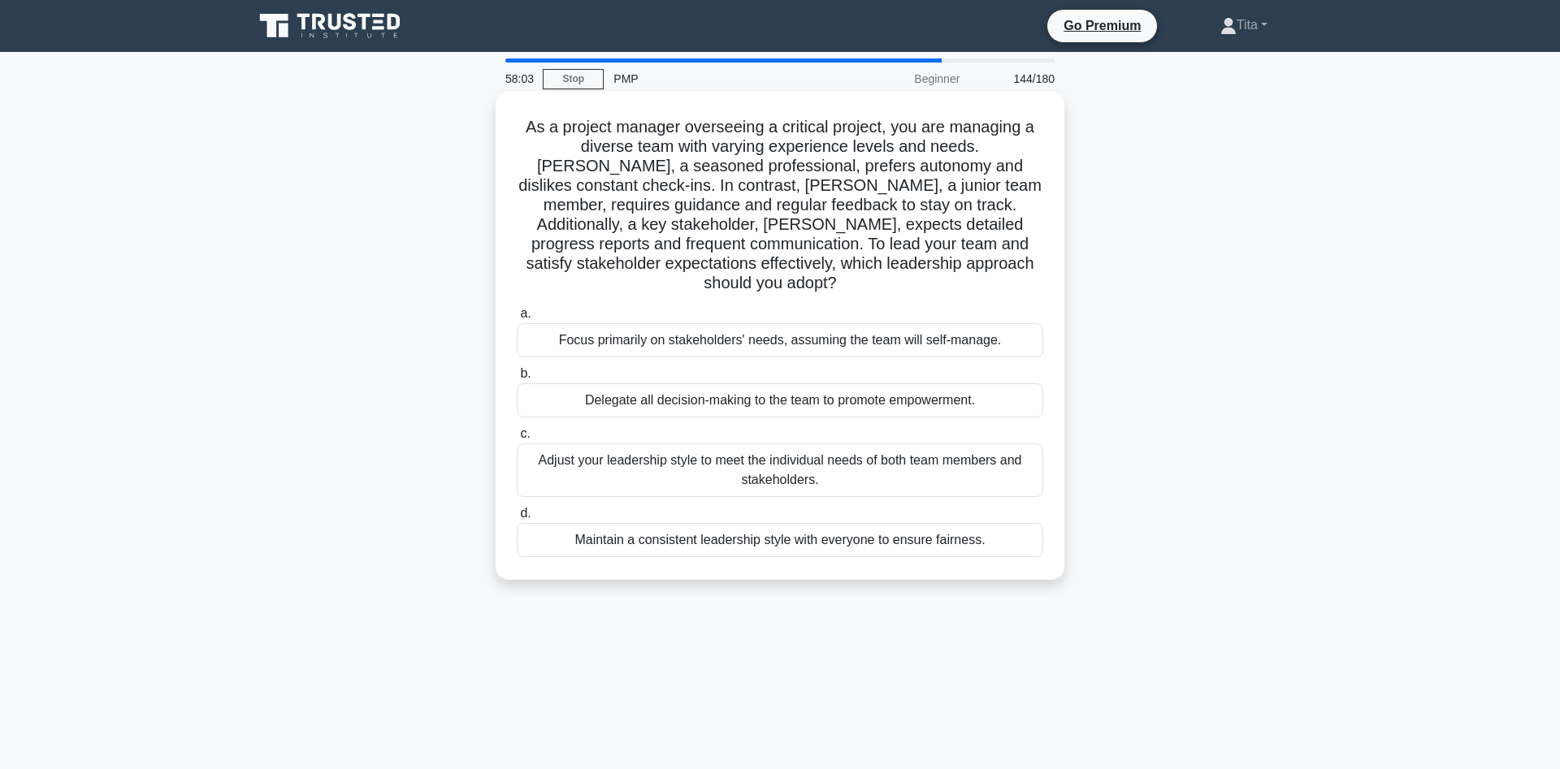
click at [684, 458] on div "Adjust your leadership style to meet the individual needs of both team members …" at bounding box center [780, 471] width 526 height 54
click at [517, 439] on input "c. Adjust your leadership style to meet the individual needs of both team membe…" at bounding box center [517, 434] width 0 height 11
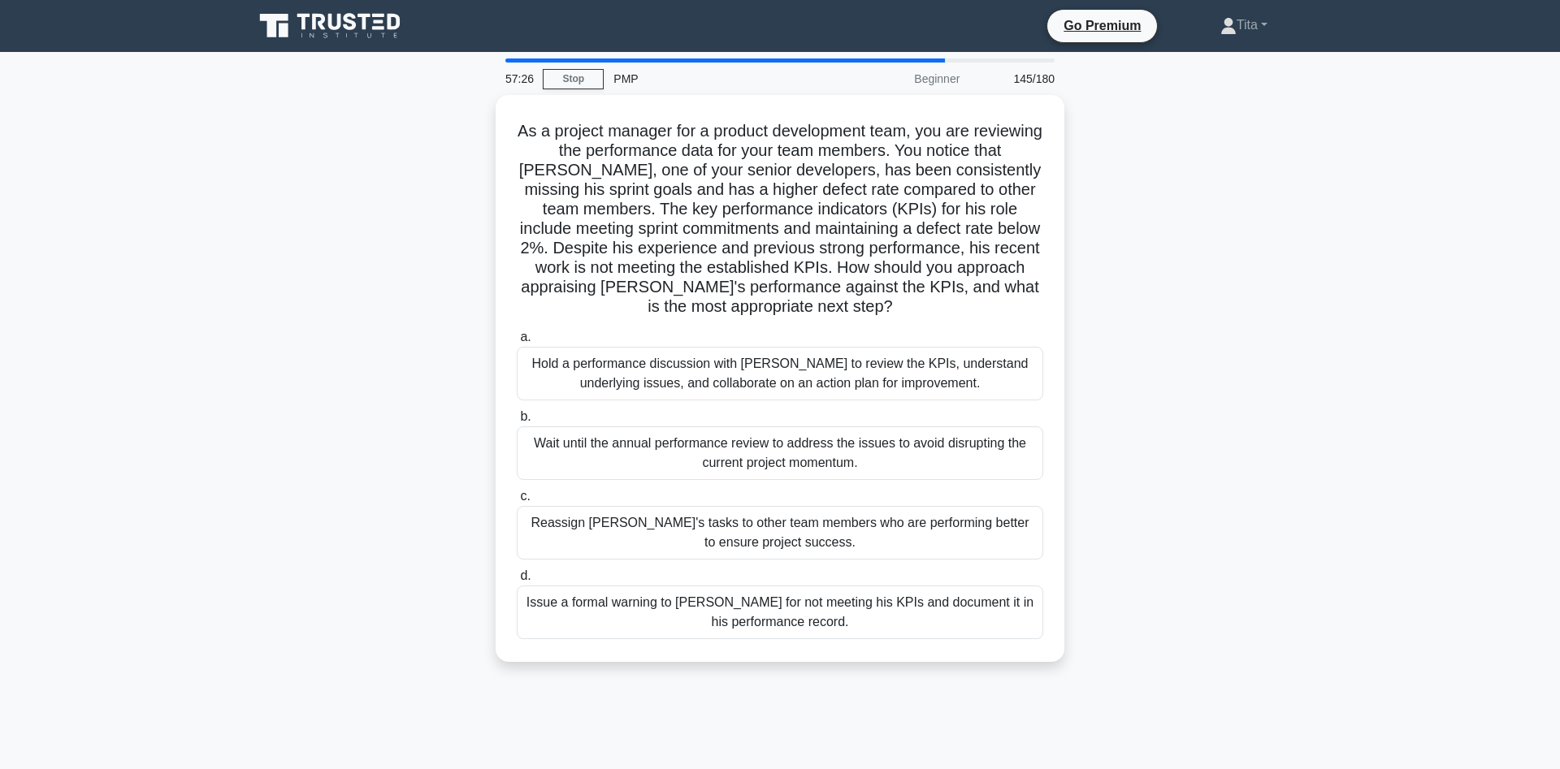
click at [1141, 431] on div "As a project manager for a product development team, you are reviewing the perf…" at bounding box center [780, 388] width 1072 height 587
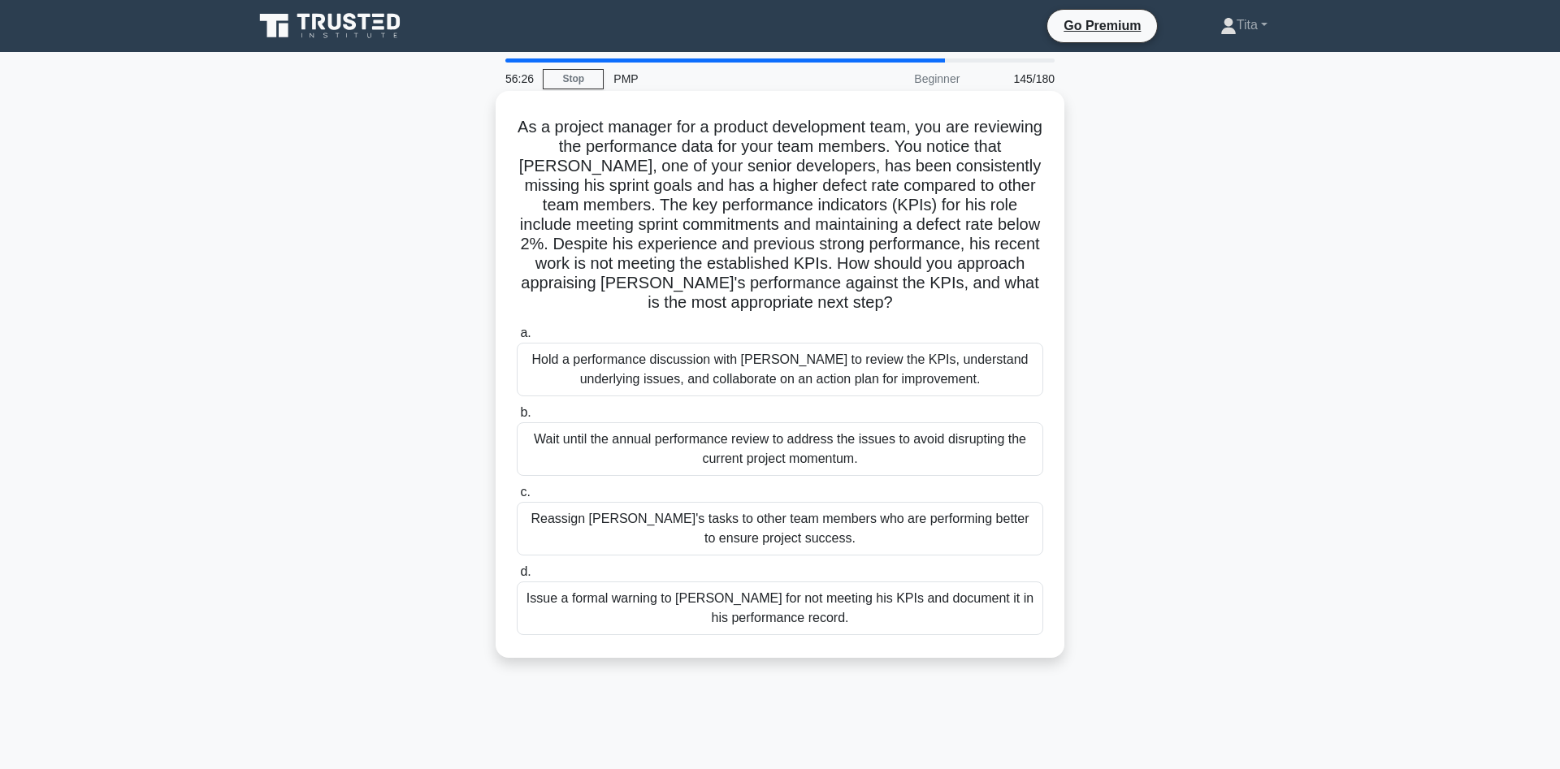
click at [940, 382] on div "Hold a performance discussion with [PERSON_NAME] to review the KPIs, understand…" at bounding box center [780, 370] width 526 height 54
click at [517, 339] on input "a. Hold a performance discussion with [PERSON_NAME] to review the KPIs, underst…" at bounding box center [517, 333] width 0 height 11
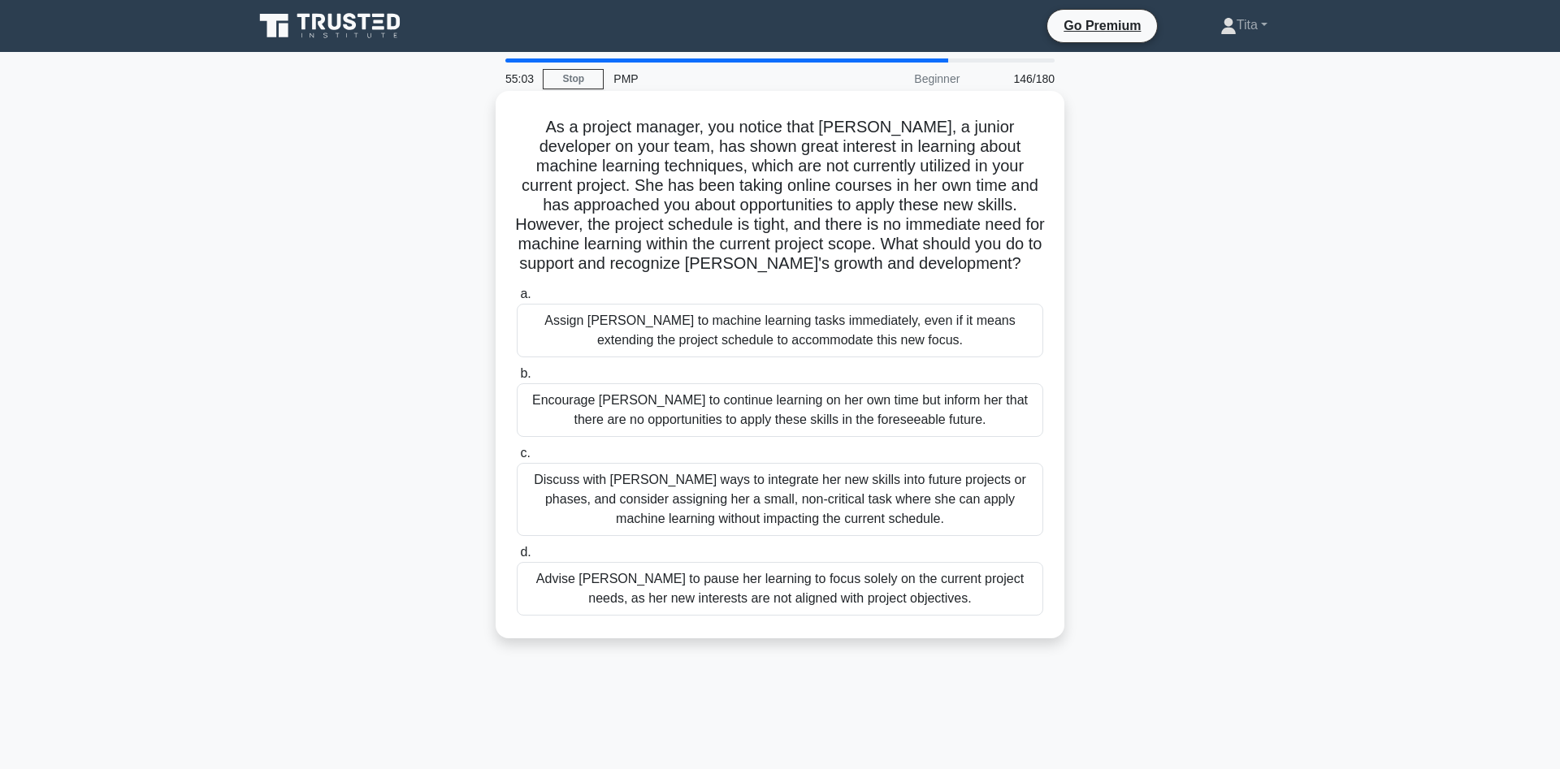
click at [613, 496] on div "Discuss with [PERSON_NAME] ways to integrate her new skills into future project…" at bounding box center [780, 499] width 526 height 73
click at [517, 459] on input "c. Discuss with [PERSON_NAME] ways to integrate her new skills into future proj…" at bounding box center [517, 453] width 0 height 11
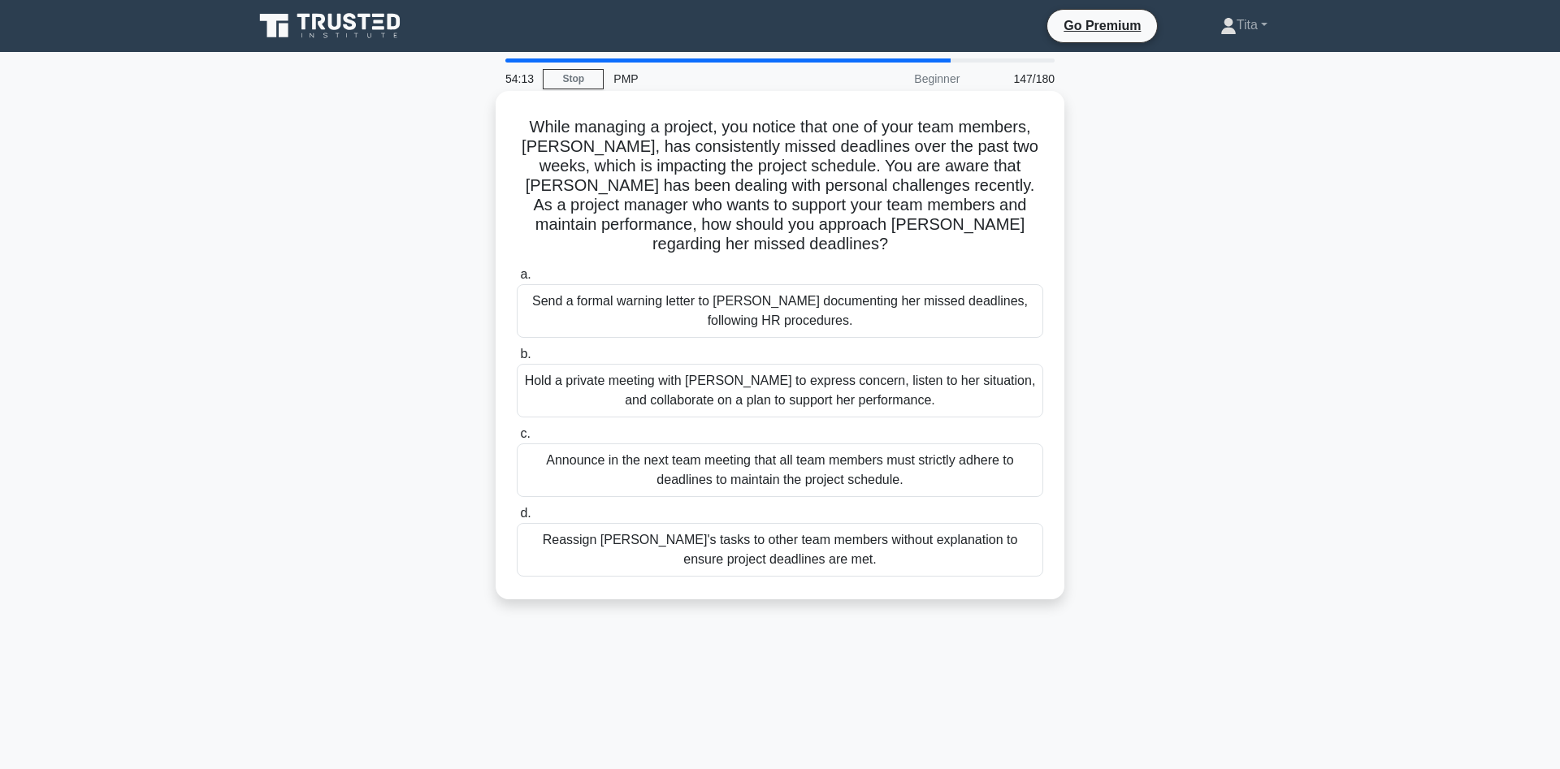
click at [655, 376] on div "Hold a private meeting with [PERSON_NAME] to express concern, listen to her sit…" at bounding box center [780, 391] width 526 height 54
click at [517, 360] on input "b. Hold a private meeting with [PERSON_NAME] to express concern, listen to her …" at bounding box center [517, 354] width 0 height 11
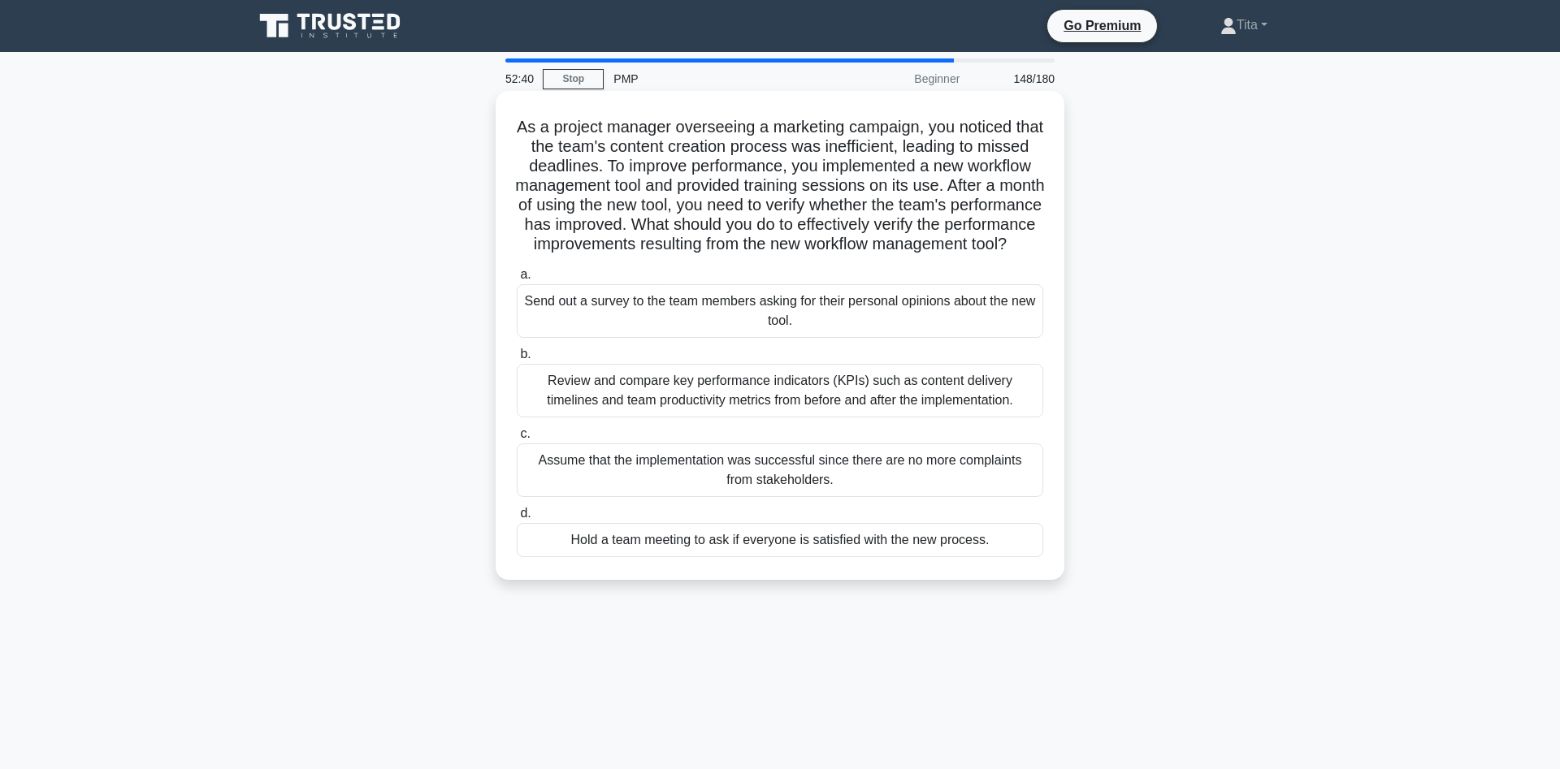
click at [669, 418] on div "Review and compare key performance indicators (KPIs) such as content delivery t…" at bounding box center [780, 391] width 526 height 54
click at [517, 360] on input "b. Review and compare key performance indicators (KPIs) such as content deliver…" at bounding box center [517, 354] width 0 height 11
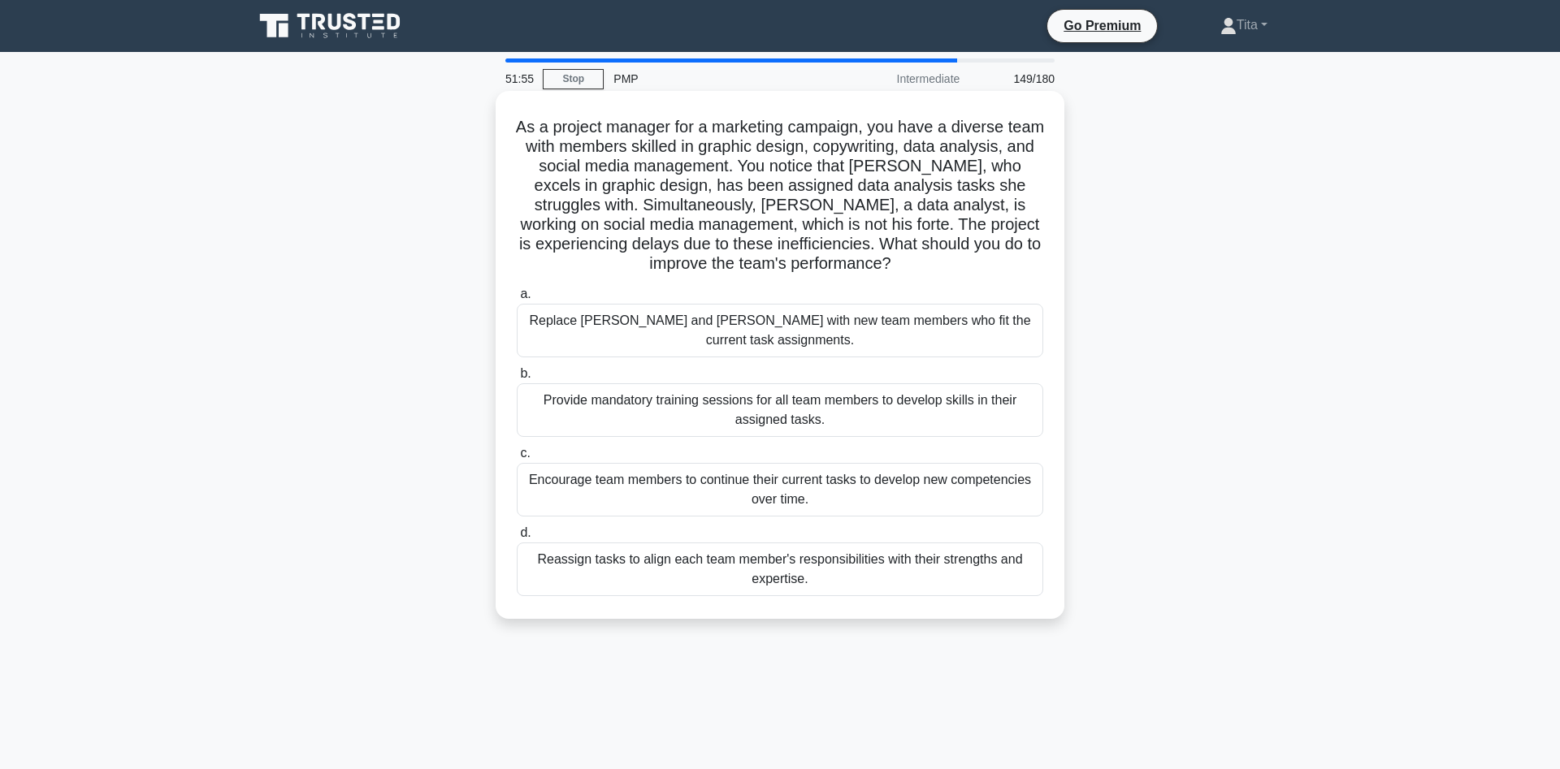
click at [659, 551] on div "Reassign tasks to align each team member's responsibilities with their strength…" at bounding box center [780, 570] width 526 height 54
click at [517, 539] on input "d. Reassign tasks to align each team member's responsibilities with their stren…" at bounding box center [517, 533] width 0 height 11
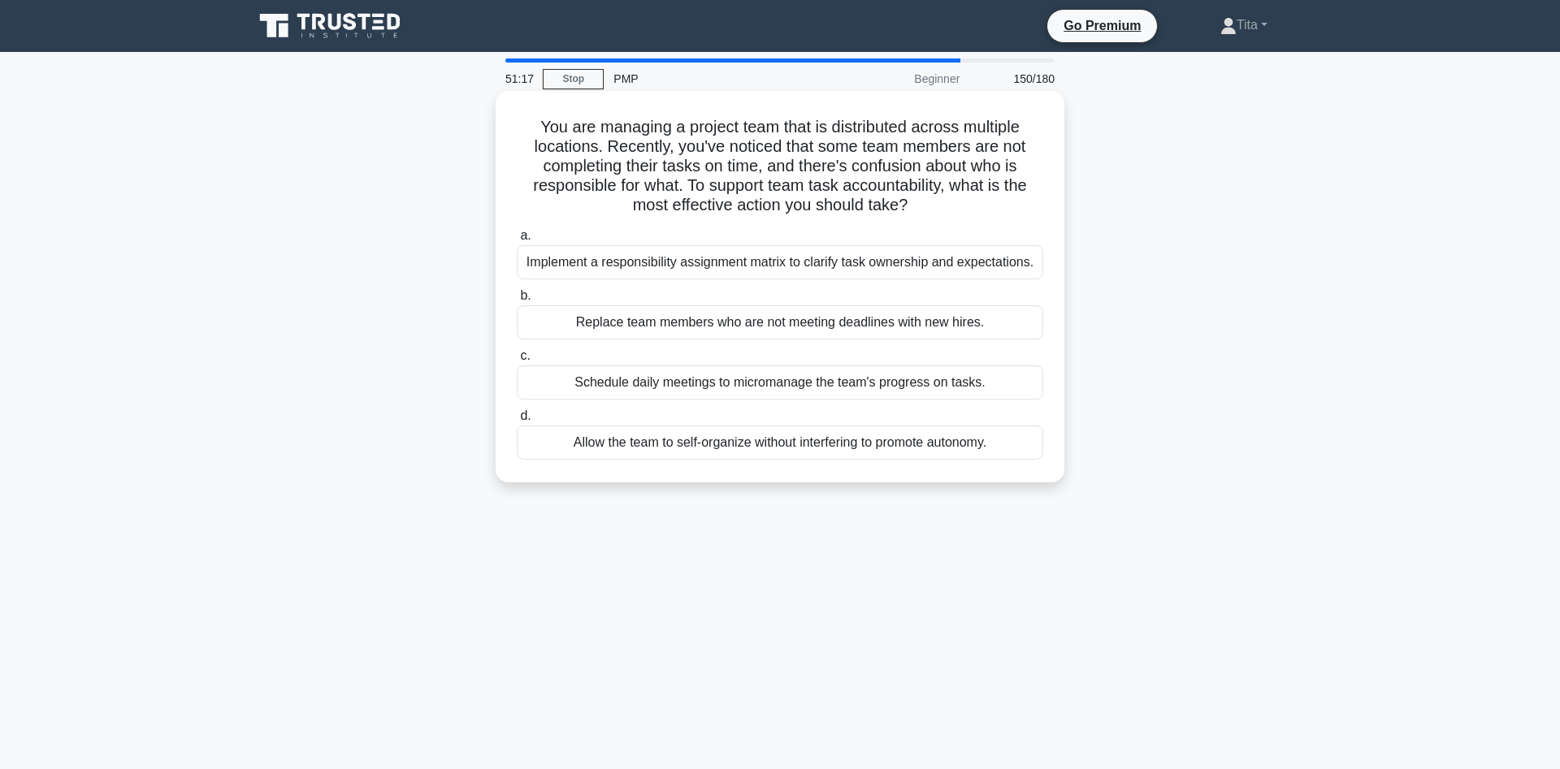
click at [609, 264] on div "Implement a responsibility assignment matrix to clarify task ownership and expe…" at bounding box center [780, 262] width 526 height 34
click at [517, 241] on input "a. Implement a responsibility assignment matrix to clarify task ownership and e…" at bounding box center [517, 236] width 0 height 11
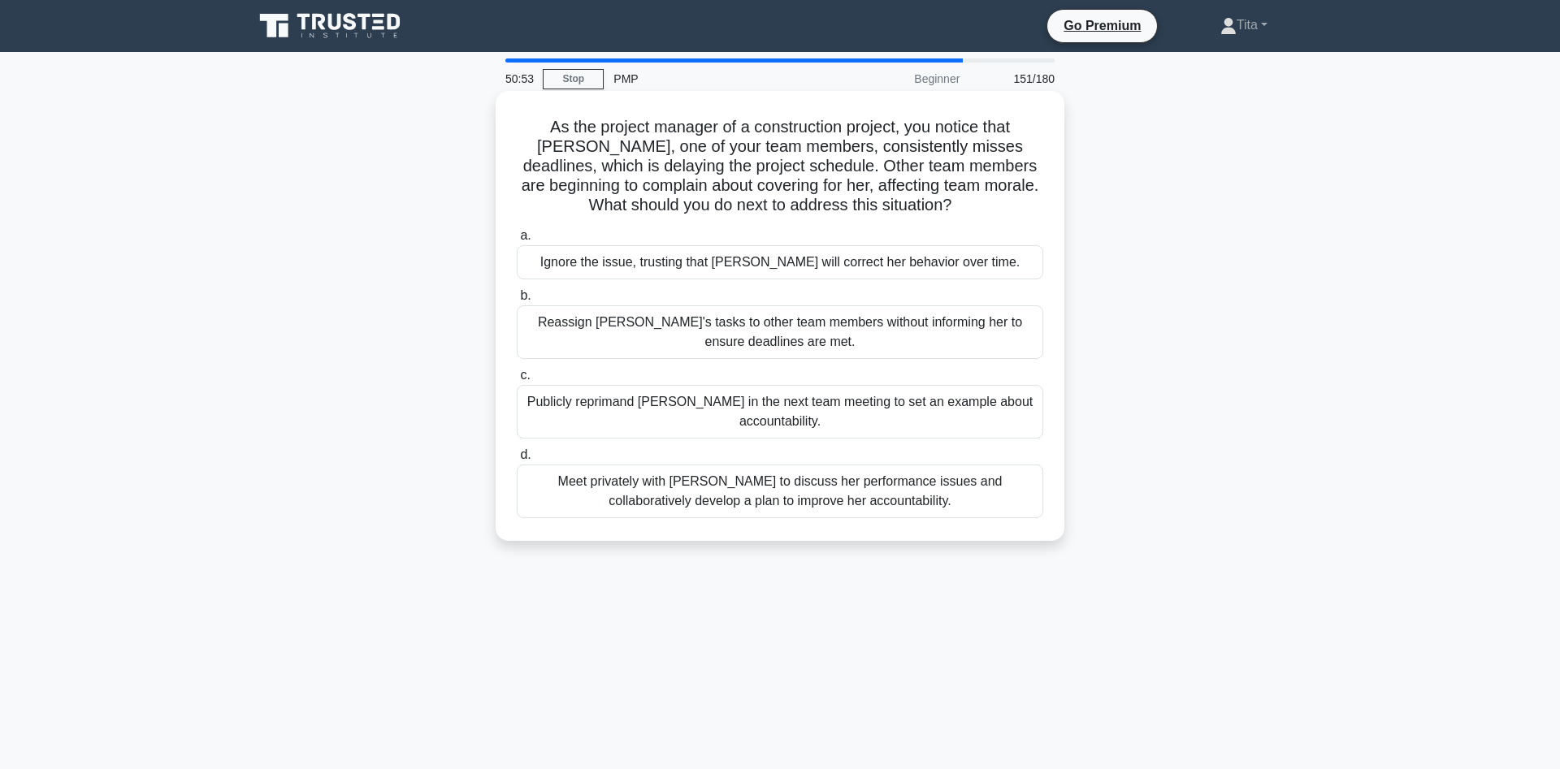
click at [591, 496] on div "Meet privately with [PERSON_NAME] to discuss her performance issues and collabo…" at bounding box center [780, 492] width 526 height 54
click at [517, 461] on input "d. Meet privately with [PERSON_NAME] to discuss her performance issues and coll…" at bounding box center [517, 455] width 0 height 11
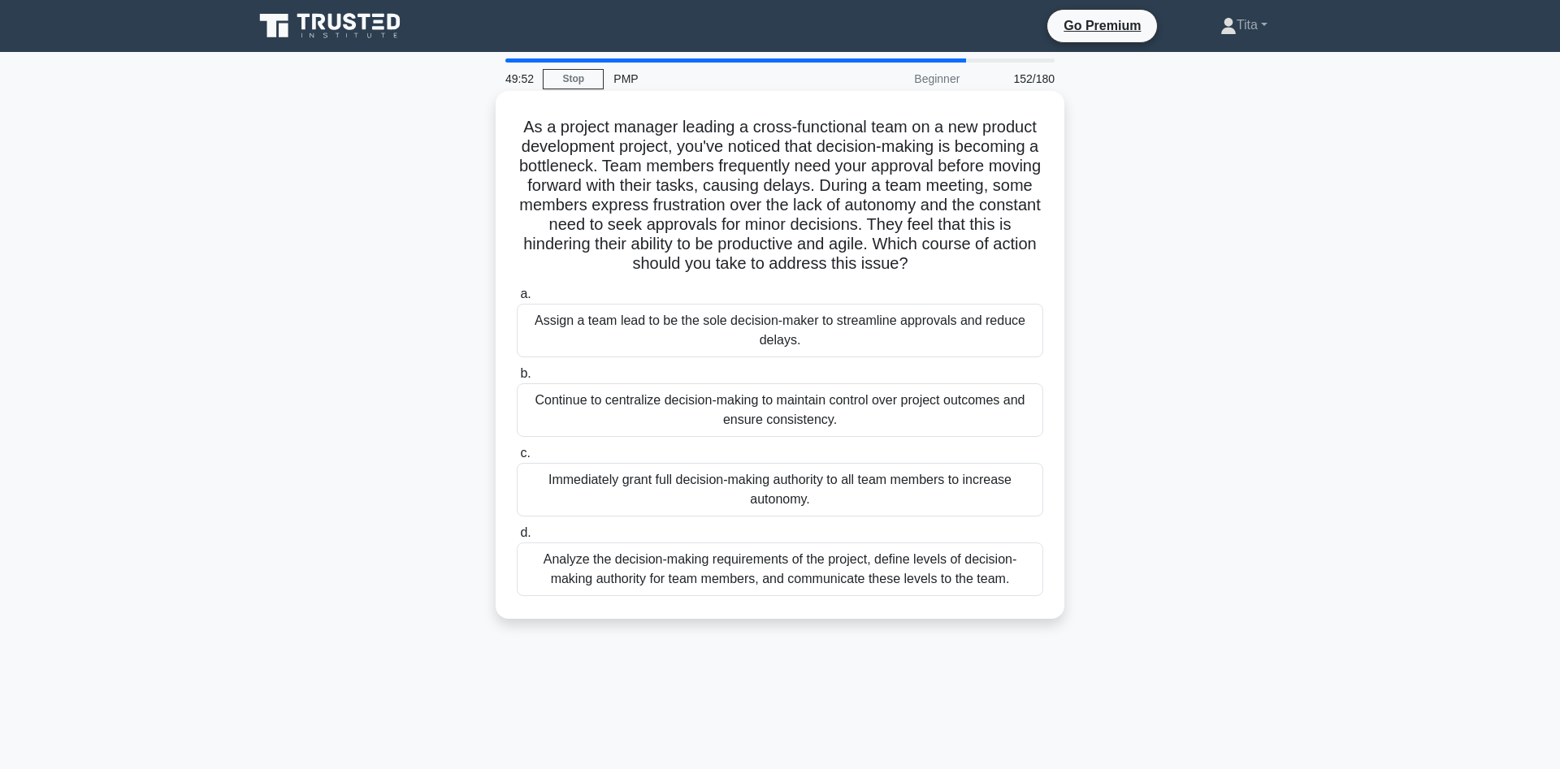
click at [699, 579] on div "Analyze the decision-making requirements of the project, define levels of decis…" at bounding box center [780, 570] width 526 height 54
click at [517, 539] on input "d. Analyze the decision-making requirements of the project, define levels of de…" at bounding box center [517, 533] width 0 height 11
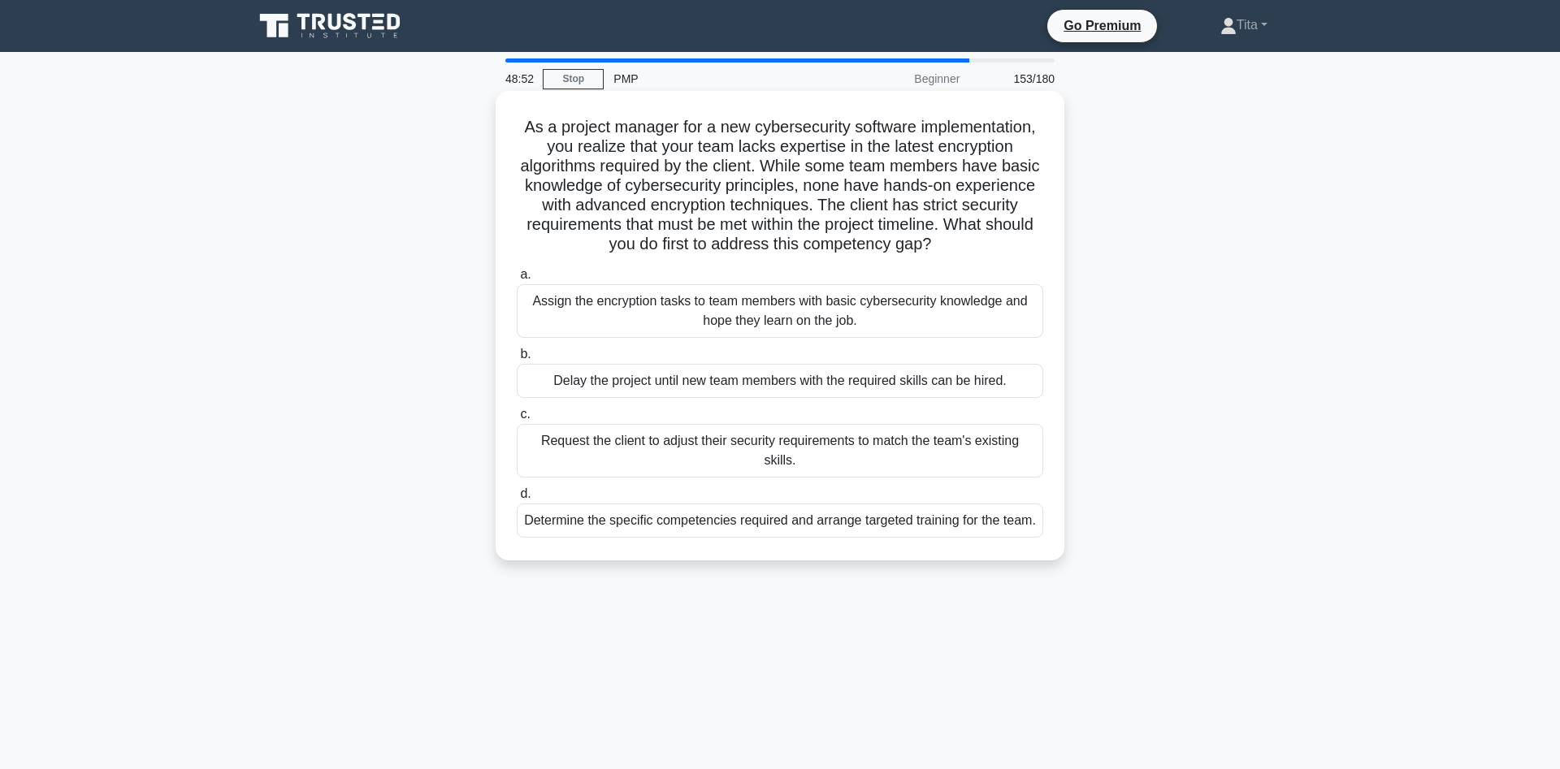
click at [786, 538] on div "Determine the specific competencies required and arrange targeted training for …" at bounding box center [780, 521] width 526 height 34
click at [517, 500] on input "d. Determine the specific competencies required and arrange targeted training f…" at bounding box center [517, 494] width 0 height 11
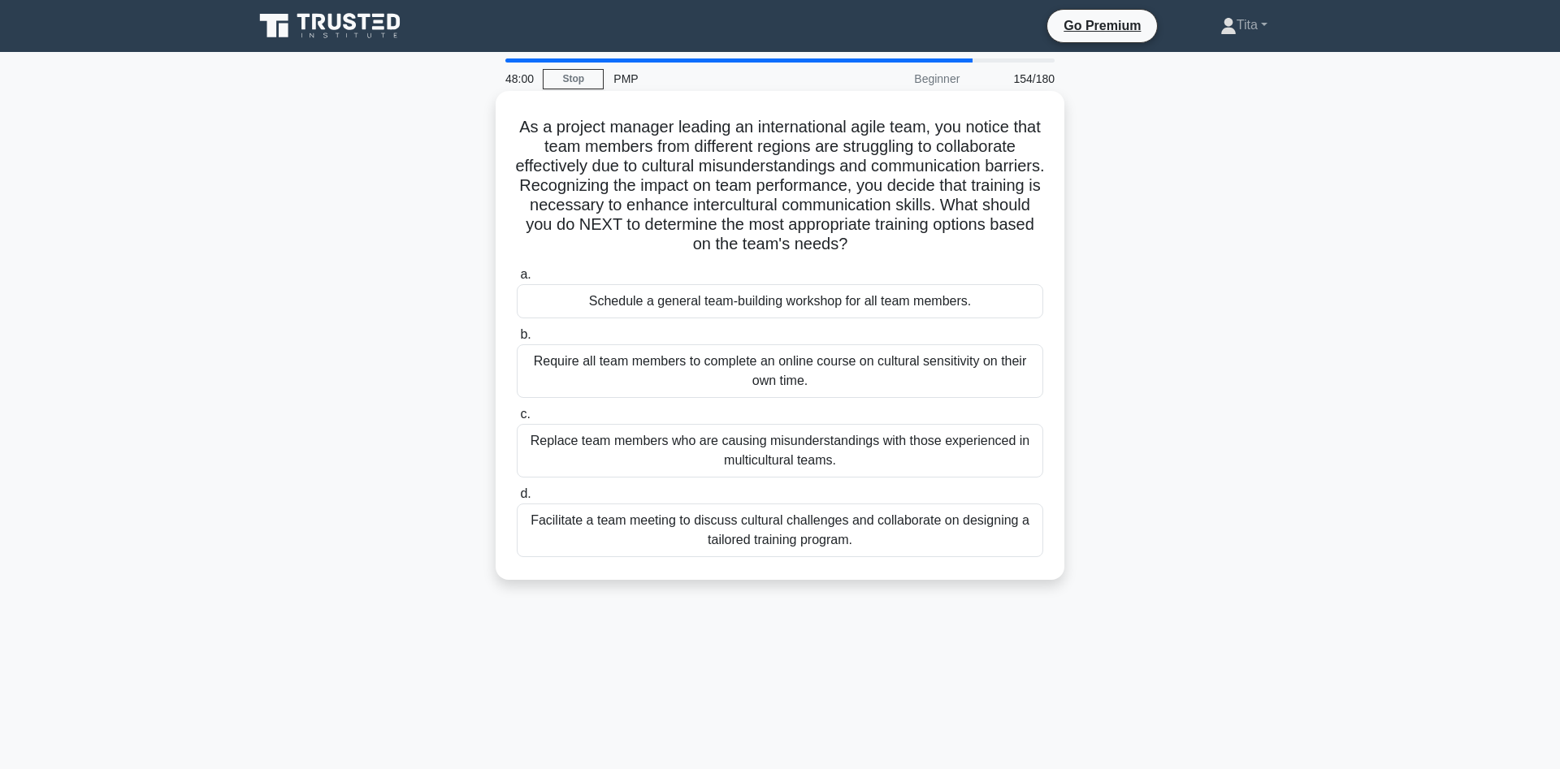
click at [799, 531] on div "Facilitate a team meeting to discuss cultural challenges and collaborate on des…" at bounding box center [780, 531] width 526 height 54
click at [517, 500] on input "d. Facilitate a team meeting to discuss cultural challenges and collaborate on …" at bounding box center [517, 494] width 0 height 11
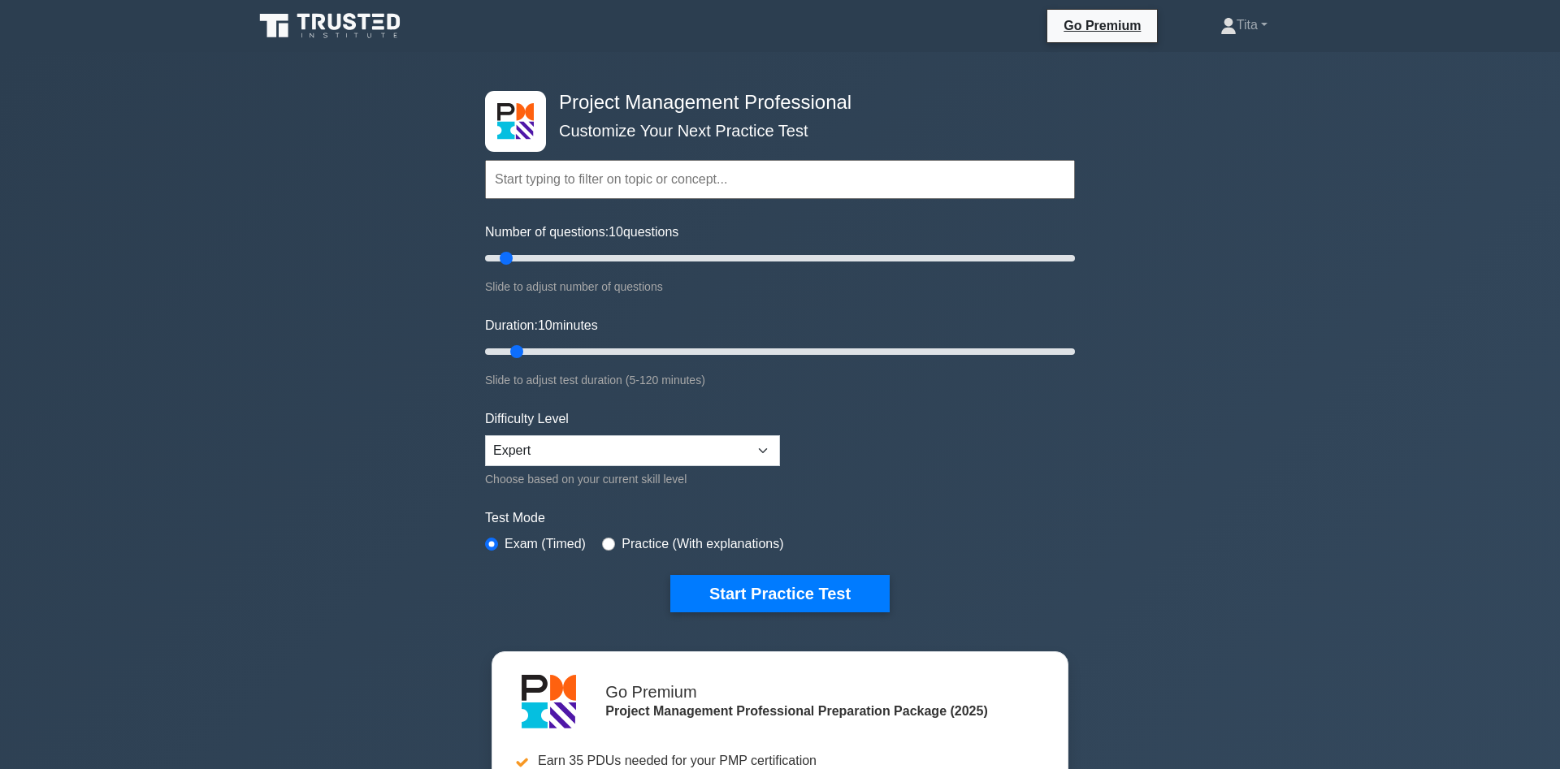
scroll to position [6049, 0]
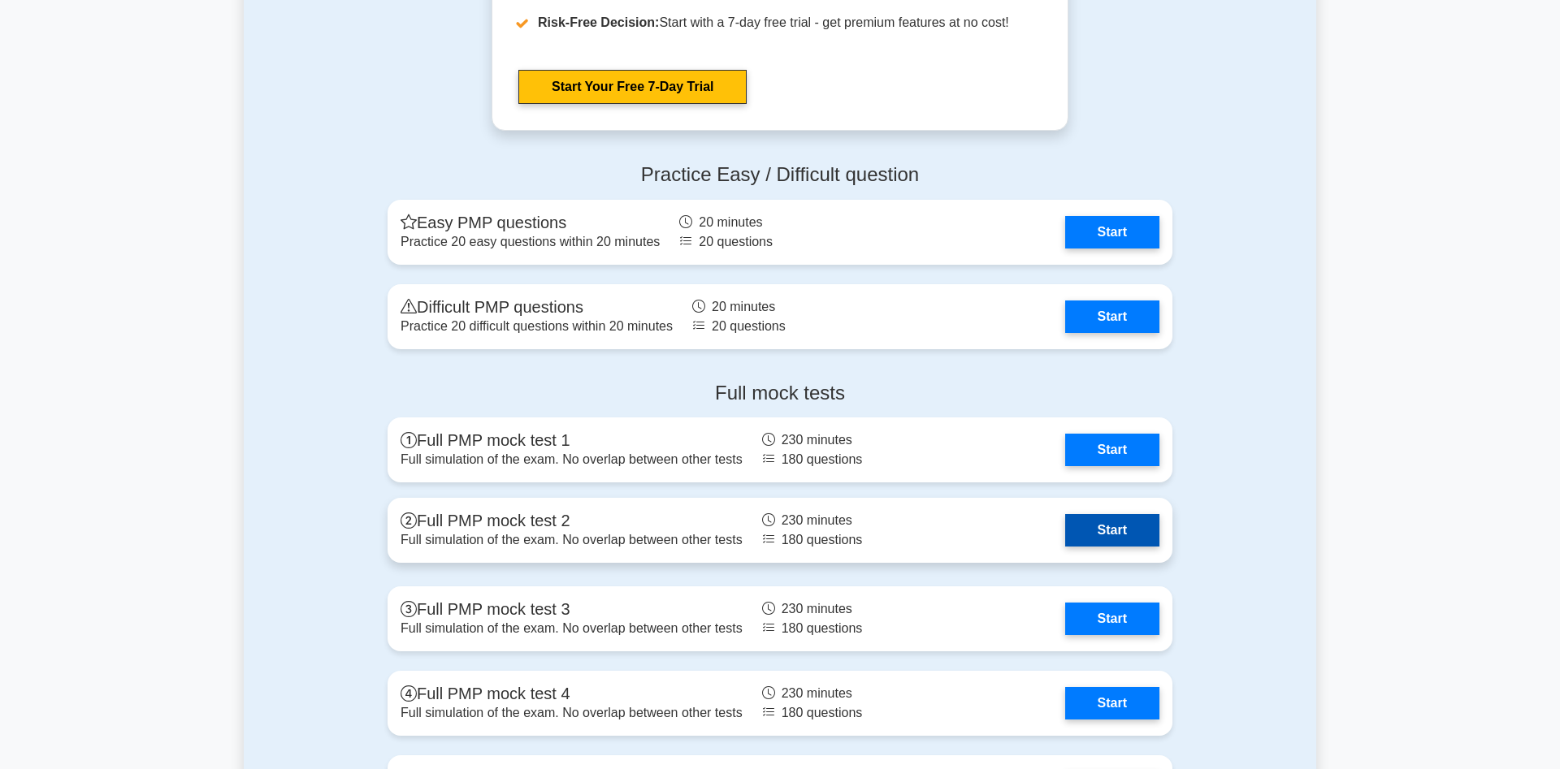
click at [1089, 528] on link "Start" at bounding box center [1112, 530] width 94 height 32
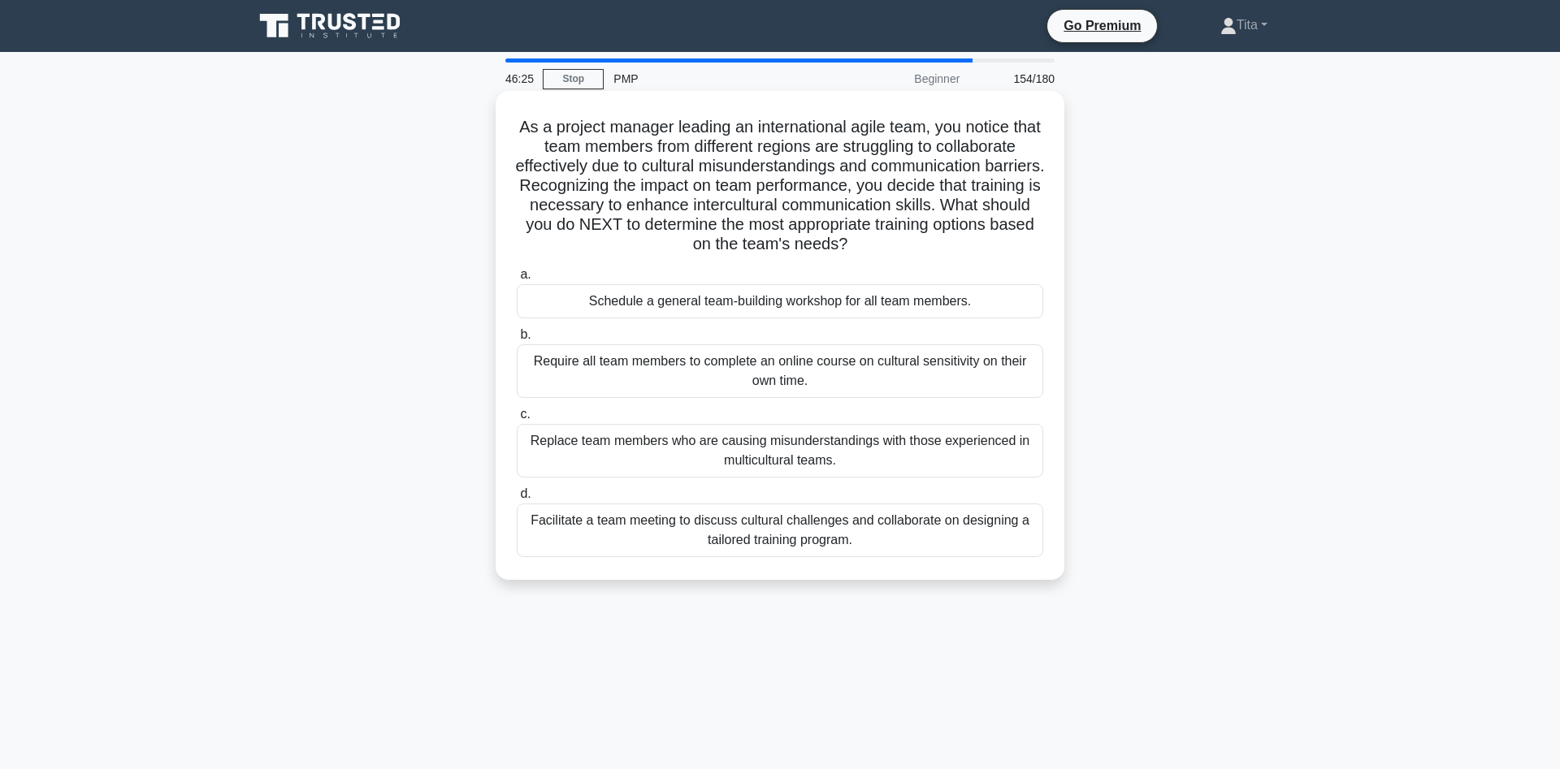
click at [808, 535] on div "Facilitate a team meeting to discuss cultural challenges and collaborate on des…" at bounding box center [780, 531] width 526 height 54
click at [517, 500] on input "d. Facilitate a team meeting to discuss cultural challenges and collaborate on …" at bounding box center [517, 494] width 0 height 11
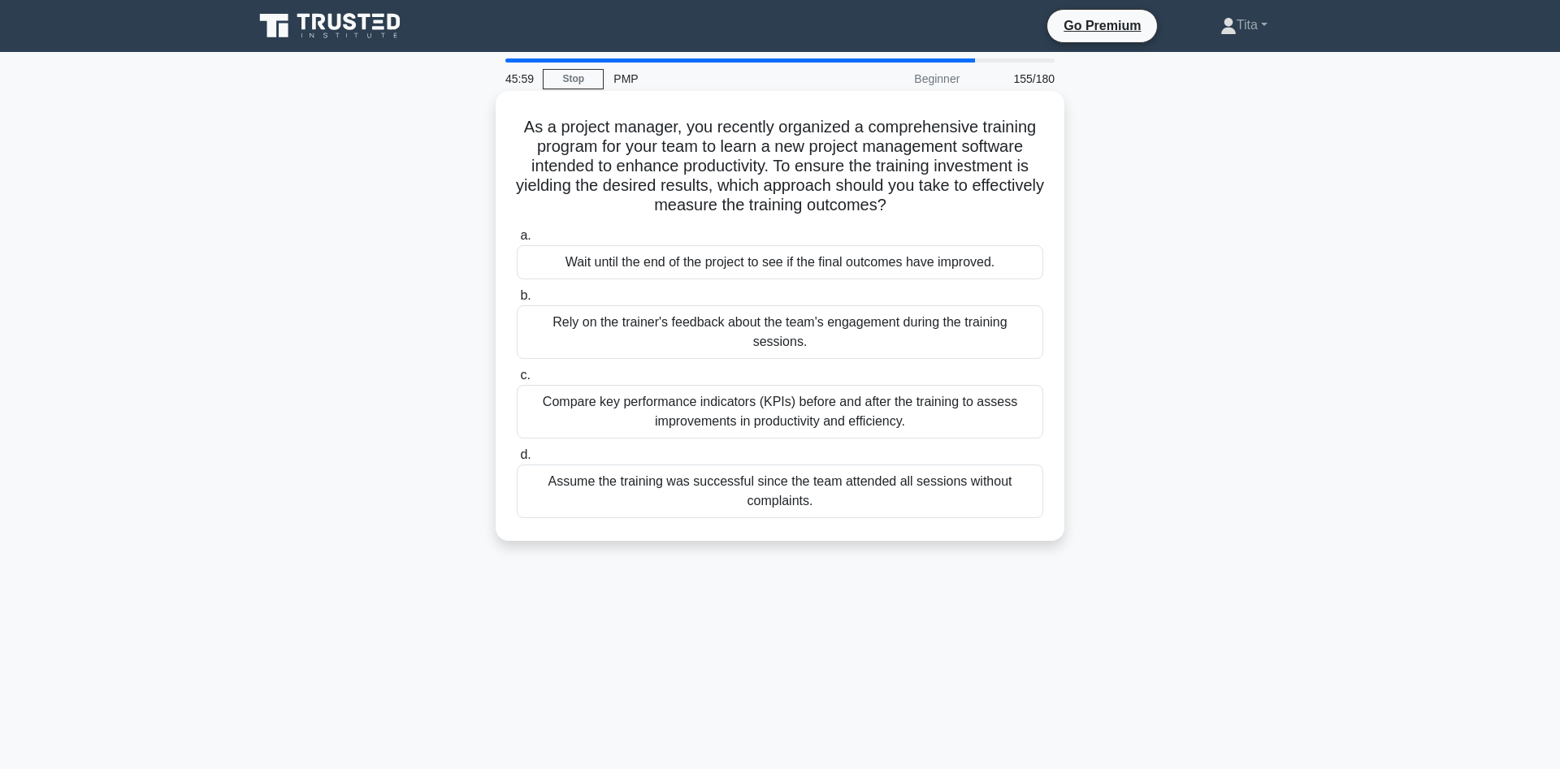
click at [697, 401] on div "Compare key performance indicators (KPIs) before and after the training to asse…" at bounding box center [780, 412] width 526 height 54
click at [517, 381] on input "c. Compare key performance indicators (KPIs) before and after the training to a…" at bounding box center [517, 375] width 0 height 11
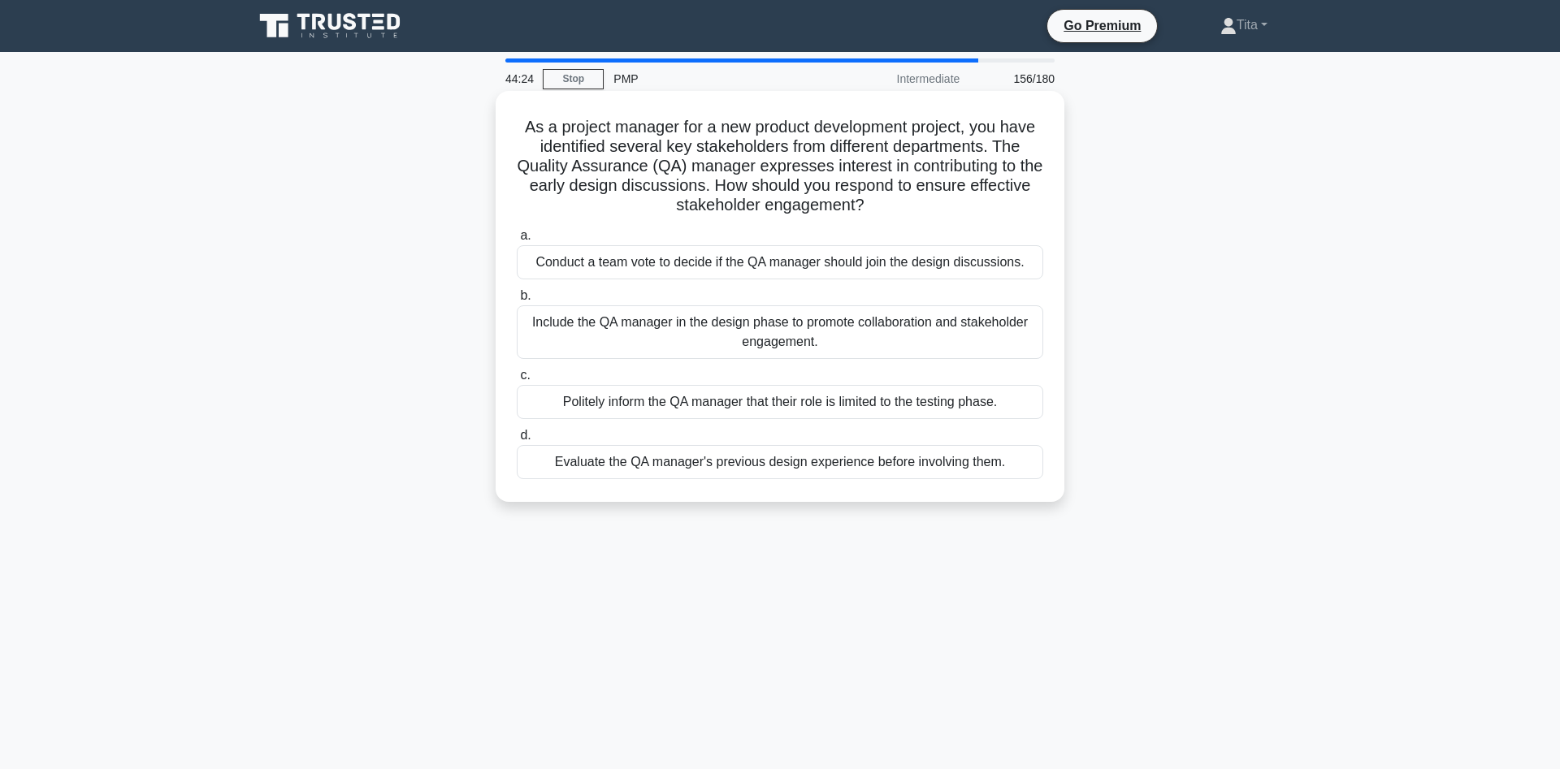
click at [682, 473] on div "Evaluate the QA manager's previous design experience before involving them." at bounding box center [780, 462] width 526 height 34
click at [517, 441] on input "d. Evaluate the QA manager's previous design experience before involving them." at bounding box center [517, 436] width 0 height 11
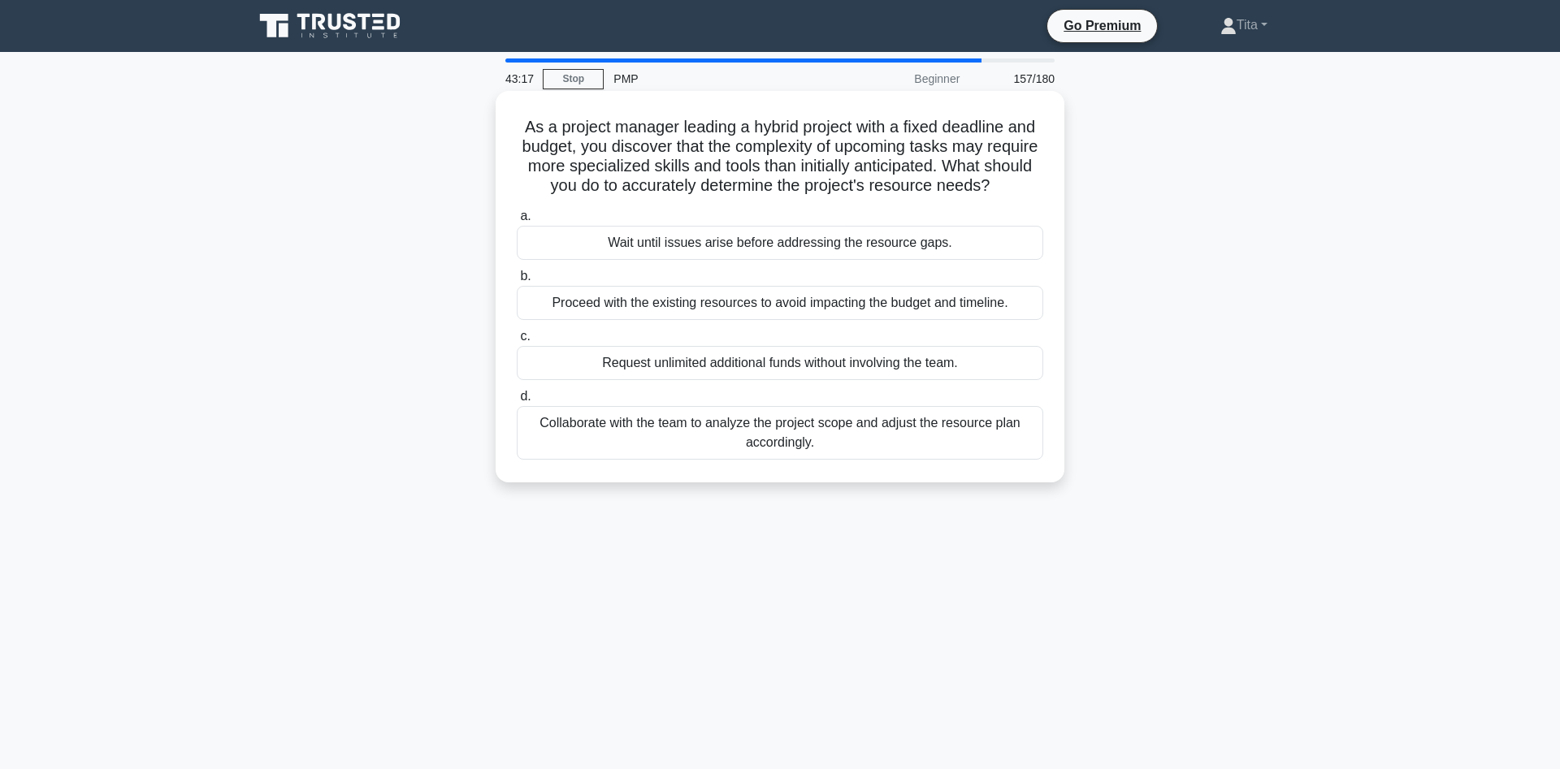
click at [853, 444] on div "Collaborate with the team to analyze the project scope and adjust the resource …" at bounding box center [780, 433] width 526 height 54
click at [517, 402] on input "d. Collaborate with the team to analyze the project scope and adjust the resour…" at bounding box center [517, 397] width 0 height 11
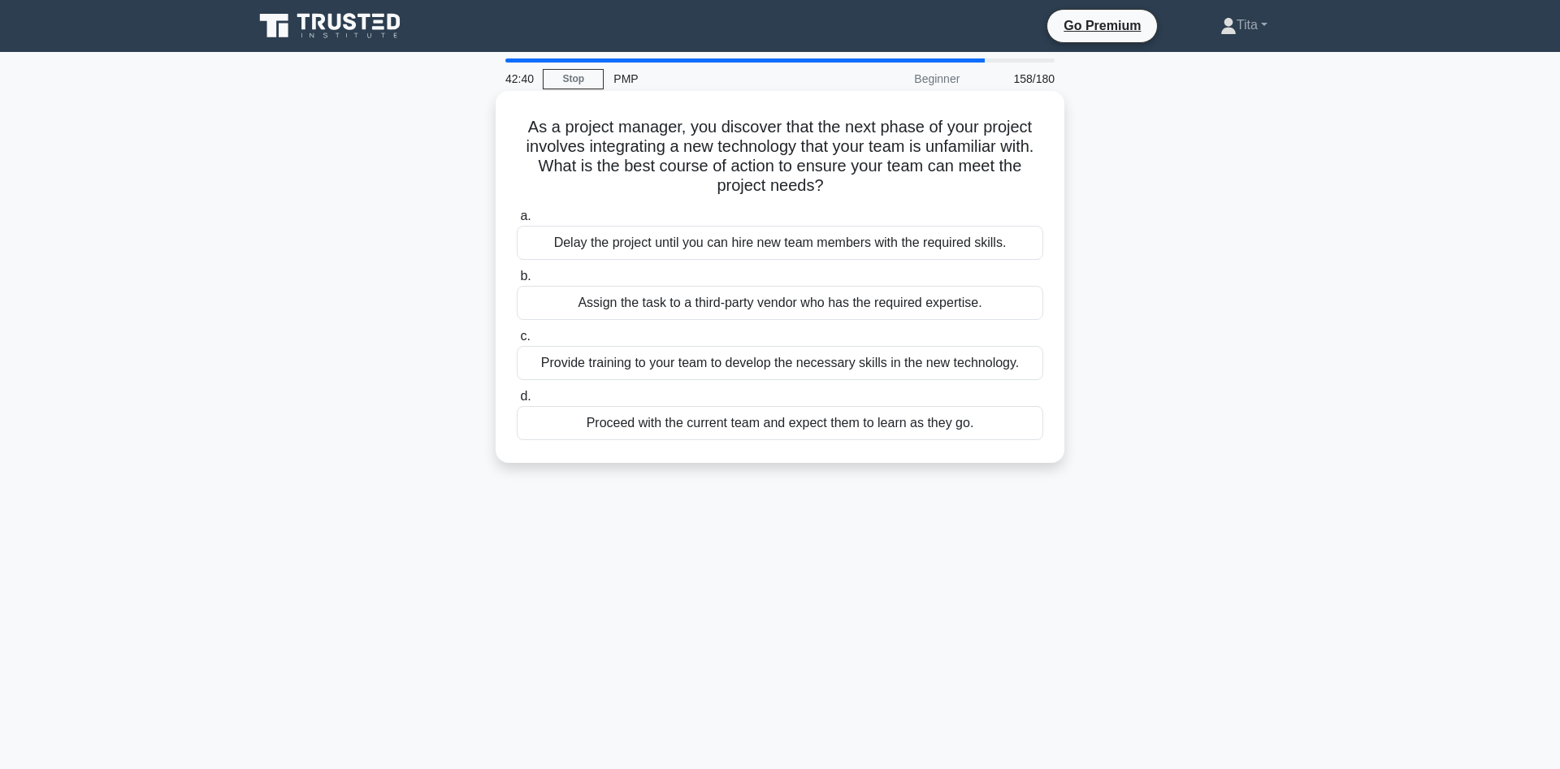
click at [813, 364] on div "Provide training to your team to develop the necessary skills in the new techno…" at bounding box center [780, 363] width 526 height 34
click at [517, 342] on input "c. Provide training to your team to develop the necessary skills in the new tec…" at bounding box center [517, 336] width 0 height 11
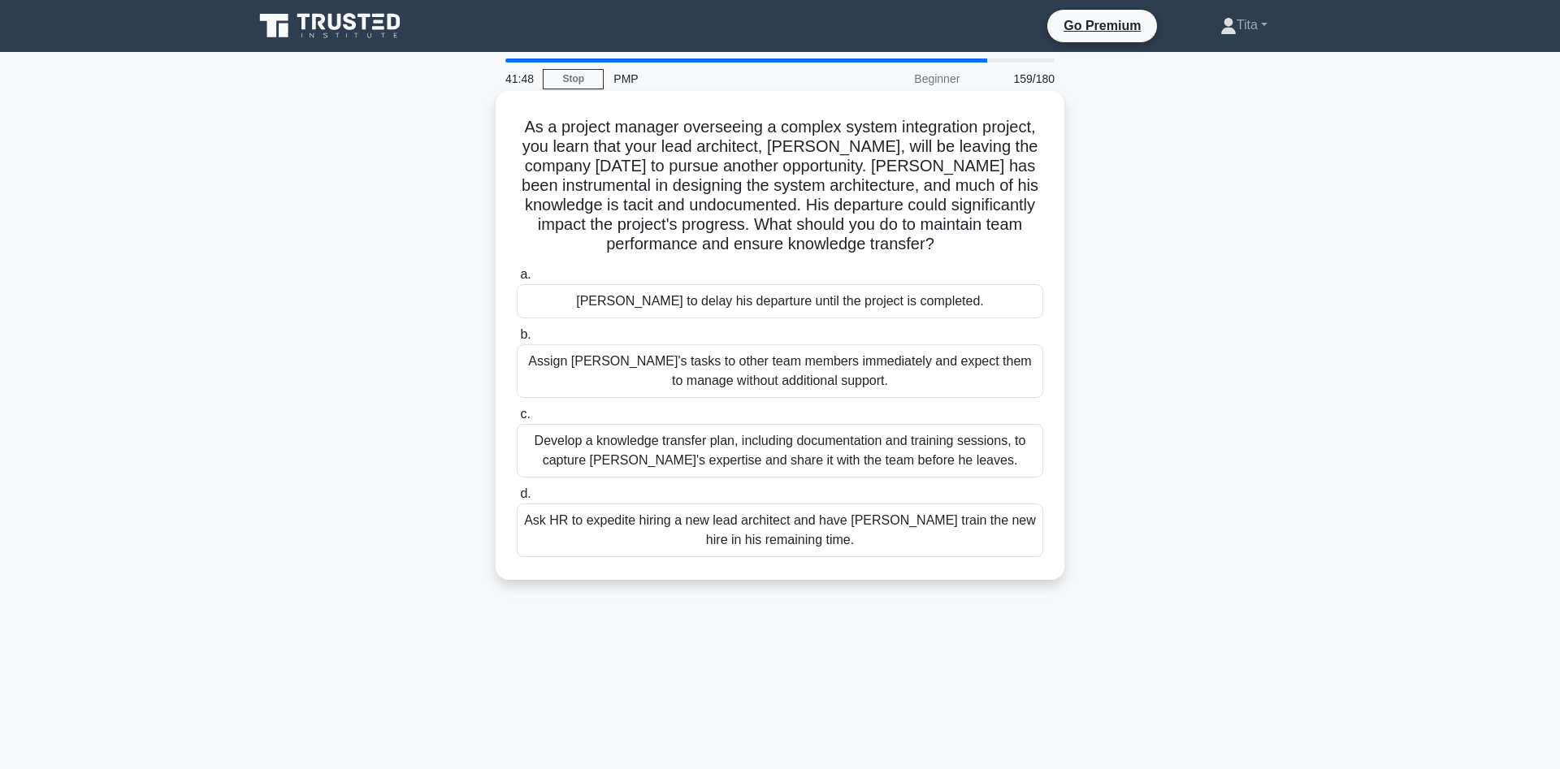
click at [765, 465] on div "Develop a knowledge transfer plan, including documentation and training session…" at bounding box center [780, 451] width 526 height 54
click at [517, 420] on input "c. Develop a knowledge transfer plan, including documentation and training sess…" at bounding box center [517, 414] width 0 height 11
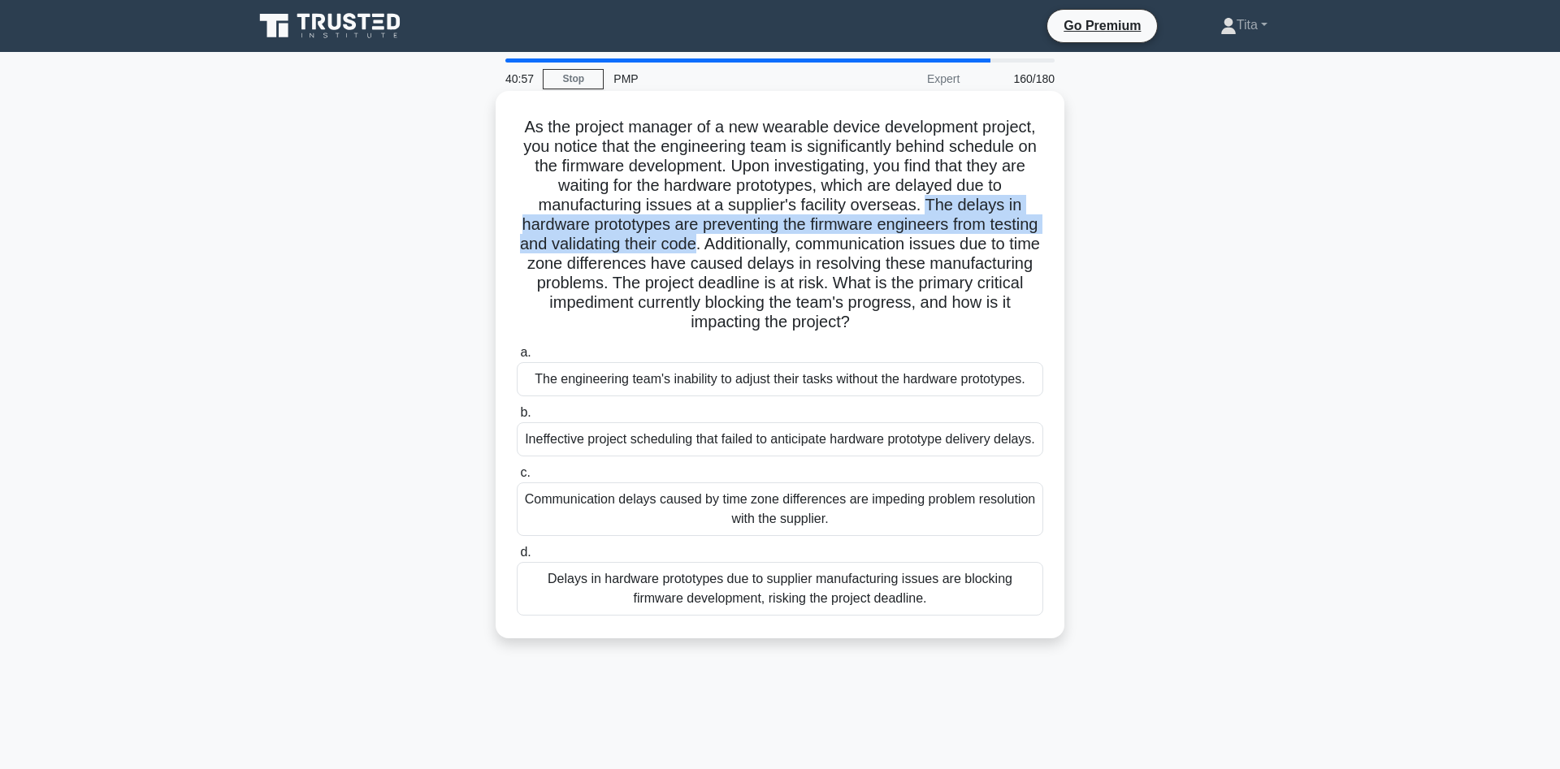
drag, startPoint x: 924, startPoint y: 209, endPoint x: 692, endPoint y: 245, distance: 234.3
click at [692, 245] on h5 "As the project manager of a new wearable device development project, you notice…" at bounding box center [780, 225] width 530 height 216
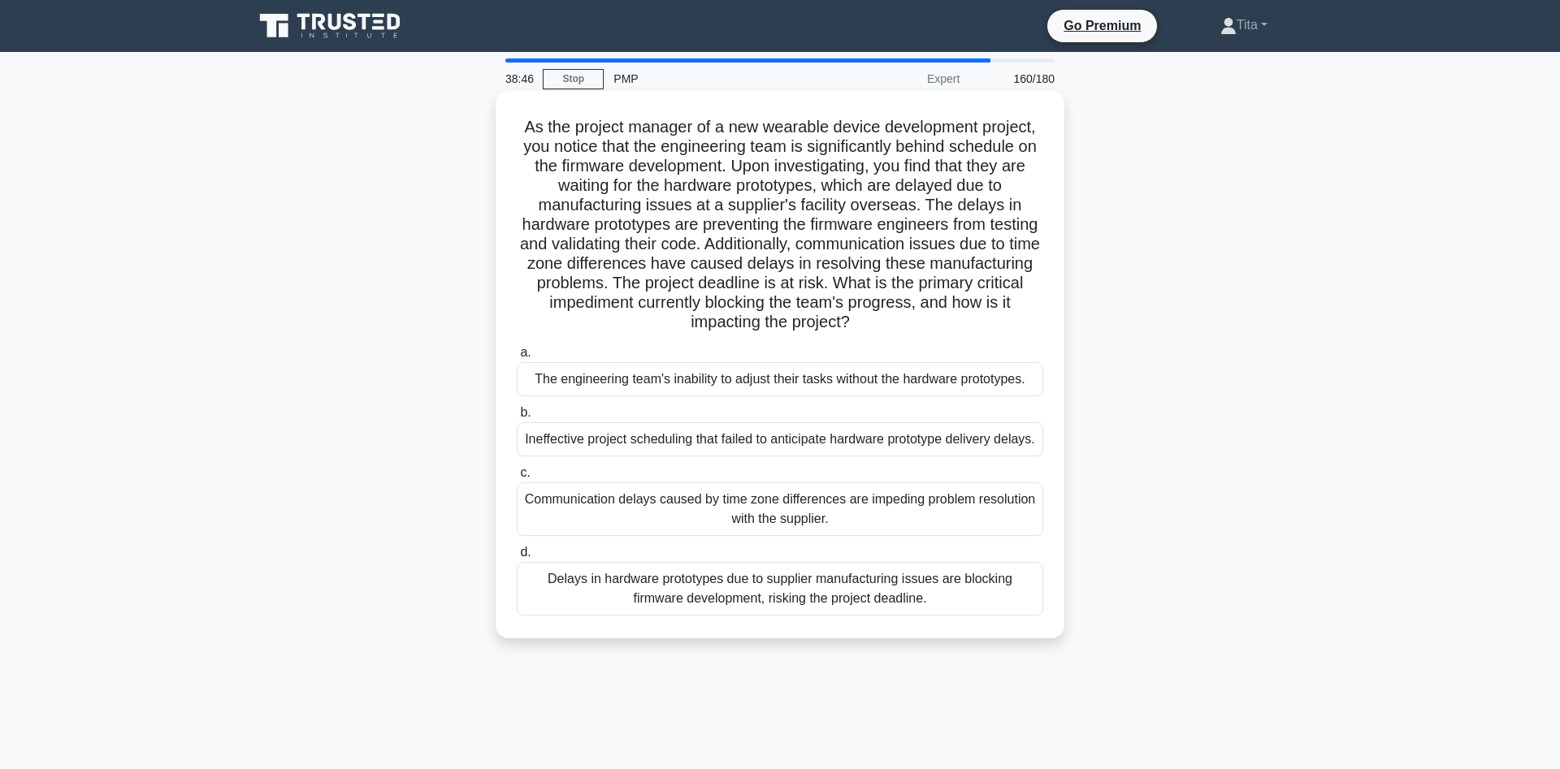
click at [787, 378] on div "The engineering team's inability to adjust their tasks without the hardware pro…" at bounding box center [780, 379] width 526 height 34
click at [517, 358] on input "a. The engineering team's inability to adjust their tasks without the hardware …" at bounding box center [517, 353] width 0 height 11
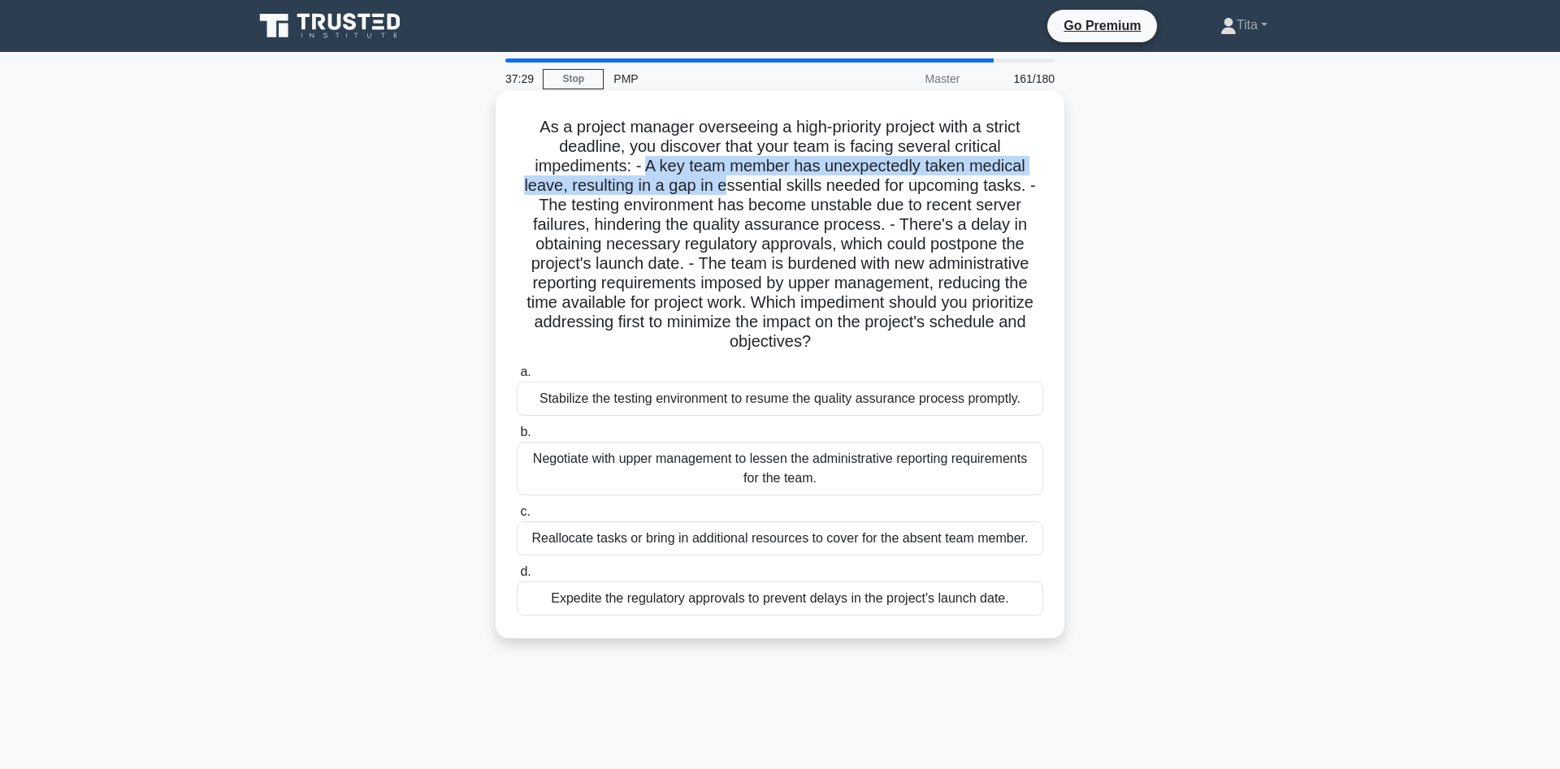
drag, startPoint x: 647, startPoint y: 166, endPoint x: 724, endPoint y: 180, distance: 78.4
click at [724, 180] on h5 "As a project manager overseeing a high-priority project with a strict deadline,…" at bounding box center [780, 235] width 530 height 236
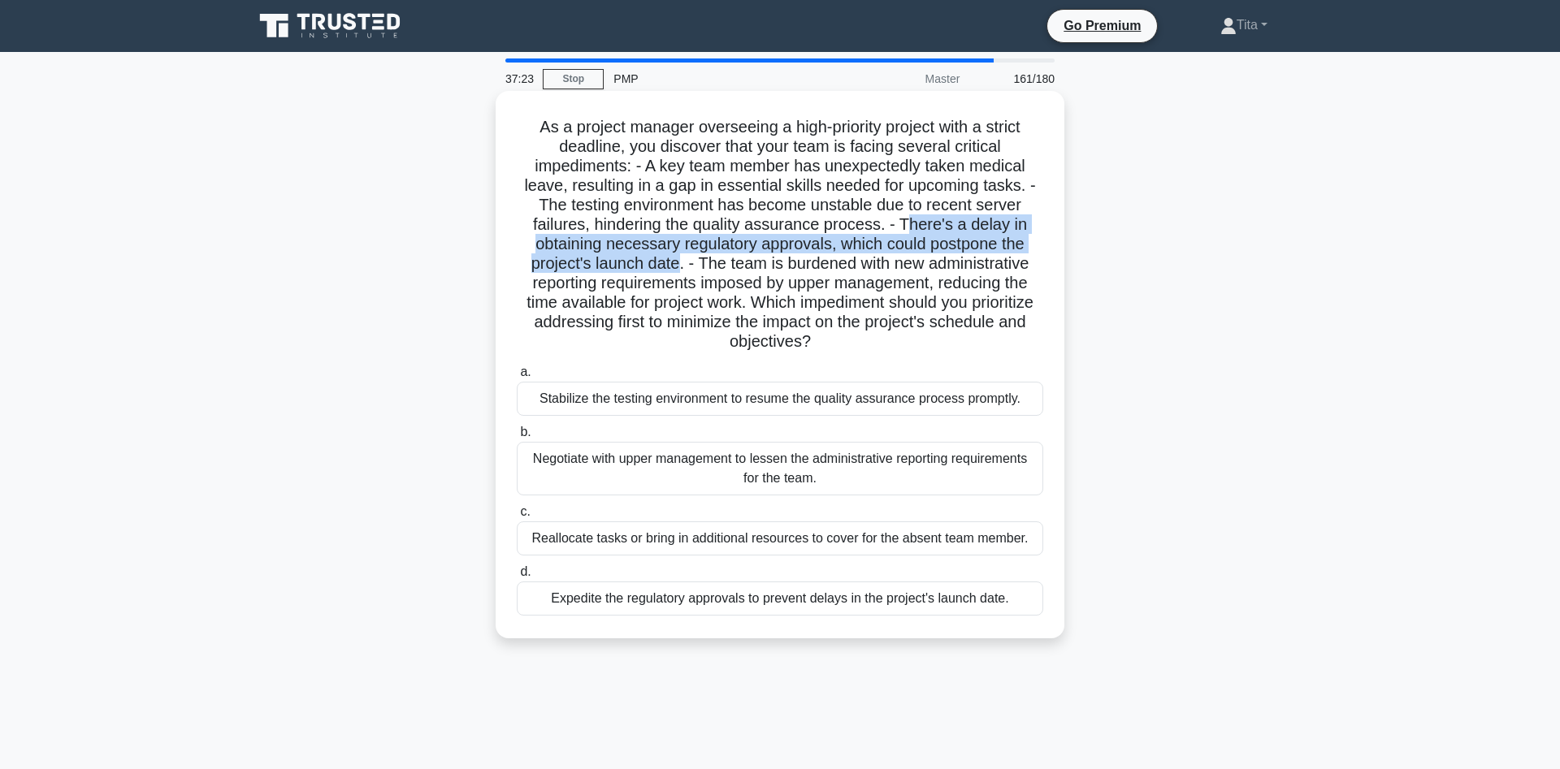
drag, startPoint x: 909, startPoint y: 223, endPoint x: 681, endPoint y: 266, distance: 232.2
click at [681, 266] on h5 "As a project manager overseeing a high-priority project with a strict deadline,…" at bounding box center [780, 235] width 530 height 236
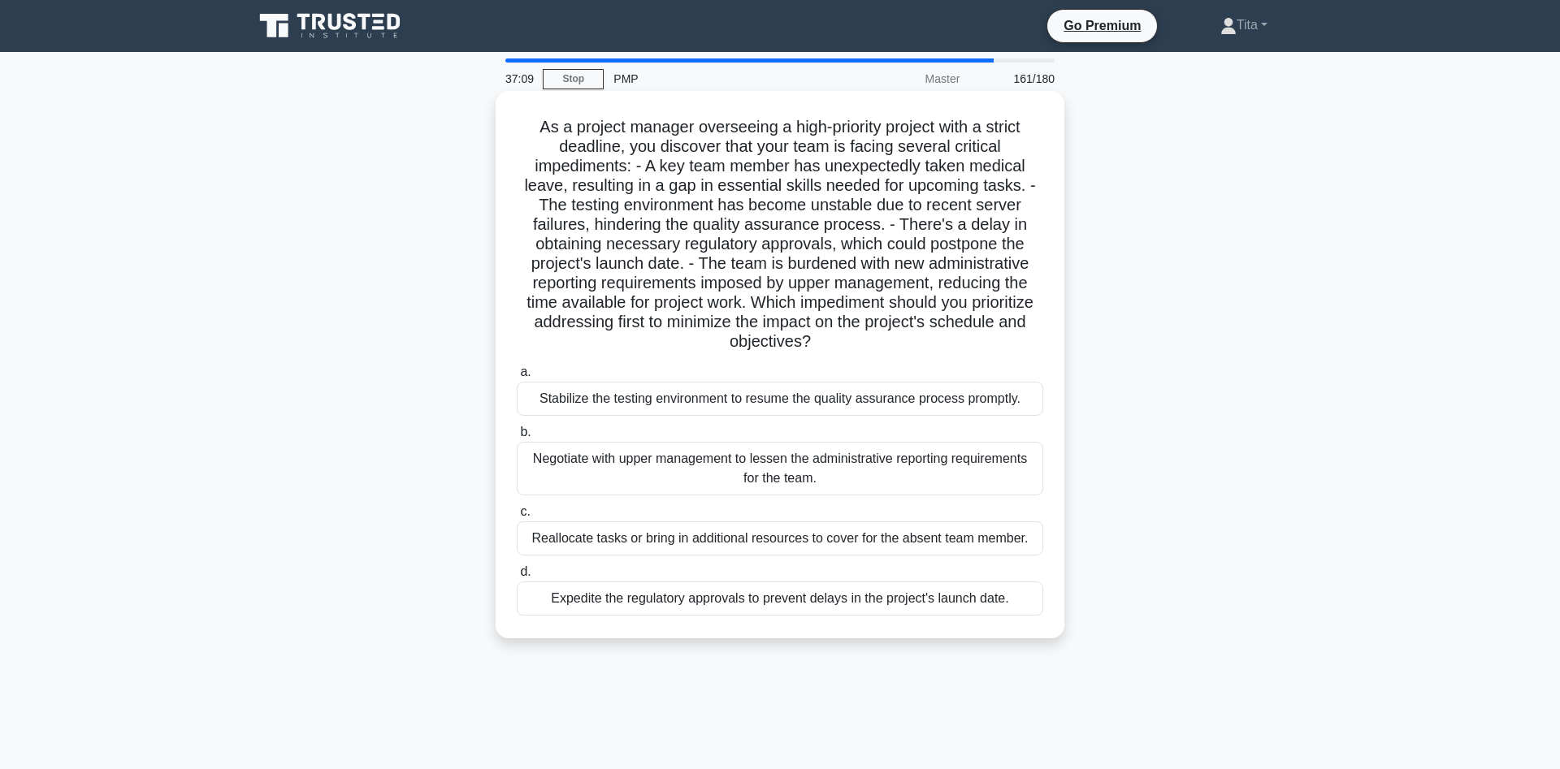
click at [592, 602] on div "Expedite the regulatory approvals to prevent delays in the project's launch dat…" at bounding box center [780, 599] width 526 height 34
click at [517, 578] on input "d. Expedite the regulatory approvals to prevent delays in the project's launch …" at bounding box center [517, 572] width 0 height 11
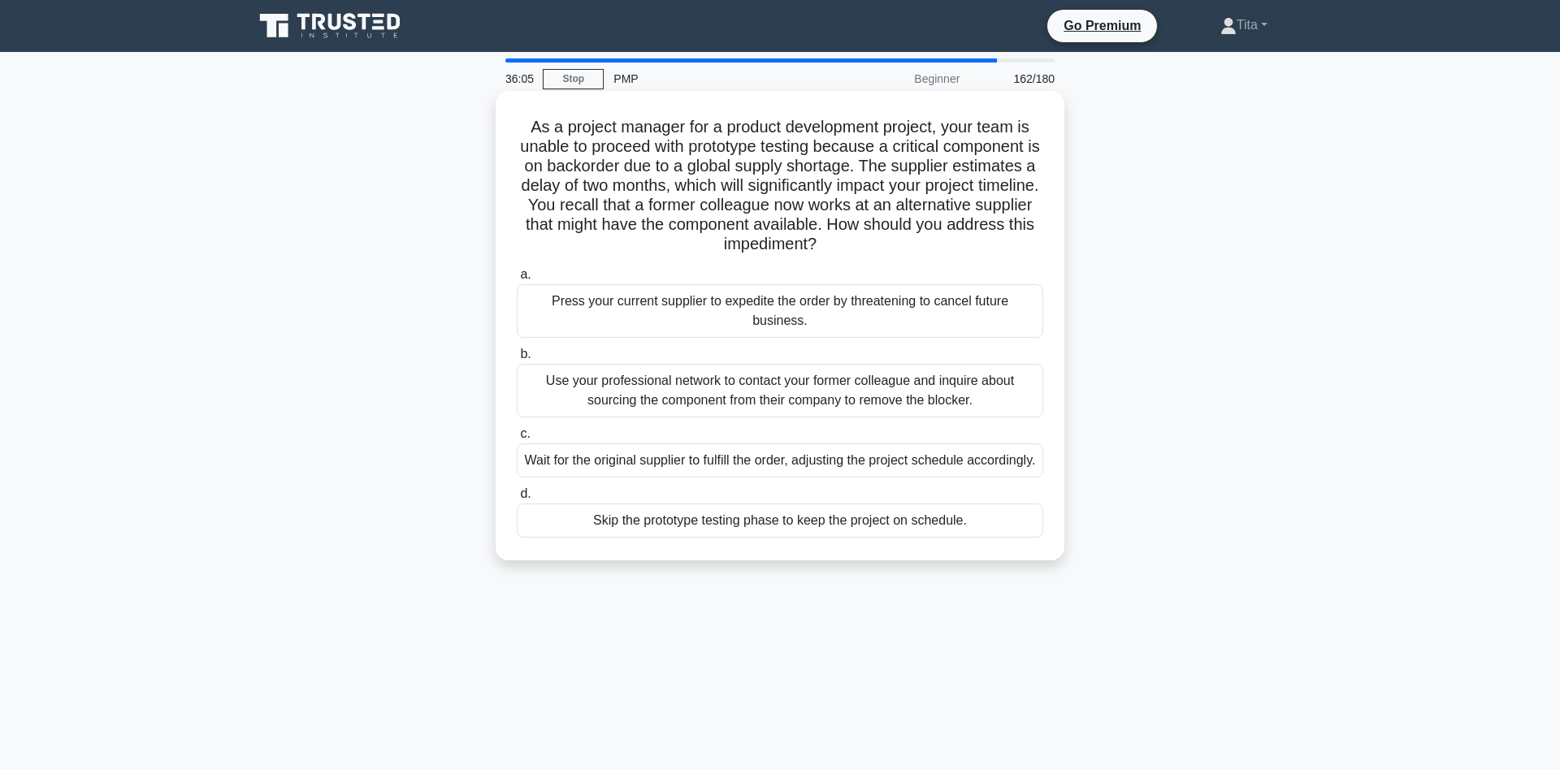
click at [894, 407] on div "Use your professional network to contact your former colleague and inquire abou…" at bounding box center [780, 391] width 526 height 54
click at [517, 360] on input "b. Use your professional network to contact your former colleague and inquire a…" at bounding box center [517, 354] width 0 height 11
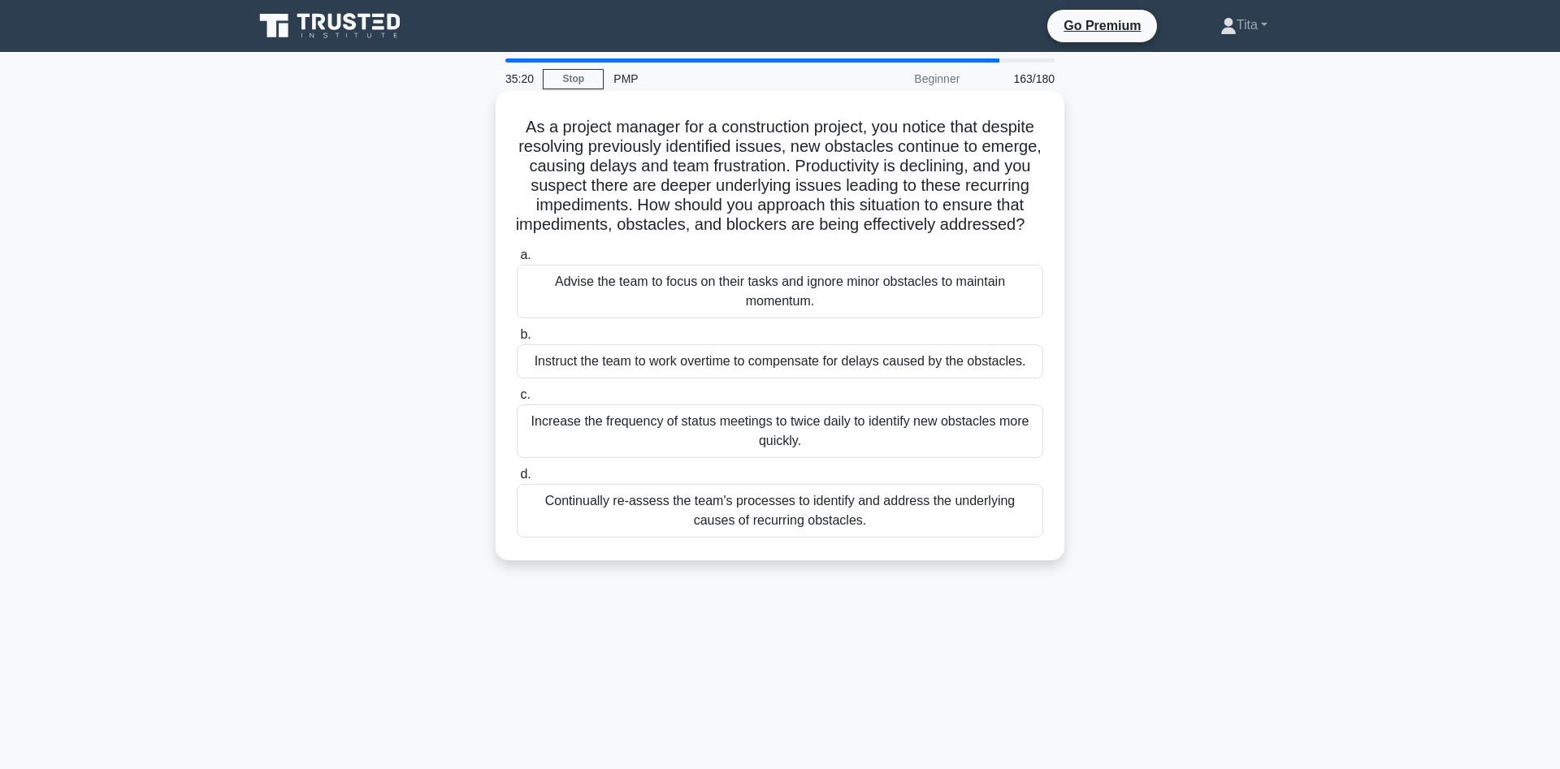
click at [717, 513] on div "Continually re-assess the team's processes to identify and address the underlyi…" at bounding box center [780, 511] width 526 height 54
click at [517, 480] on input "d. Continually re-assess the team's processes to identify and address the under…" at bounding box center [517, 475] width 0 height 11
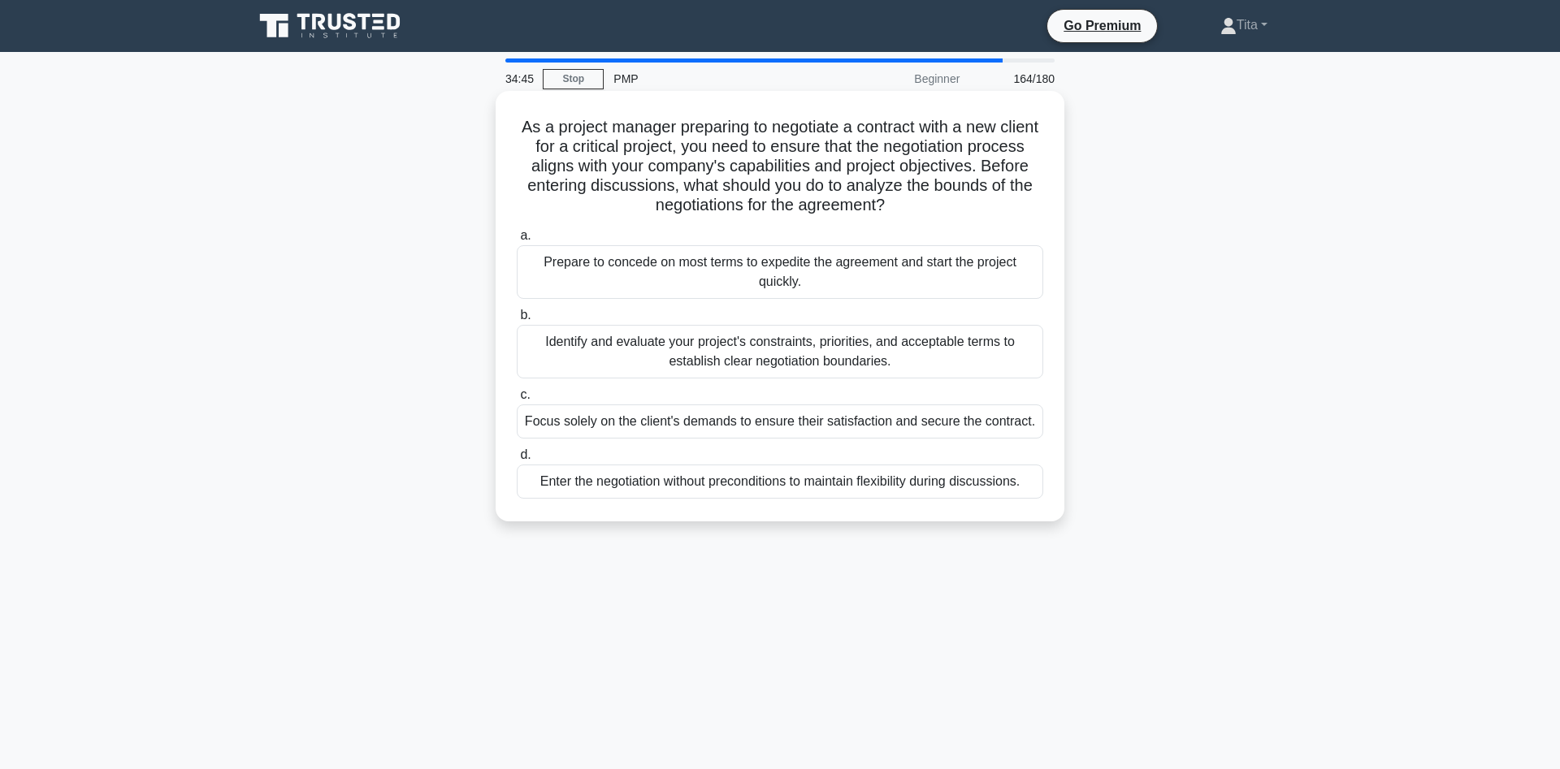
click at [808, 360] on div "Identify and evaluate your project's constraints, priorities, and acceptable te…" at bounding box center [780, 352] width 526 height 54
click at [517, 321] on input "b. Identify and evaluate your project's constraints, priorities, and acceptable…" at bounding box center [517, 315] width 0 height 11
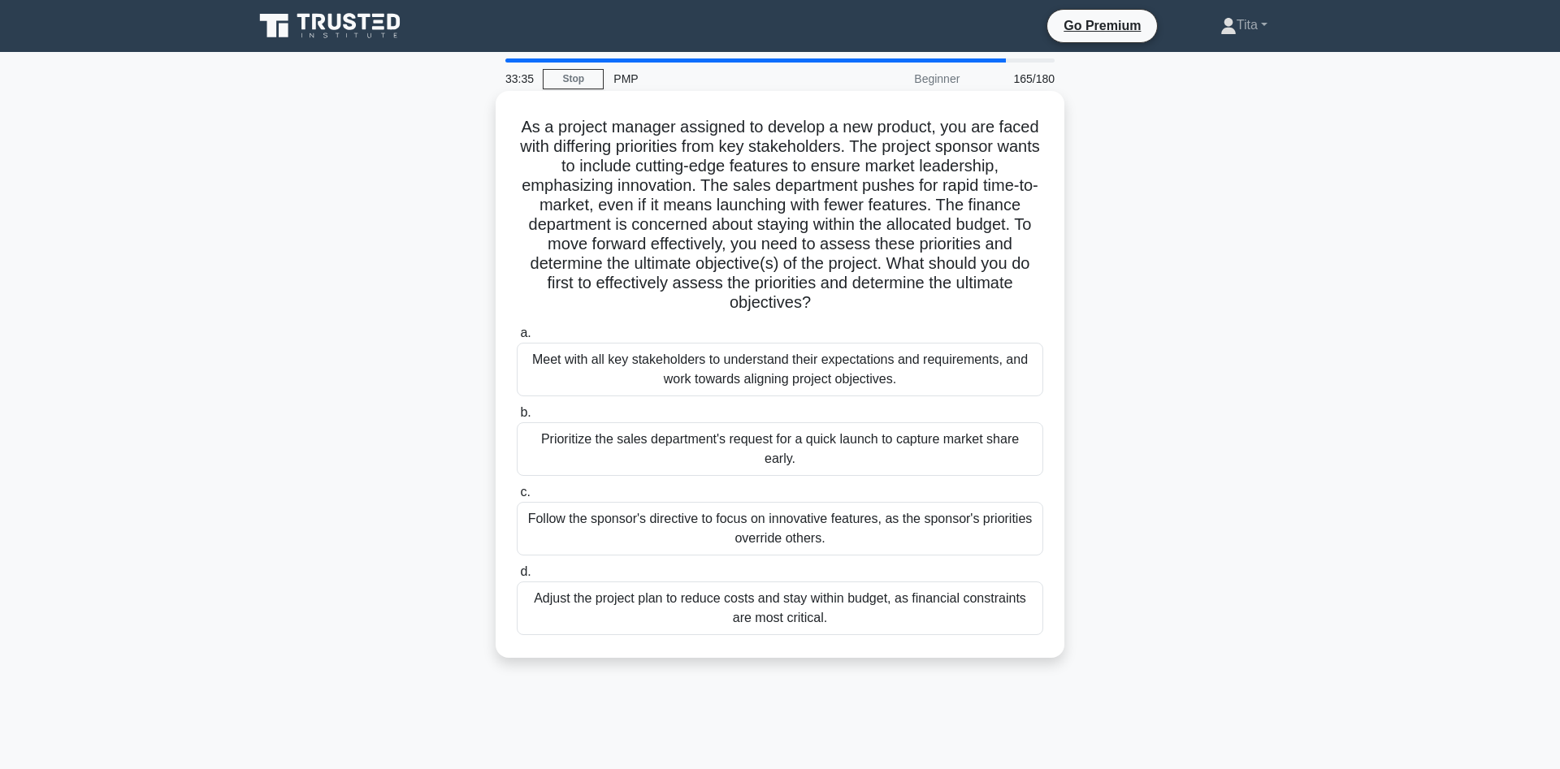
click at [778, 384] on div "Meet with all key stakeholders to understand their expectations and requirement…" at bounding box center [780, 370] width 526 height 54
click at [517, 339] on input "a. Meet with all key stakeholders to understand their expectations and requirem…" at bounding box center [517, 333] width 0 height 11
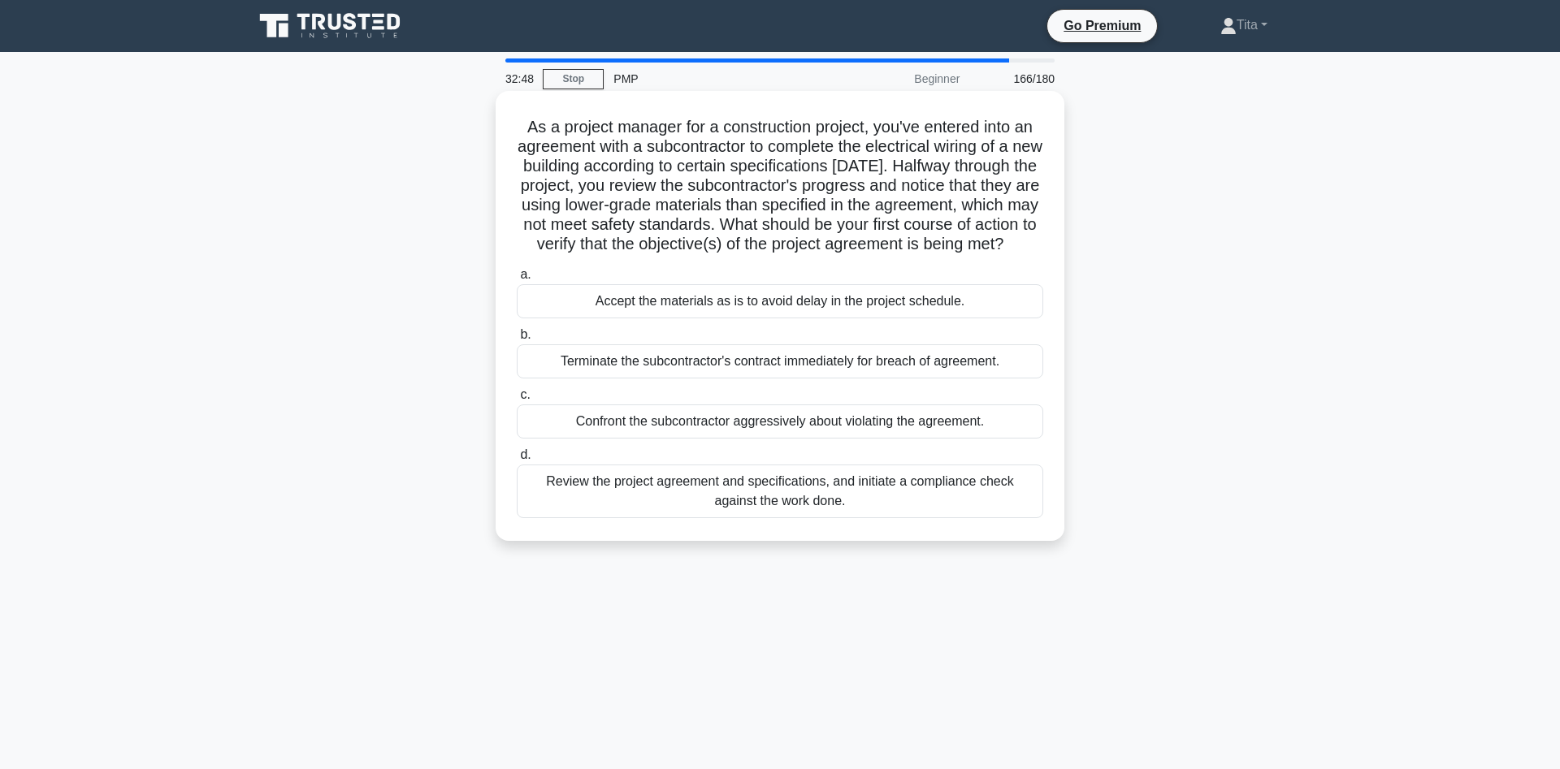
drag, startPoint x: 885, startPoint y: 232, endPoint x: 889, endPoint y: 258, distance: 26.2
click at [889, 255] on h5 "As a project manager for a construction project, you've entered into an agreeme…" at bounding box center [780, 186] width 530 height 138
click at [786, 518] on div "Review the project agreement and specifications, and initiate a compliance chec…" at bounding box center [780, 492] width 526 height 54
click at [517, 461] on input "d. Review the project agreement and specifications, and initiate a compliance c…" at bounding box center [517, 455] width 0 height 11
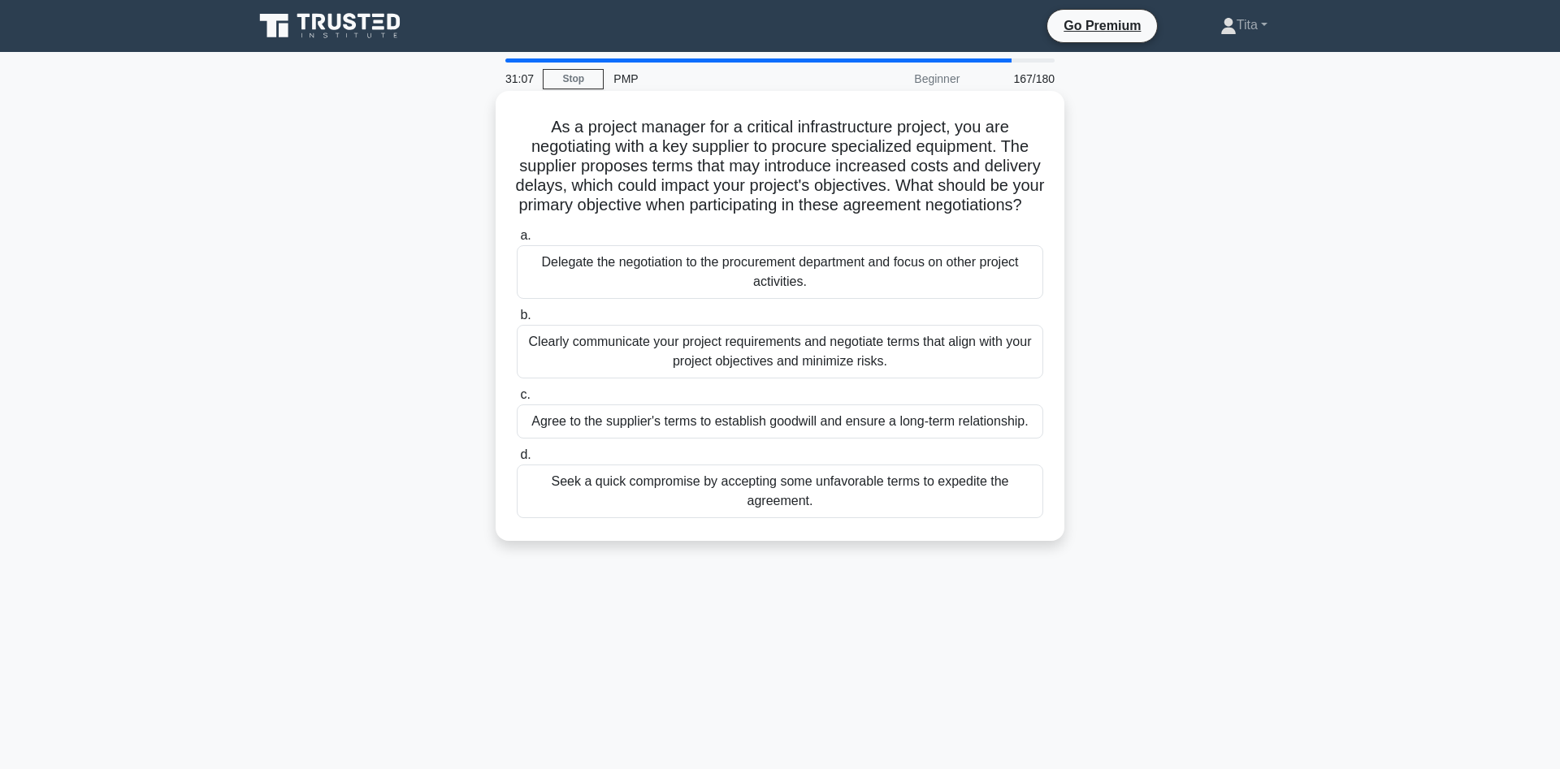
click at [860, 379] on div "Clearly communicate your project requirements and negotiate terms that align wi…" at bounding box center [780, 352] width 526 height 54
click at [517, 321] on input "b. Clearly communicate your project requirements and negotiate terms that align…" at bounding box center [517, 315] width 0 height 11
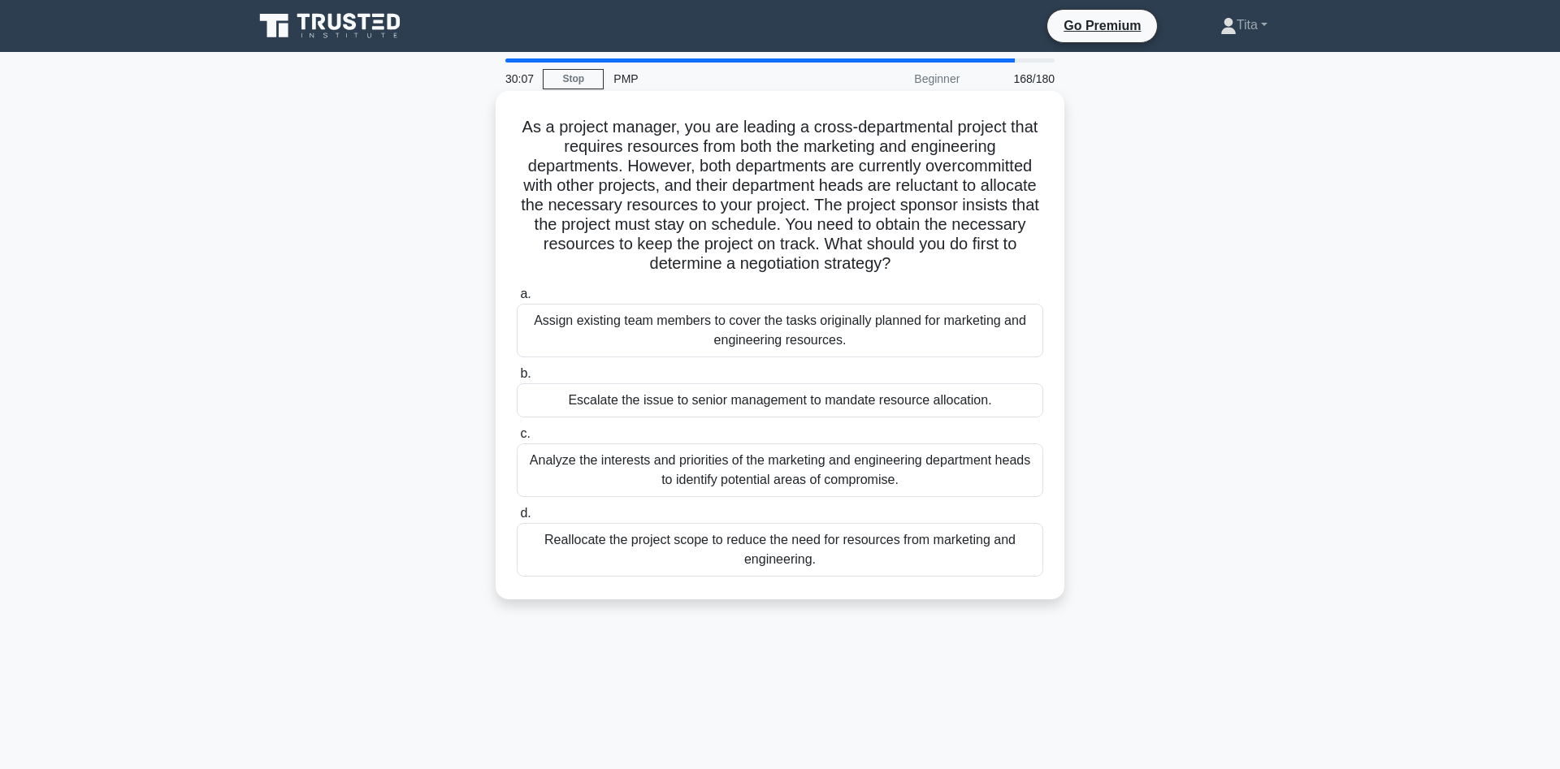
click at [752, 478] on div "Analyze the interests and priorities of the marketing and engineering departmen…" at bounding box center [780, 471] width 526 height 54
click at [517, 439] on input "c. Analyze the interests and priorities of the marketing and engineering depart…" at bounding box center [517, 434] width 0 height 11
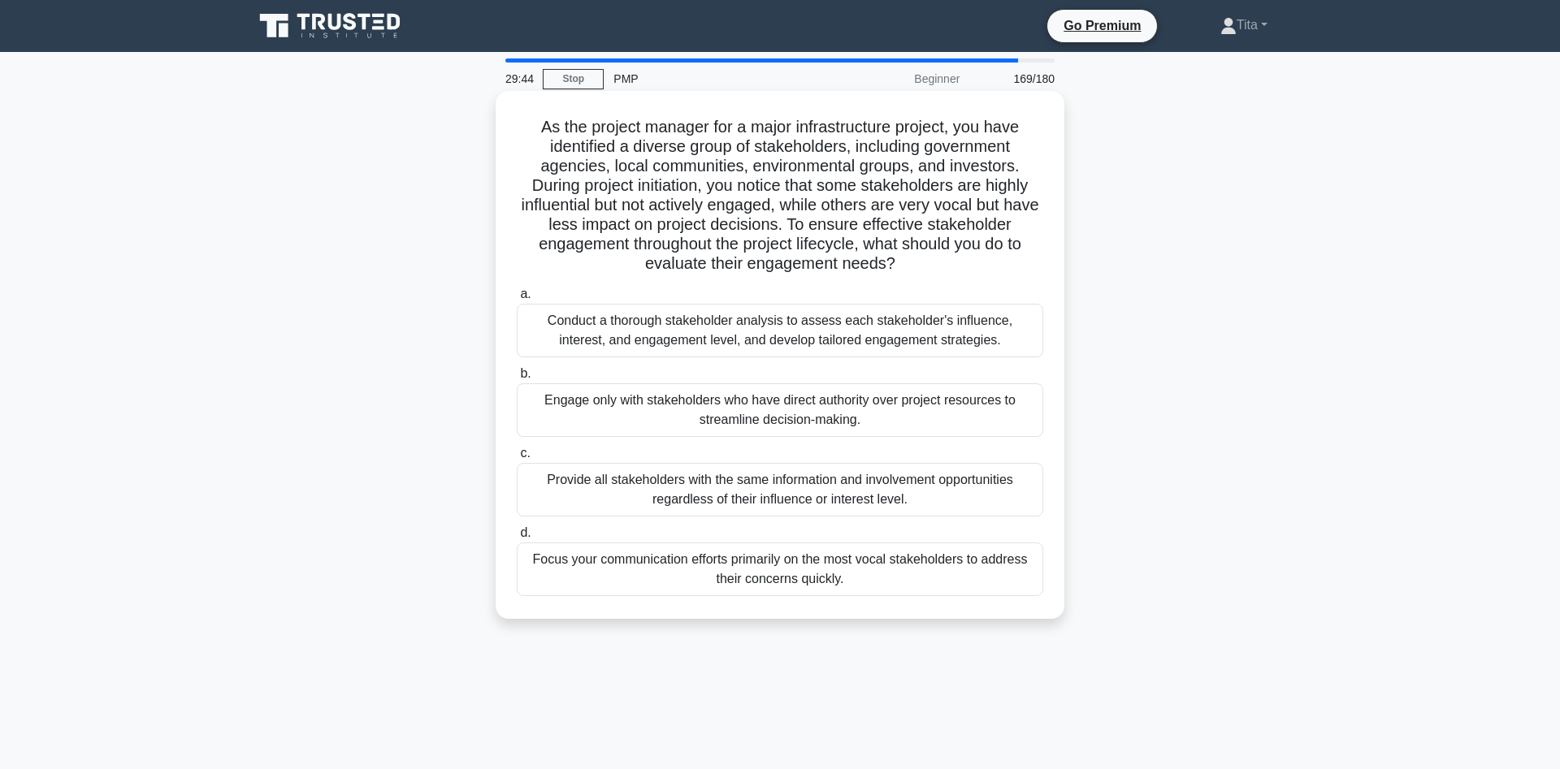
click at [820, 324] on div "Conduct a thorough stakeholder analysis to assess each stakeholder's influence,…" at bounding box center [780, 331] width 526 height 54
click at [517, 300] on input "a. Conduct a thorough stakeholder analysis to assess each stakeholder's influen…" at bounding box center [517, 294] width 0 height 11
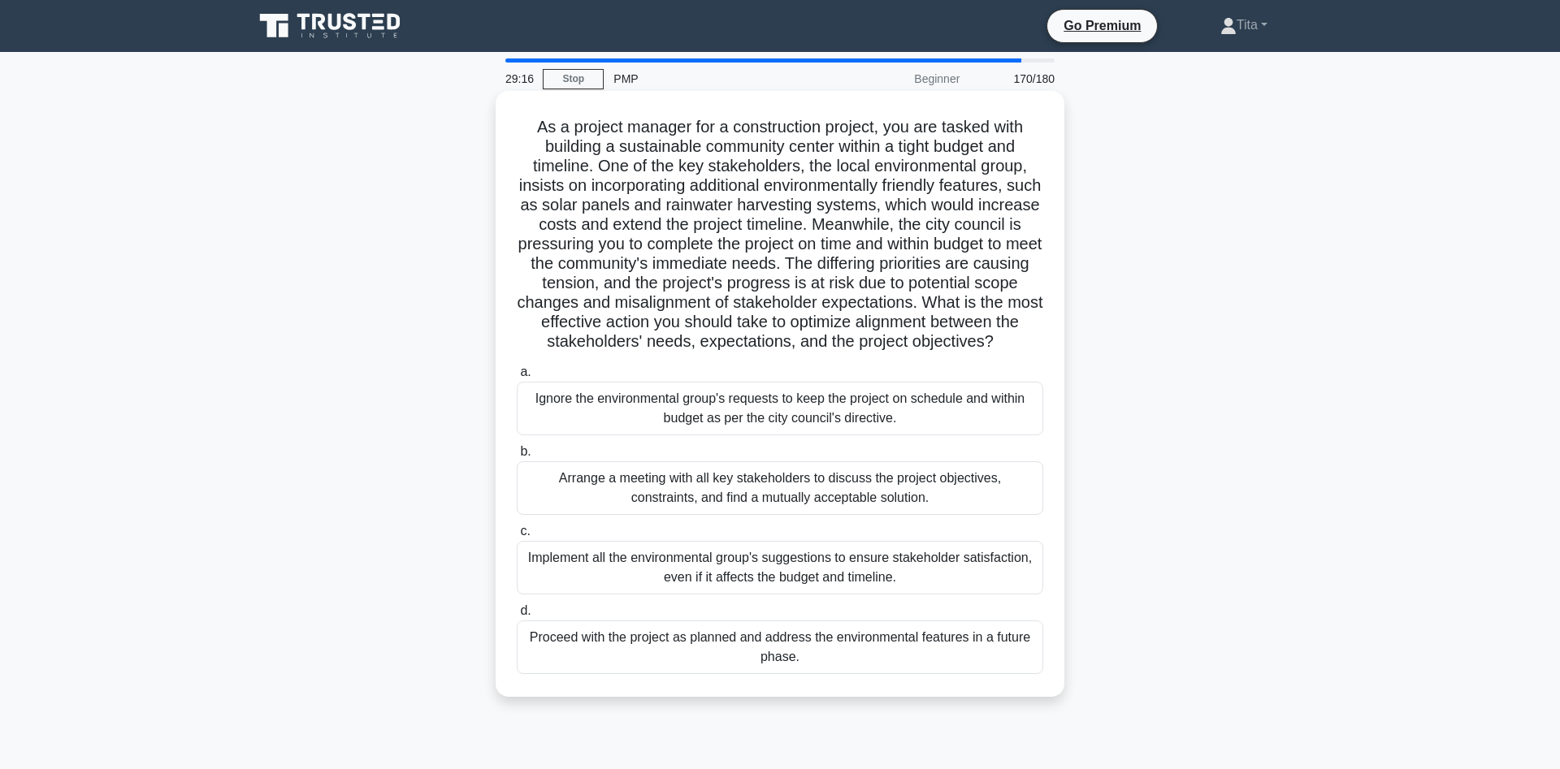
click at [663, 491] on div "Arrange a meeting with all key stakeholders to discuss the project objectives, …" at bounding box center [780, 488] width 526 height 54
click at [517, 457] on input "b. Arrange a meeting with all key stakeholders to discuss the project objective…" at bounding box center [517, 452] width 0 height 11
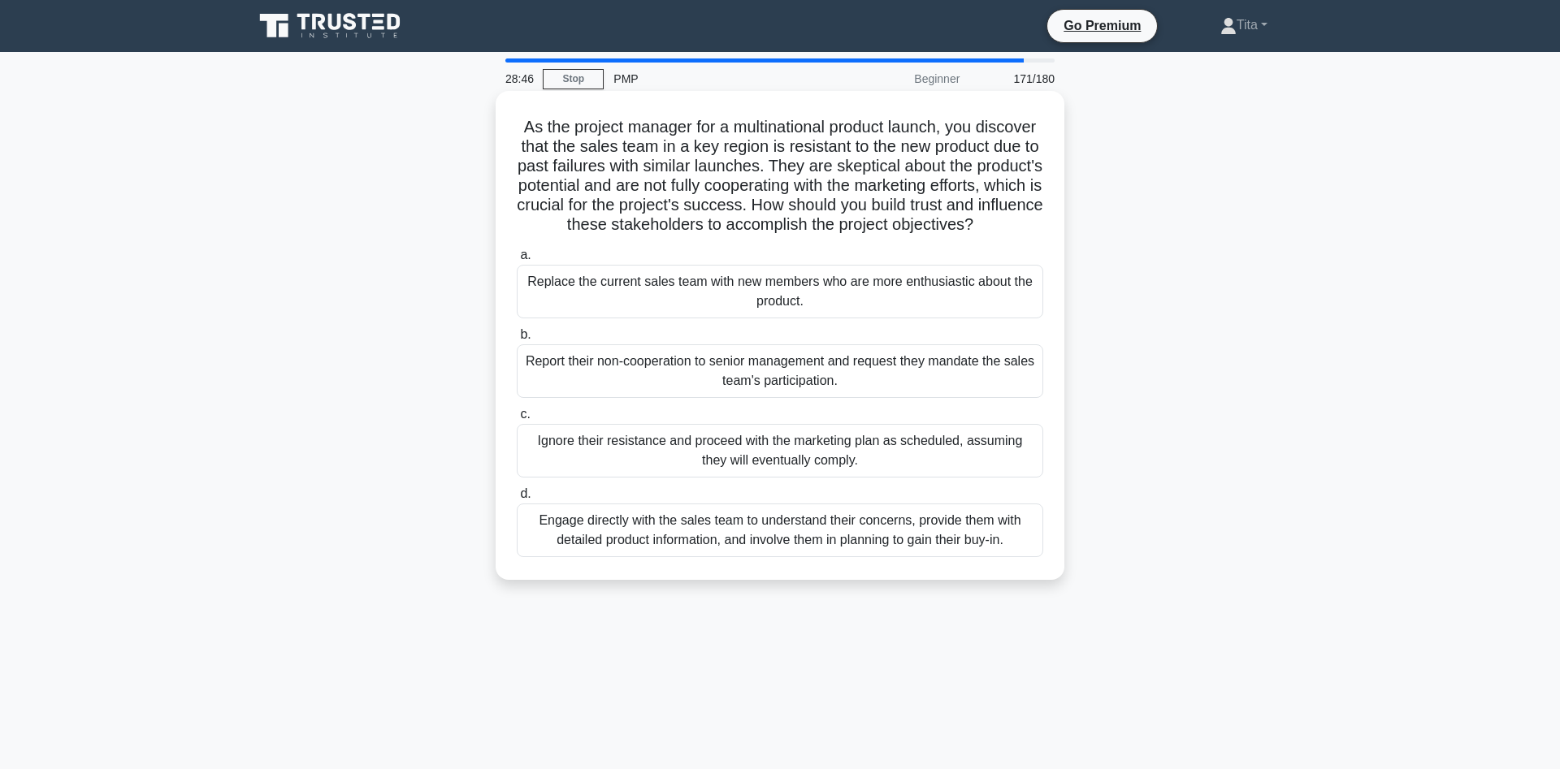
click at [957, 543] on div "Engage directly with the sales team to understand their concerns, provide them …" at bounding box center [780, 531] width 526 height 54
click at [517, 500] on input "d. Engage directly with the sales team to understand their concerns, provide th…" at bounding box center [517, 494] width 0 height 11
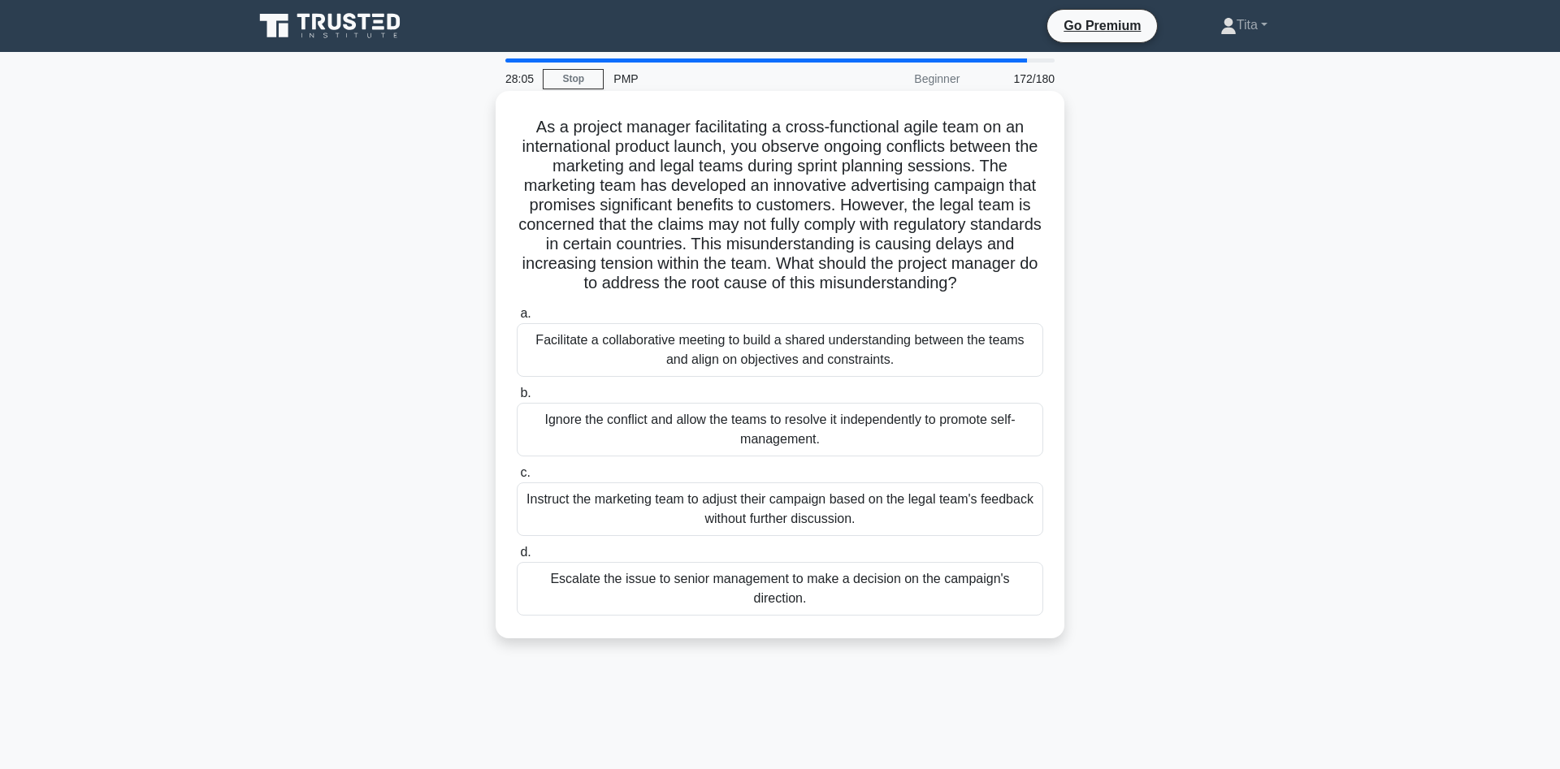
click at [699, 353] on div "Facilitate a collaborative meeting to build a shared understanding between the …" at bounding box center [780, 350] width 526 height 54
click at [517, 319] on input "a. Facilitate a collaborative meeting to build a shared understanding between t…" at bounding box center [517, 314] width 0 height 11
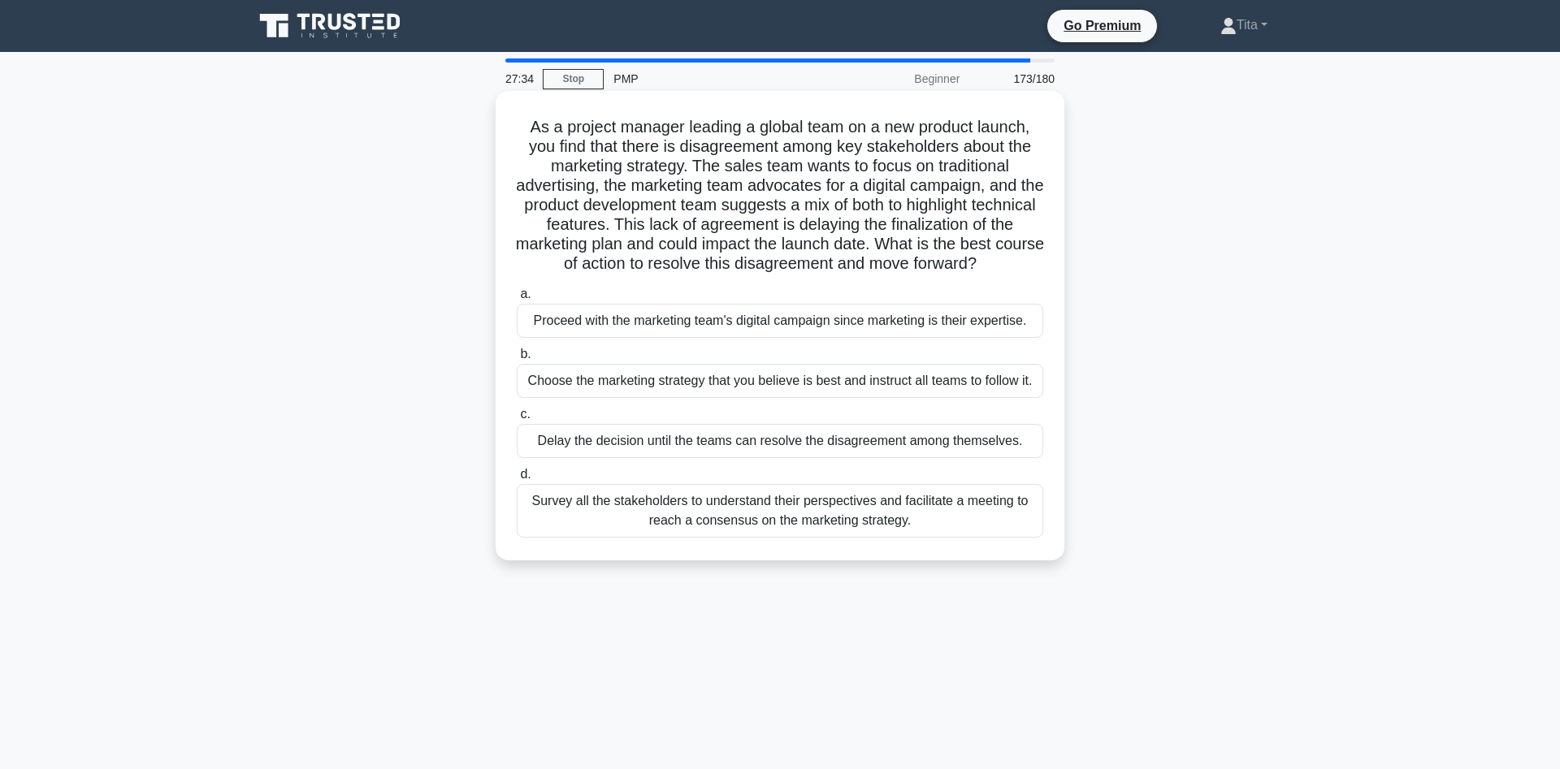
click at [759, 522] on div "Survey all the stakeholders to understand their perspectives and facilitate a m…" at bounding box center [780, 511] width 526 height 54
click at [517, 480] on input "d. Survey all the stakeholders to understand their perspectives and facilitate …" at bounding box center [517, 475] width 0 height 11
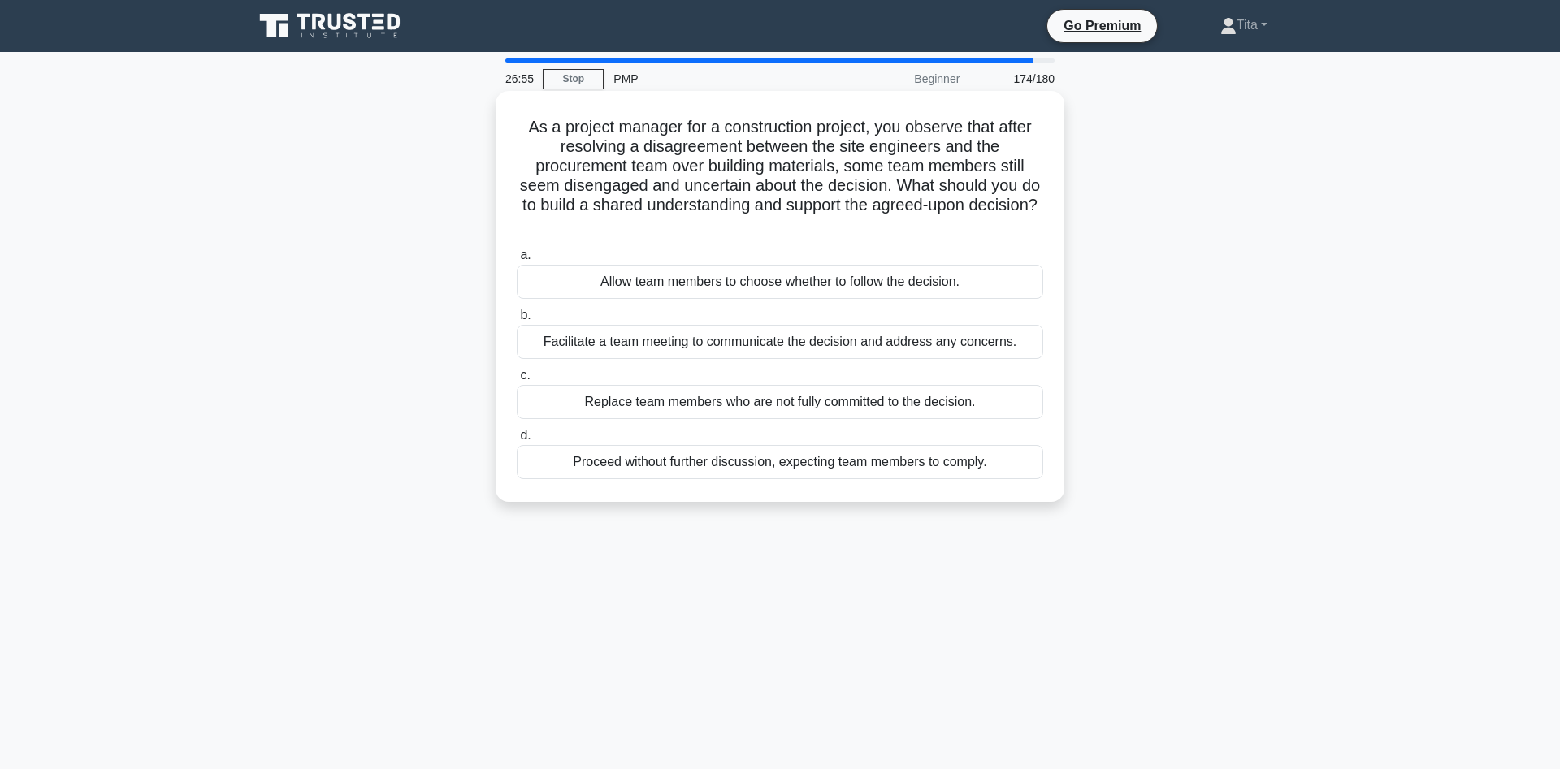
click at [665, 354] on div "Facilitate a team meeting to communicate the decision and address any concerns." at bounding box center [780, 342] width 526 height 34
click at [517, 321] on input "b. Facilitate a team meeting to communicate the decision and address any concer…" at bounding box center [517, 315] width 0 height 11
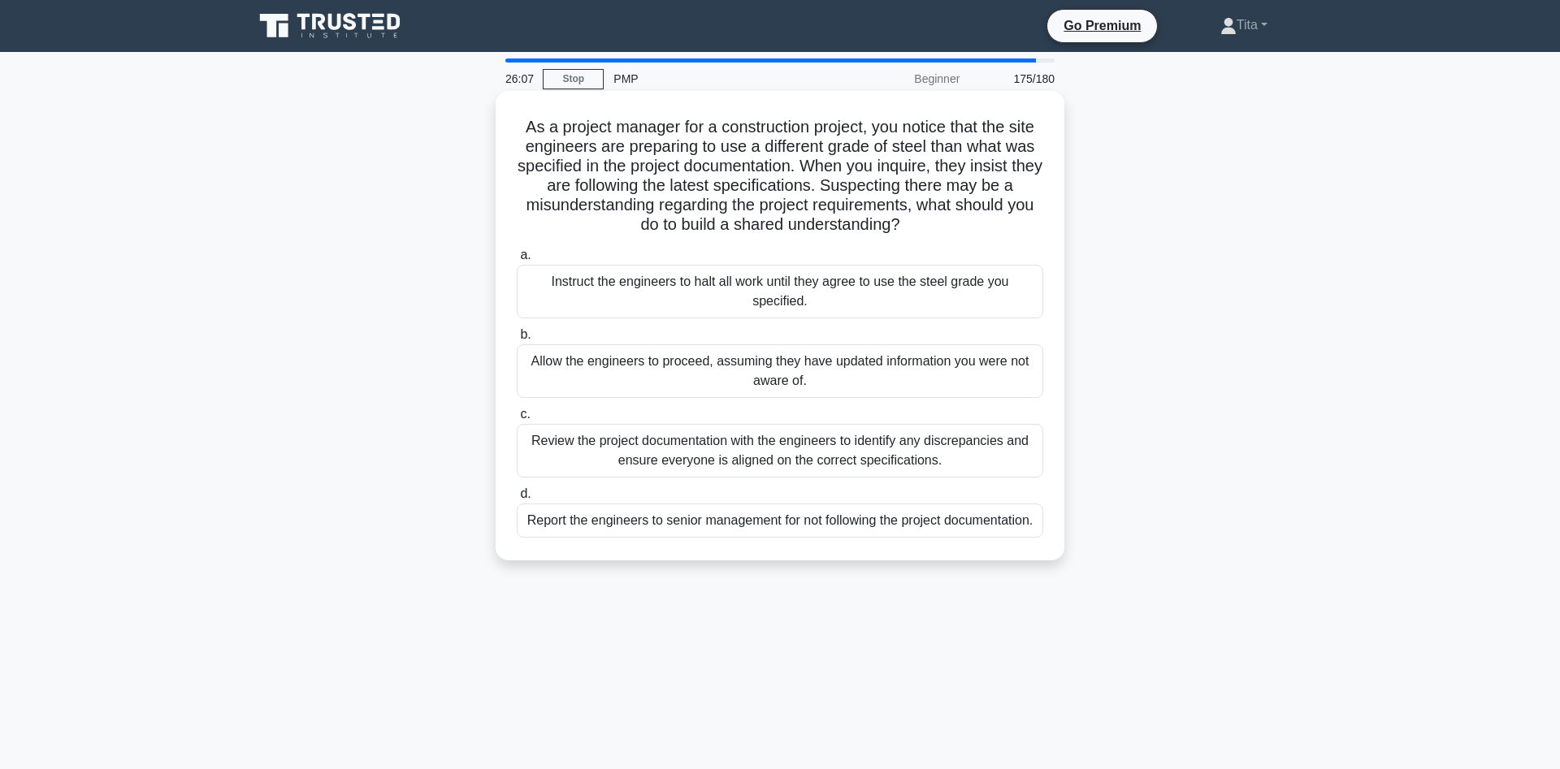
click at [741, 441] on div "Review the project documentation with the engineers to identify any discrepanci…" at bounding box center [780, 451] width 526 height 54
click at [517, 420] on input "c. Review the project documentation with the engineers to identify any discrepa…" at bounding box center [517, 414] width 0 height 11
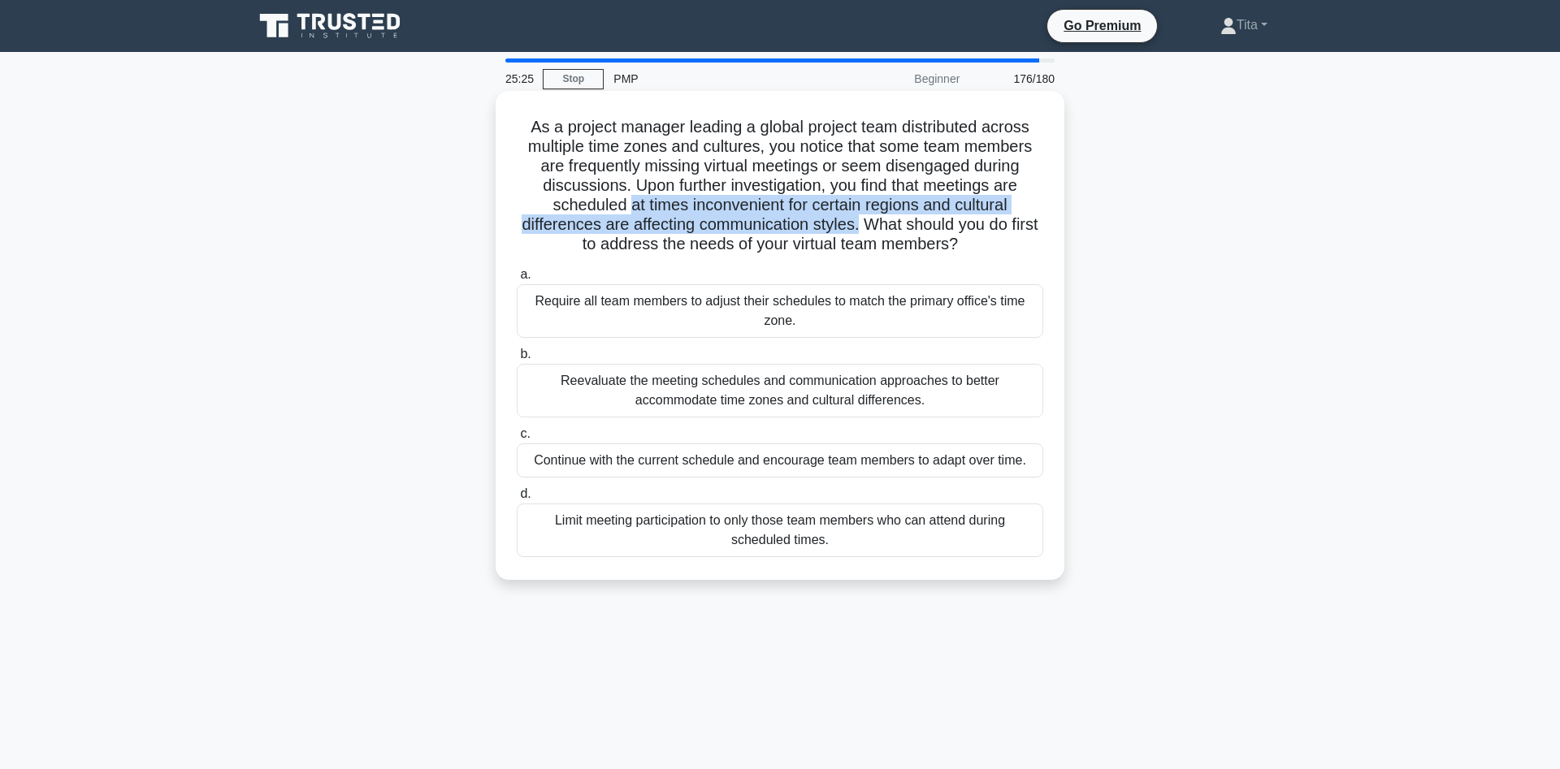
drag, startPoint x: 629, startPoint y: 207, endPoint x: 859, endPoint y: 221, distance: 230.3
click at [859, 221] on h5 "As a project manager leading a global project team distributed across multiple …" at bounding box center [780, 186] width 530 height 138
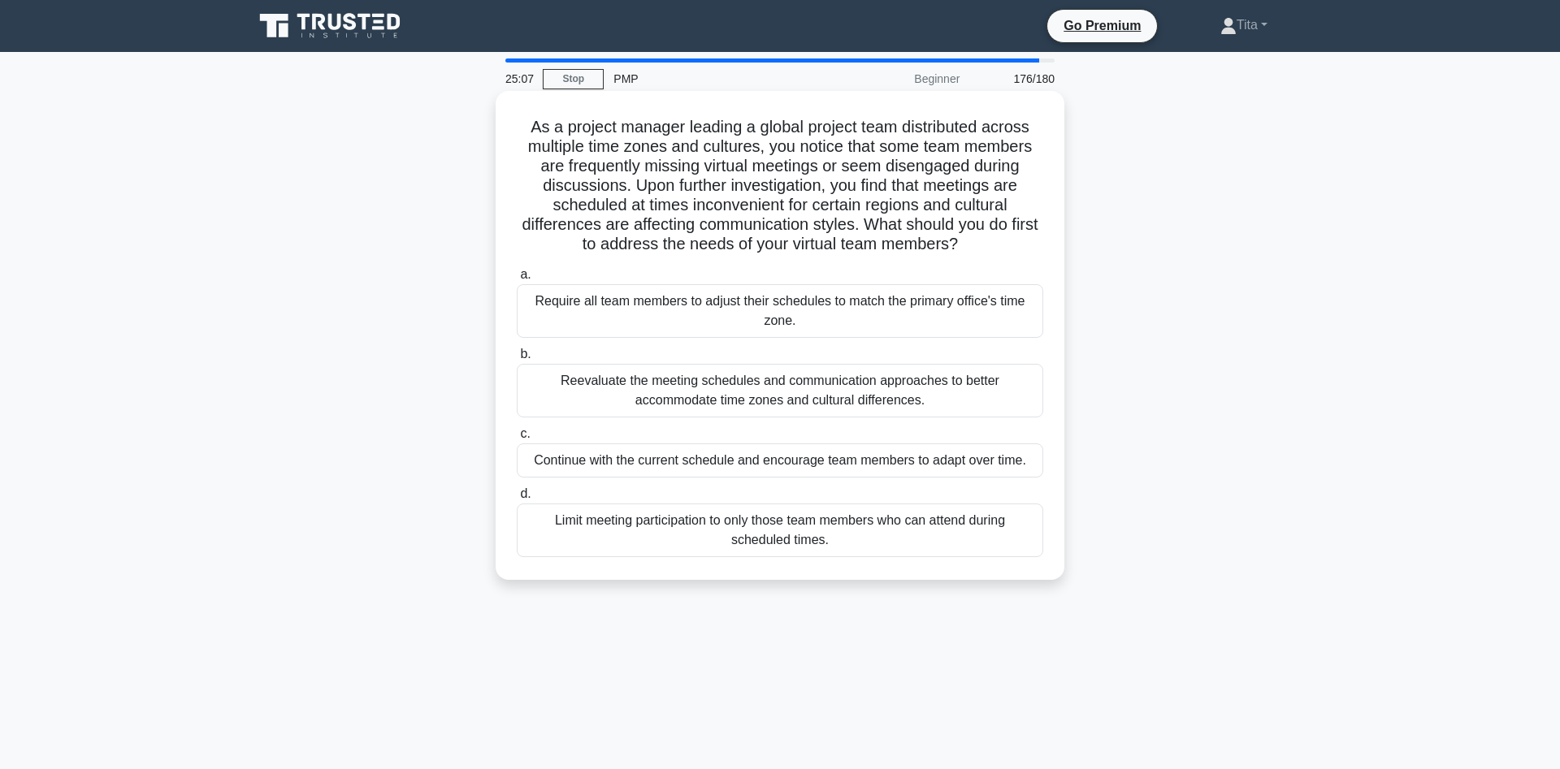
click at [732, 390] on div "Reevaluate the meeting schedules and communication approaches to better accommo…" at bounding box center [780, 391] width 526 height 54
click at [517, 360] on input "b. Reevaluate the meeting schedules and communication approaches to better acco…" at bounding box center [517, 354] width 0 height 11
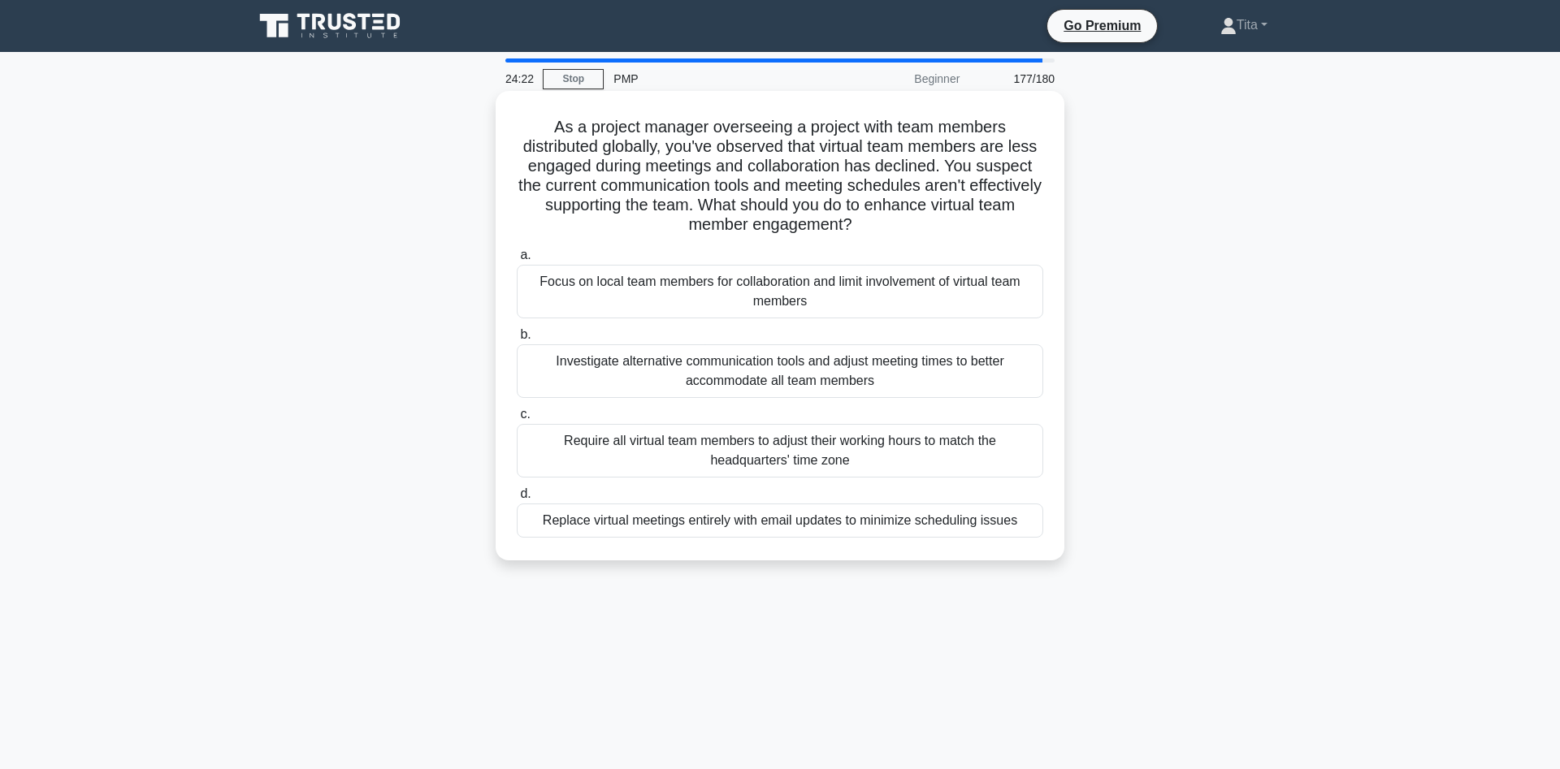
click at [696, 386] on div "Investigate alternative communication tools and adjust meeting times to better …" at bounding box center [780, 371] width 526 height 54
click at [517, 340] on input "b. Investigate alternative communication tools and adjust meeting times to bett…" at bounding box center [517, 335] width 0 height 11
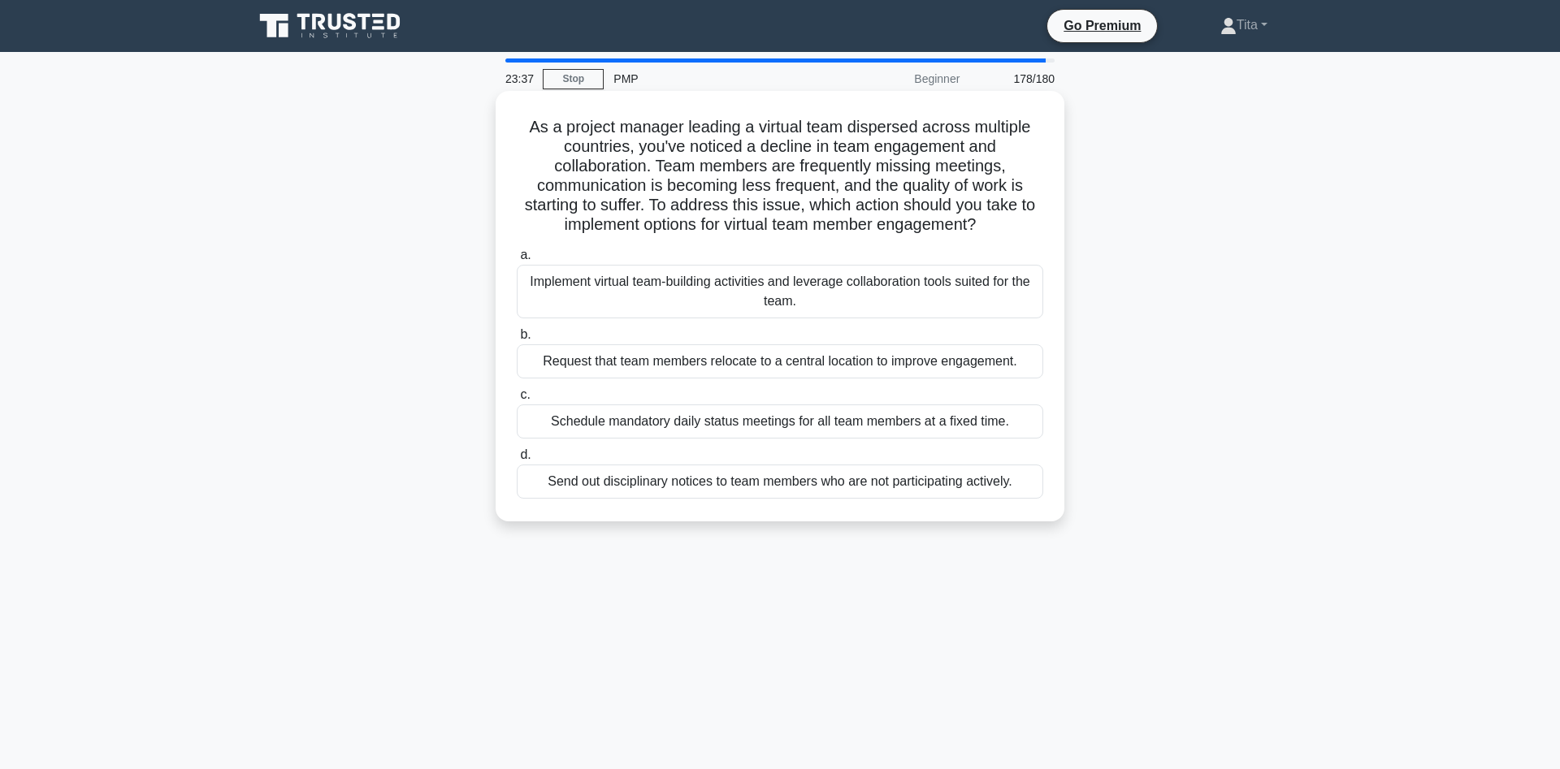
click at [649, 293] on div "Implement virtual team-building activities and leverage collaboration tools sui…" at bounding box center [780, 292] width 526 height 54
click at [517, 261] on input "a. Implement virtual team-building activities and leverage collaboration tools …" at bounding box center [517, 255] width 0 height 11
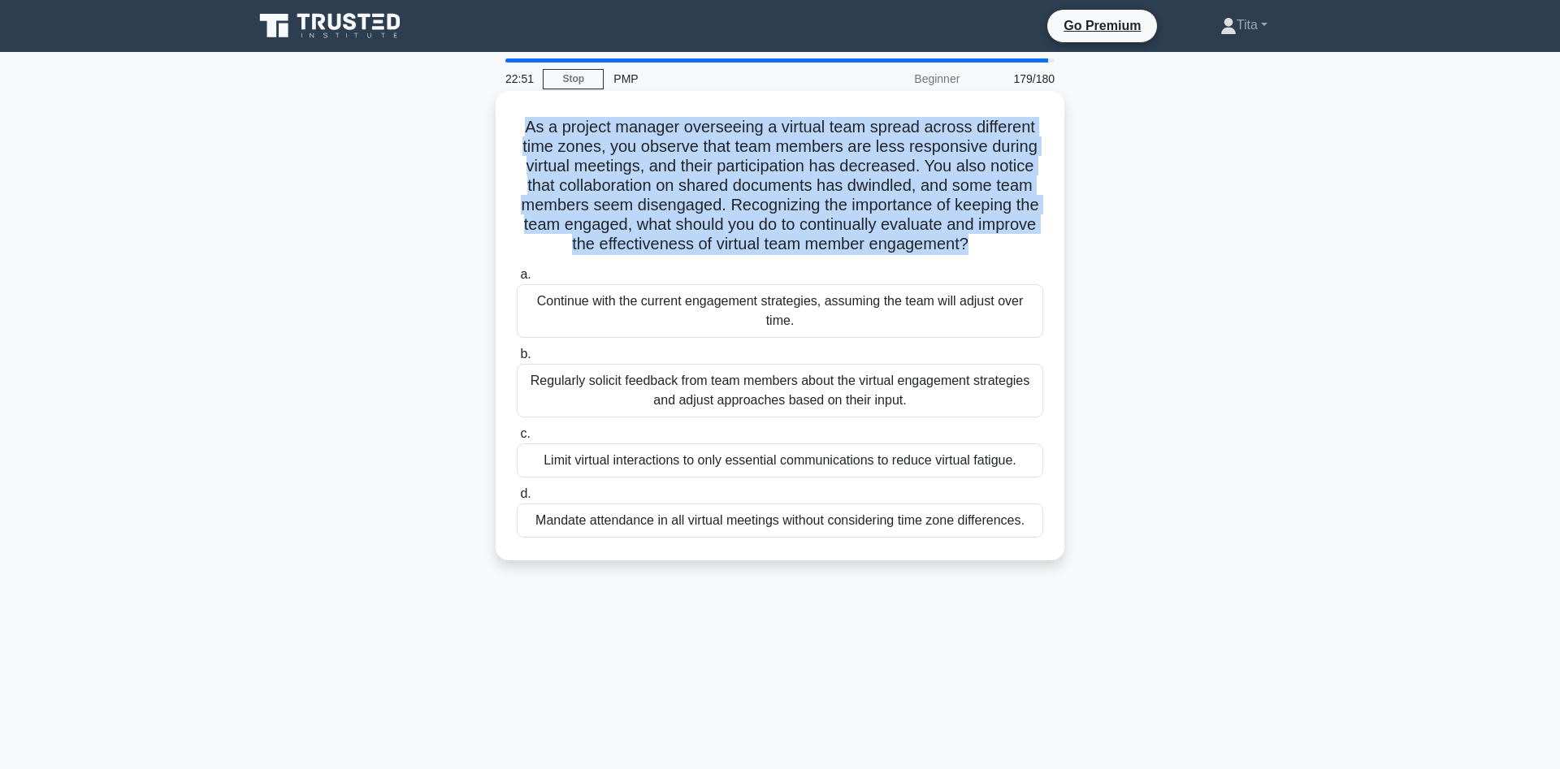
drag, startPoint x: 1037, startPoint y: 524, endPoint x: 520, endPoint y: 129, distance: 650.9
click at [520, 129] on div "As a project manager overseeing a virtual team spread across different time zon…" at bounding box center [780, 325] width 556 height 457
copy h5 "As a project manager overseeing a virtual team spread across different time zon…"
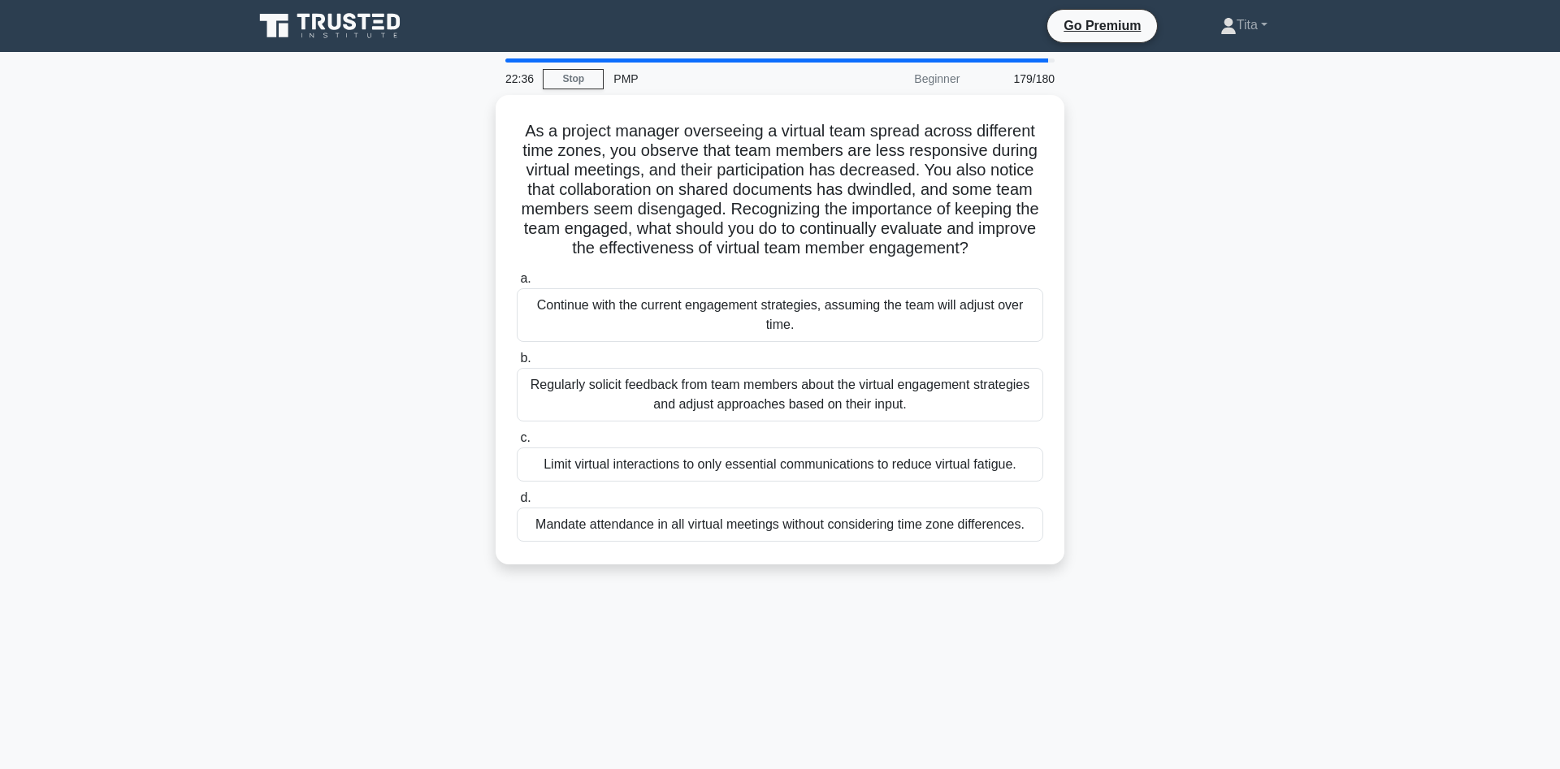
click at [1136, 347] on div "As a project manager overseeing a virtual team spread across different time zon…" at bounding box center [780, 339] width 1072 height 489
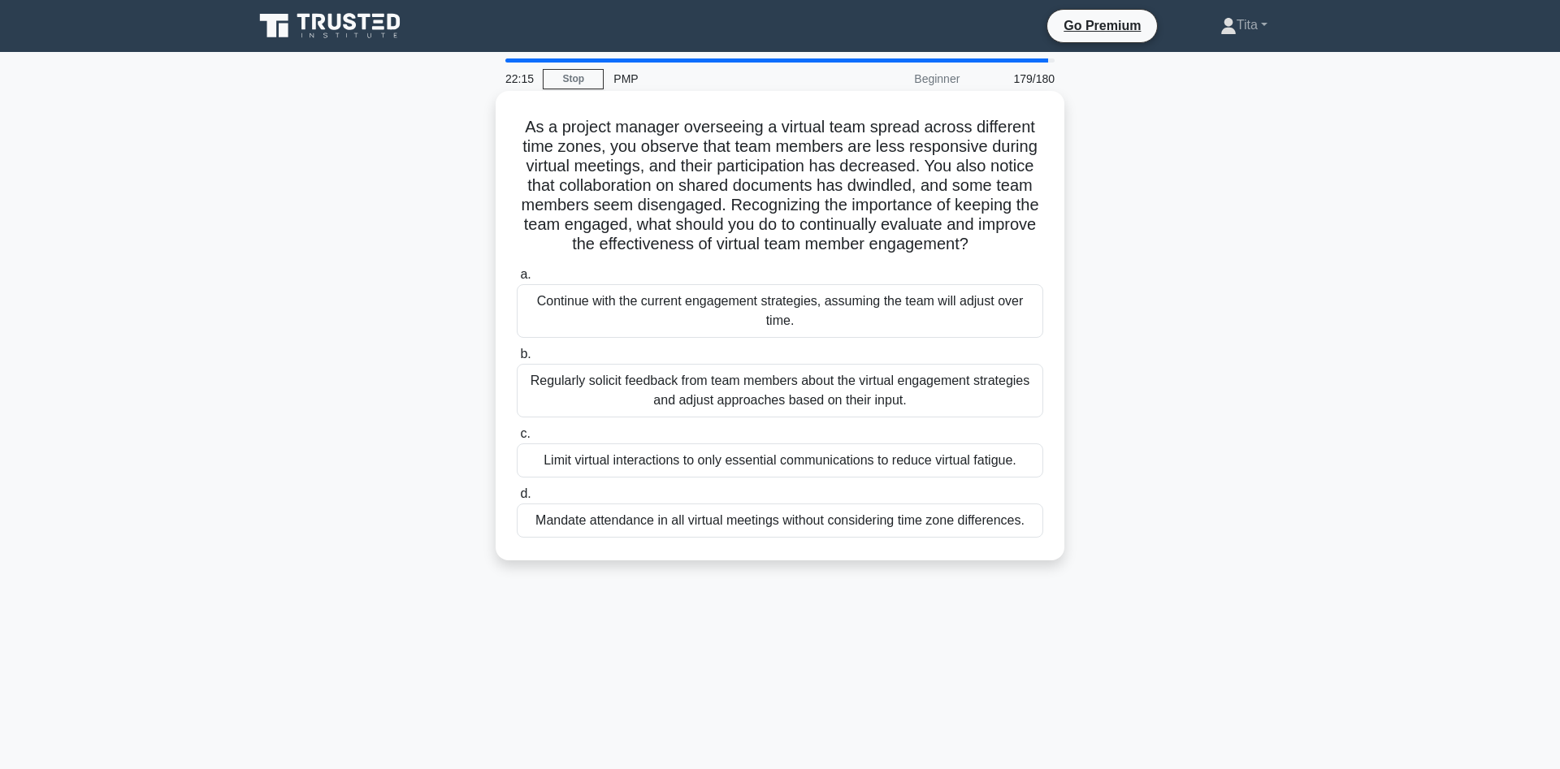
click at [683, 399] on div "Regularly solicit feedback from team members about the virtual engagement strat…" at bounding box center [780, 391] width 526 height 54
click at [517, 360] on input "b. Regularly solicit feedback from team members about the virtual engagement st…" at bounding box center [517, 354] width 0 height 11
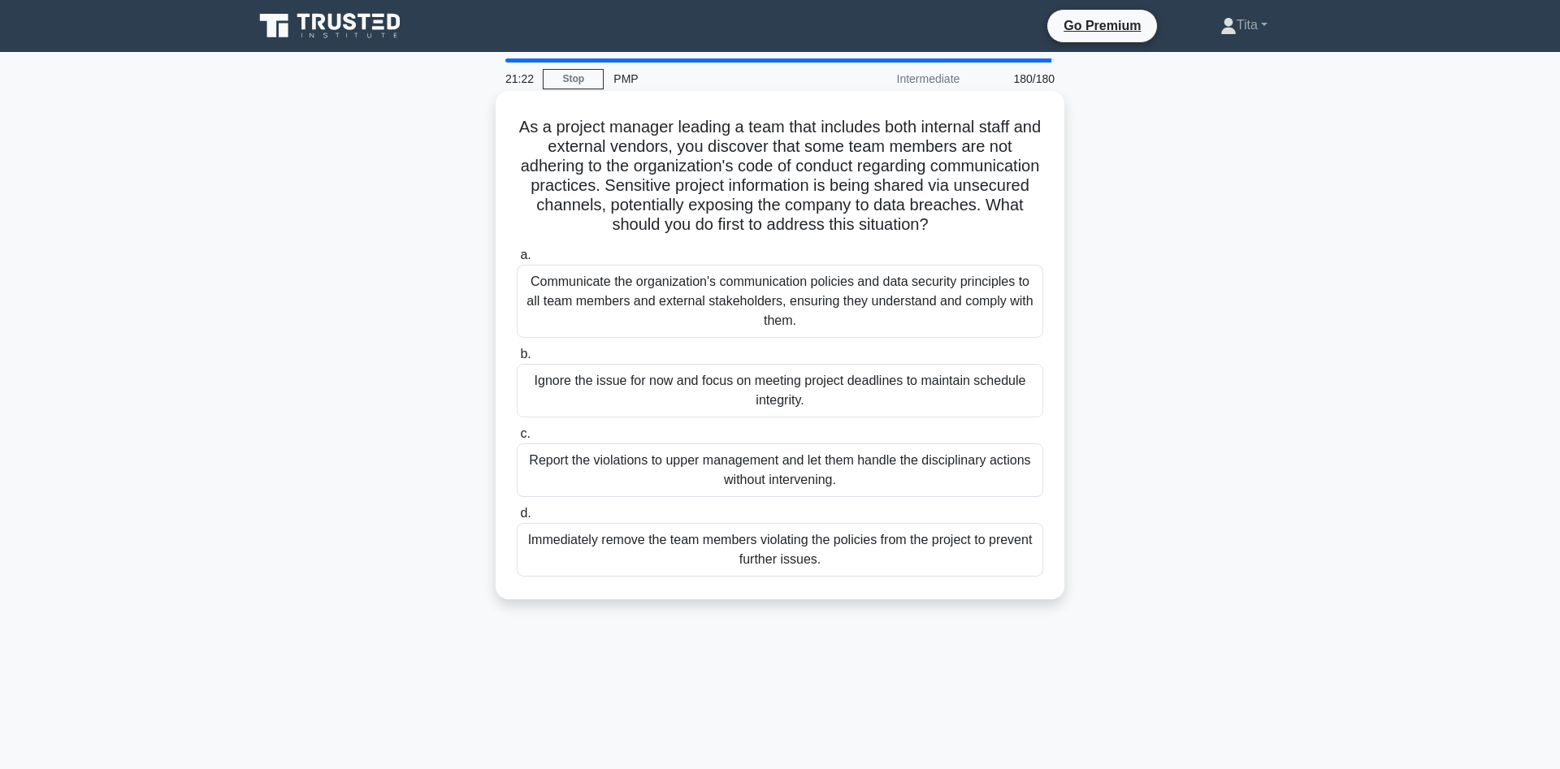
click at [796, 313] on div "Communicate the organization's communication policies and data security princip…" at bounding box center [780, 301] width 526 height 73
click at [517, 261] on input "a. Communicate the organization's communication policies and data security prin…" at bounding box center [517, 255] width 0 height 11
